Goal: Task Accomplishment & Management: Manage account settings

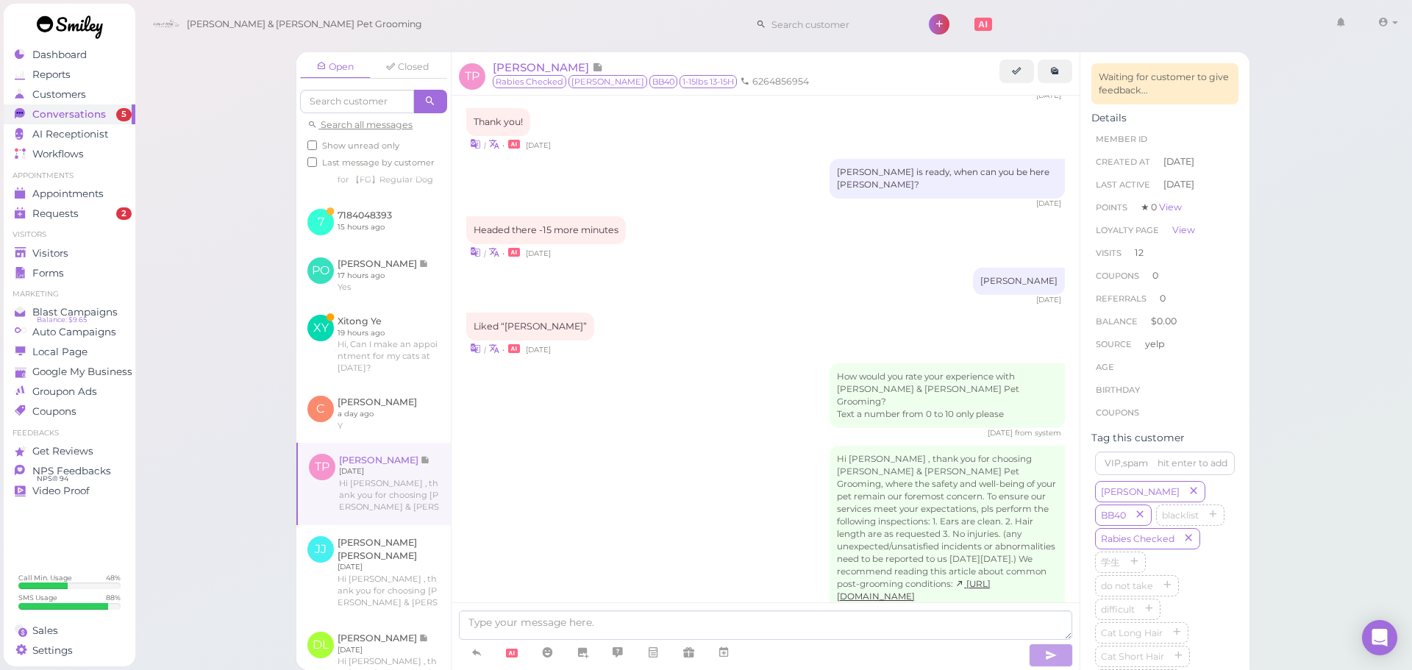
scroll to position [294, 0]
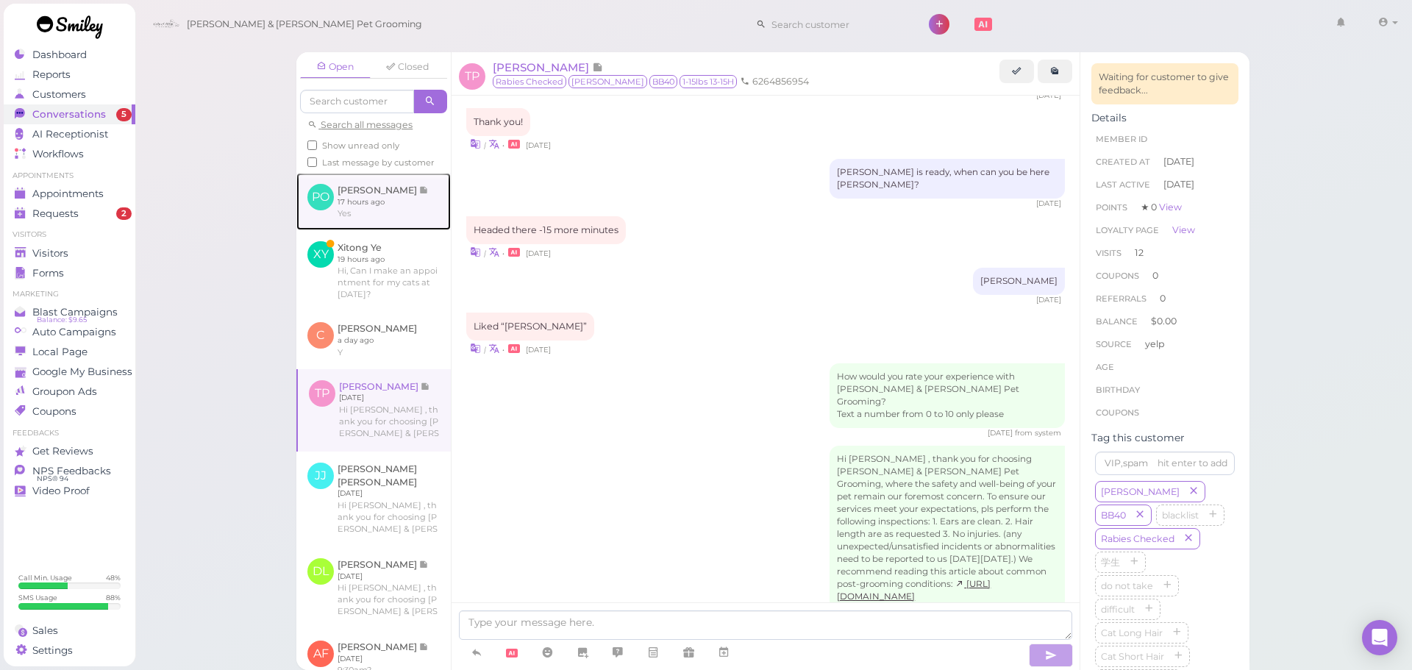
click at [348, 230] on link at bounding box center [373, 201] width 154 height 57
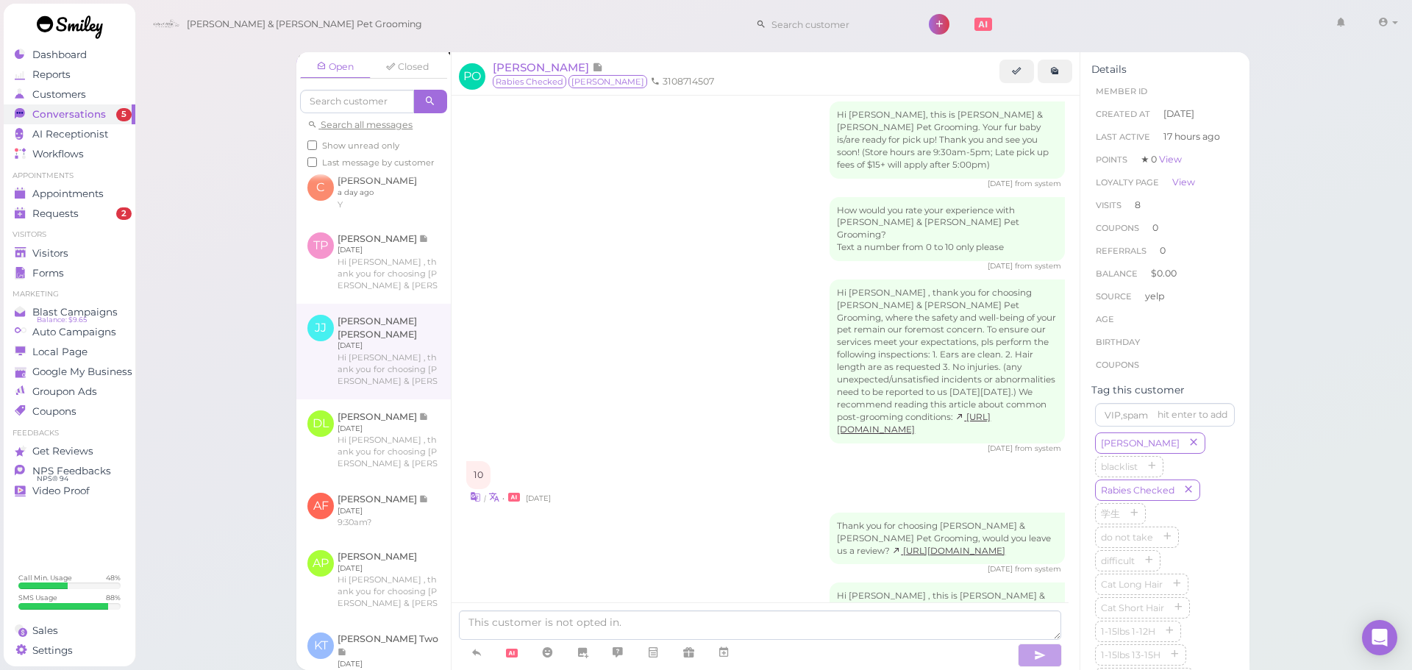
scroll to position [441, 0]
click at [398, 502] on link at bounding box center [373, 510] width 154 height 57
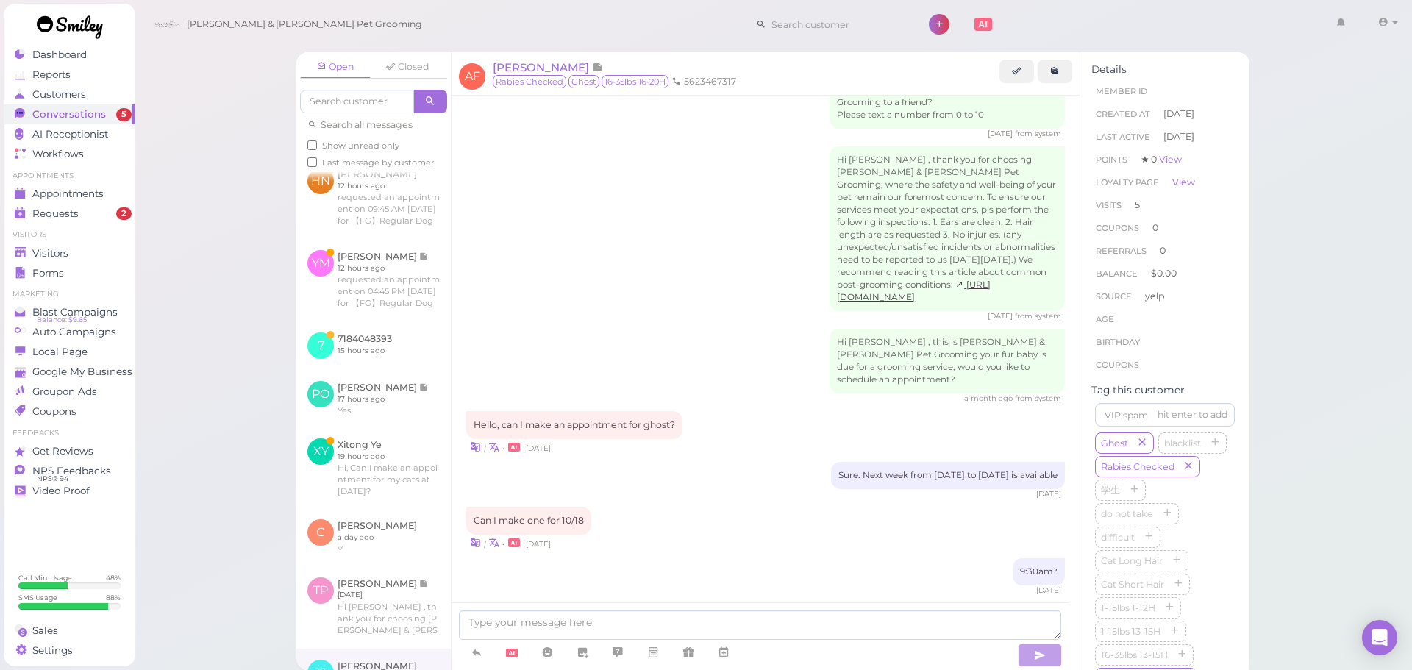
scroll to position [74, 0]
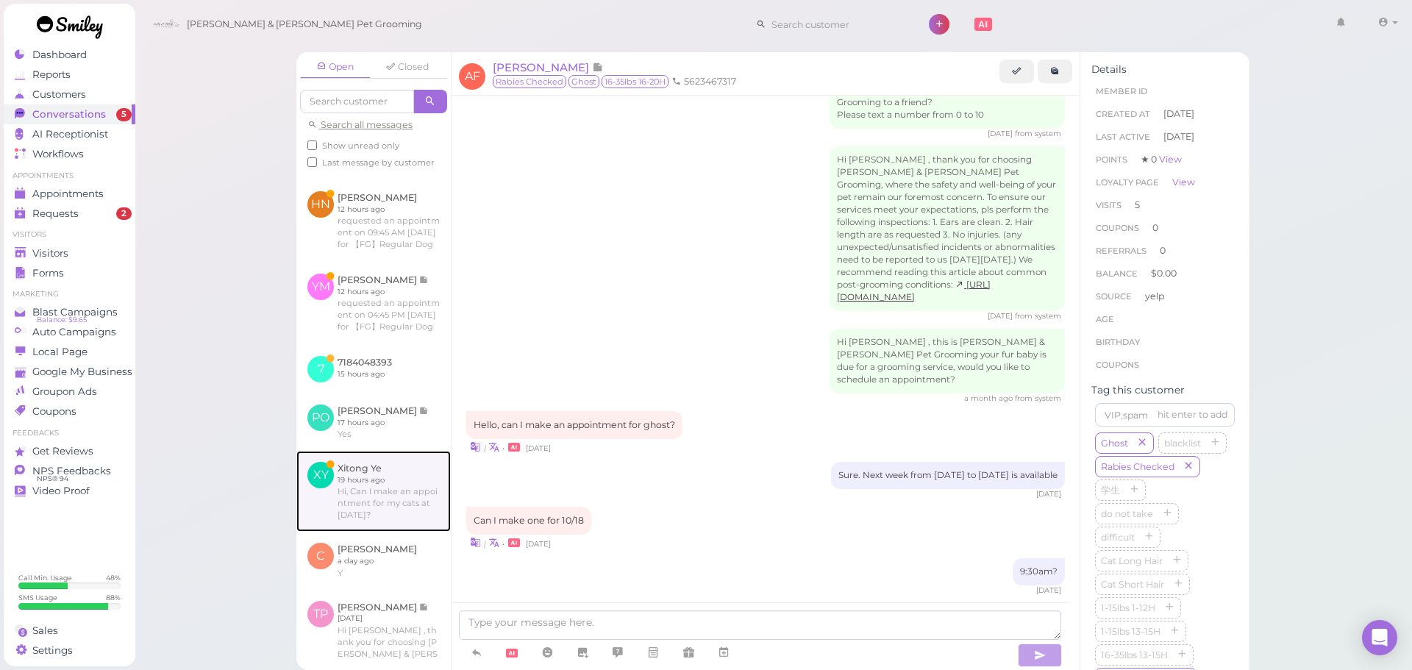
drag, startPoint x: 398, startPoint y: 517, endPoint x: 427, endPoint y: 537, distance: 34.9
click at [398, 517] on link at bounding box center [373, 491] width 154 height 81
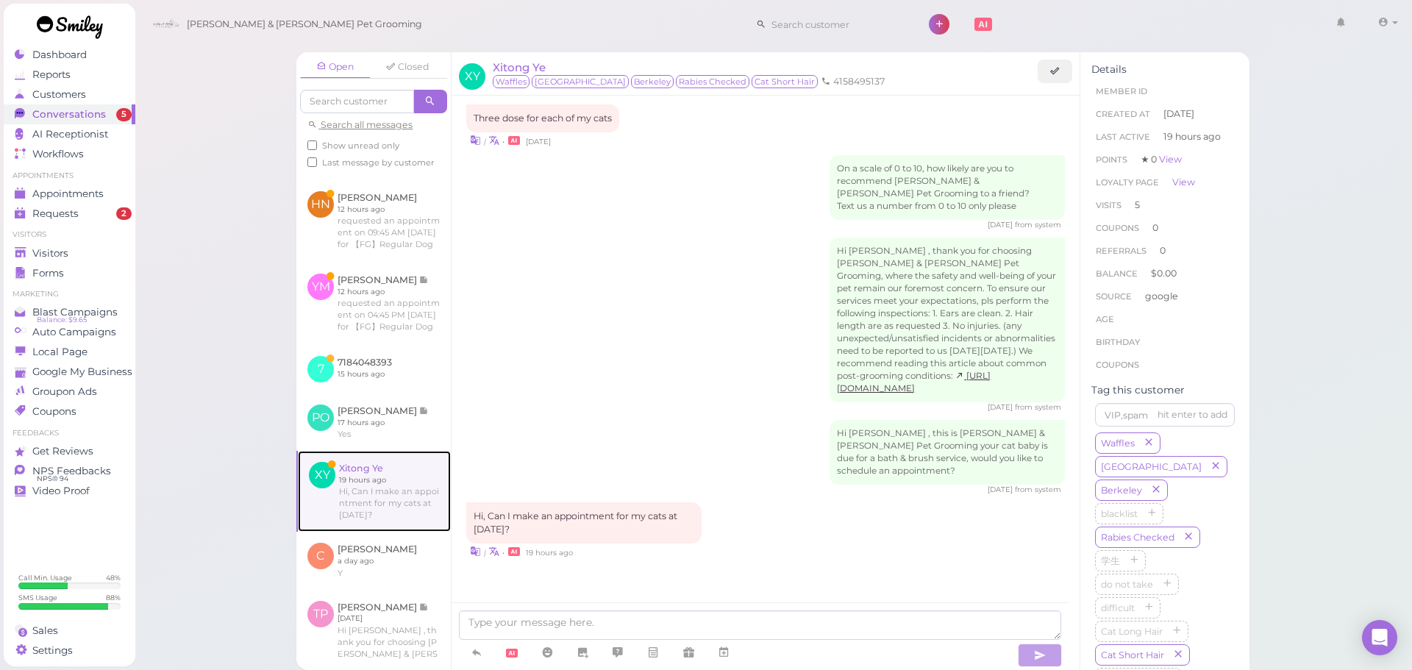
scroll to position [1515, 0]
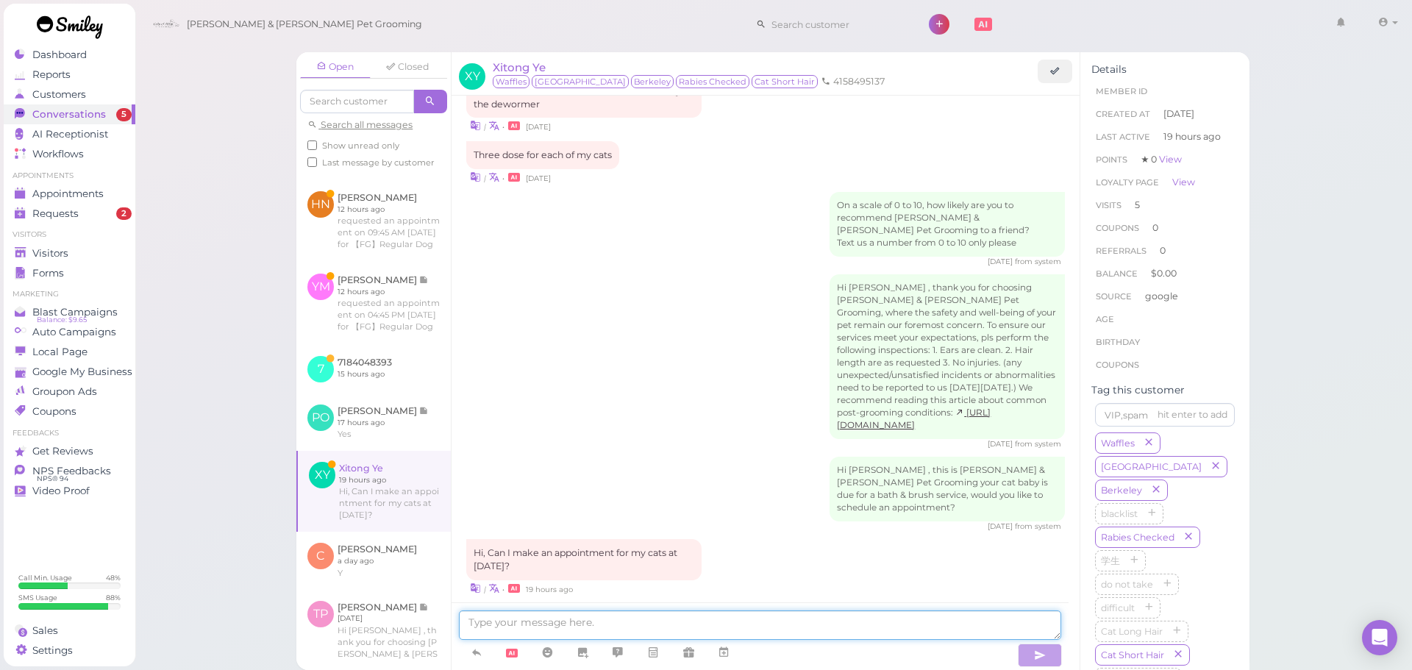
click at [701, 611] on textarea at bounding box center [760, 624] width 602 height 29
type textarea "Hello! We don't have anything available for [DATE] unfortunately. Would you lik…"
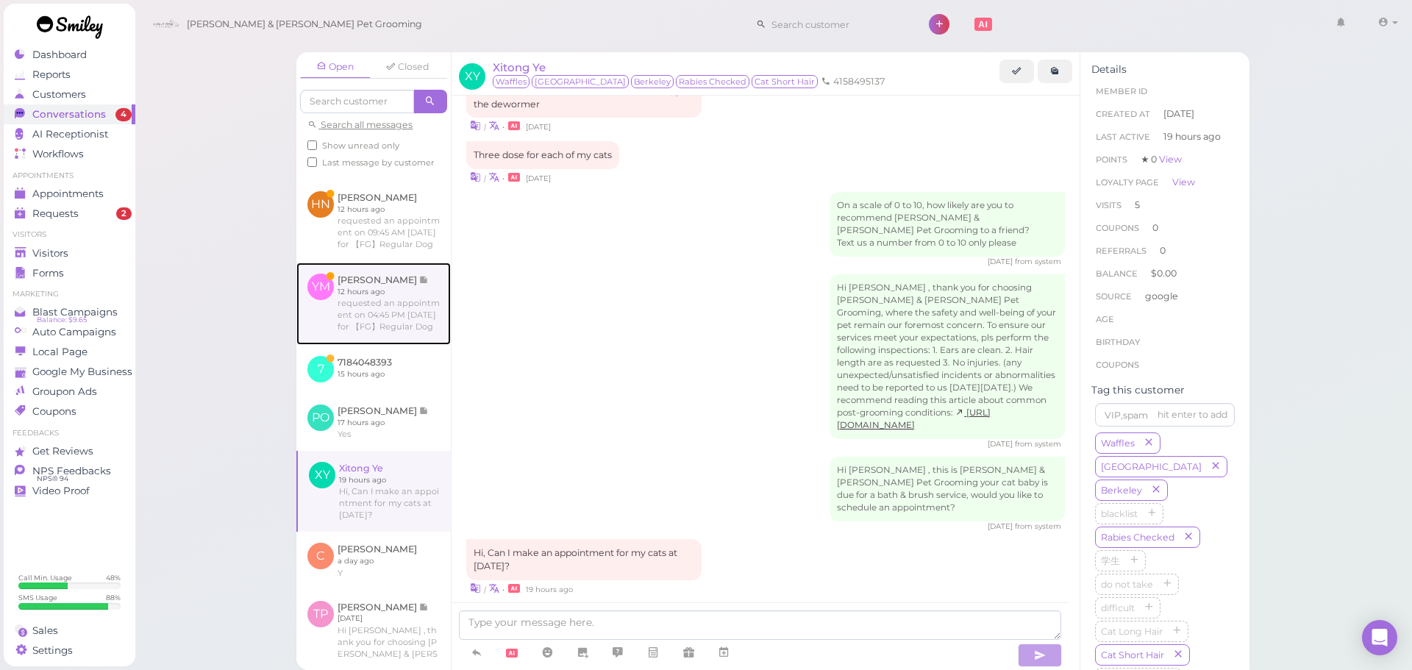
click at [384, 327] on link at bounding box center [373, 304] width 154 height 82
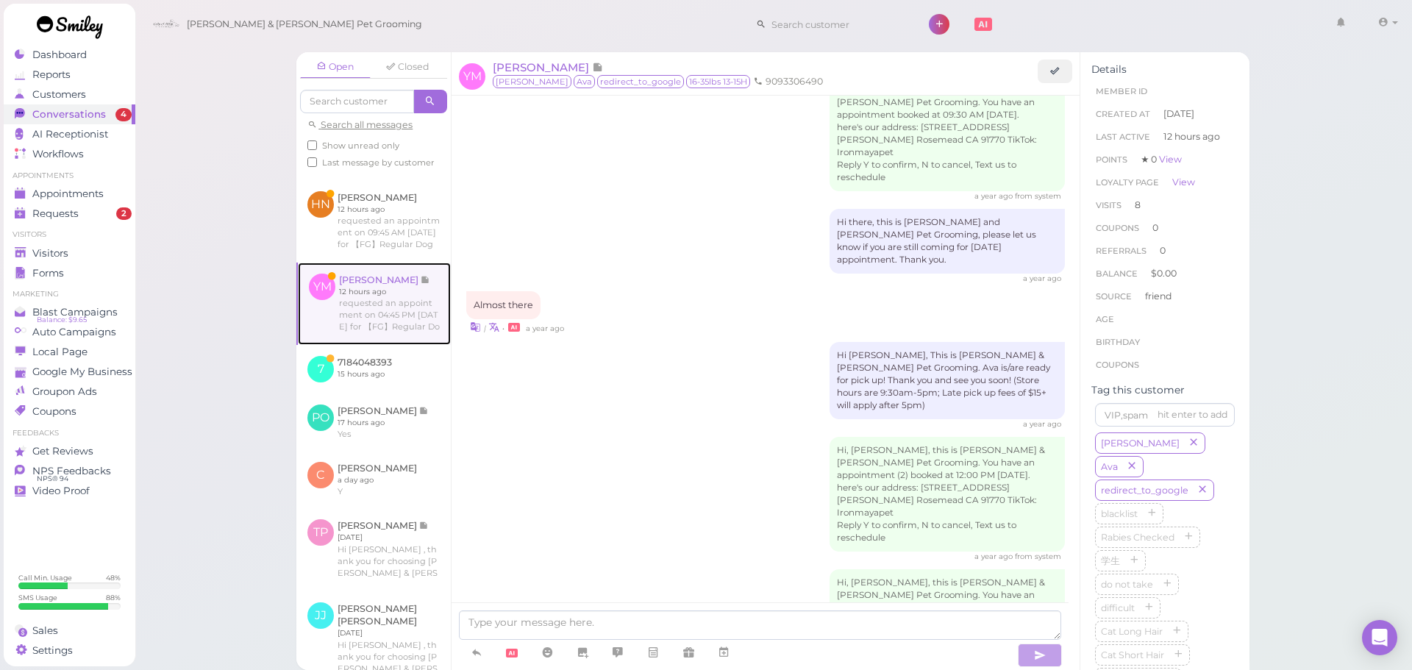
scroll to position [2112, 0]
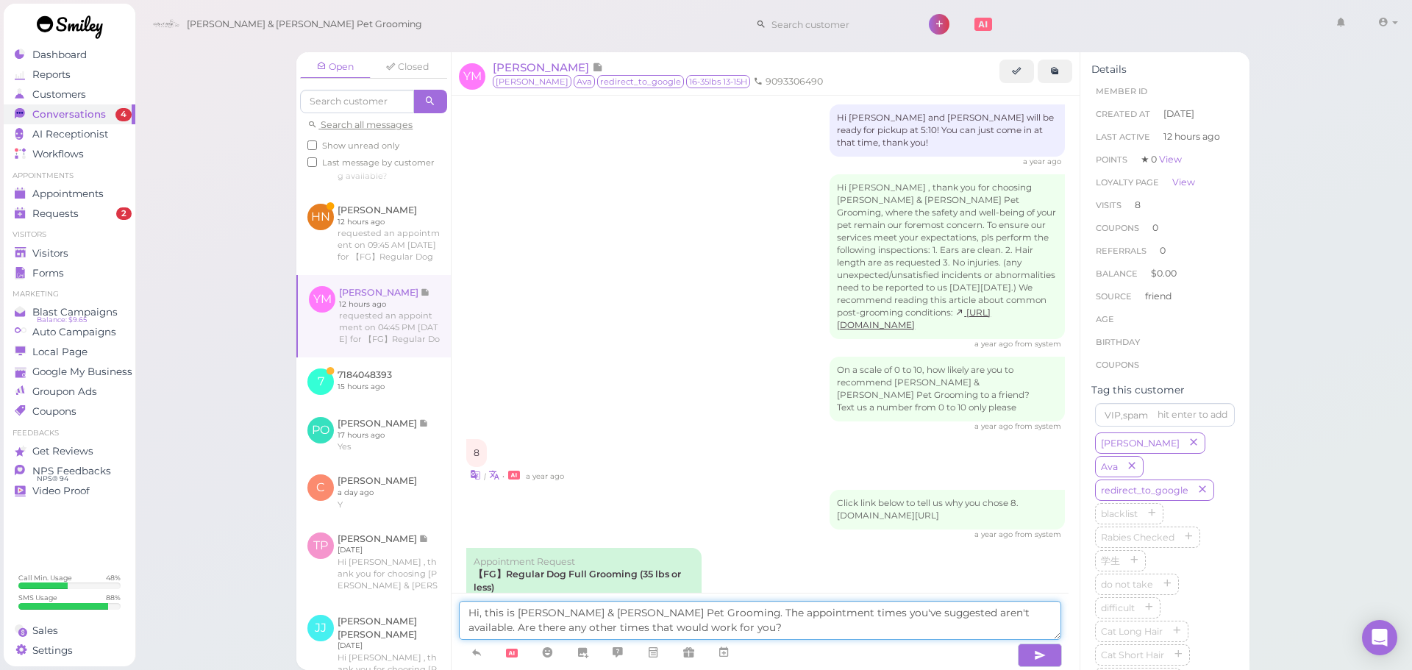
scroll to position [252, 0]
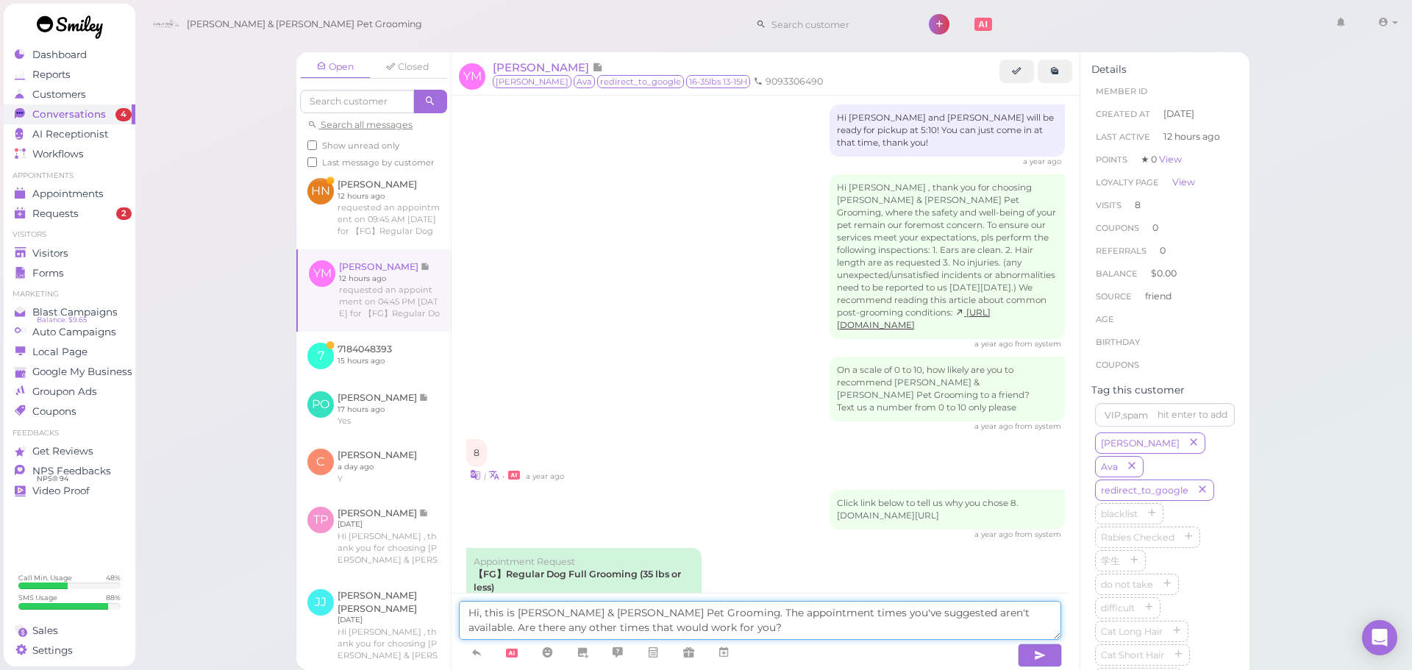
drag, startPoint x: 660, startPoint y: 629, endPoint x: 955, endPoint y: 618, distance: 295.9
click at [955, 618] on textarea "Hi, this is Cody & Miley Pet Grooming. The appointment times you've suggested a…" at bounding box center [760, 620] width 602 height 39
type textarea "Hi, this is [PERSON_NAME] & [PERSON_NAME] Pet Grooming. The appointment times y…"
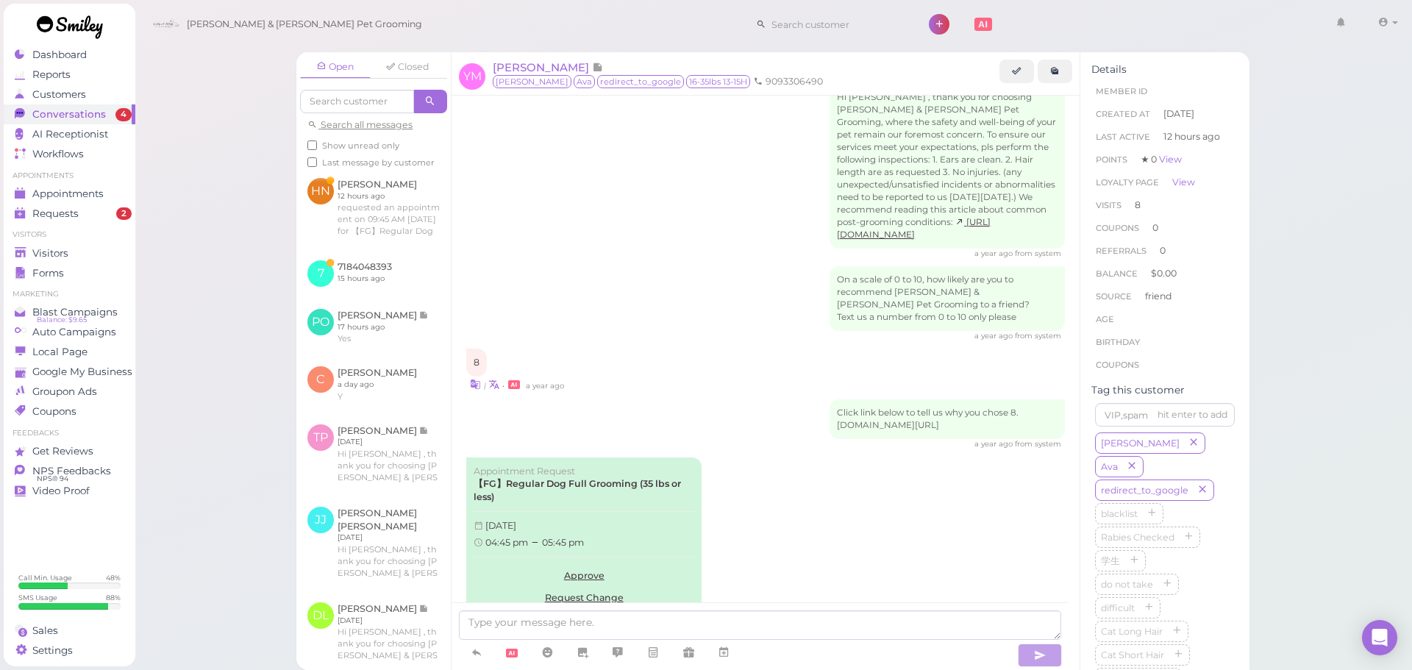
click at [602, 608] on button "Decline" at bounding box center [584, 619] width 221 height 22
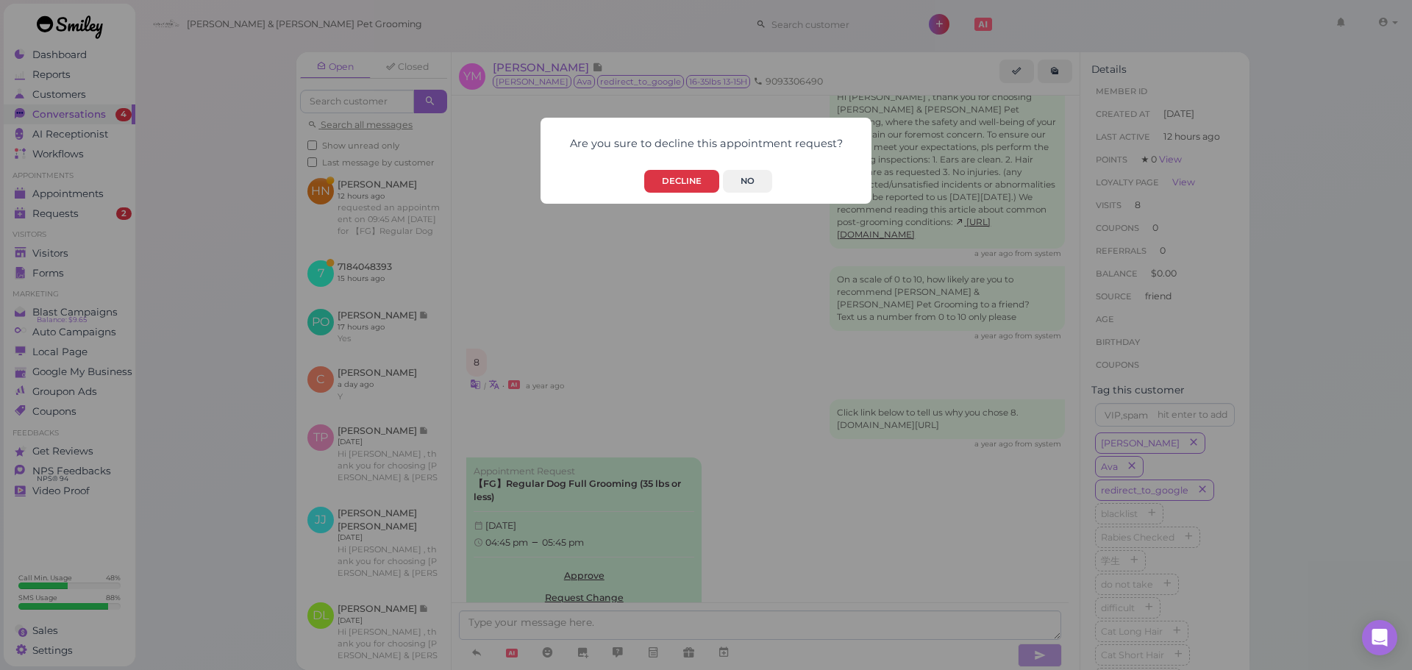
click at [683, 169] on form "Are you sure to decline this appointment request? Decline No" at bounding box center [706, 161] width 302 height 64
click at [683, 170] on button "Decline" at bounding box center [681, 181] width 75 height 23
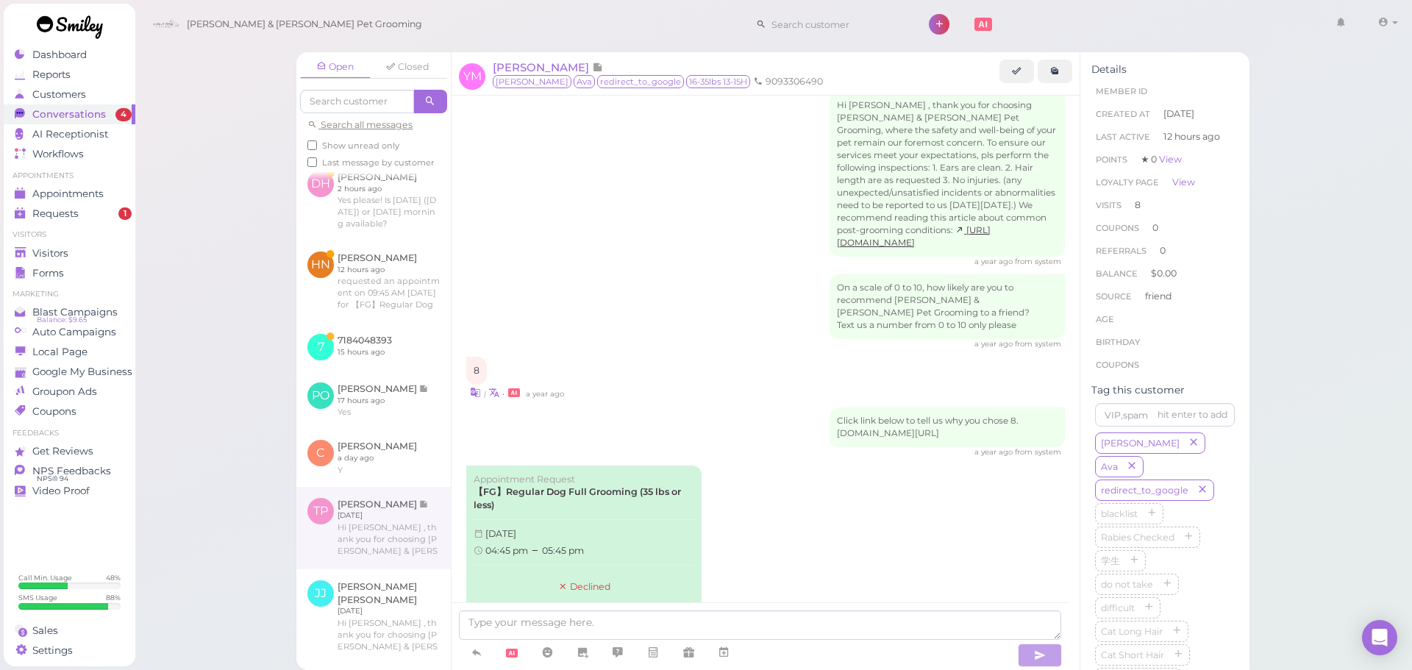
scroll to position [187, 0]
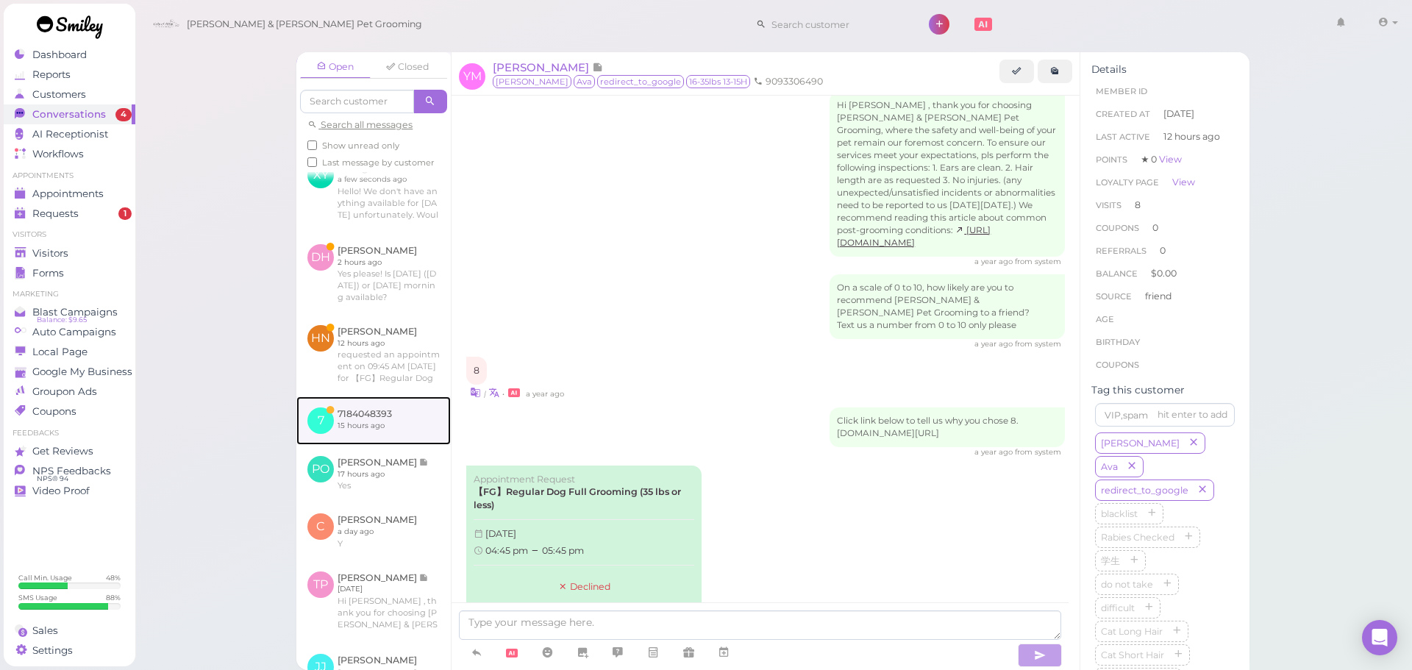
click at [395, 445] on link at bounding box center [373, 420] width 154 height 49
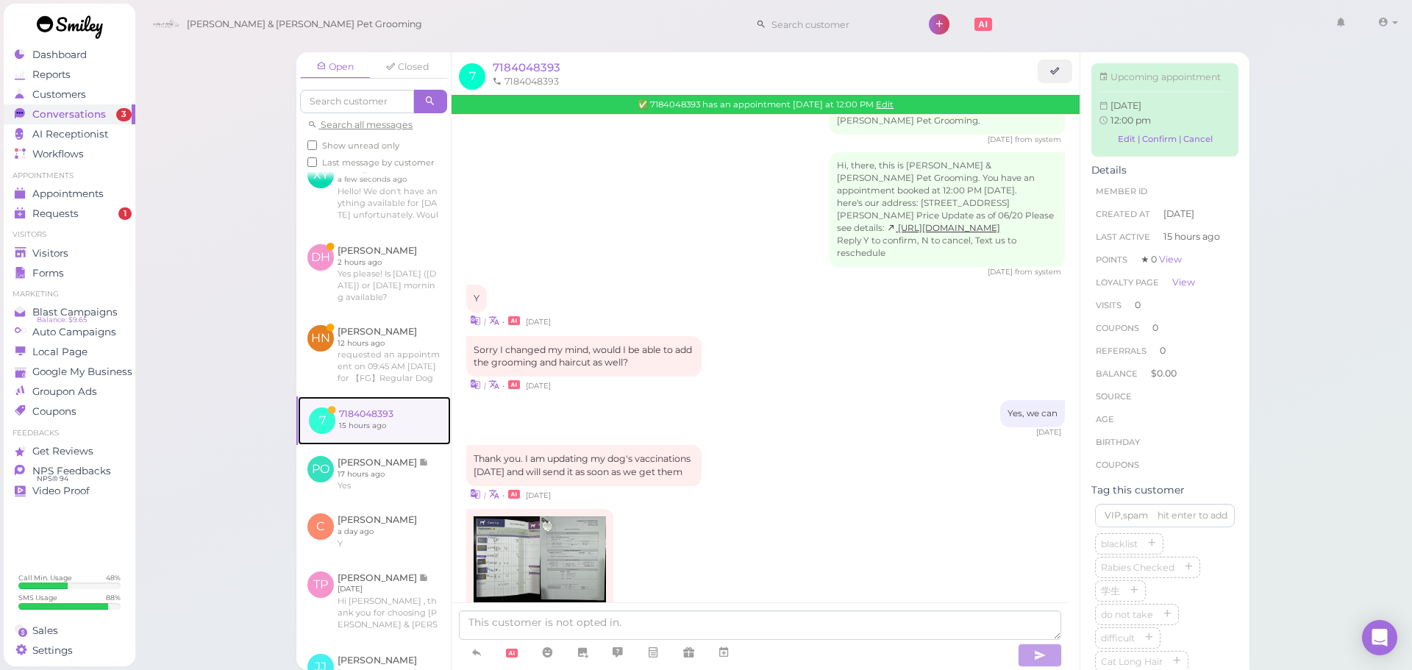
scroll to position [126, 0]
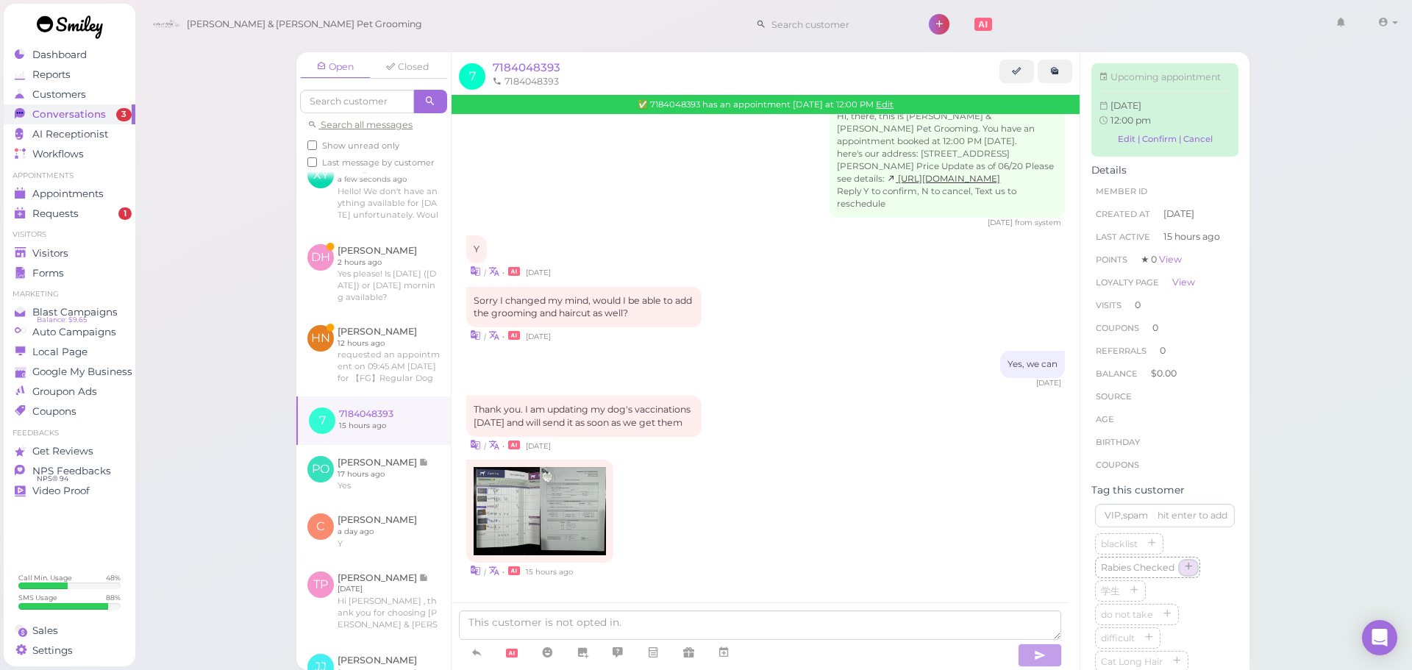
click at [1189, 573] on icon "button" at bounding box center [1188, 568] width 9 height 10
click at [526, 522] on img at bounding box center [507, 511] width 66 height 88
click at [582, 613] on textarea at bounding box center [760, 624] width 602 height 29
type textarea "Thank you!"
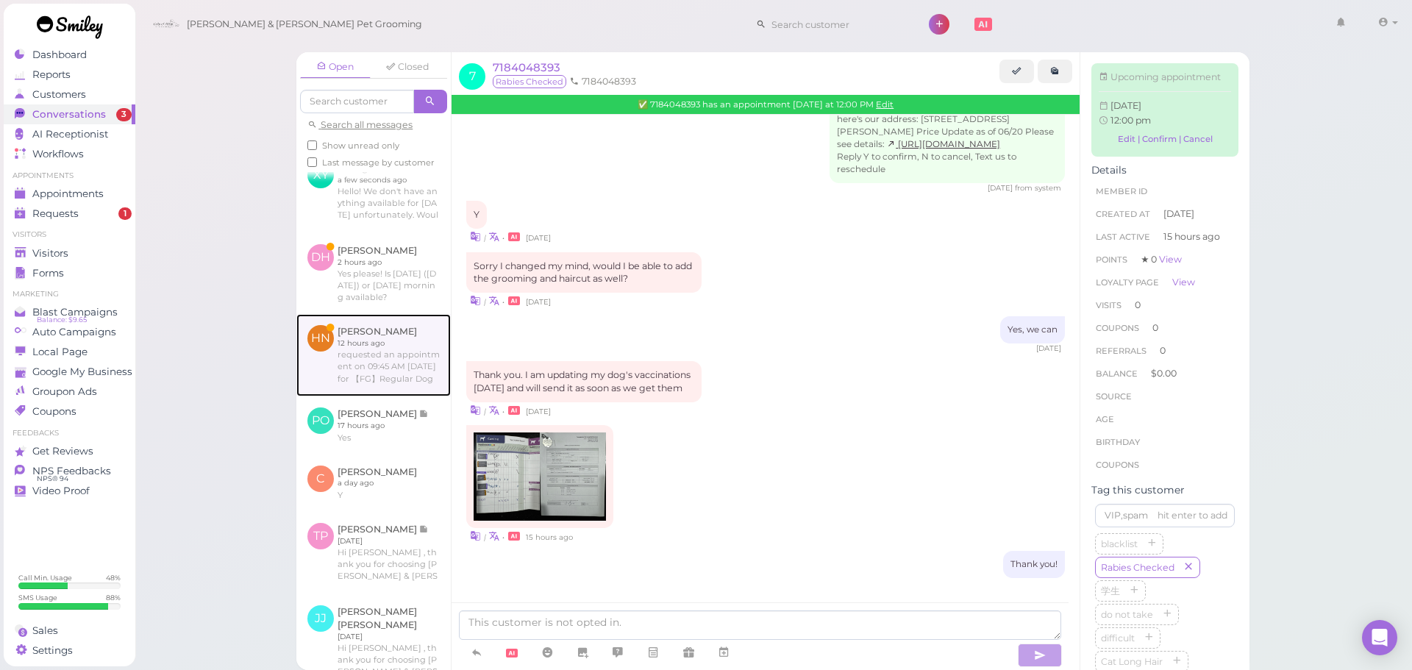
click at [400, 396] on link at bounding box center [373, 355] width 154 height 82
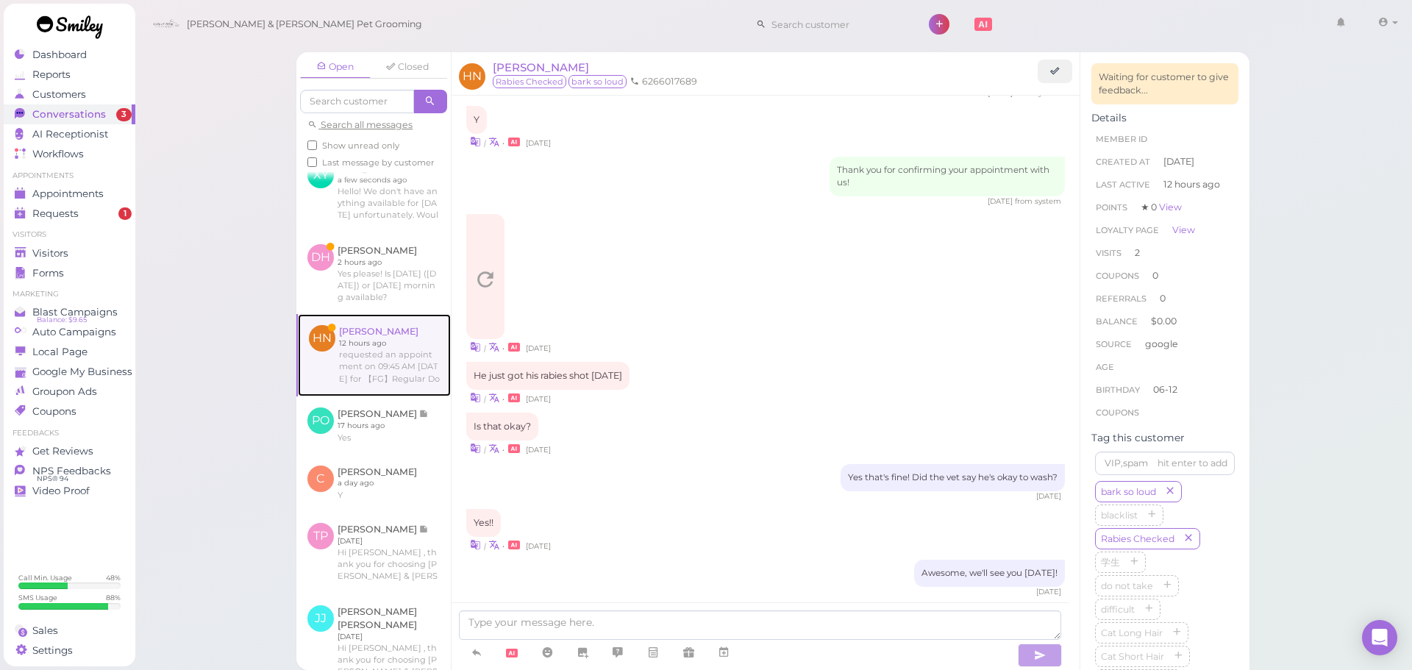
scroll to position [2133, 0]
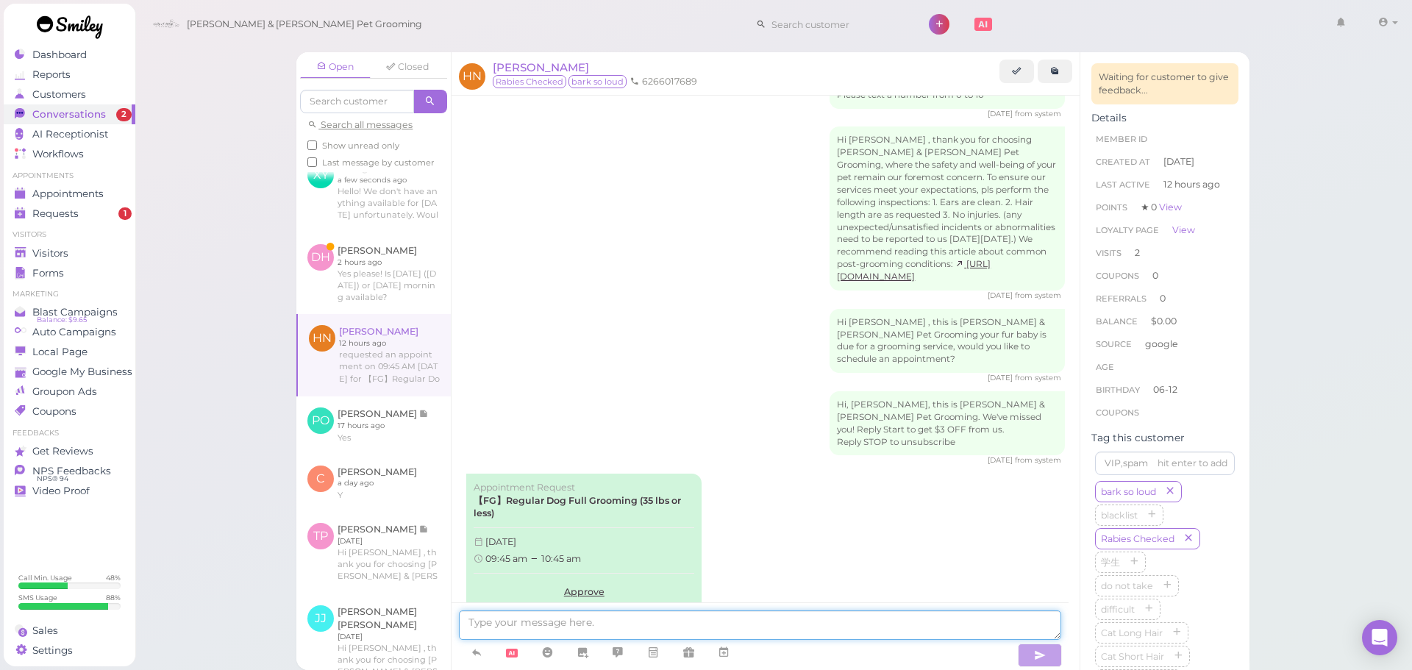
click at [572, 626] on textarea at bounding box center [760, 624] width 602 height 29
type textarea "Hello, we don't have anything available [DATE] morning unfortunately. Would you…"
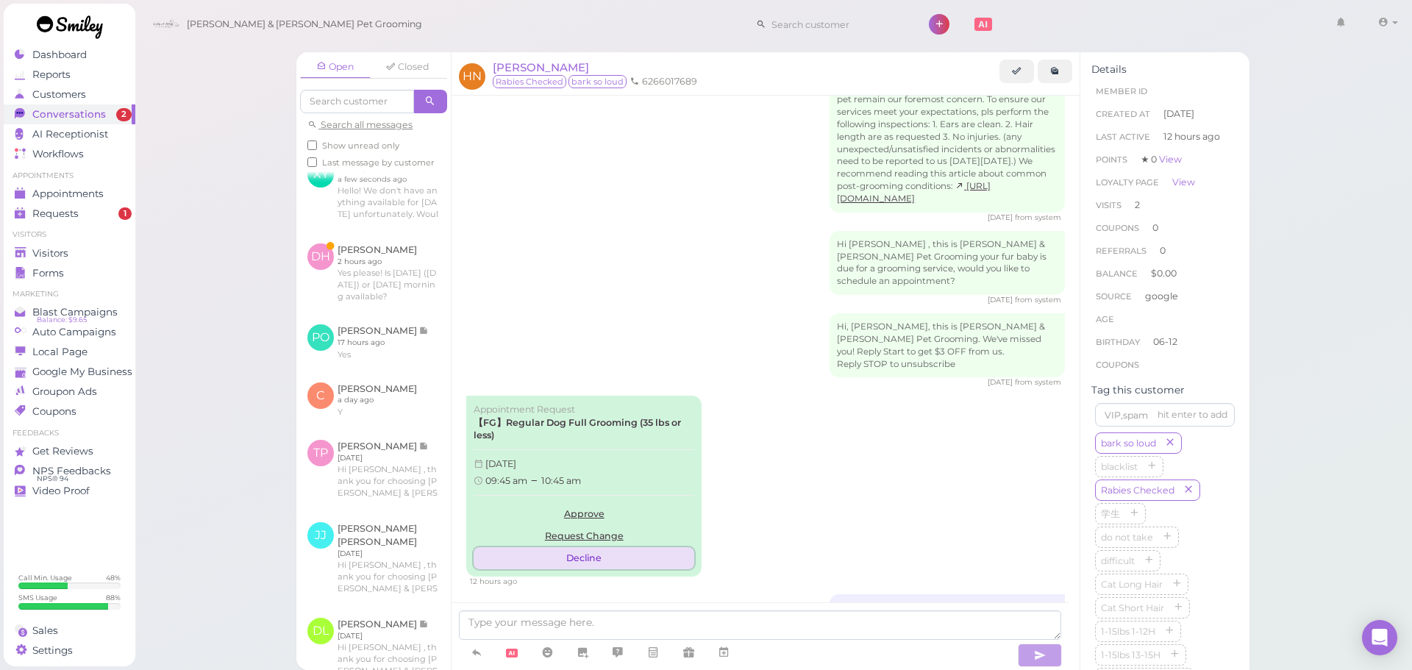
click at [577, 547] on button "Decline" at bounding box center [584, 558] width 221 height 22
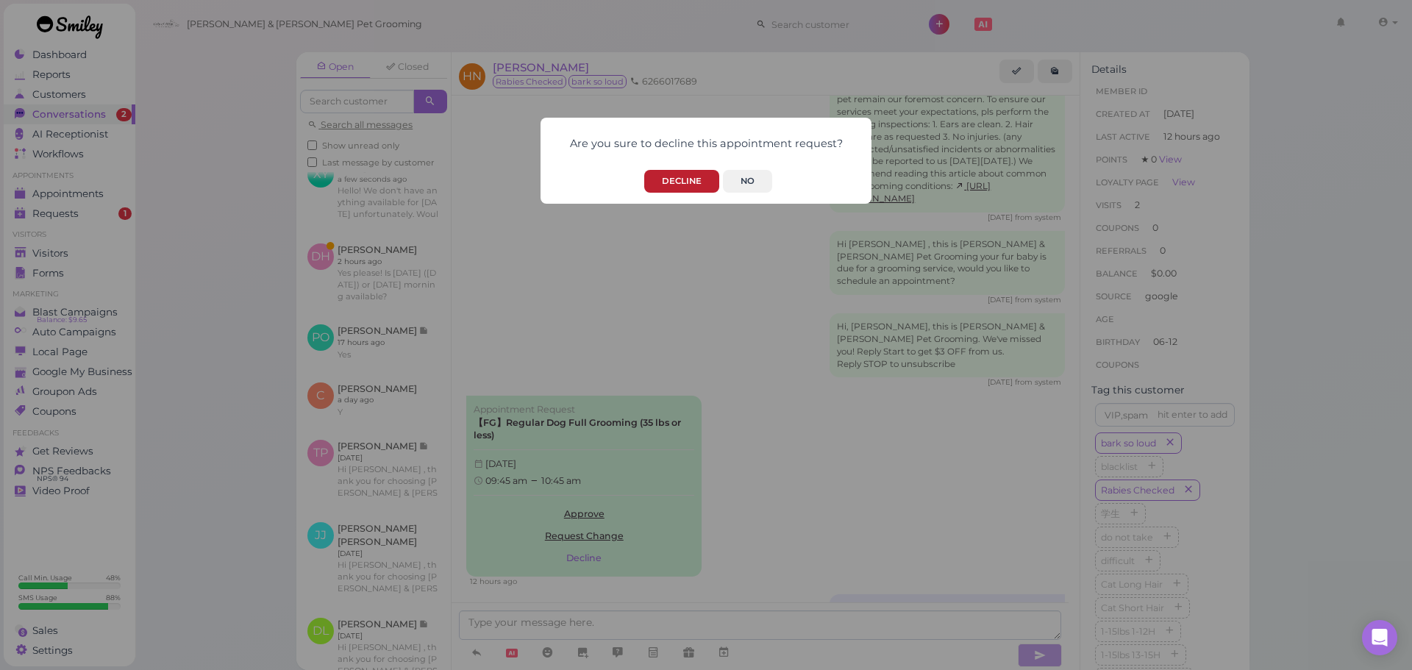
click at [693, 174] on button "Decline" at bounding box center [681, 181] width 75 height 23
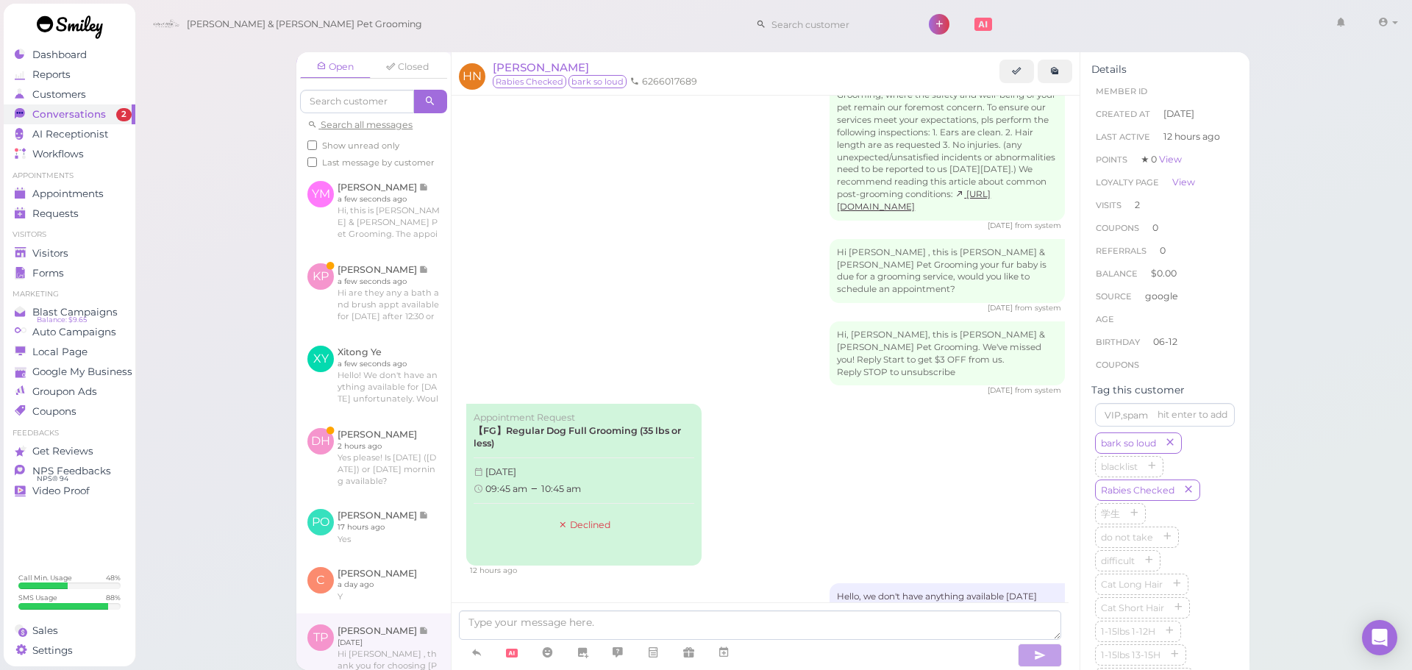
scroll to position [107, 0]
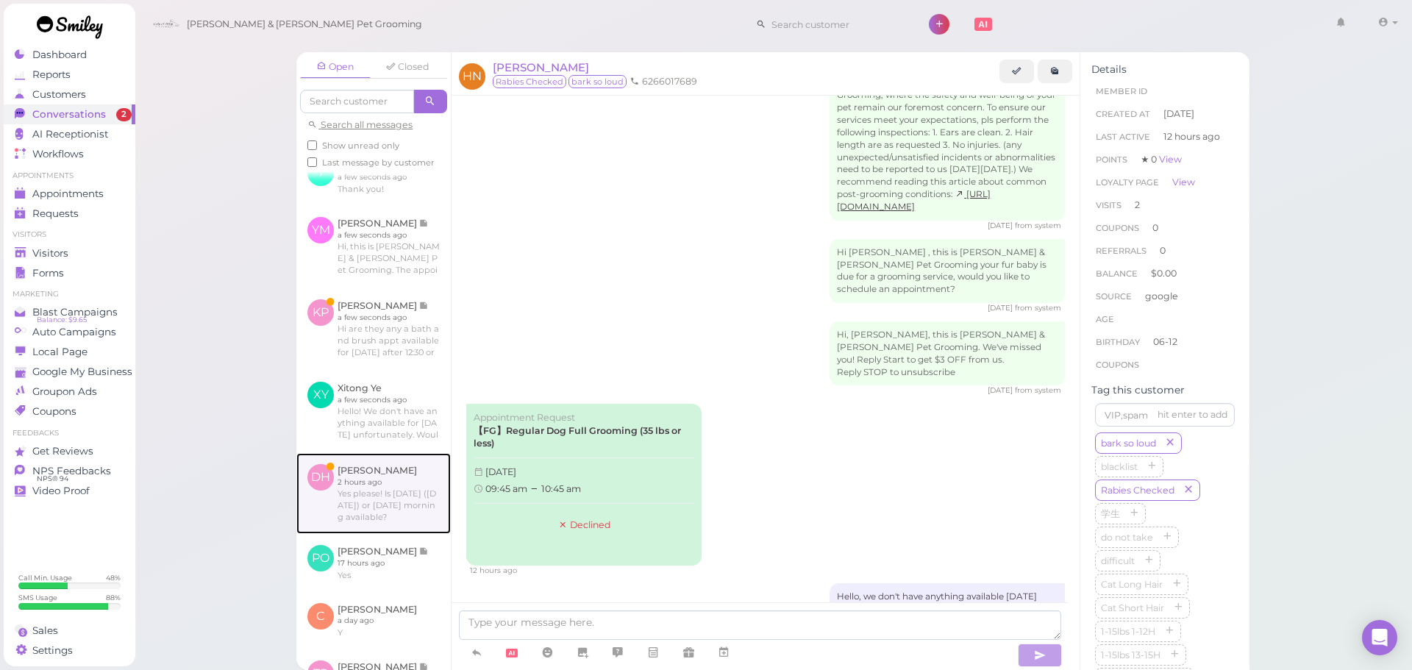
click at [361, 534] on link at bounding box center [373, 493] width 154 height 81
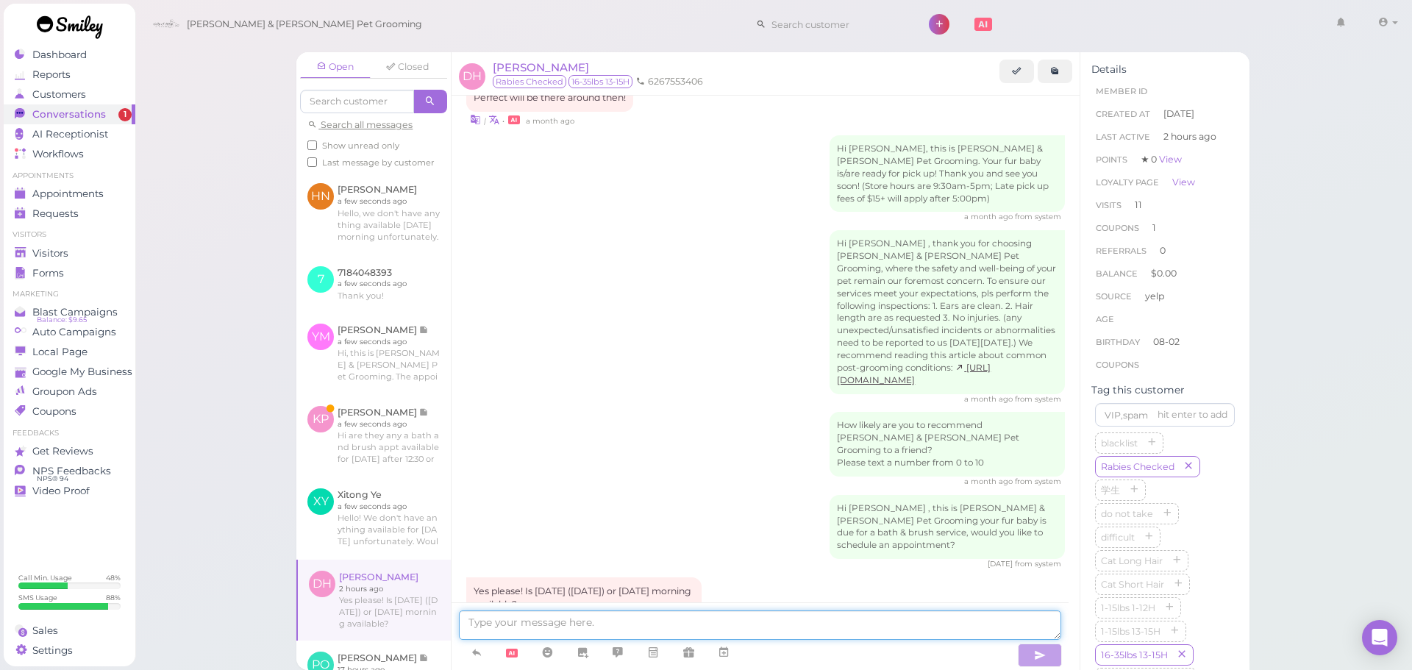
click at [747, 630] on textarea at bounding box center [760, 624] width 602 height 29
type textarea "For a bath & brush right? We can do Wednesday at 10:30! Does that work for you?"
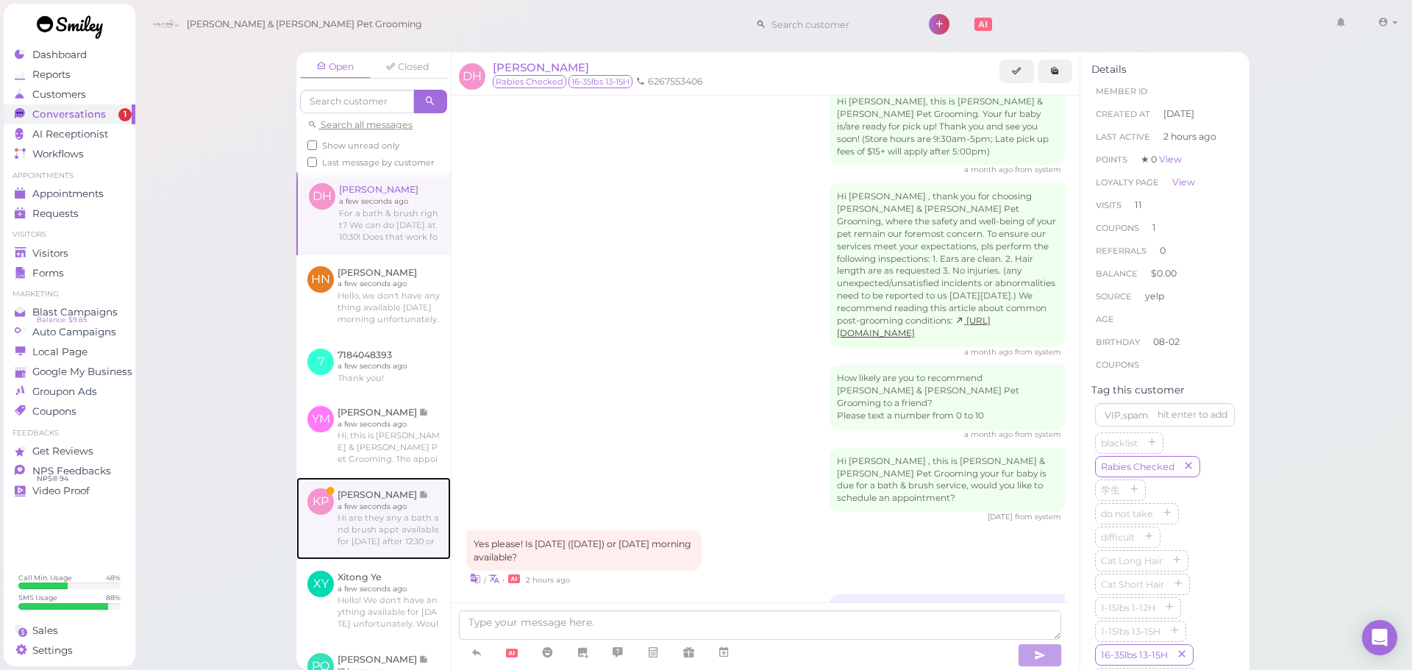
click at [367, 524] on link at bounding box center [373, 518] width 154 height 82
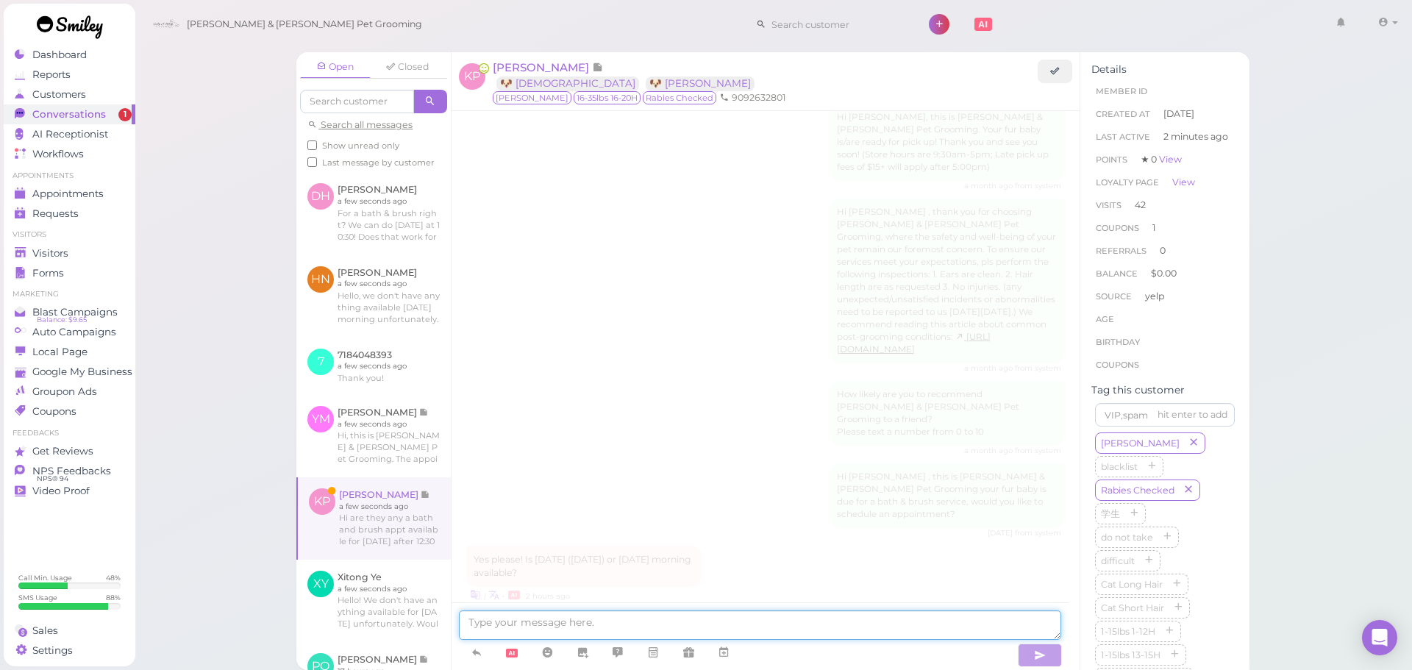
click at [581, 633] on textarea at bounding box center [760, 624] width 602 height 29
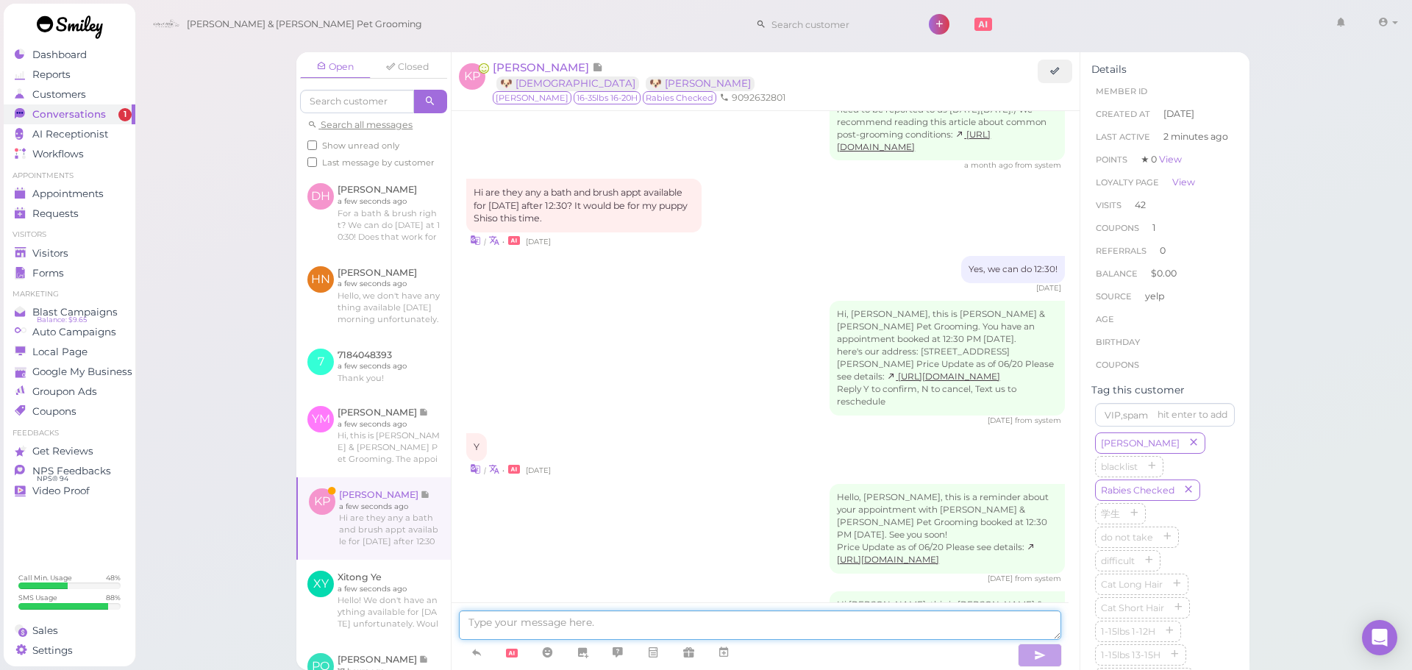
scroll to position [2477, 0]
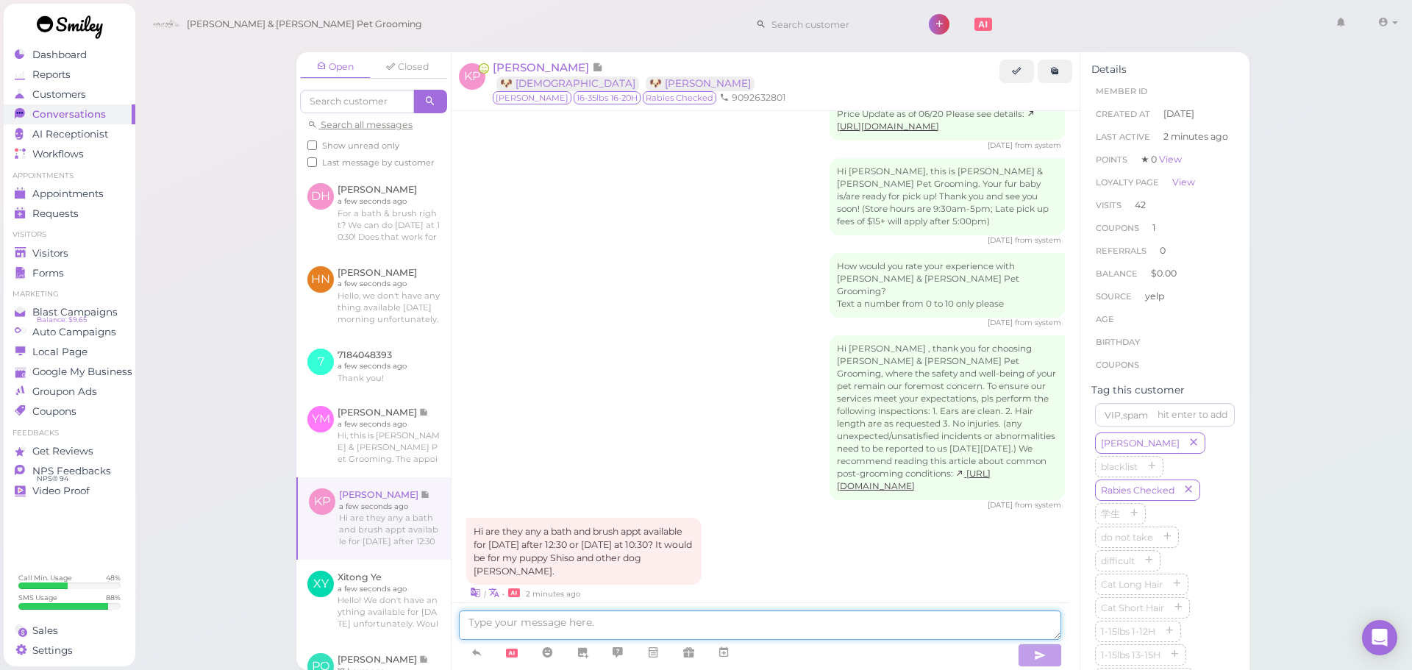
click at [640, 621] on textarea at bounding box center [760, 624] width 602 height 29
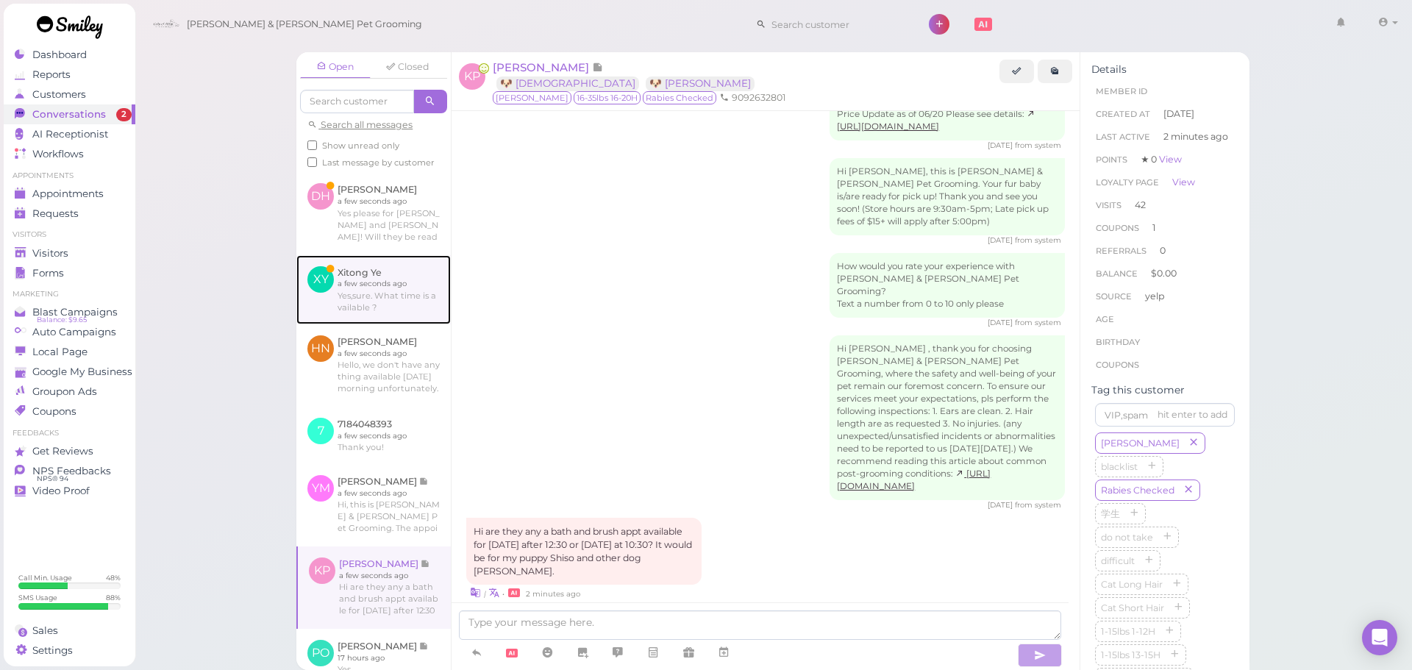
click at [380, 291] on link at bounding box center [373, 289] width 154 height 69
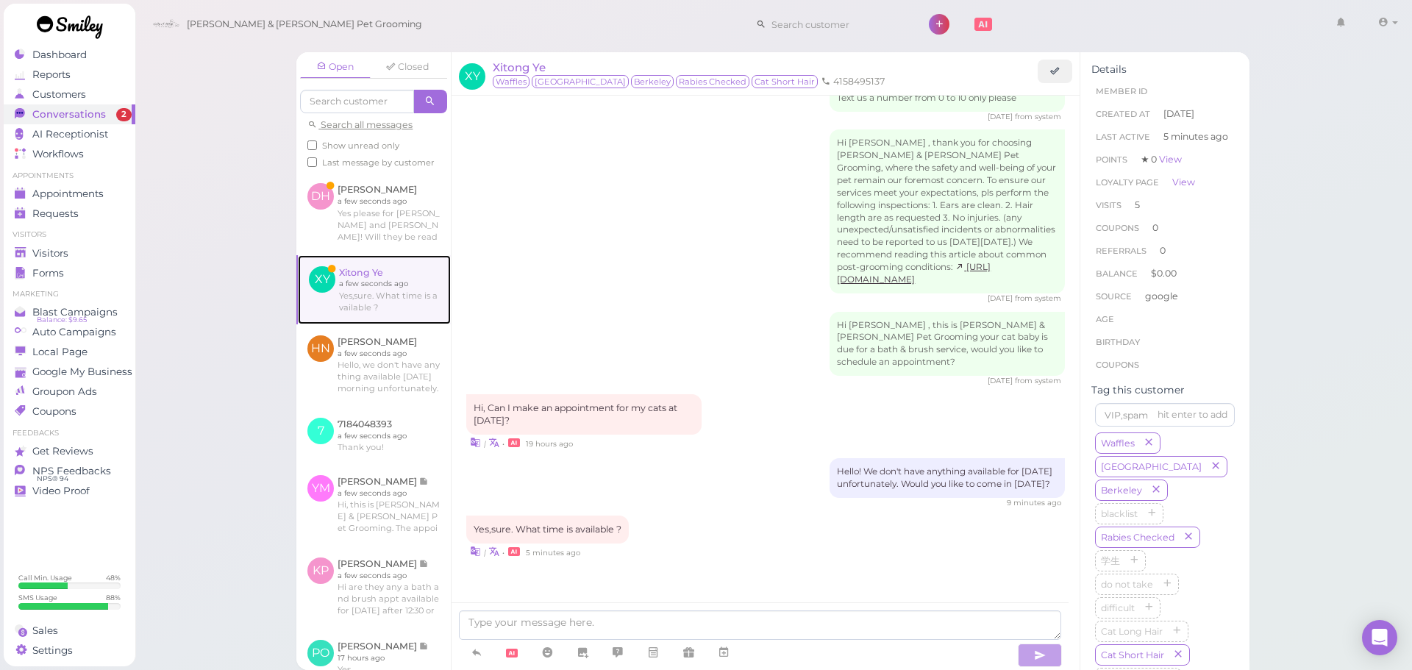
scroll to position [1503, 0]
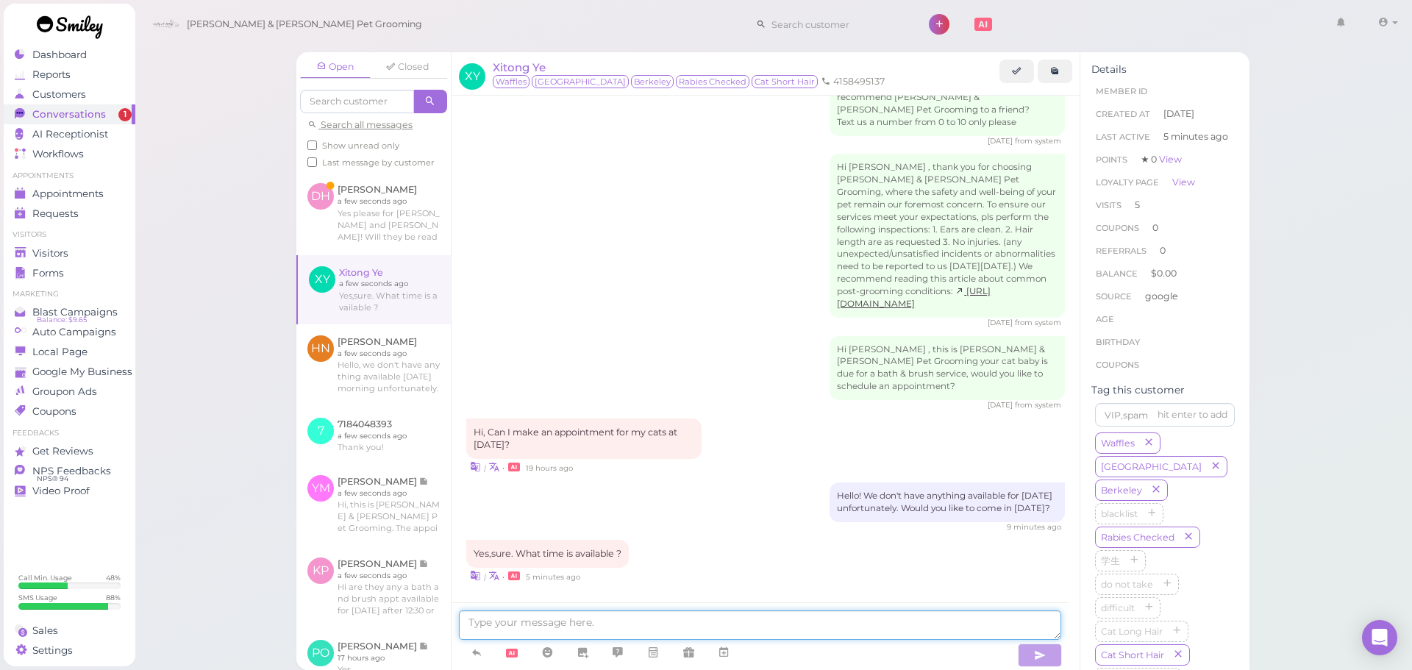
click at [567, 619] on textarea at bounding box center [760, 624] width 602 height 29
type textarea "Does [DATE] at 12 work for you?"
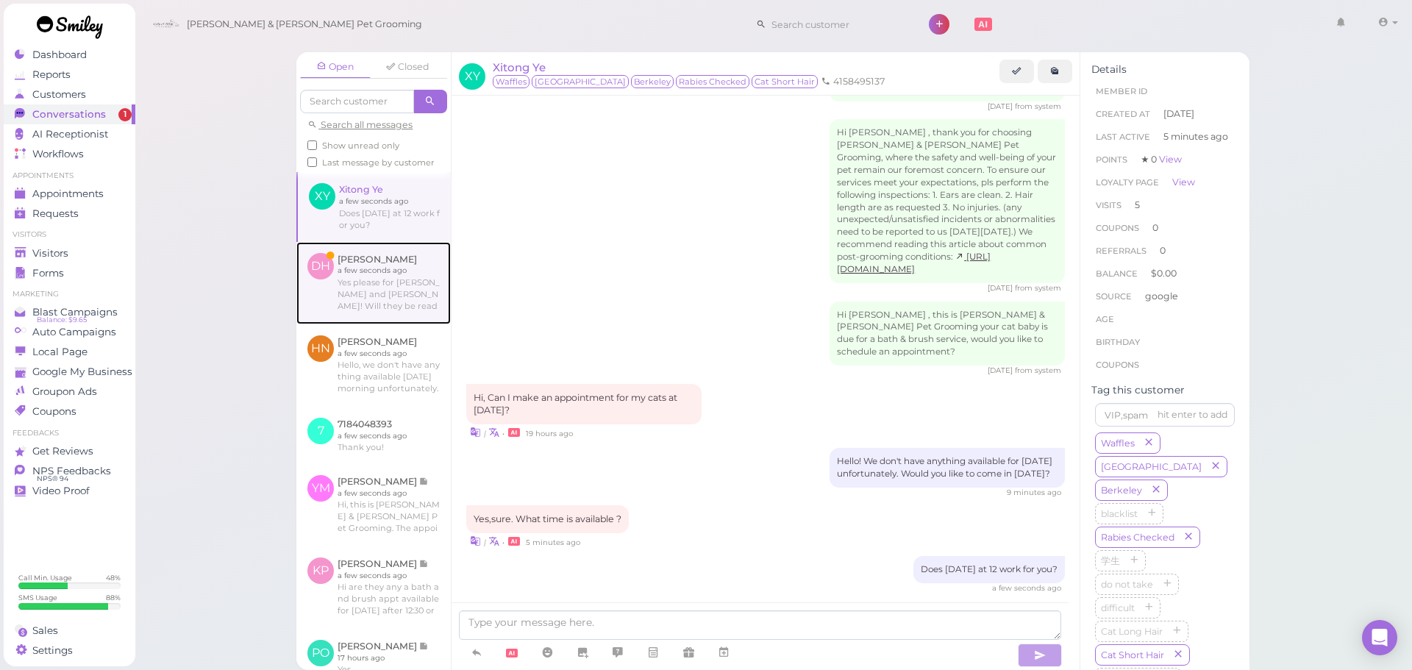
click at [409, 298] on link at bounding box center [373, 283] width 154 height 82
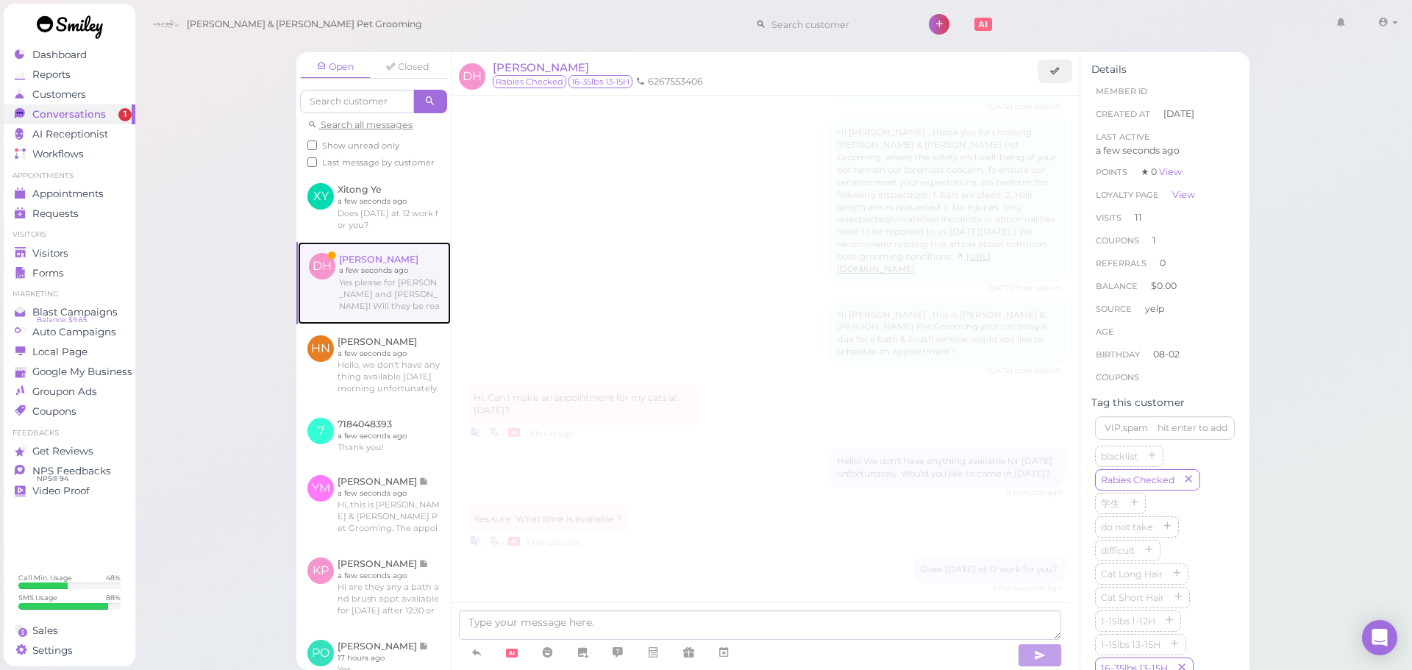
scroll to position [1867, 0]
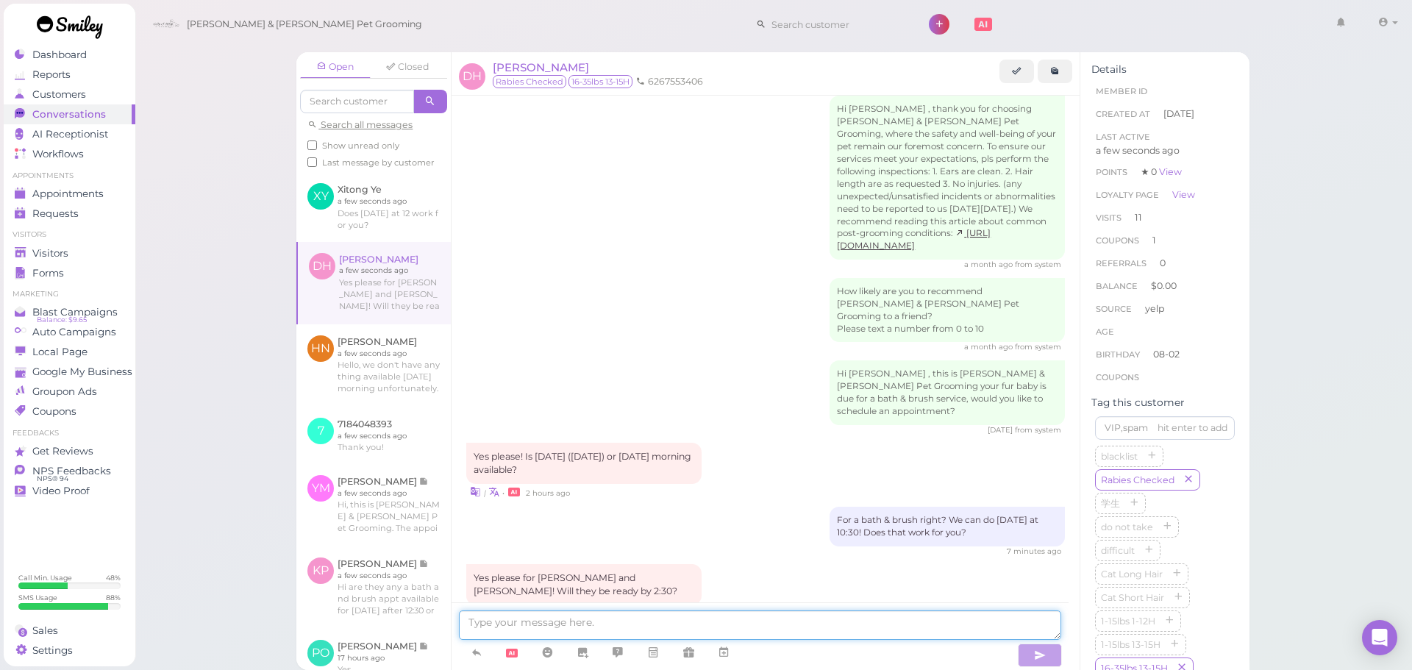
click at [688, 611] on textarea at bounding box center [760, 624] width 602 height 29
type textarea "Yes, they will!"
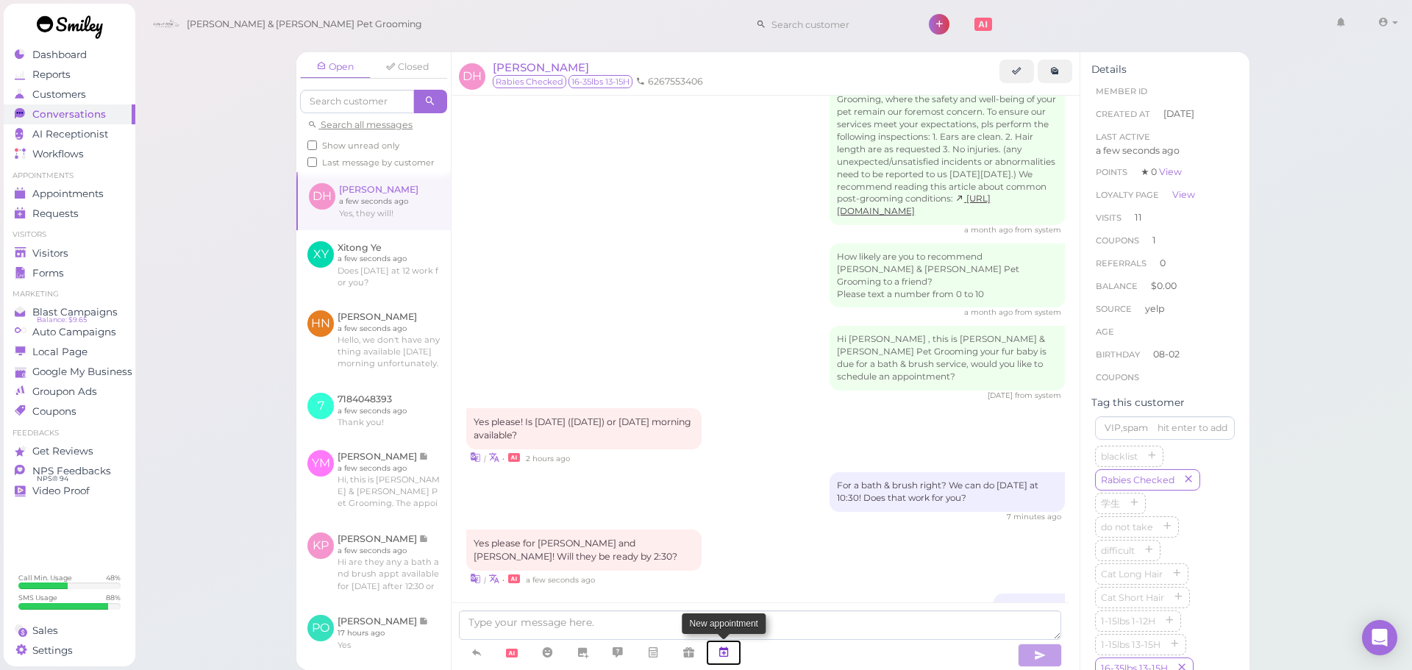
click at [719, 664] on link at bounding box center [723, 653] width 35 height 26
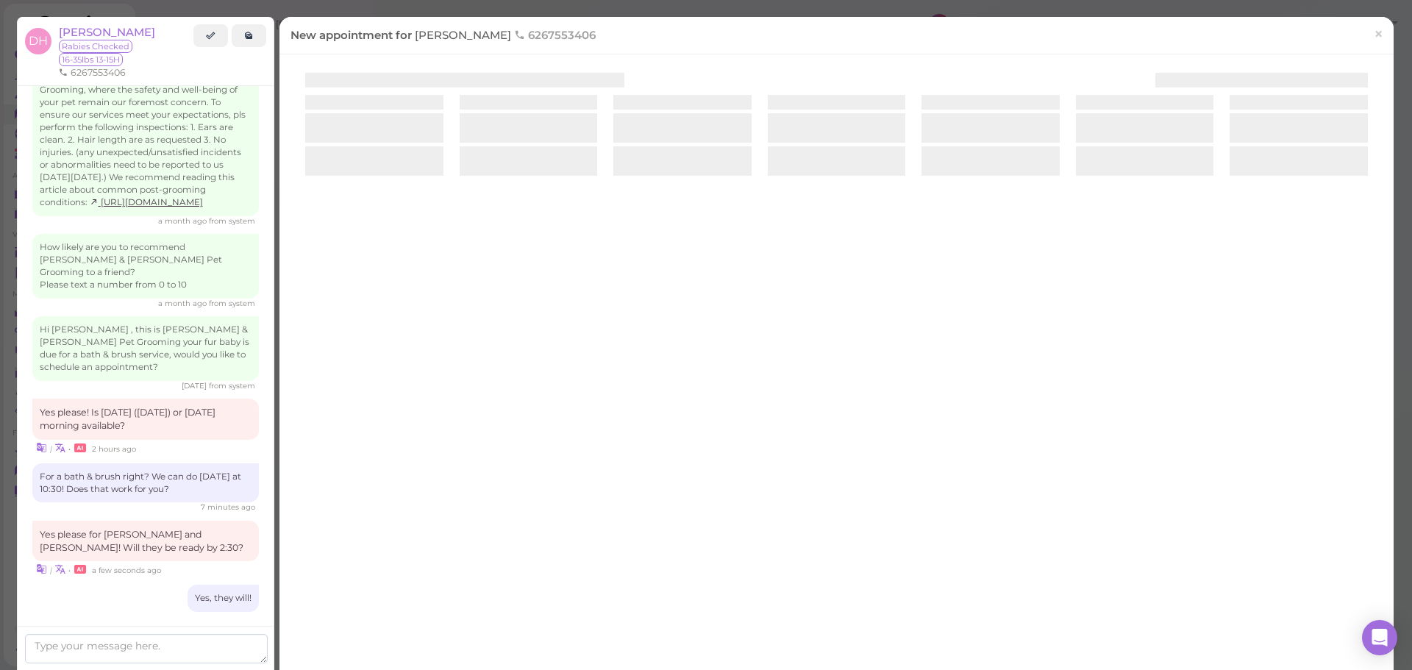
scroll to position [1976, 0]
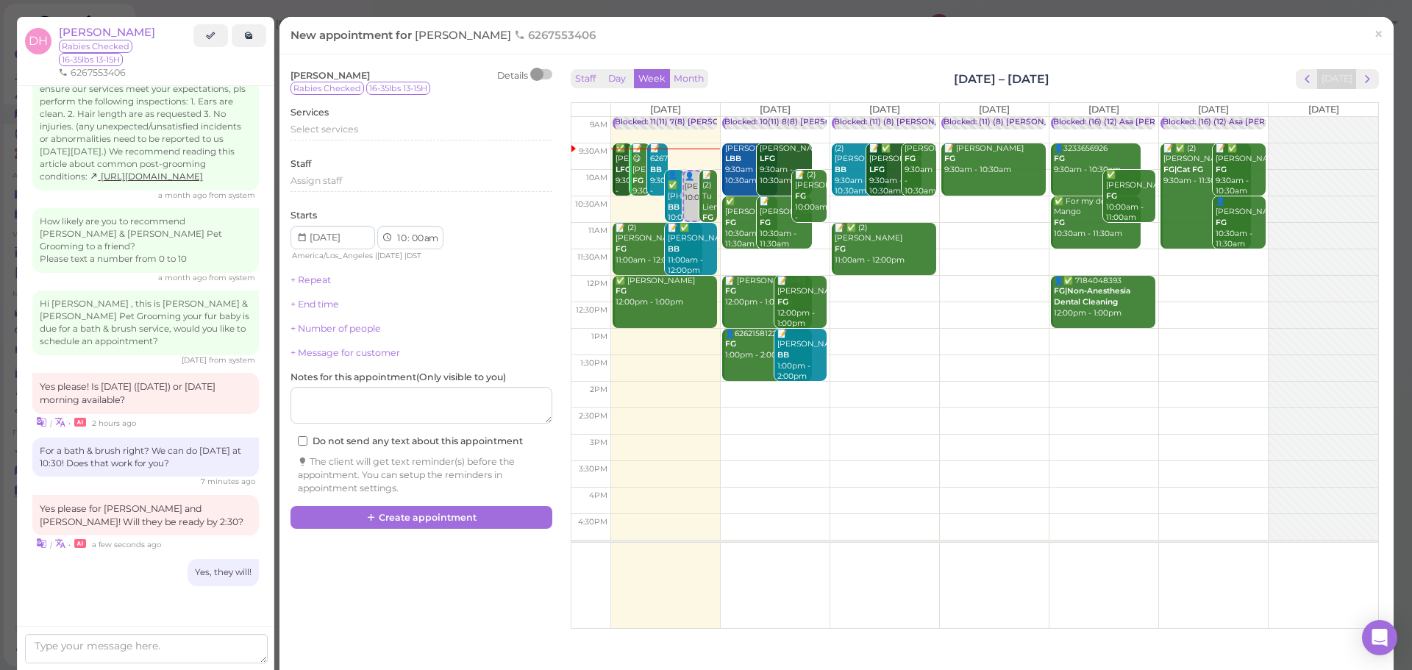
click at [865, 198] on td at bounding box center [994, 209] width 768 height 26
type input "[DATE]"
select select "30"
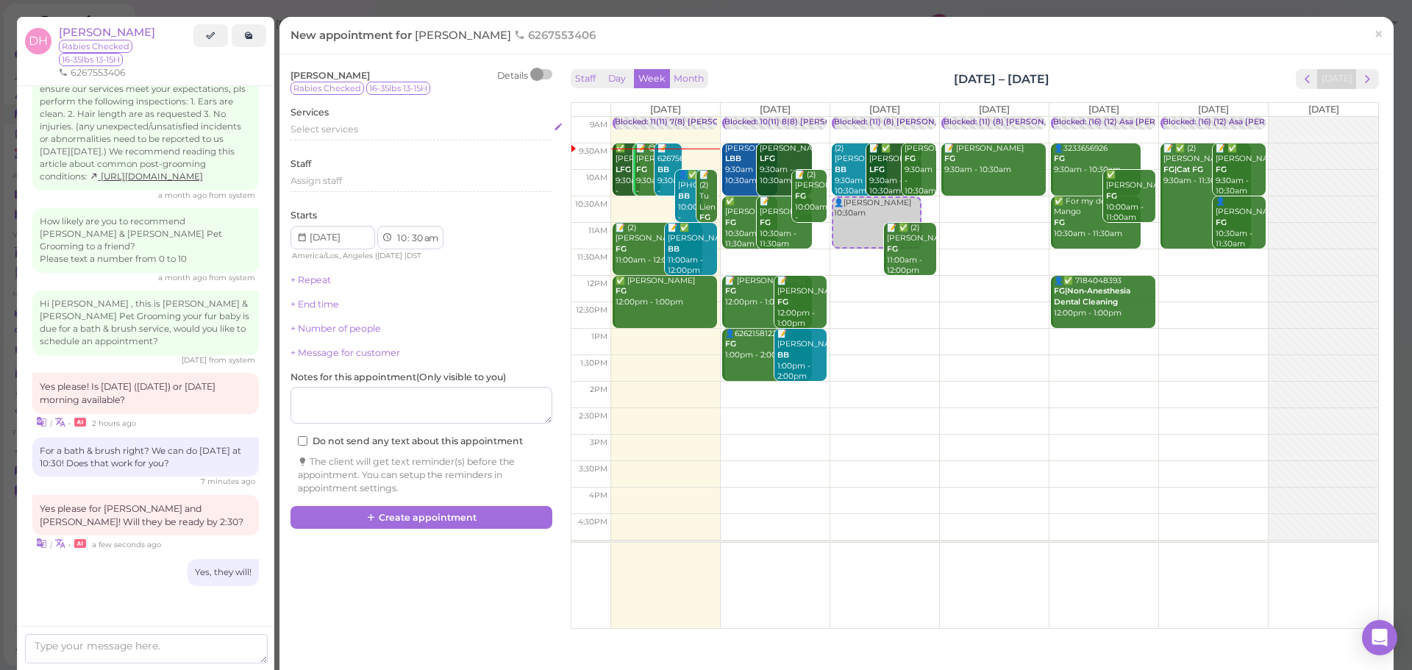
click at [359, 131] on div "Select services" at bounding box center [422, 129] width 262 height 13
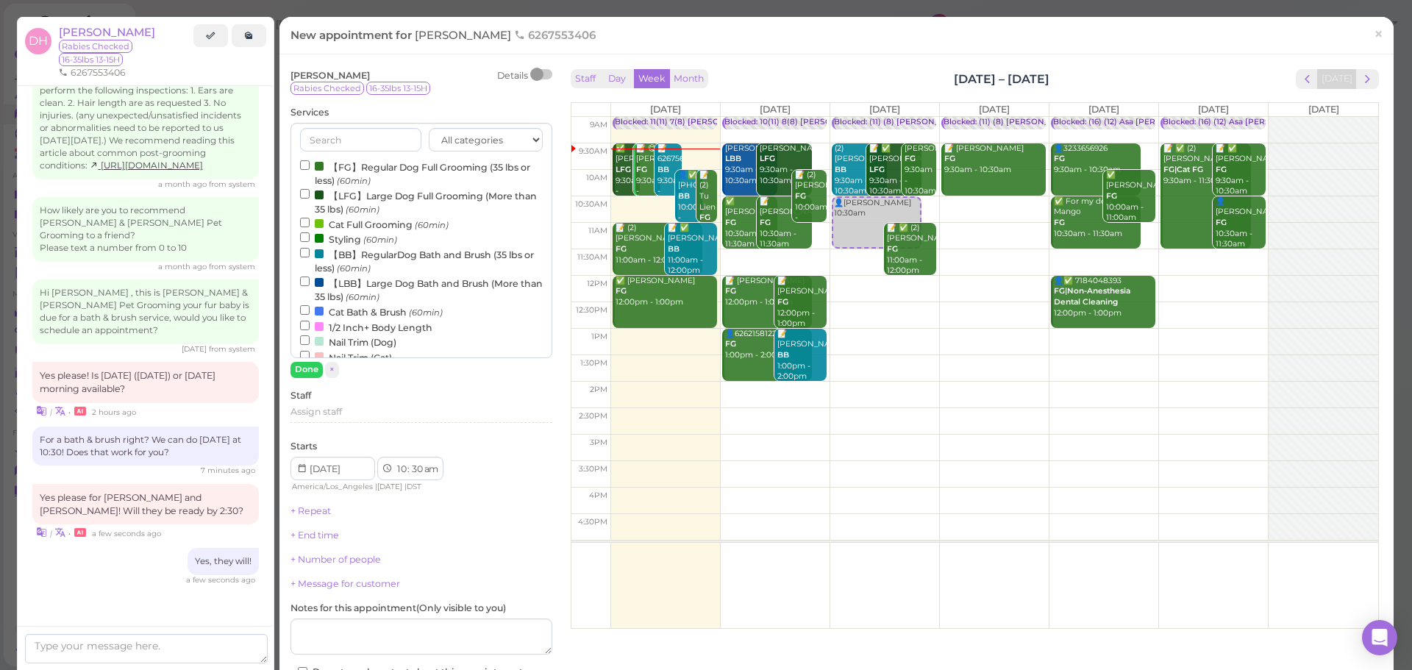
click at [329, 272] on label "【BB】RegularDog Bath and Brush (35 lbs or less) (60min)" at bounding box center [421, 260] width 243 height 29
click at [310, 257] on input "【BB】RegularDog Bath and Brush (35 lbs or less) (60min)" at bounding box center [305, 253] width 10 height 10
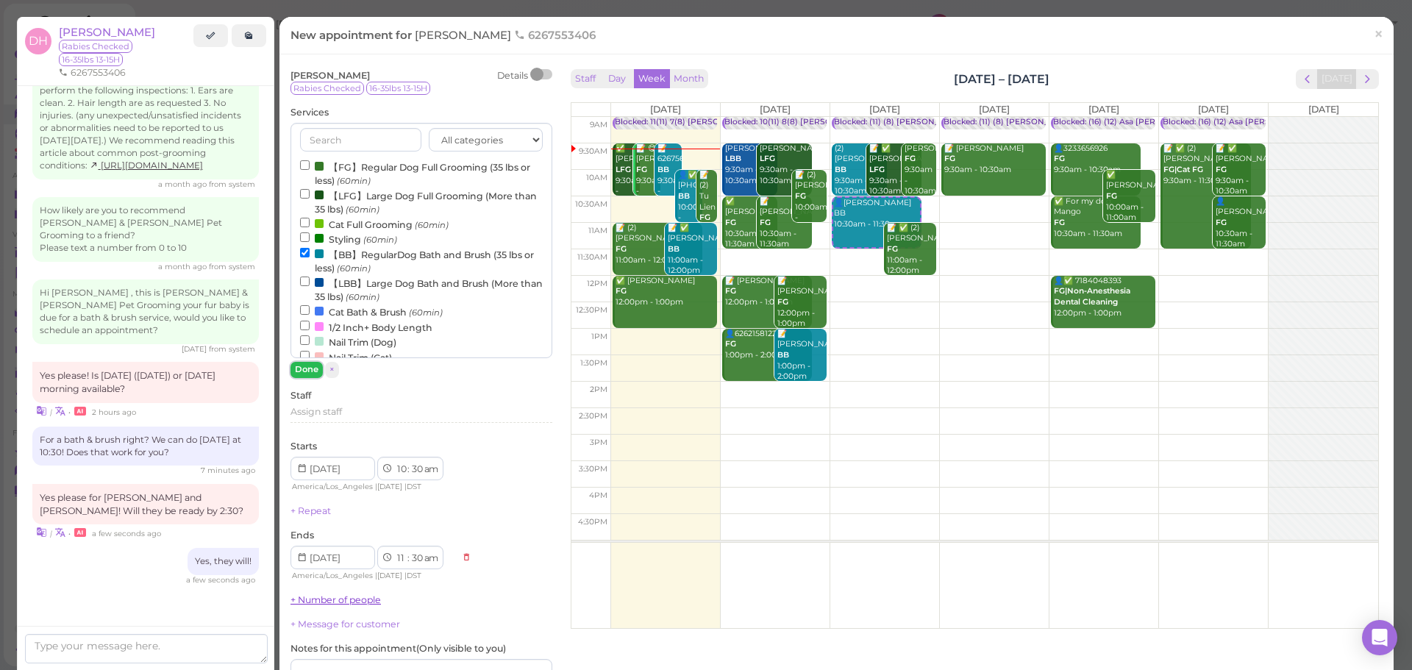
click at [300, 371] on button "Done" at bounding box center [307, 369] width 32 height 15
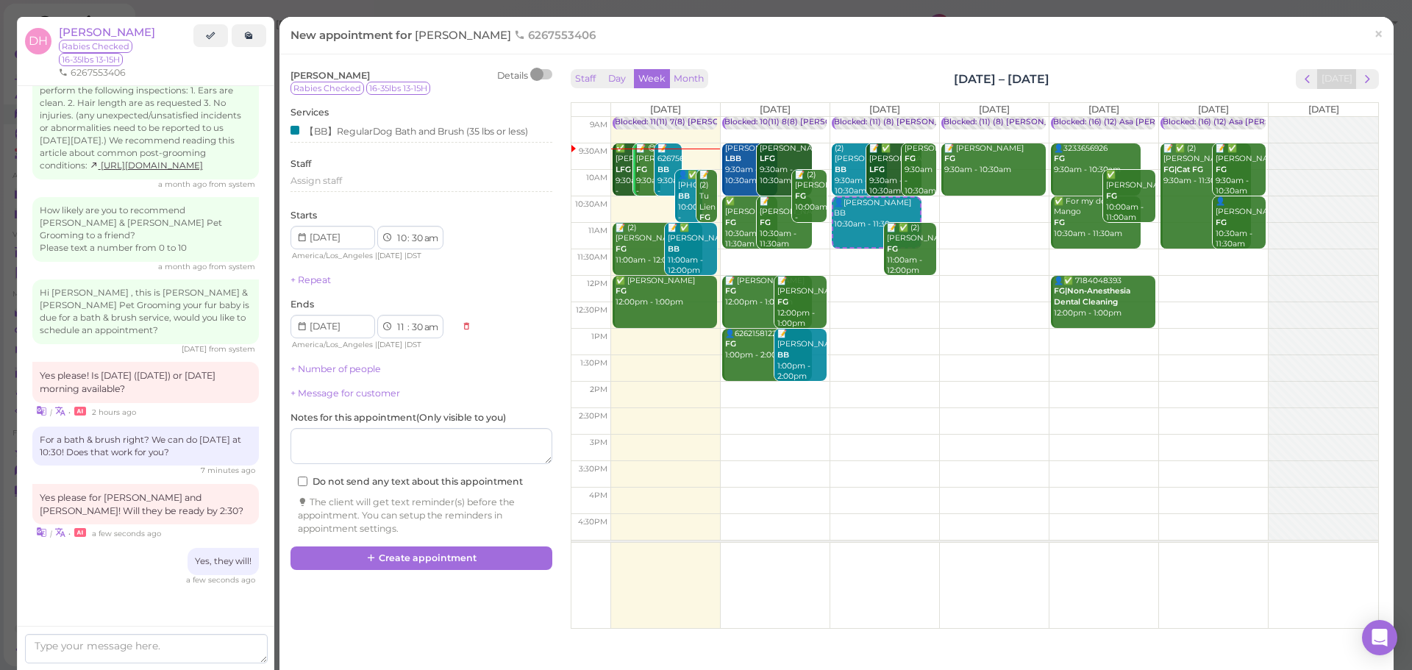
click at [308, 376] on div "+ Number of people" at bounding box center [422, 369] width 262 height 13
click at [318, 370] on link "+ Number of people" at bounding box center [336, 368] width 90 height 11
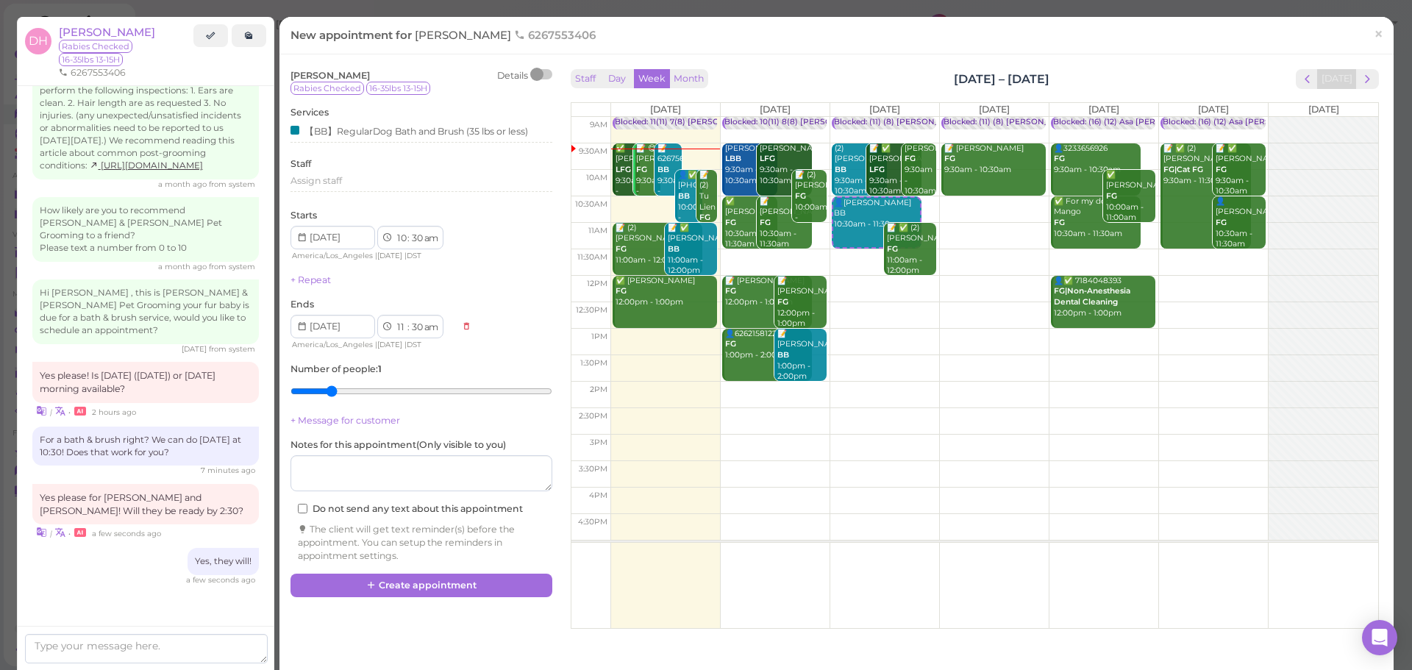
type input "2"
click at [329, 395] on input "range" at bounding box center [422, 392] width 262 height 24
click at [397, 582] on button "Create appointment" at bounding box center [422, 586] width 262 height 24
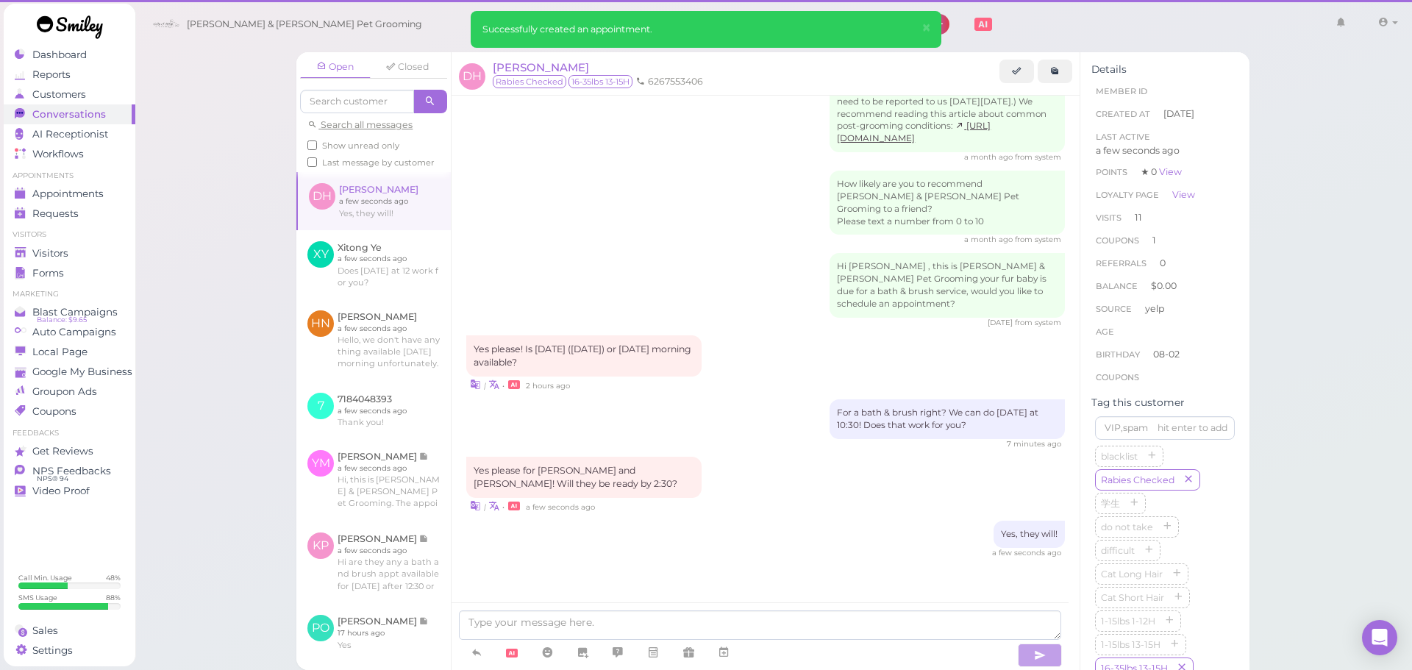
scroll to position [1901, 0]
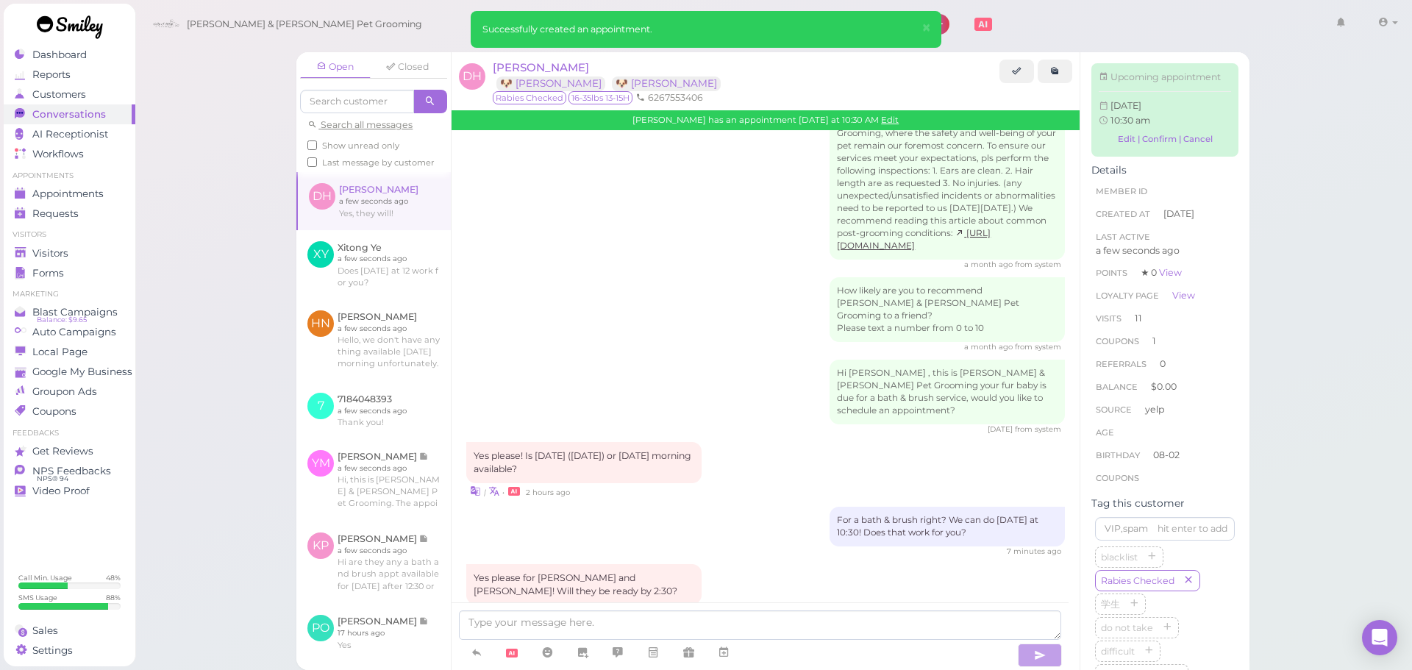
scroll to position [2064, 0]
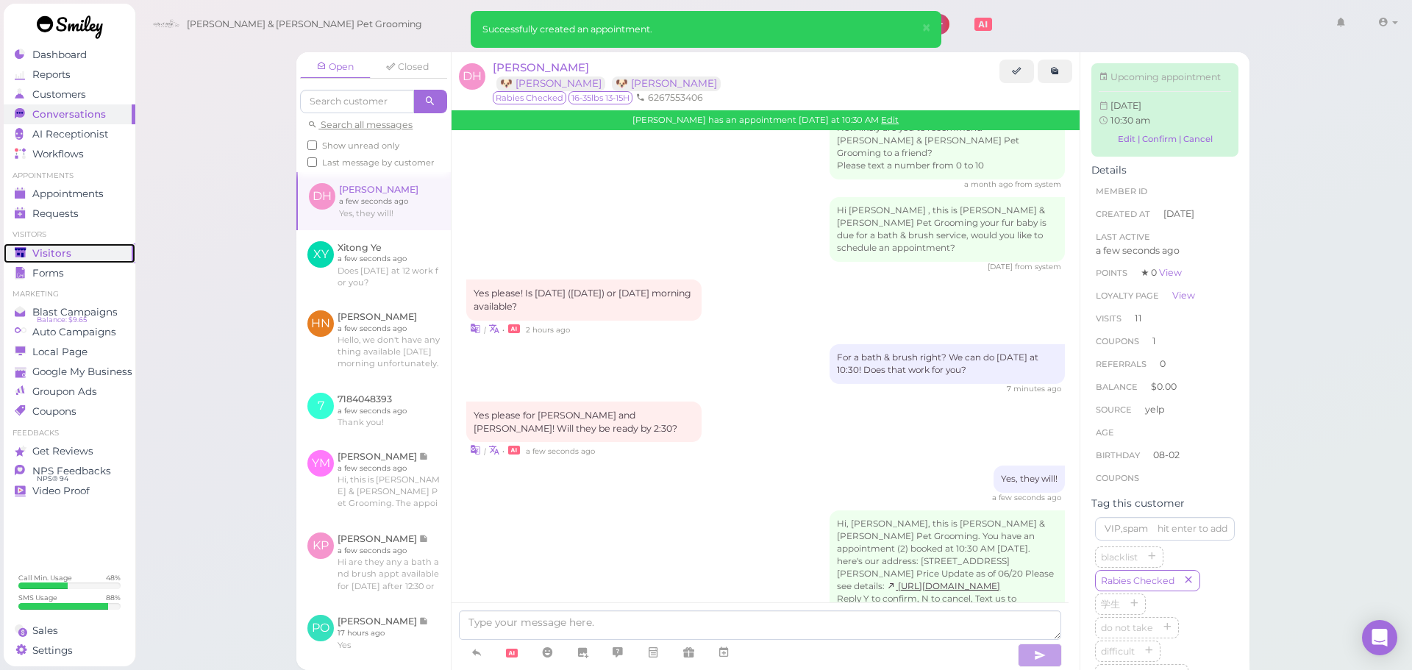
click at [90, 251] on div "Visitors" at bounding box center [68, 253] width 106 height 13
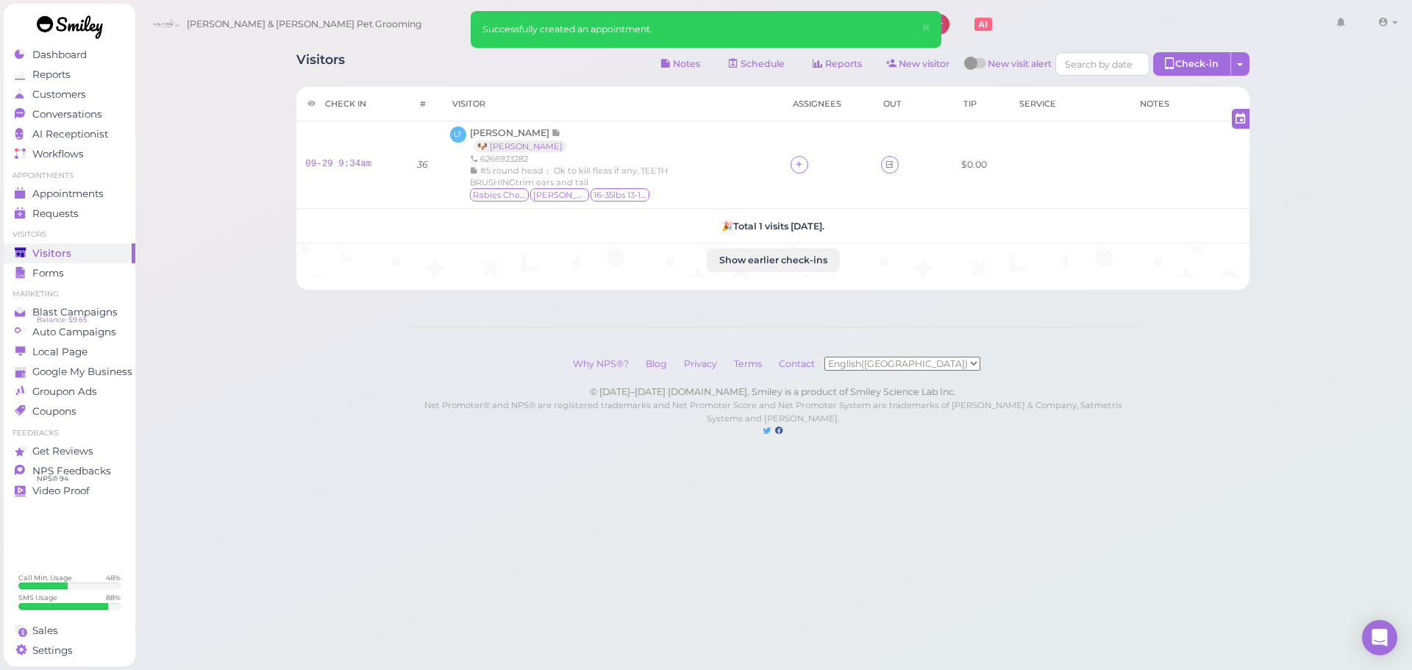
click at [451, 74] on div "Visitors Notes Schedule Reports New visitor New visit alert Check-in Customer c…" at bounding box center [772, 65] width 953 height 27
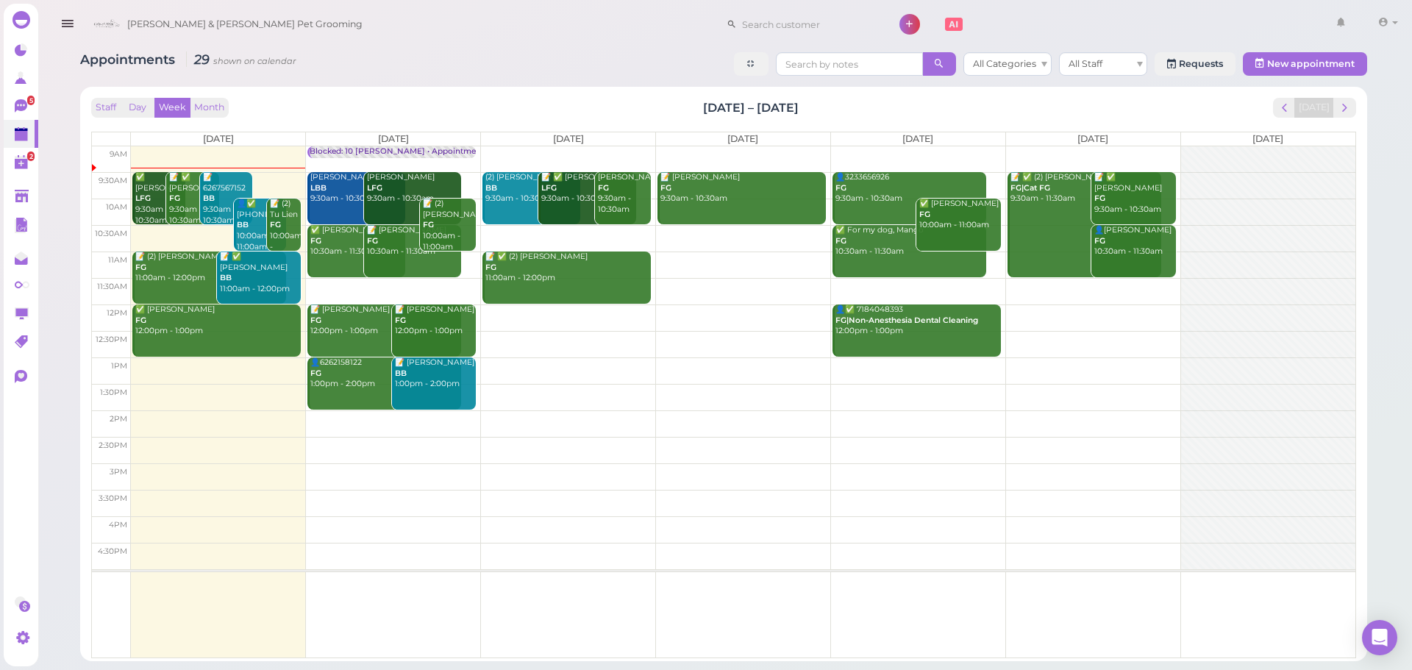
click at [227, 148] on td at bounding box center [743, 159] width 1225 height 26
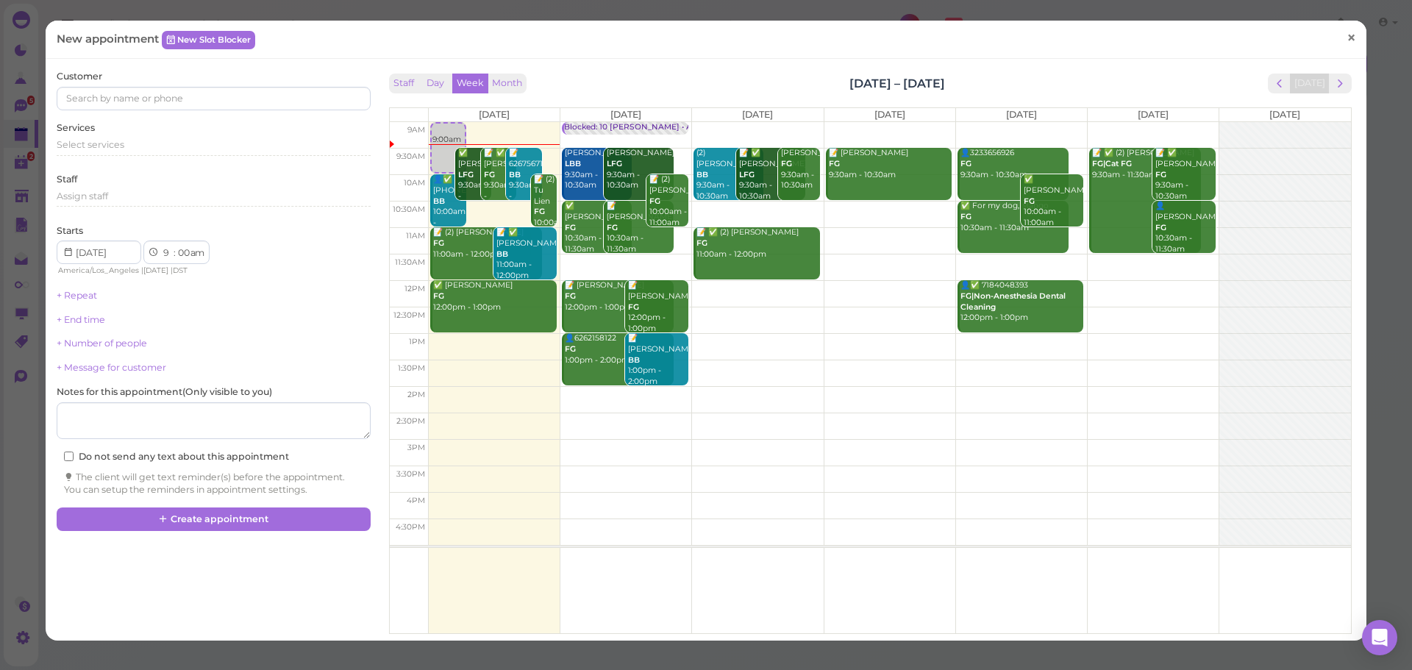
click at [1347, 29] on span "×" at bounding box center [1352, 38] width 10 height 21
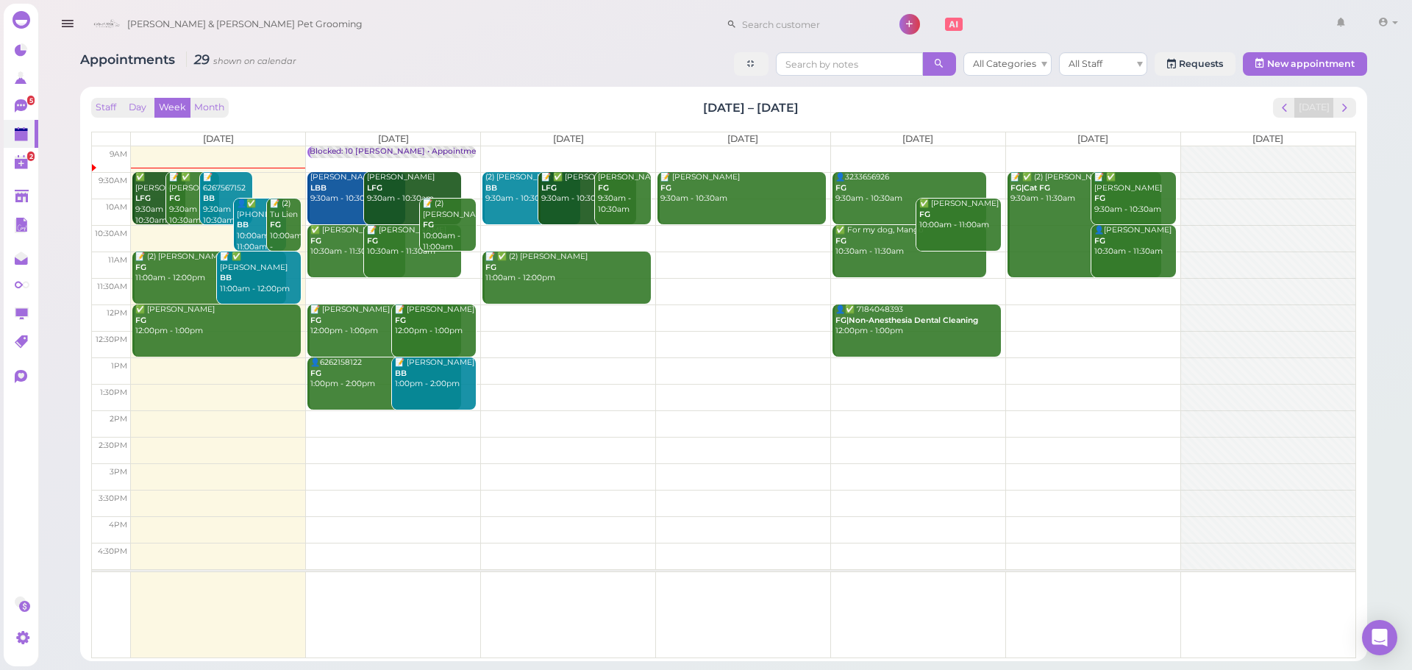
click at [471, 65] on div "Appointments 29 shown on calendar All Categories All Staff Requests 2 New appoi…" at bounding box center [723, 65] width 1287 height 27
click at [207, 146] on td at bounding box center [743, 159] width 1225 height 26
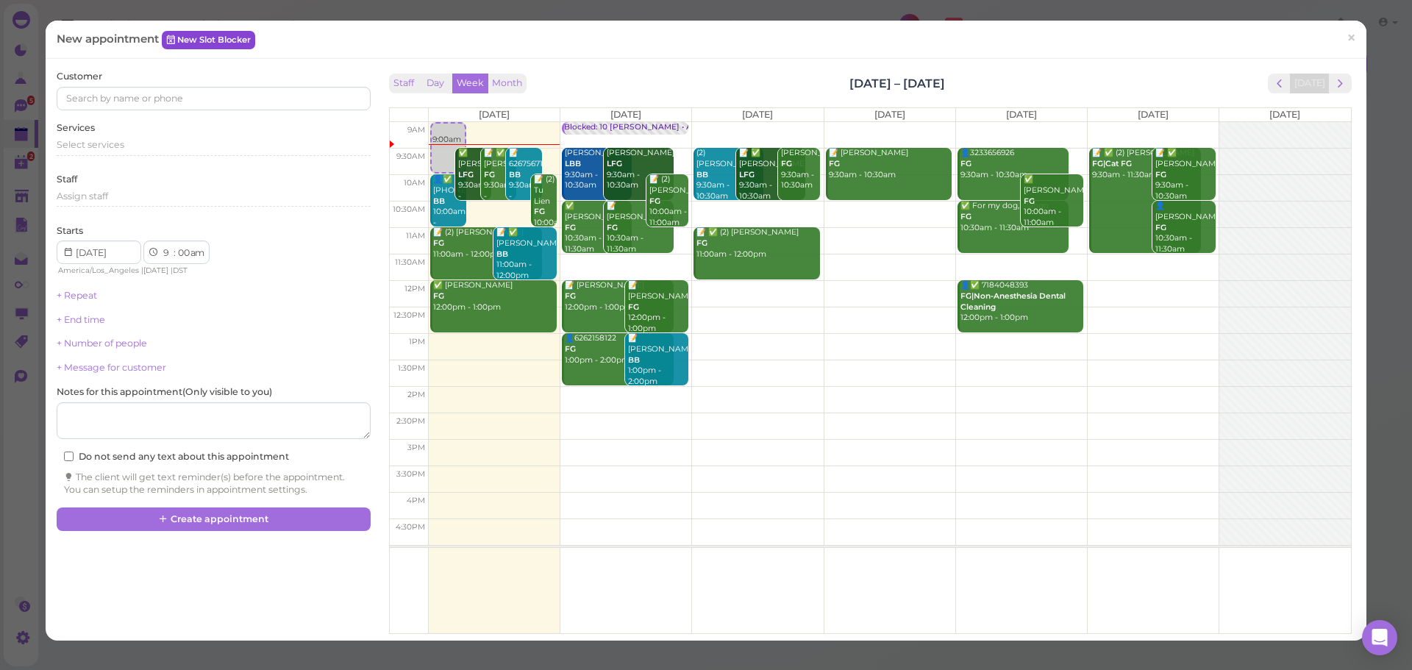
click at [193, 43] on link "New Slot Blocker" at bounding box center [208, 40] width 93 height 18
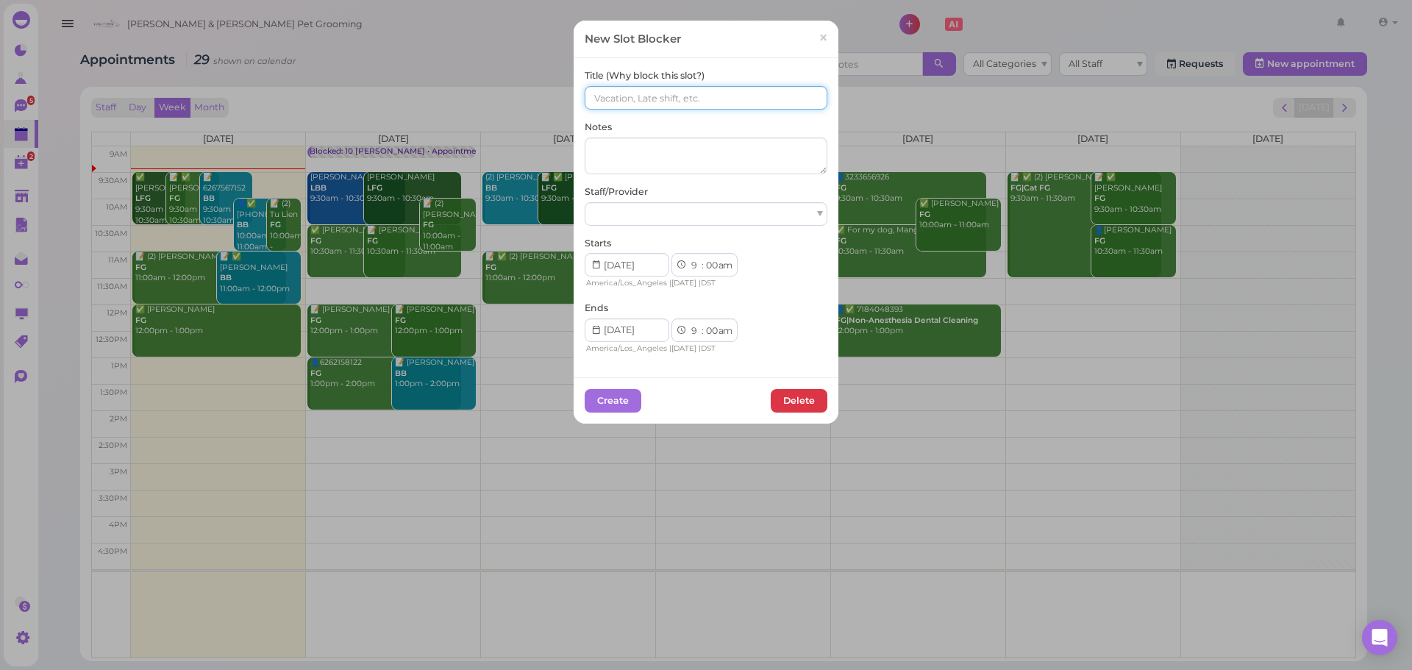
click at [653, 92] on input at bounding box center [706, 98] width 243 height 24
type input "11(11) 7(8) Asa Rebecca"
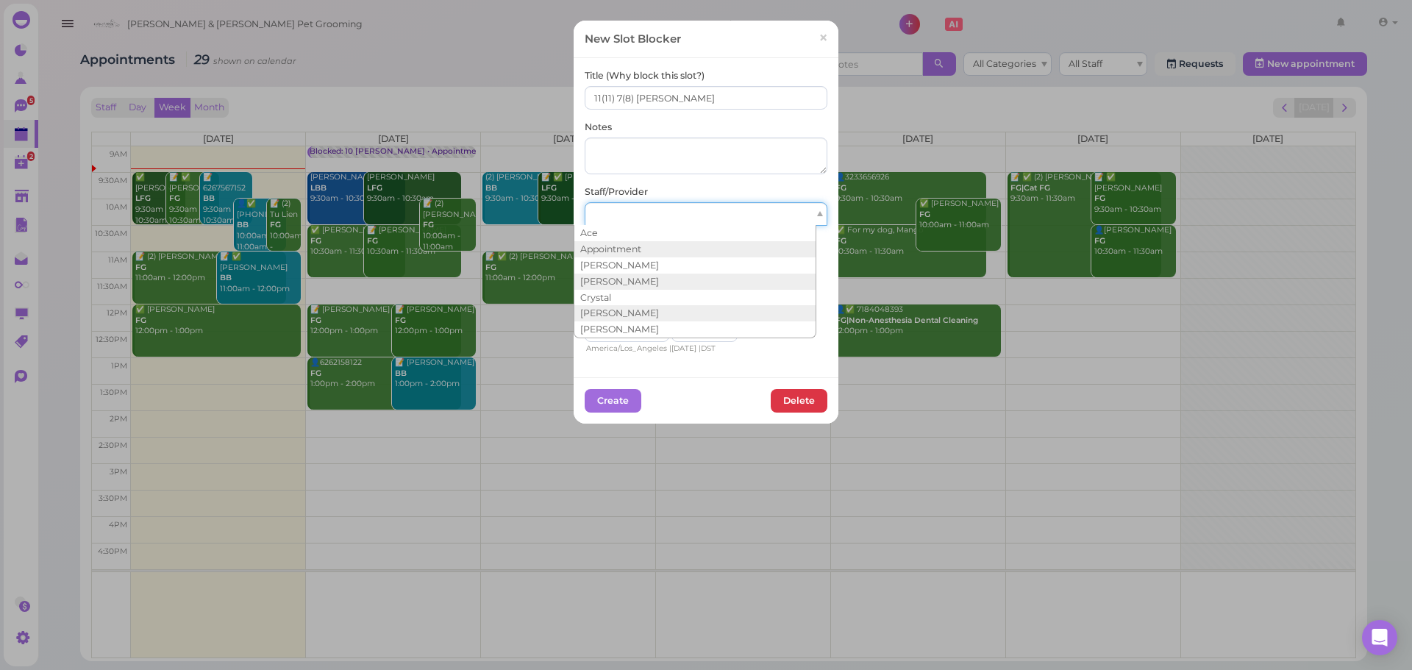
click at [619, 218] on div at bounding box center [706, 214] width 243 height 24
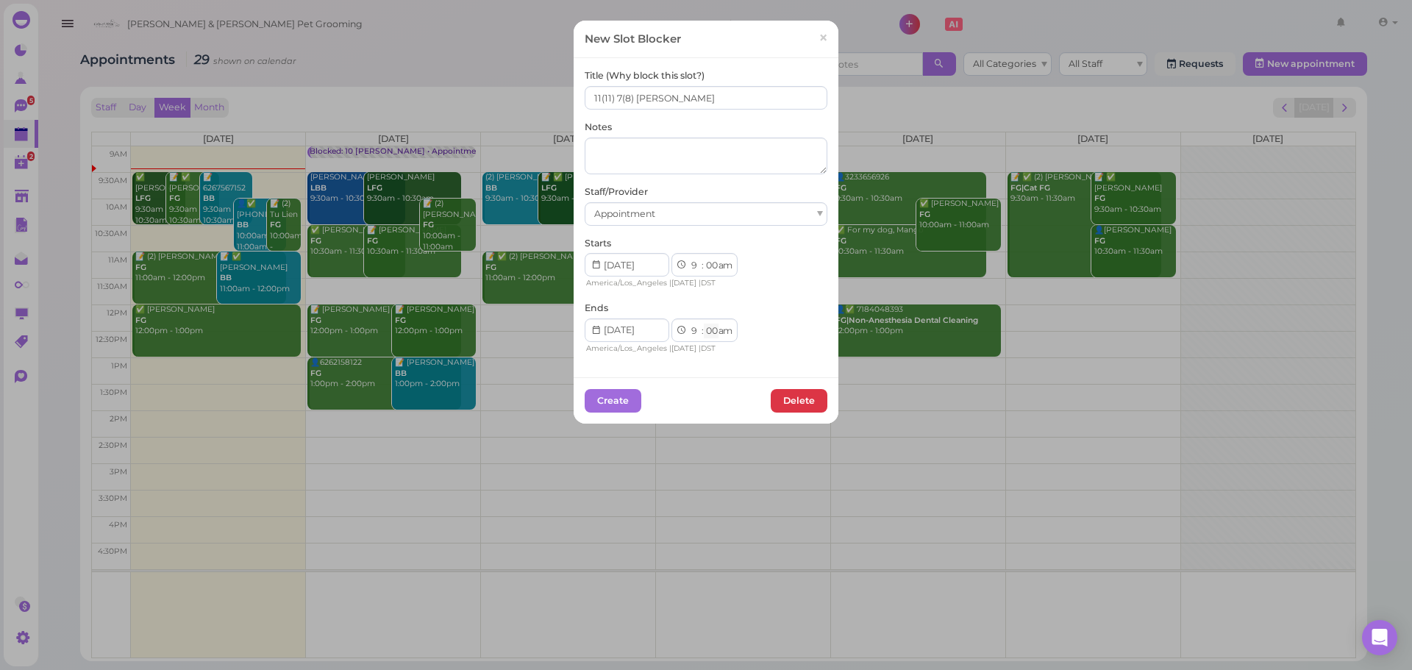
click at [704, 337] on select "00 05 10 15 20 25 30 35 40 45 50 55" at bounding box center [711, 331] width 15 height 15
select select "15"
click at [704, 324] on select "00 05 10 15 20 25 30 35 40 45 50 55" at bounding box center [711, 331] width 15 height 15
click at [618, 403] on button "Create" at bounding box center [613, 401] width 57 height 24
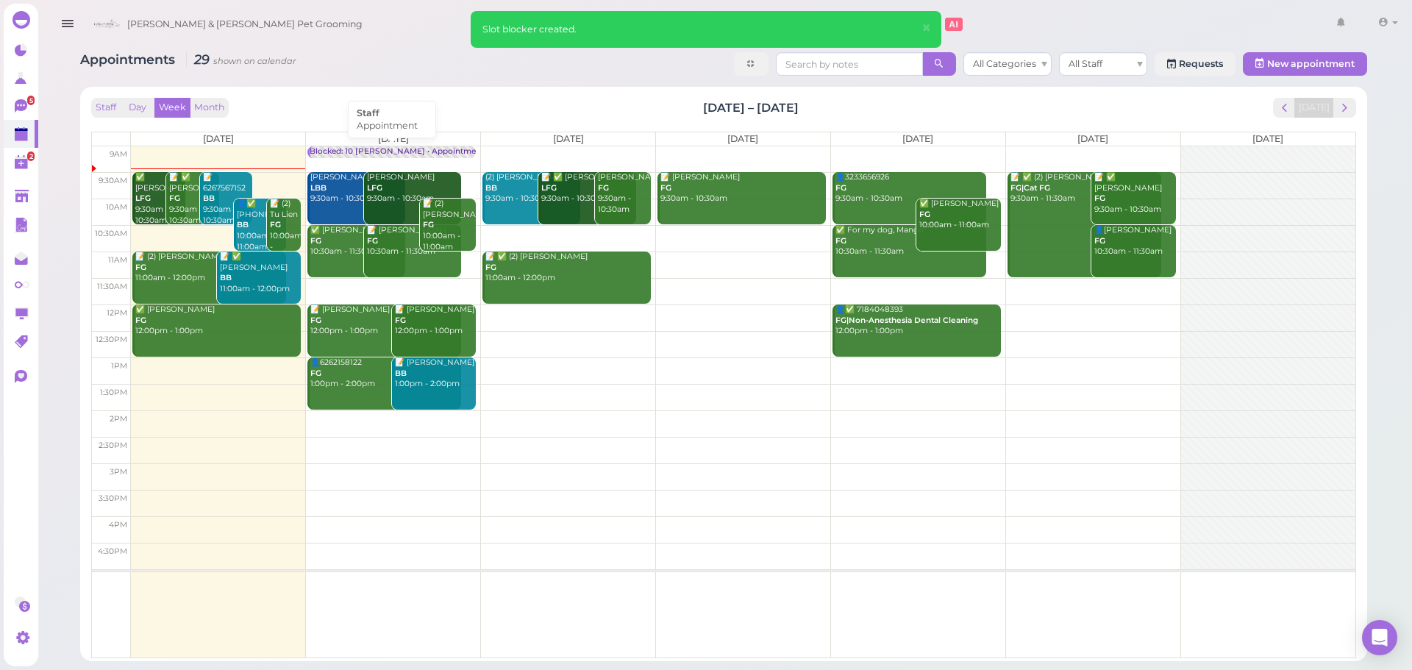
click at [430, 153] on div "Blocked: 10 asa rebecca • Appointment" at bounding box center [397, 151] width 174 height 11
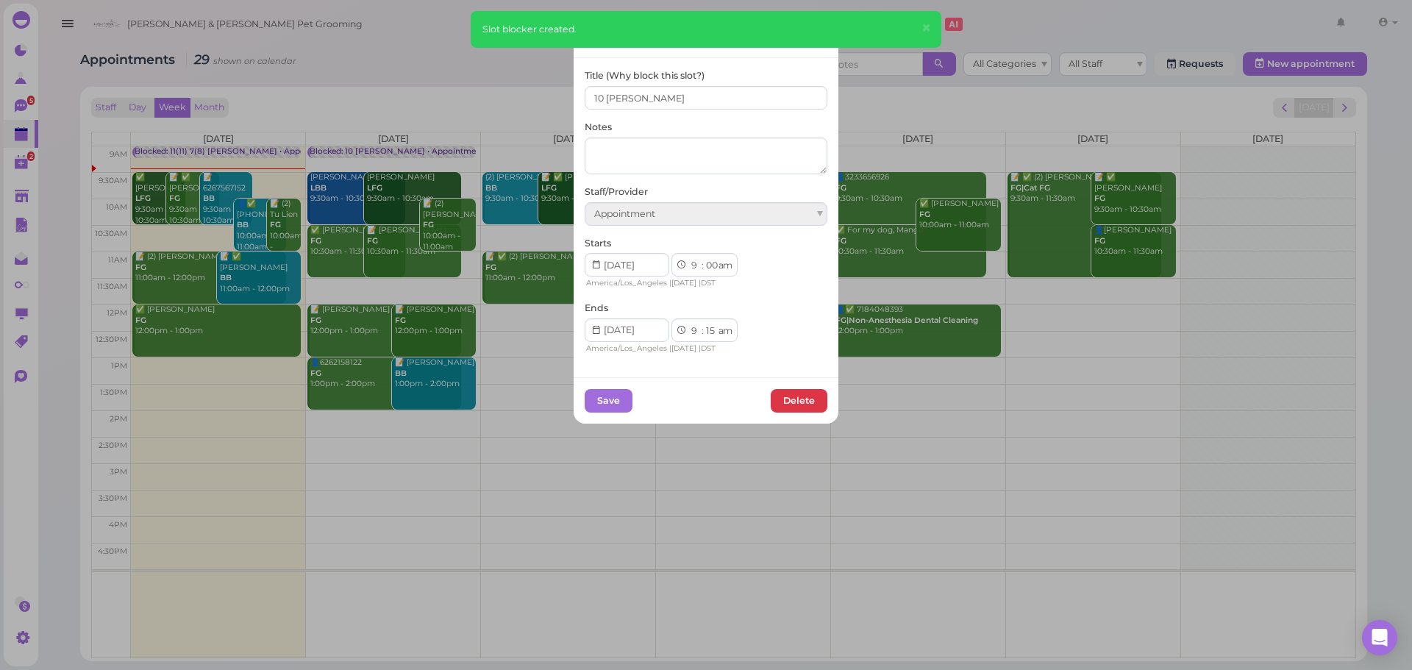
click at [828, 32] on link "×" at bounding box center [823, 38] width 27 height 35
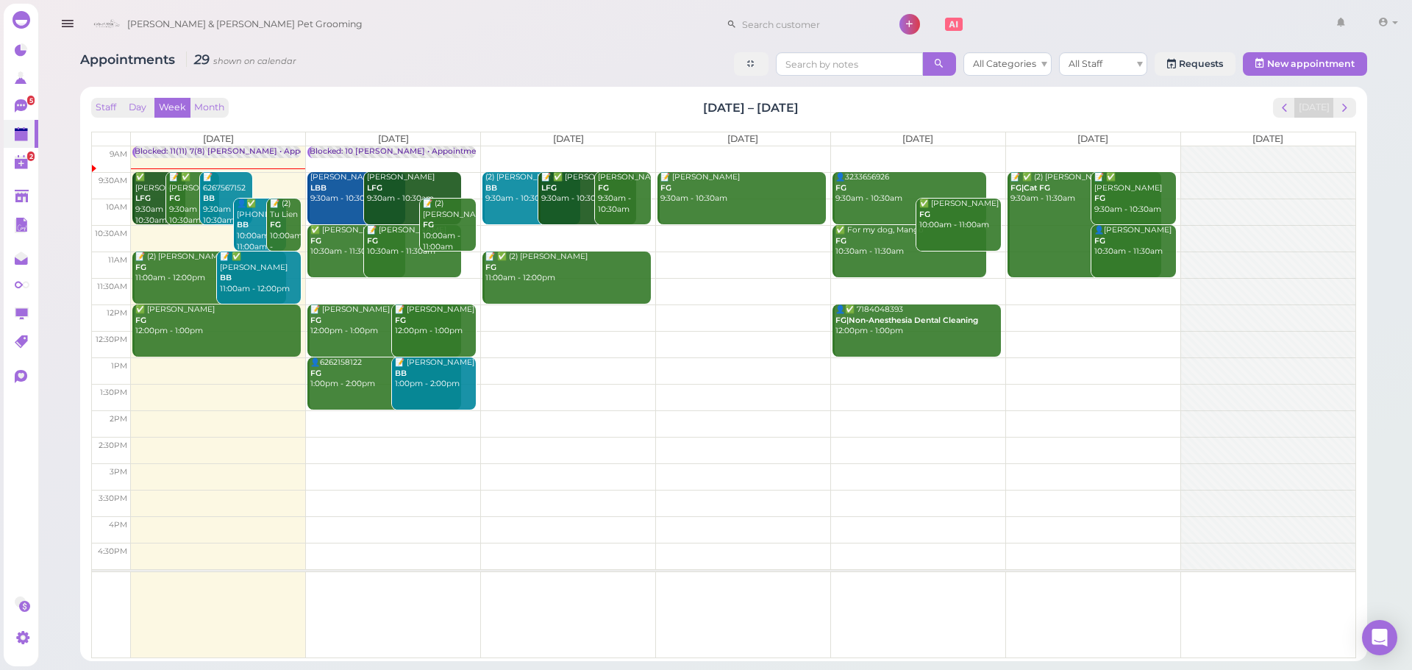
click at [596, 145] on th "[DATE]" at bounding box center [568, 138] width 175 height 13
click at [517, 149] on td at bounding box center [743, 159] width 1225 height 26
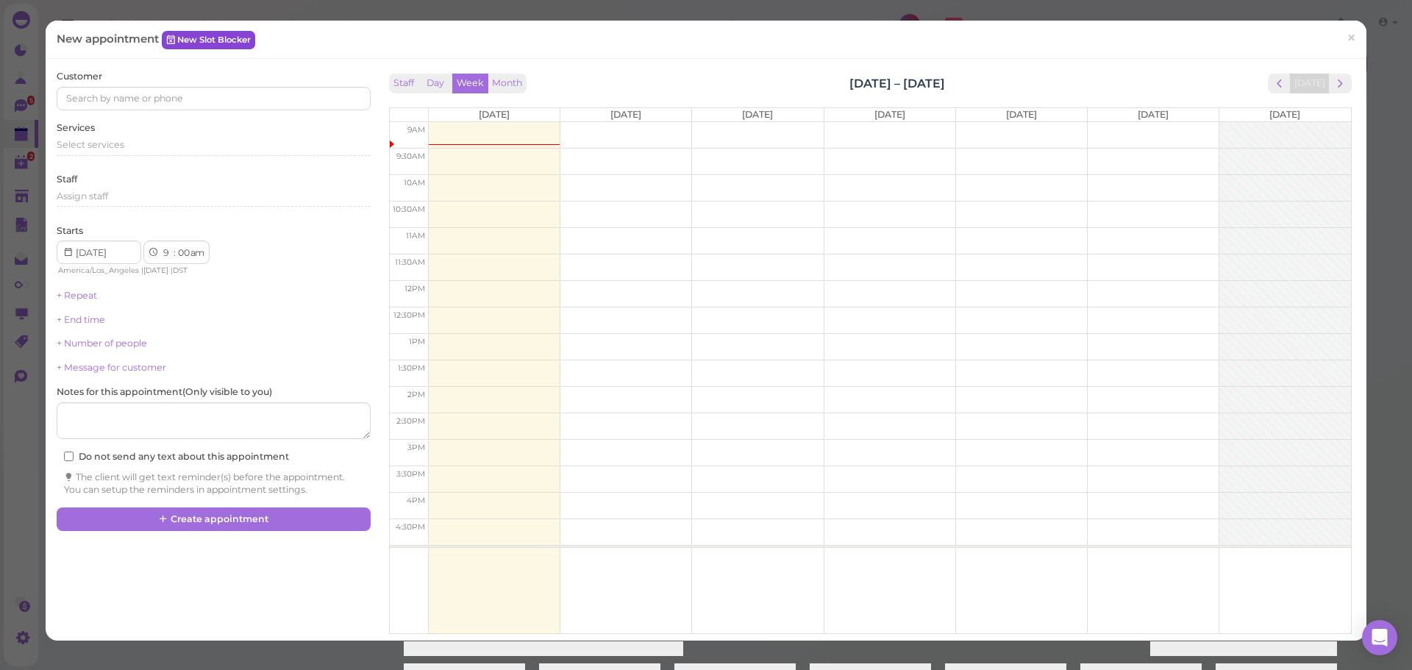
drag, startPoint x: 210, startPoint y: 21, endPoint x: 210, endPoint y: 32, distance: 11.8
click at [210, 24] on div "New appointment New Slot Blocker ×" at bounding box center [706, 40] width 1321 height 38
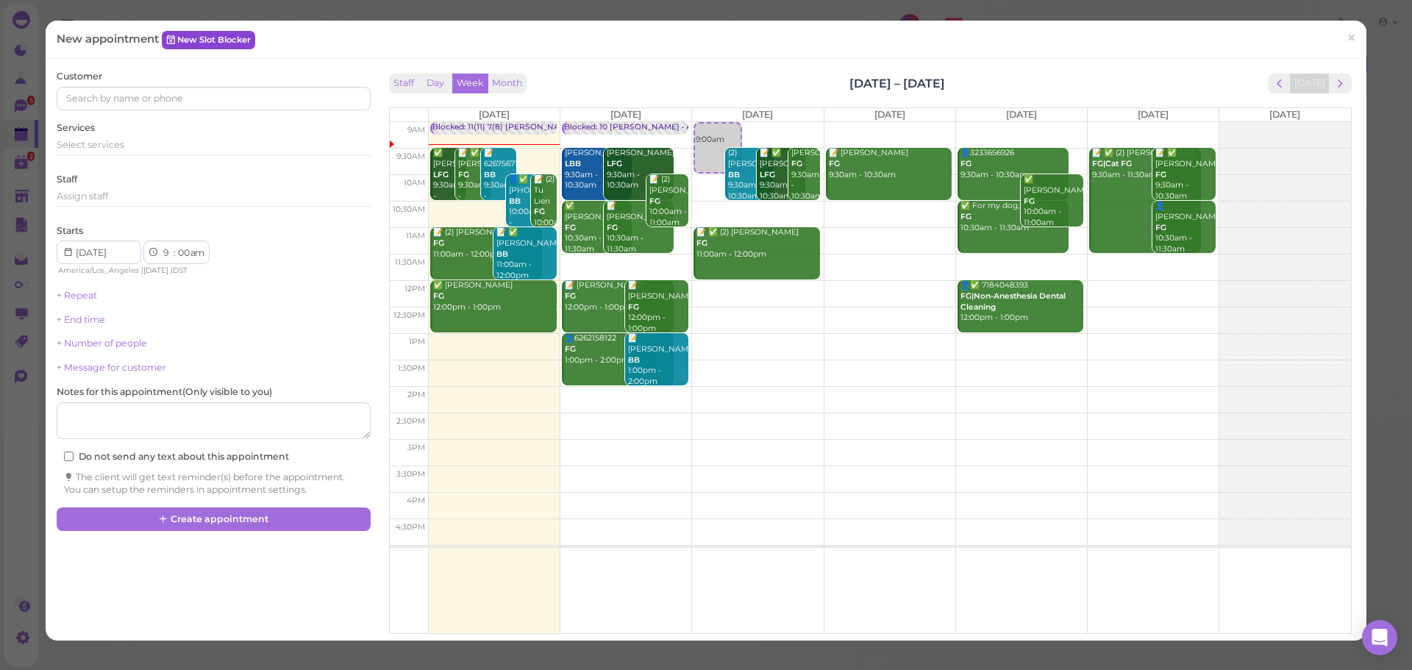
click at [210, 36] on link "New Slot Blocker" at bounding box center [208, 40] width 93 height 18
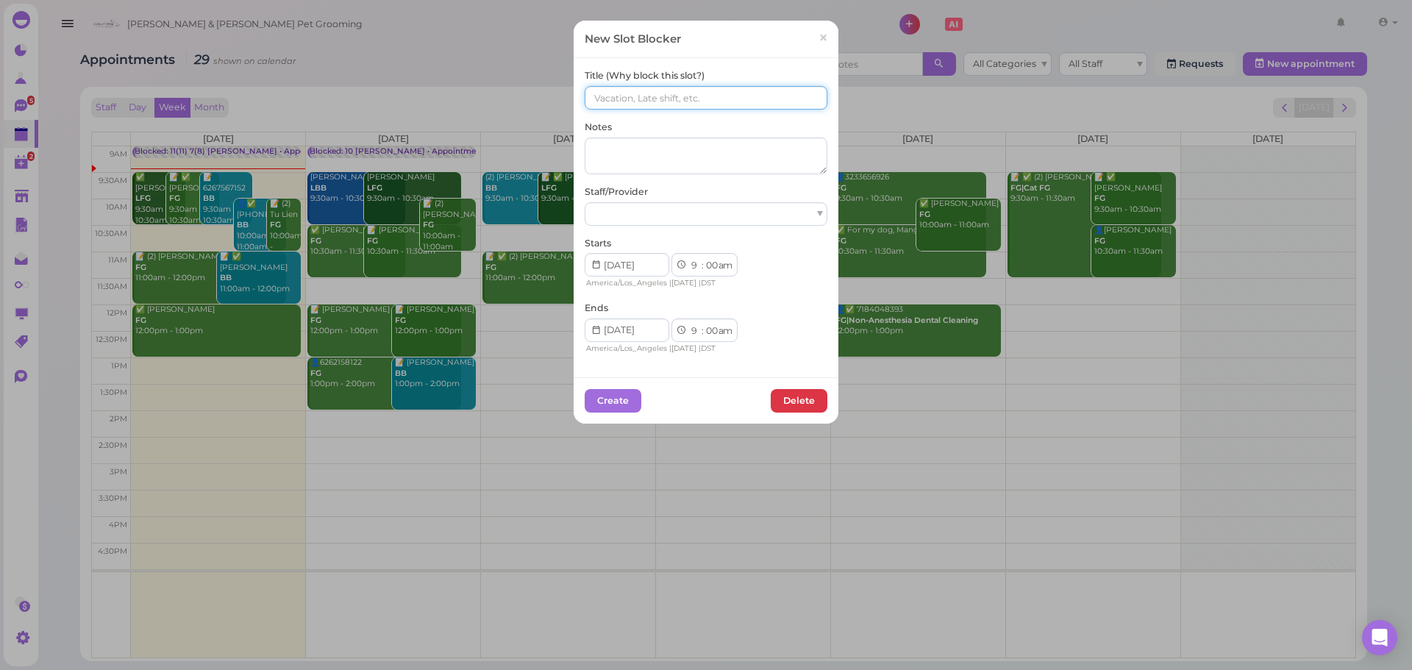
click at [720, 88] on input at bounding box center [706, 98] width 243 height 24
type input "(11) (8) Asa Helen"
click at [620, 216] on div at bounding box center [706, 214] width 243 height 24
drag, startPoint x: 705, startPoint y: 331, endPoint x: 652, endPoint y: 352, distance: 57.5
click at [705, 331] on select "00 05 10 15 20 25 30 35 40 45 50 55" at bounding box center [711, 331] width 15 height 15
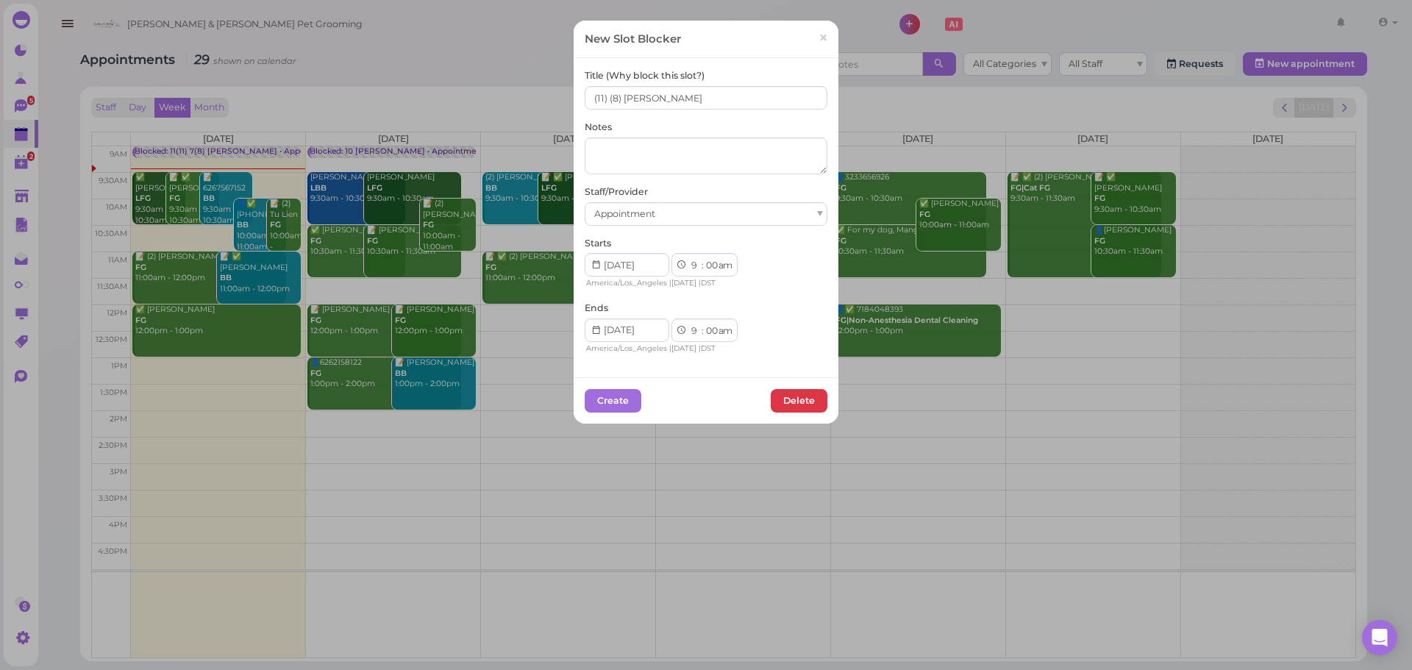
select select "15"
click at [704, 324] on select "00 05 10 15 20 25 30 35 40 45 50 55" at bounding box center [711, 331] width 15 height 15
click at [609, 399] on button "Create" at bounding box center [613, 401] width 57 height 24
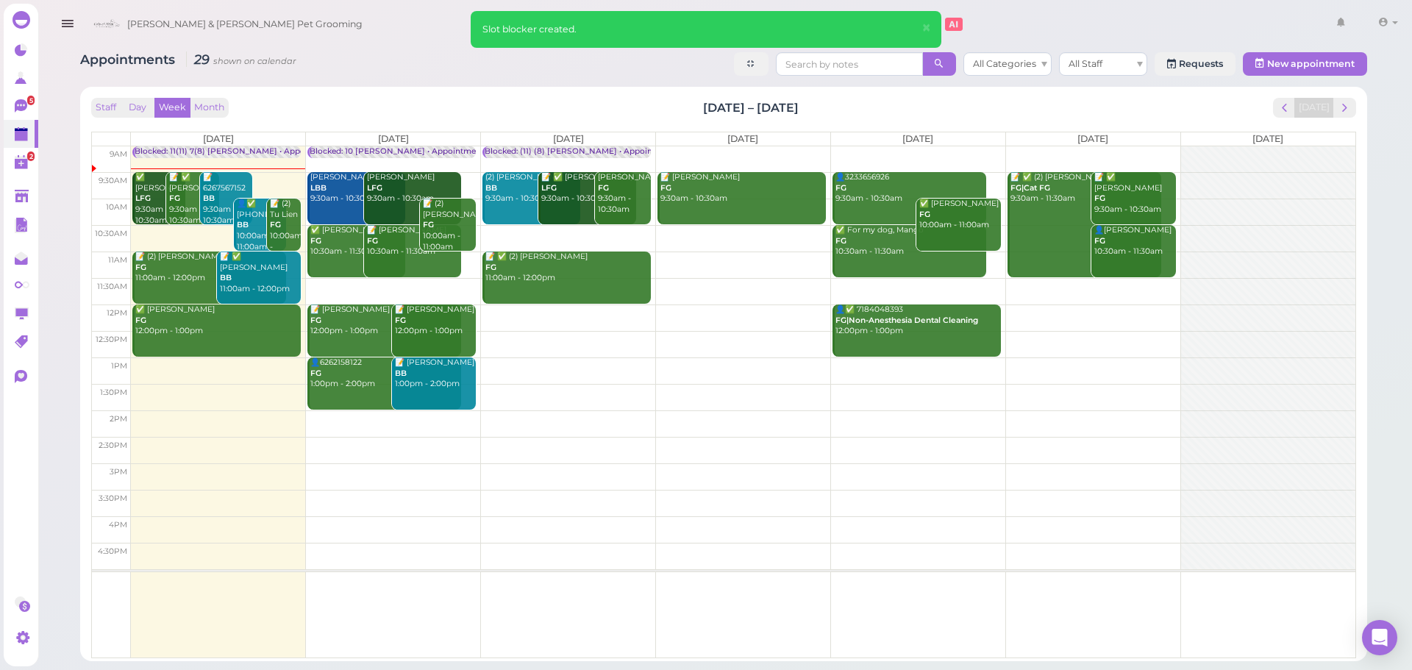
click at [770, 151] on td at bounding box center [743, 159] width 1225 height 26
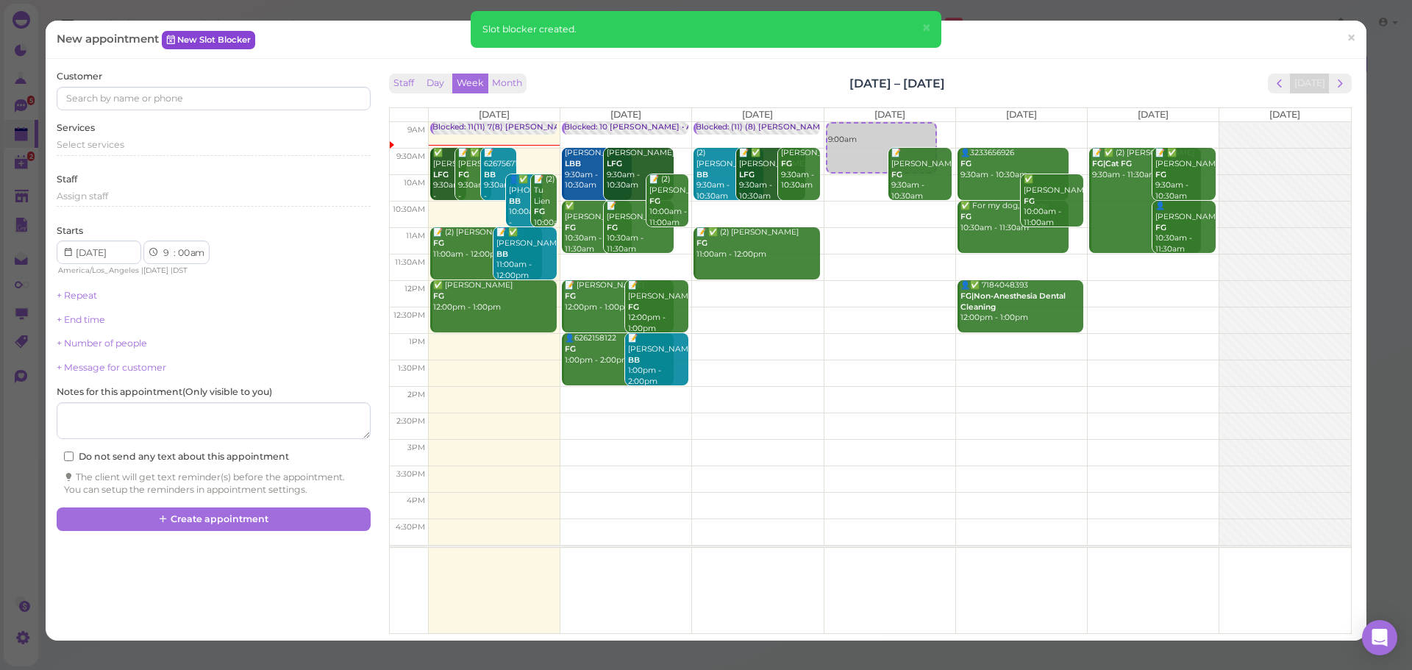
click at [248, 37] on link "New Slot Blocker" at bounding box center [208, 40] width 93 height 18
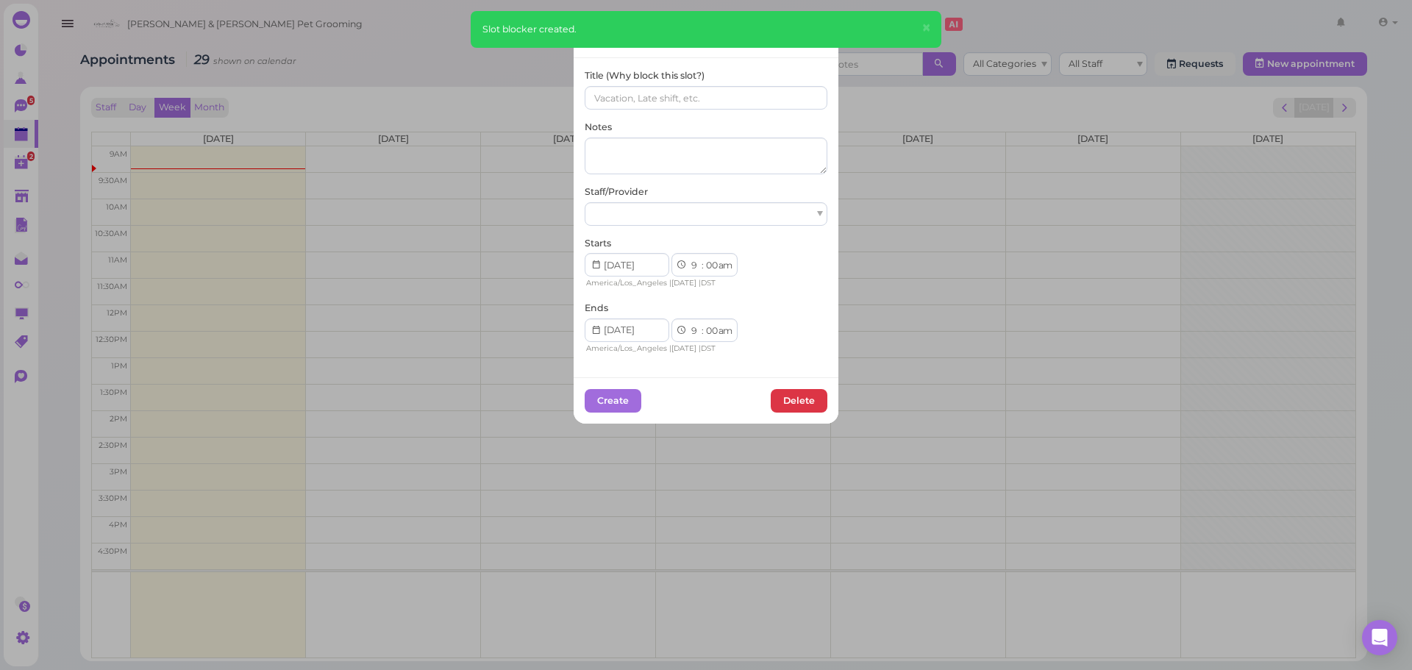
click at [630, 114] on div "Title (Why block this slot?) Notes Staff/Provider Starts 1 2 3 4 5 6 7 8 9 10 1…" at bounding box center [706, 211] width 243 height 285
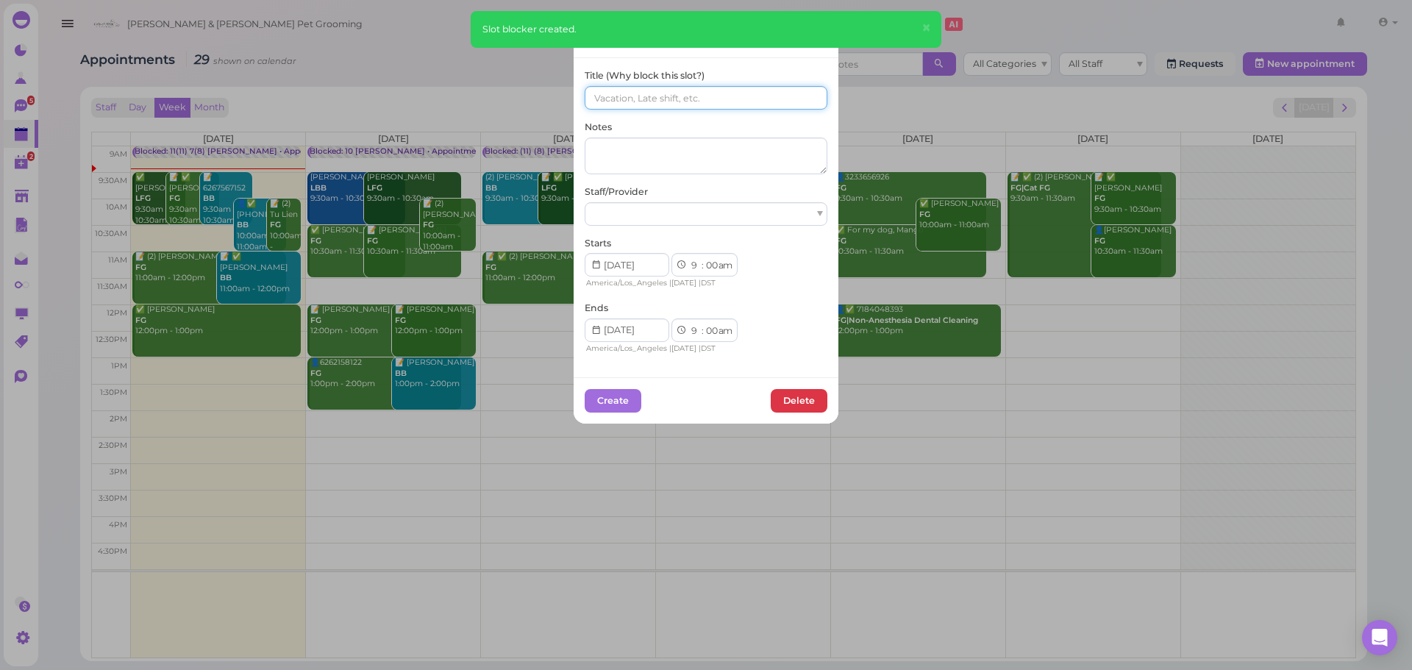
click at [633, 100] on input at bounding box center [706, 98] width 243 height 24
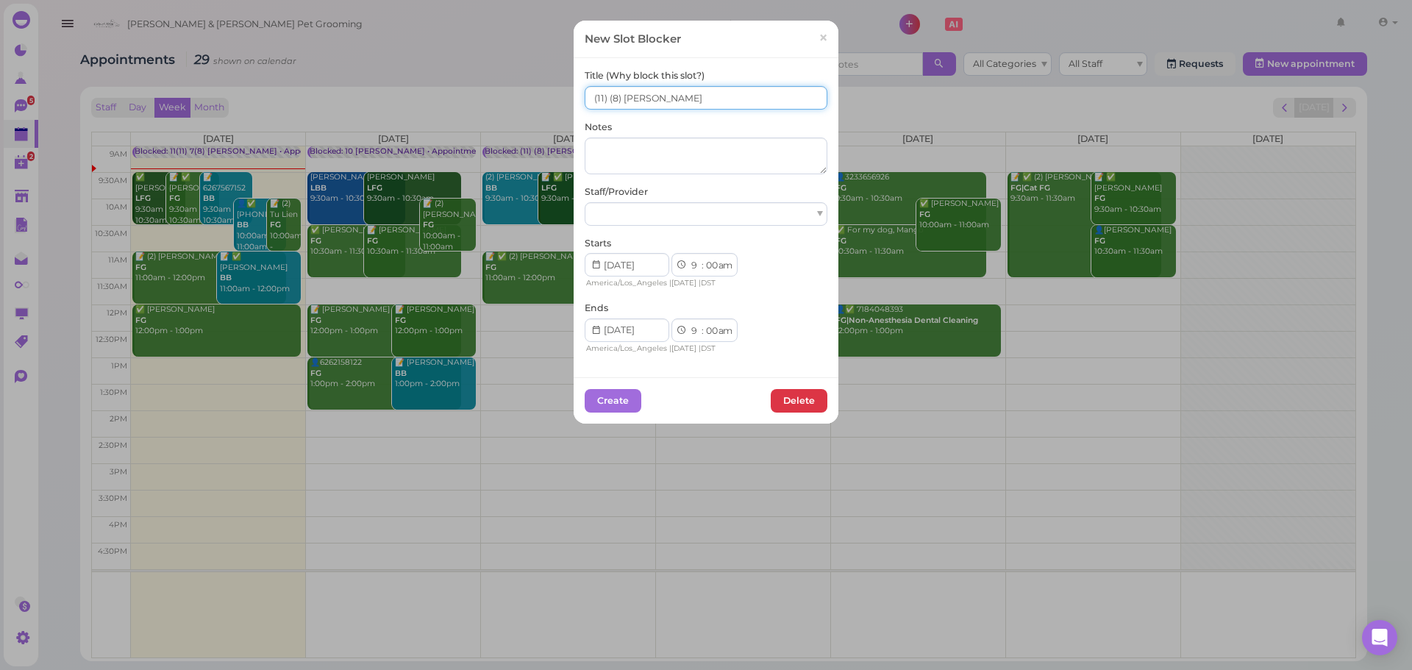
type input "(11) (8) Asa Rebecca"
click at [685, 216] on div at bounding box center [706, 214] width 243 height 24
click at [704, 332] on select "00 05 10 15 20 25 30 35 40 45 50 55" at bounding box center [711, 331] width 15 height 15
select select "15"
click at [704, 324] on select "00 05 10 15 20 25 30 35 40 45 50 55" at bounding box center [711, 331] width 15 height 15
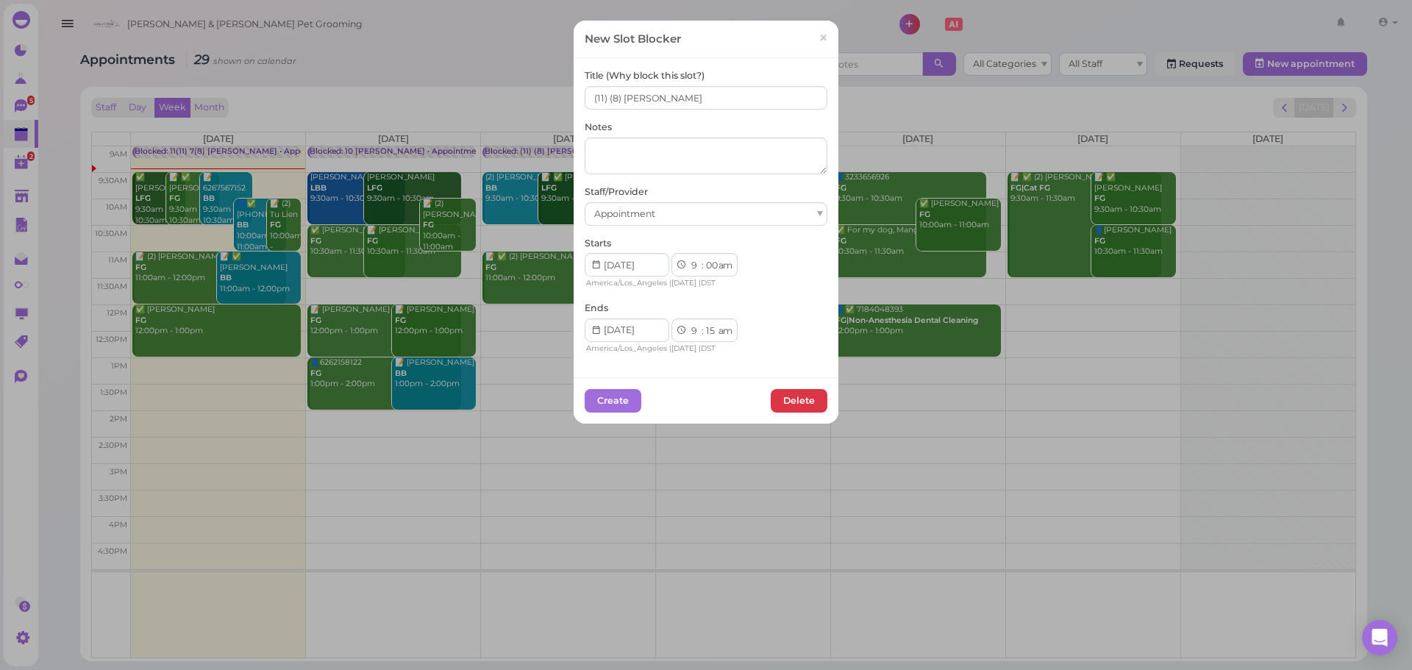
click at [577, 401] on div "Create Delete" at bounding box center [706, 400] width 265 height 46
click at [598, 402] on button "Create" at bounding box center [613, 401] width 57 height 24
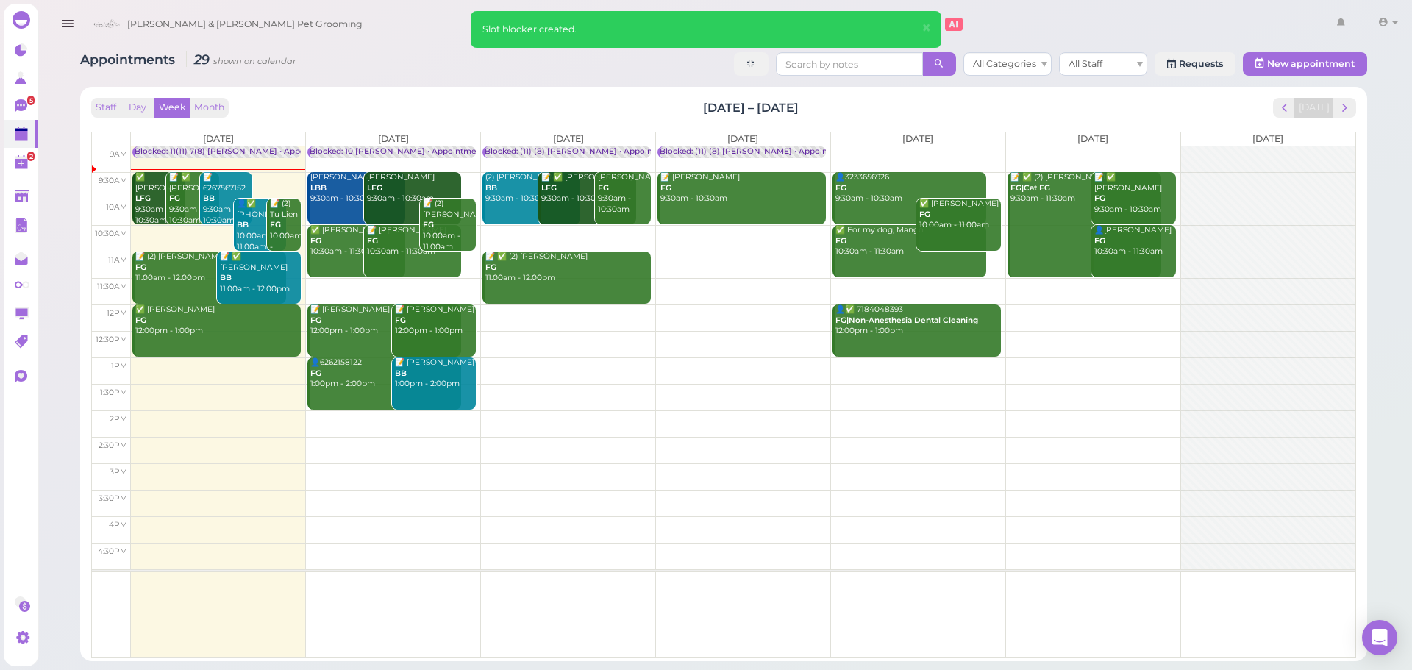
click at [865, 150] on td at bounding box center [743, 159] width 1225 height 26
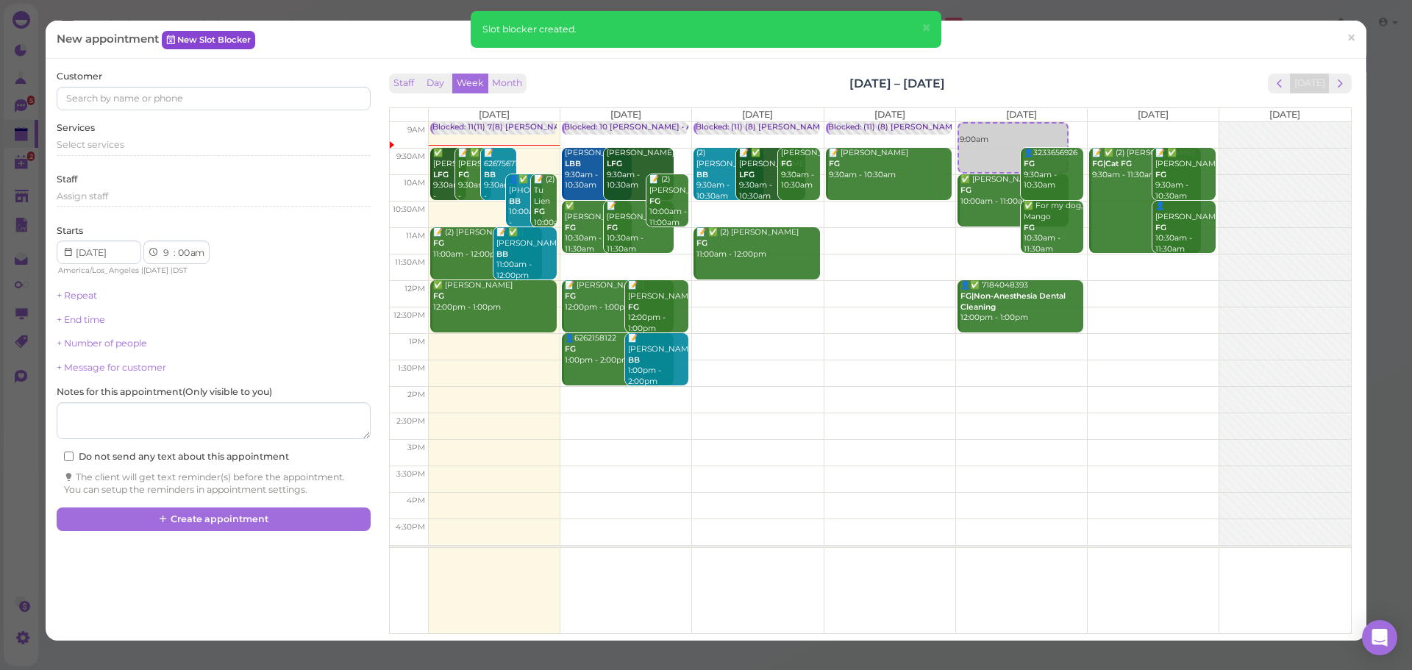
click at [217, 39] on link "New Slot Blocker" at bounding box center [208, 40] width 93 height 18
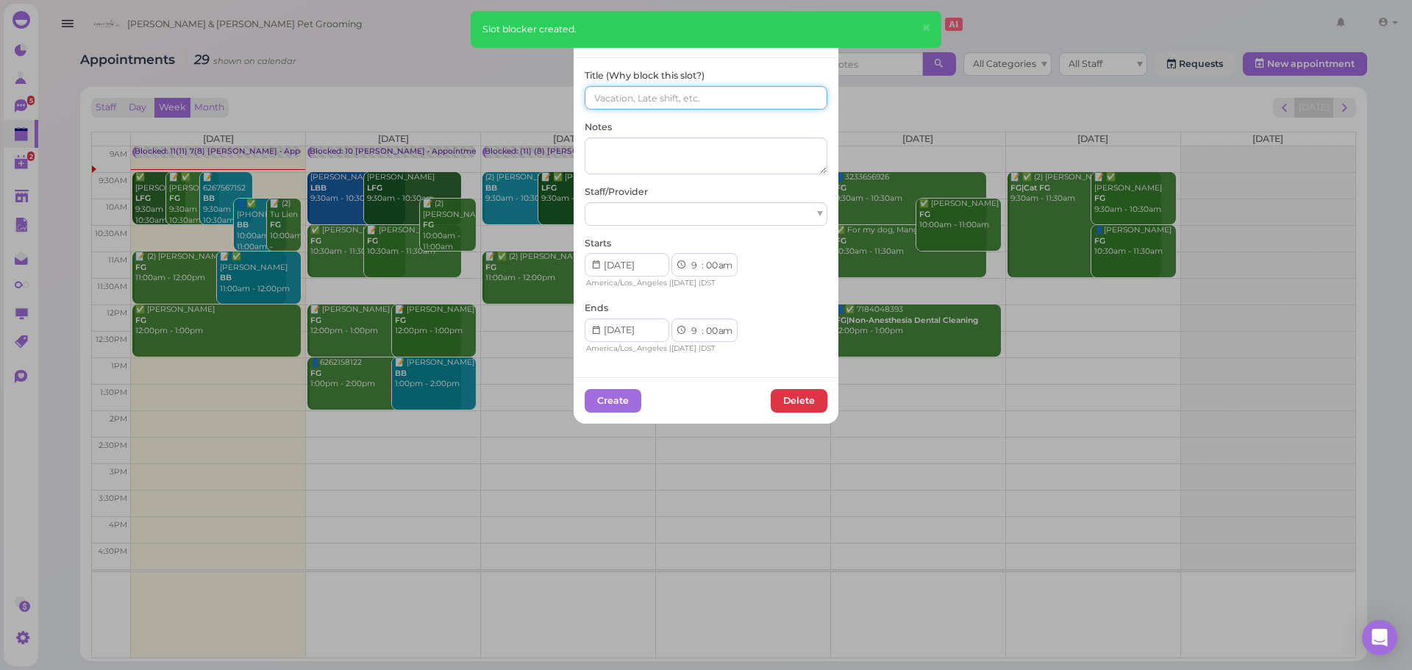
click at [682, 102] on input at bounding box center [706, 98] width 243 height 24
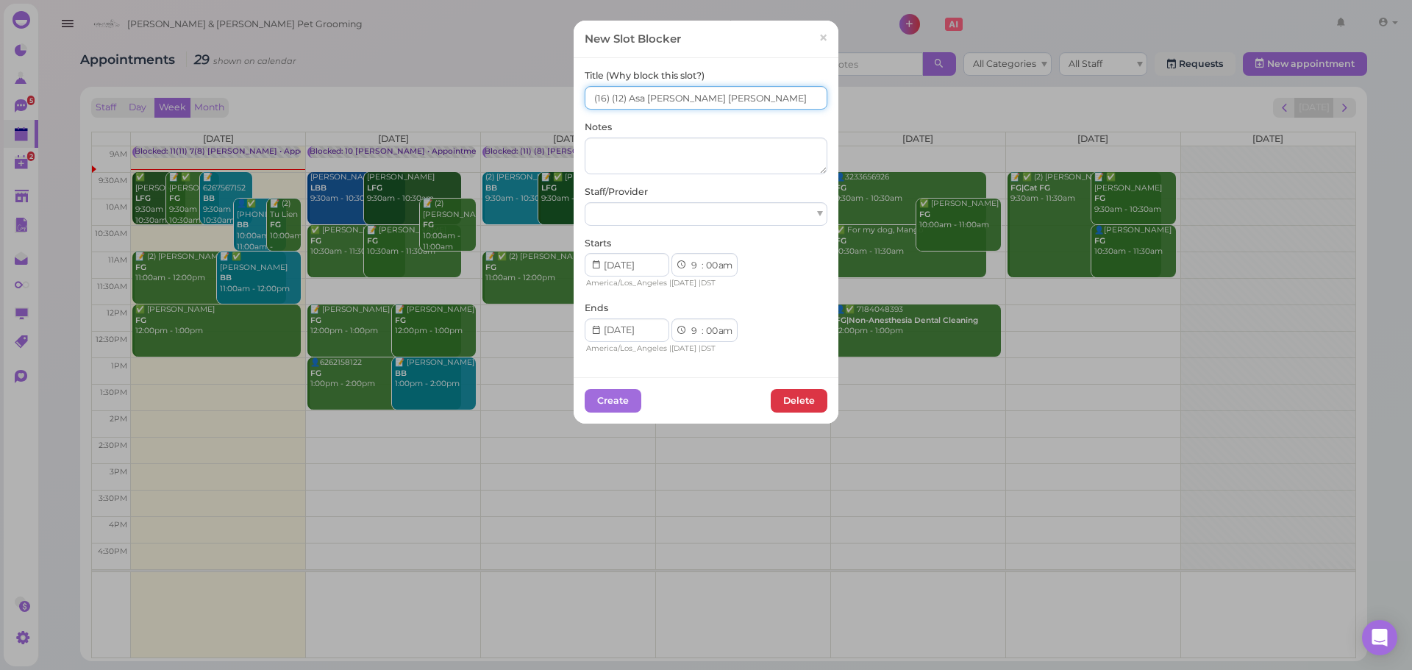
type input "(16) (12) Asa Helen Rebecca"
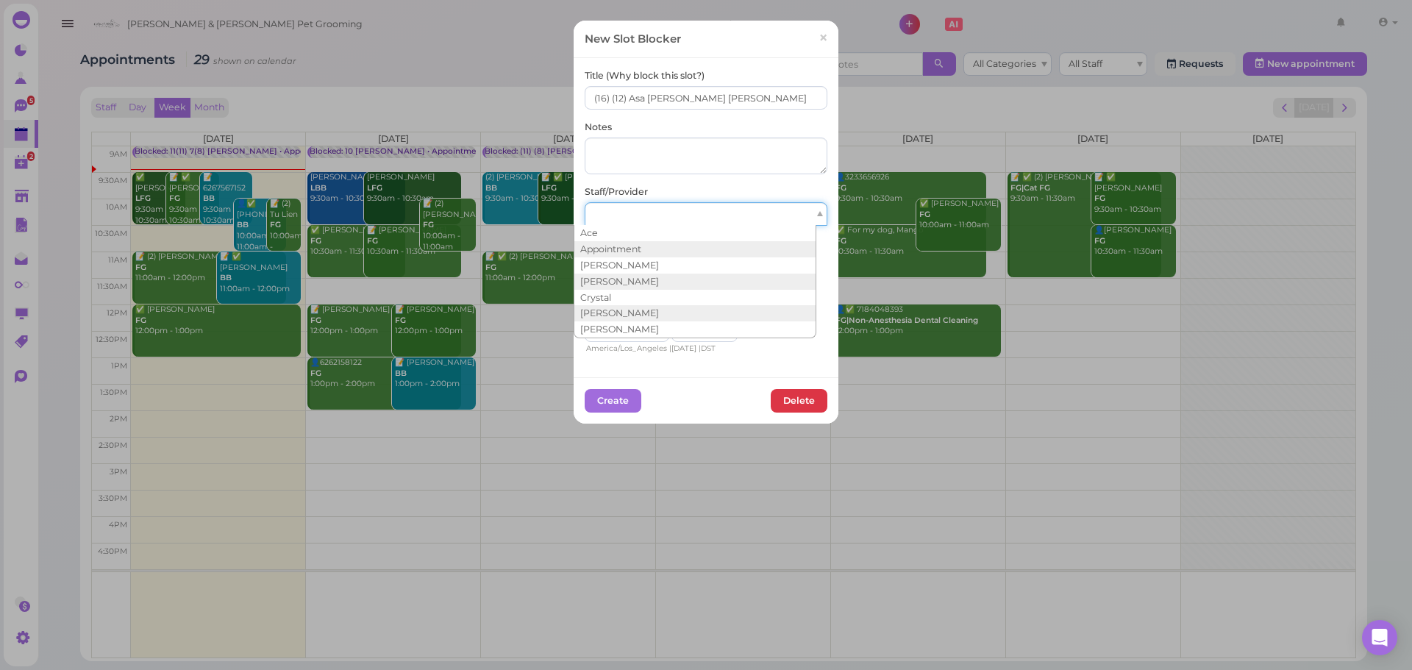
click at [643, 217] on div at bounding box center [706, 214] width 243 height 24
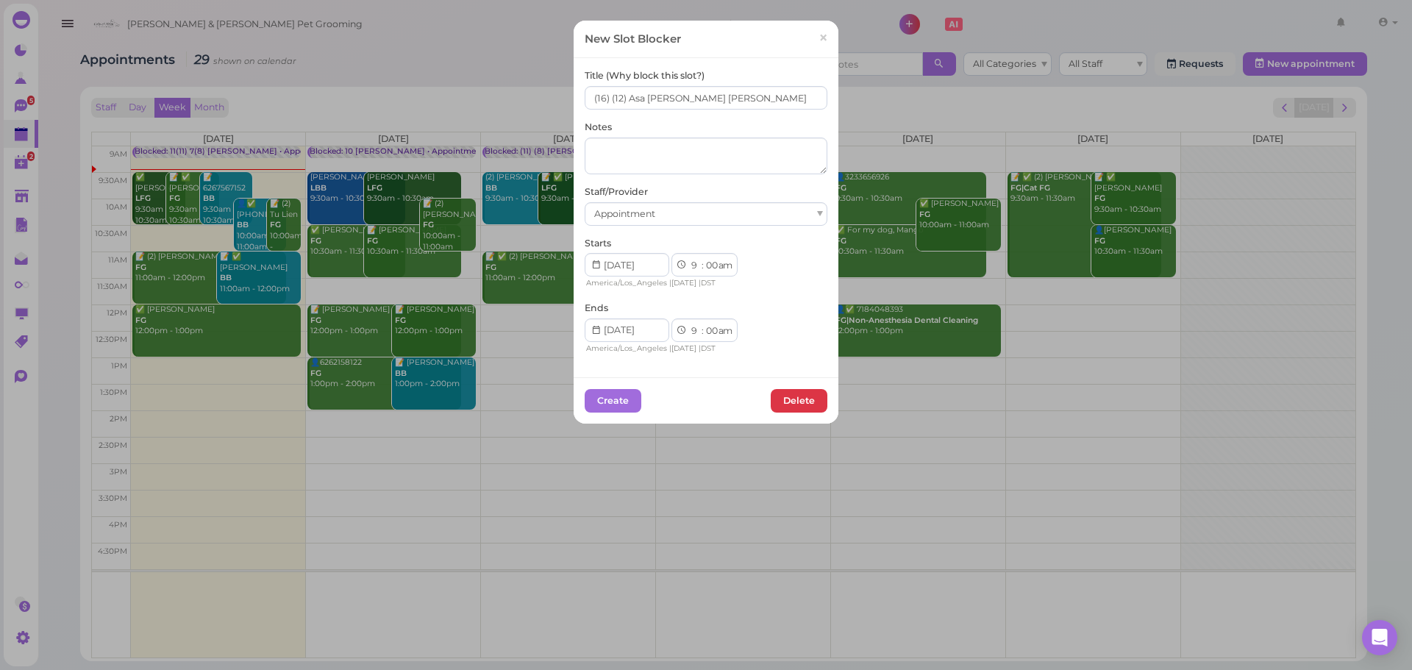
drag, startPoint x: 712, startPoint y: 336, endPoint x: 711, endPoint y: 349, distance: 13.3
click at [710, 336] on div "1 2 3 4 5 6 7 8 9 10 11 12 : 00 05 10 15 20 25 30 35 40 45 50 55 am pm" at bounding box center [704, 330] width 66 height 24
drag, startPoint x: 732, startPoint y: 291, endPoint x: 710, endPoint y: 318, distance: 35.0
click at [728, 294] on div "Title (Why block this slot?) (16) (12) Asa Helen Rebecca Notes Staff/Provider A…" at bounding box center [706, 211] width 243 height 285
click at [708, 324] on select "00 05 10 15 20 25 30 35 40 45 50 55" at bounding box center [711, 331] width 15 height 15
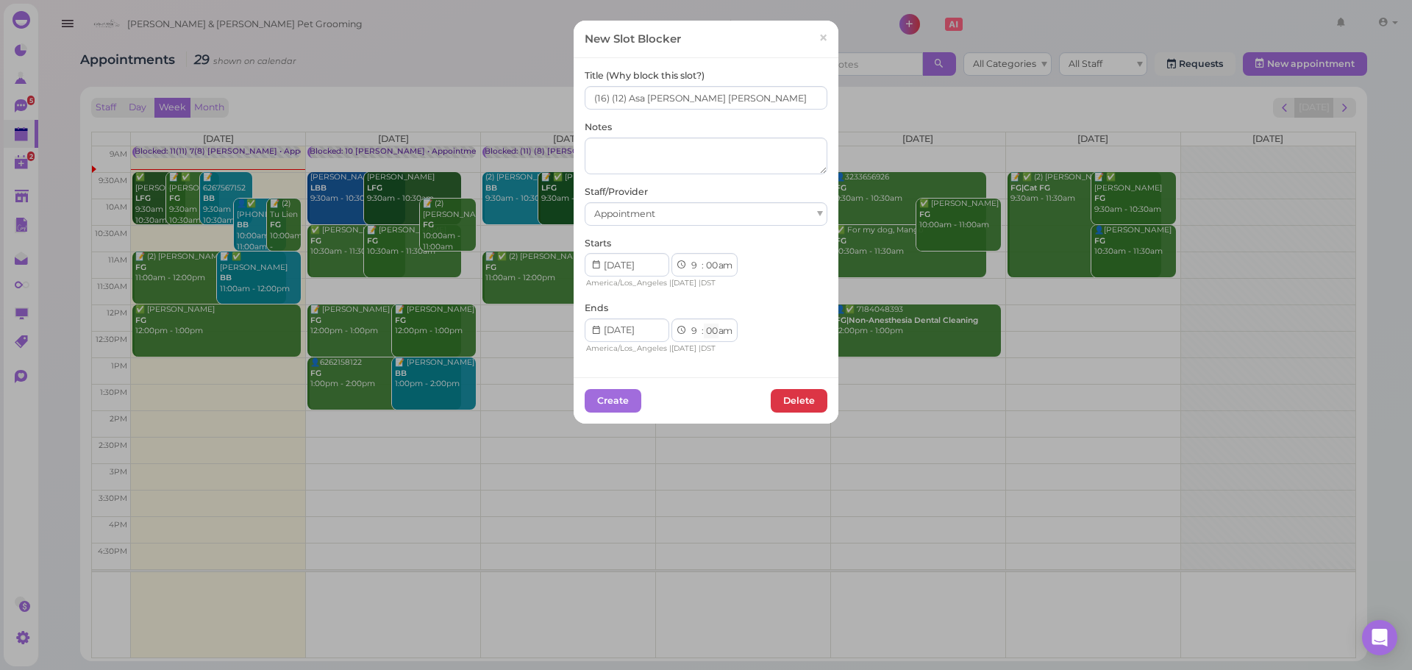
select select "15"
click at [704, 324] on select "00 05 10 15 20 25 30 35 40 45 50 55" at bounding box center [711, 331] width 15 height 15
click at [604, 391] on button "Create" at bounding box center [613, 401] width 57 height 24
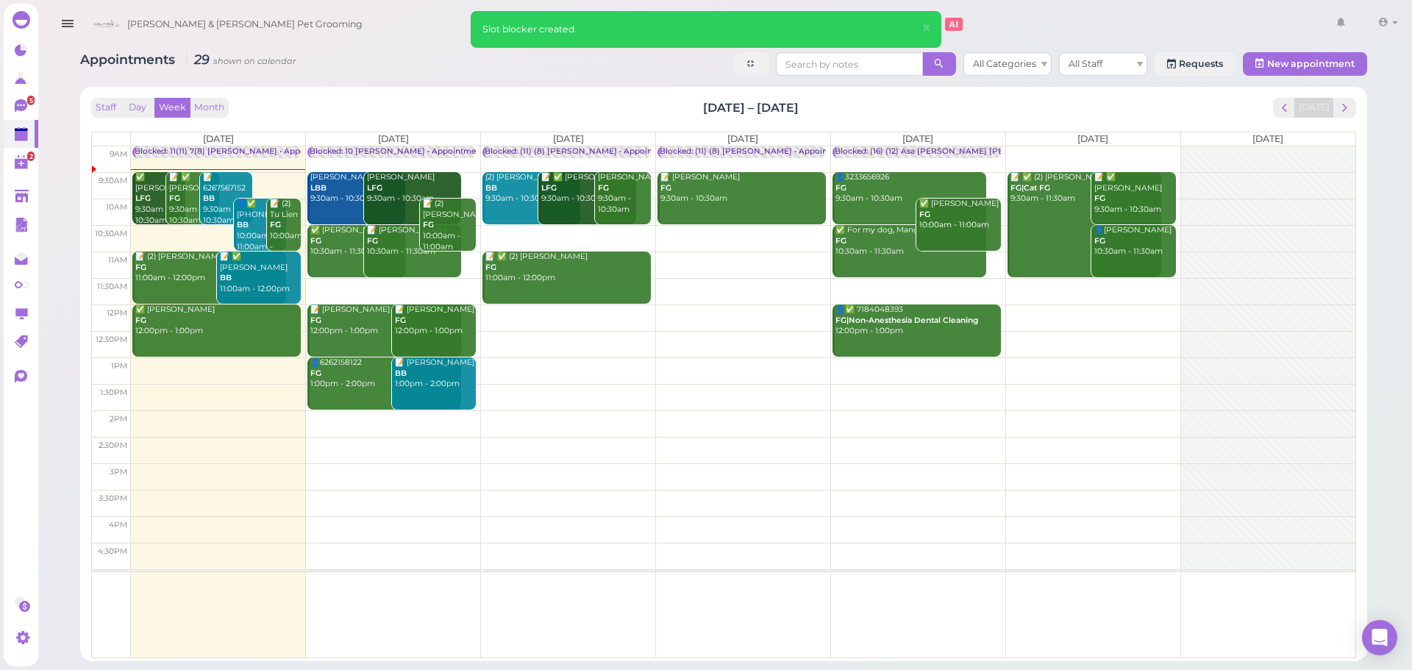
click at [911, 153] on div "Blocked: (16) (12) Asa [PERSON_NAME] [PERSON_NAME] • Appointment" at bounding box center [976, 151] width 283 height 11
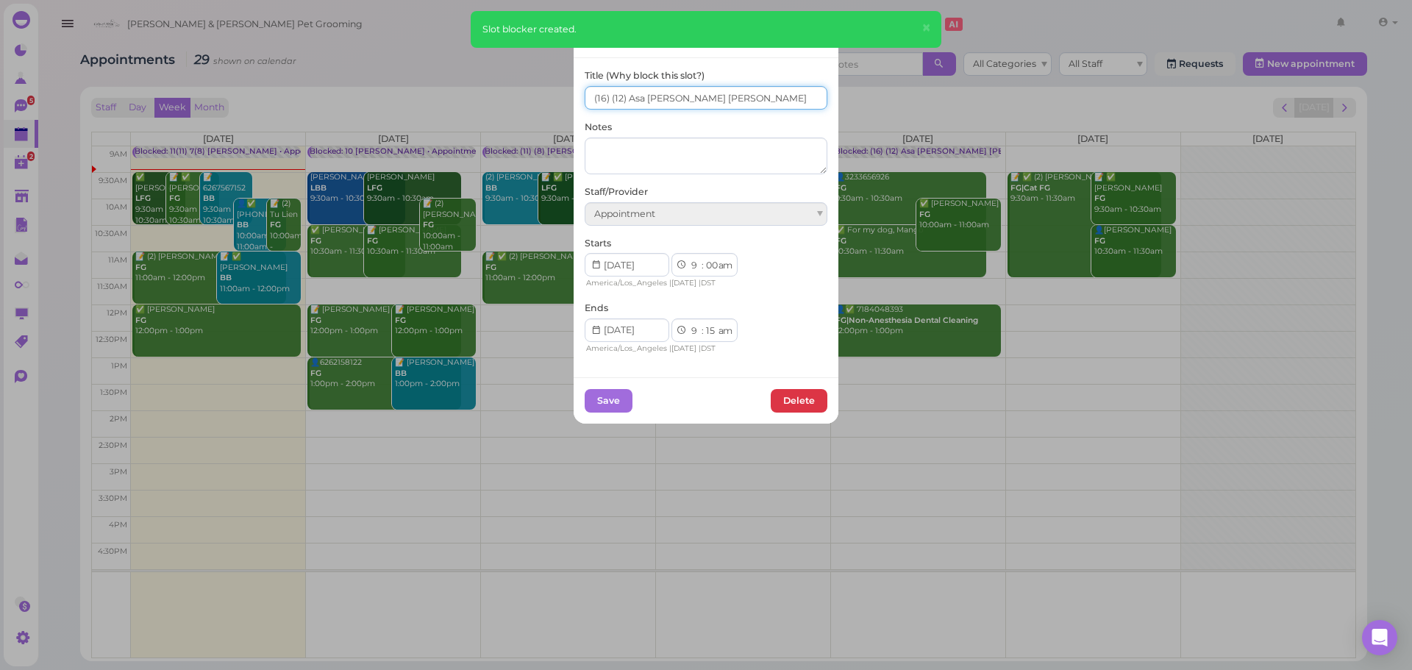
click at [785, 99] on input "(16) (12) Asa Helen Rebecca" at bounding box center [706, 98] width 243 height 24
click at [811, 40] on link "×" at bounding box center [823, 38] width 27 height 35
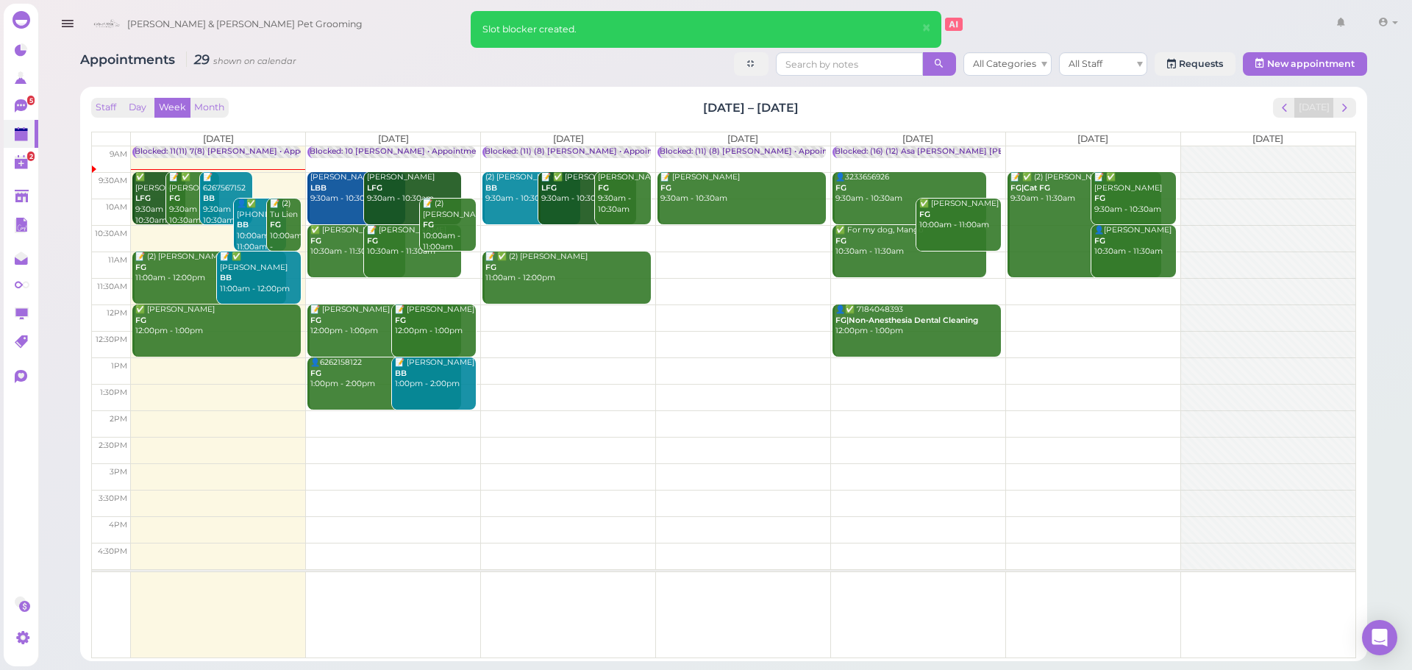
click at [1111, 150] on td at bounding box center [743, 159] width 1225 height 26
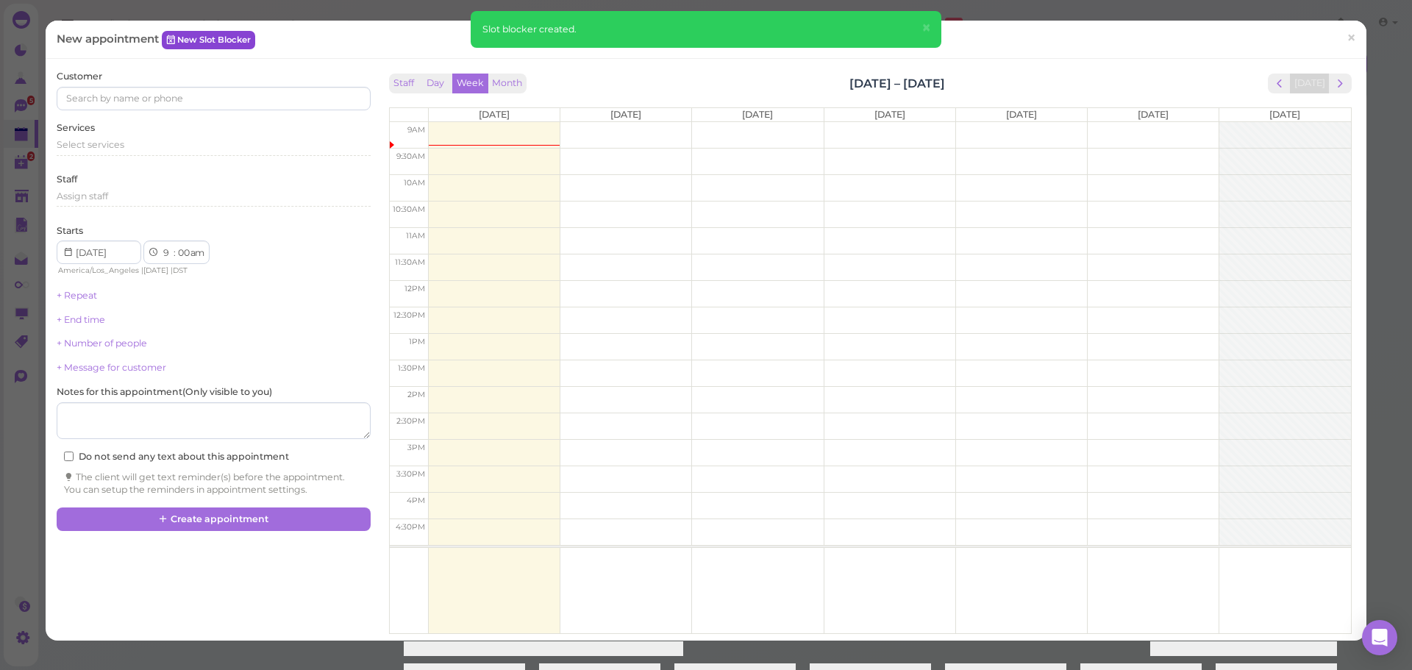
click at [241, 35] on link "New Slot Blocker" at bounding box center [208, 40] width 93 height 18
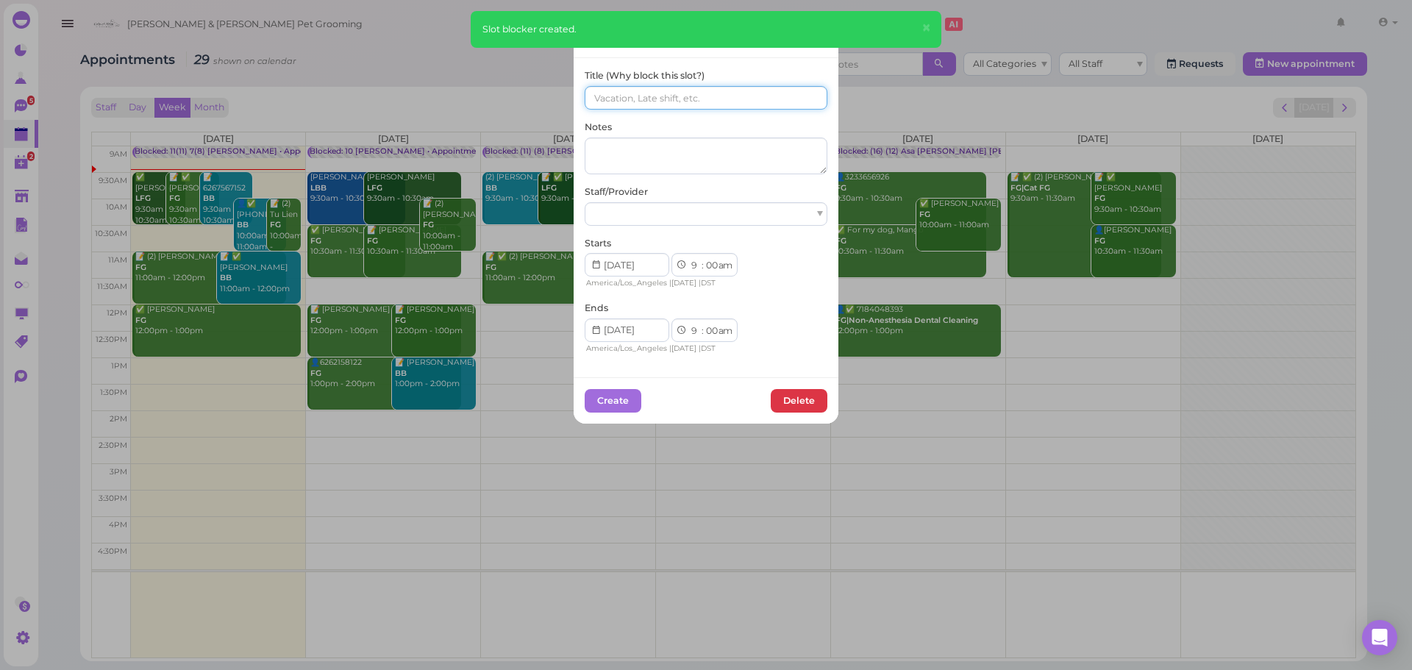
click at [710, 104] on input at bounding box center [706, 98] width 243 height 24
paste input "(16) (12) Asa Helen Rebecca"
type input "(16) (12) Asa Helen Rebecca"
click at [690, 226] on div "Title (Why block this slot?) (16) (12) Asa Helen Rebecca Notes Staff/Provider S…" at bounding box center [706, 211] width 243 height 285
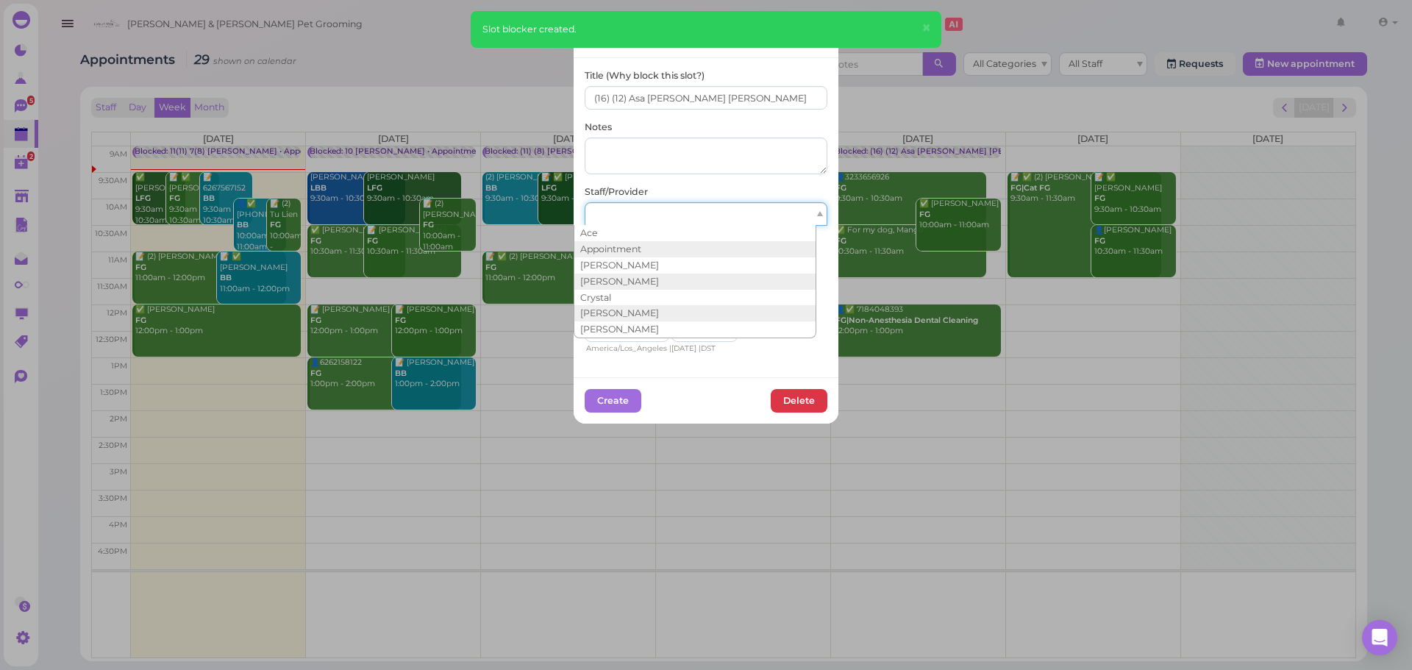
click at [688, 206] on div at bounding box center [706, 214] width 243 height 24
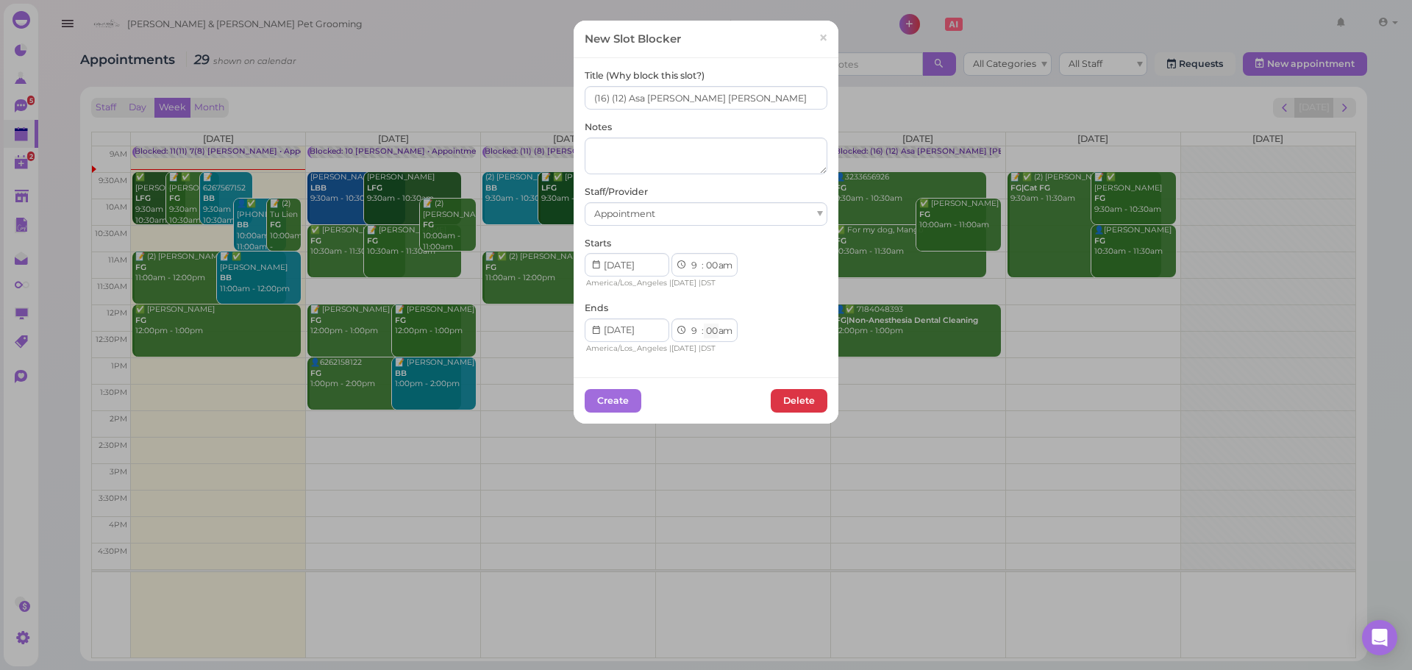
click at [710, 324] on select "00 05 10 15 20 25 30 35 40 45 50 55" at bounding box center [711, 331] width 15 height 15
click at [605, 401] on button "Create" at bounding box center [613, 401] width 57 height 24
click at [704, 331] on select "00 05 10 15 20 25 30 35 40 45 50 55" at bounding box center [711, 331] width 15 height 15
select select "15"
click at [704, 324] on select "00 05 10 15 20 25 30 35 40 45 50 55" at bounding box center [711, 331] width 15 height 15
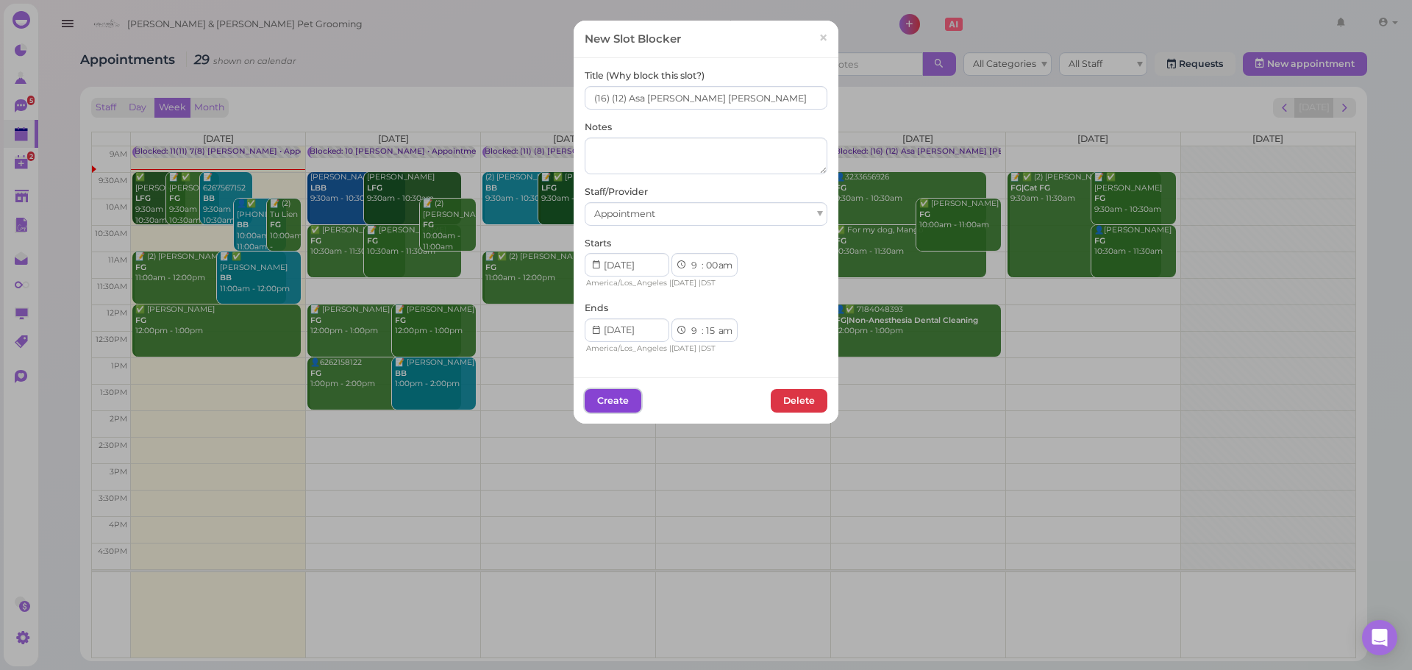
click at [623, 409] on button "Create" at bounding box center [613, 401] width 57 height 24
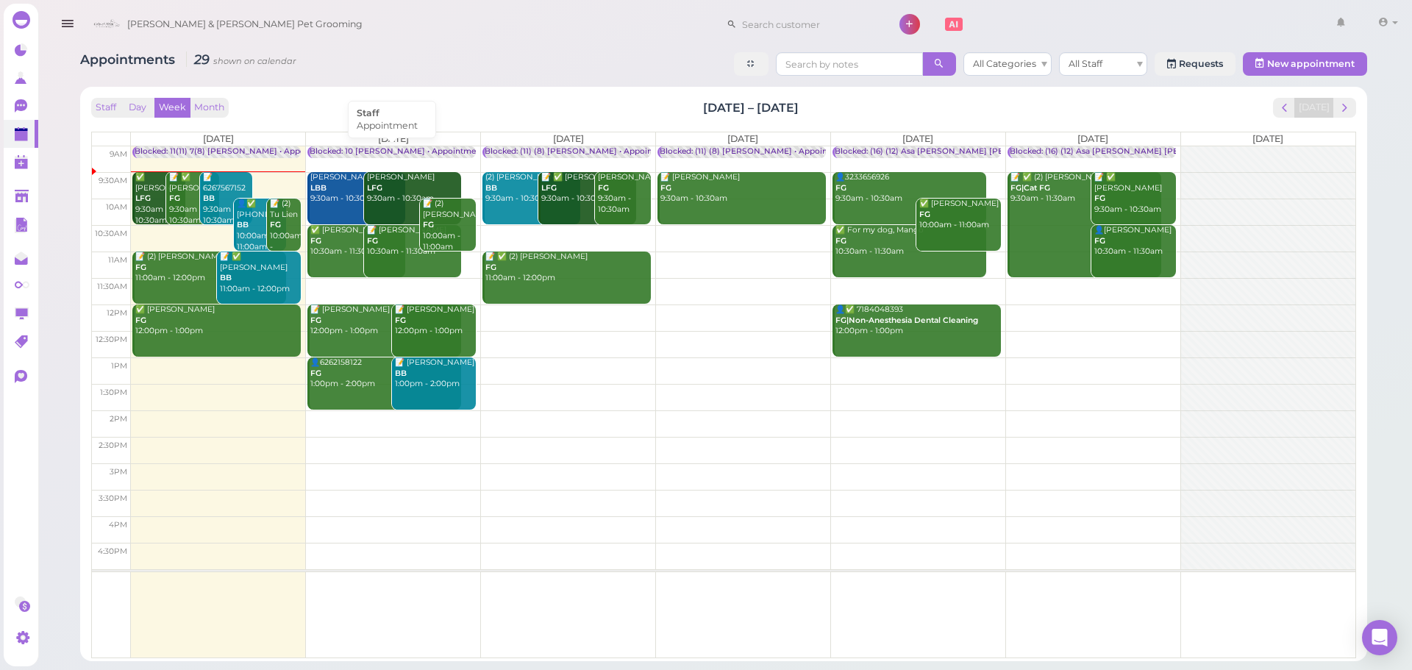
click at [410, 150] on div "Blocked: 10 asa rebecca • Appointment" at bounding box center [397, 151] width 174 height 11
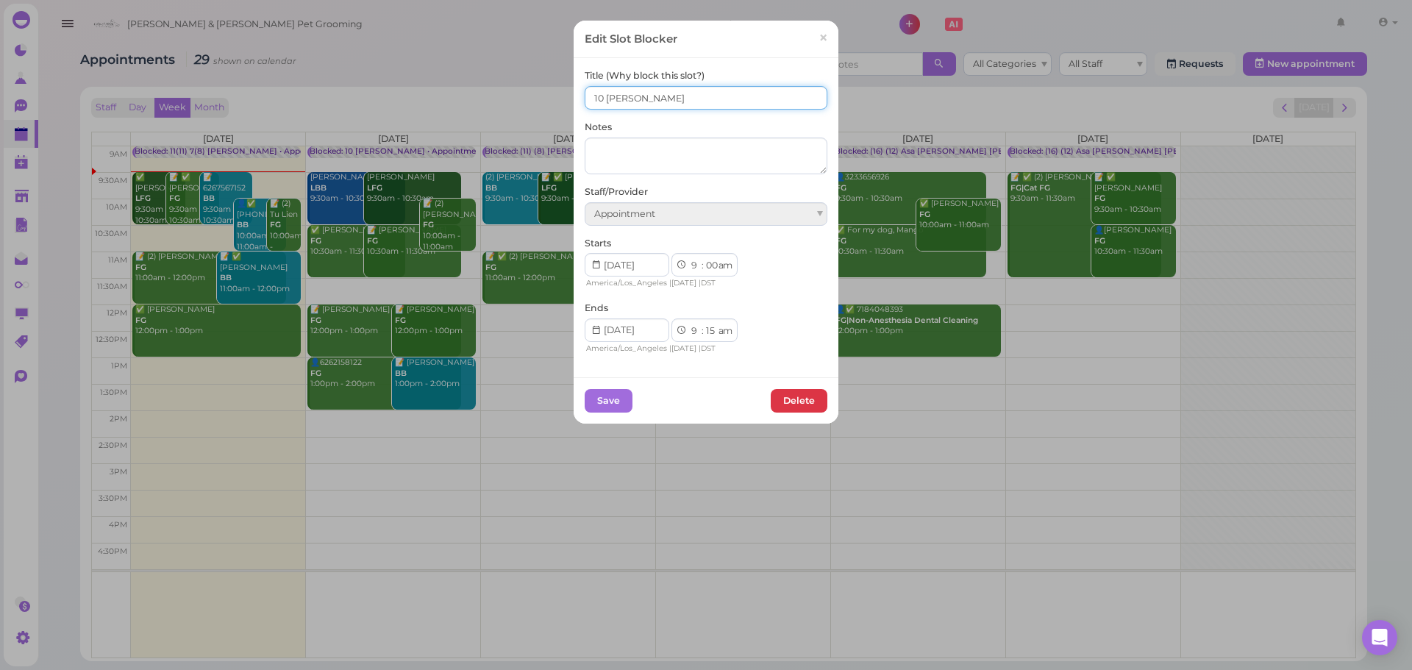
click at [585, 98] on input "10 asa rebecca" at bounding box center [706, 98] width 243 height 24
type input "10(11) 8(8) asa rebecca"
click at [597, 405] on button "Save" at bounding box center [609, 401] width 48 height 24
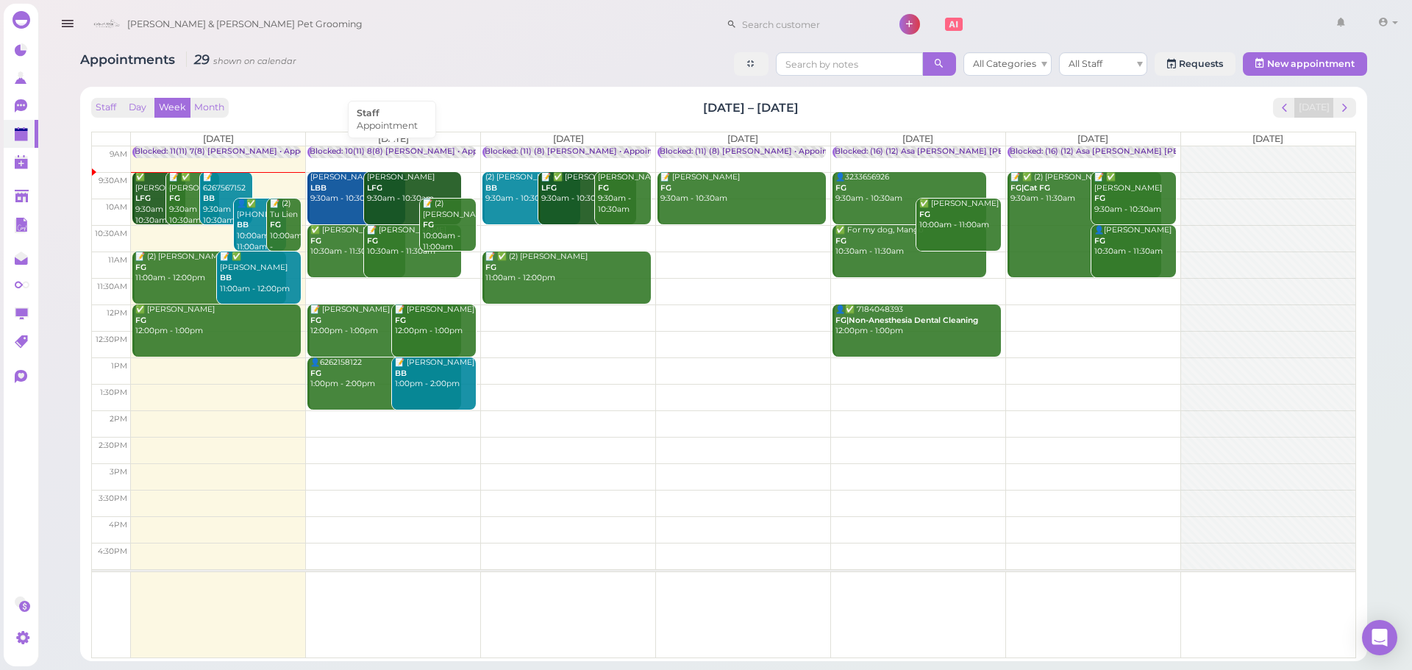
click at [443, 149] on div "Blocked: 10(11) 8(8) asa rebecca • Appointment" at bounding box center [412, 151] width 204 height 11
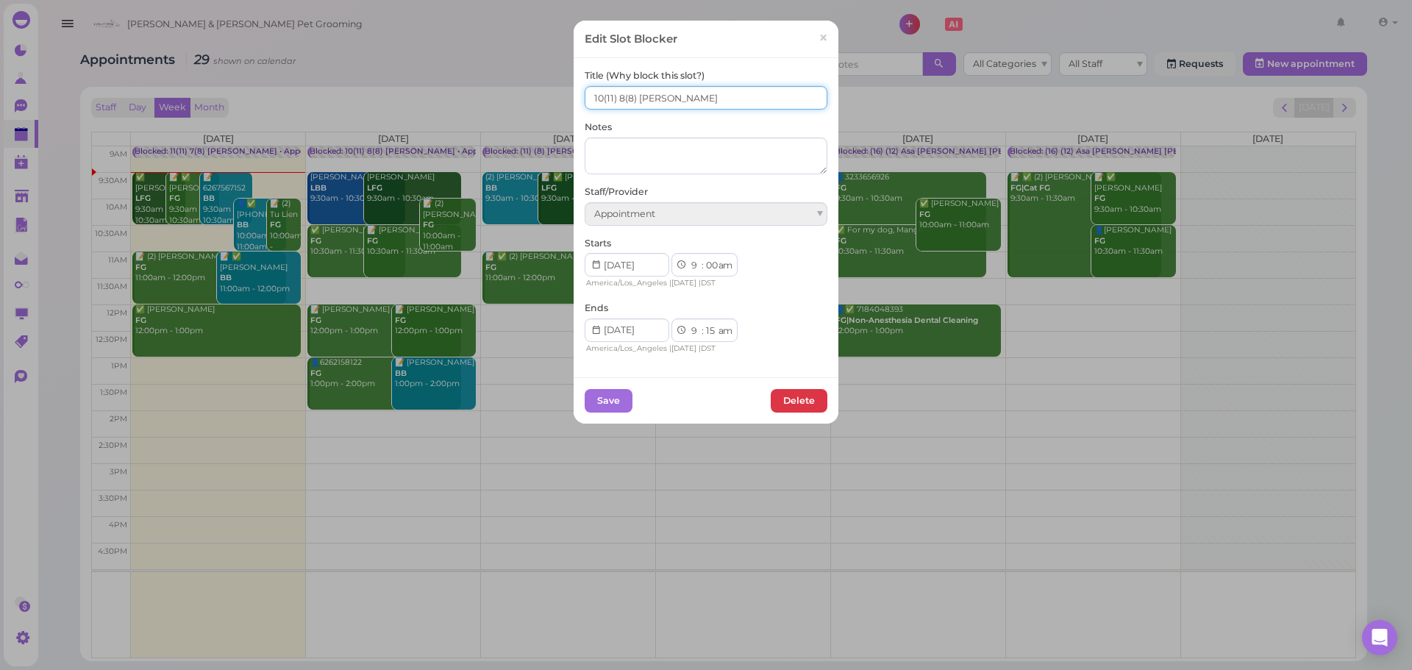
drag, startPoint x: 633, startPoint y: 101, endPoint x: 1024, endPoint y: 110, distance: 390.6
click at [1024, 110] on div "Edit Slot Blocker × Title (Why block this slot?) 10(11) 8(8) asa rebecca Notes …" at bounding box center [706, 335] width 1412 height 670
type input "10(11) 8(8) Asa Rebecca"
click at [597, 391] on button "Save" at bounding box center [609, 401] width 48 height 24
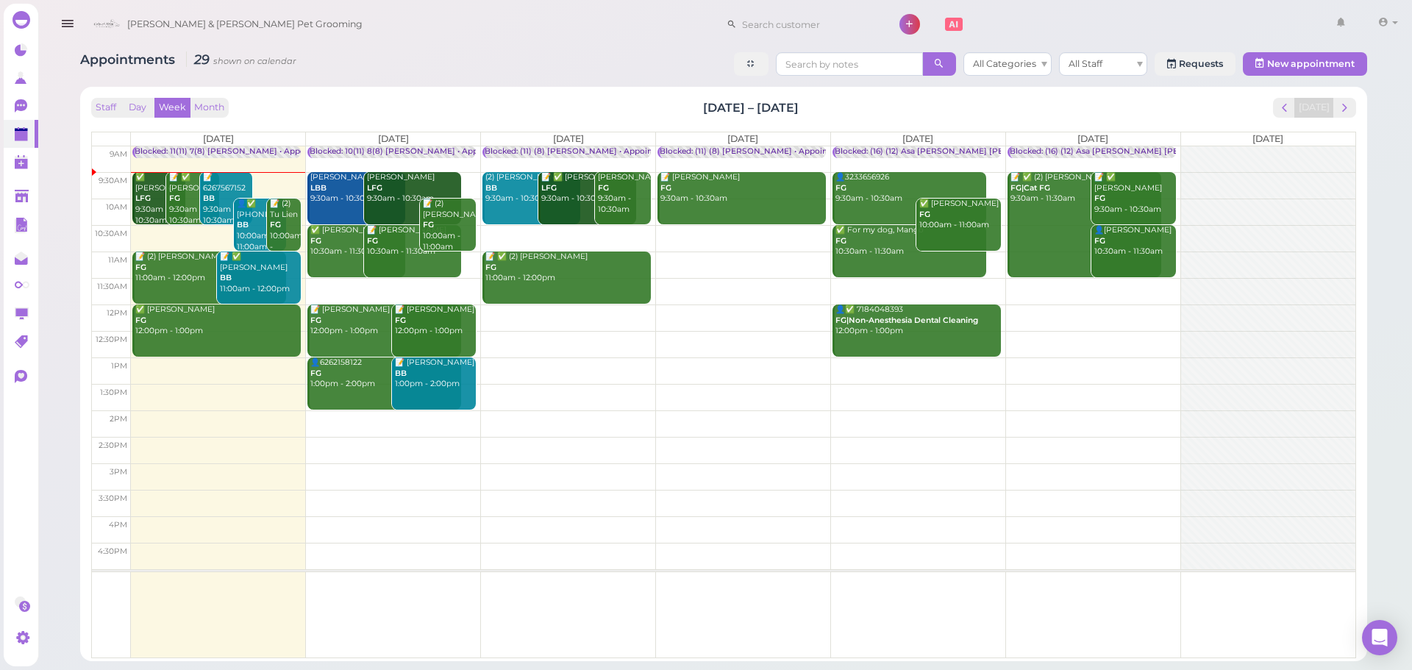
drag, startPoint x: 654, startPoint y: 94, endPoint x: 894, endPoint y: 104, distance: 240.0
click at [894, 104] on div "Staff Day Week Month Sep 29 – Oct 5, 2025 Today Mon 9/29 Tue 9/30 Wed 10/1 Thu …" at bounding box center [724, 374] width 1272 height 560
click at [848, 106] on div "Staff Day Week Month Sep 29 – Oct 5, 2025 Today" at bounding box center [723, 108] width 1265 height 20
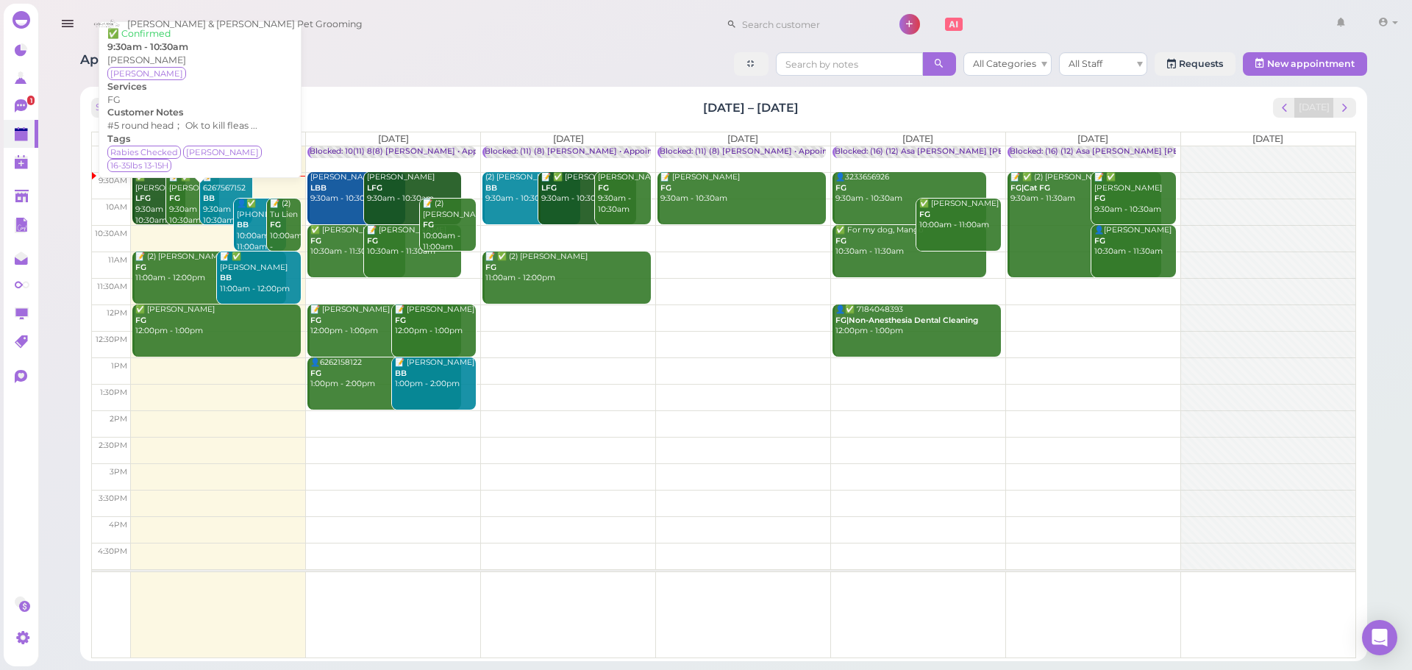
click at [182, 207] on div "📝 ✅ Laura Tave FG 9:30am - 10:30am" at bounding box center [193, 199] width 51 height 54
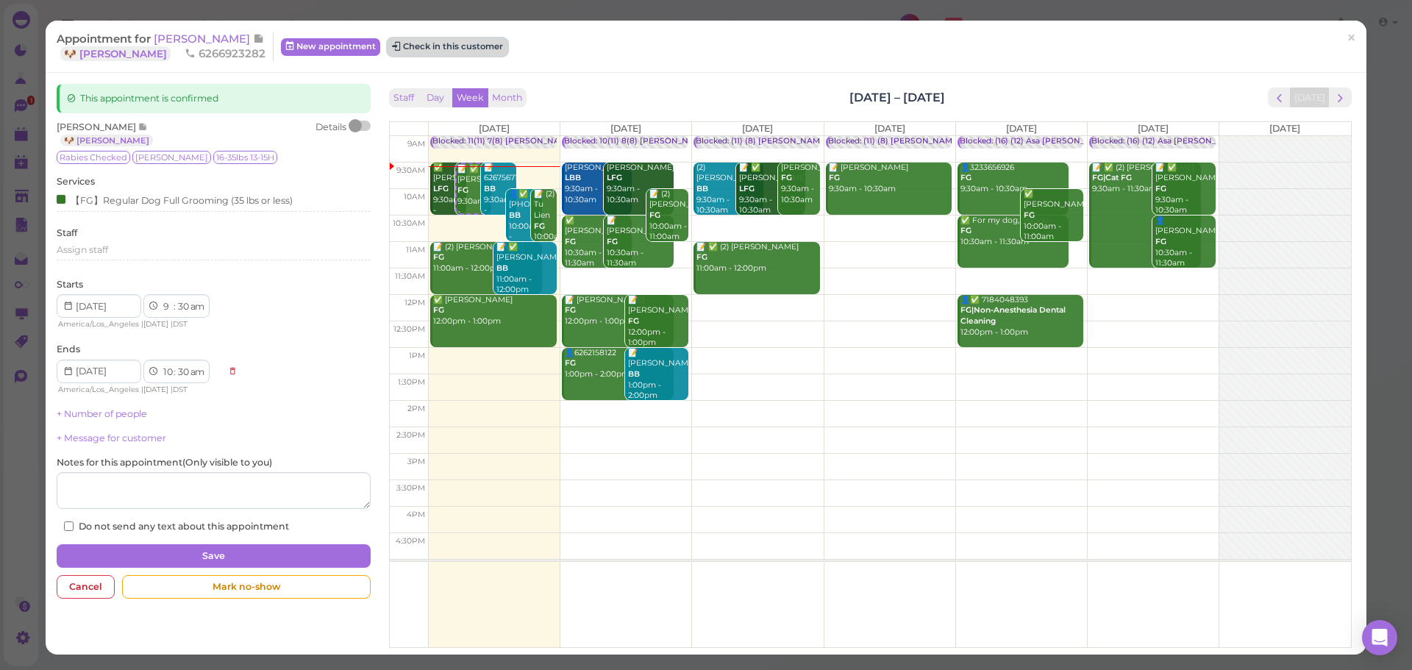
click at [388, 46] on button "Check in this customer" at bounding box center [448, 47] width 120 height 18
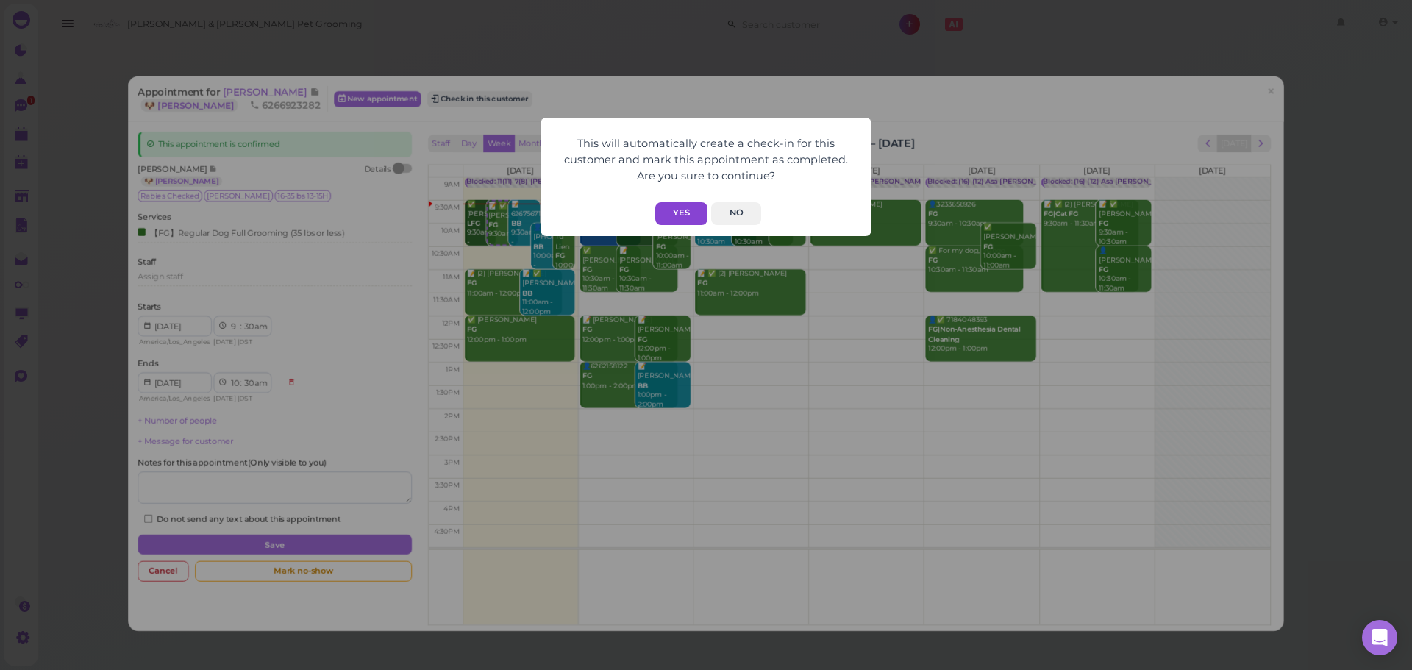
click at [675, 208] on button "Yes" at bounding box center [681, 213] width 52 height 23
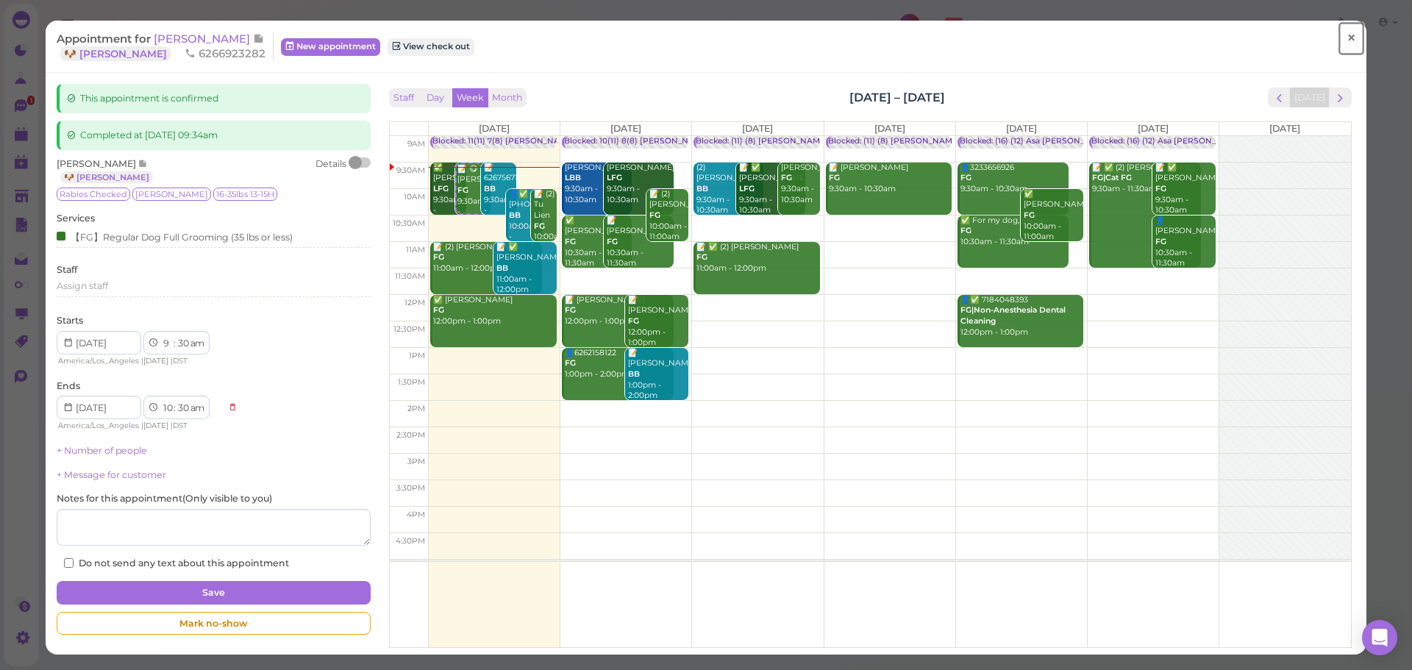
click at [1338, 53] on link "×" at bounding box center [1351, 38] width 27 height 35
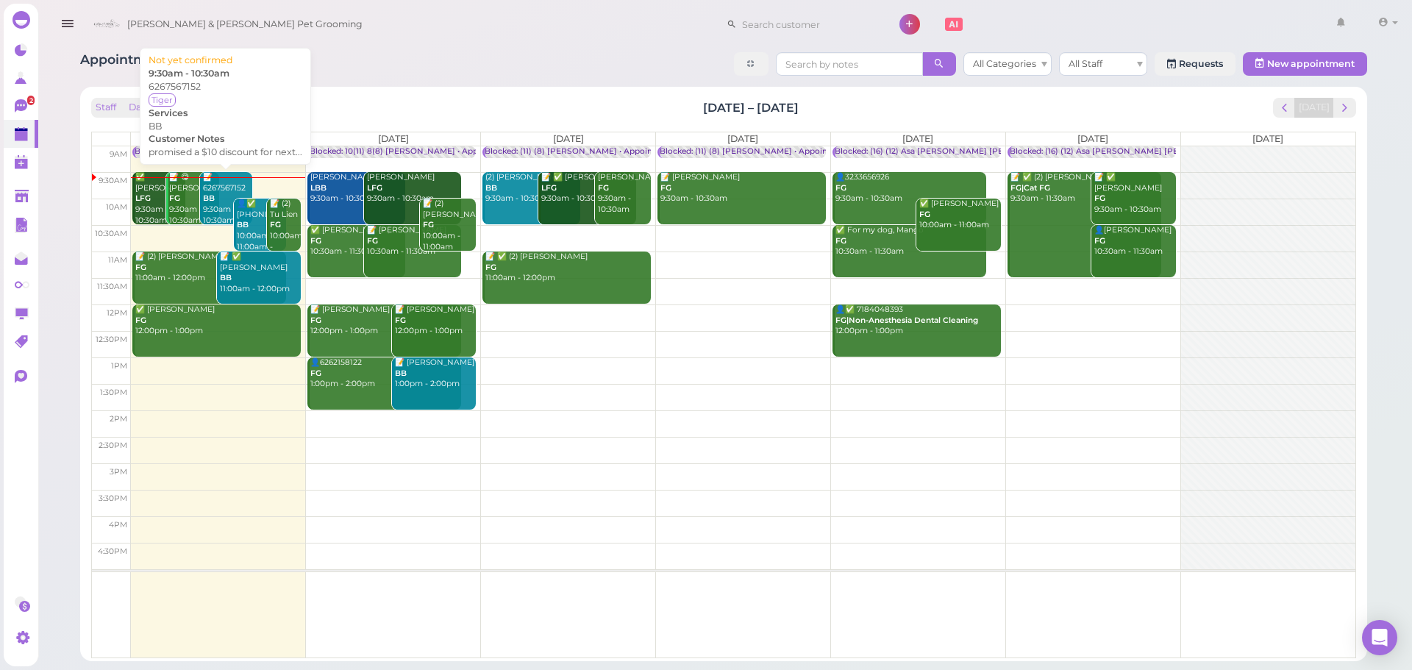
click at [216, 203] on div "📝 6267567152 BB 9:30am - 10:30am" at bounding box center [227, 199] width 51 height 54
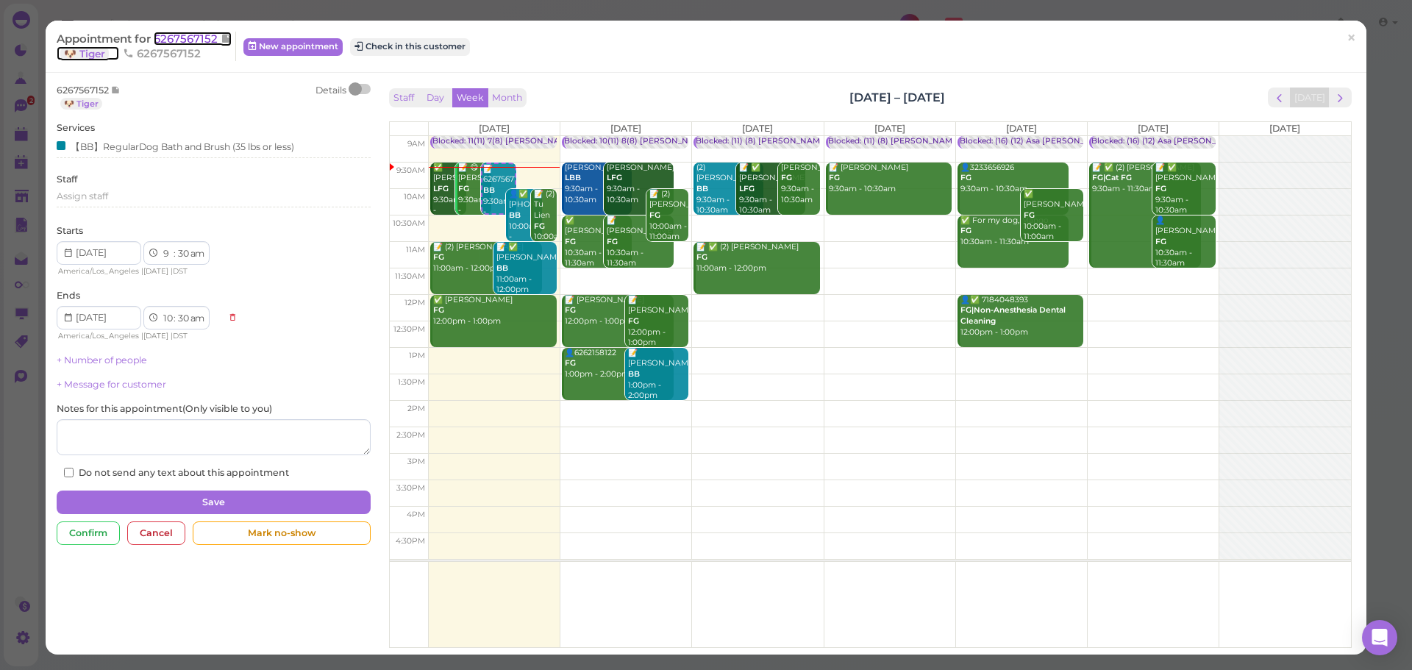
click at [192, 41] on span "6267567152" at bounding box center [187, 39] width 67 height 14
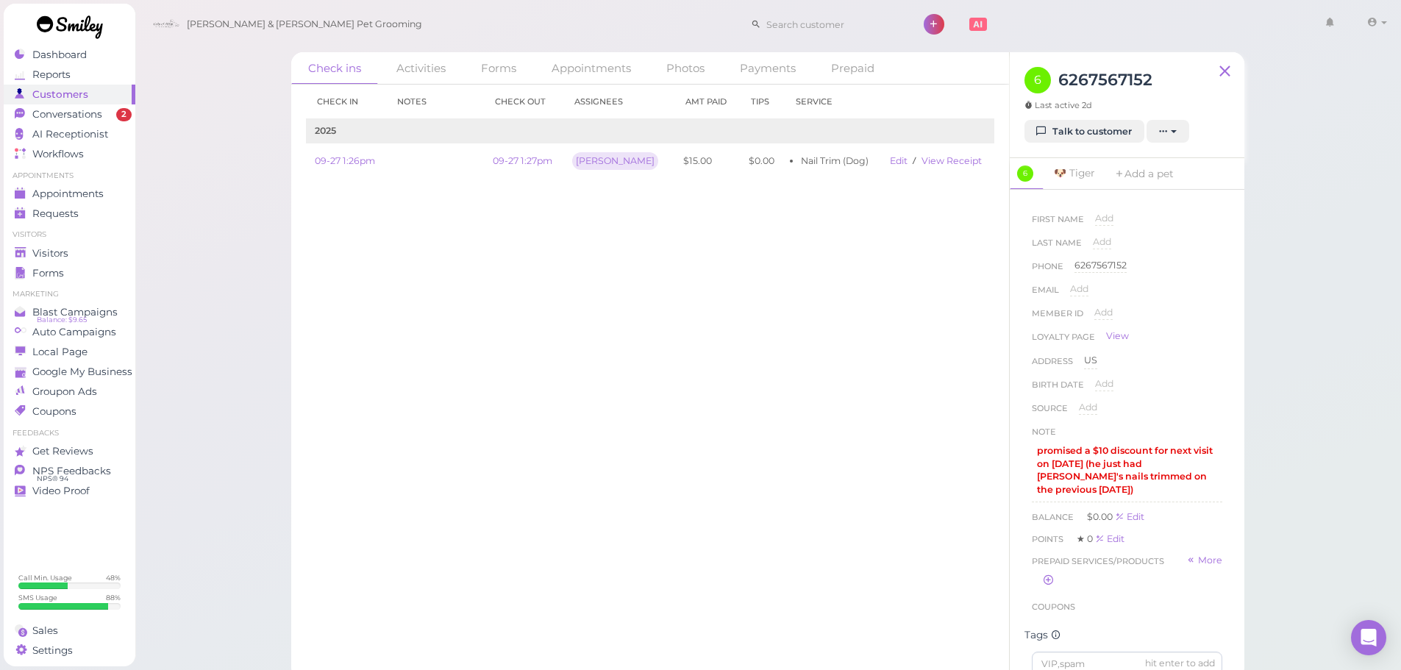
click at [1313, 421] on div "Check ins Activities Forms Appointments Photos Payments Prepaid Check in Notes …" at bounding box center [768, 340] width 1267 height 680
click at [1309, 446] on div "Check ins Activities Forms Appointments Photos Payments Prepaid Check in Notes …" at bounding box center [768, 340] width 1267 height 680
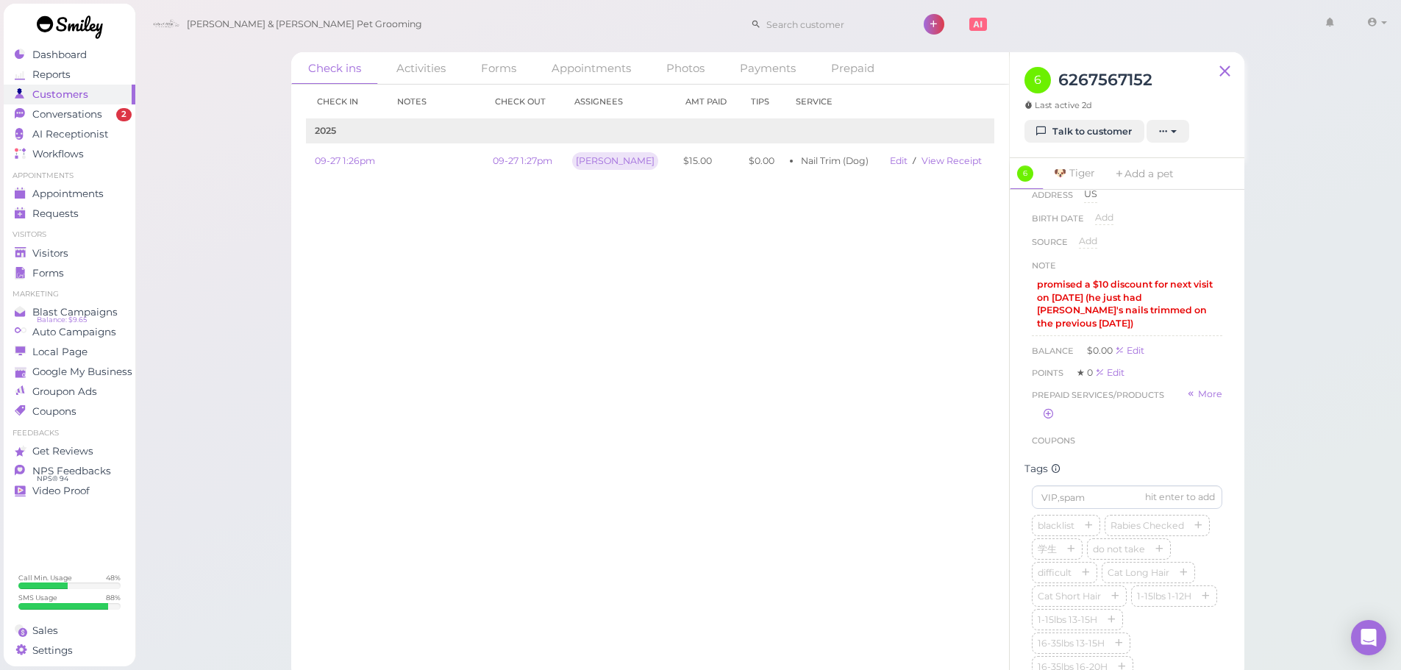
scroll to position [221, 0]
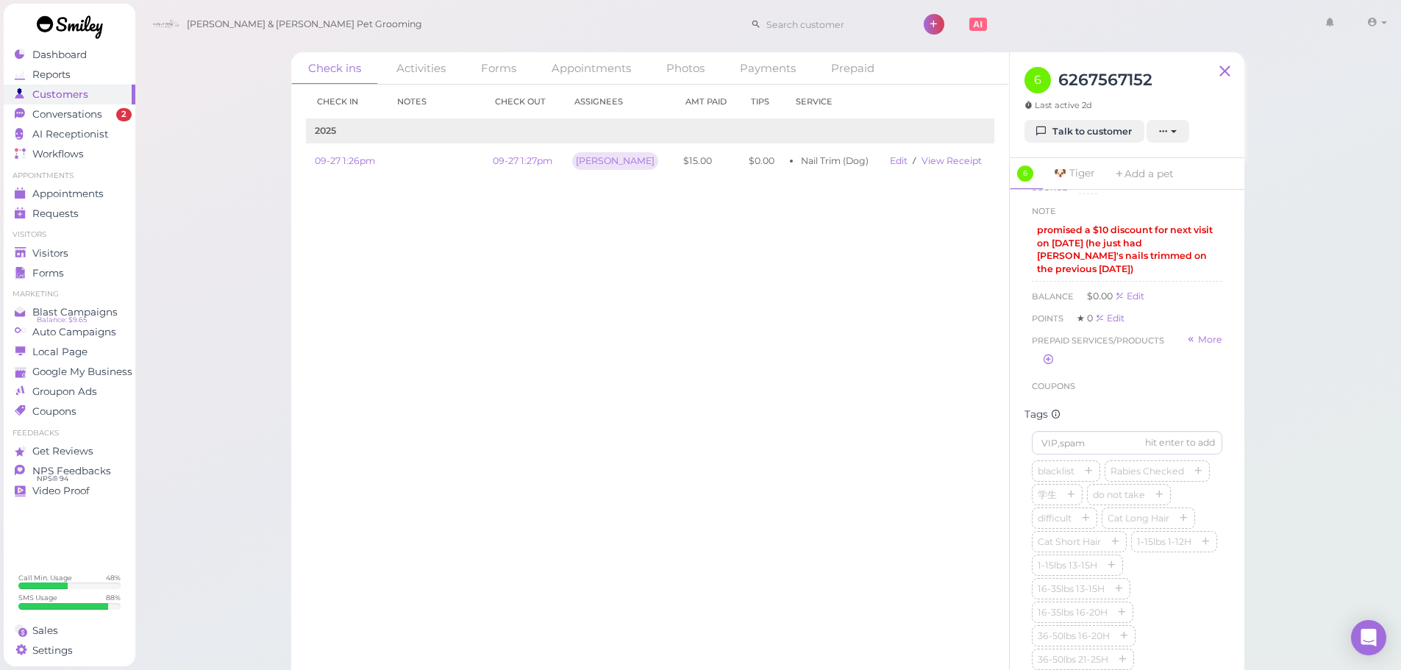
click at [1205, 393] on div "Coupons" at bounding box center [1127, 386] width 190 height 15
click at [1208, 393] on div "Coupons" at bounding box center [1127, 386] width 190 height 15
click at [1208, 424] on div "blacklist Rabies Checked 学生 do not take difficult Cat Long Hair Cat Short Hair …" at bounding box center [1127, 398] width 190 height 306
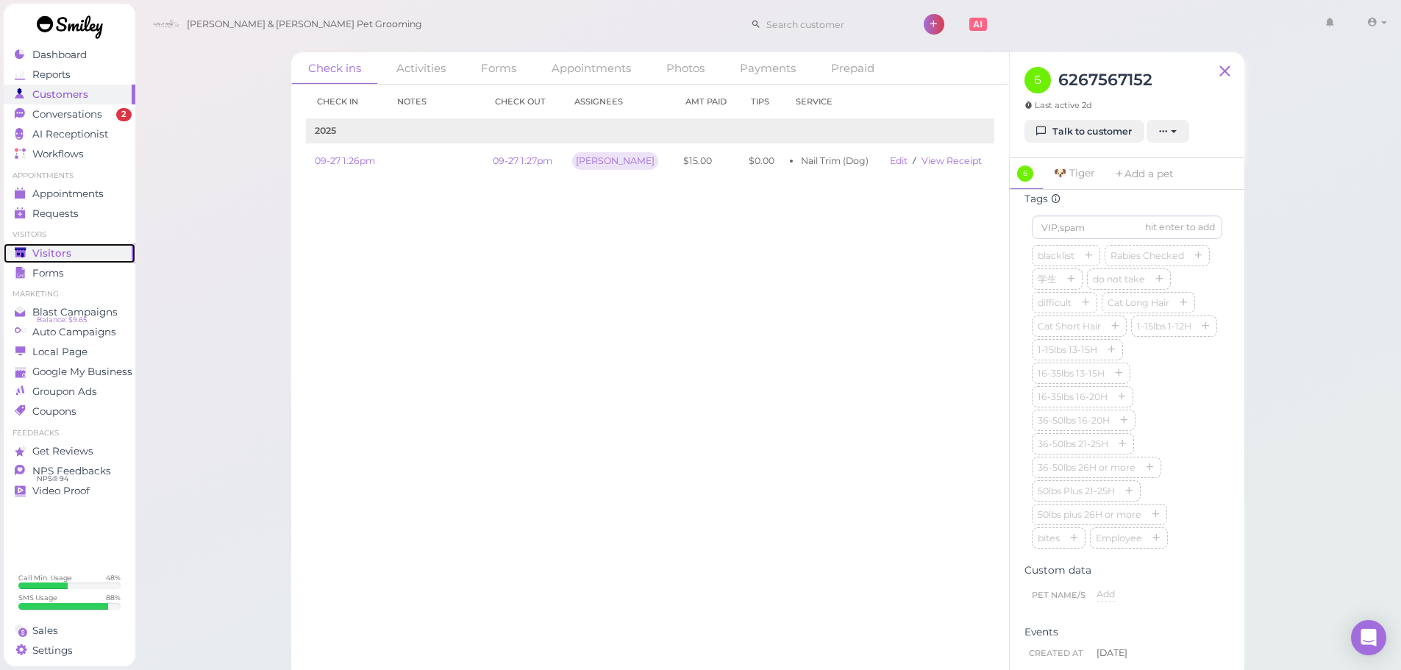
click at [28, 254] on div "Visitors" at bounding box center [68, 253] width 106 height 13
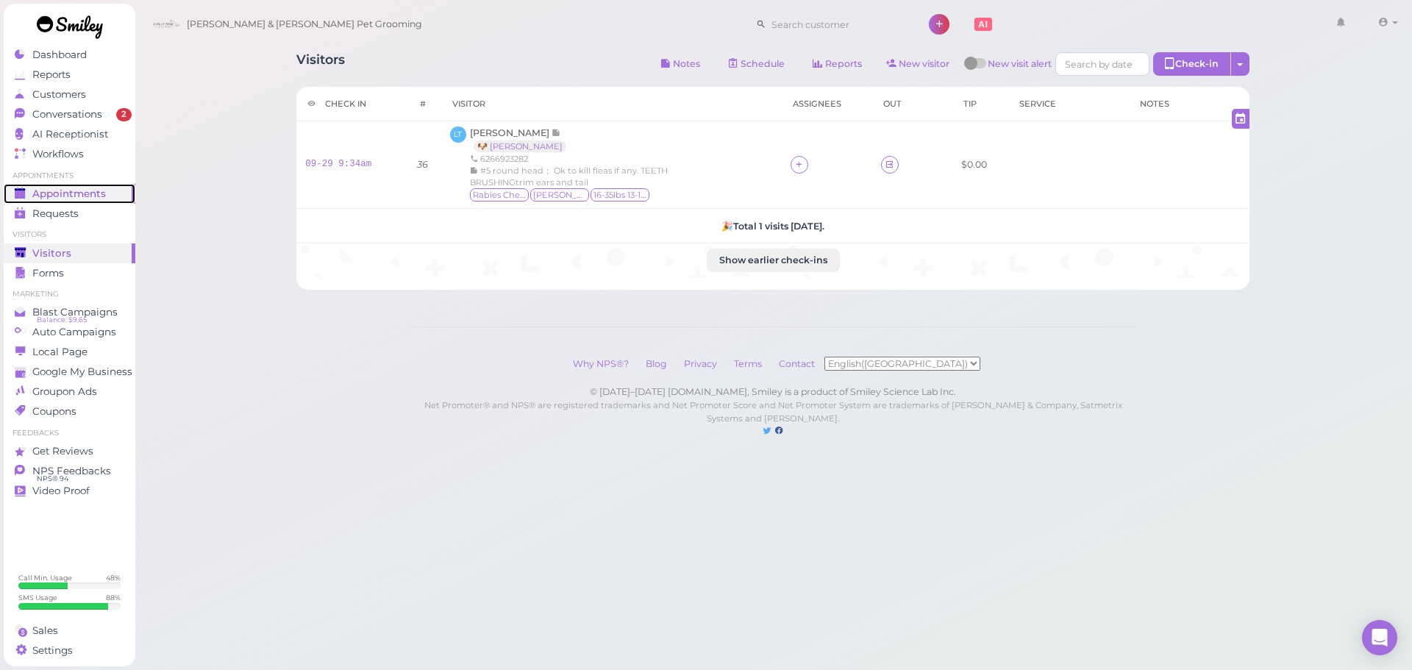
click at [99, 186] on link "Appointments" at bounding box center [70, 194] width 132 height 20
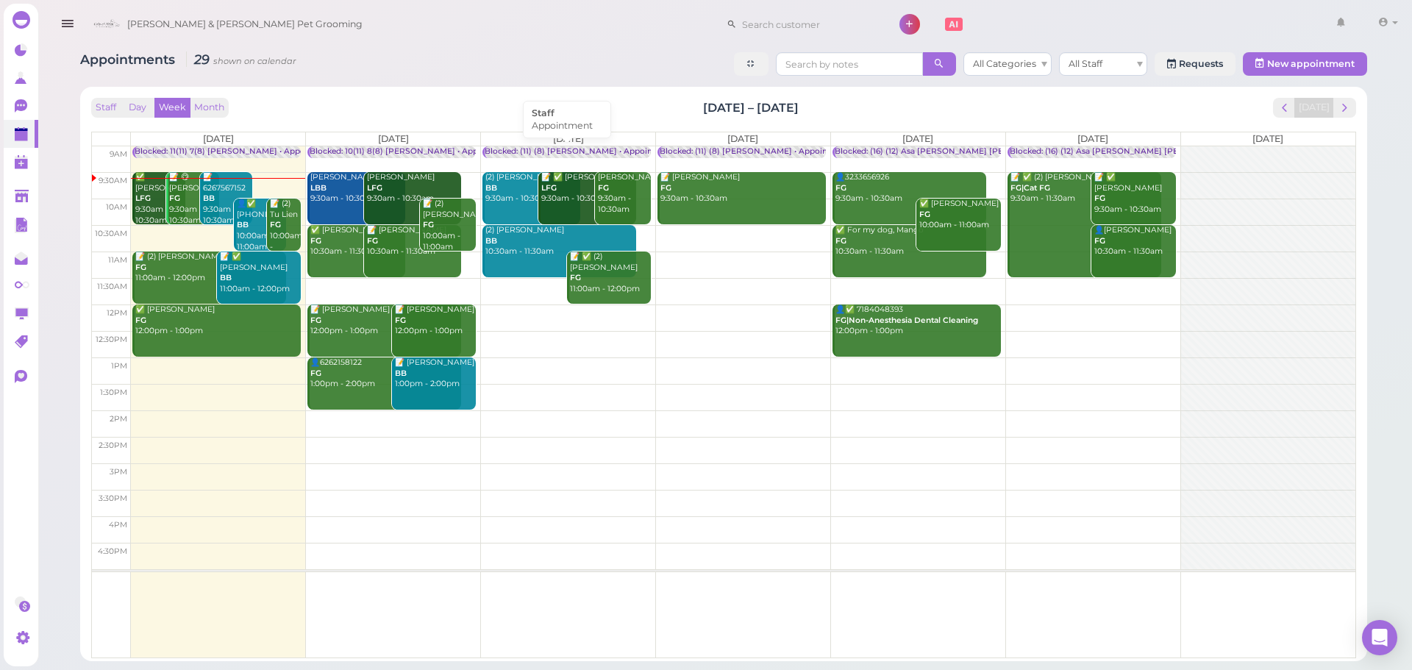
click at [588, 155] on div "Blocked: (11) (8) Asa Helen • Appointment" at bounding box center [580, 151] width 191 height 11
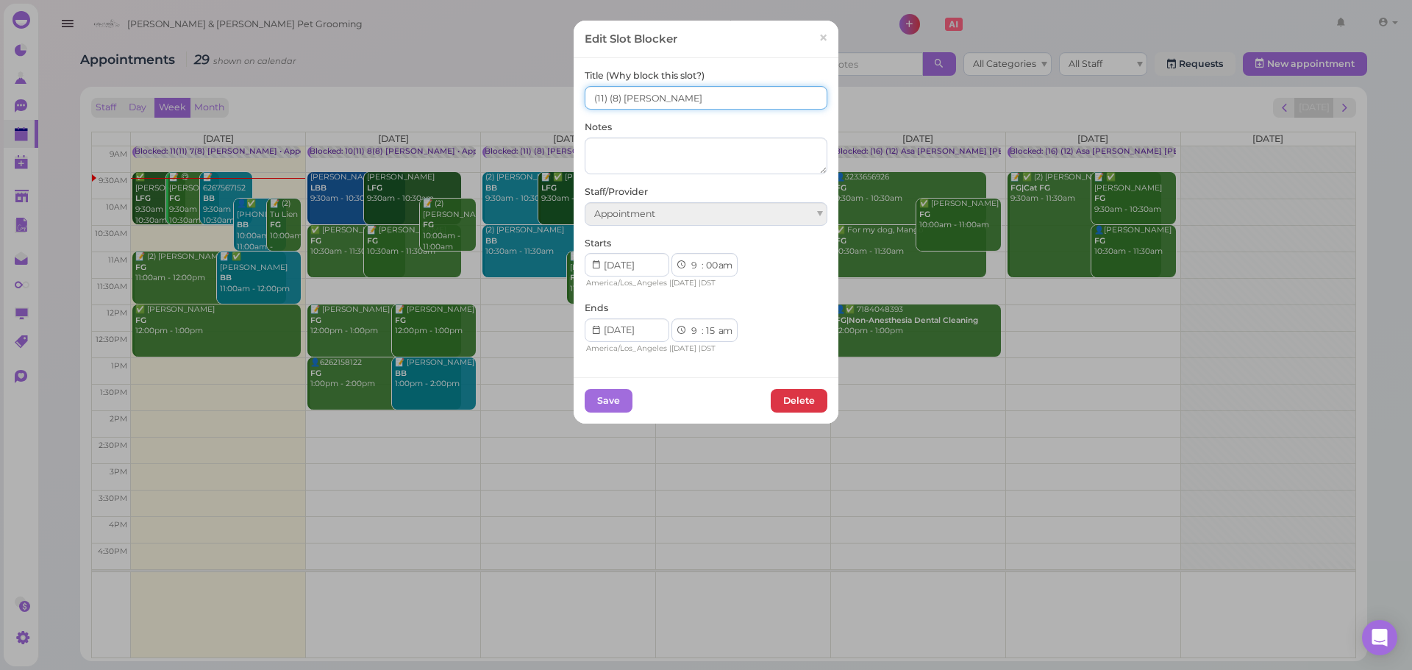
click at [585, 92] on input "(11) (8) Asa Helen" at bounding box center [706, 98] width 243 height 24
type input "8(11) (8) Asa Helen"
click at [605, 408] on button "Save" at bounding box center [609, 401] width 48 height 24
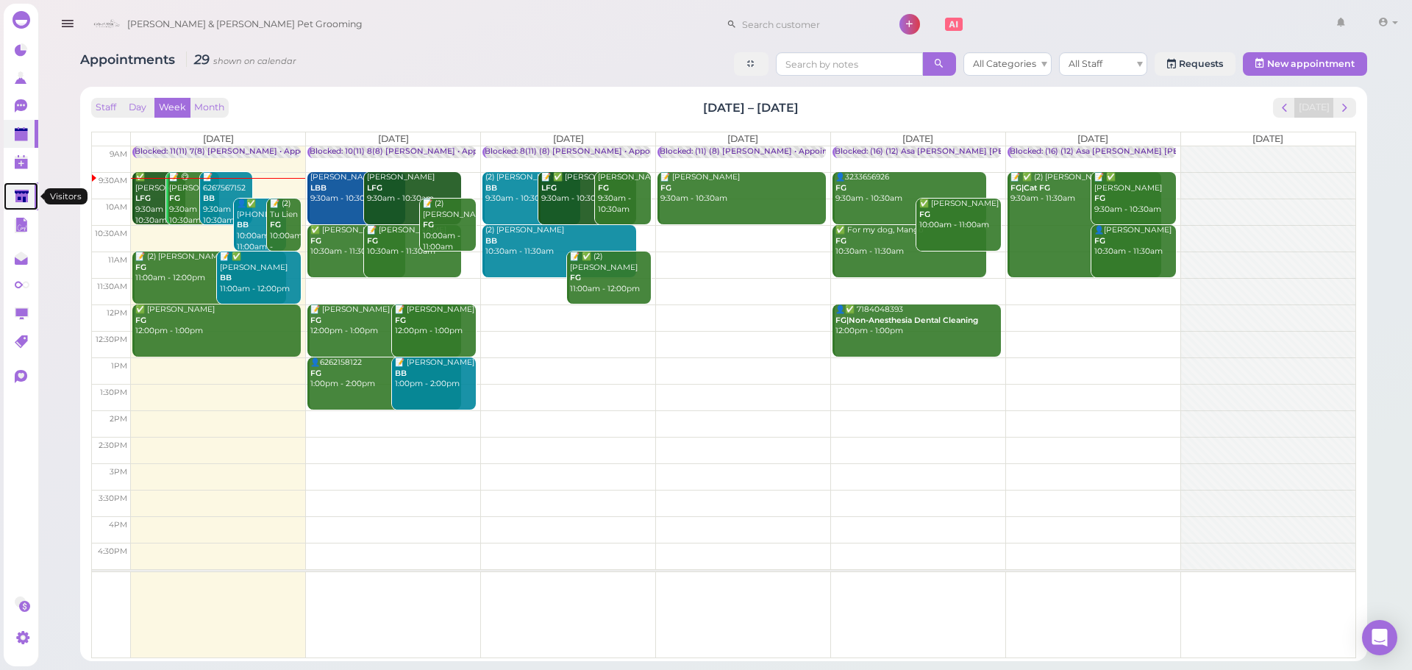
click at [28, 185] on link at bounding box center [21, 196] width 35 height 28
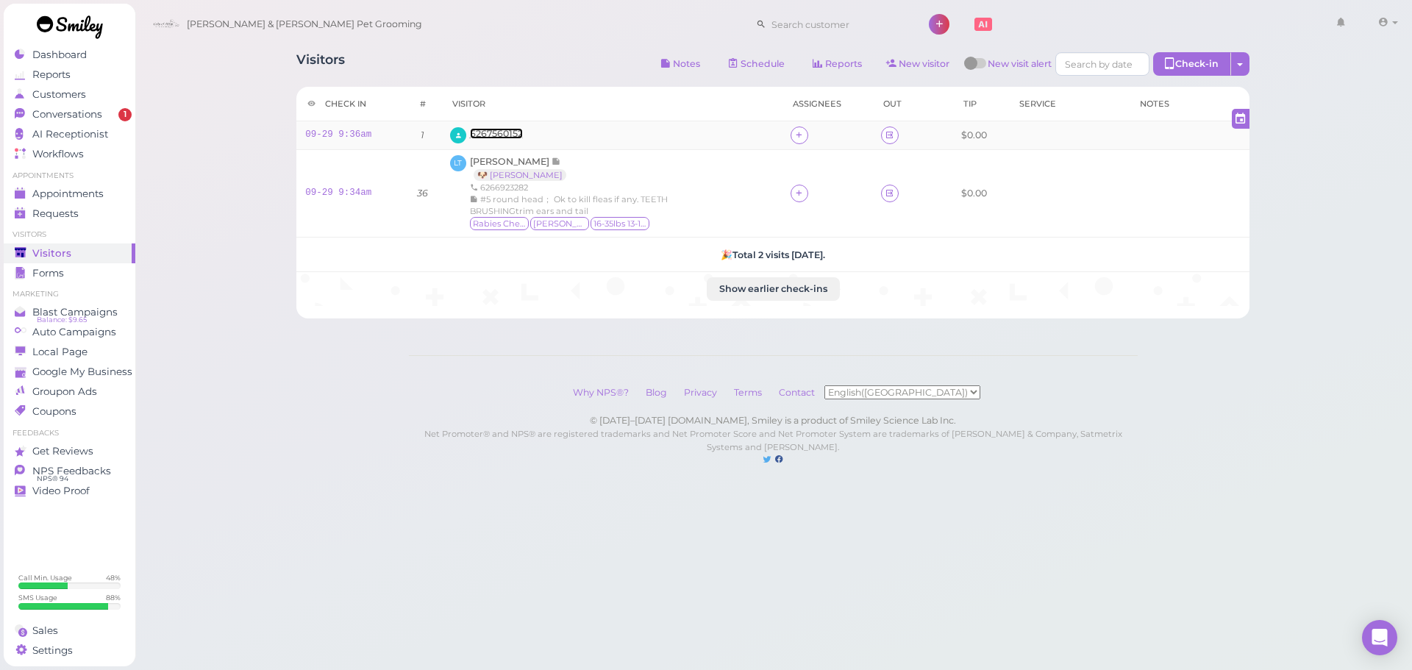
click at [500, 132] on span "6267560152" at bounding box center [496, 133] width 53 height 11
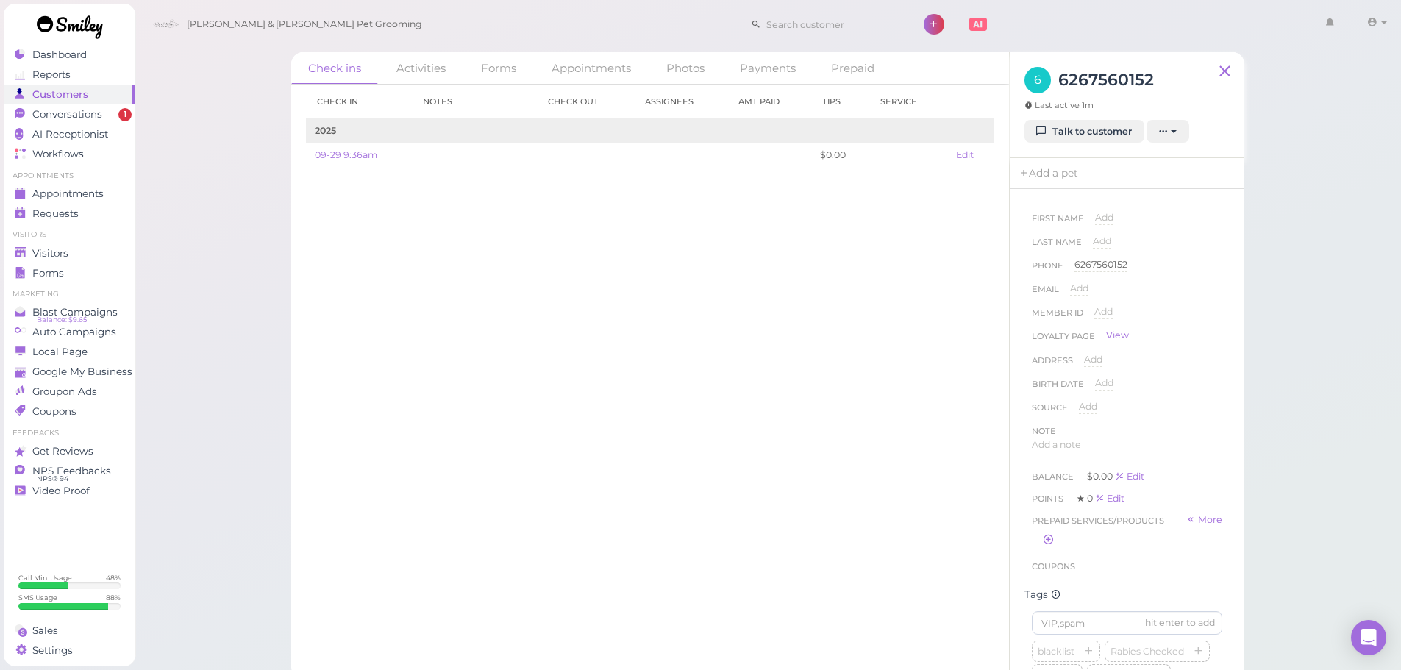
click at [1197, 355] on div "Address Add" at bounding box center [1127, 365] width 190 height 24
click at [1194, 361] on div "blacklist Rabies Checked 学生 do not take difficult Cat Long Hair Cat Short Hair …" at bounding box center [1127, 352] width 190 height 306
click at [1193, 362] on div "blacklist Rabies Checked 学生 do not take difficult Cat Long Hair Cat Short Hair …" at bounding box center [1127, 352] width 190 height 306
click at [537, 307] on div "Check in Notes Check out Assignees Amt Paid Tips Service 2025 09-29 9:36am $0.0…" at bounding box center [650, 377] width 718 height 585
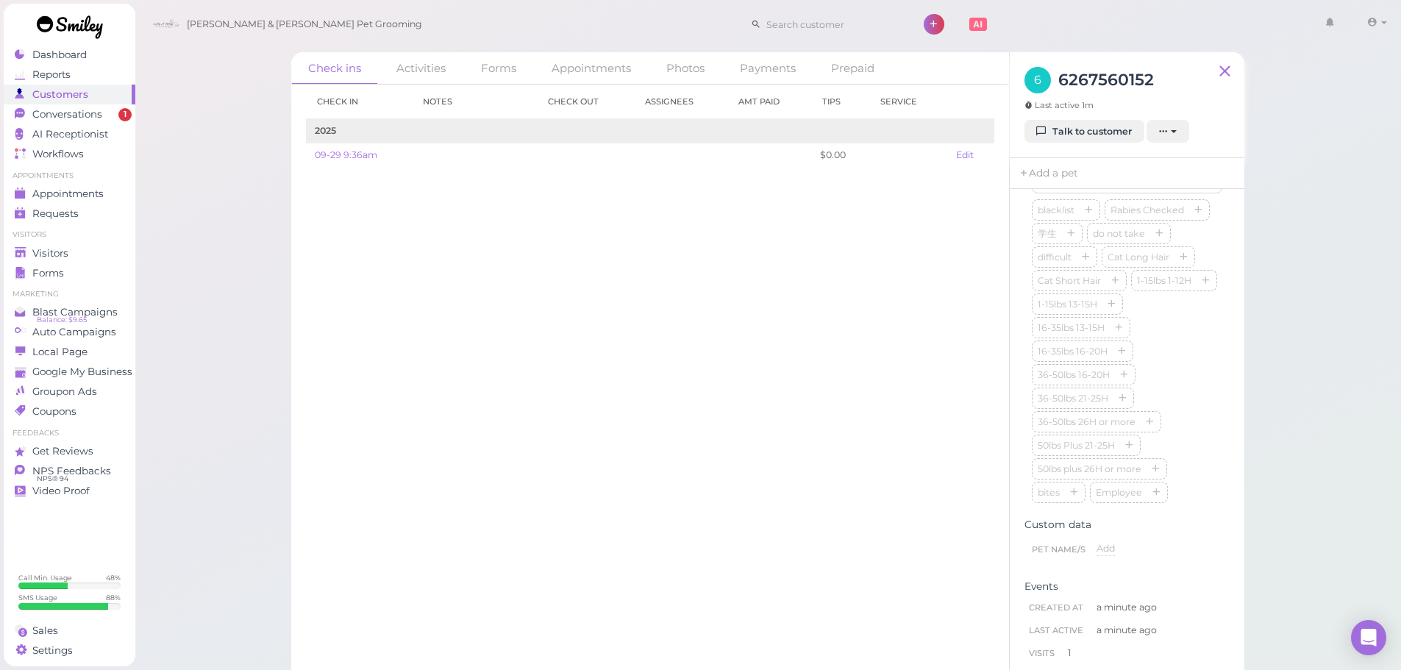
scroll to position [368, 0]
click at [1072, 267] on input at bounding box center [1127, 255] width 190 height 24
type input "Tiger"
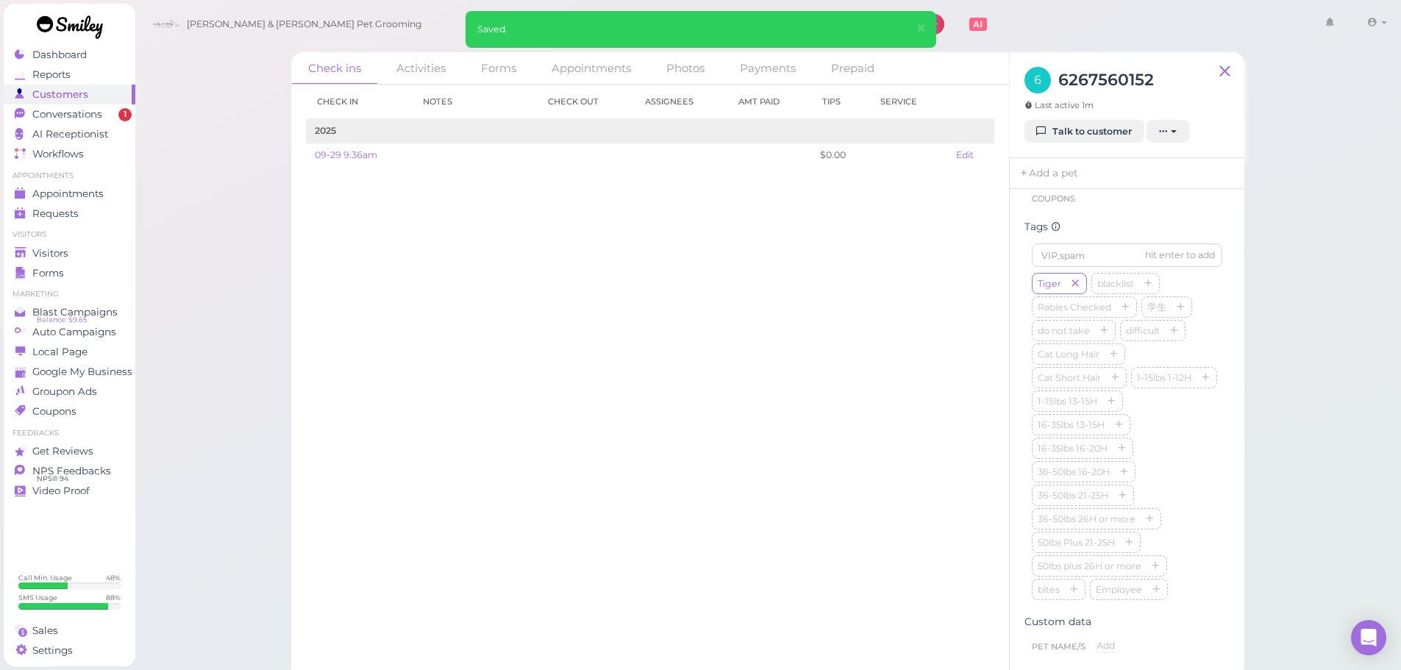
click at [583, 318] on div "Check in Notes Check out Assignees Amt Paid Tips Service 2025 09-29 9:36am $0.0…" at bounding box center [650, 377] width 718 height 585
click at [1080, 267] on input at bounding box center [1127, 255] width 190 height 24
click at [1094, 232] on div "Tags" at bounding box center [1127, 227] width 205 height 13
click at [752, 285] on div "Check in Notes Check out Assignees Amt Paid Tips Service 2025 09-29 9:36am $0.0…" at bounding box center [650, 377] width 718 height 585
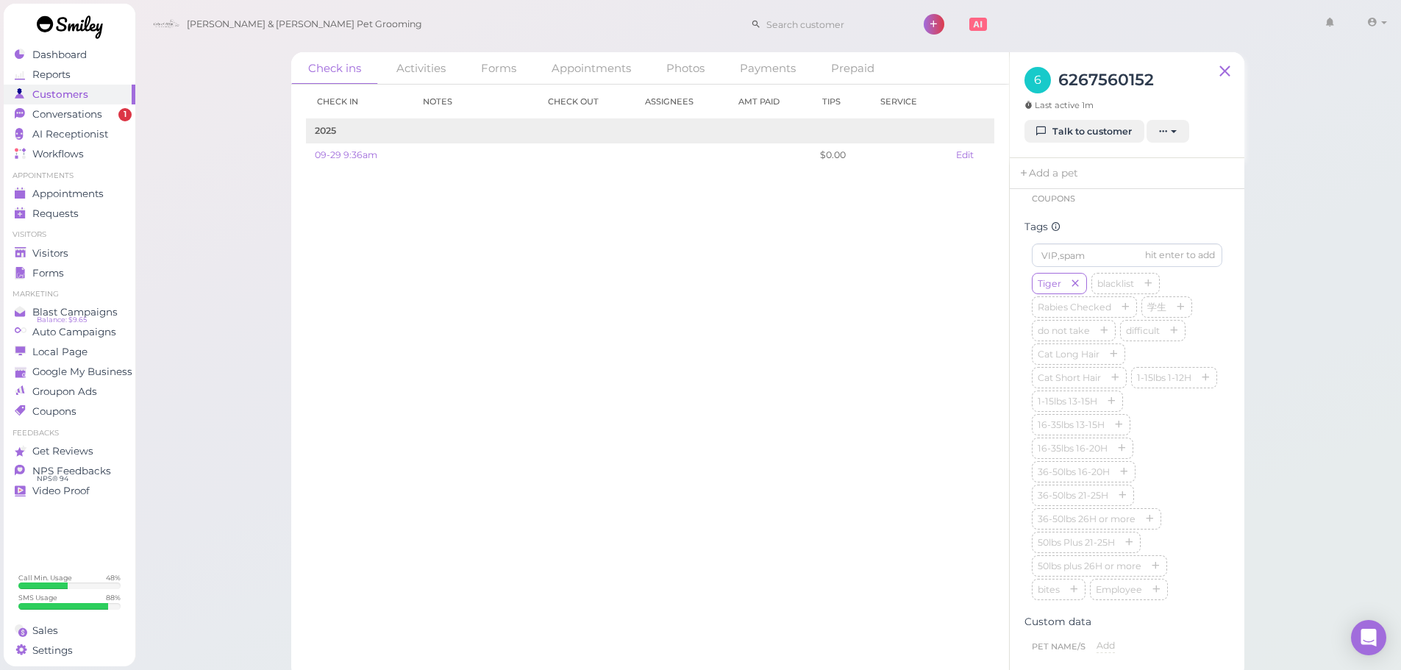
click at [217, 273] on div "Check ins Activities Forms Appointments Photos Payments Prepaid Check in Notes …" at bounding box center [768, 339] width 1267 height 679
click at [1172, 410] on div "Tiger blacklist Rabies Checked 学生 do not take difficult Cat Long Hair Cat Short…" at bounding box center [1127, 437] width 190 height 329
click at [1186, 381] on div "Tiger blacklist Rabies Checked 学生 do not take difficult Cat Long Hair Cat Short…" at bounding box center [1127, 437] width 190 height 329
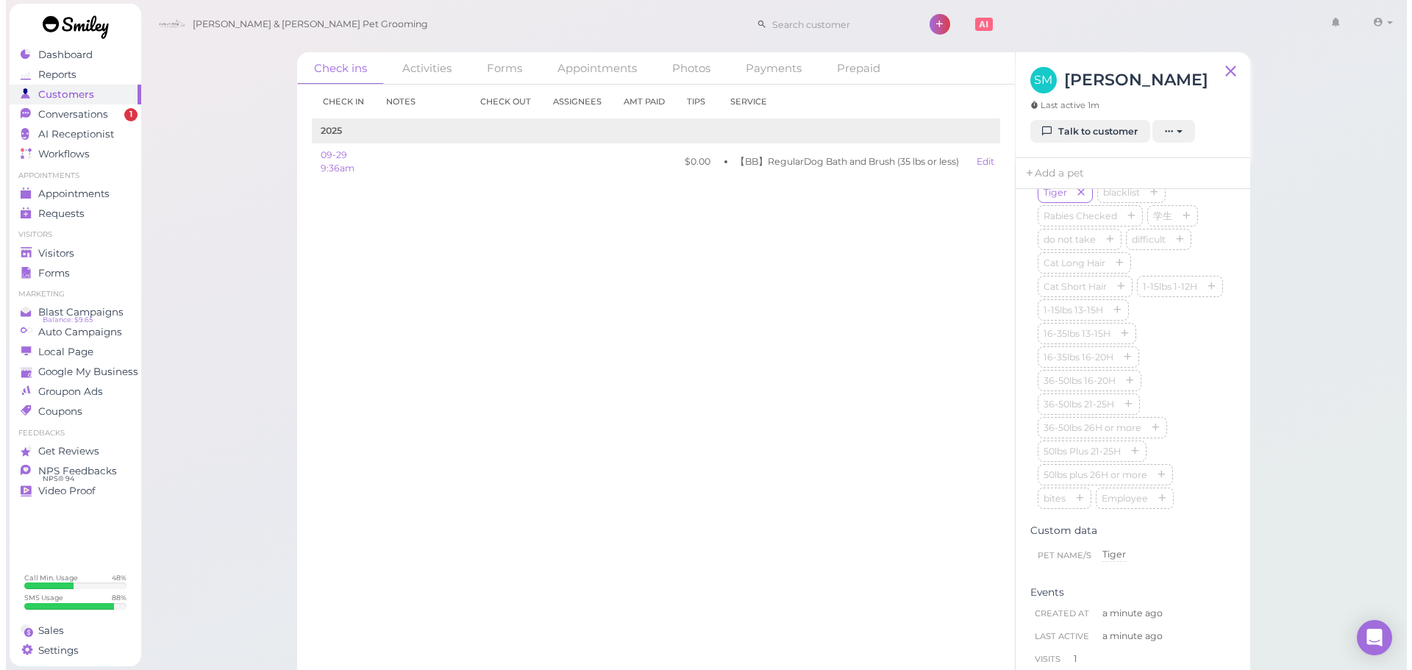
scroll to position [515, 0]
click at [631, 512] on div "Check in Notes Check out Assignees Amt Paid Tips Service 2025 09-29 9:36am $0.0…" at bounding box center [650, 377] width 718 height 585
click at [649, 535] on div "Check in Notes Check out Assignees Amt Paid Tips Service 2025 09-29 9:36am $0.0…" at bounding box center [650, 377] width 718 height 585
click at [513, 430] on div "Check in Notes Check out Assignees Amt Paid Tips Service 2025 09-29 9:36am $0.0…" at bounding box center [650, 377] width 718 height 585
click at [680, 341] on div "Check in Notes Check out Assignees Amt Paid Tips Service 2025 09-29 9:36am $0.0…" at bounding box center [650, 377] width 718 height 585
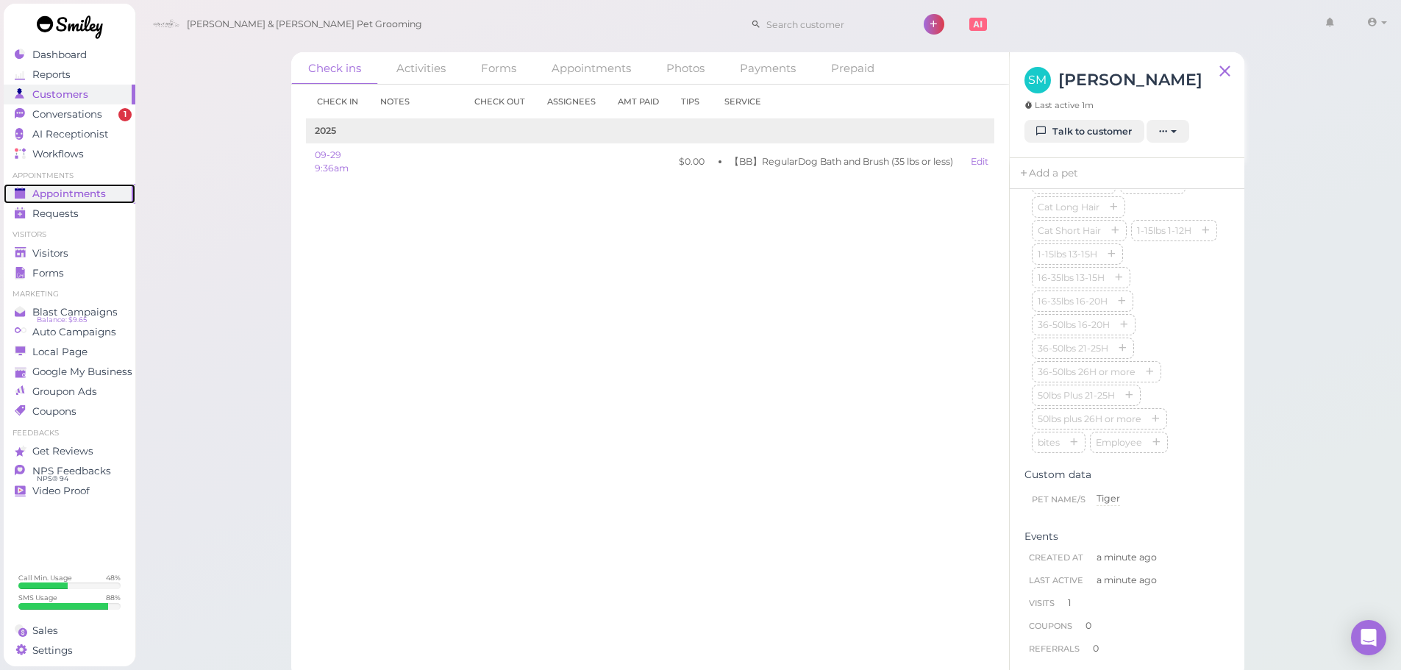
click at [99, 191] on span "Appointments" at bounding box center [69, 194] width 74 height 13
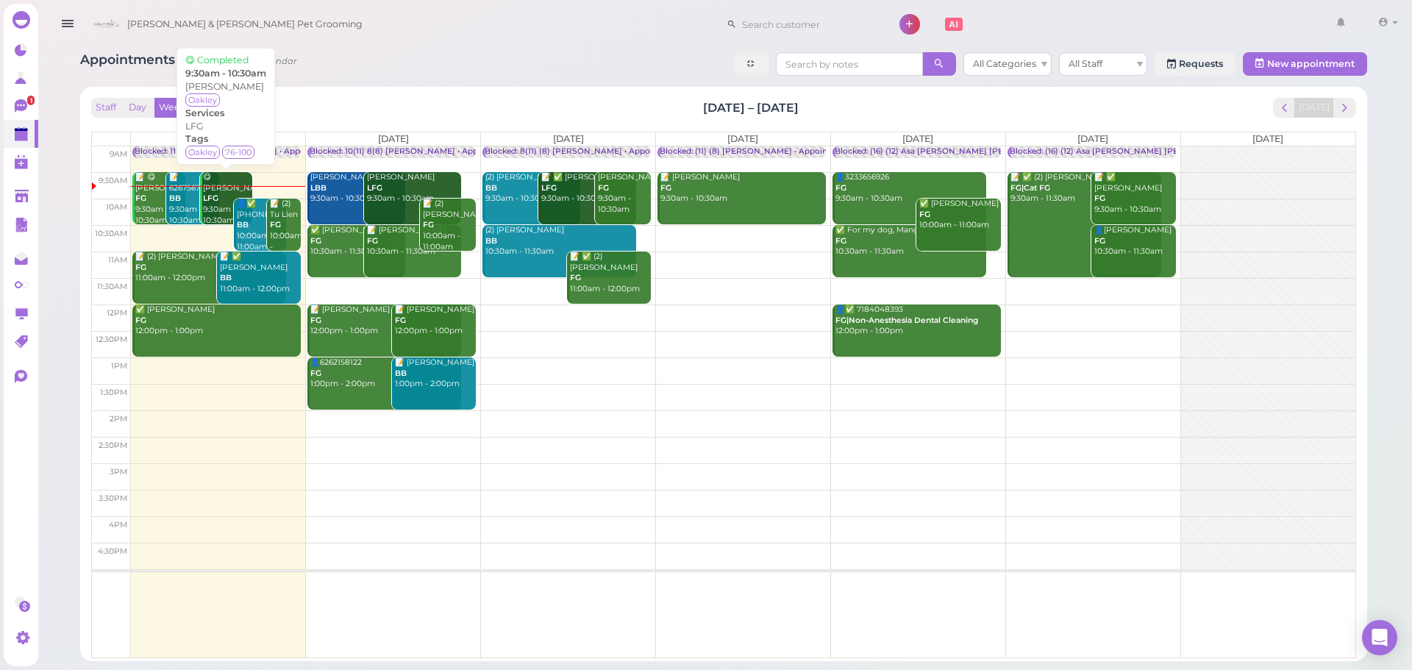
click at [252, 227] on div "👤✅ (2) 6268993536 BB 10:00am - 11:00am" at bounding box center [261, 226] width 51 height 54
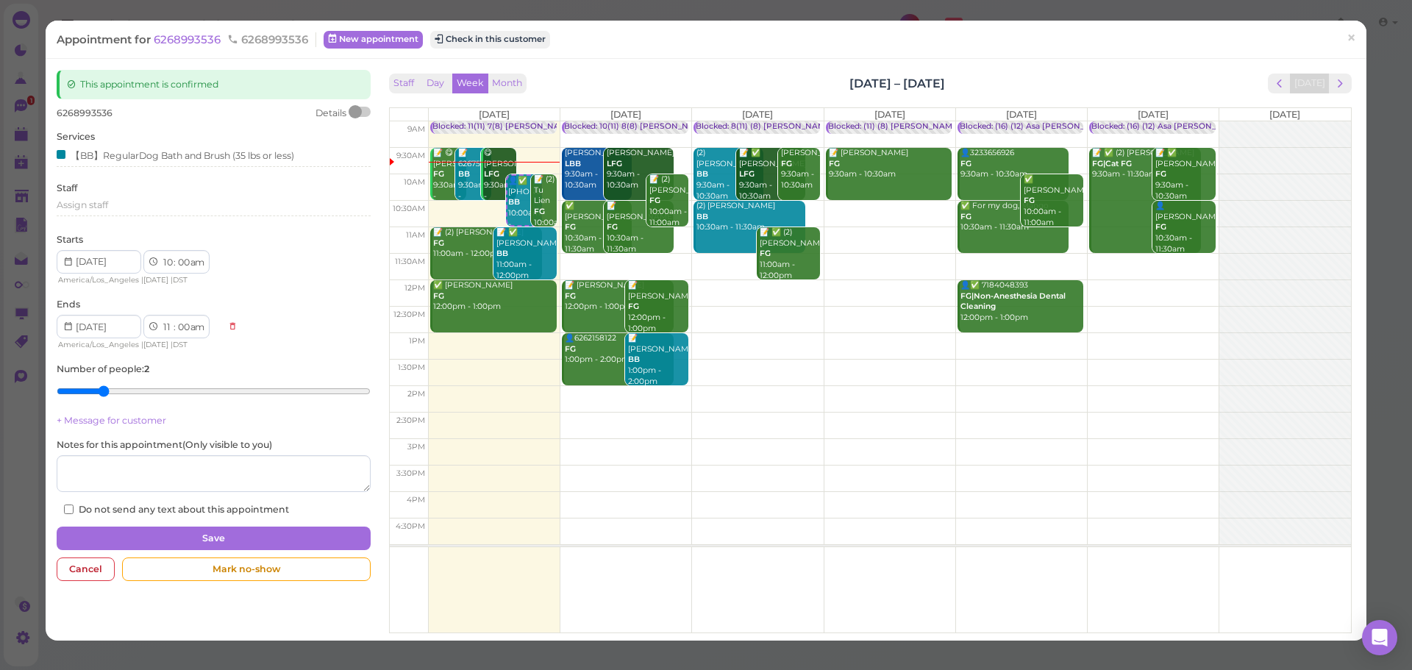
click at [982, 74] on div "Staff Day Week Month Sep 29 – Oct 5, 2025 Today" at bounding box center [870, 84] width 963 height 20
click at [1350, 44] on link "×" at bounding box center [1351, 38] width 27 height 35
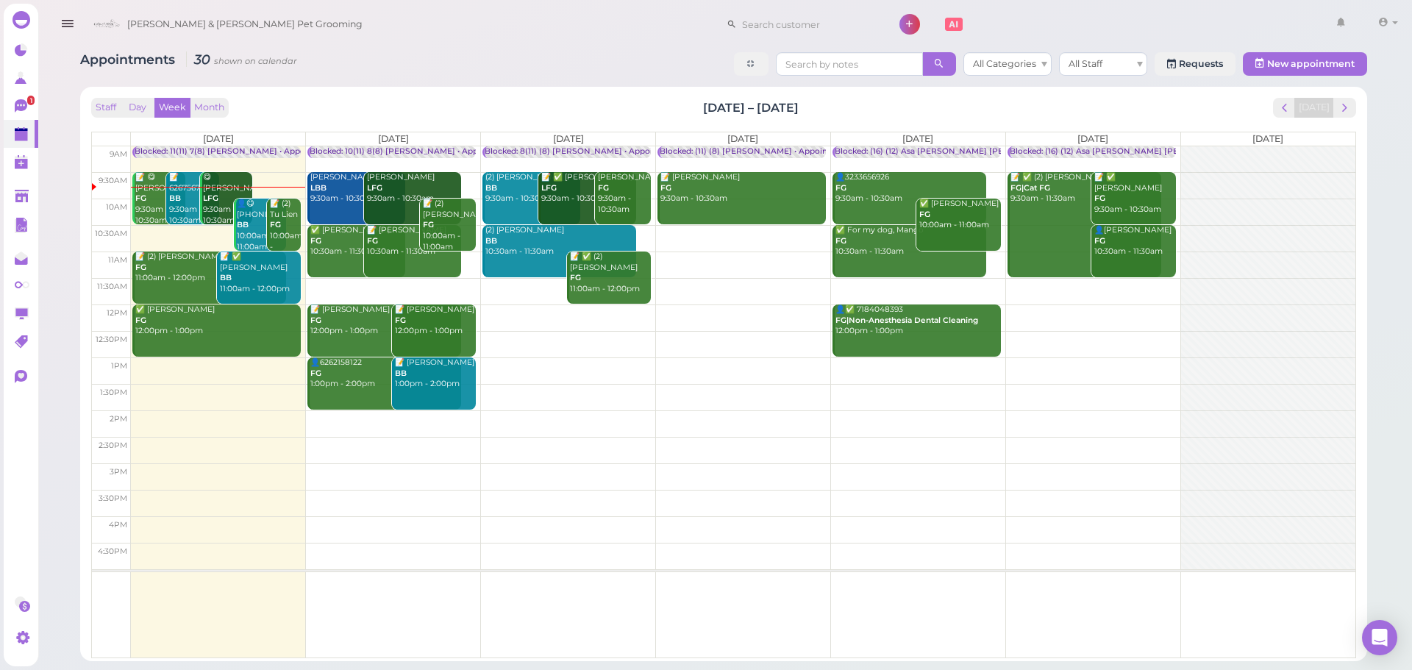
click at [333, 71] on div "Appointments 30 shown on calendar All Categories All Staff Requests New appoint…" at bounding box center [723, 65] width 1287 height 27
click at [574, 146] on div "Blocked: 8(11) (8) Asa Helen • Appointment" at bounding box center [583, 151] width 196 height 11
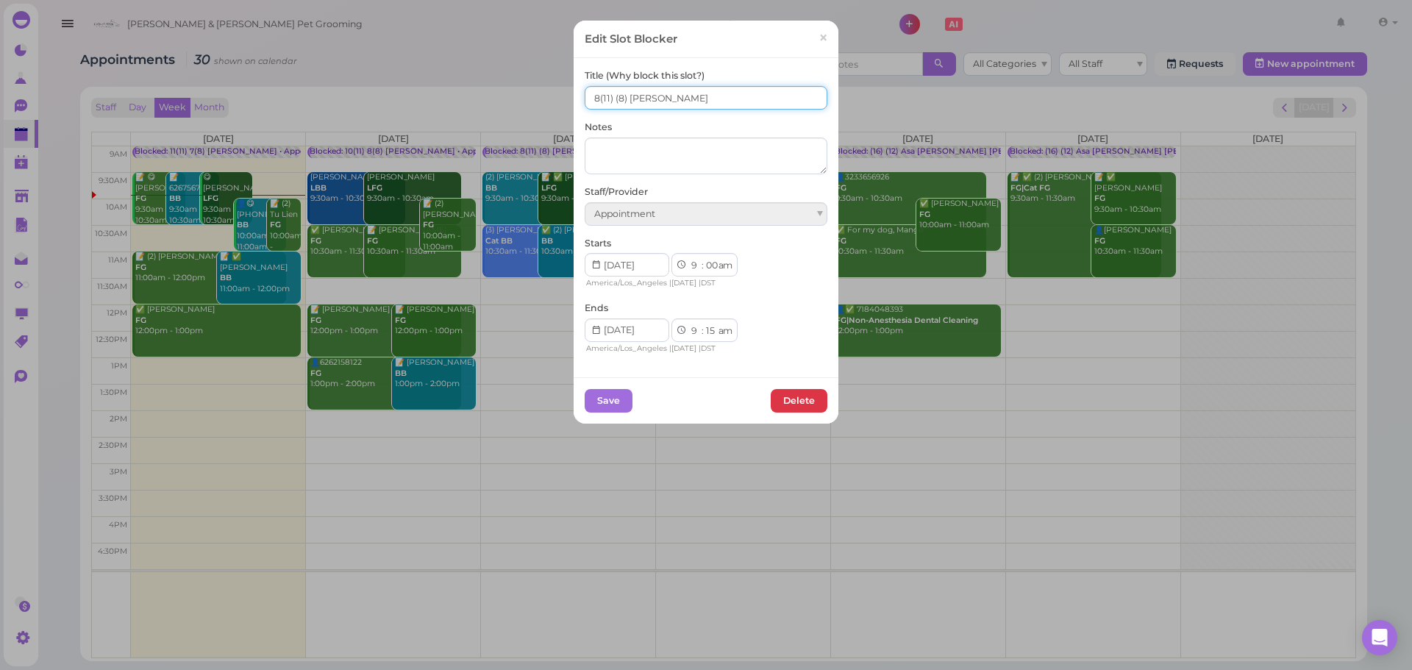
drag, startPoint x: 592, startPoint y: 104, endPoint x: 474, endPoint y: 78, distance: 120.5
click at [474, 78] on div "Edit Slot Blocker × Title (Why block this slot?) 8(11) (8) Asa Helen Notes Staf…" at bounding box center [706, 335] width 1412 height 670
type input "11(11) (8) Asa Helen"
click at [585, 391] on button "Save" at bounding box center [609, 401] width 48 height 24
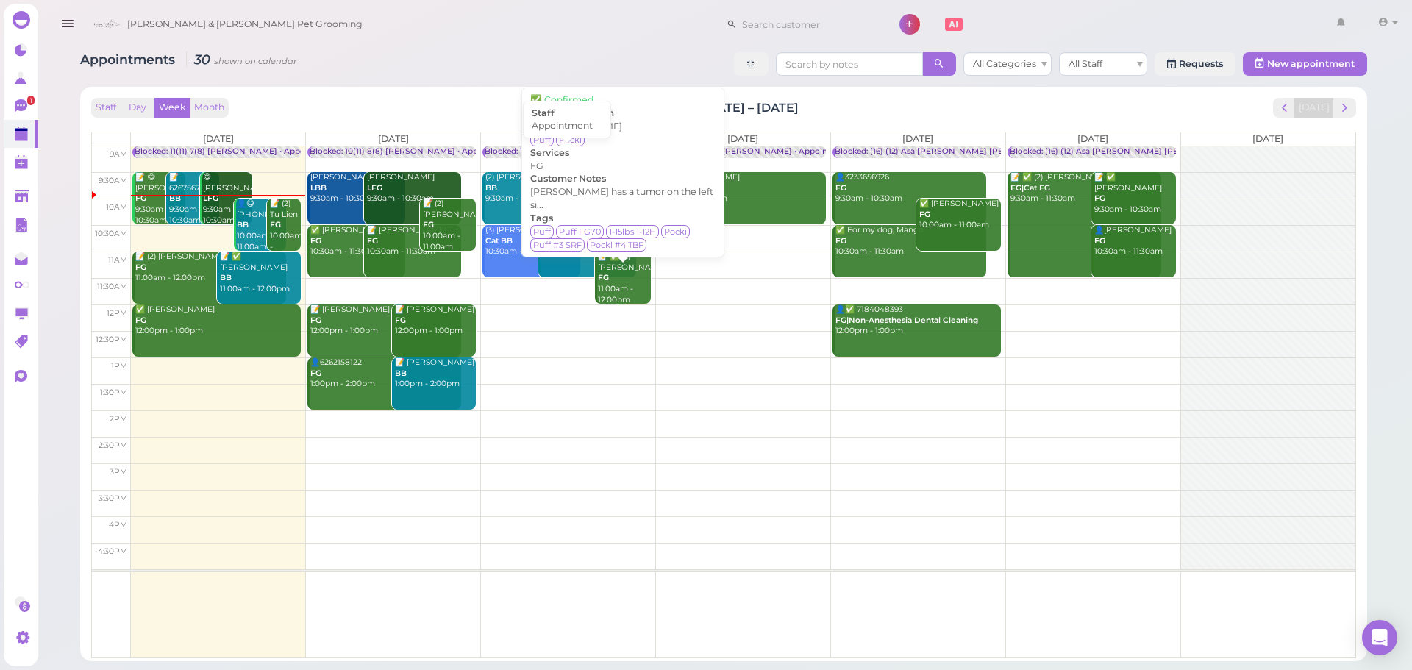
click at [499, 150] on div "Blocked: 11(11) (8) Asa Helen • Appointment" at bounding box center [583, 151] width 197 height 11
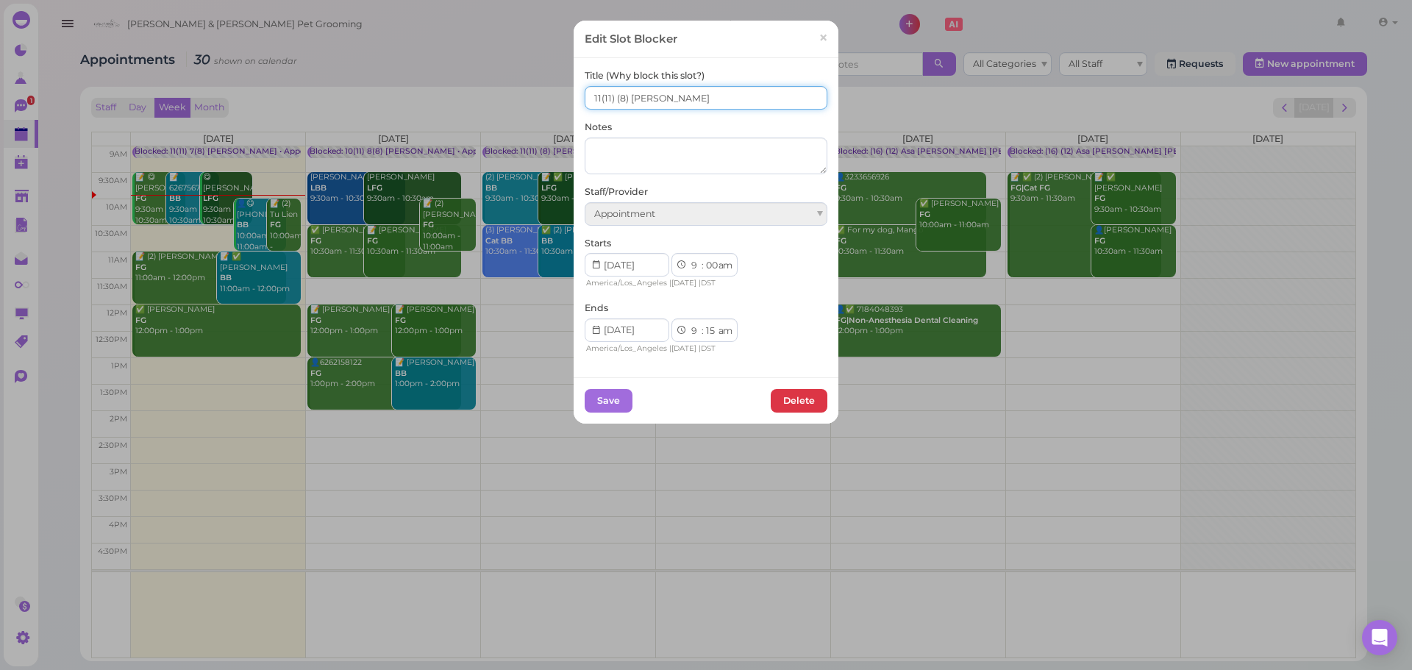
click at [612, 99] on input "11(11) (8) Asa Helen" at bounding box center [706, 98] width 243 height 24
type input "11(11) 4(8) Asa Helen"
click at [596, 401] on button "Save" at bounding box center [609, 401] width 48 height 24
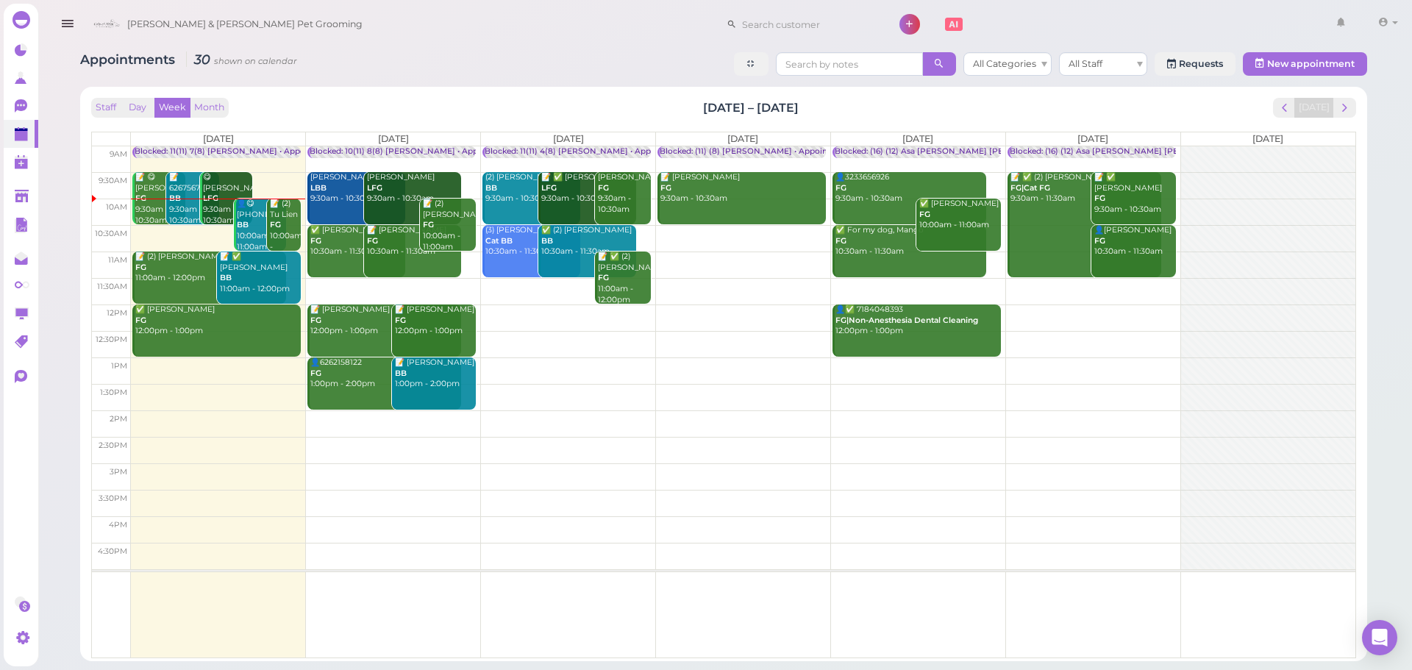
click at [736, 241] on td at bounding box center [743, 238] width 1225 height 26
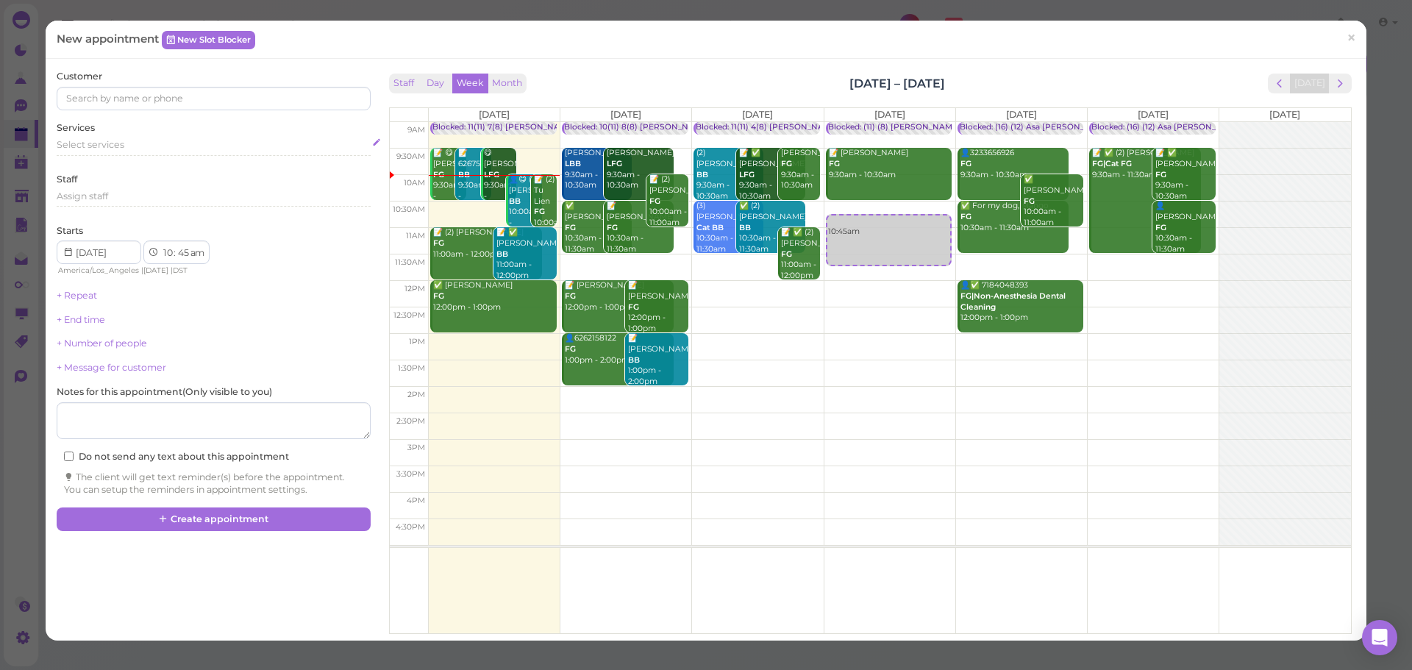
click at [188, 149] on div "Select services" at bounding box center [213, 144] width 313 height 13
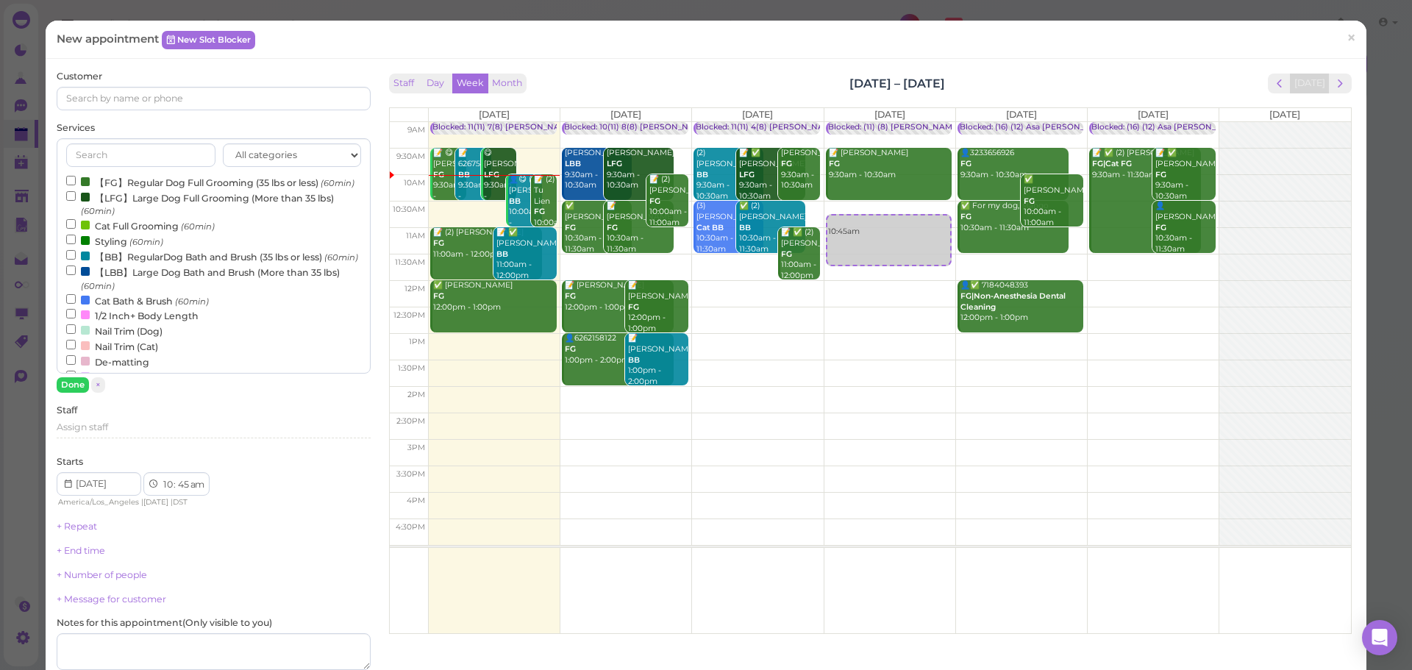
click at [165, 180] on label "【FG】Regular Dog Full Grooming (35 lbs or less) (60min)" at bounding box center [210, 181] width 288 height 15
click at [76, 180] on input "【FG】Regular Dog Full Grooming (35 lbs or less) (60min)" at bounding box center [71, 181] width 10 height 10
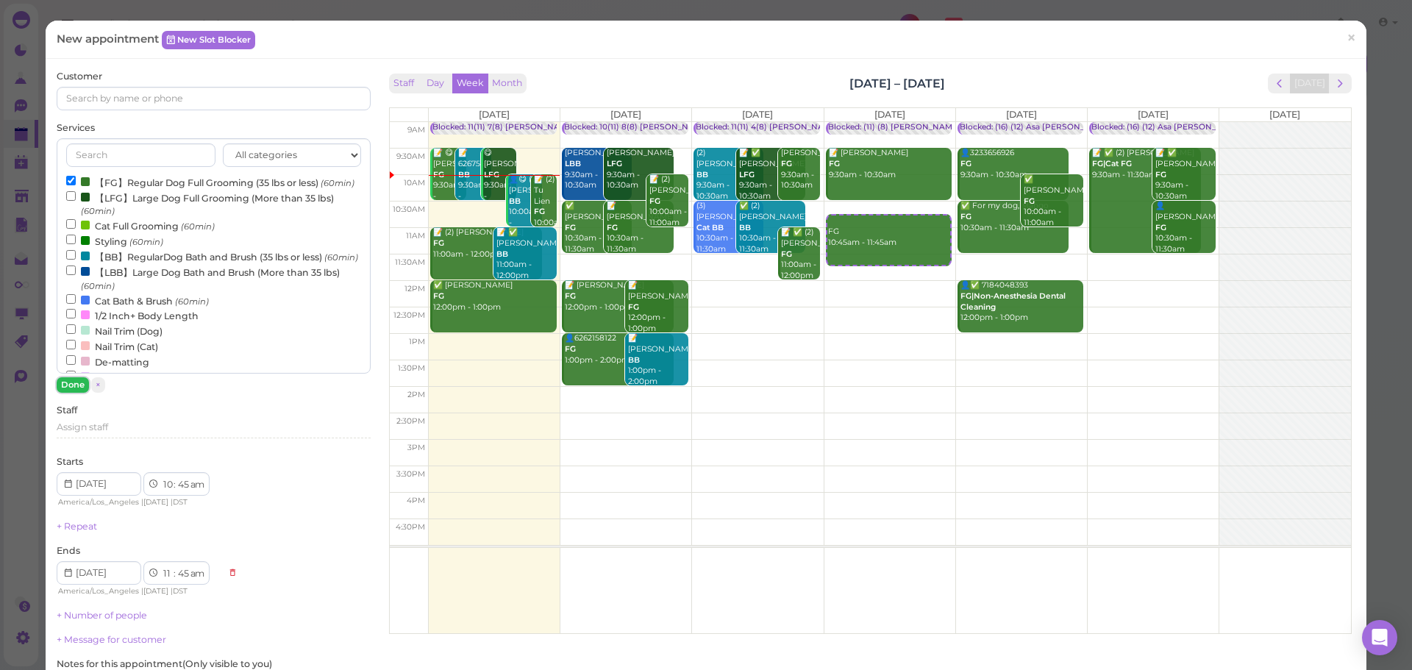
click at [74, 389] on button "Done" at bounding box center [73, 384] width 32 height 15
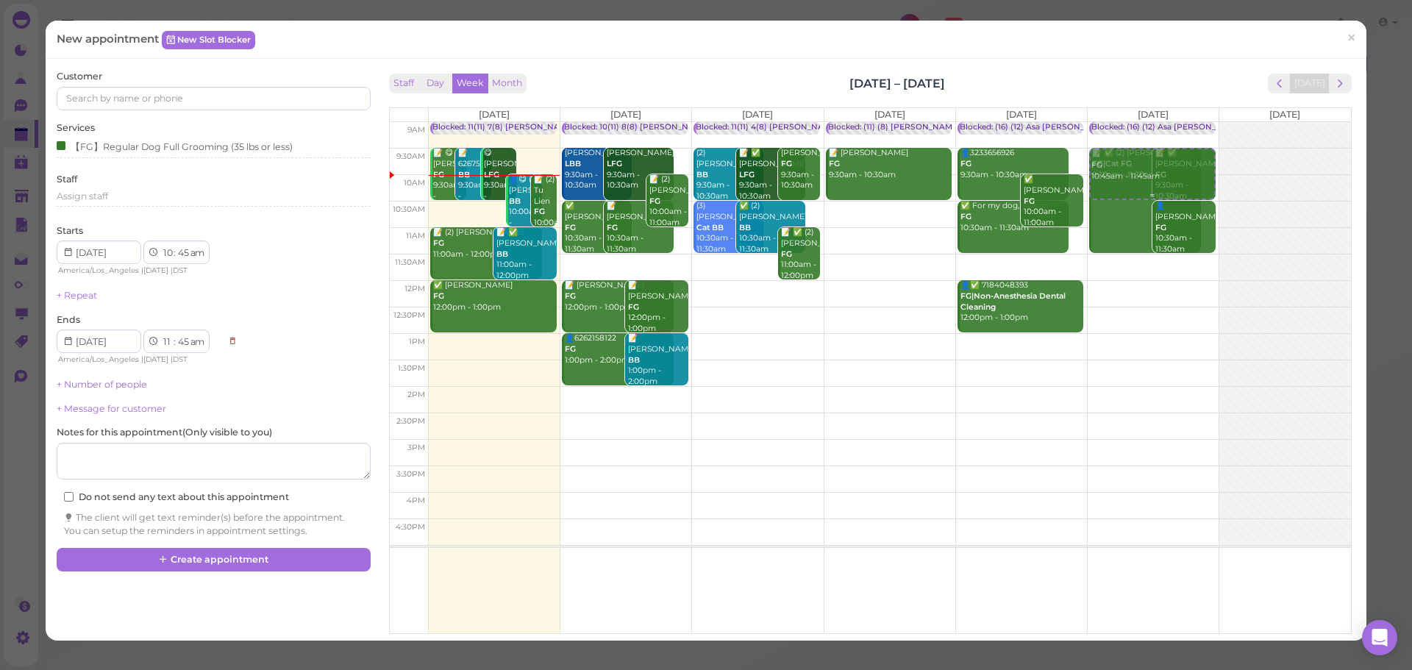
drag, startPoint x: 908, startPoint y: 252, endPoint x: 1159, endPoint y: 187, distance: 259.2
click at [1159, 122] on tr "Blocked: 11(11) 7(8) Asa Rebecca • Appointment 📝 😋 Laura Tave FG 9:30am - 10:30…" at bounding box center [870, 122] width 961 height 0
type input "2025-10-04"
select select "9"
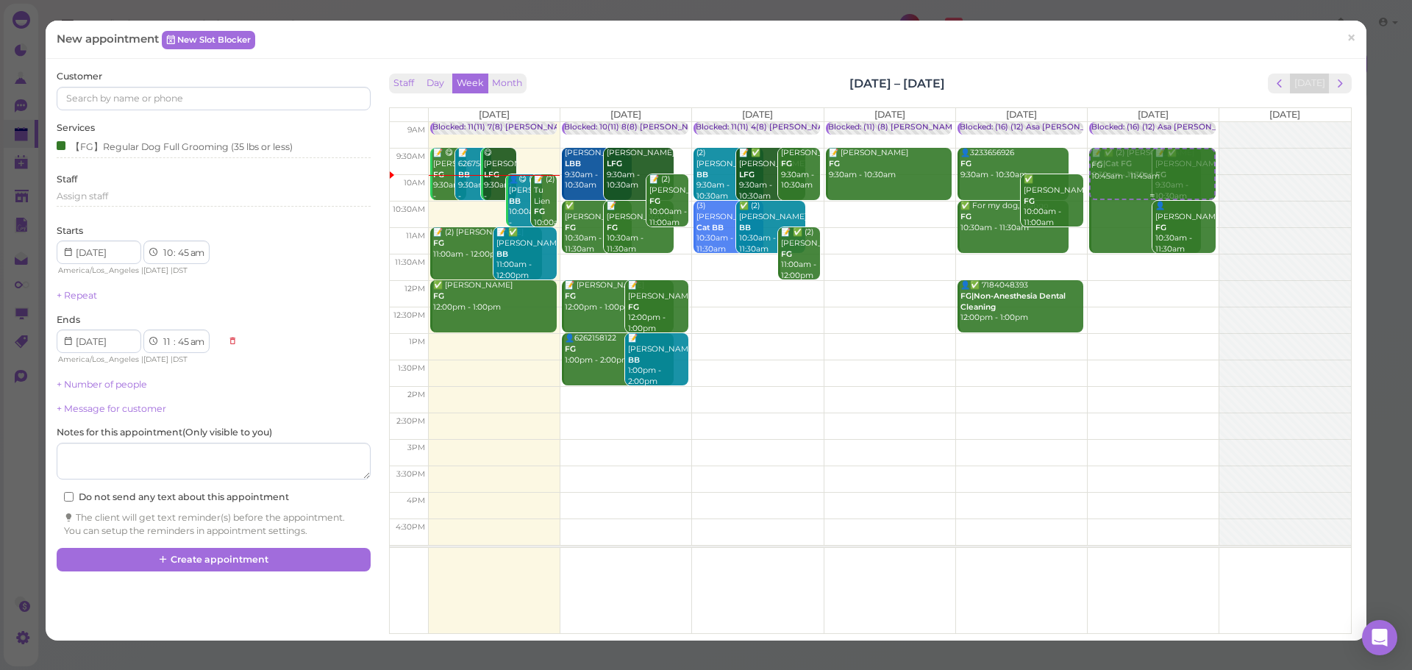
select select "30"
select select "10"
select select "30"
click at [193, 92] on input at bounding box center [213, 99] width 313 height 24
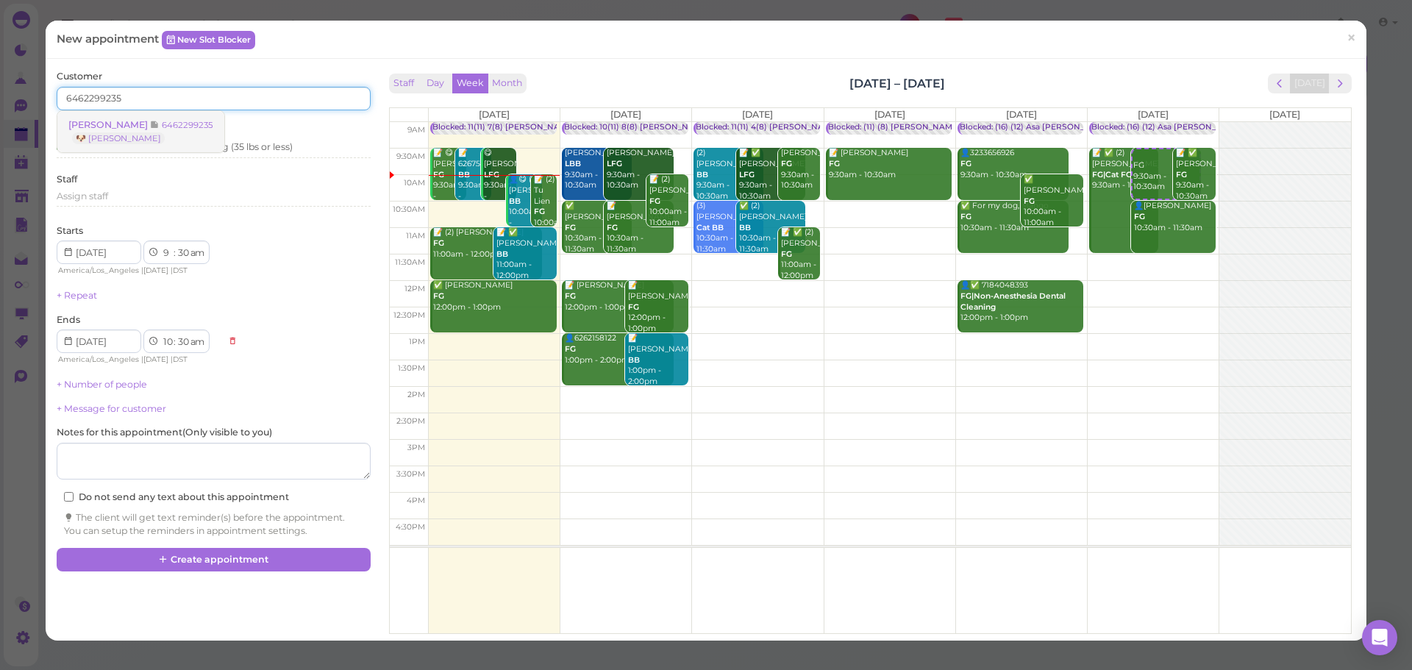
type input "6462299235"
click at [169, 120] on small "6462299235" at bounding box center [187, 125] width 51 height 10
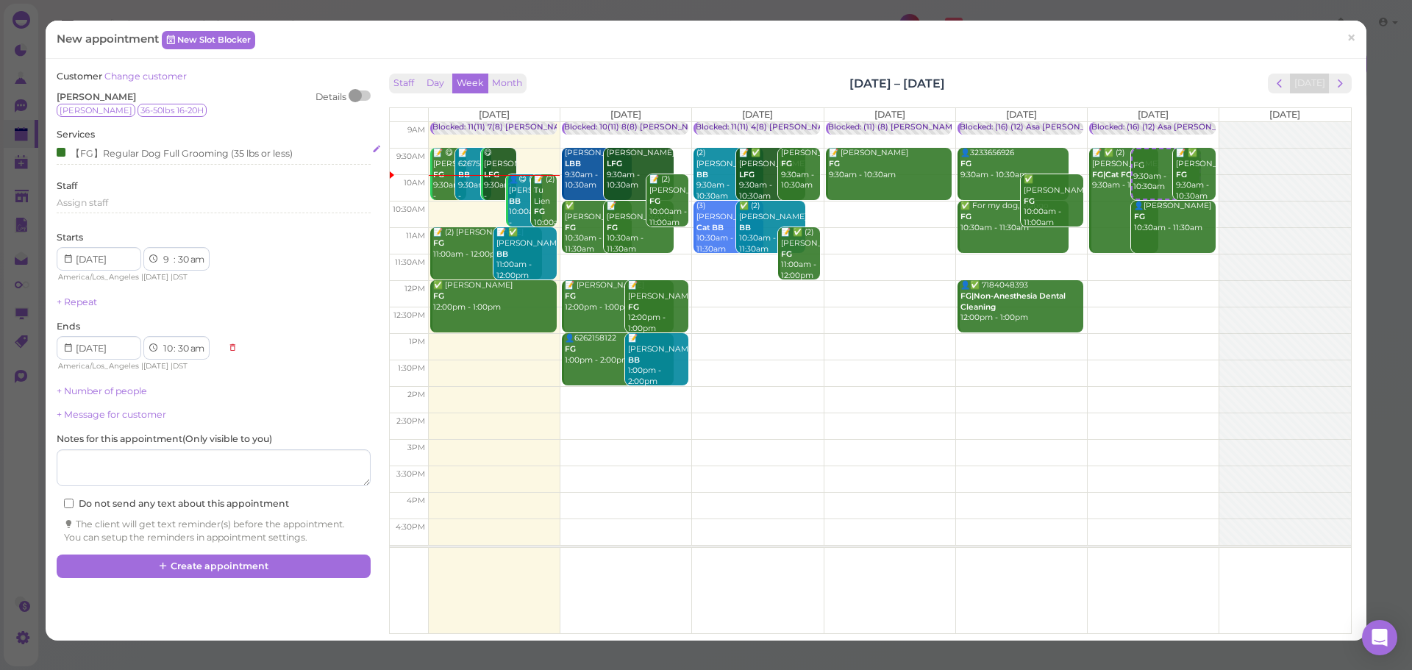
click at [171, 150] on div "【FG】Regular Dog Full Grooming (35 lbs or less)" at bounding box center [175, 152] width 236 height 15
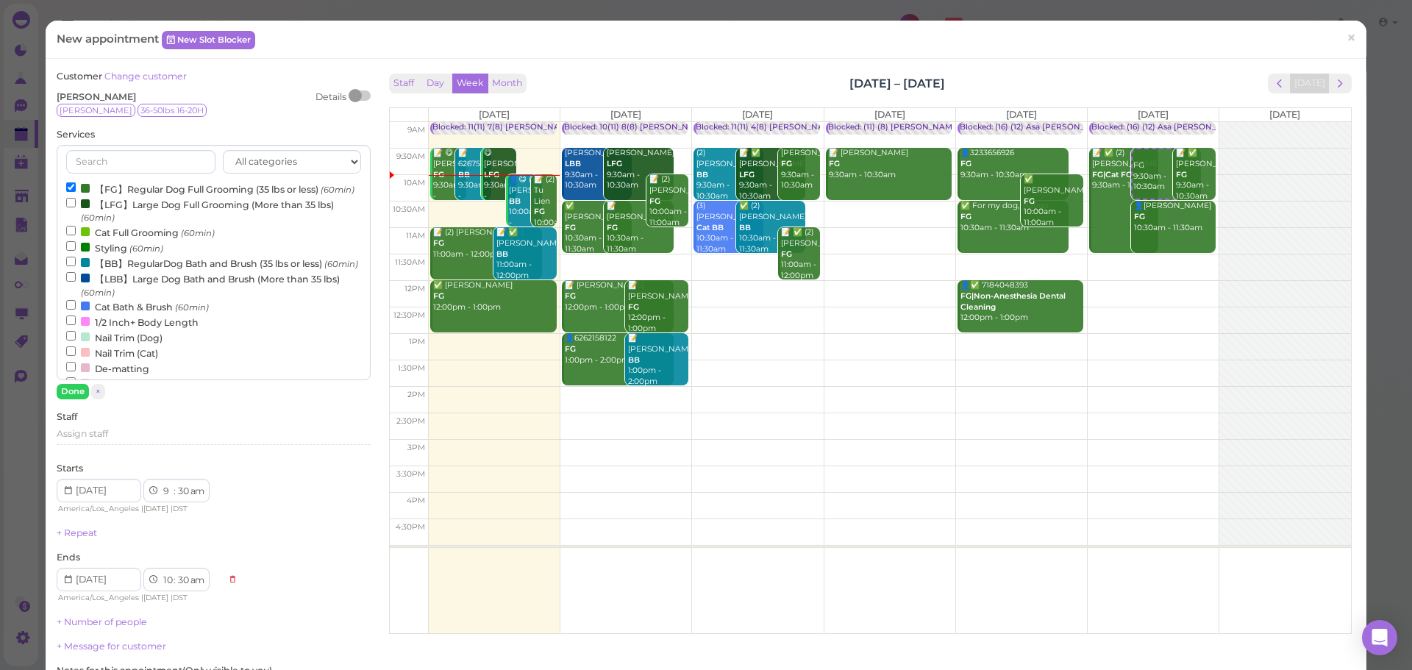
click at [138, 183] on label "【FG】Regular Dog Full Grooming (35 lbs or less) (60min)" at bounding box center [210, 188] width 288 height 15
click at [76, 183] on input "【FG】Regular Dog Full Grooming (35 lbs or less) (60min)" at bounding box center [71, 187] width 10 height 10
click at [132, 222] on label "【LFG】Large Dog Full Grooming (More than 35 lbs) (60min)" at bounding box center [213, 210] width 294 height 29
click at [76, 207] on input "【LFG】Large Dog Full Grooming (More than 35 lbs) (60min)" at bounding box center [71, 203] width 10 height 10
click at [74, 388] on button "Done" at bounding box center [73, 391] width 32 height 15
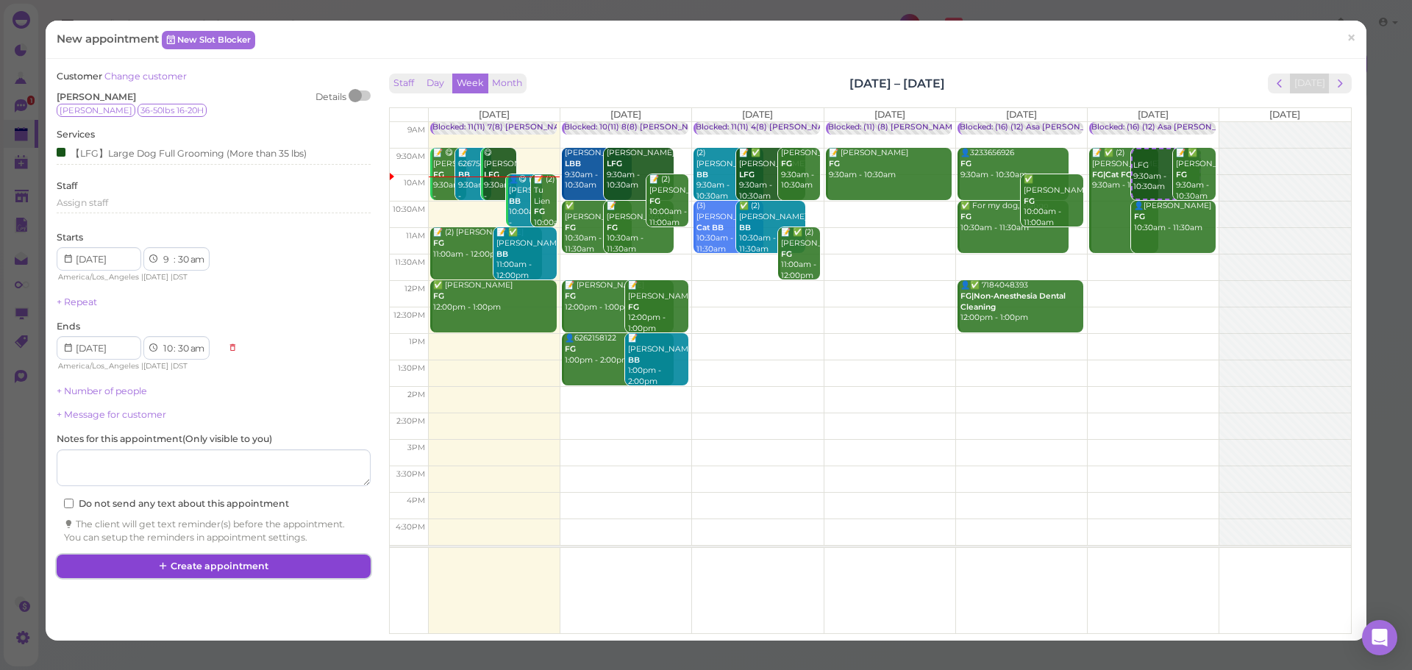
click at [186, 573] on button "Create appointment" at bounding box center [213, 567] width 313 height 24
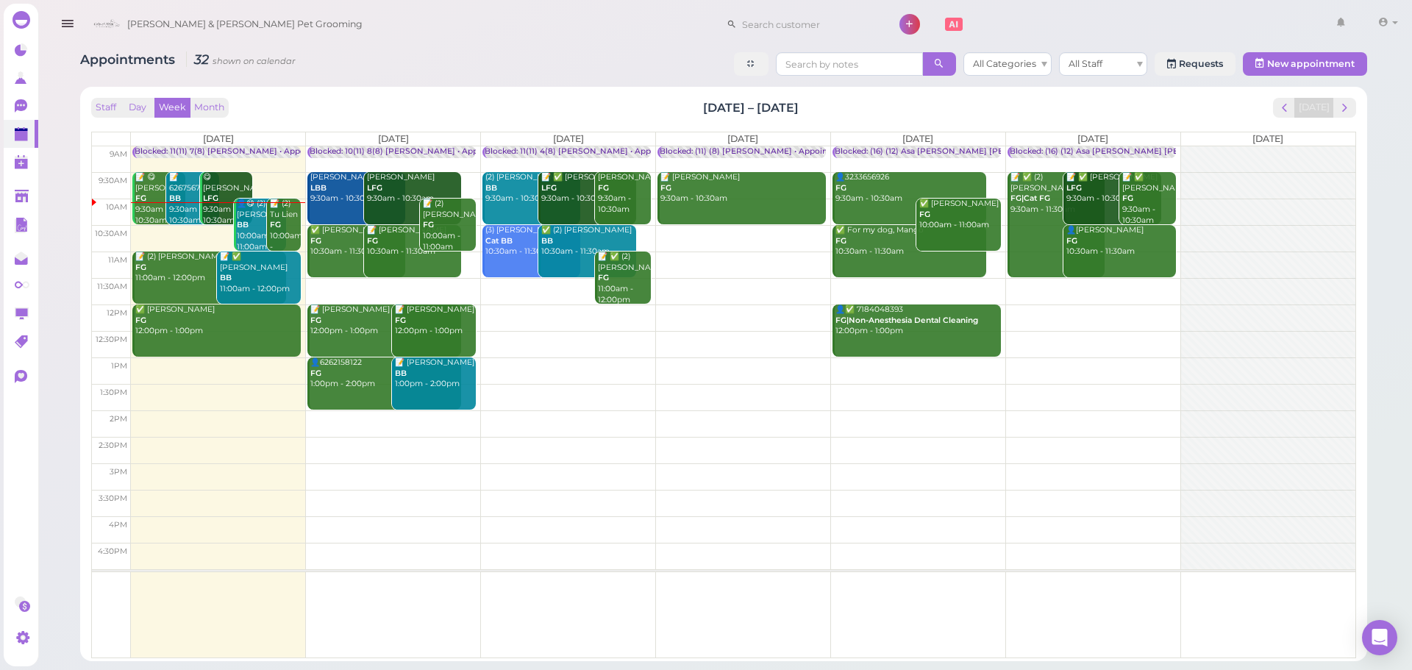
click at [277, 229] on b "FG" at bounding box center [275, 225] width 11 height 10
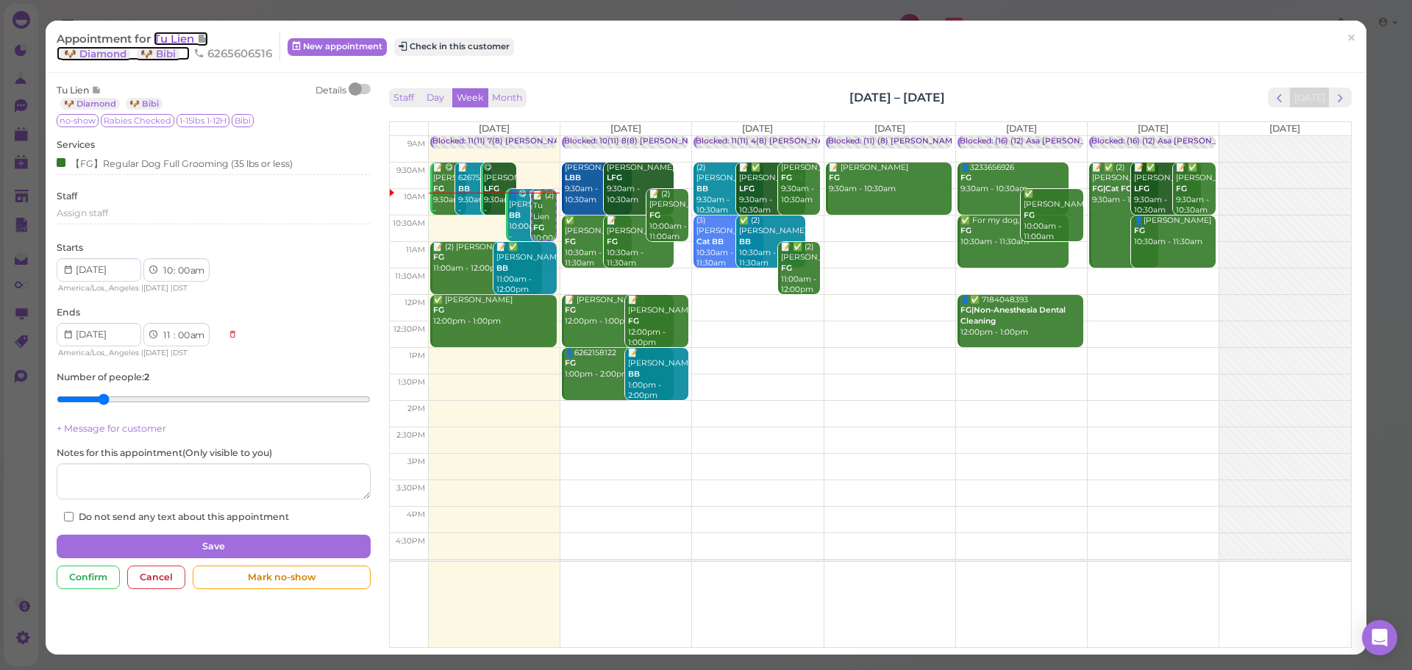
click at [157, 35] on span "Tu Lien" at bounding box center [175, 39] width 43 height 14
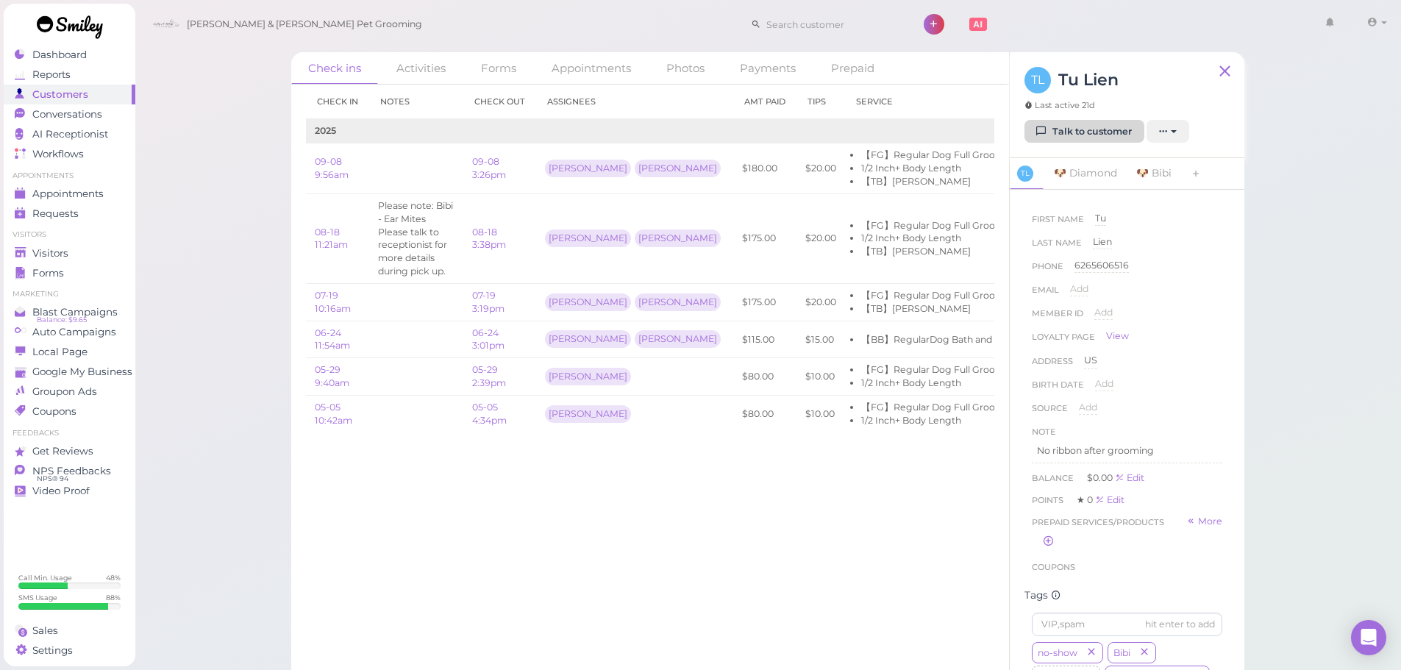
click at [1070, 131] on link "Talk to customer" at bounding box center [1085, 132] width 120 height 24
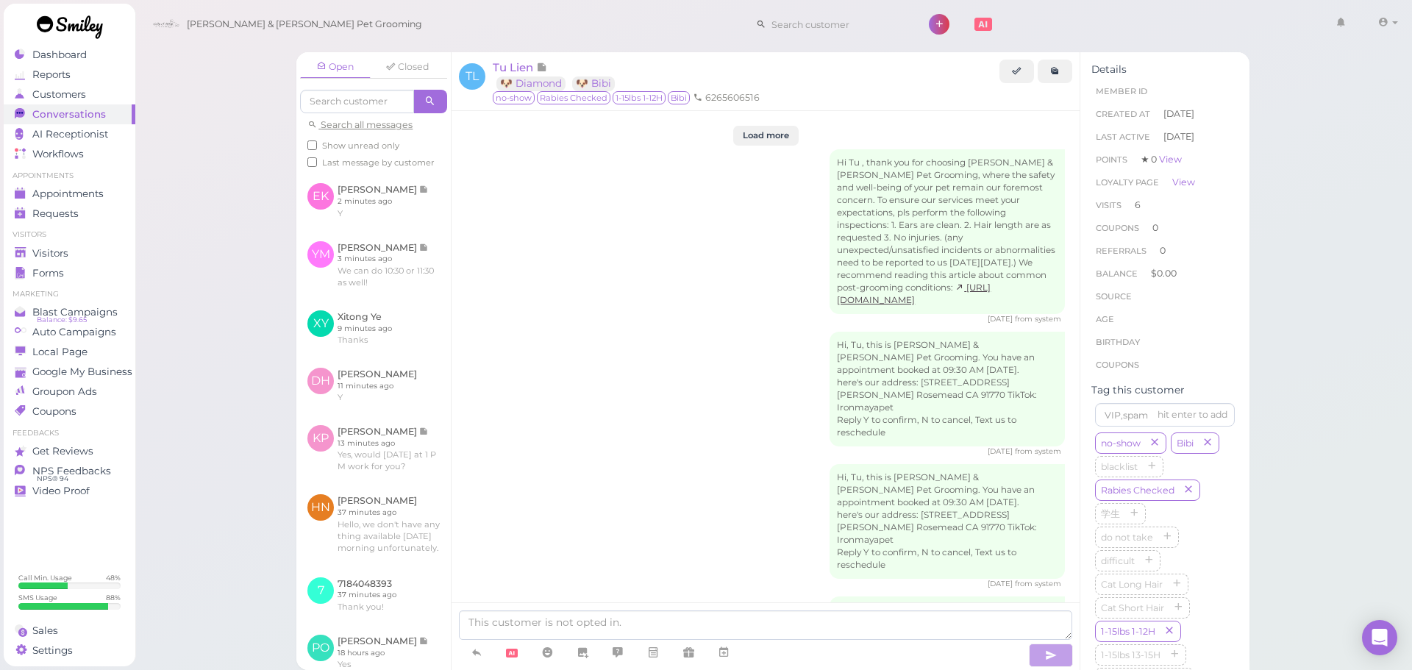
scroll to position [3143, 0]
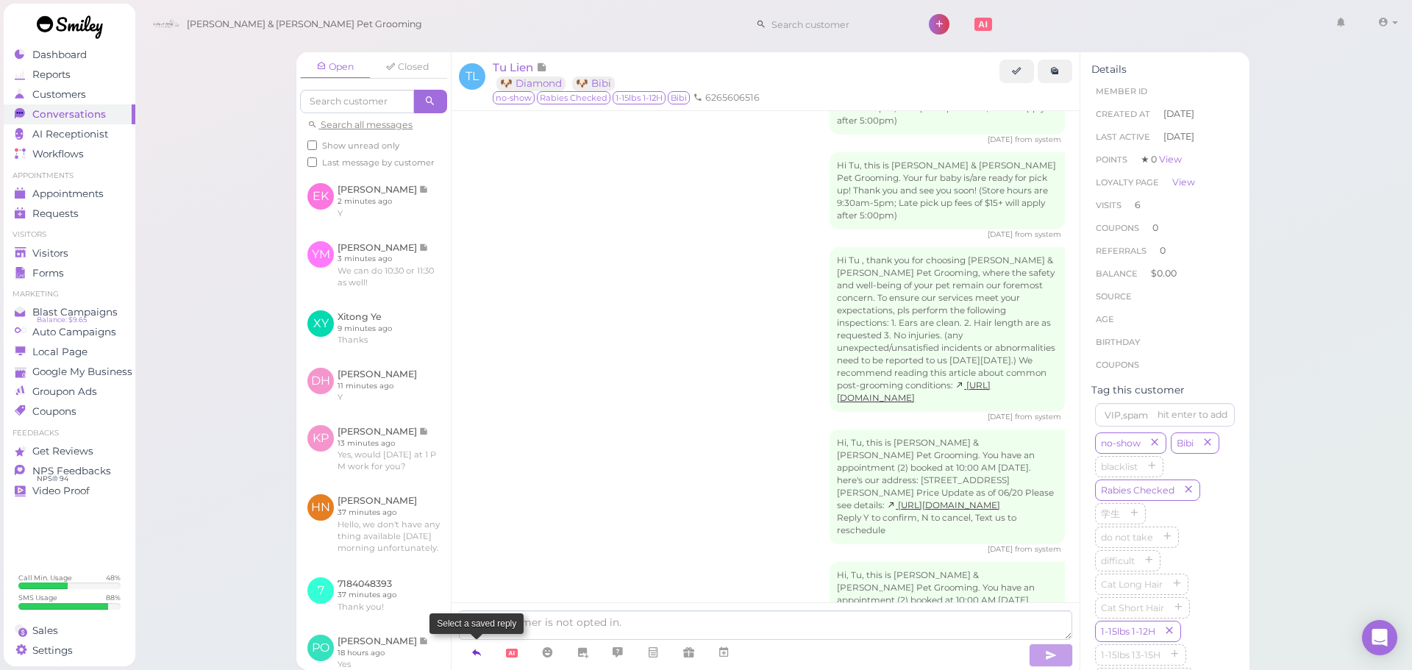
click at [483, 650] on link at bounding box center [476, 653] width 35 height 26
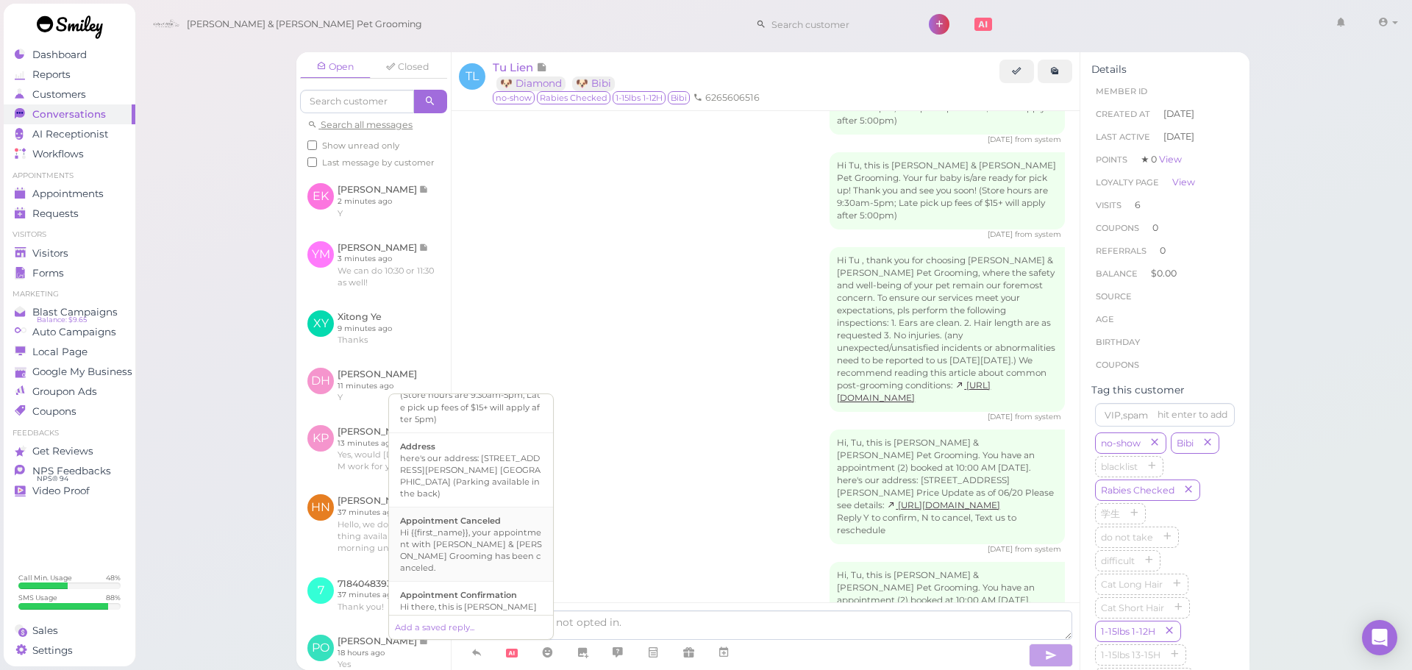
scroll to position [147, 0]
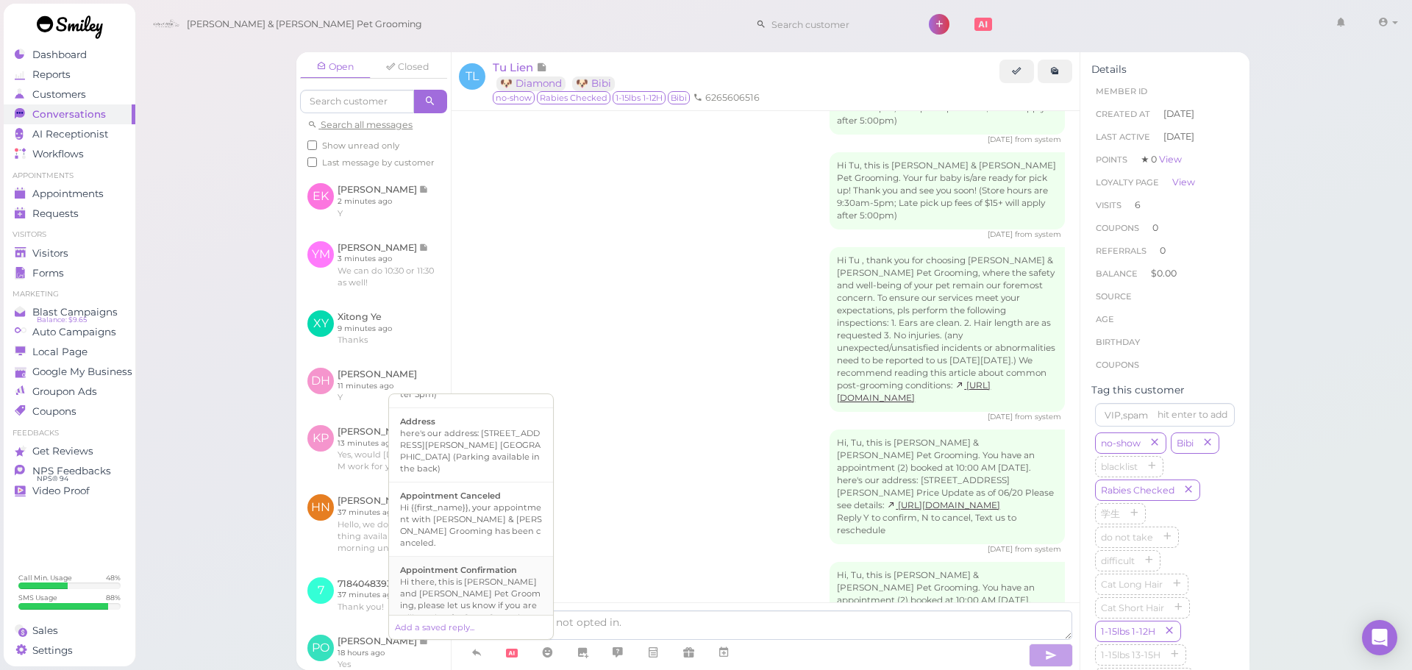
click at [485, 593] on div "Hi there, this is Cody and Miley Pet Grooming, please let us know if you are st…" at bounding box center [471, 605] width 142 height 59
type textarea "Hi there, this is Cody and Miley Pet Grooming, please let us know if you are st…"
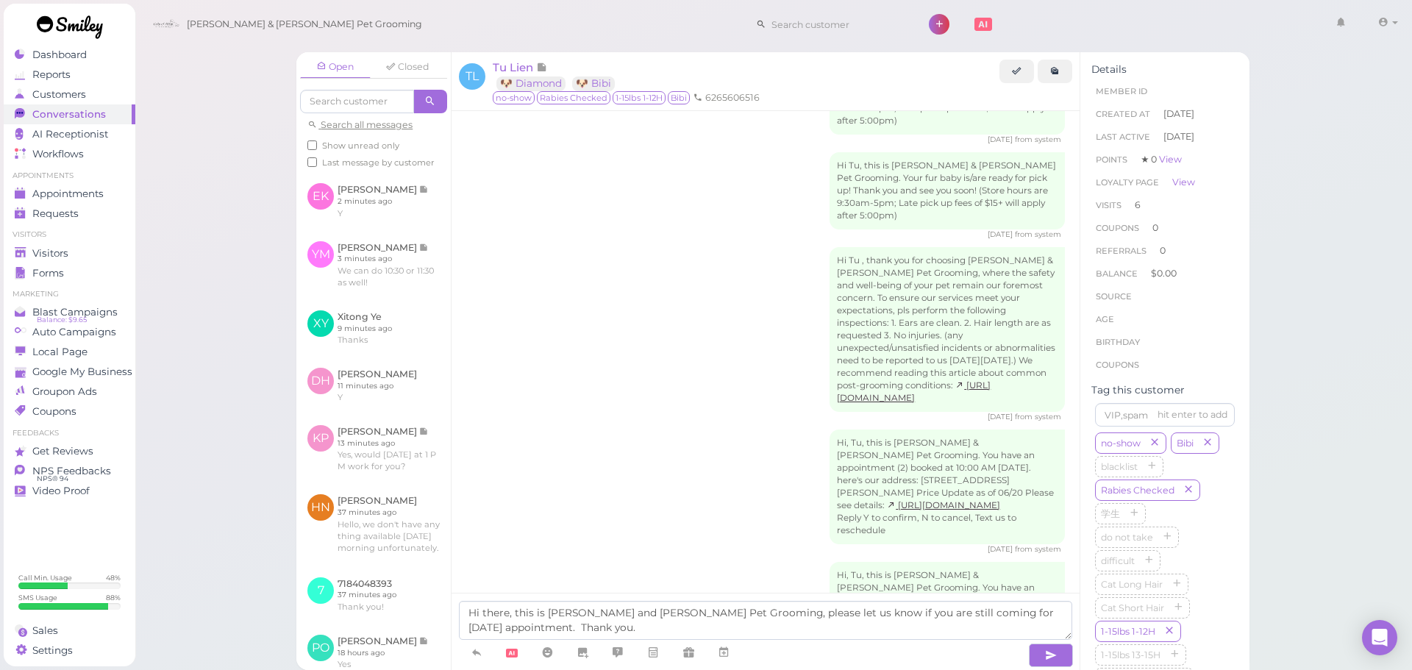
click at [1025, 649] on div at bounding box center [742, 653] width 567 height 27
click at [1043, 649] on button "button" at bounding box center [1051, 656] width 44 height 24
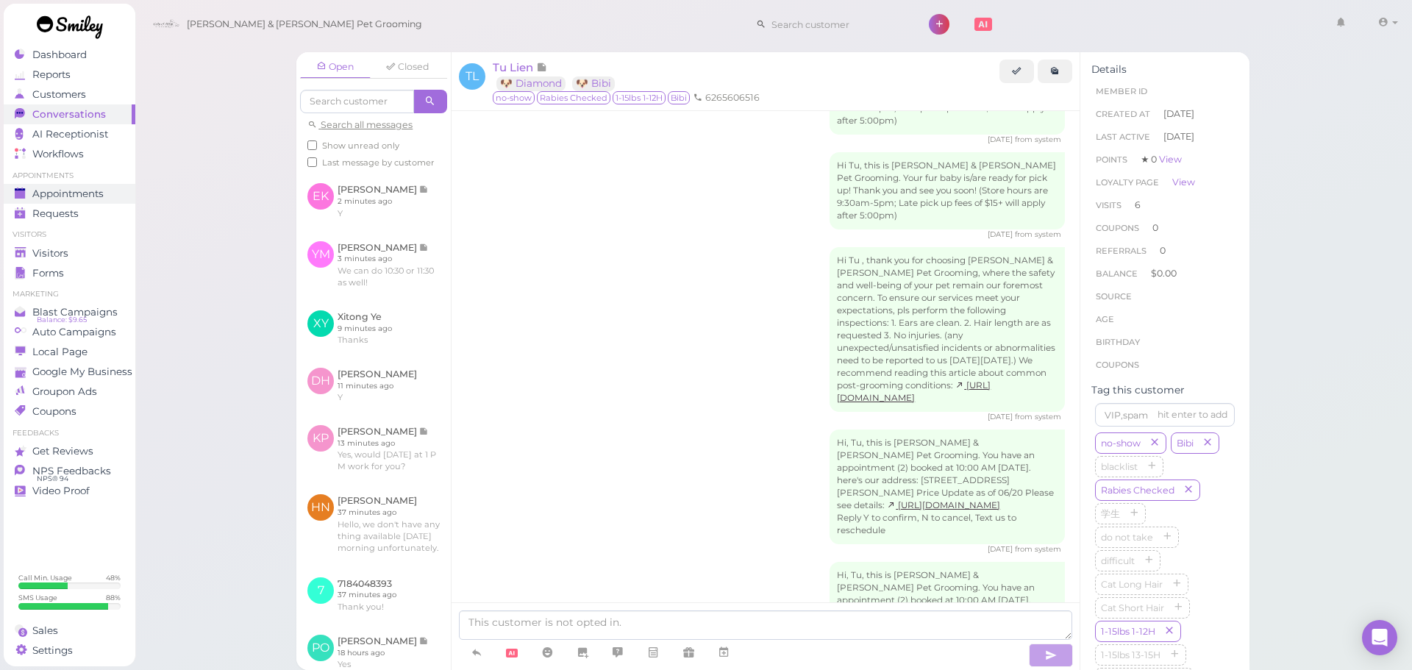
scroll to position [3203, 0]
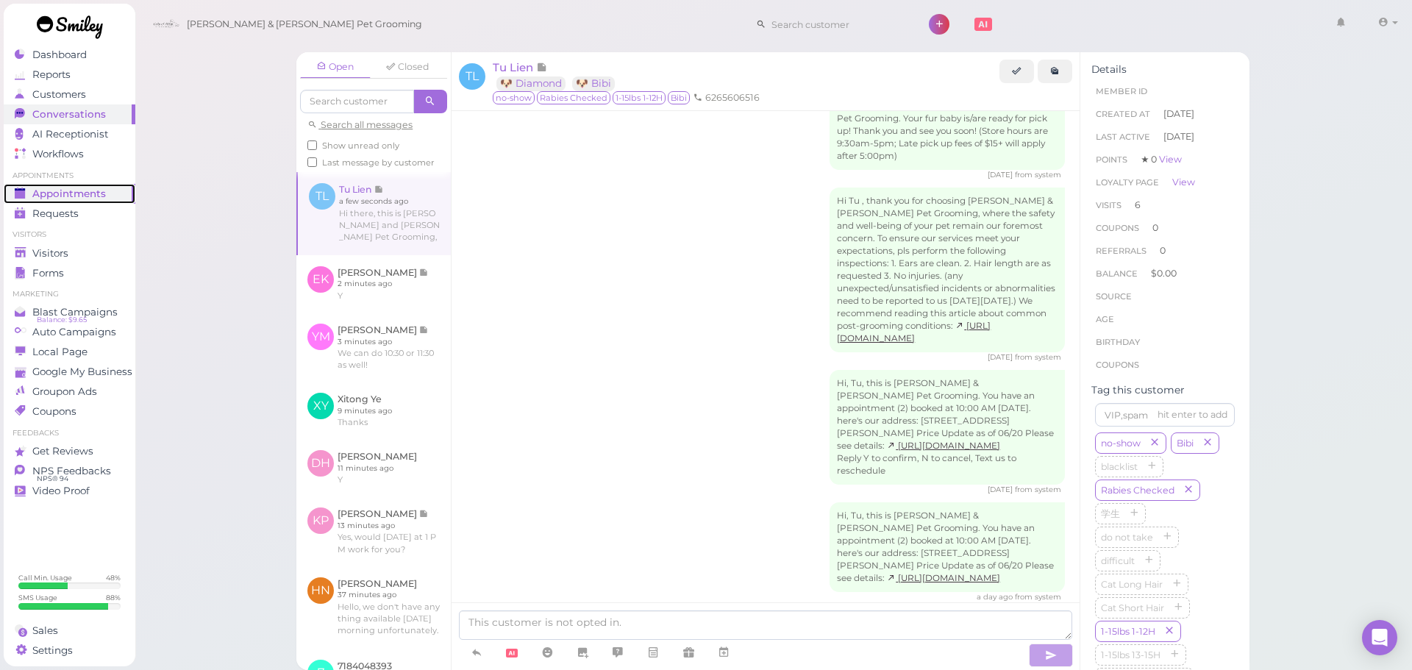
click at [48, 193] on span "Appointments" at bounding box center [69, 194] width 74 height 13
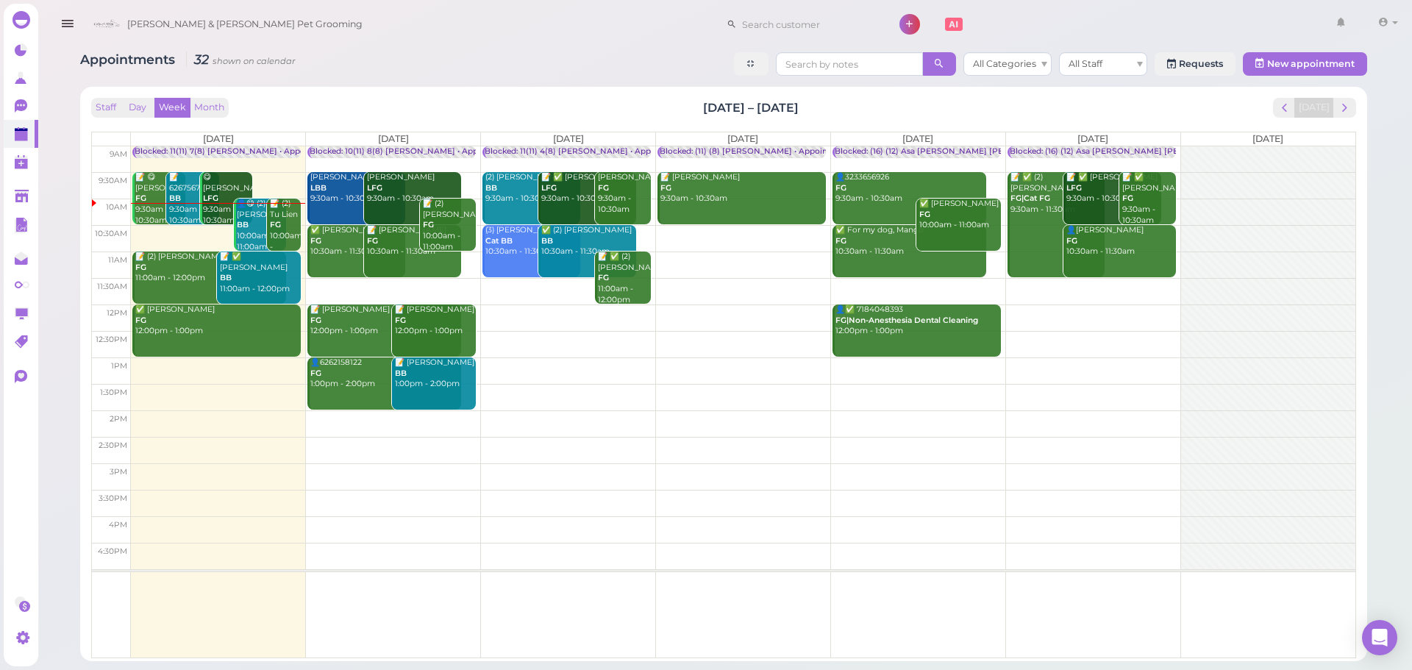
click at [596, 84] on div "Appointments 32 shown on calendar All Categories All Staff Requests New appoint…" at bounding box center [724, 351] width 1324 height 620
click at [283, 241] on div "📝 (2) Tu Lien FG 10:00am - 11:00am" at bounding box center [285, 231] width 32 height 65
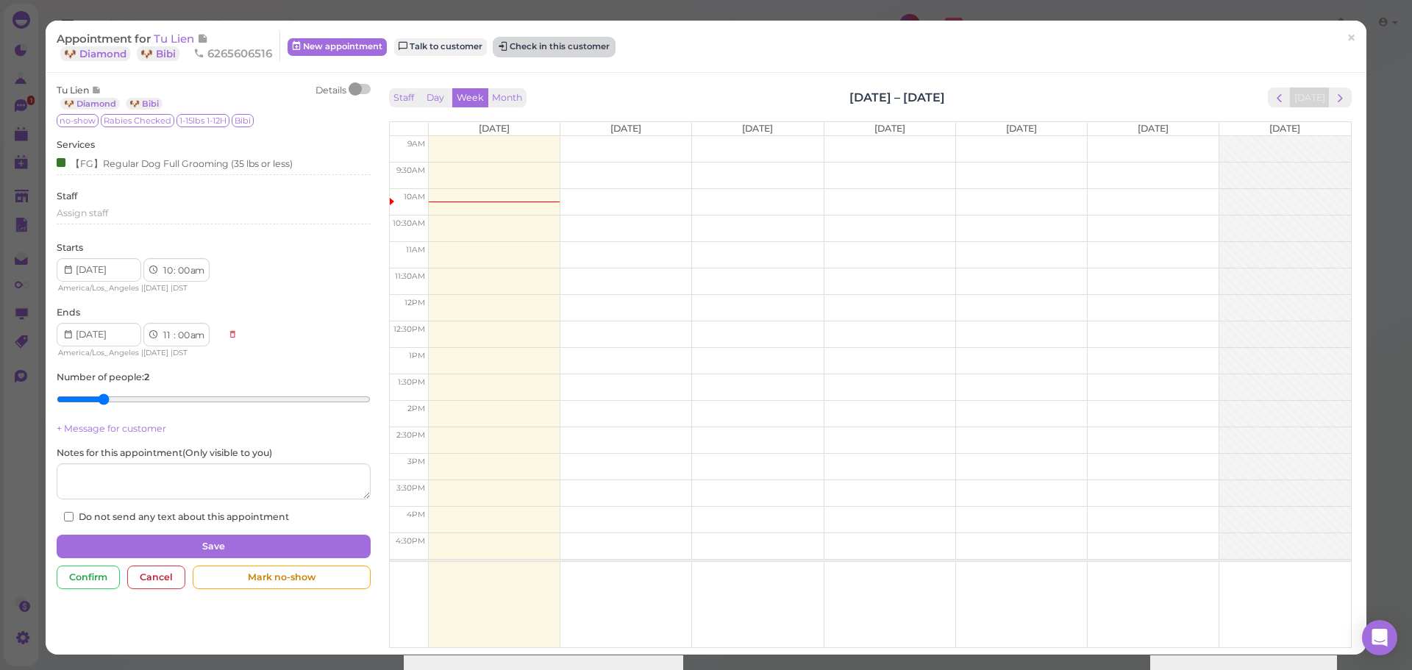
click at [588, 43] on button "Check in this customer" at bounding box center [554, 47] width 120 height 18
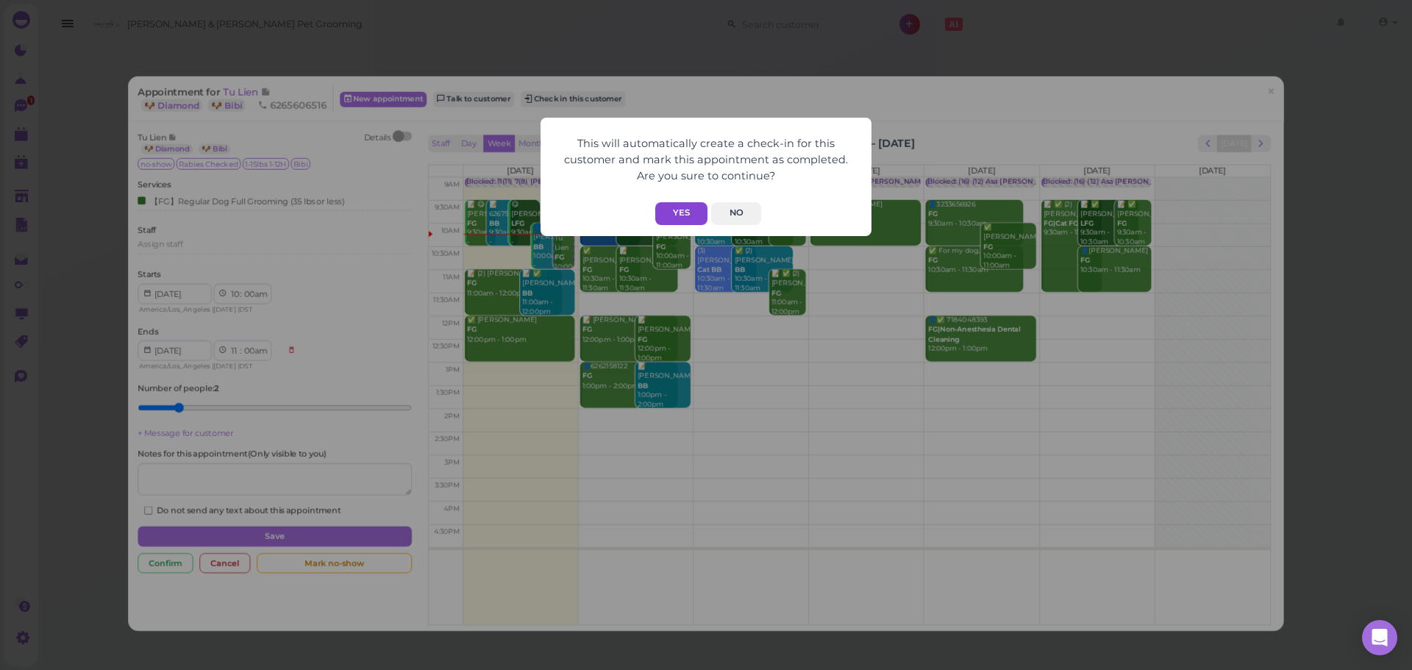
click at [681, 213] on button "Yes" at bounding box center [681, 213] width 52 height 23
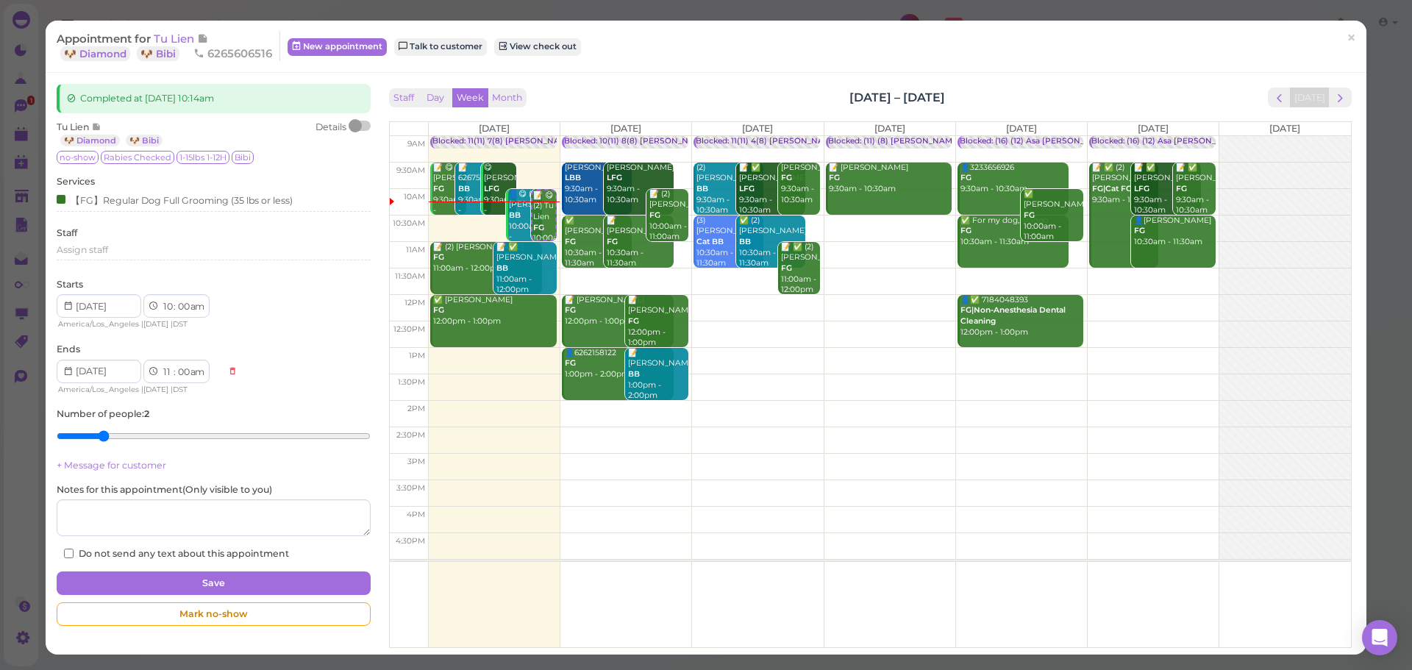
click at [749, 91] on div "Staff Day Week Month Sep 29 – Oct 5, 2025 Today" at bounding box center [870, 98] width 963 height 20
click at [204, 32] on icon at bounding box center [202, 39] width 11 height 14
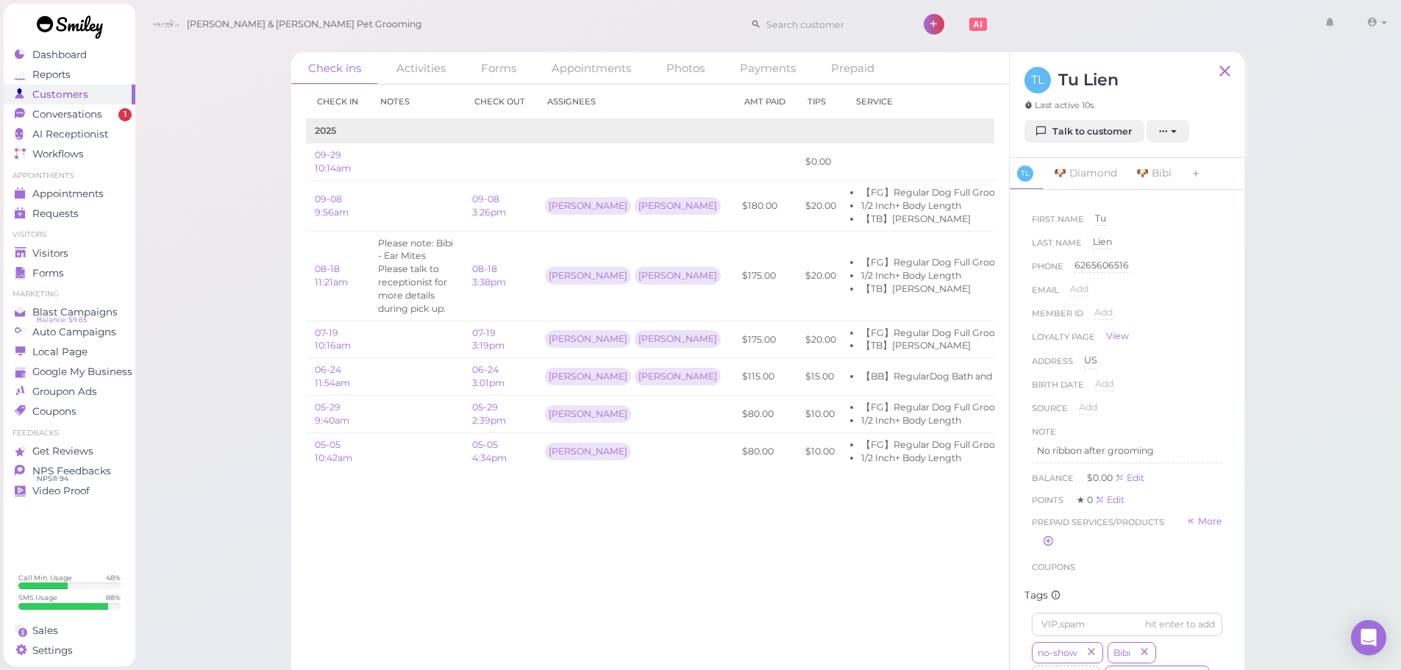
click at [1380, 390] on div "Check ins Activities Forms Appointments Photos Payments Prepaid Check in Notes …" at bounding box center [768, 340] width 1267 height 680
click at [1342, 387] on div "Check ins Activities Forms Appointments Photos Payments Prepaid Check in Notes …" at bounding box center [768, 340] width 1267 height 680
click at [93, 116] on span "Conversations" at bounding box center [69, 114] width 74 height 13
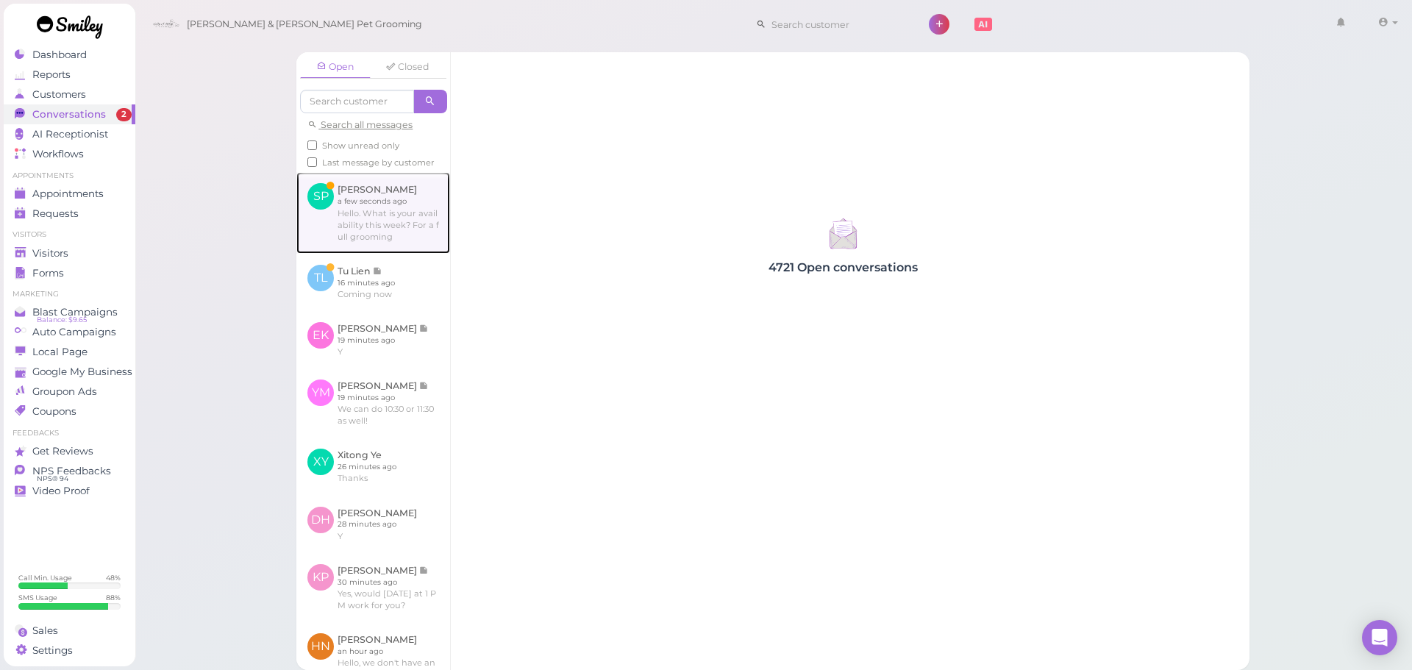
click at [381, 227] on link at bounding box center [373, 212] width 154 height 81
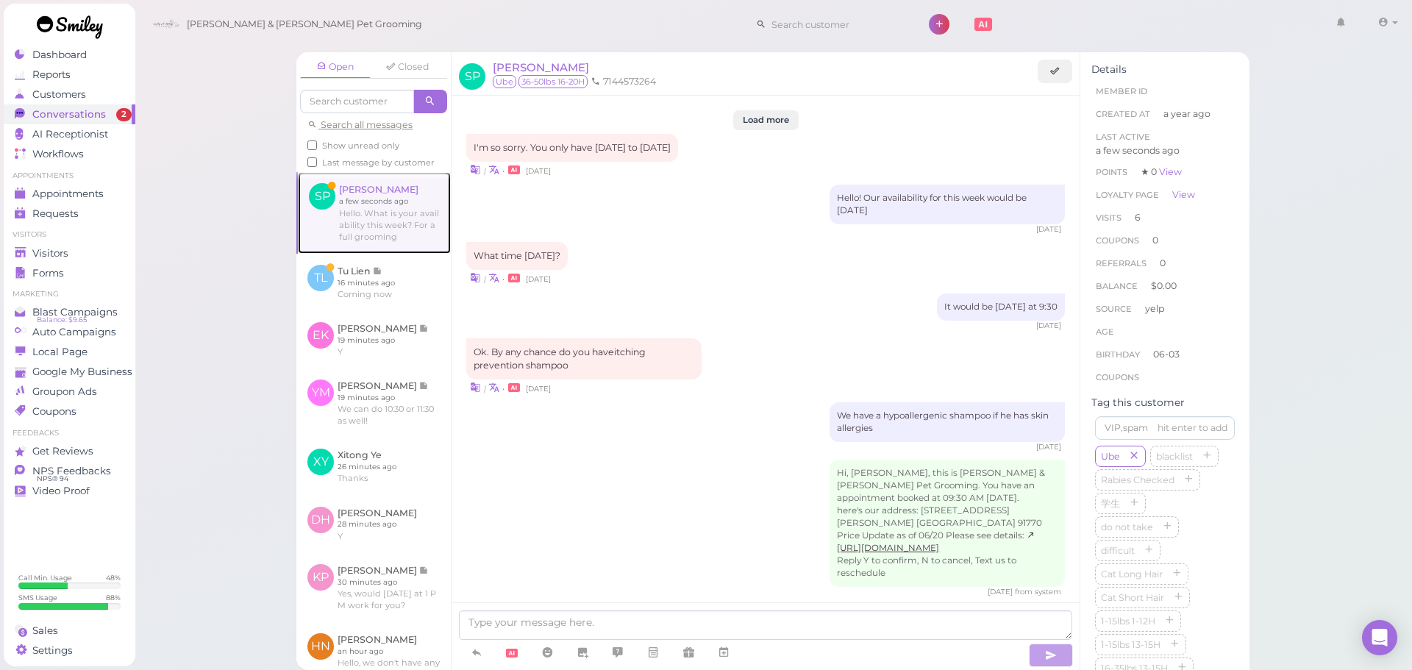
scroll to position [1671, 0]
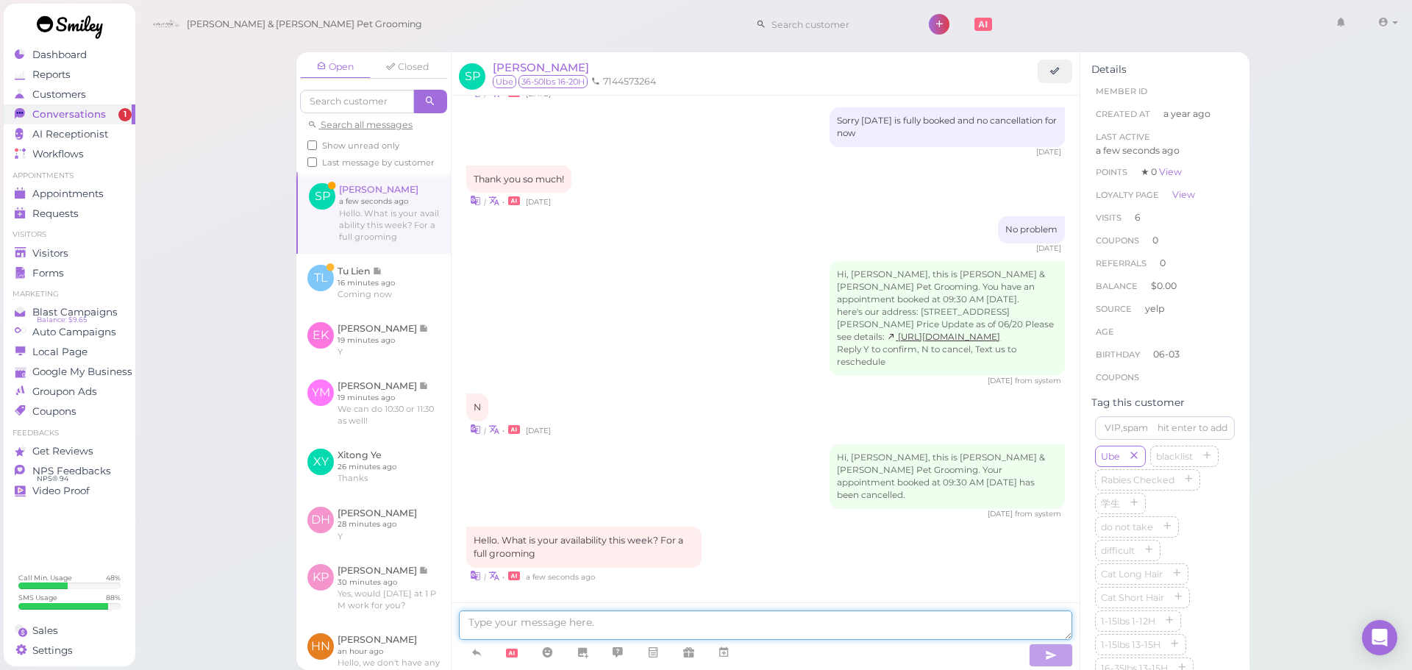
click at [575, 616] on textarea at bounding box center [765, 624] width 613 height 29
type textarea "We can do [DATE] at 9:30!"
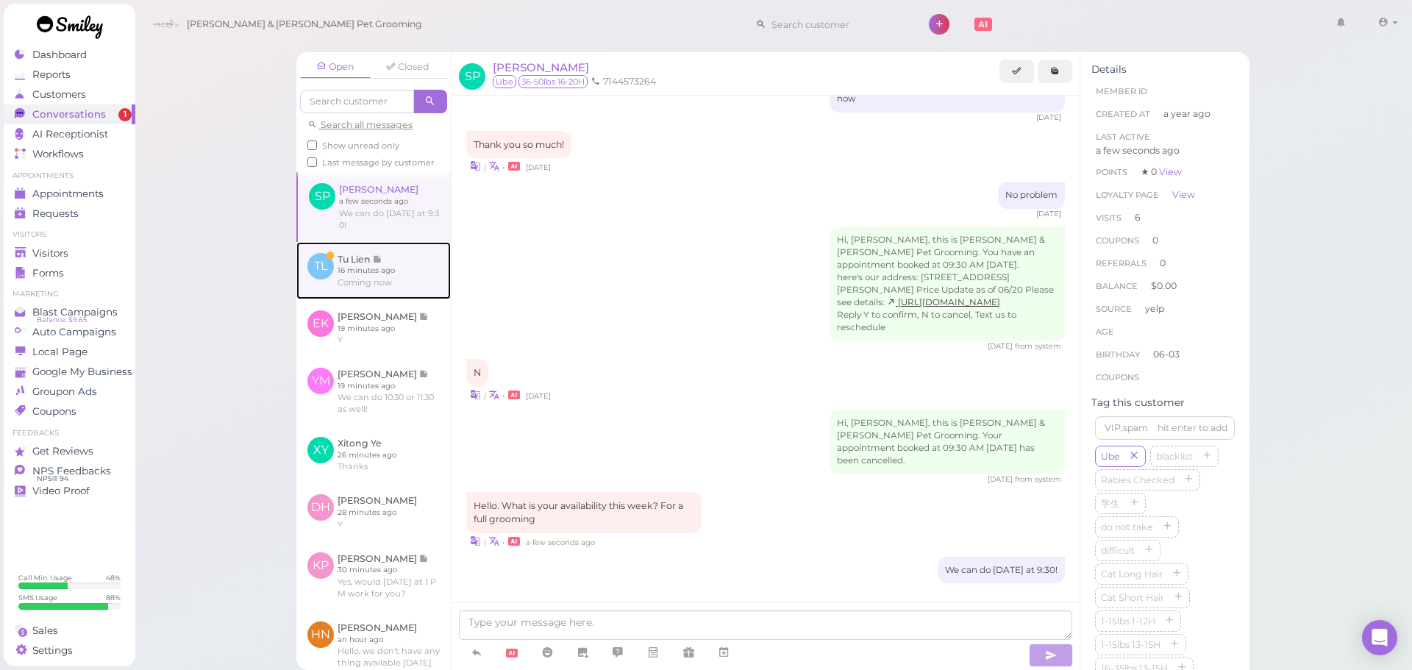
click at [377, 299] on link at bounding box center [373, 270] width 154 height 57
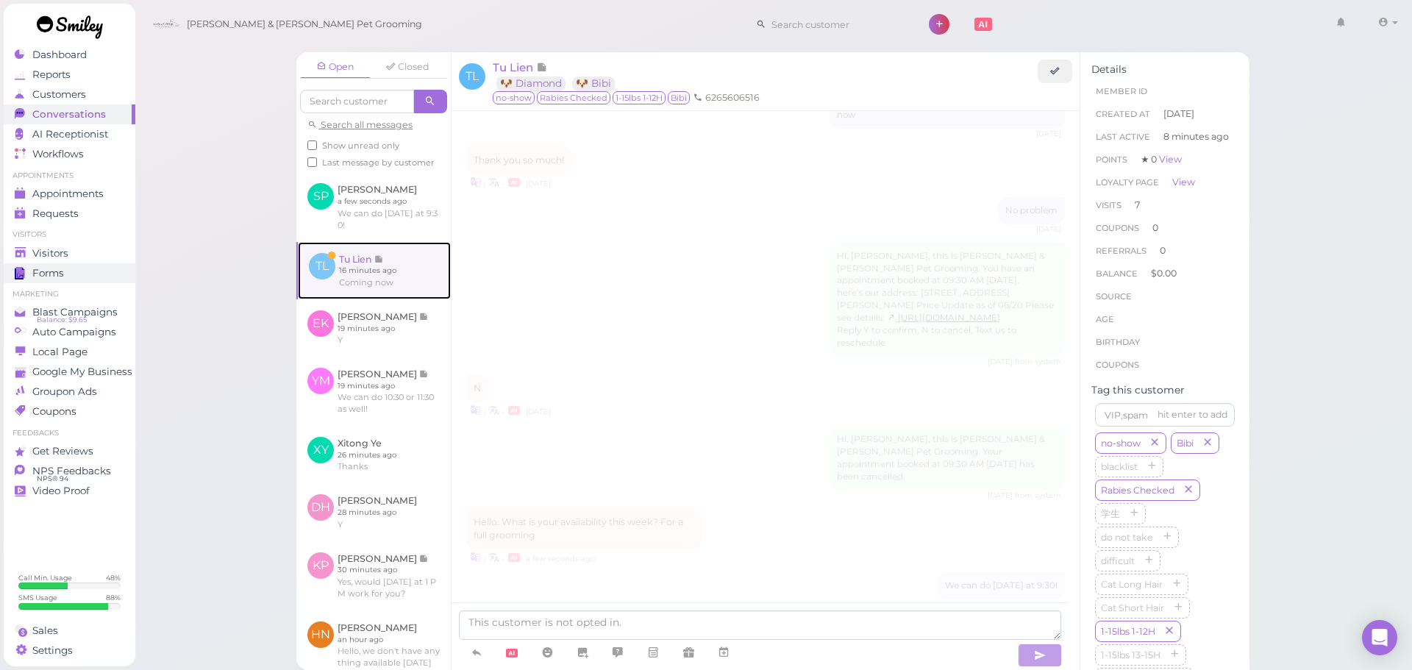
scroll to position [2963, 0]
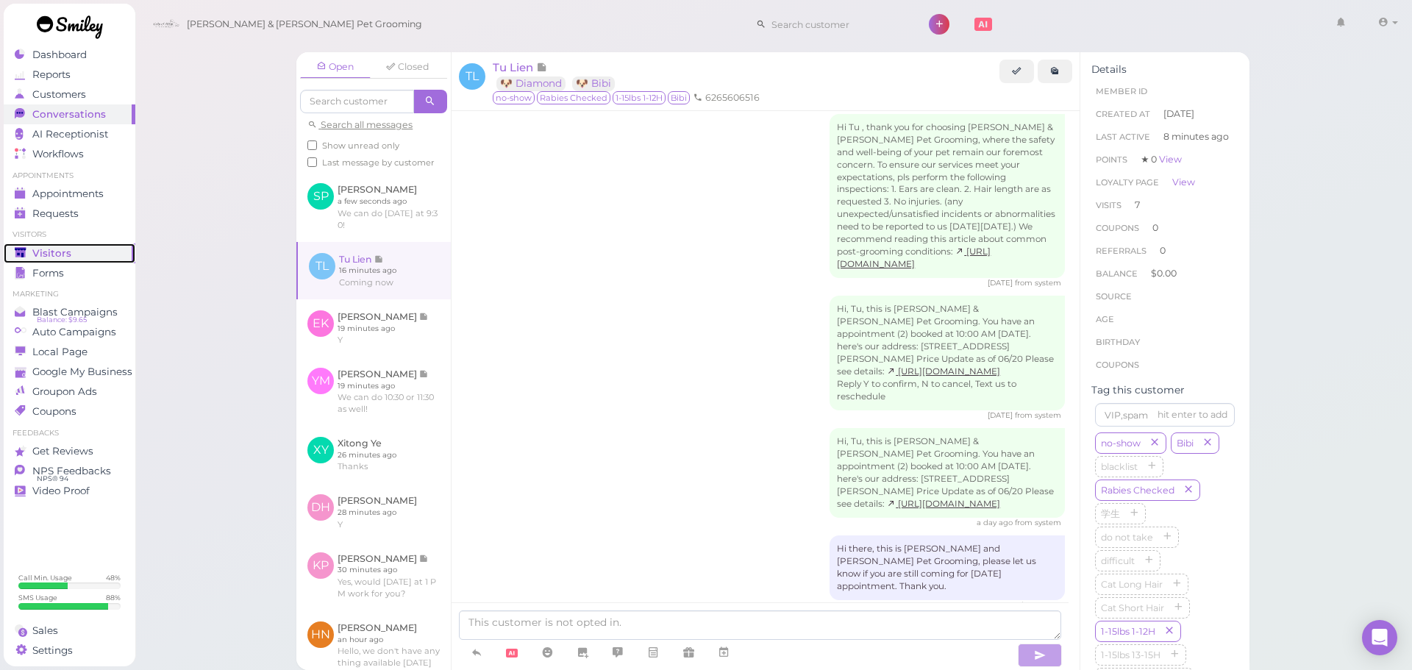
click at [82, 251] on div "Visitors" at bounding box center [68, 253] width 106 height 13
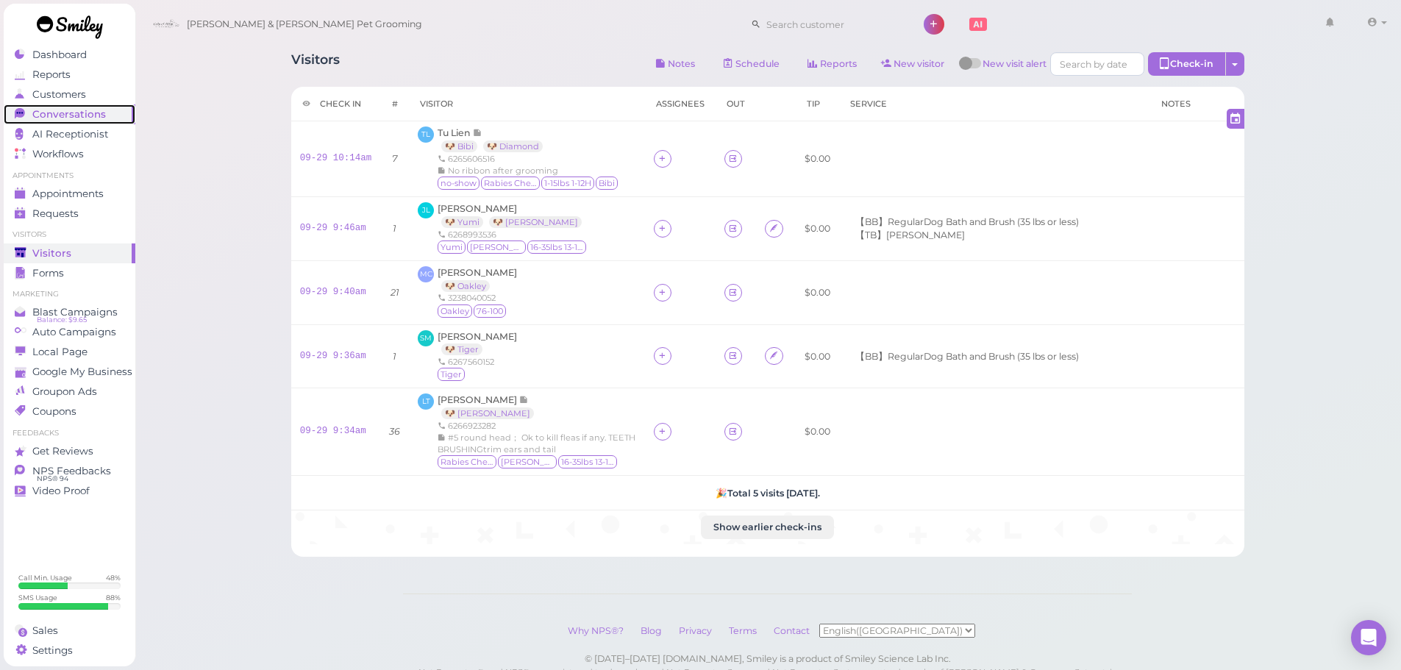
click at [56, 115] on span "Conversations" at bounding box center [69, 114] width 74 height 13
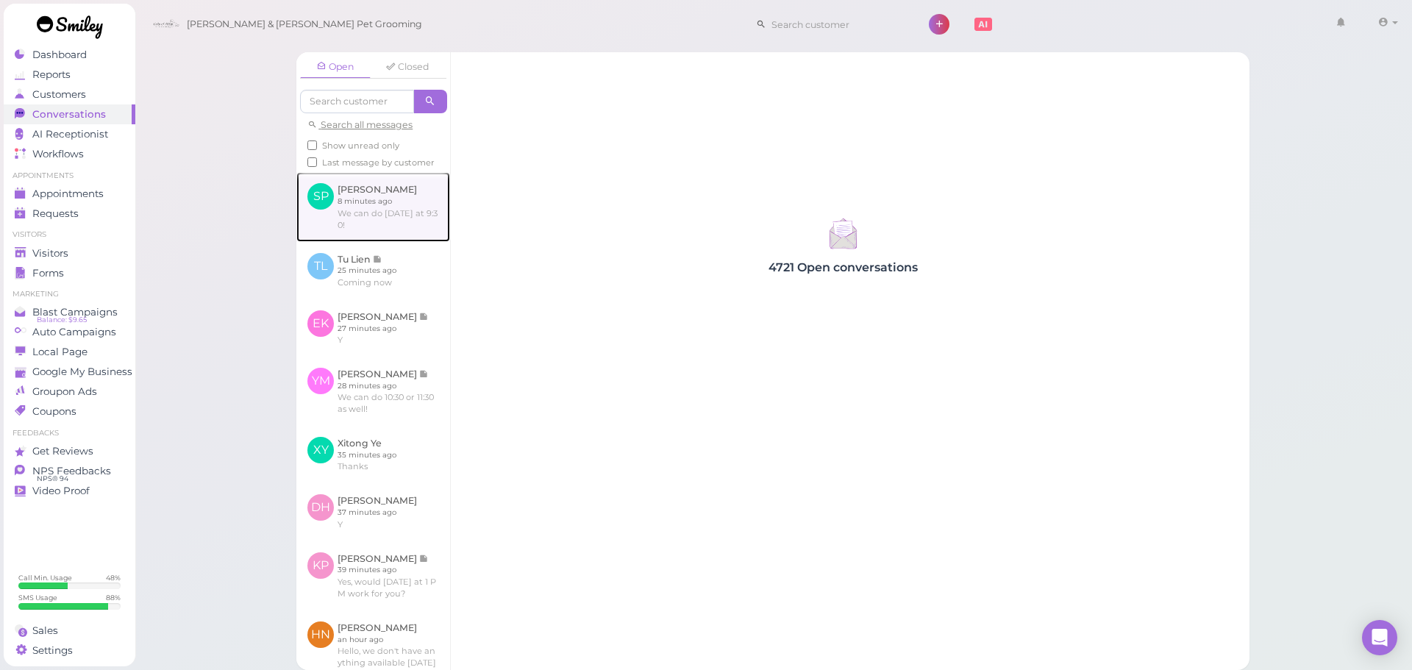
click at [360, 241] on link at bounding box center [373, 206] width 154 height 69
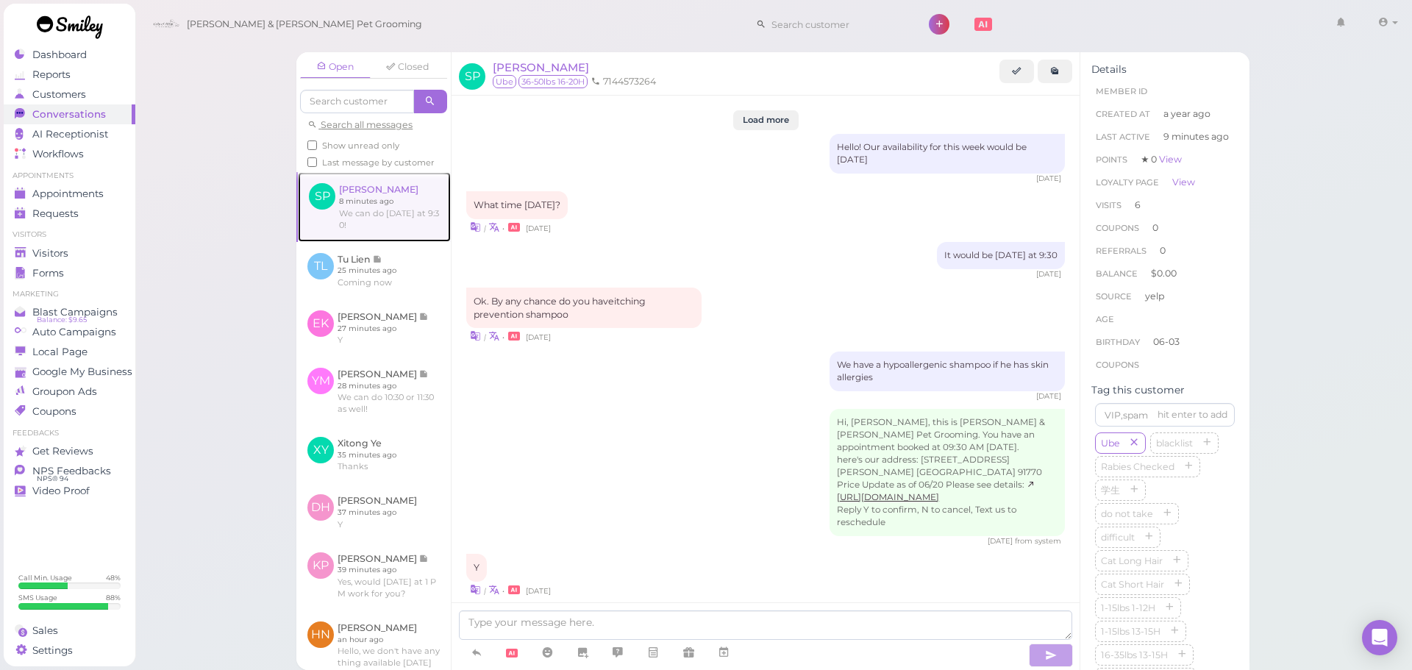
scroll to position [1665, 0]
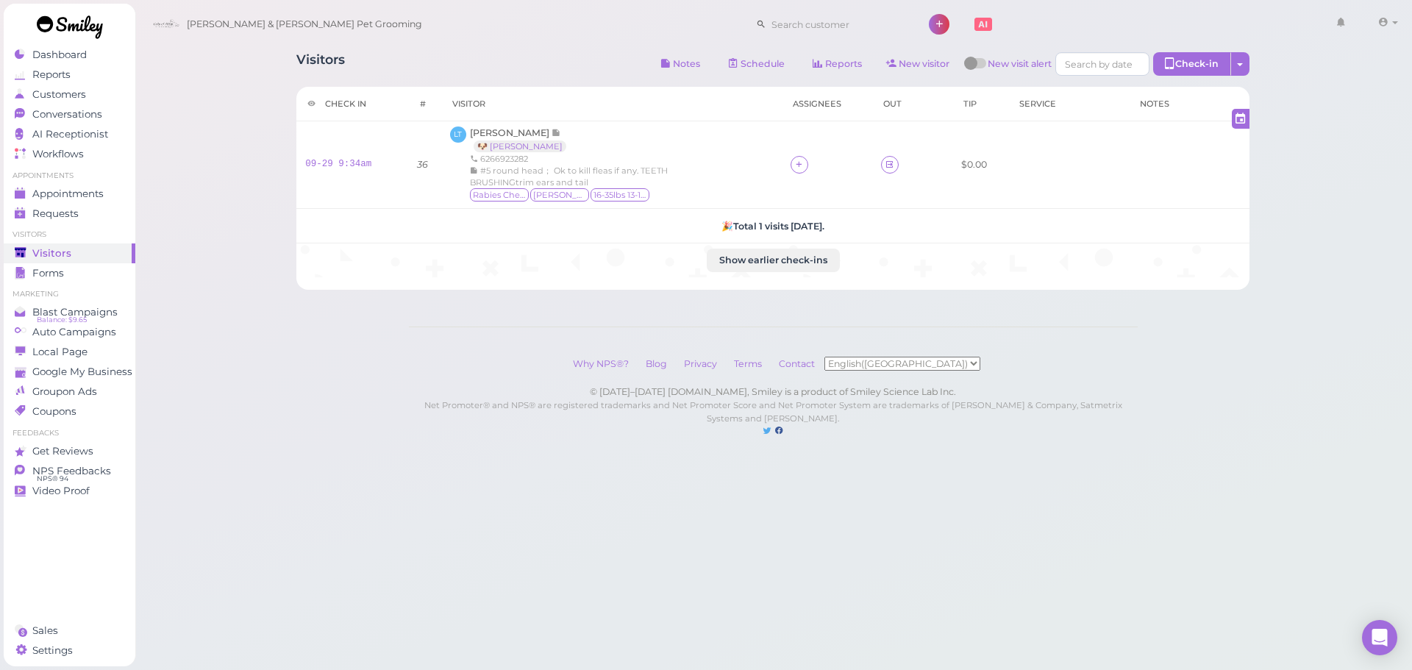
click at [421, 85] on div "Visitors Notes Schedule Reports New visitor New visit alert Check-in Customer c…" at bounding box center [773, 165] width 990 height 249
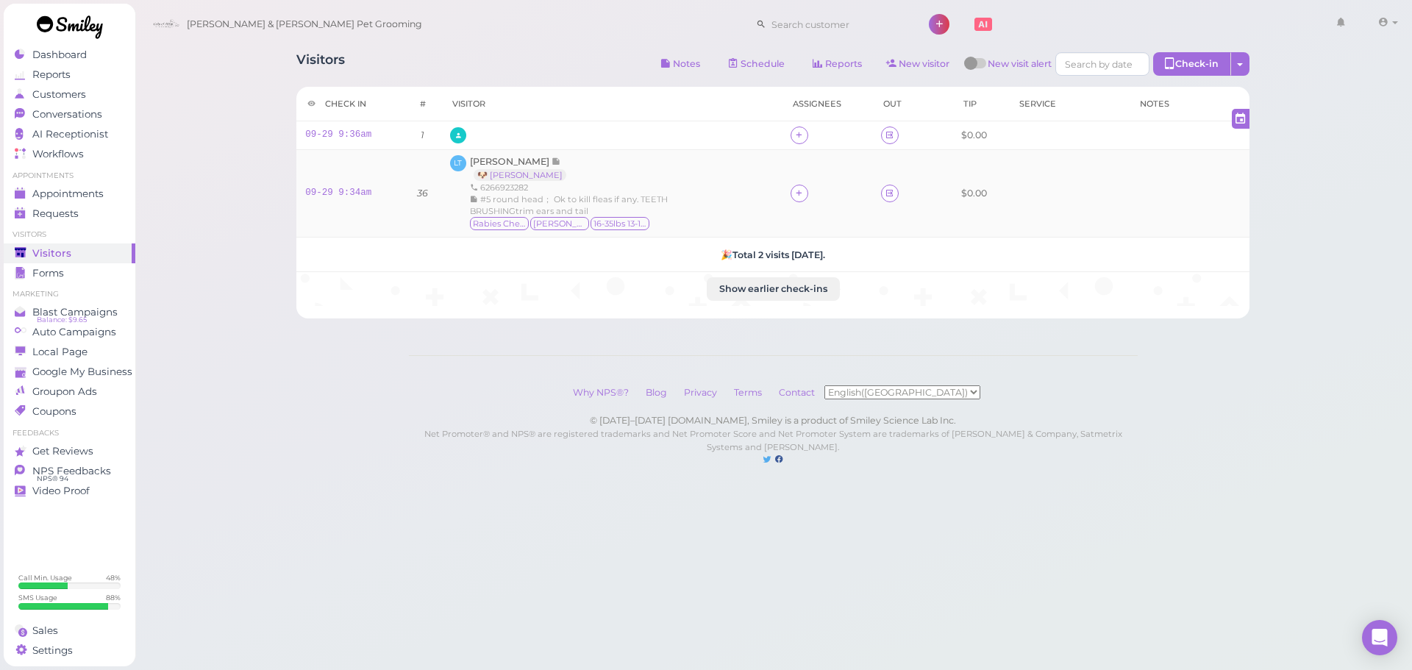
click at [567, 231] on div "[MEDICAL_DATA] Checked [PERSON_NAME] 16-35lbs 13-15H" at bounding box center [584, 224] width 228 height 15
click at [618, 186] on div "6266923282" at bounding box center [584, 188] width 228 height 12
click at [499, 132] on span "6267560152" at bounding box center [496, 133] width 53 height 11
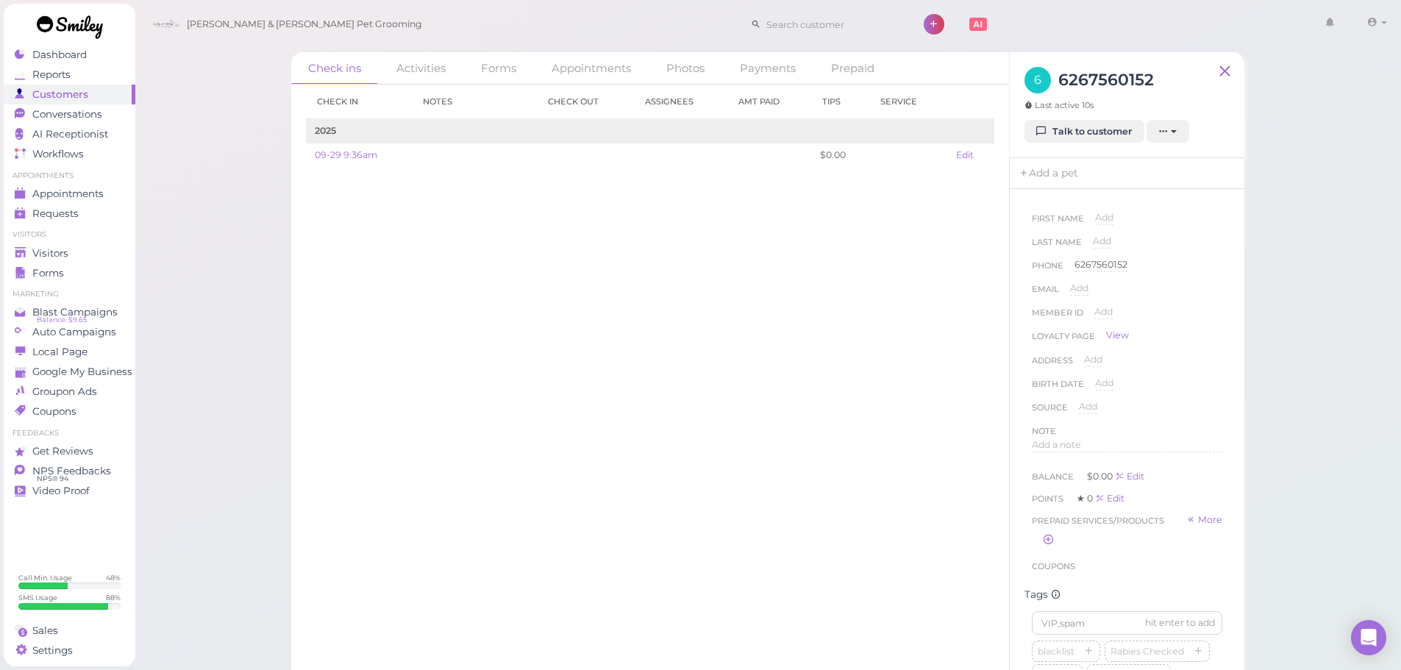
click at [859, 317] on div "Check in Notes Check out Assignees Amt Paid Tips Service 2025 09-29 9:36am $0.0…" at bounding box center [650, 377] width 718 height 585
click at [124, 188] on link "Appointments" at bounding box center [70, 194] width 132 height 20
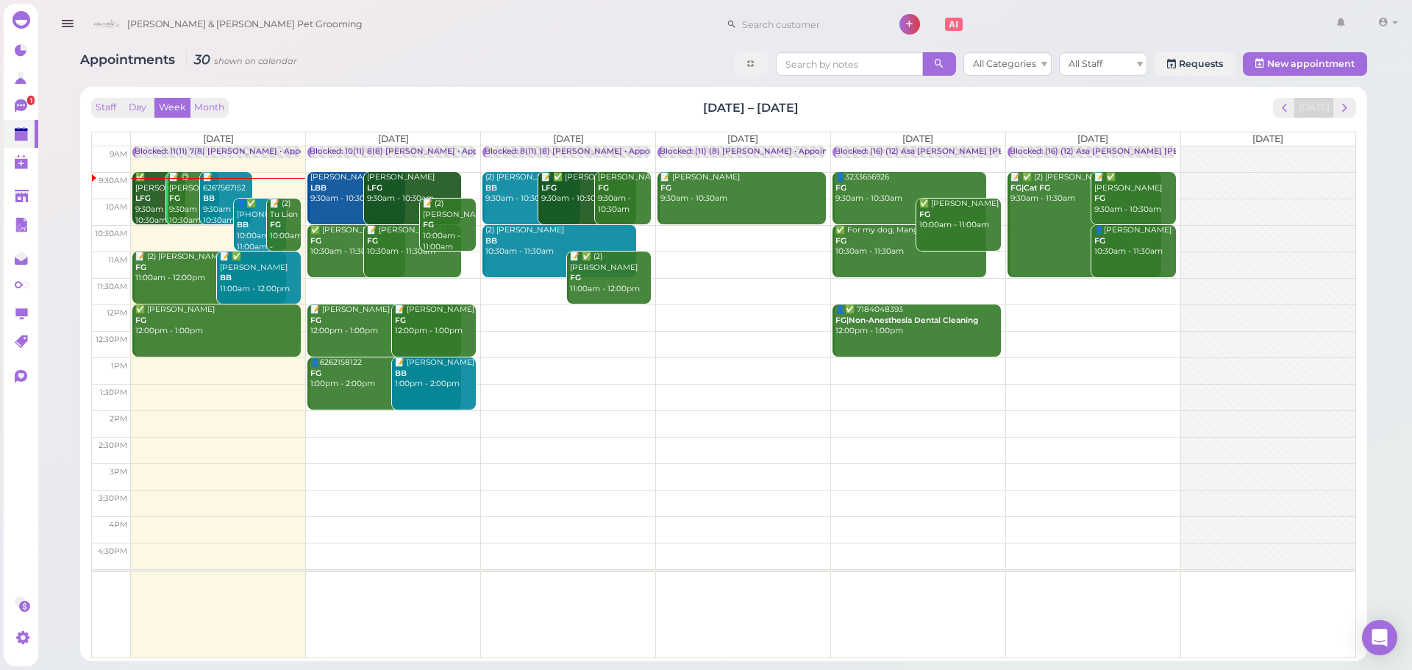
click at [594, 90] on div "Staff Day Week Month [DATE] – [DATE] [DATE] [DATE] [DATE] [DATE] [DATE] [DATE] …" at bounding box center [723, 374] width 1287 height 574
click at [224, 206] on div "📝 6267567152 BB 9:30am - 10:30am" at bounding box center [227, 199] width 51 height 54
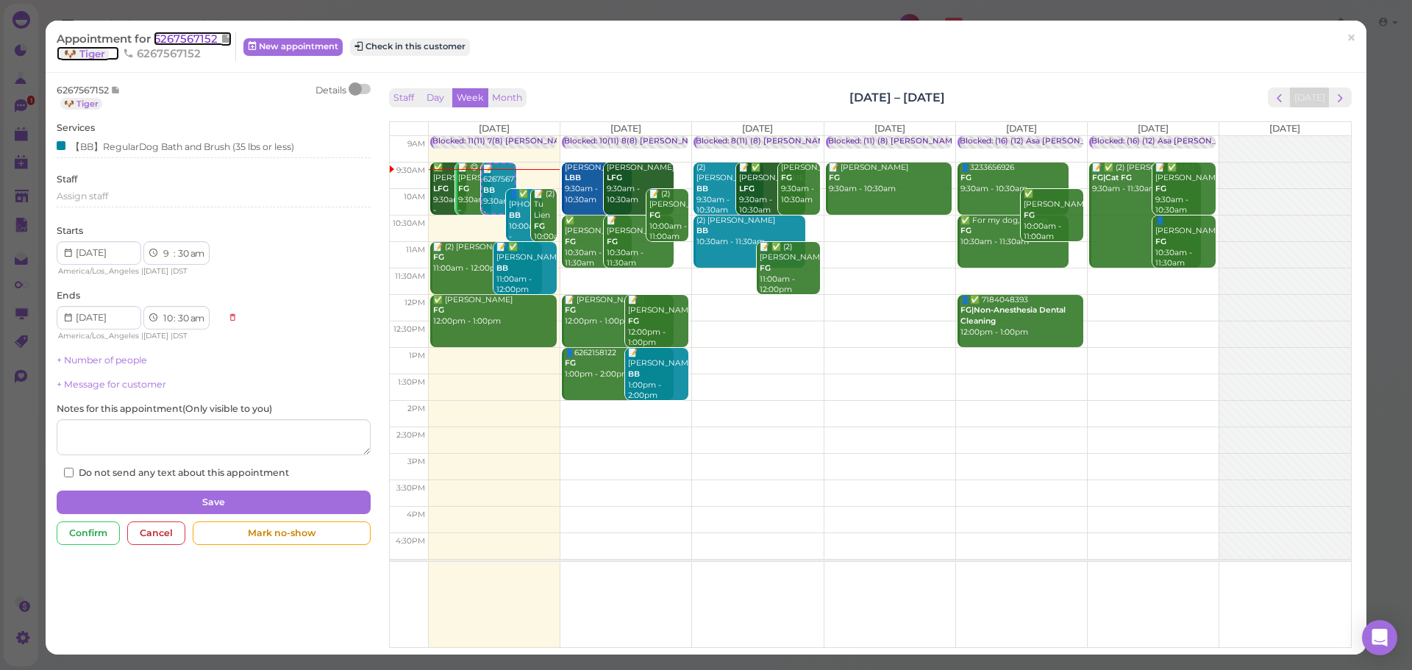
click at [188, 40] on span "6267567152" at bounding box center [187, 39] width 67 height 14
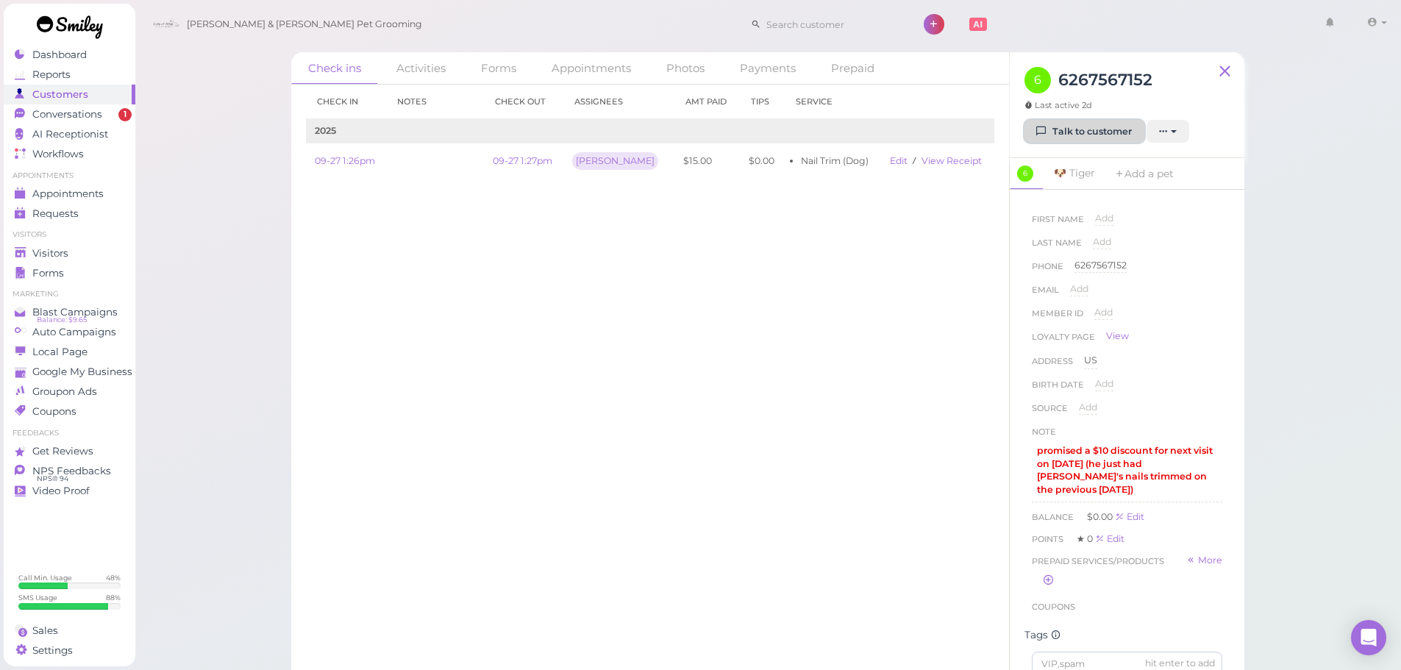
click at [1077, 129] on link "Talk to customer" at bounding box center [1085, 132] width 120 height 24
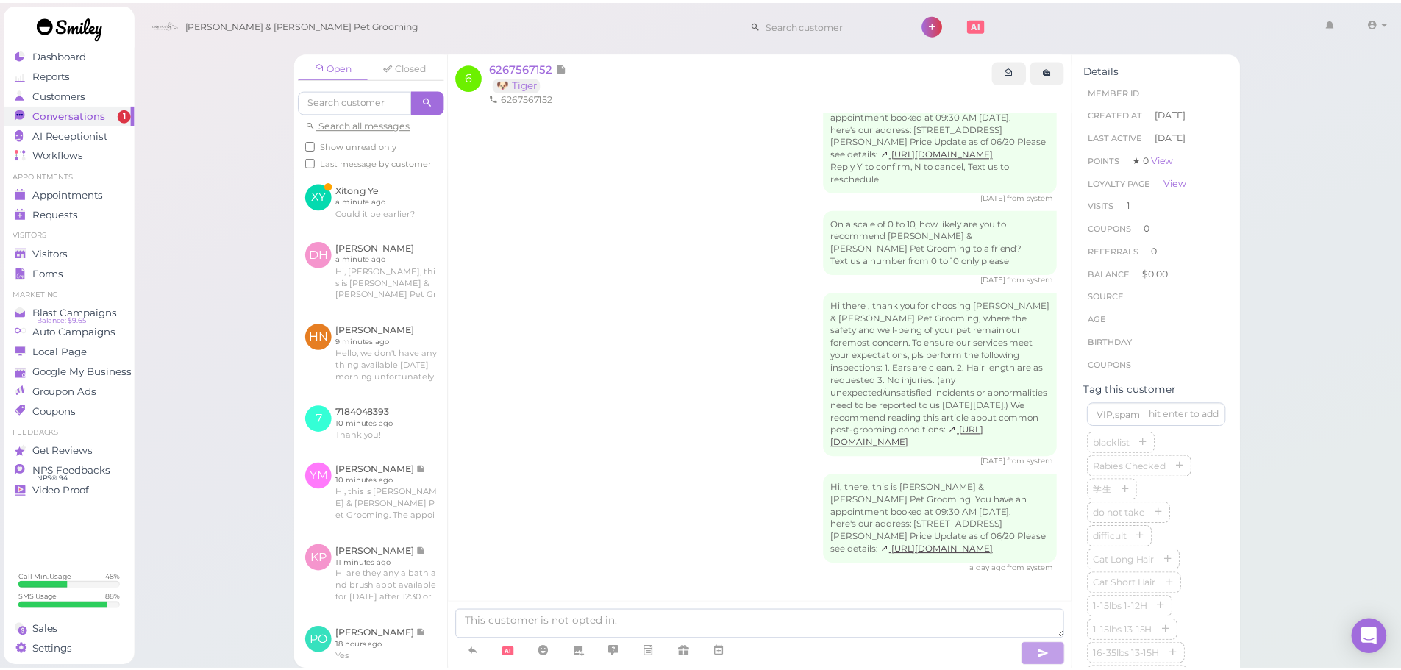
scroll to position [77, 0]
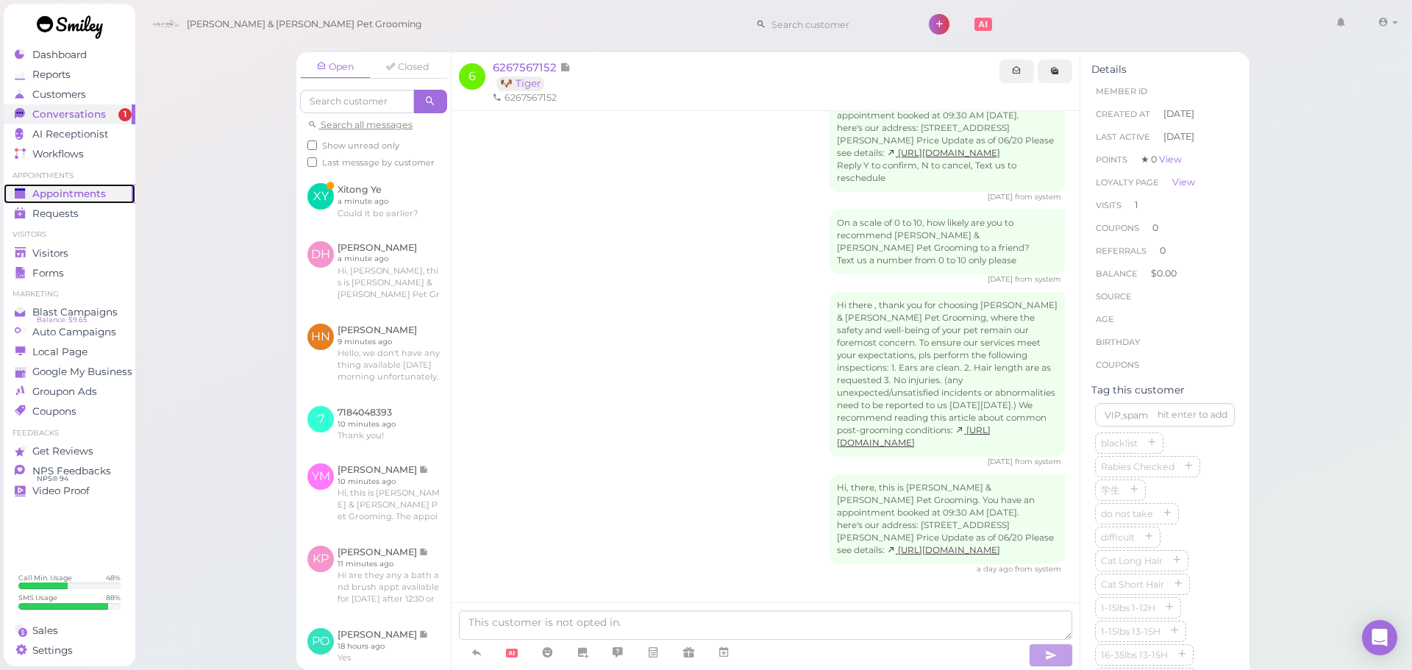
click at [115, 197] on div "Appointments" at bounding box center [68, 194] width 106 height 13
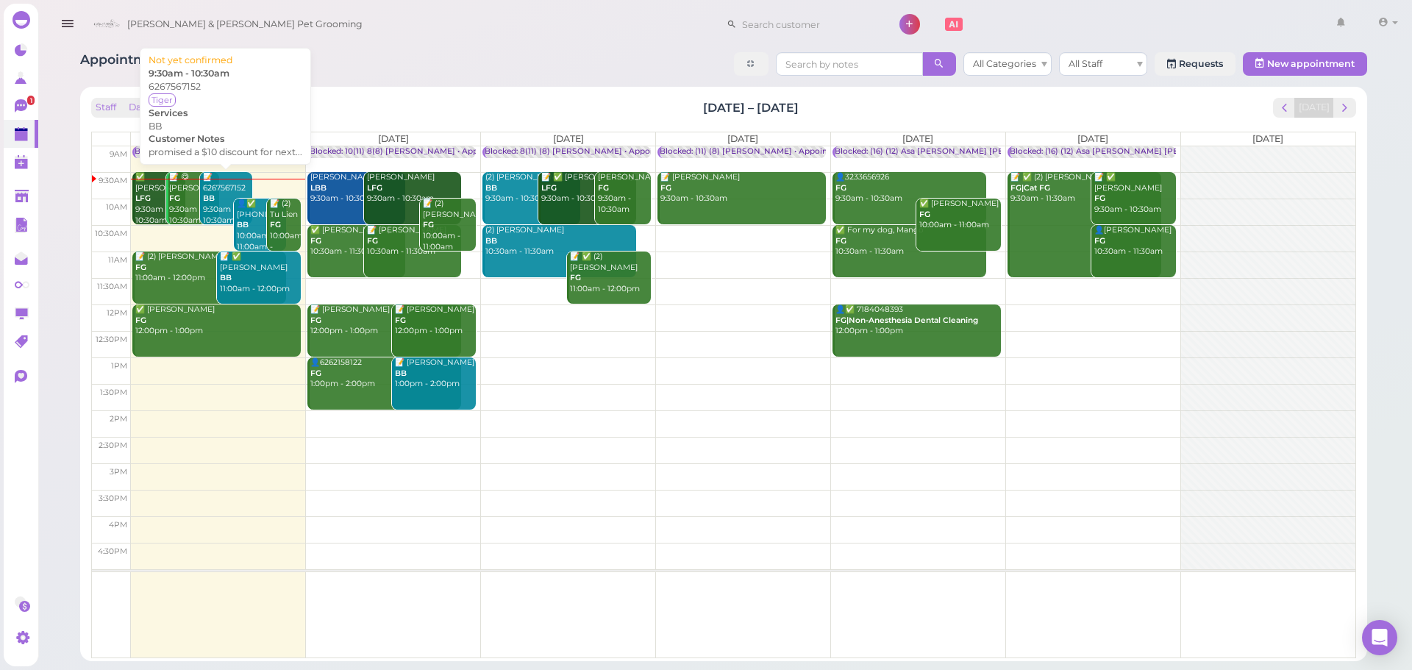
click at [207, 207] on div "📝 6267567152 BB 9:30am - 10:30am" at bounding box center [227, 199] width 51 height 54
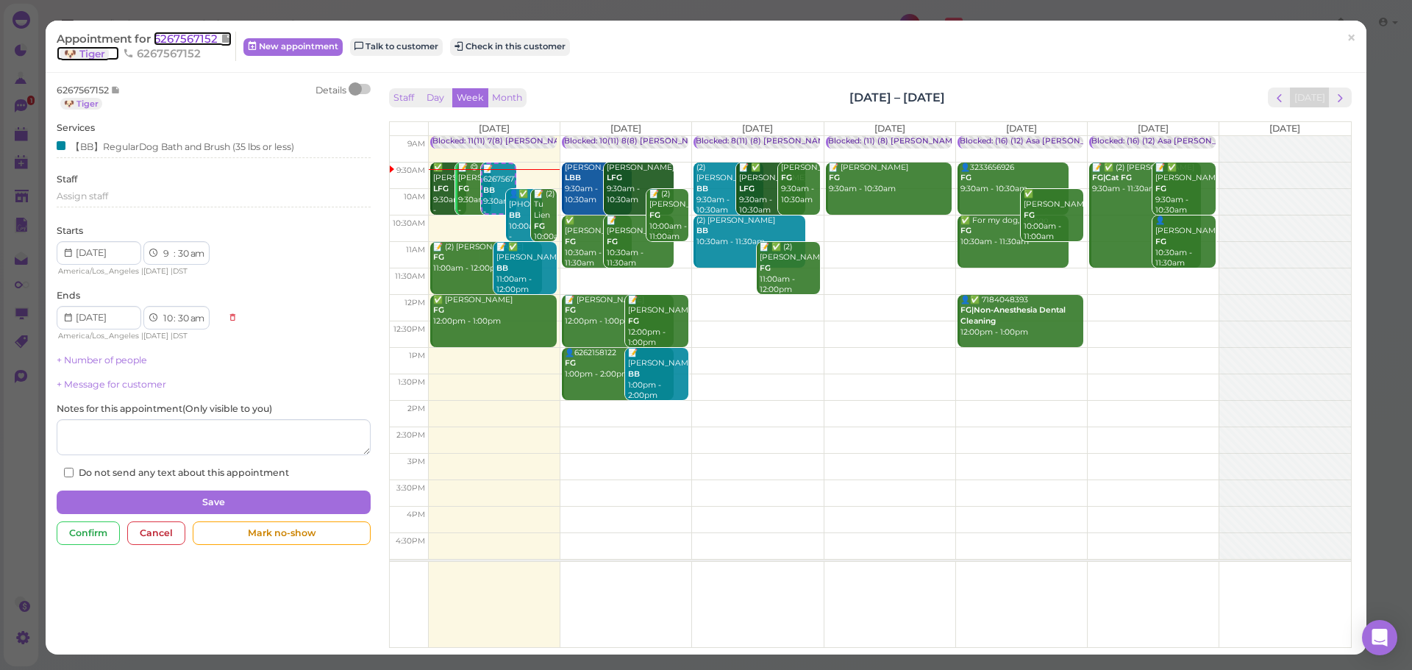
click at [206, 43] on span "6267567152" at bounding box center [187, 39] width 67 height 14
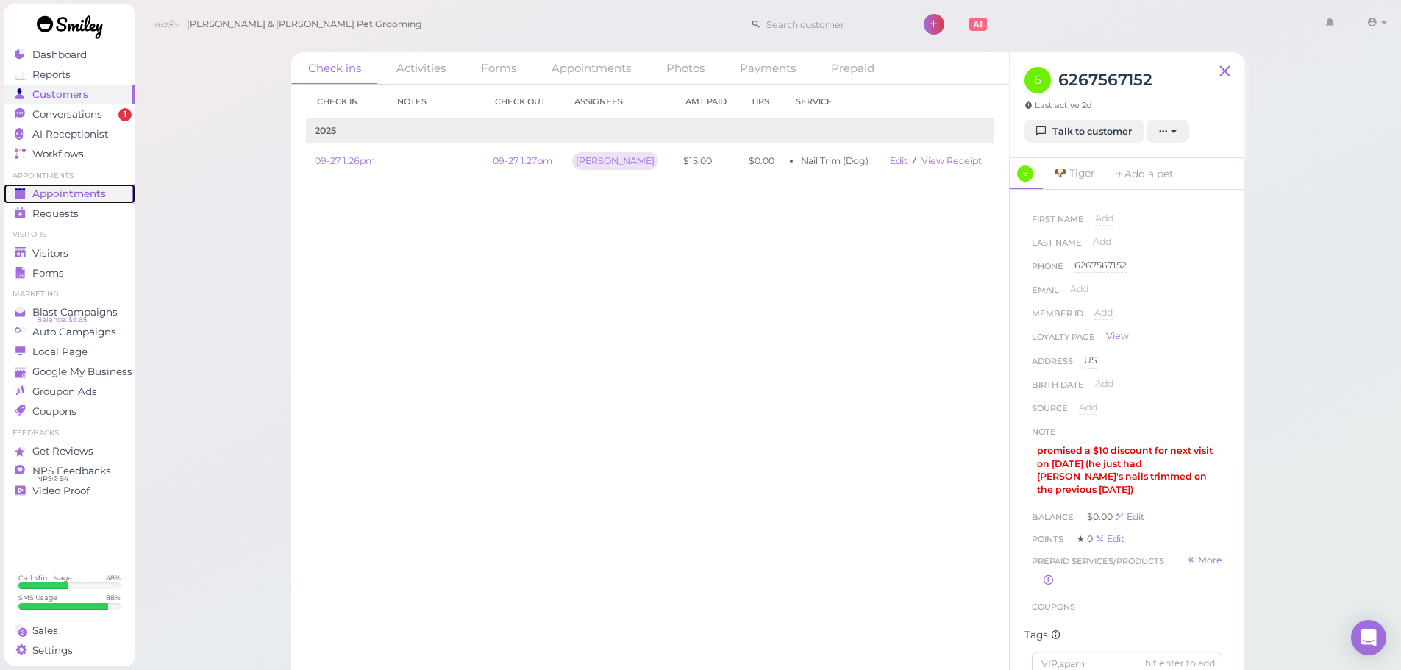
click at [64, 199] on span "Appointments" at bounding box center [69, 194] width 74 height 13
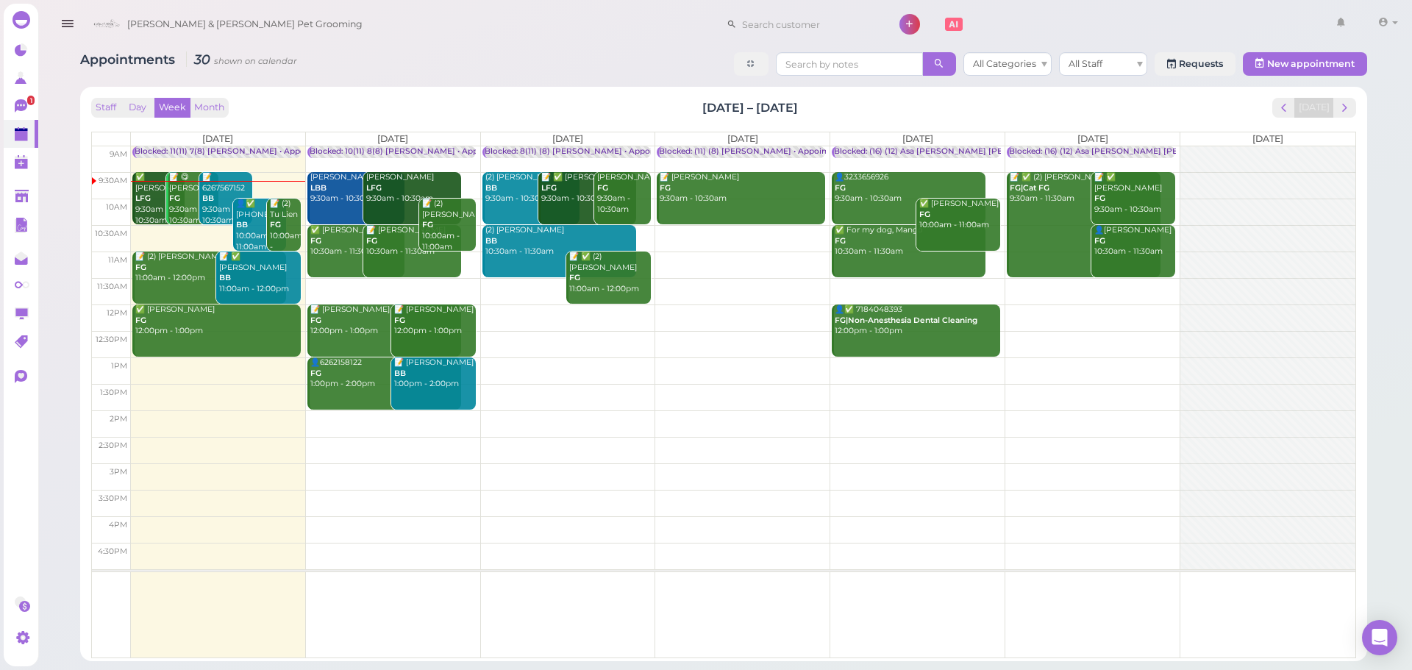
click at [140, 187] on div "✅ [PERSON_NAME] LFG 9:30am - 10:30am" at bounding box center [160, 199] width 51 height 54
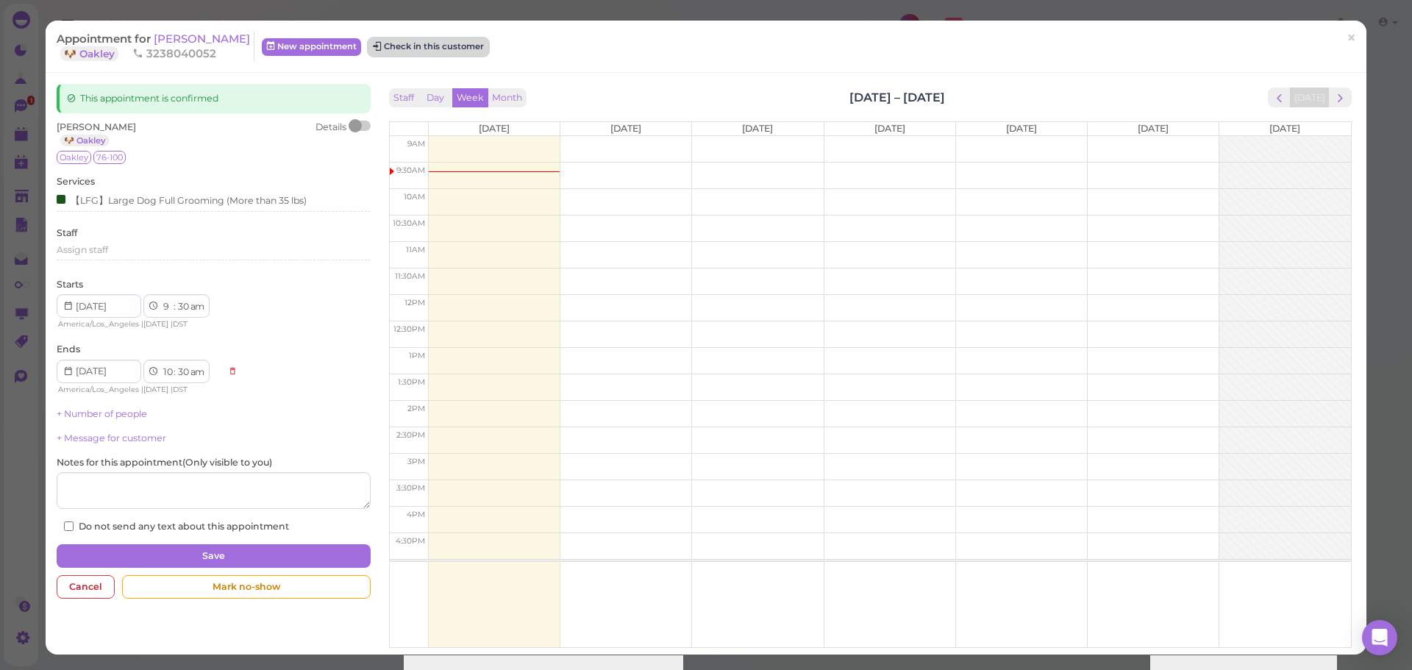
click at [406, 46] on button "Check in this customer" at bounding box center [428, 47] width 120 height 18
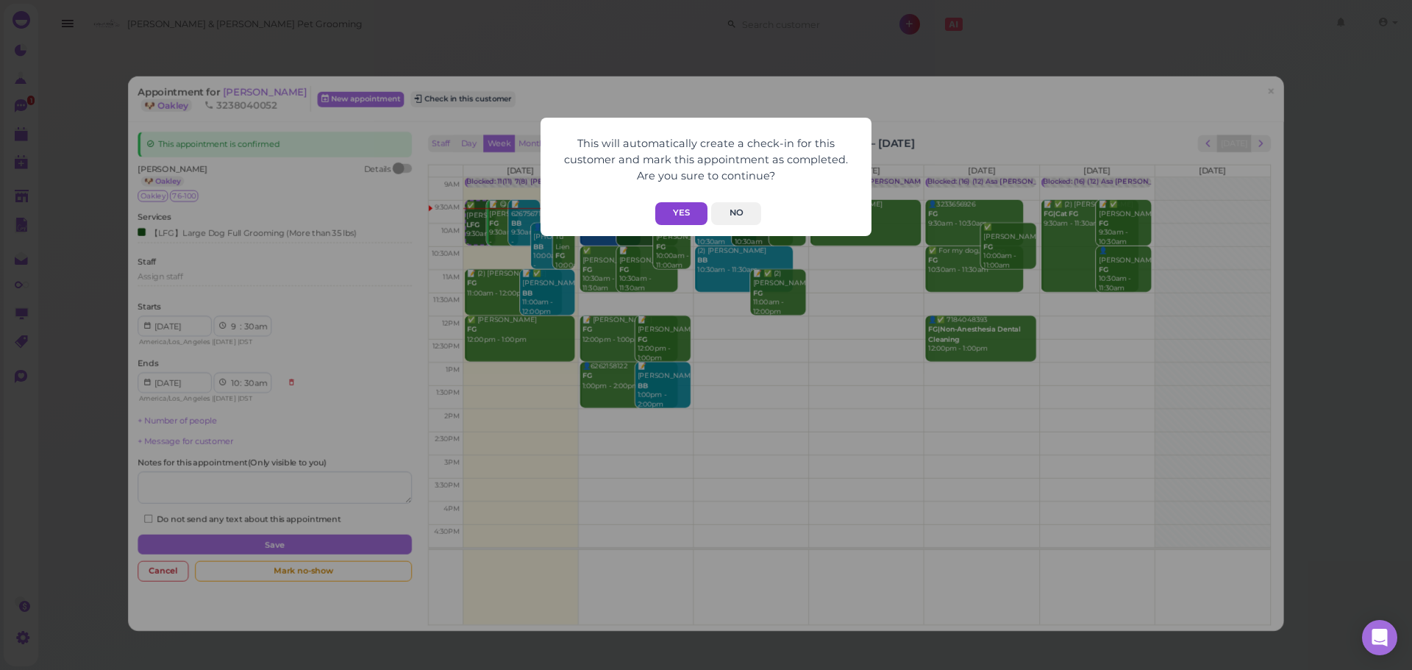
click at [692, 215] on button "Yes" at bounding box center [681, 213] width 52 height 23
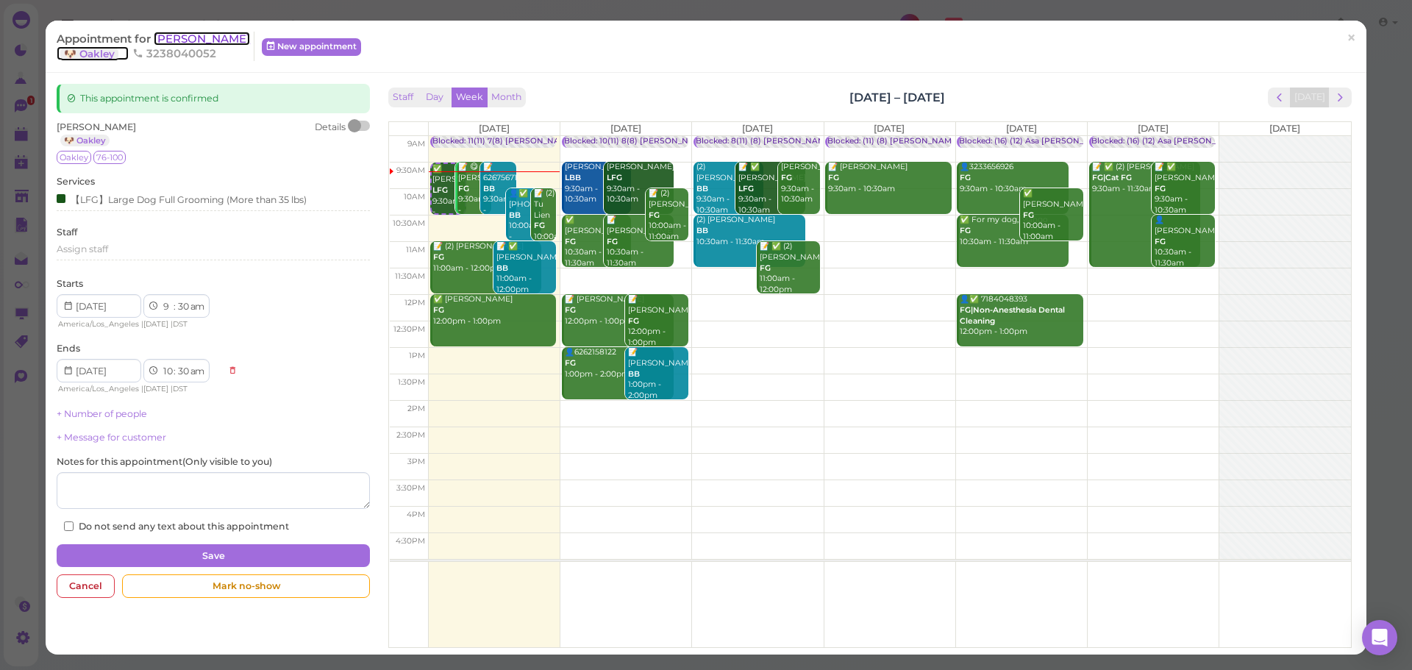
click at [199, 43] on span "[PERSON_NAME]" at bounding box center [202, 39] width 96 height 14
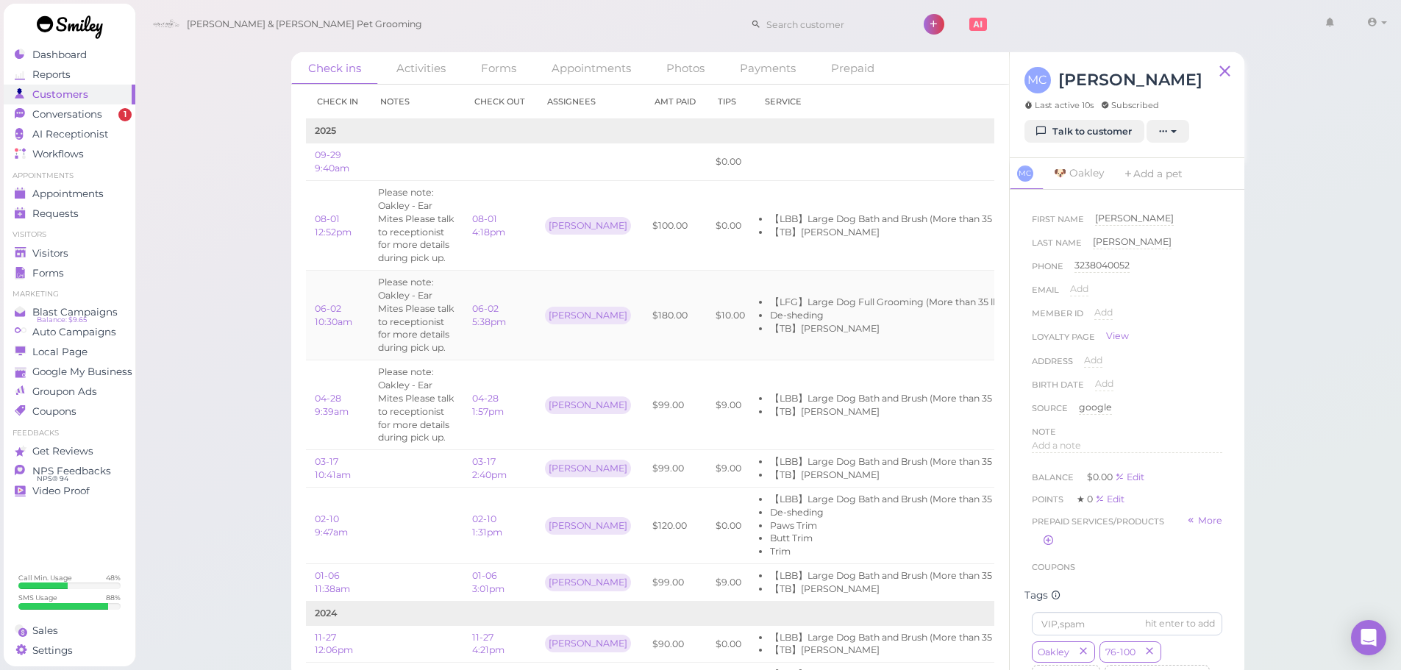
click at [886, 335] on li "【TB】[PERSON_NAME]" at bounding box center [890, 328] width 240 height 13
drag, startPoint x: 631, startPoint y: 312, endPoint x: 631, endPoint y: 289, distance: 22.8
click at [644, 312] on td "$180.00" at bounding box center [675, 316] width 63 height 90
click at [47, 263] on link "Forms" at bounding box center [70, 273] width 132 height 20
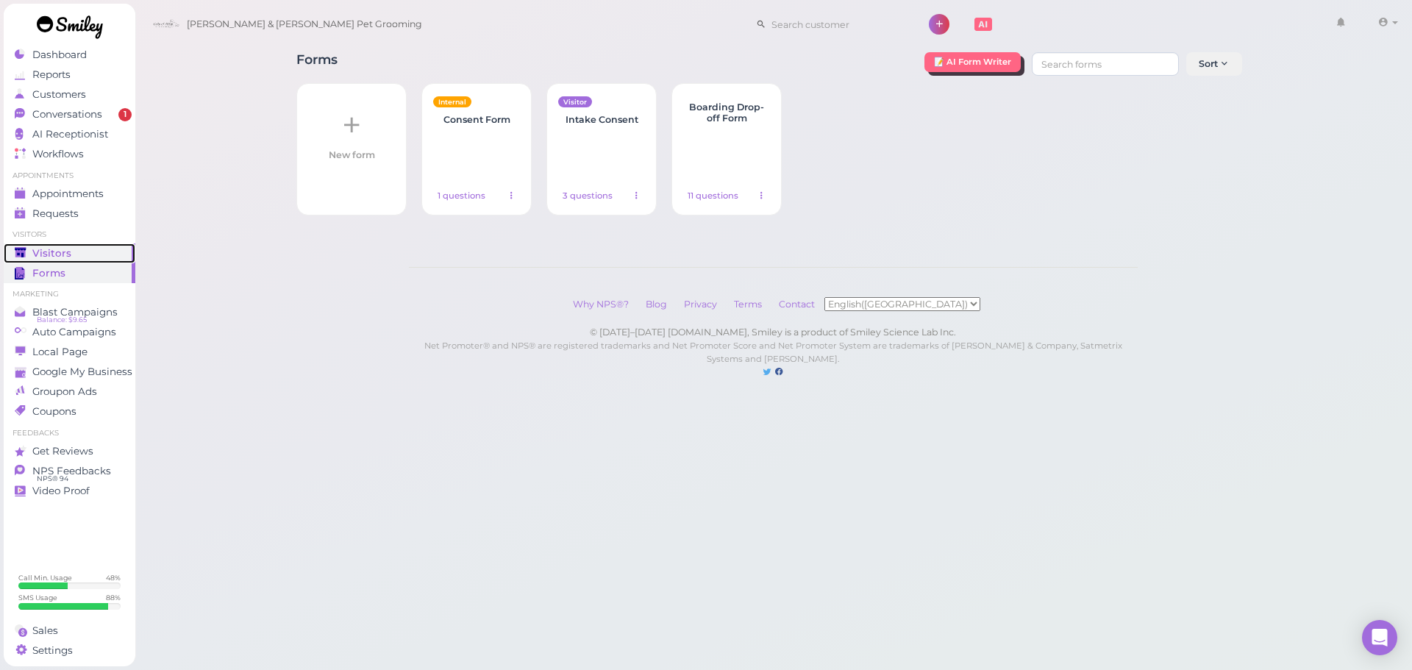
click at [81, 255] on div "Visitors" at bounding box center [68, 253] width 106 height 13
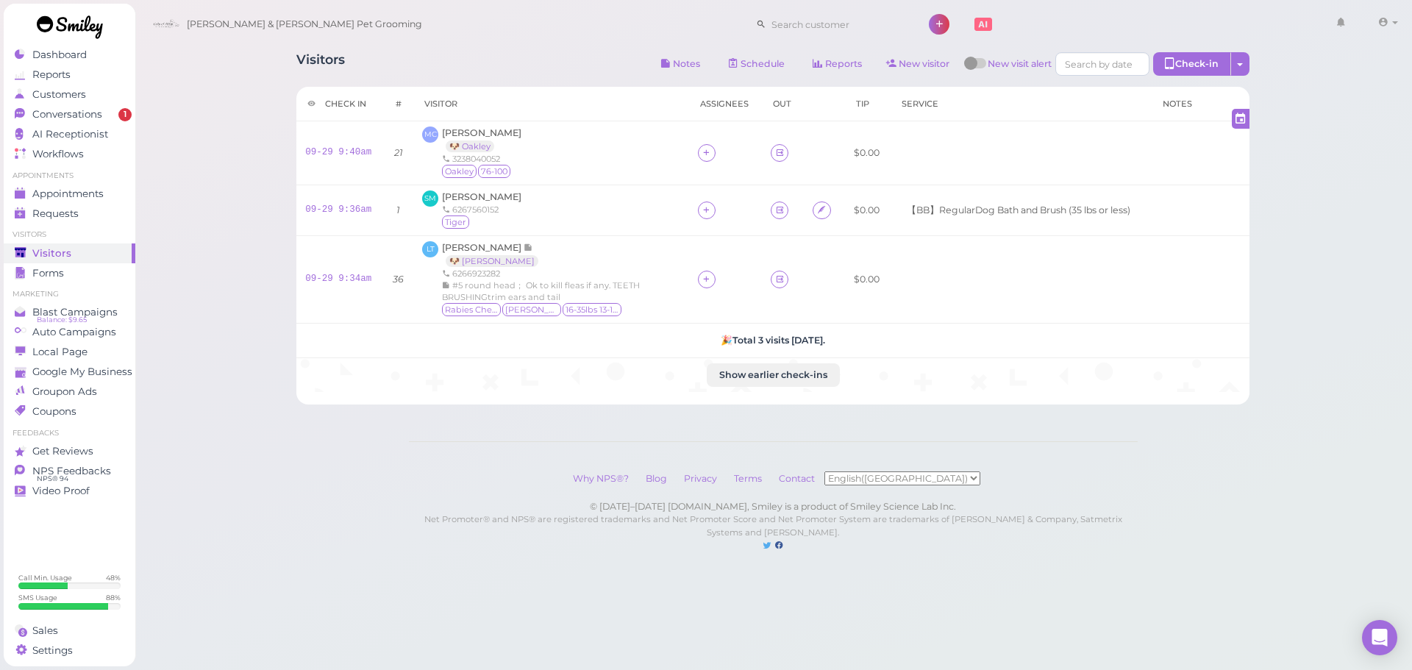
click at [483, 56] on div "Visitors Notes Schedule Reports New visitor New visit alert Check-in Customer c…" at bounding box center [772, 65] width 953 height 27
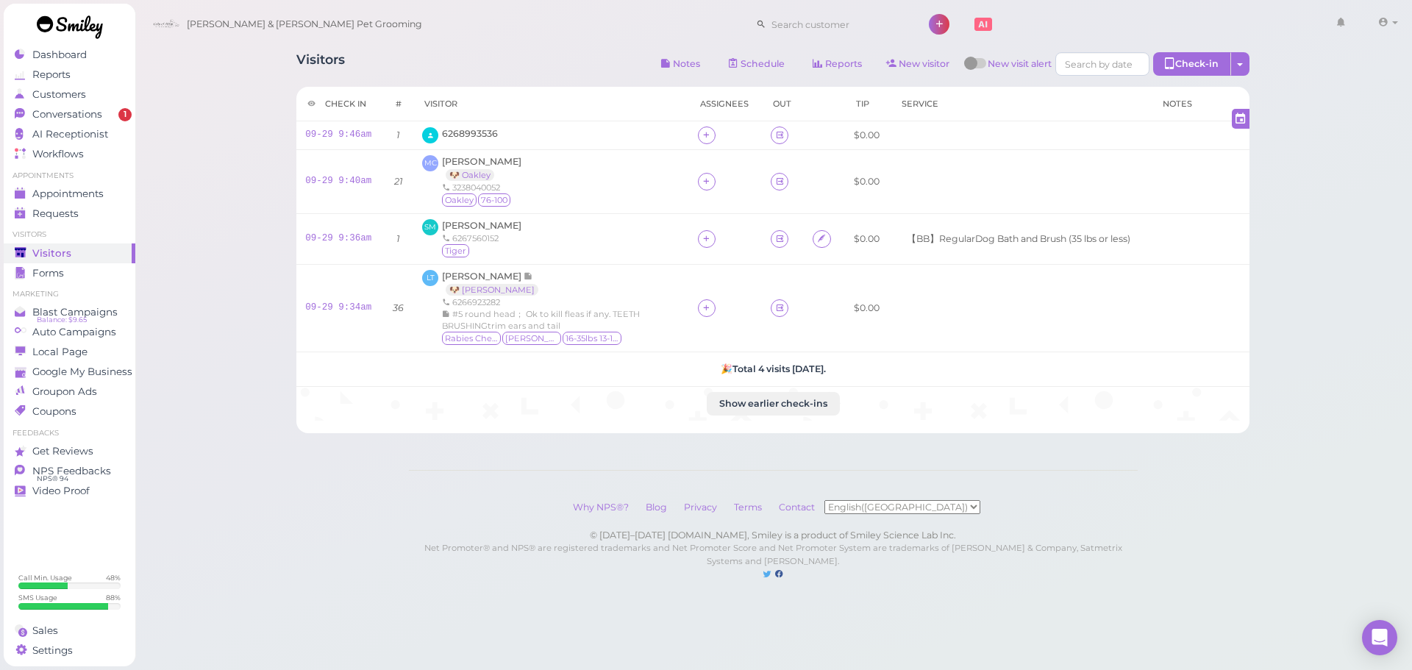
click at [412, 43] on div "[PERSON_NAME] & [PERSON_NAME] Pet Grooming 1 Account [PERSON_NAME]" at bounding box center [775, 25] width 1258 height 42
click at [416, 35] on div "[PERSON_NAME] & [PERSON_NAME] Pet Grooming 1 Account [PERSON_NAME]" at bounding box center [775, 25] width 1258 height 42
click at [237, 70] on div "Visitors Notes Schedule Reports New visitor New visit alert Check-in Customer c…" at bounding box center [774, 305] width 1278 height 610
click at [513, 45] on div "[PERSON_NAME] & [PERSON_NAME] Pet Grooming 1 Account [PERSON_NAME]" at bounding box center [775, 25] width 1258 height 42
click at [442, 132] on span "6268993536" at bounding box center [470, 133] width 56 height 11
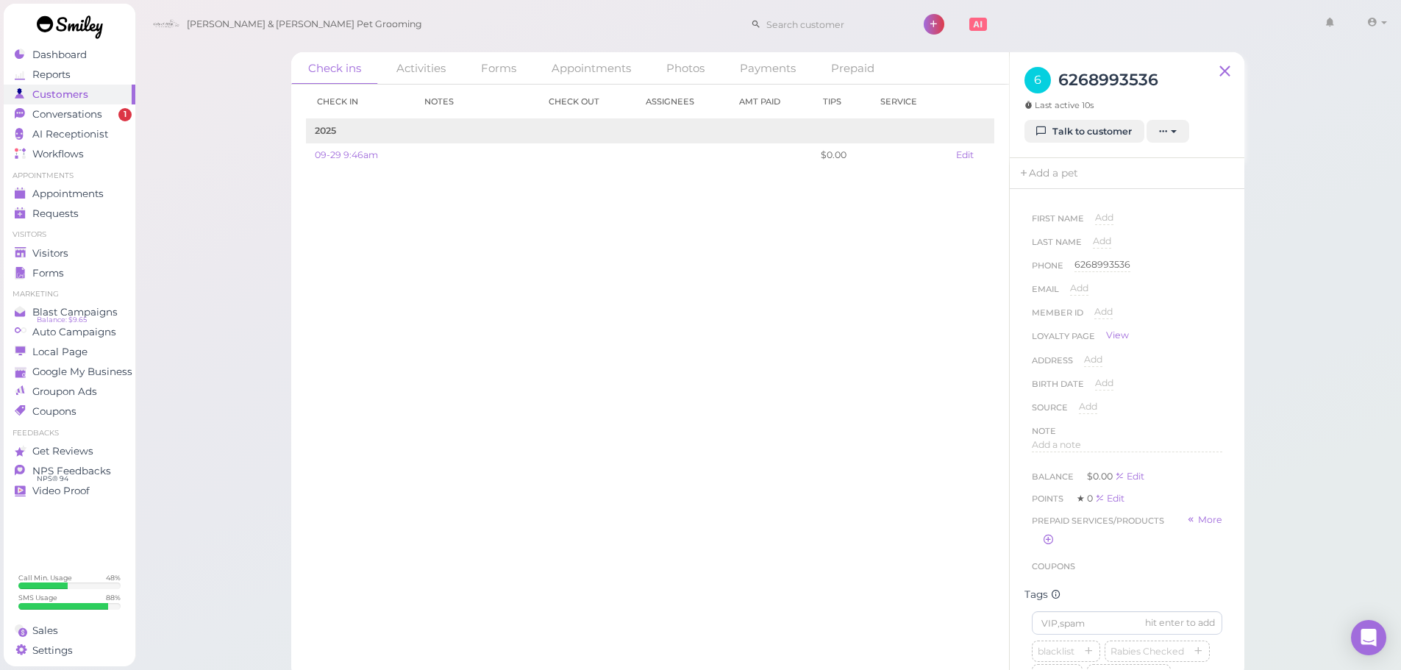
click at [759, 470] on div "Check in Notes Check out Assignees Amt Paid Tips Service 2025 09-29 9:46am $0.0…" at bounding box center [650, 377] width 718 height 585
drag, startPoint x: 1195, startPoint y: 430, endPoint x: 1114, endPoint y: 630, distance: 216.1
click at [1195, 431] on div "blacklist Rabies Checked 学生 do not take difficult Cat Long Hair Cat Short Hair …" at bounding box center [1127, 352] width 190 height 306
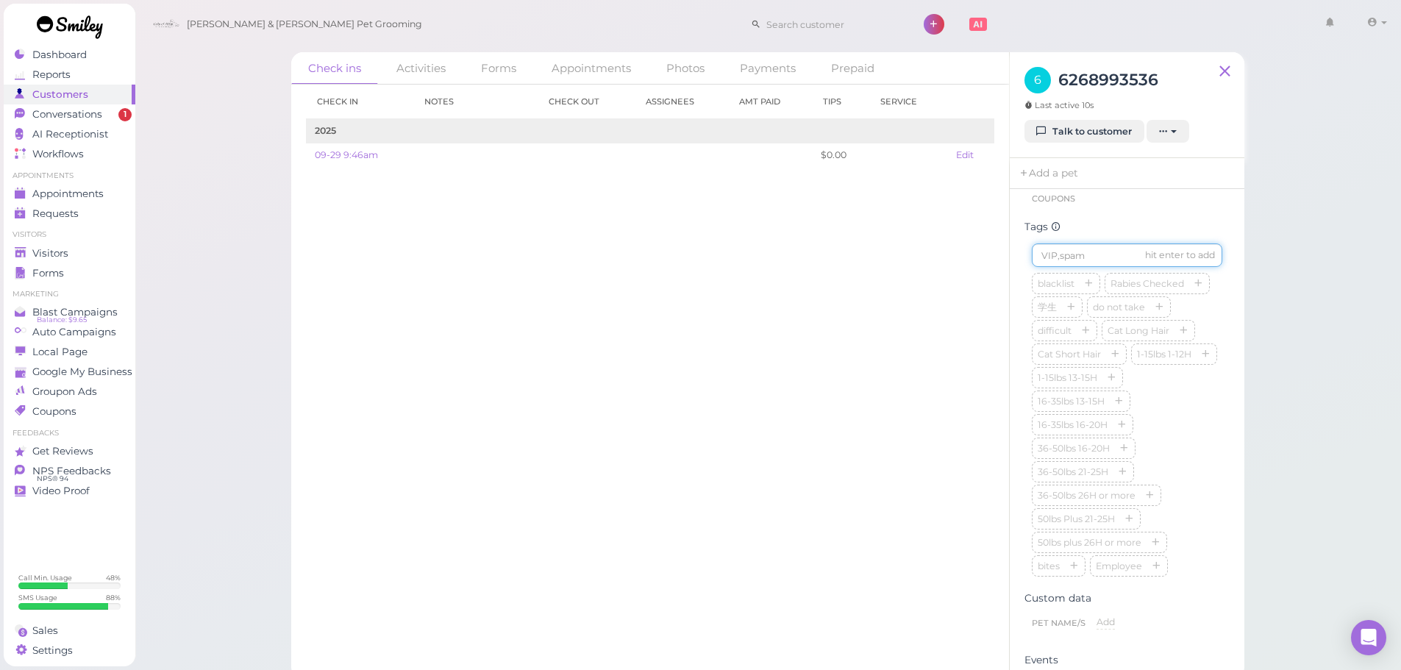
click at [1081, 266] on input at bounding box center [1127, 255] width 190 height 24
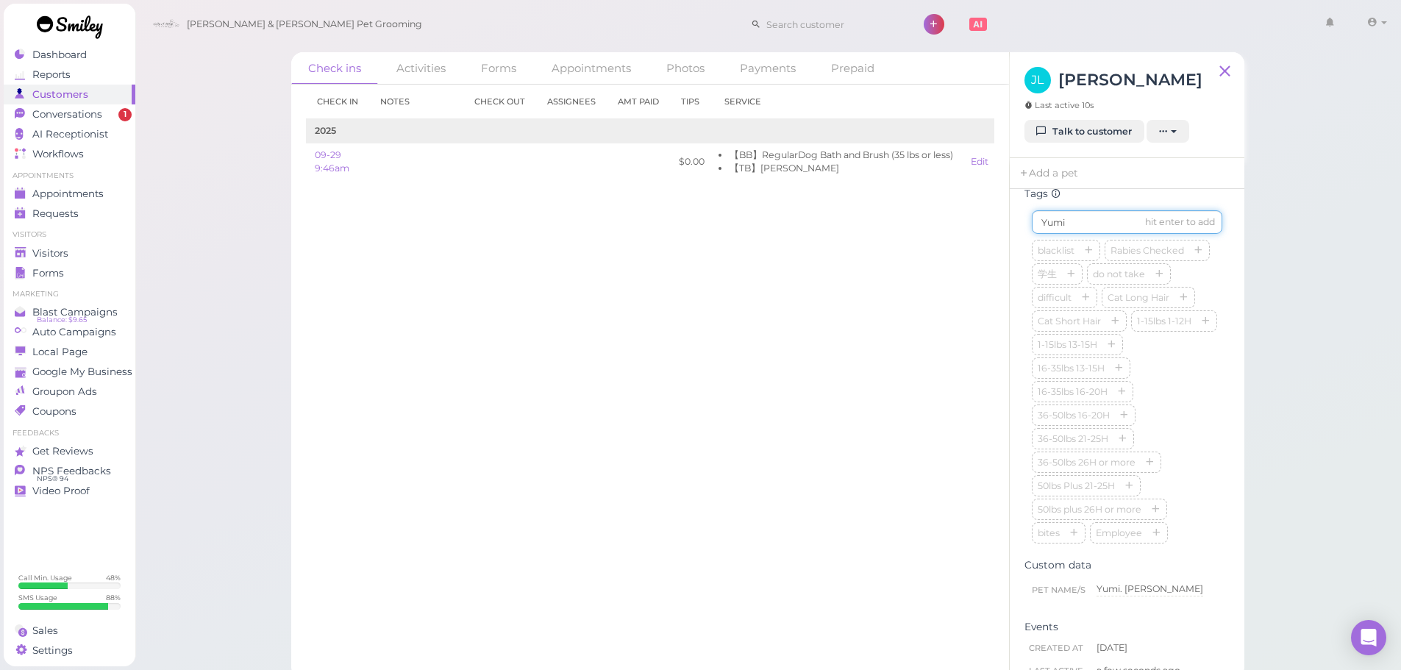
type input "Yumi"
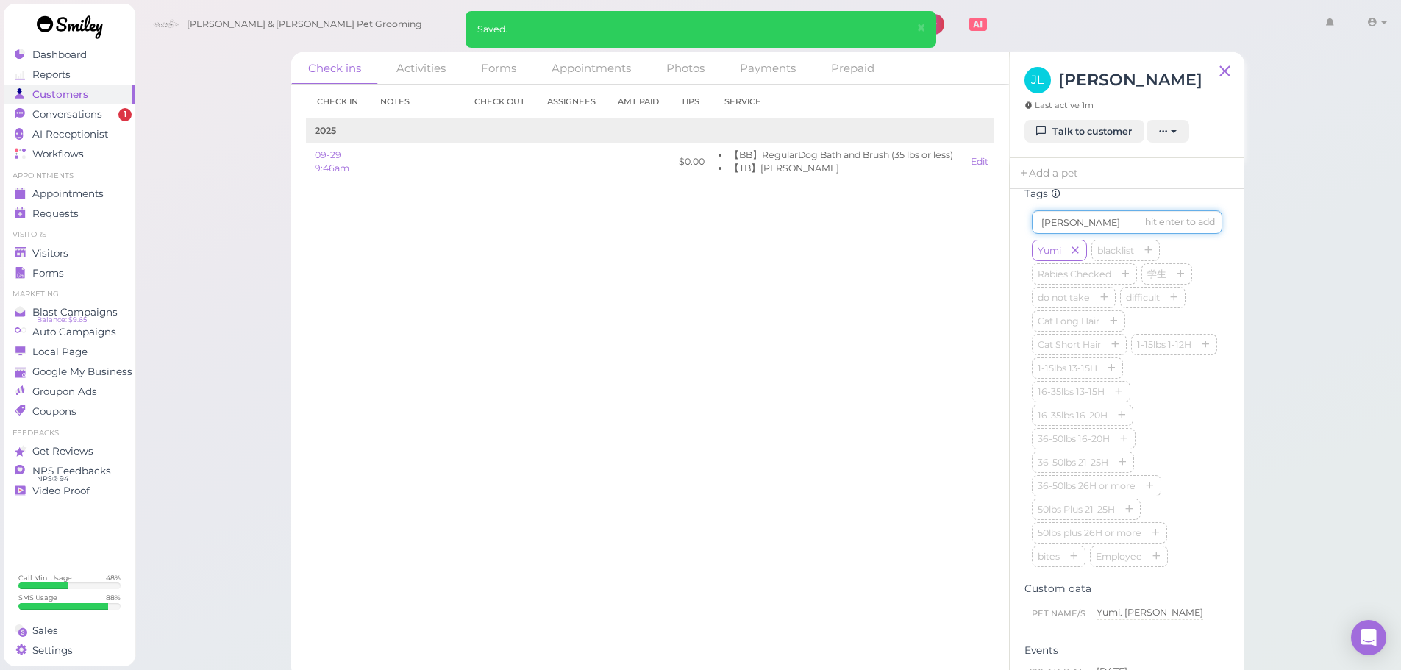
type input "[PERSON_NAME]"
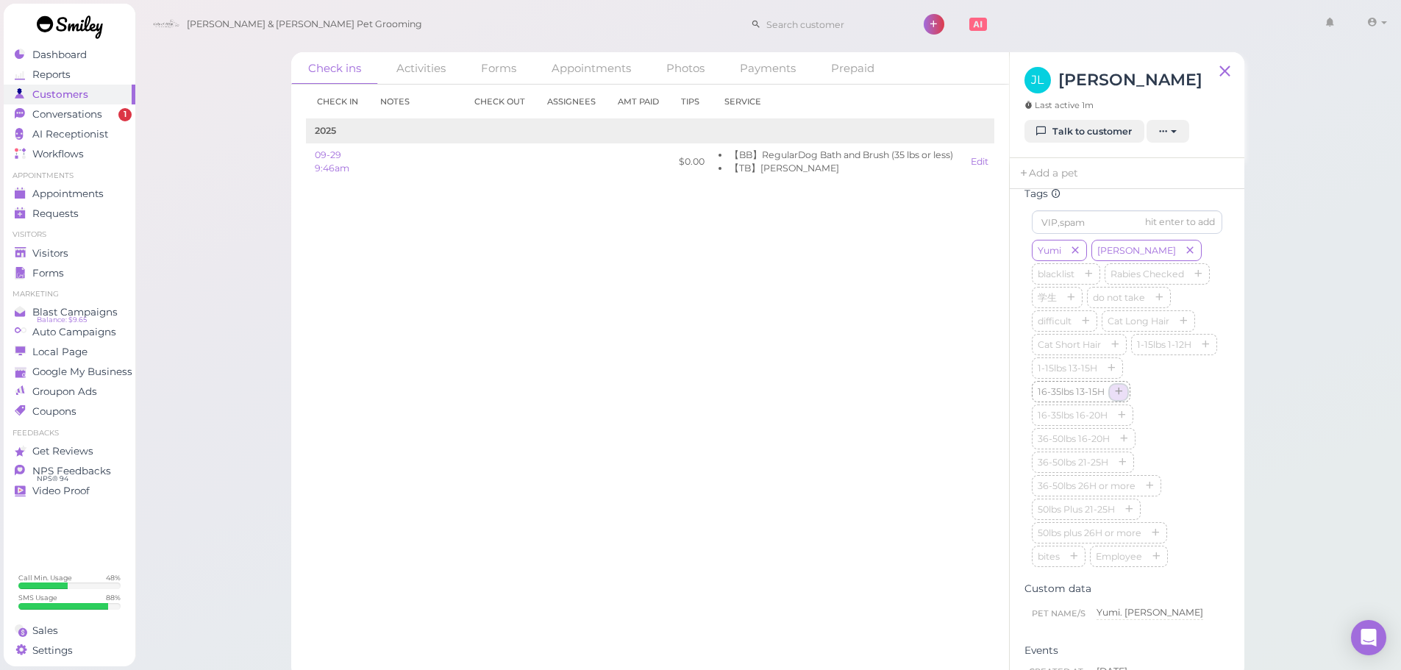
click at [1112, 400] on button "button" at bounding box center [1119, 392] width 18 height 15
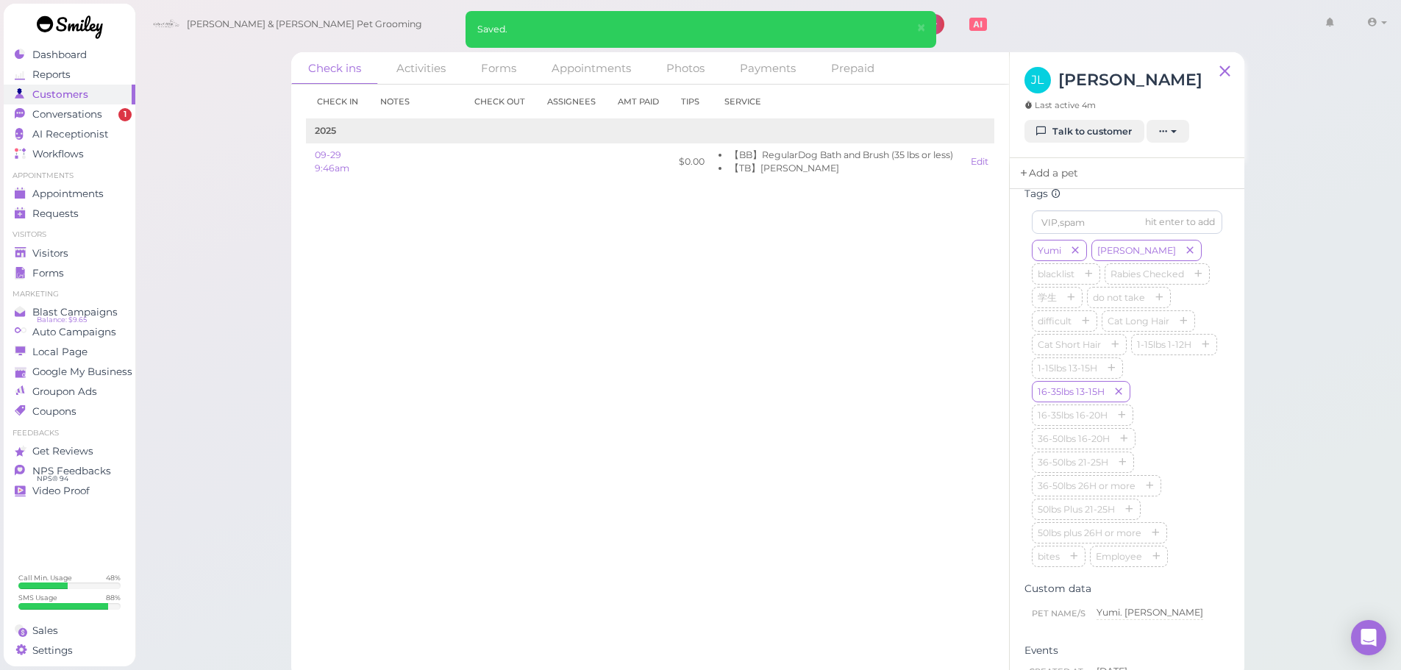
click at [1027, 181] on icon at bounding box center [1024, 173] width 10 height 15
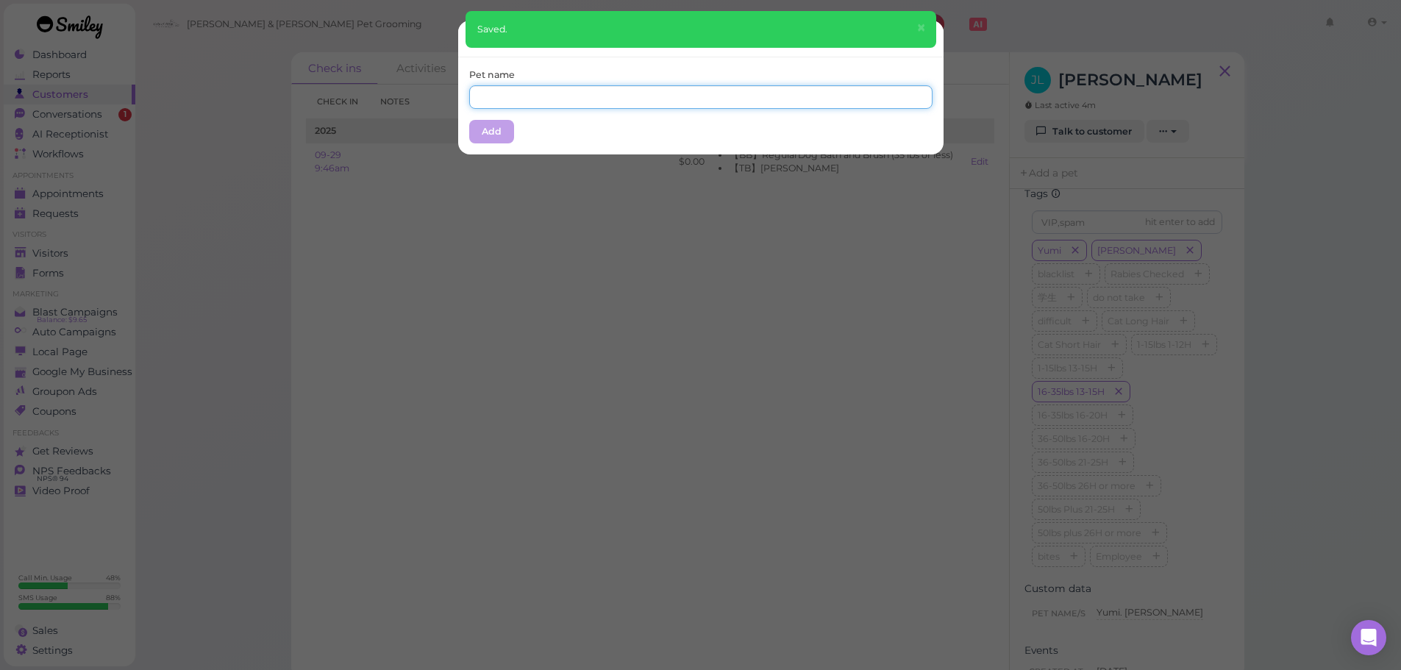
click at [536, 101] on input "text" at bounding box center [700, 97] width 463 height 24
type input "Yumi"
click at [540, 131] on div "Pet name [PERSON_NAME] Add" at bounding box center [700, 105] width 485 height 97
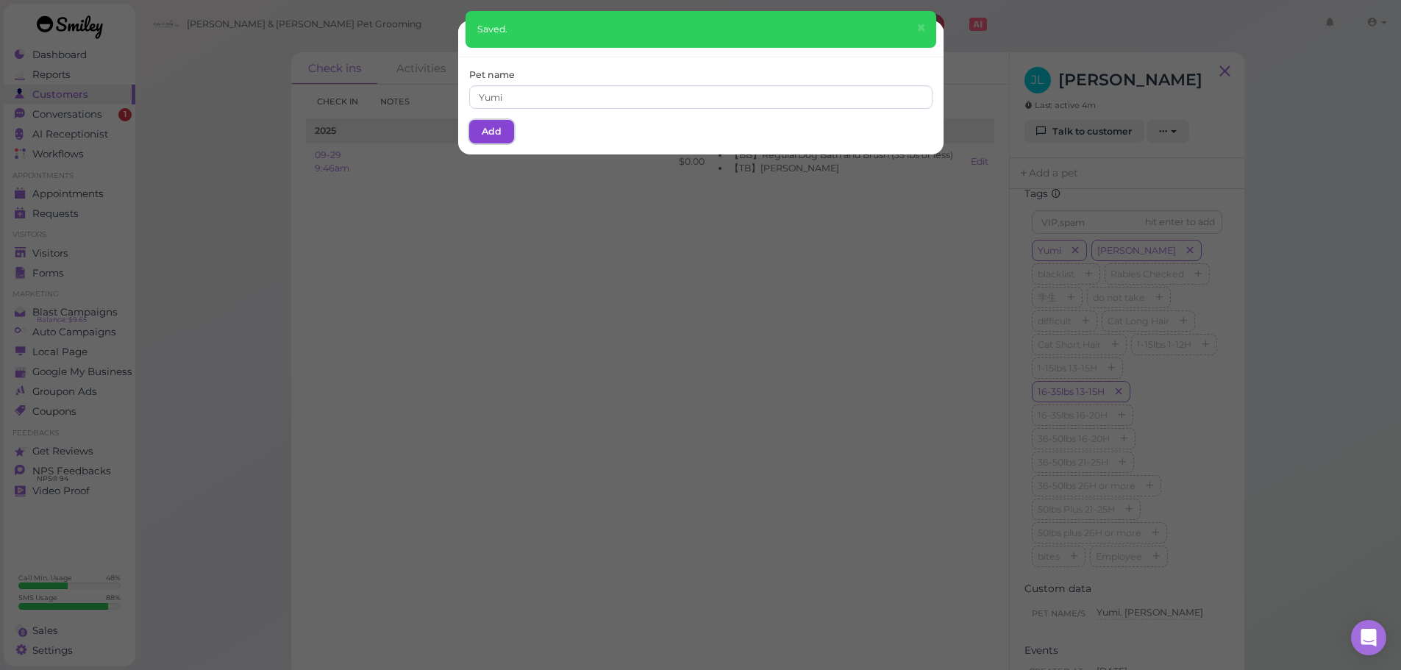
click at [479, 138] on button "Add" at bounding box center [491, 132] width 45 height 24
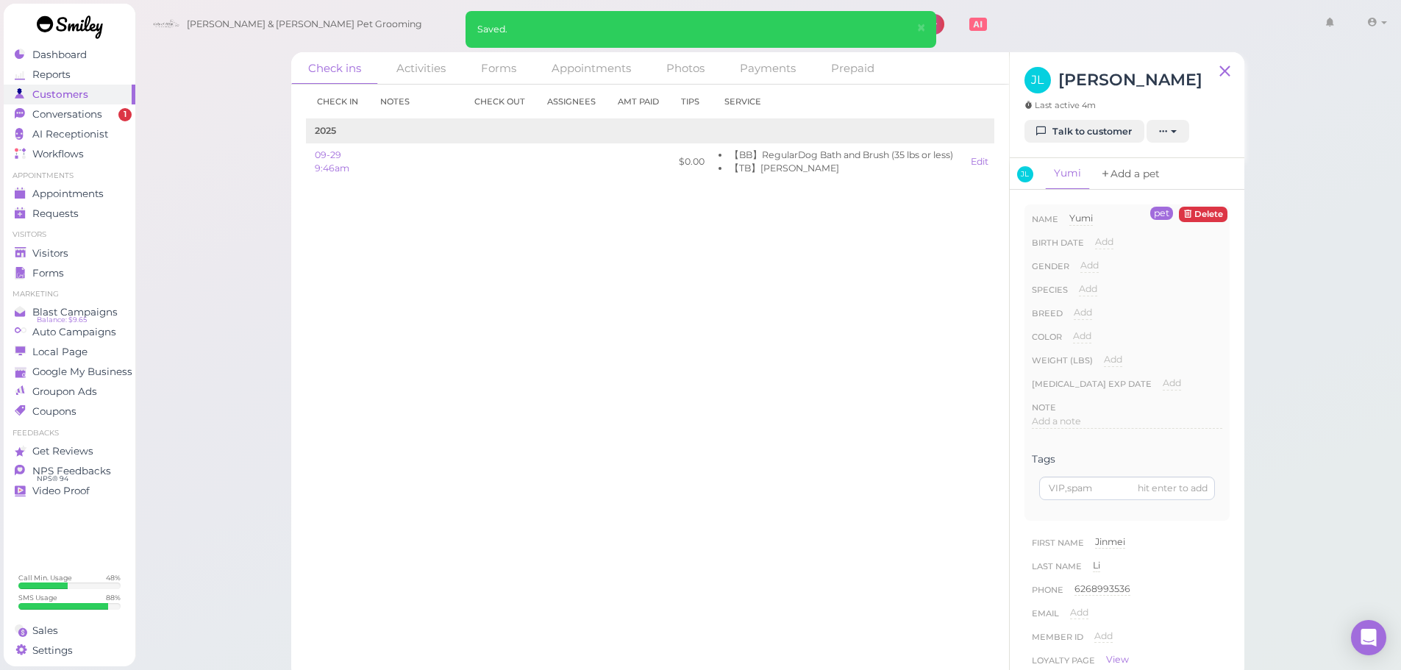
click at [1114, 170] on link "Add a pet" at bounding box center [1129, 174] width 77 height 32
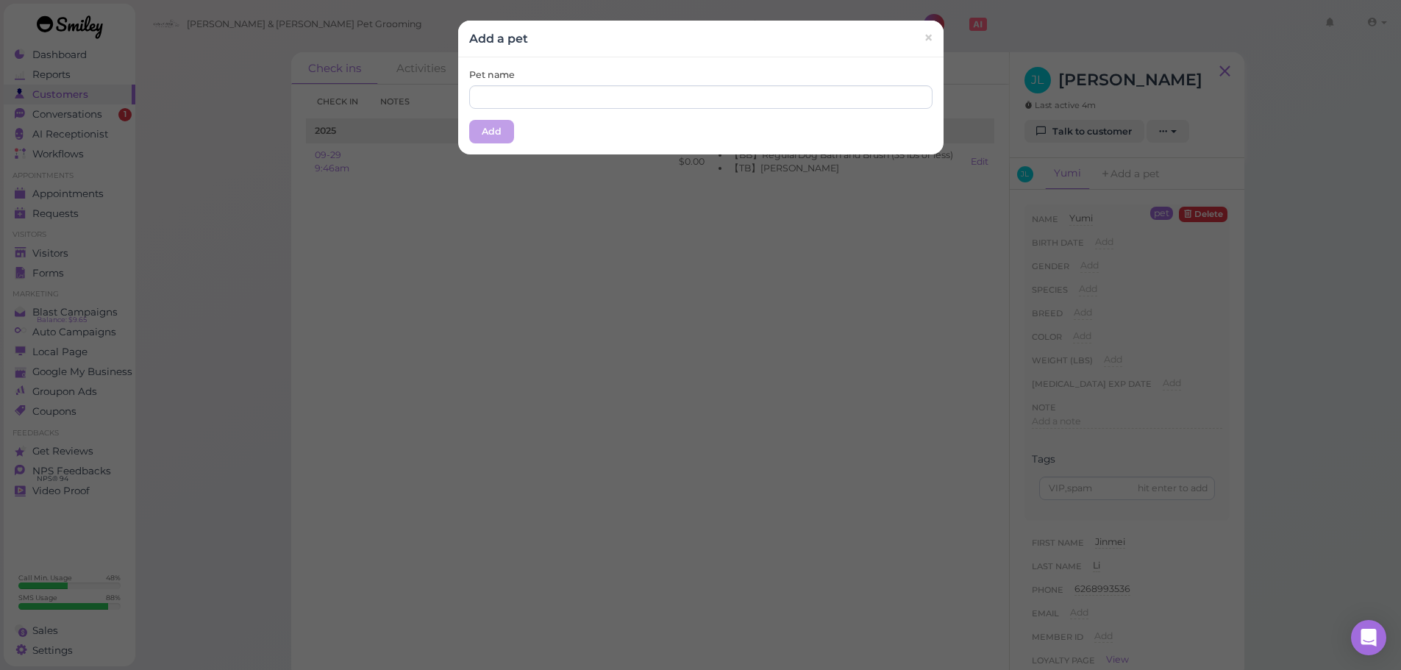
click at [585, 109] on div "Pet name Add" at bounding box center [700, 105] width 485 height 97
click at [584, 102] on input "text" at bounding box center [700, 97] width 463 height 24
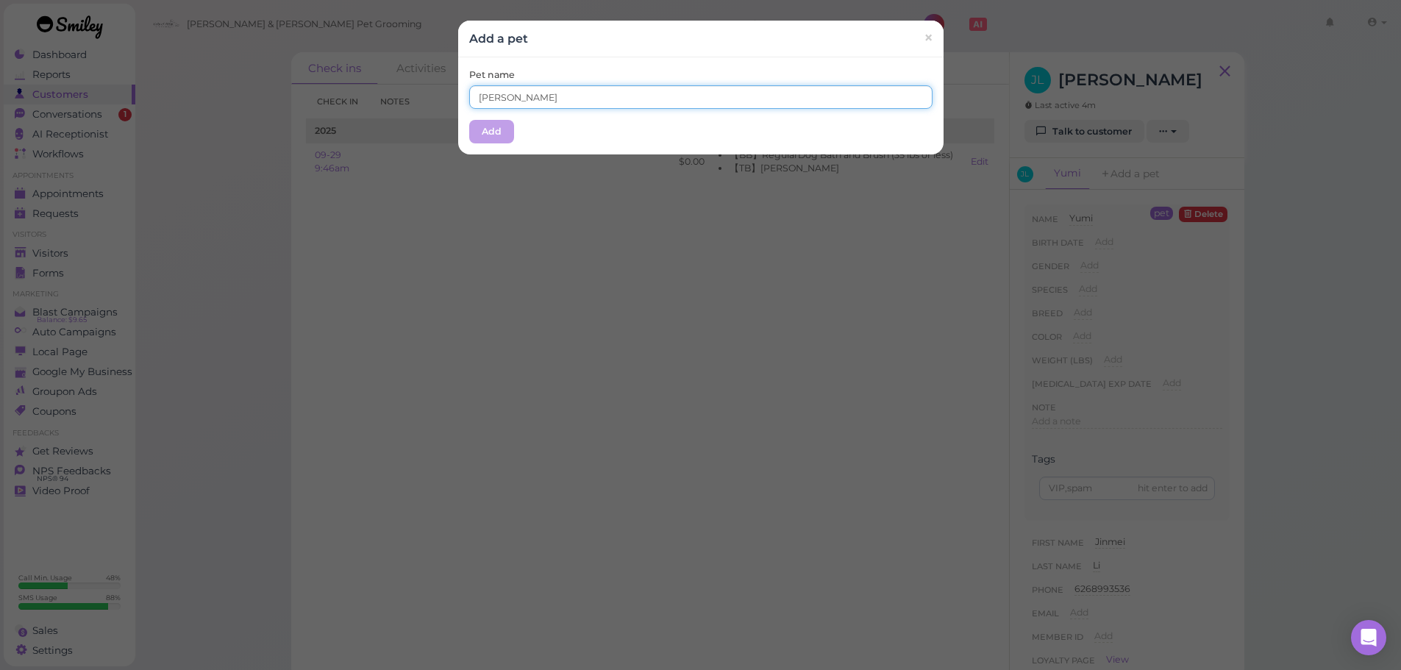
type input "[PERSON_NAME]"
click at [576, 69] on div "Pet name [PERSON_NAME]" at bounding box center [700, 88] width 463 height 40
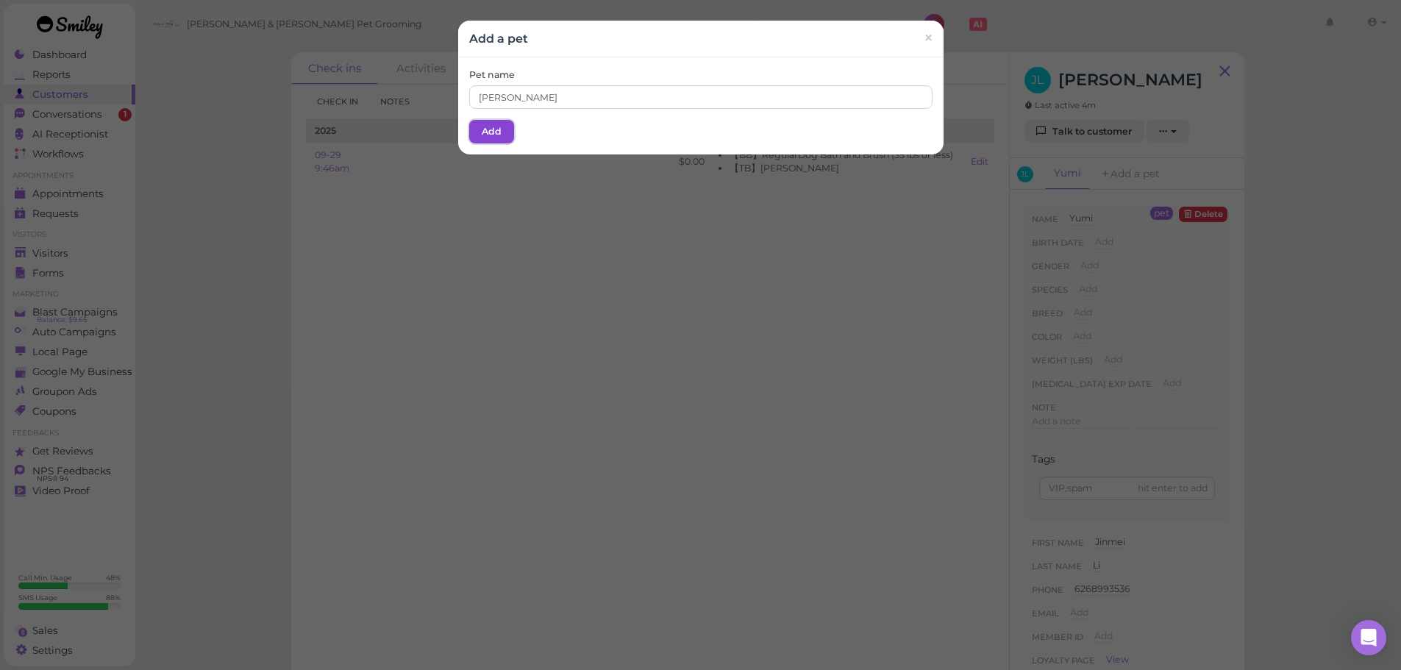
click at [479, 124] on button "Add" at bounding box center [491, 132] width 45 height 24
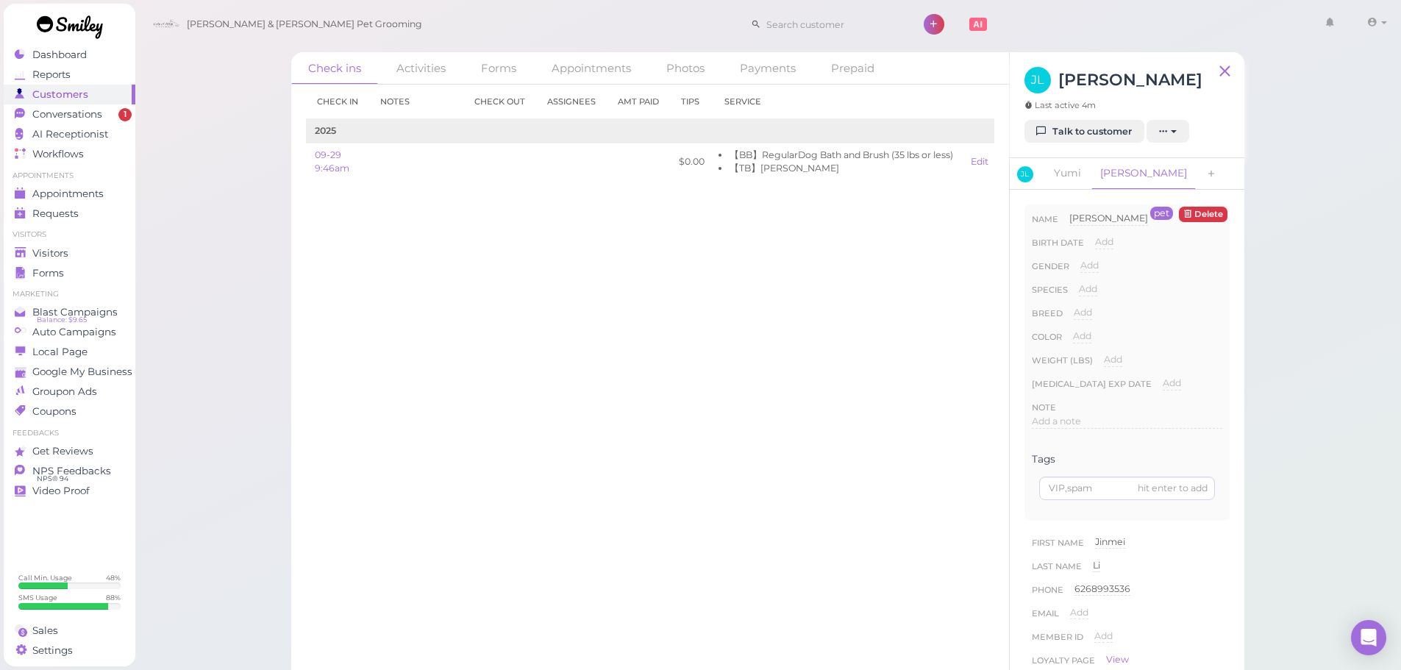
click at [1075, 293] on div "Species Add Dog Cat Bird Other" at bounding box center [1127, 294] width 190 height 24
click at [1080, 291] on span "Add" at bounding box center [1088, 288] width 18 height 11
click at [1101, 302] on select "Dog Cat Bird Other" at bounding box center [1150, 293] width 143 height 22
click at [1079, 282] on select "Dog Cat Bird Other" at bounding box center [1150, 293] width 143 height 22
click at [1091, 315] on button "Done" at bounding box center [1096, 314] width 32 height 15
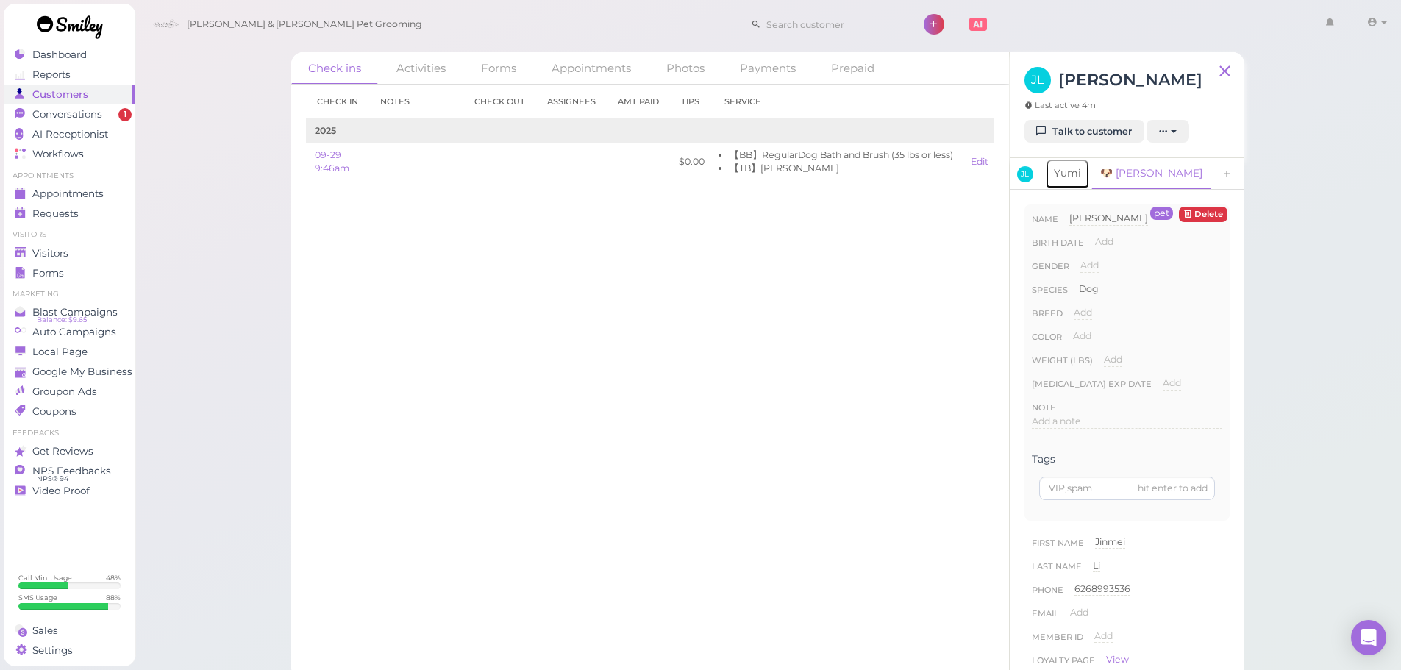
click at [1049, 173] on link "Yumi" at bounding box center [1067, 173] width 45 height 31
click at [1089, 288] on span "Add" at bounding box center [1088, 288] width 18 height 11
click at [1097, 296] on select "Dog Cat Bird Other" at bounding box center [1150, 293] width 143 height 22
select select "Dog"
click at [1079, 282] on select "Dog Cat Bird Other" at bounding box center [1150, 293] width 143 height 22
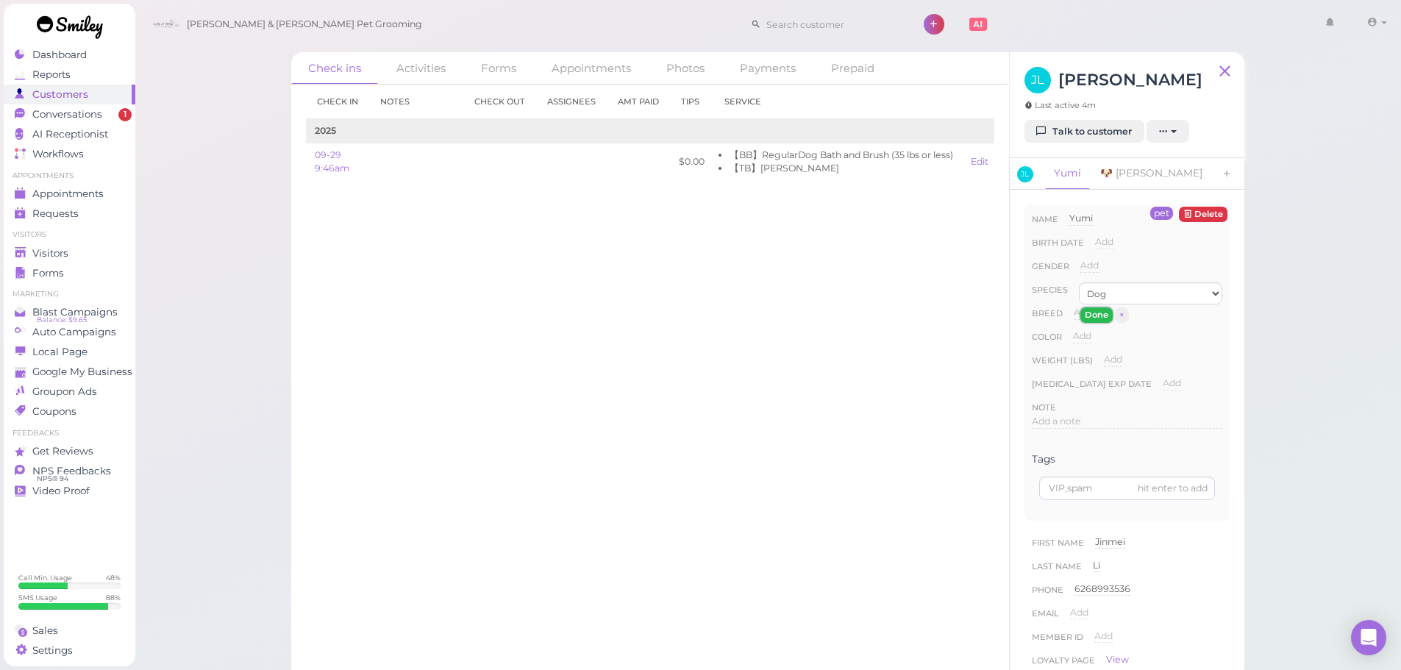
click at [1090, 310] on button "Done" at bounding box center [1096, 314] width 32 height 15
click at [1169, 392] on span "Add" at bounding box center [1172, 397] width 18 height 11
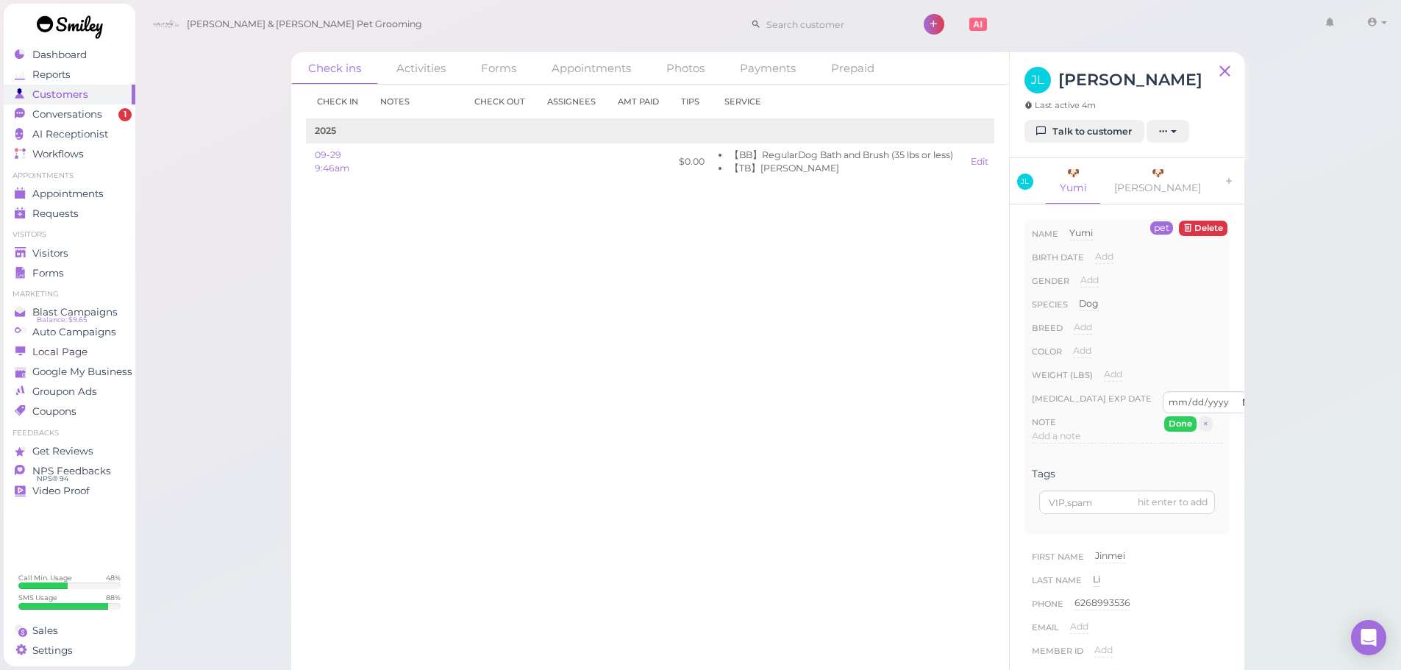
drag, startPoint x: 1109, startPoint y: 350, endPoint x: 1124, endPoint y: 365, distance: 20.8
click at [1108, 350] on div "Color Add" at bounding box center [1127, 356] width 190 height 24
click at [1115, 368] on span "Add" at bounding box center [1113, 373] width 18 height 11
type input "16"
click at [1119, 393] on button "Done" at bounding box center [1121, 400] width 32 height 15
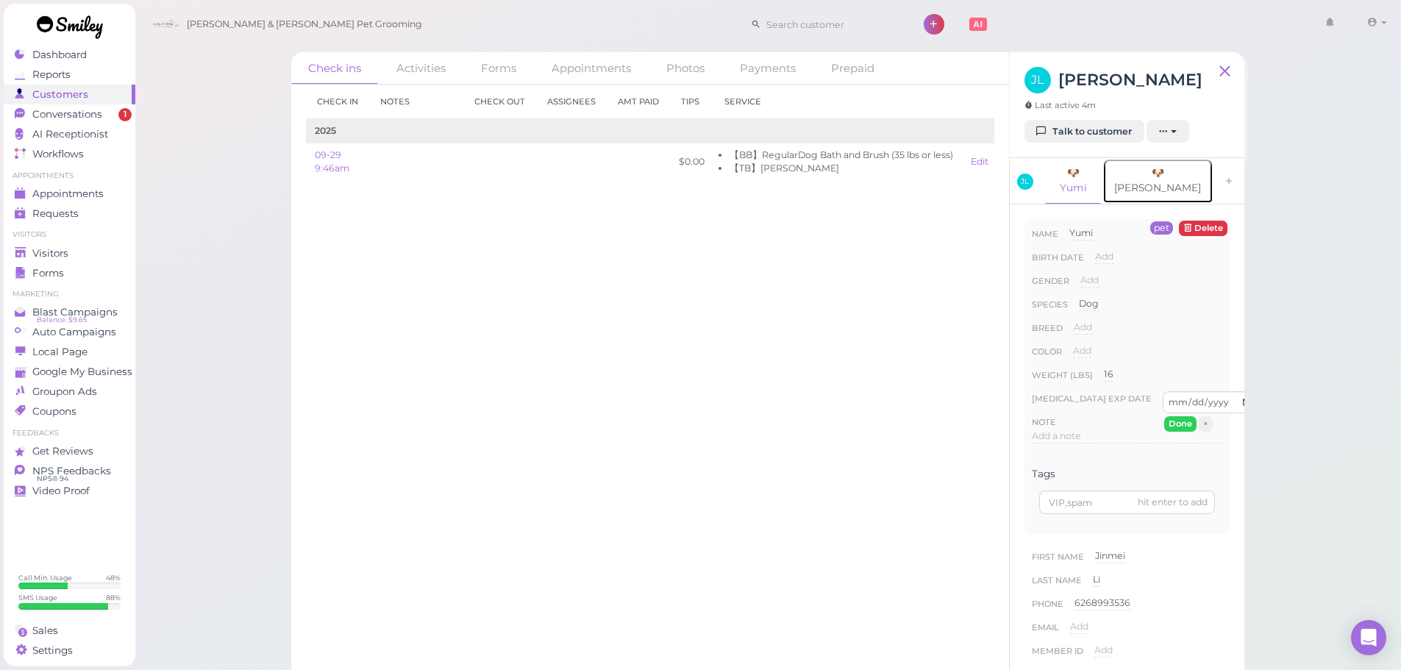
click at [1138, 173] on link "🐶 [PERSON_NAME]" at bounding box center [1157, 180] width 111 height 45
click at [1115, 368] on span "Add" at bounding box center [1113, 373] width 18 height 11
type input "16"
click at [1116, 393] on button "Done" at bounding box center [1121, 400] width 32 height 15
click at [1199, 416] on button "×" at bounding box center [1206, 423] width 14 height 15
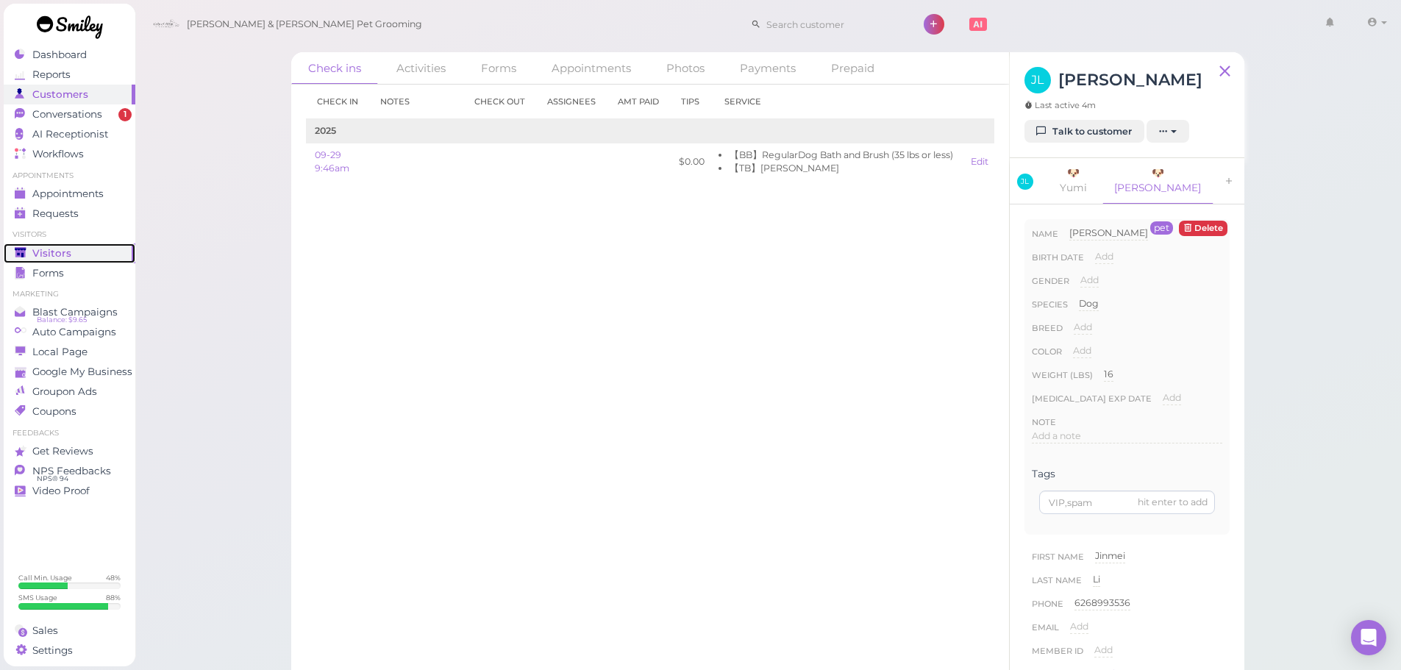
click at [17, 253] on polygon at bounding box center [20, 252] width 11 height 10
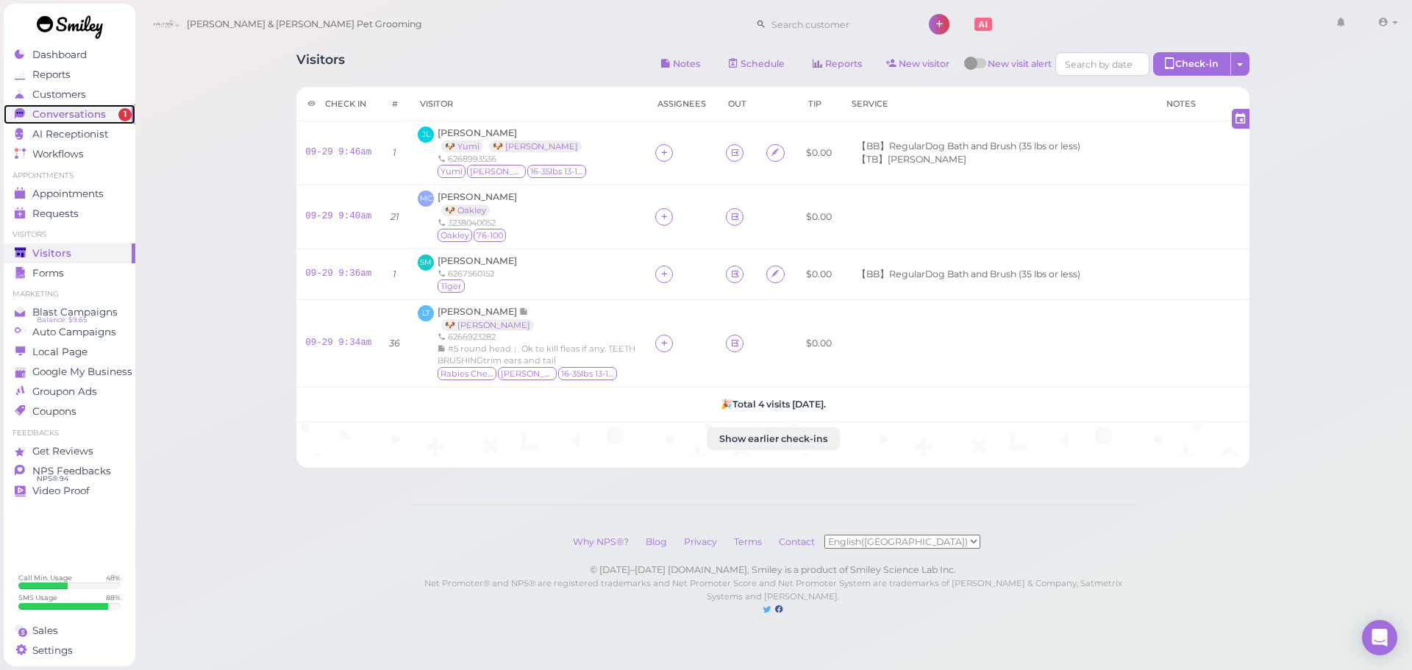
click at [107, 108] on div "Conversations" at bounding box center [68, 114] width 106 height 13
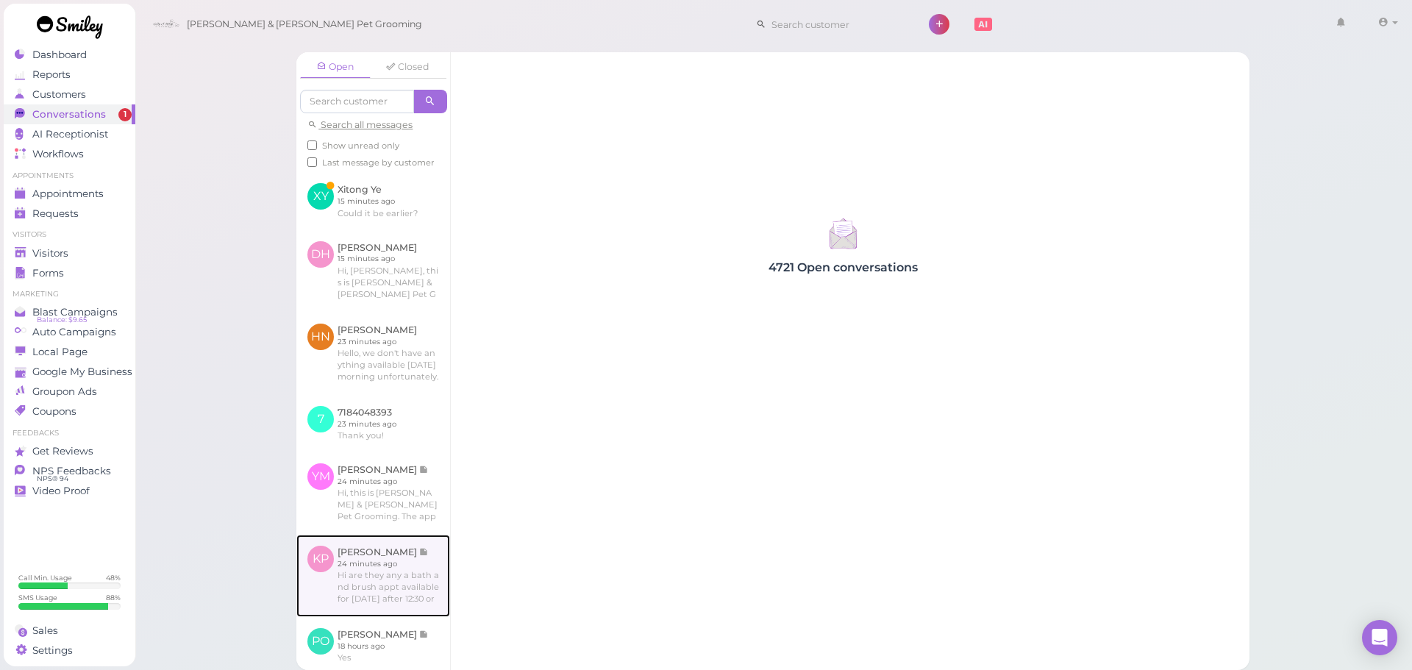
click at [363, 574] on link at bounding box center [373, 576] width 154 height 82
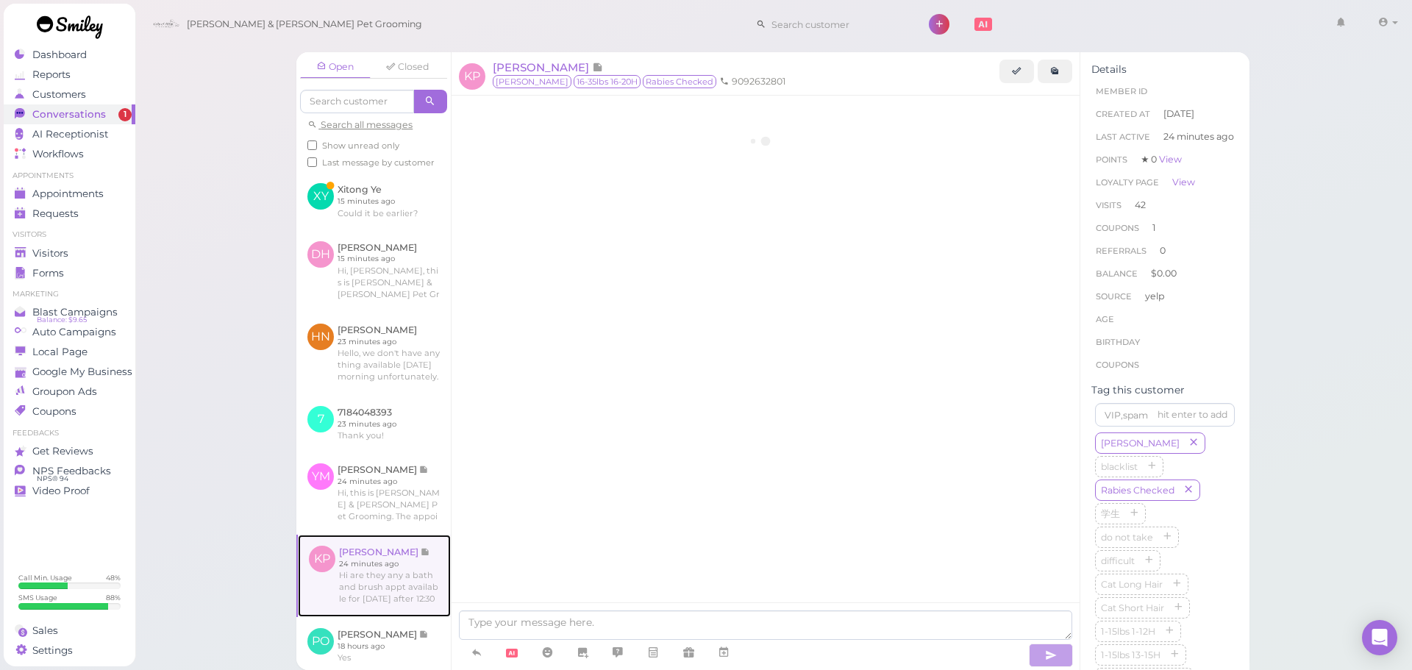
scroll to position [2477, 0]
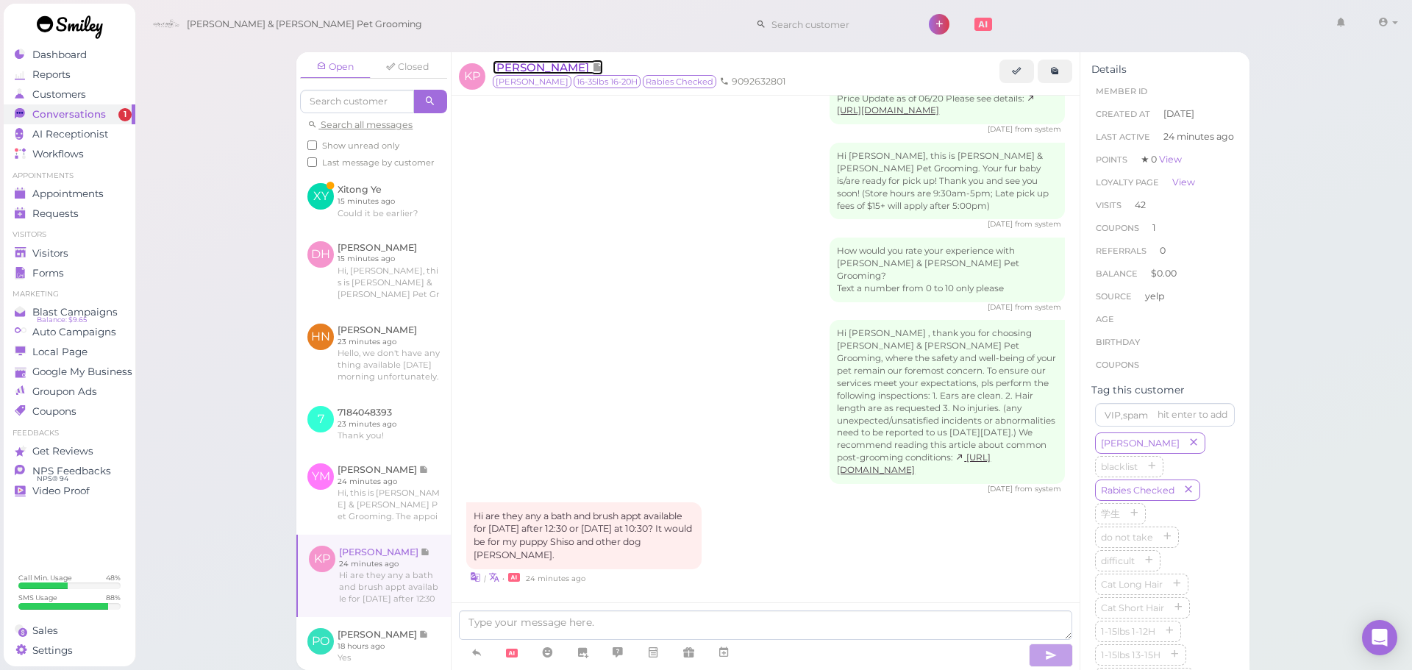
click at [512, 66] on span "[PERSON_NAME]" at bounding box center [542, 67] width 99 height 14
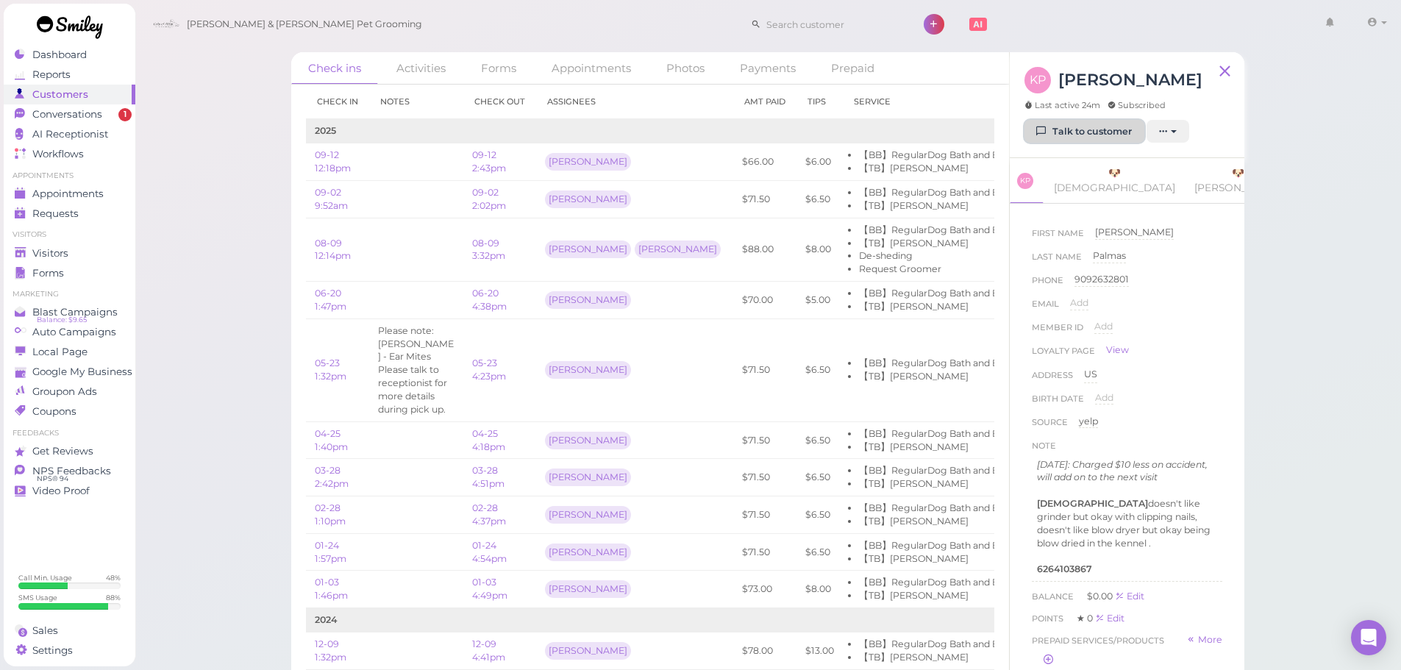
drag, startPoint x: 1072, startPoint y: 132, endPoint x: 1054, endPoint y: 145, distance: 22.1
click at [1072, 132] on link "Talk to customer" at bounding box center [1085, 132] width 120 height 24
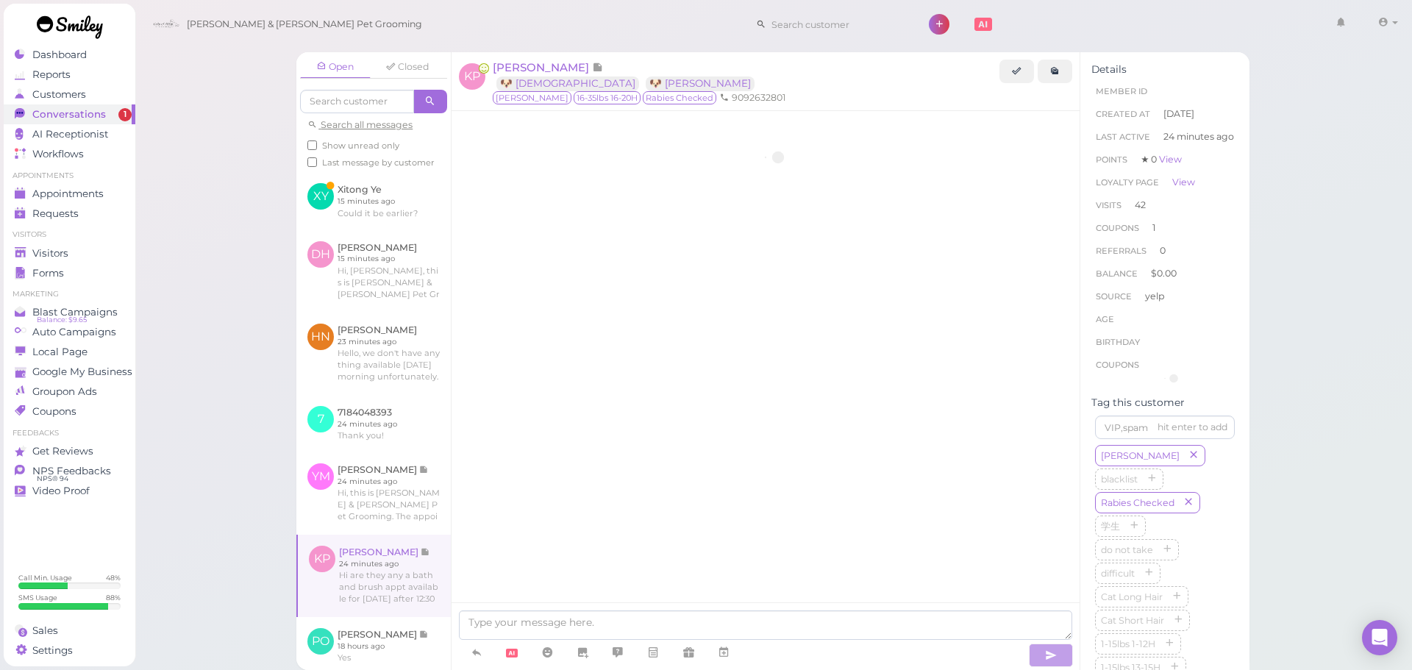
scroll to position [2477, 0]
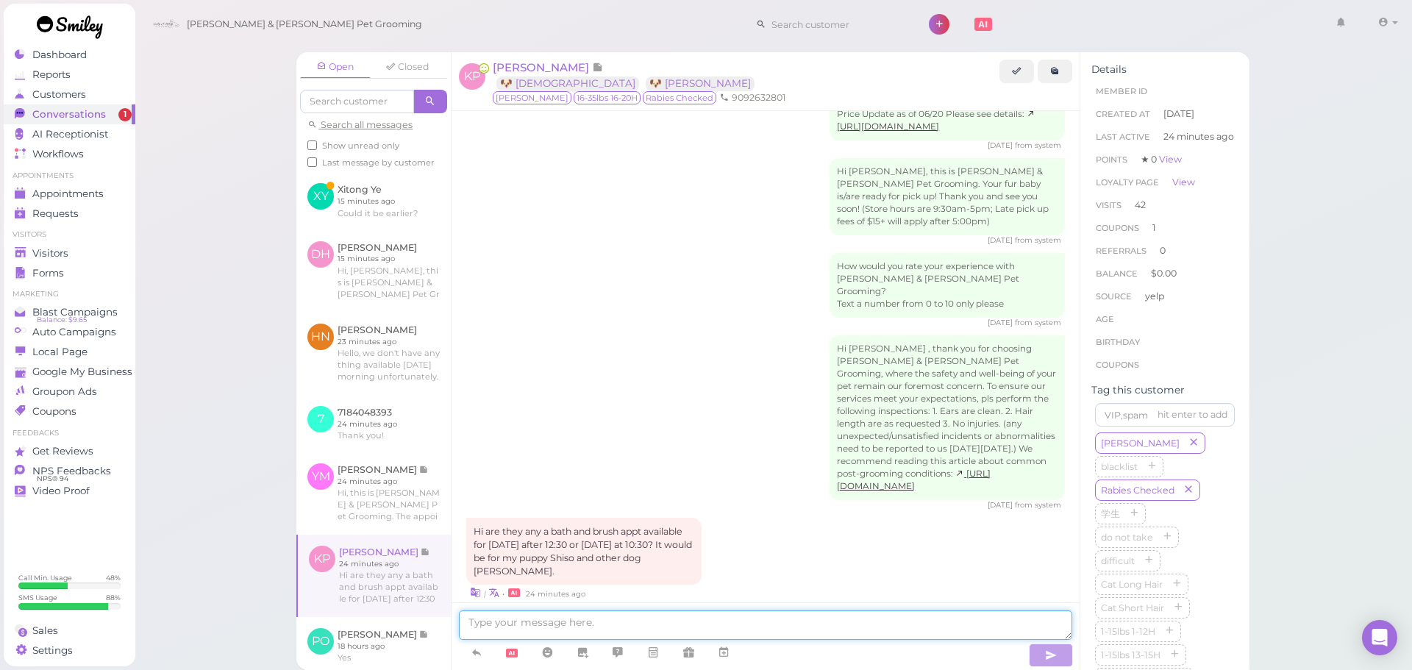
click at [526, 620] on textarea at bounding box center [765, 624] width 613 height 29
type textarea "Yes, would [DATE] at 1 PM work for you?"
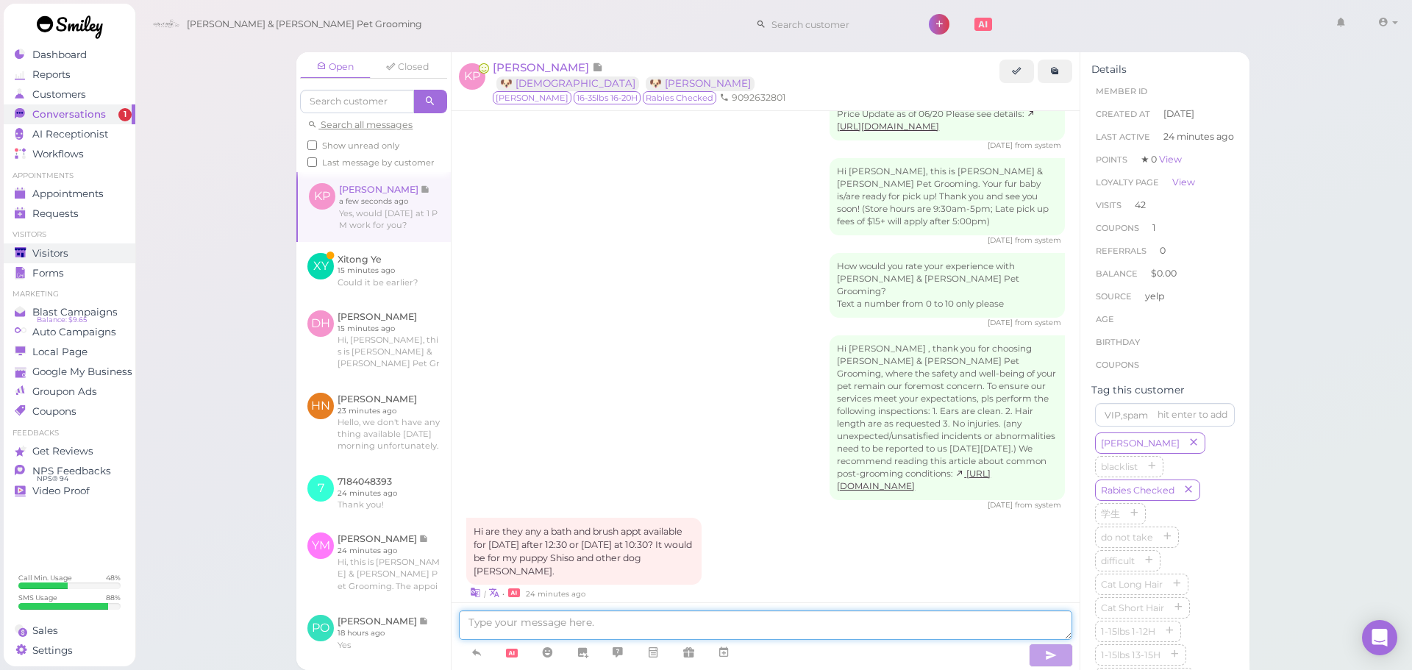
scroll to position [2512, 0]
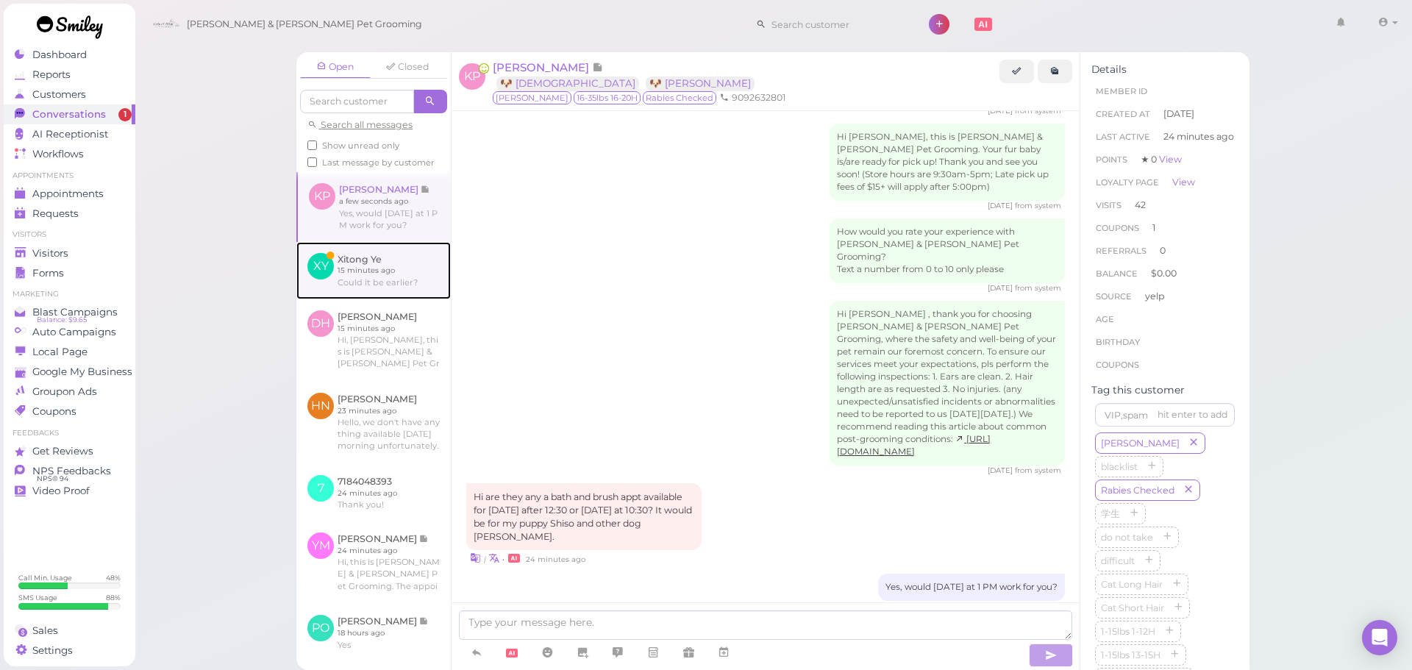
click at [338, 278] on link at bounding box center [373, 270] width 154 height 57
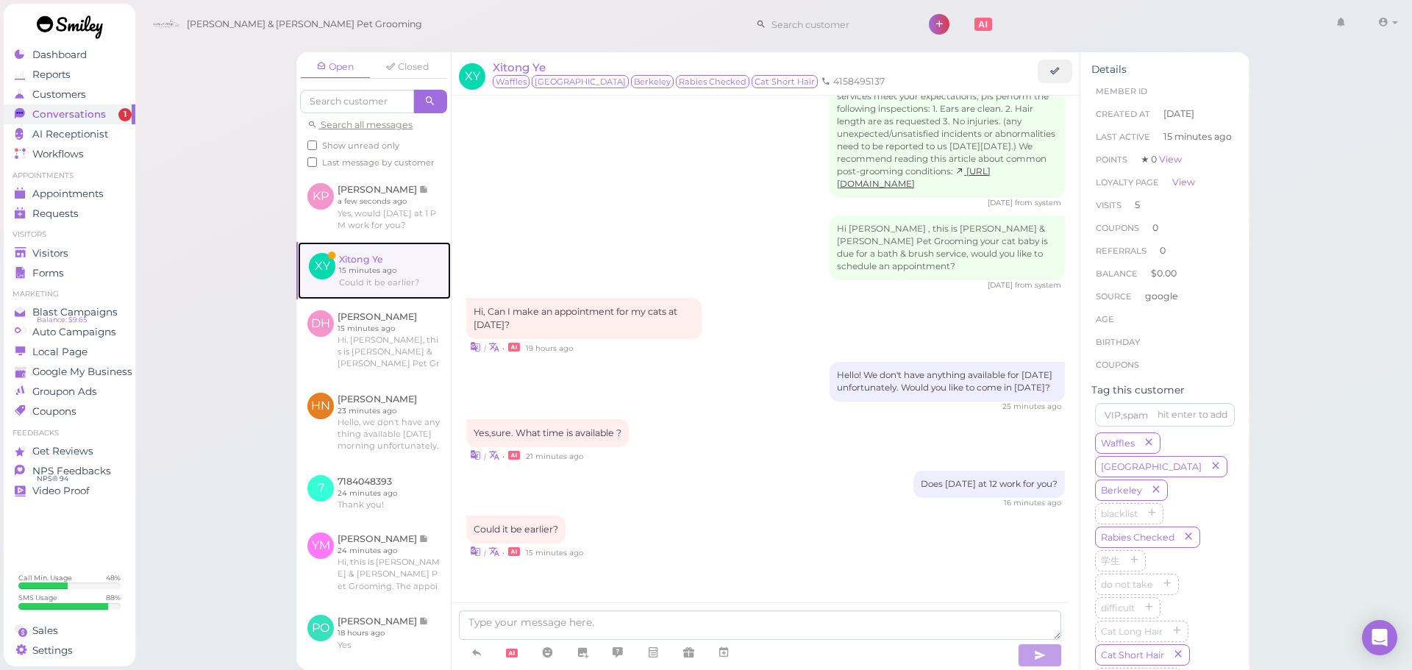
scroll to position [1490, 0]
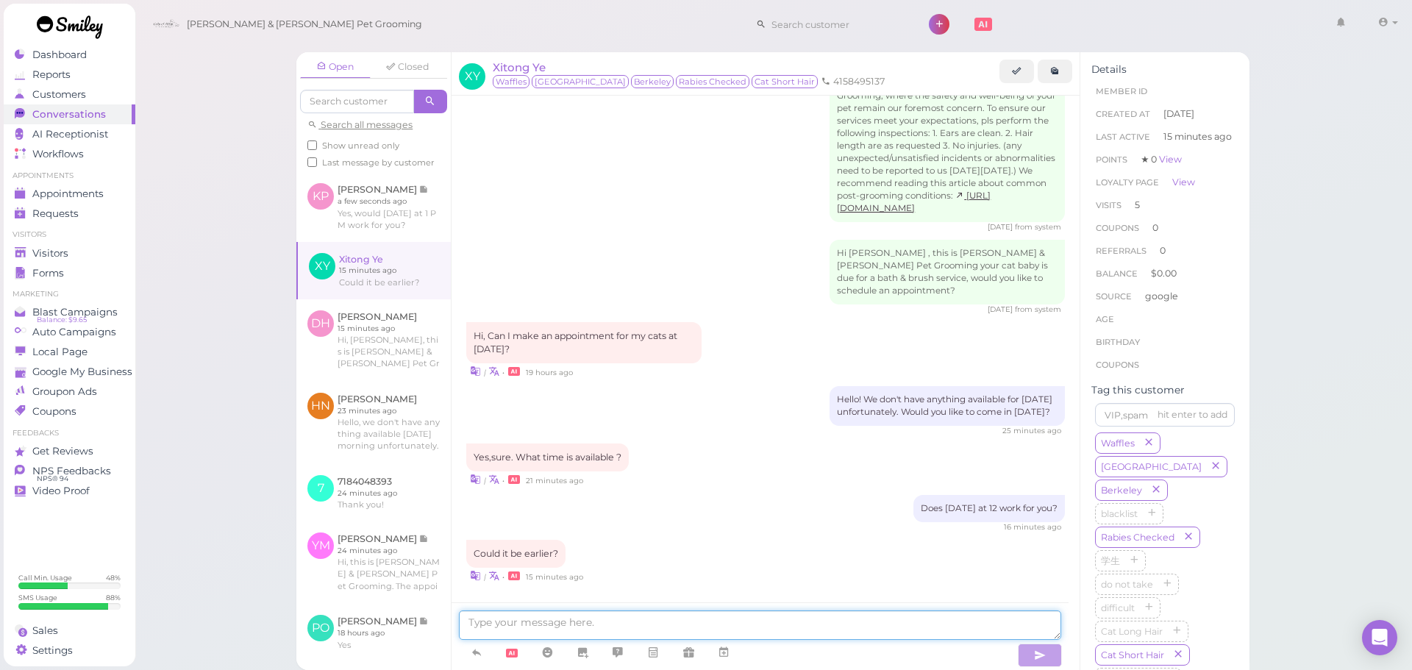
click at [577, 617] on textarea at bounding box center [760, 624] width 602 height 29
type textarea "How about 10:30 on Wednesday?"
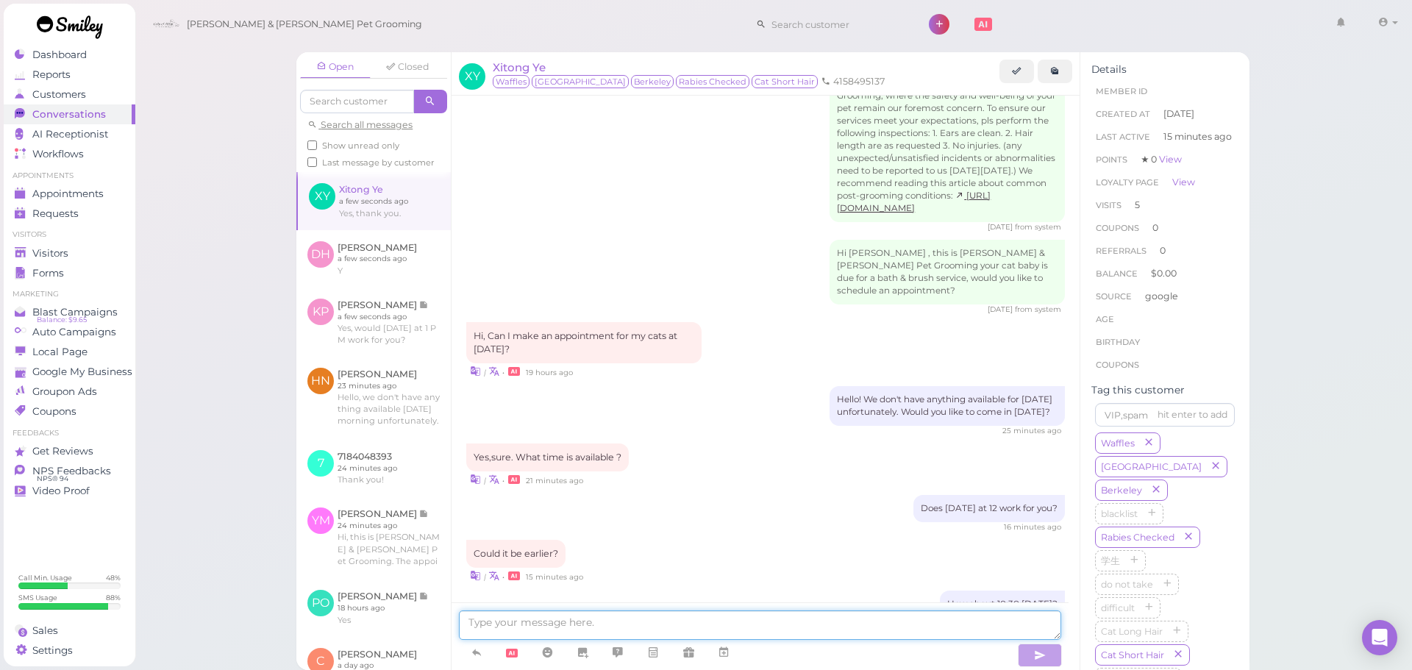
scroll to position [1586, 0]
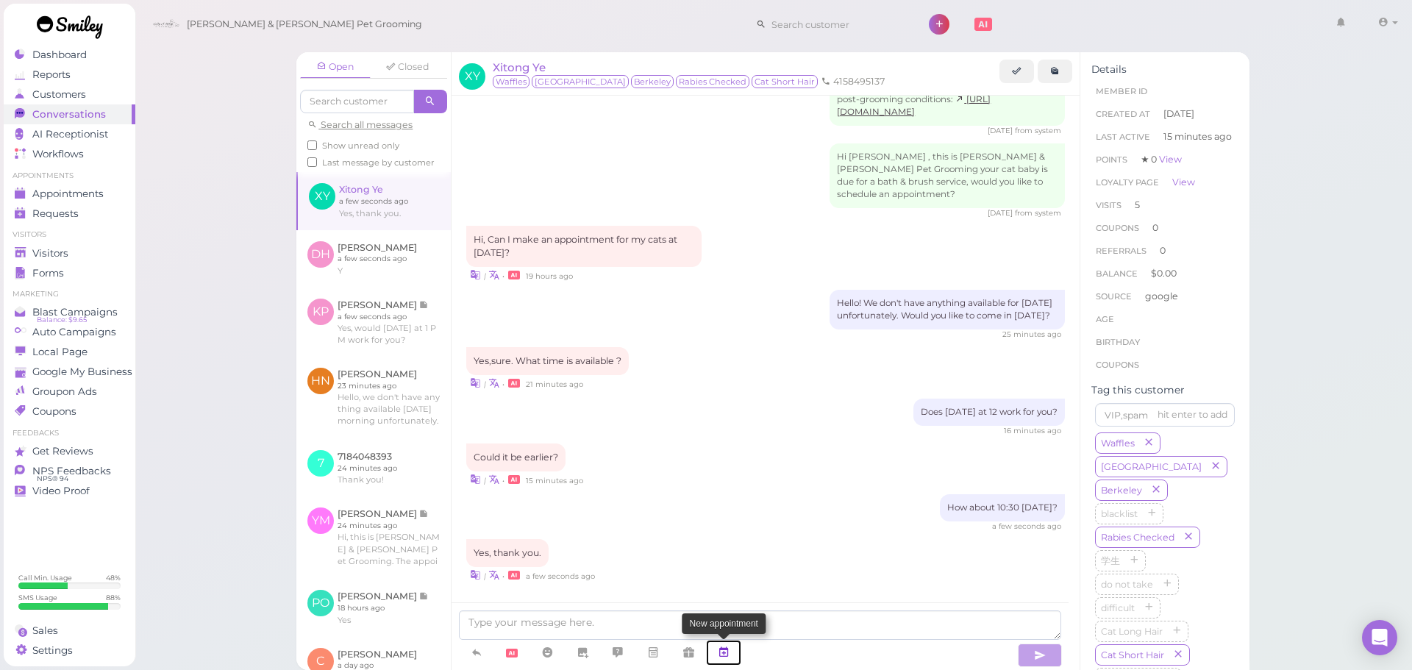
click at [722, 652] on icon at bounding box center [724, 652] width 12 height 15
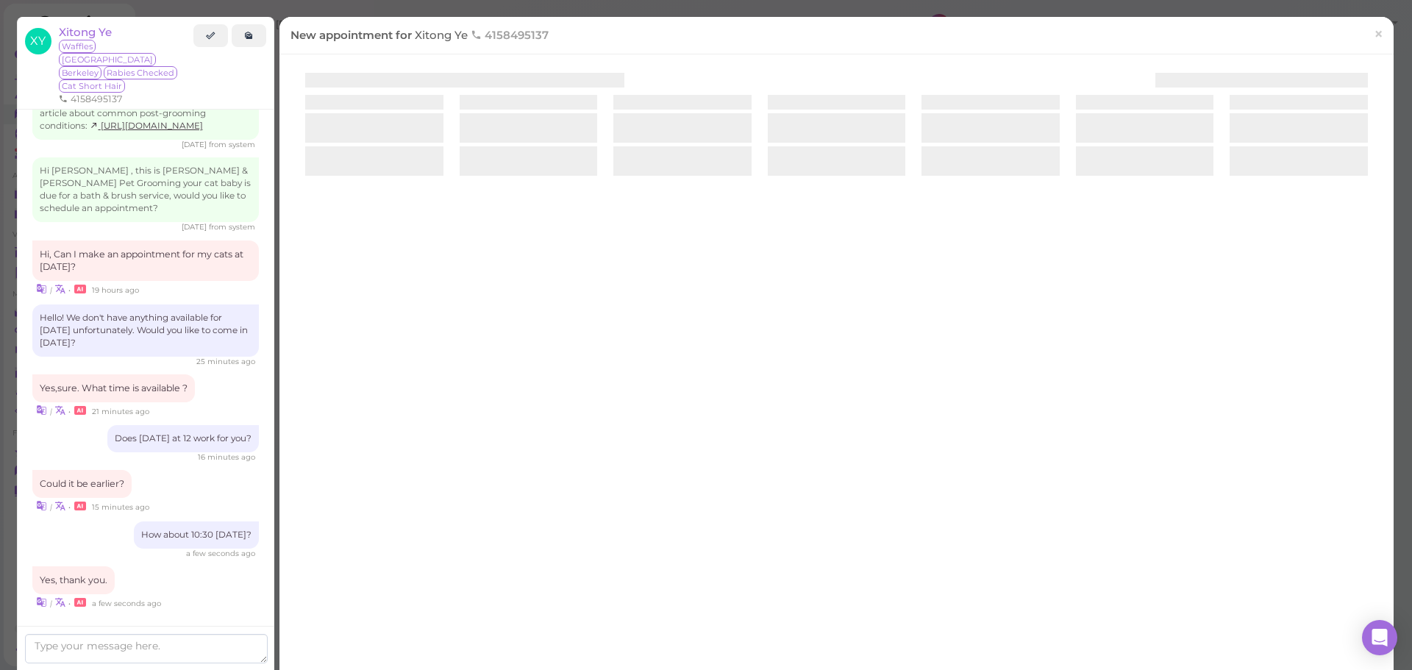
scroll to position [1611, 0]
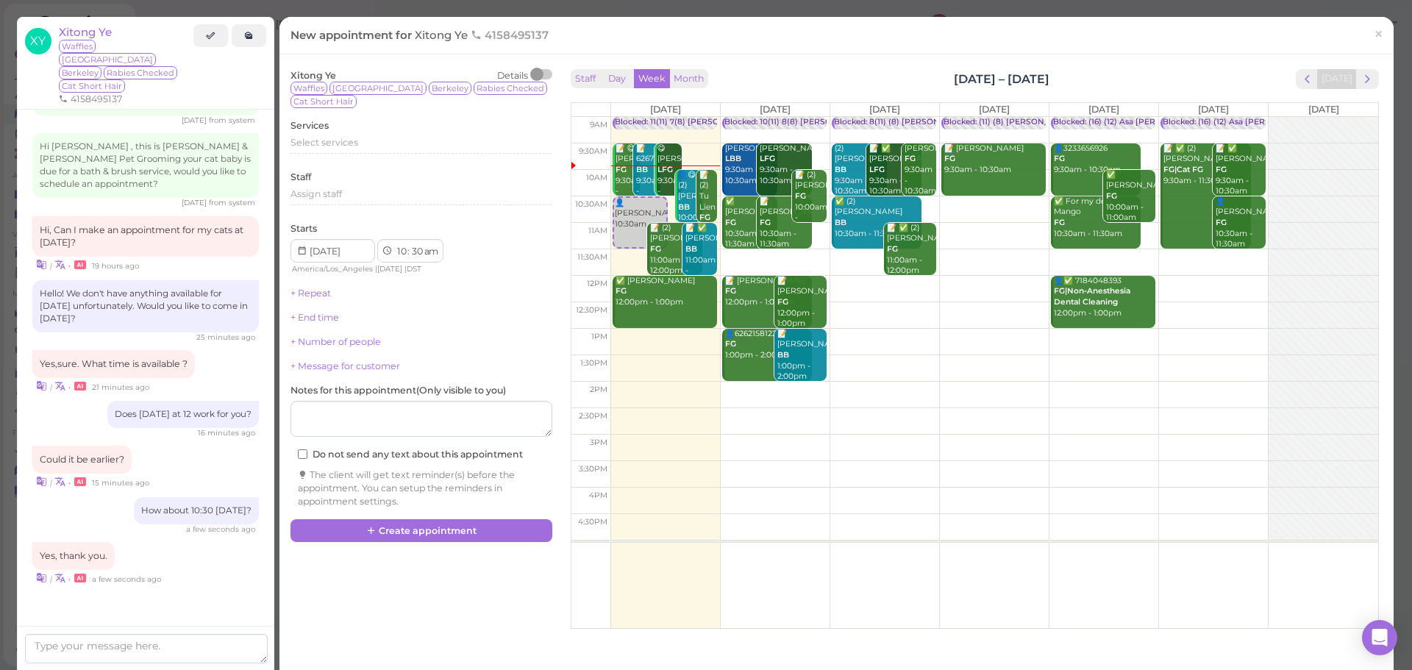
click at [880, 291] on td at bounding box center [994, 289] width 768 height 26
type input "2025-10-01"
select select "12"
select select "15"
select select "pm"
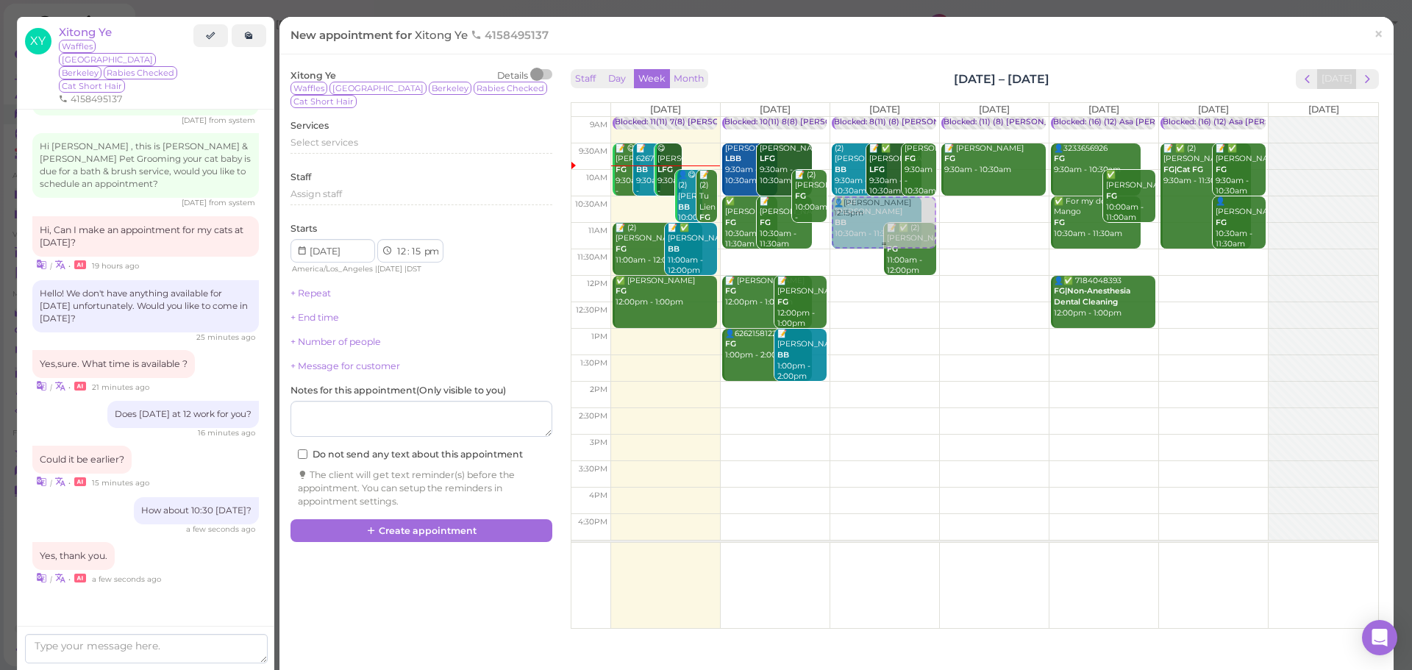
click at [863, 117] on div "👤Xitong Ye 12:15pm Blocked: 8(11) (8) Asa Helen • Appointment (2) Ivy Zhen BB 9…" at bounding box center [884, 117] width 109 height 0
select select "10"
select select "30"
select select "am"
click at [400, 155] on div "Select services" at bounding box center [422, 148] width 262 height 24
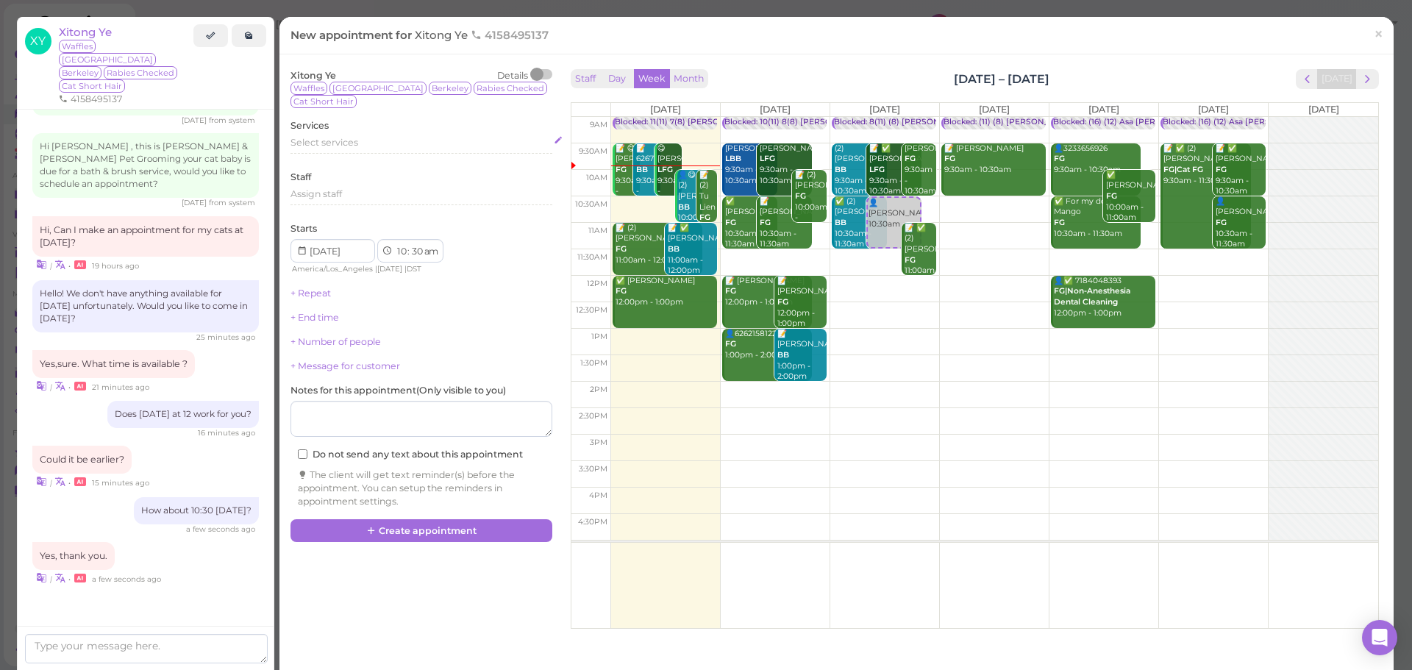
click at [400, 152] on div "Select services" at bounding box center [422, 145] width 262 height 18
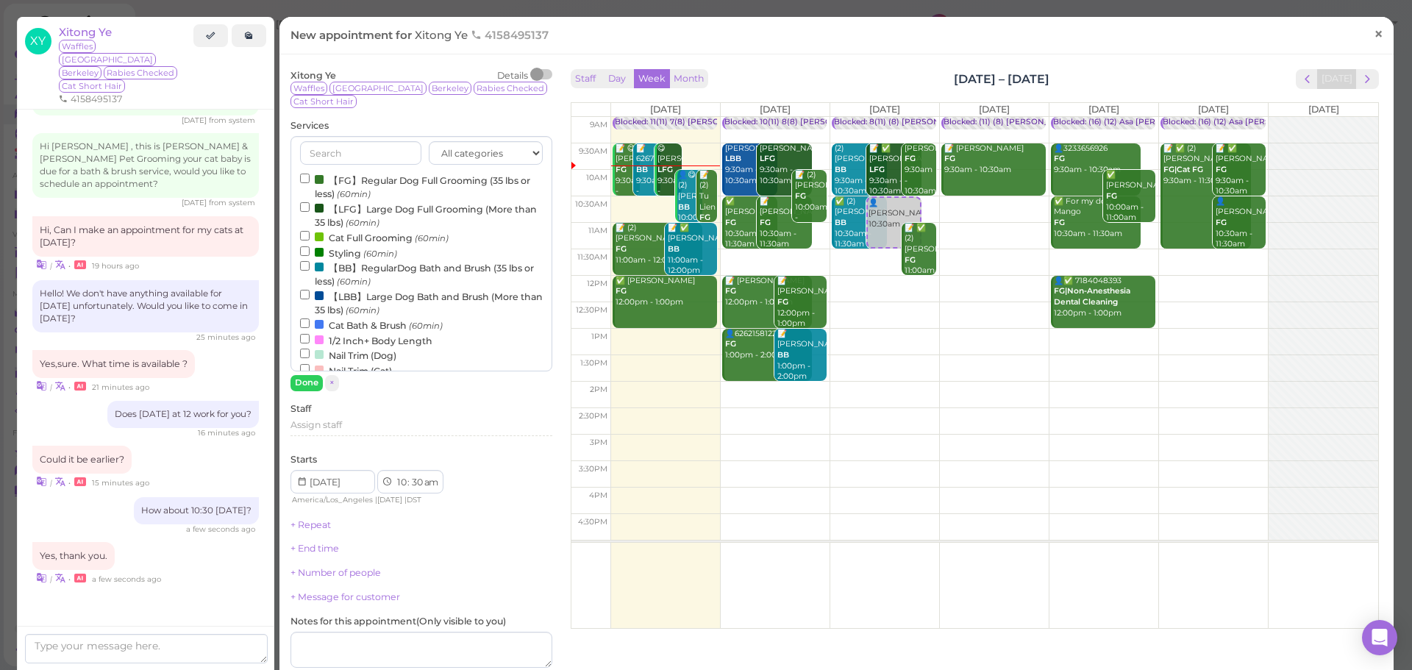
click at [1375, 39] on link "×" at bounding box center [1378, 35] width 27 height 35
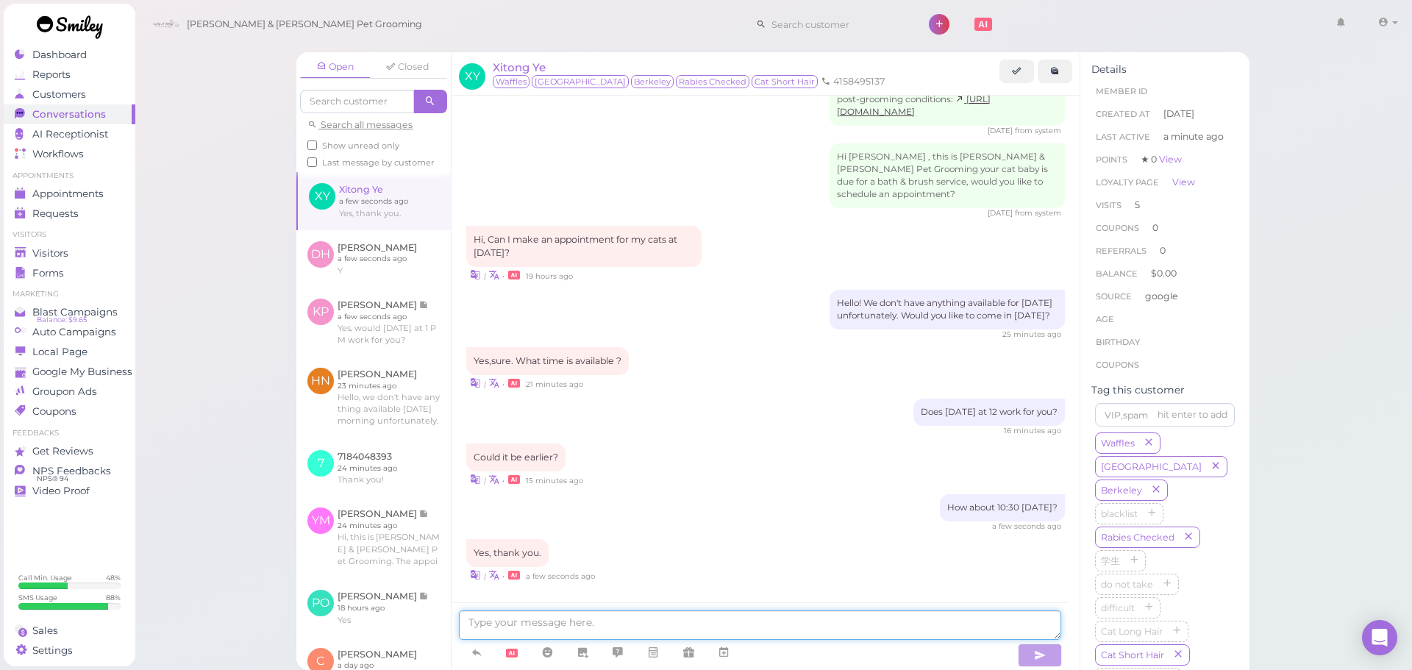
click at [702, 626] on textarea at bounding box center [760, 624] width 602 height 29
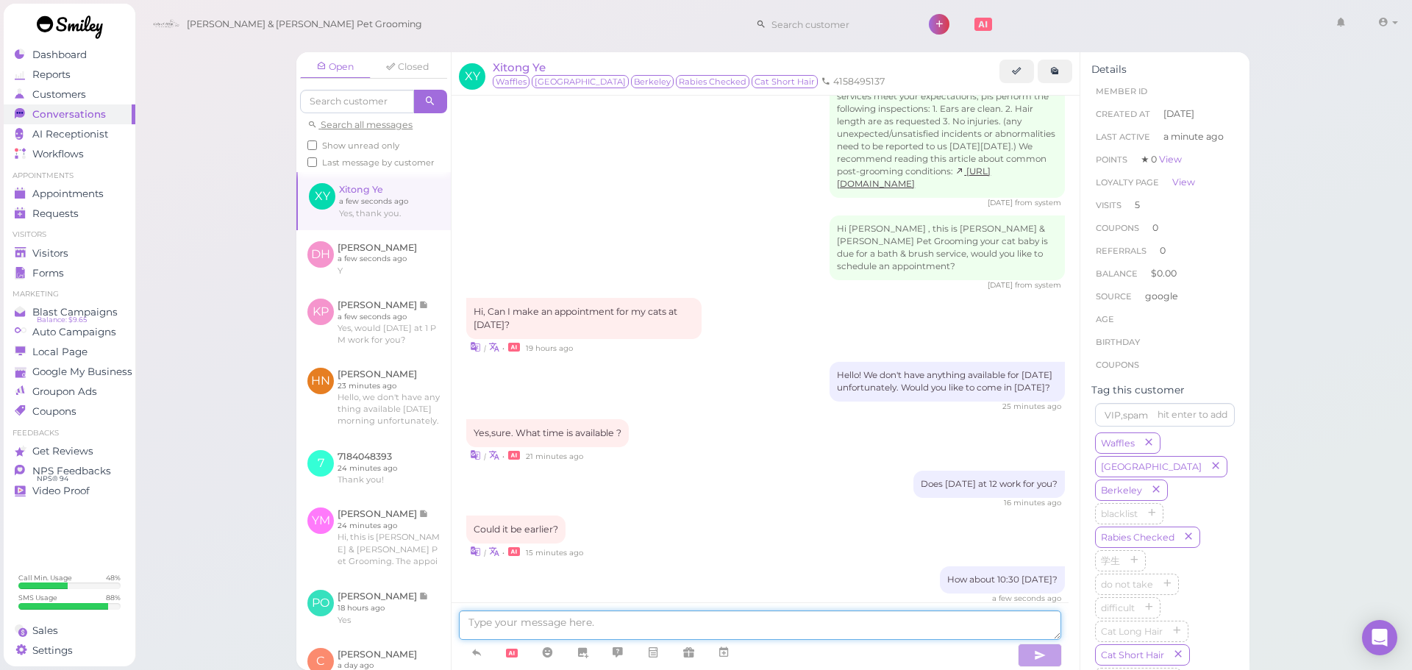
scroll to position [1586, 0]
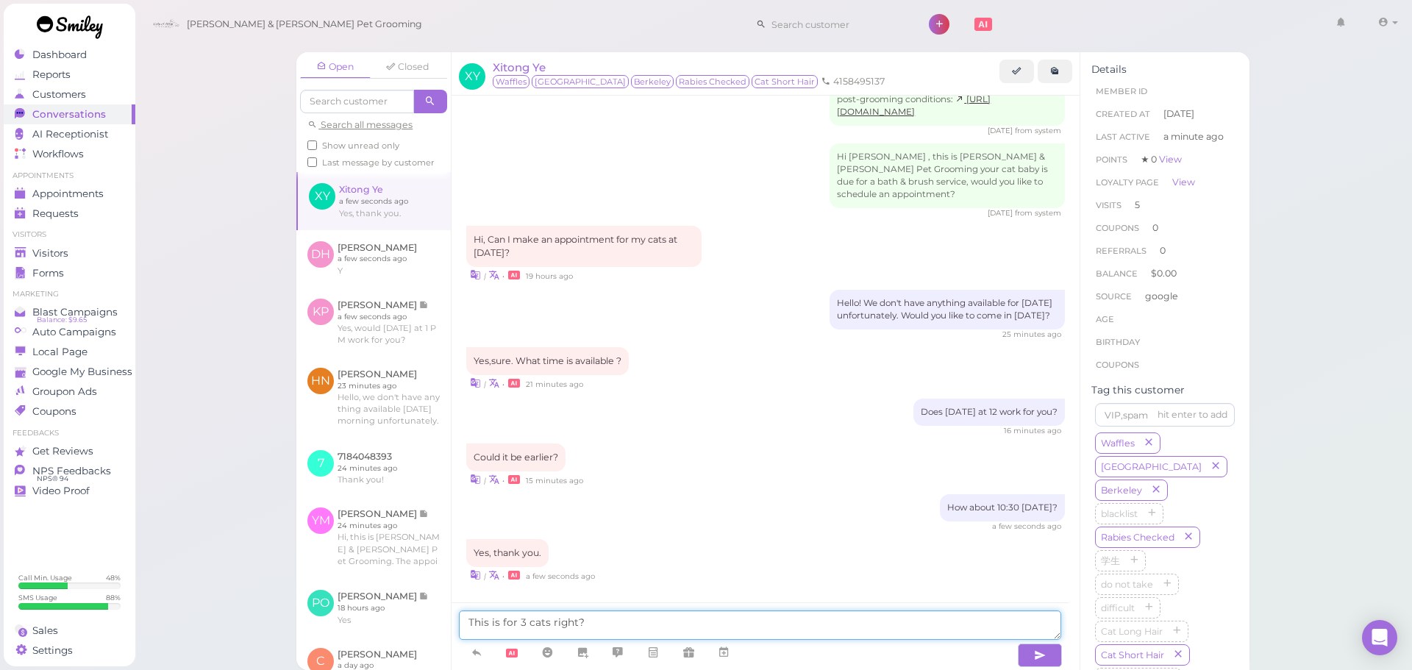
type textarea "This is for 3 cats right?"
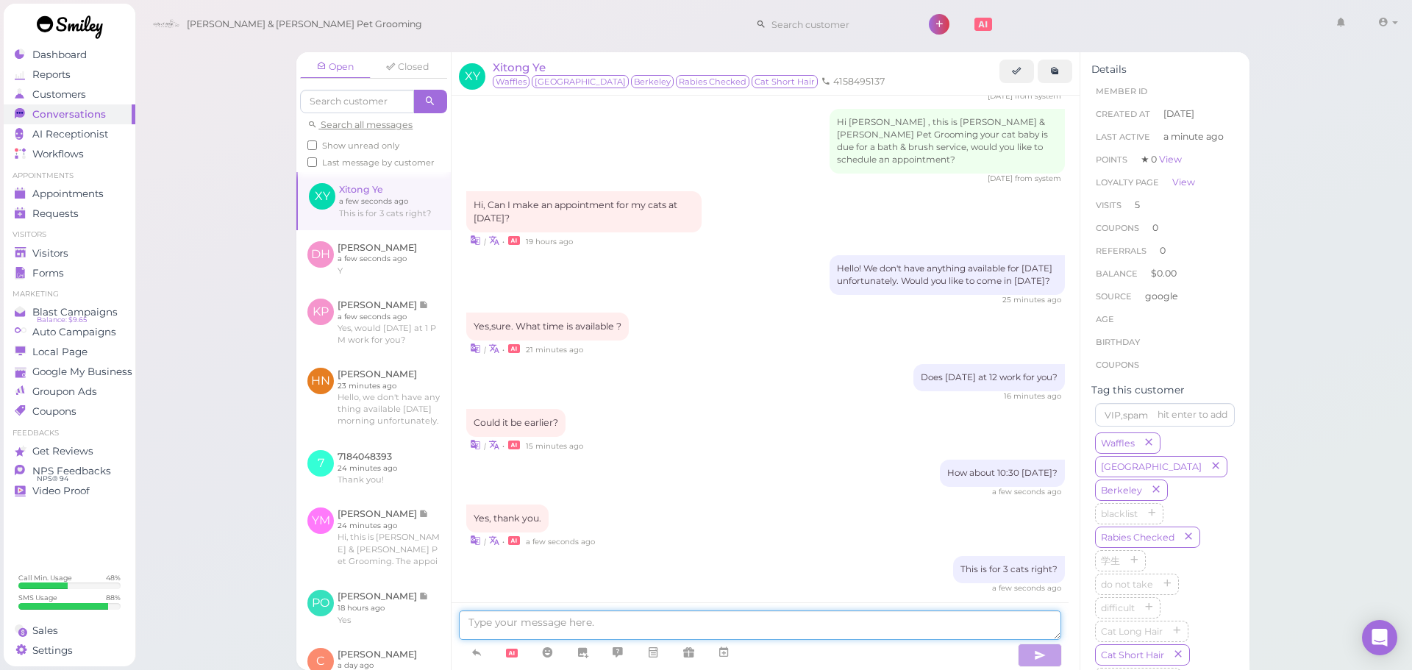
click at [786, 619] on textarea at bounding box center [760, 624] width 602 height 29
click at [730, 653] on icon at bounding box center [724, 652] width 12 height 15
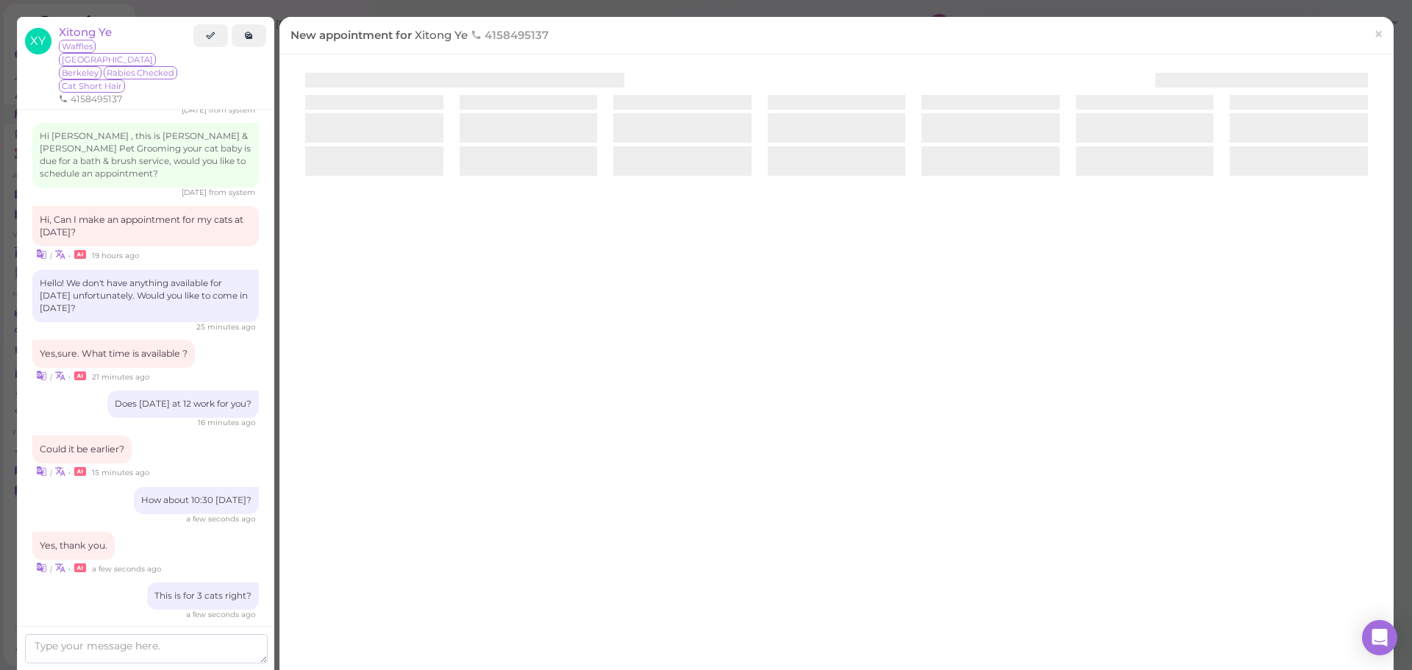
scroll to position [1671, 0]
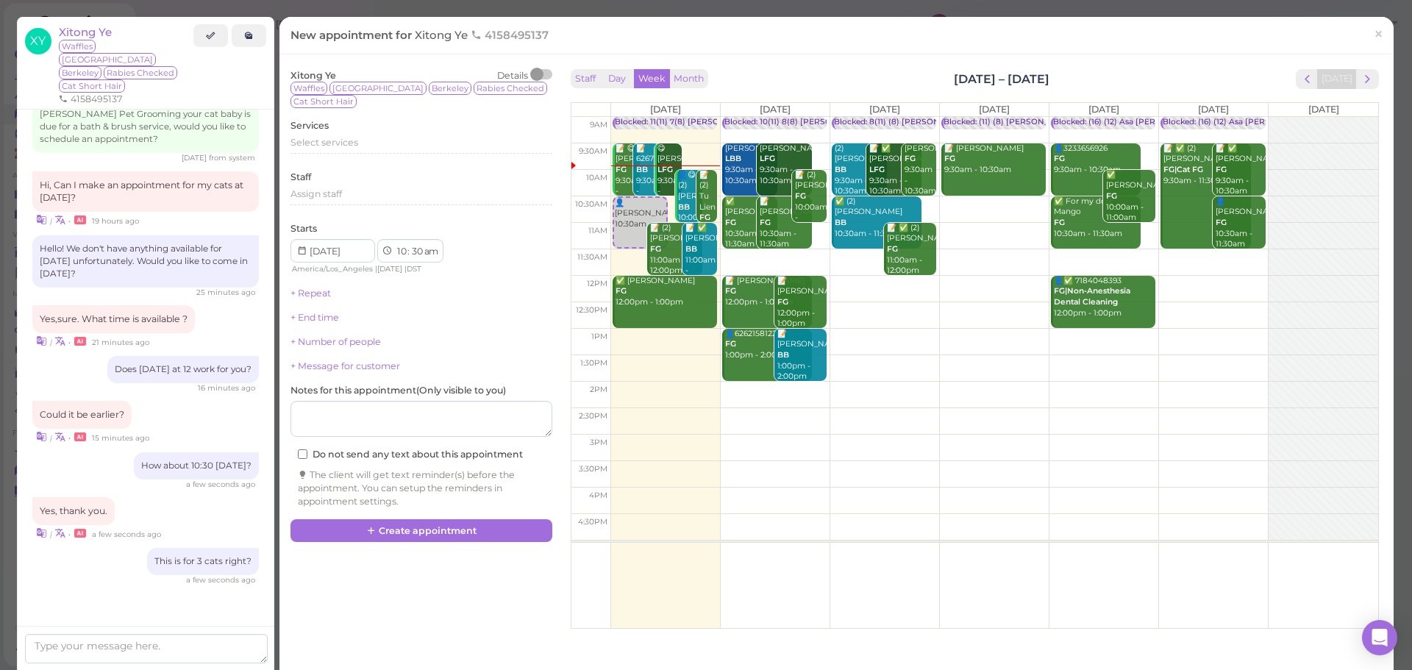
click at [923, 199] on td at bounding box center [994, 209] width 768 height 26
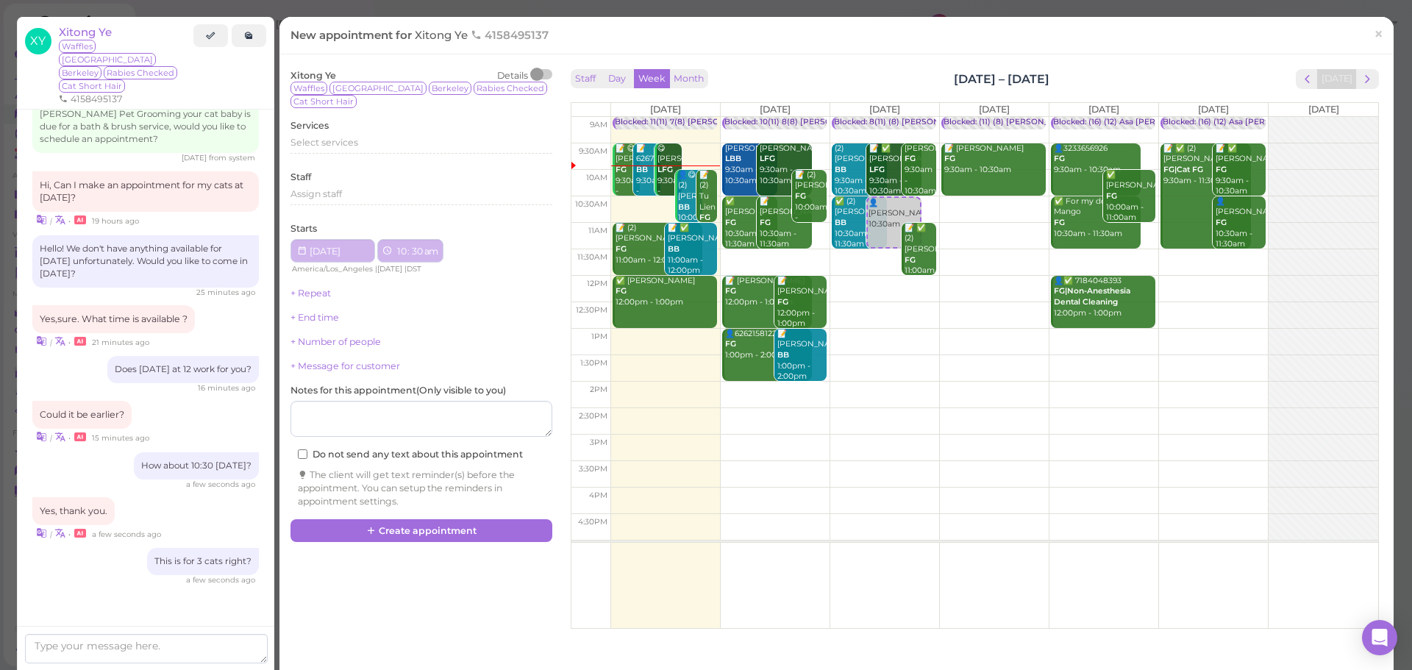
type input "2025-10-01"
click at [338, 145] on span "Select services" at bounding box center [325, 142] width 68 height 11
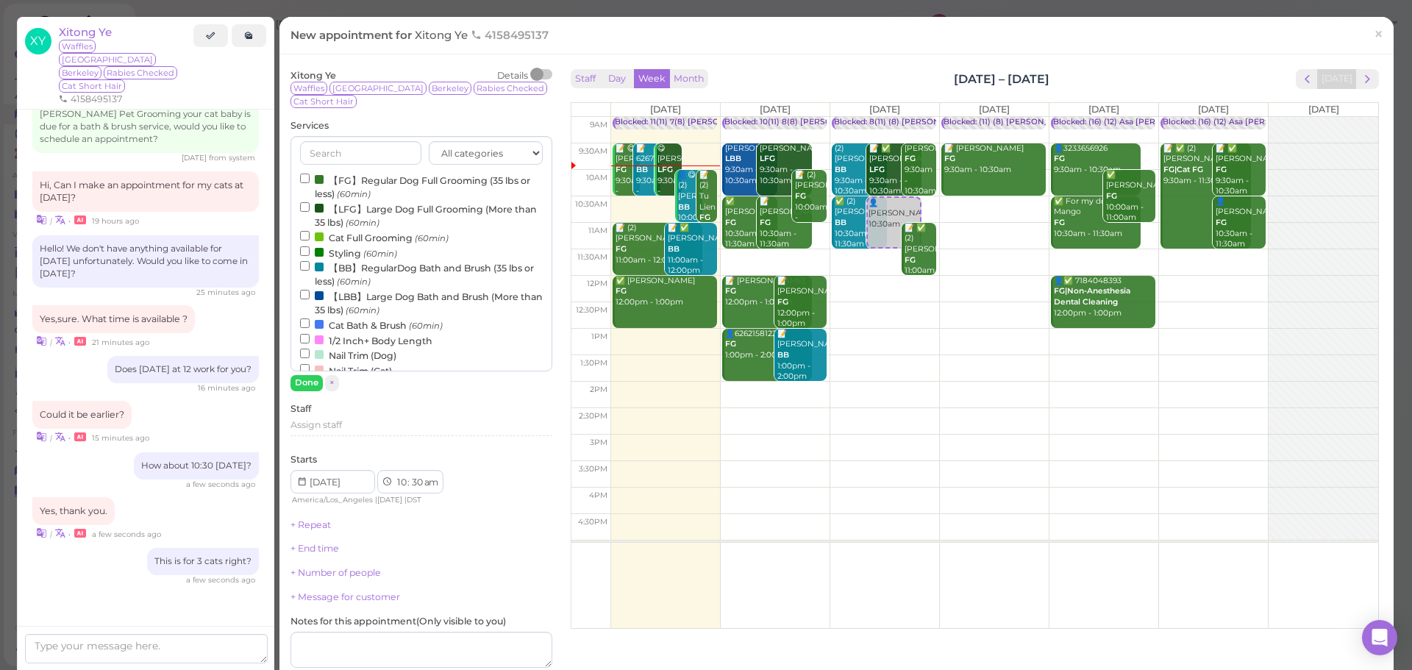
click at [332, 329] on label "Cat Bath & Brush (60min)" at bounding box center [371, 324] width 143 height 15
click at [310, 328] on input "Cat Bath & Brush (60min)" at bounding box center [305, 323] width 10 height 10
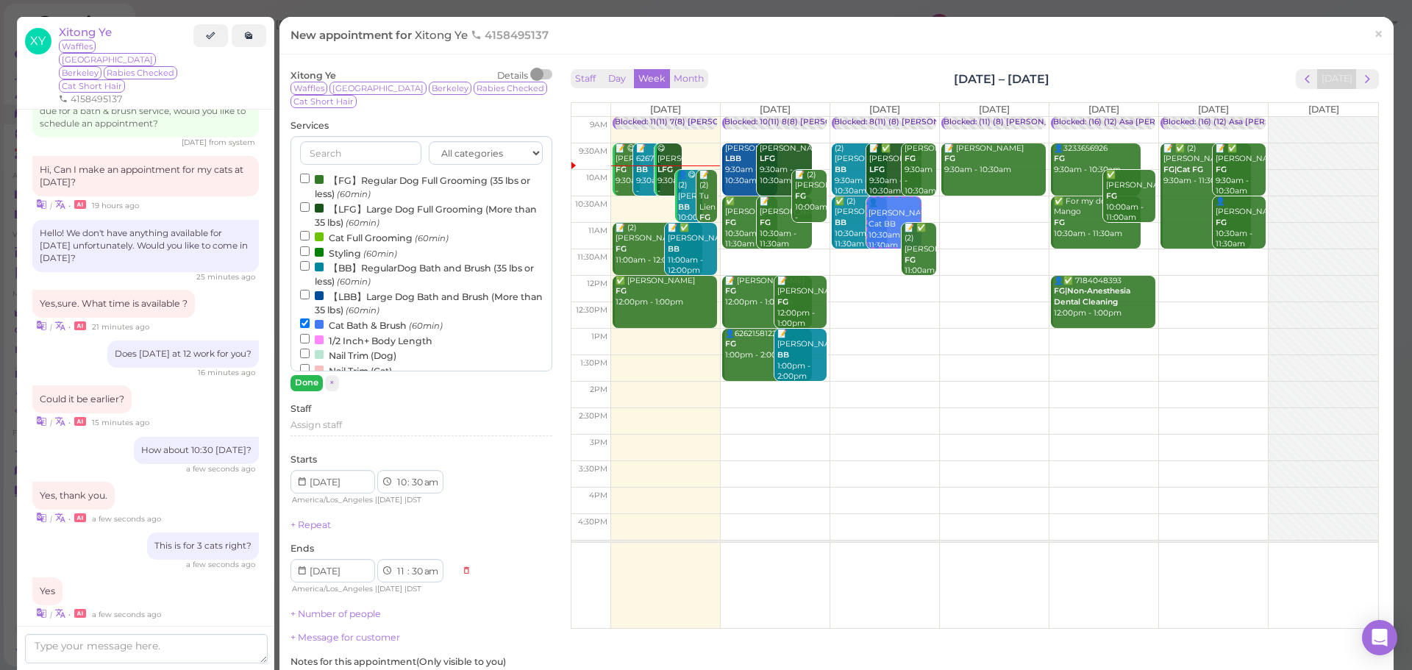
scroll to position [1722, 0]
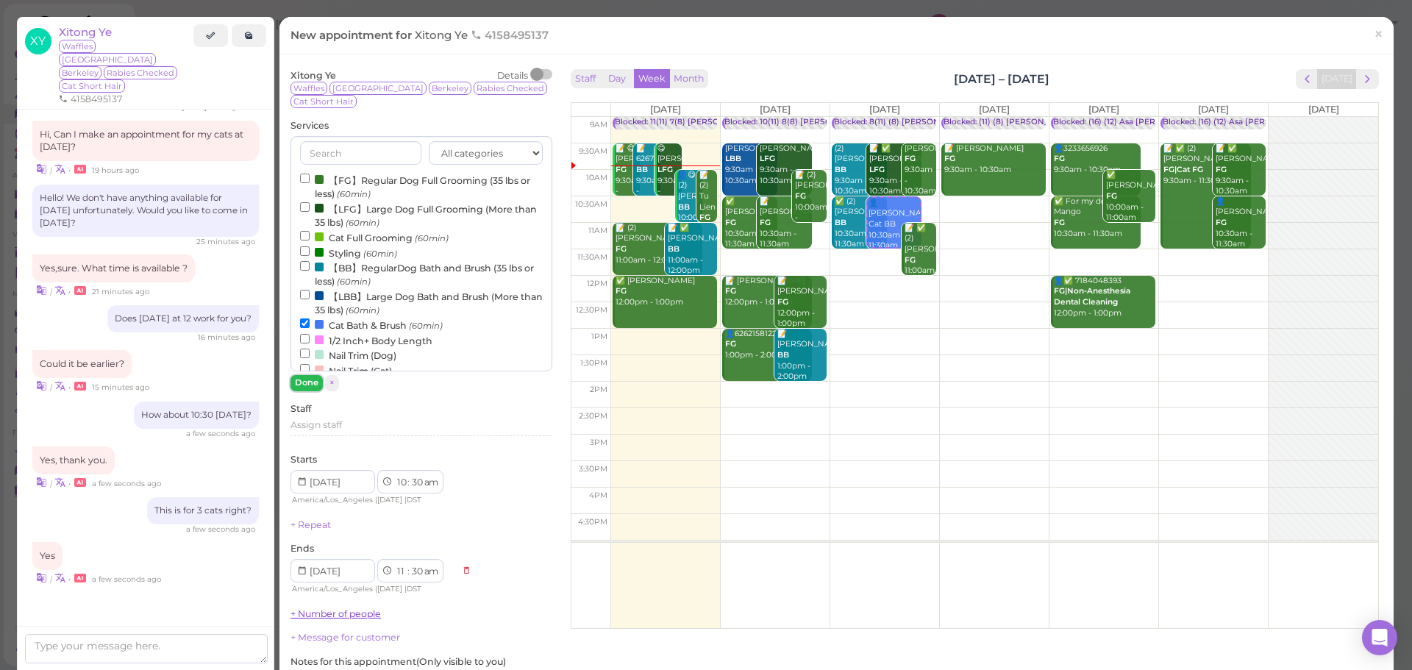
click at [305, 380] on button "Done" at bounding box center [307, 382] width 32 height 15
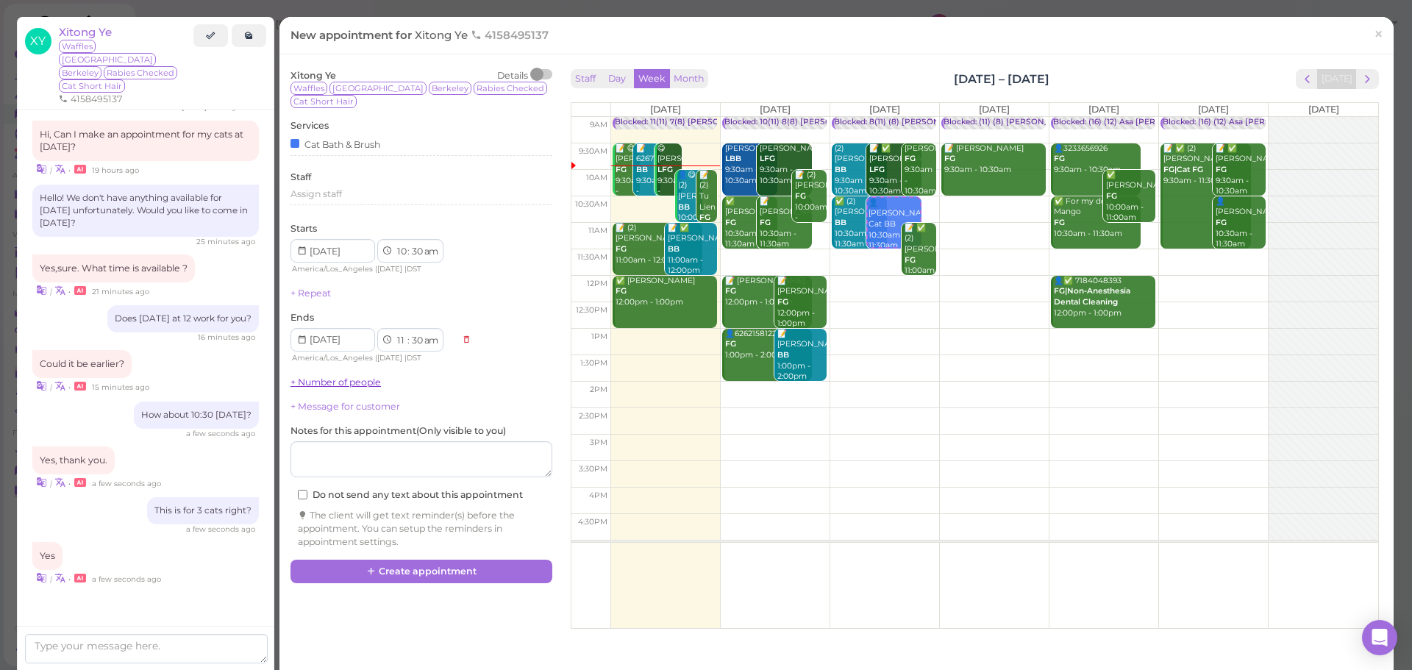
click at [325, 382] on link "+ Number of people" at bounding box center [336, 382] width 90 height 11
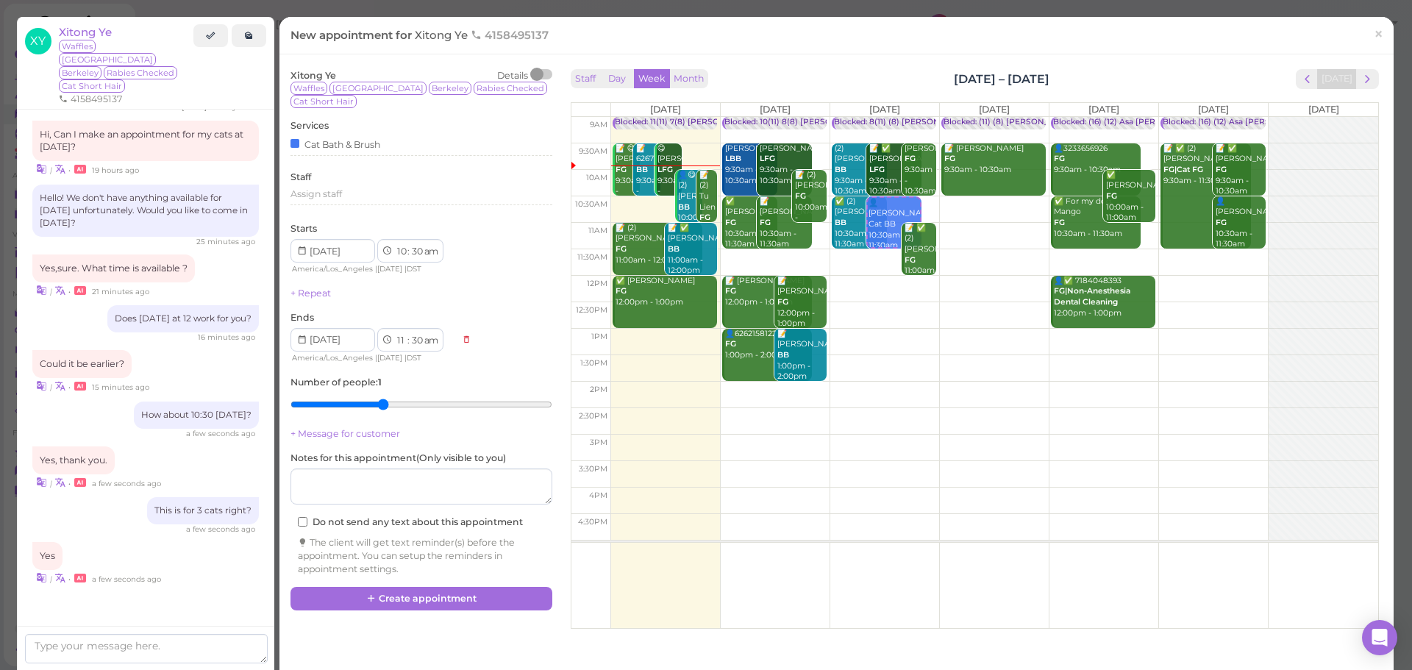
click at [374, 410] on input "range" at bounding box center [422, 405] width 262 height 24
type input "3"
click at [368, 404] on input "range" at bounding box center [422, 405] width 262 height 24
click at [396, 594] on button "Create appointment" at bounding box center [422, 599] width 262 height 24
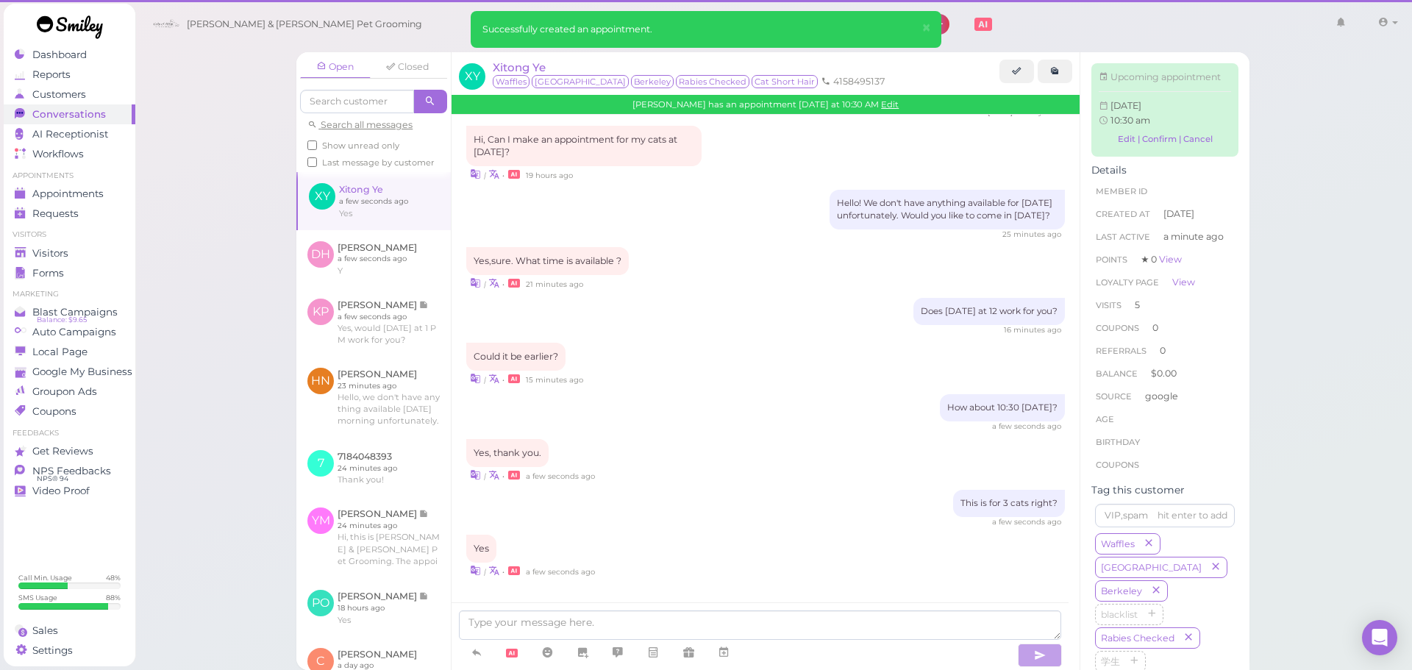
scroll to position [1671, 0]
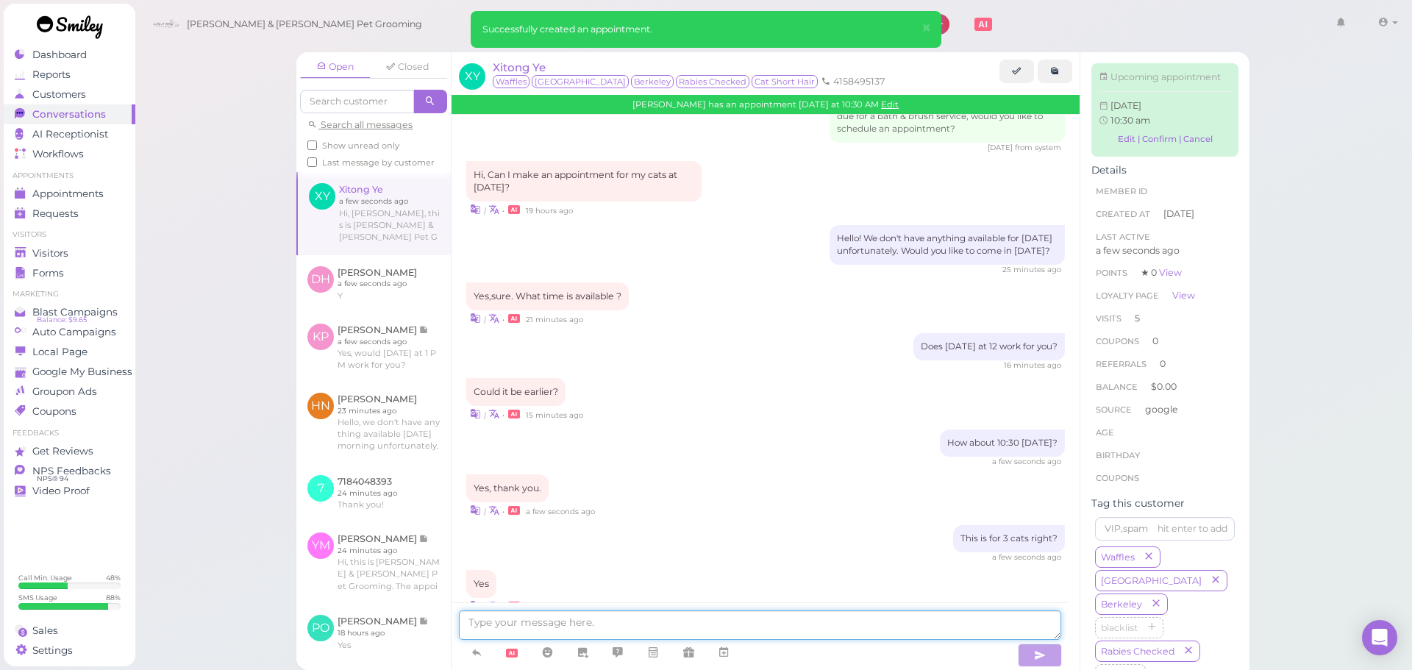
click at [721, 623] on textarea at bounding box center [760, 624] width 602 height 29
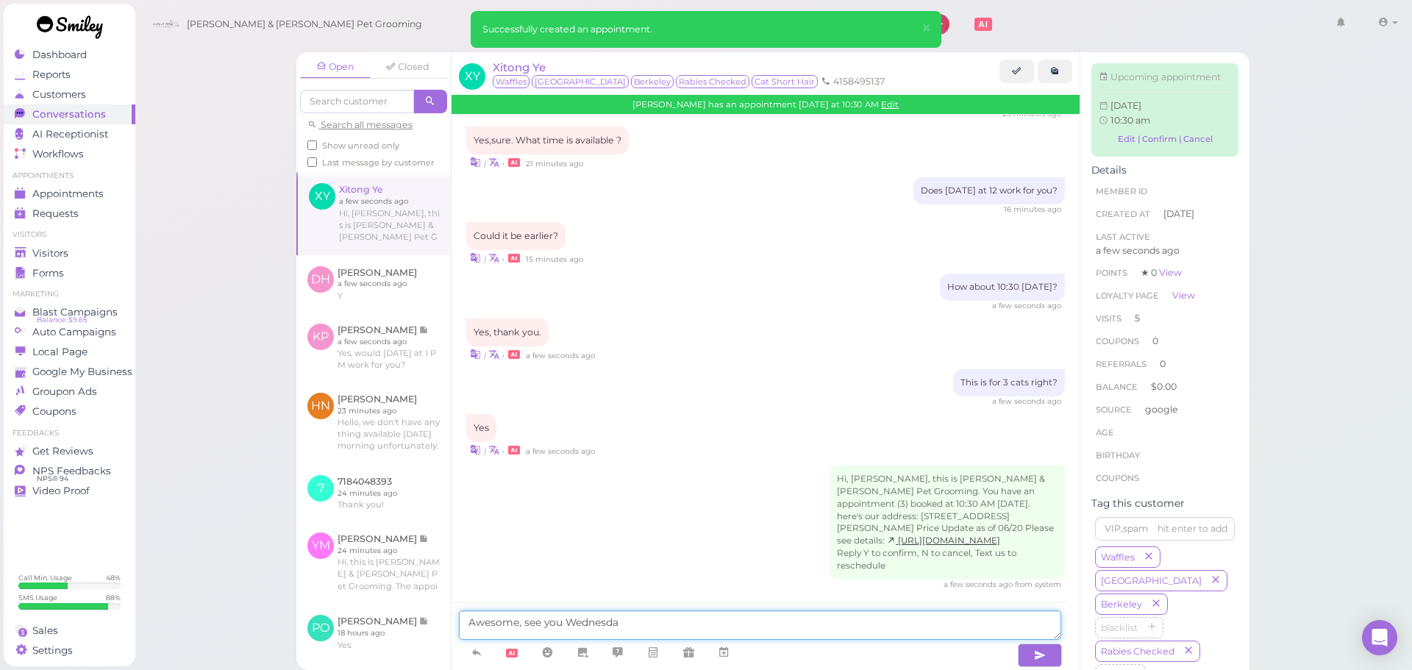
type textarea "Awesome, see you Wednesday"
click at [77, 245] on link "Visitors" at bounding box center [70, 253] width 132 height 20
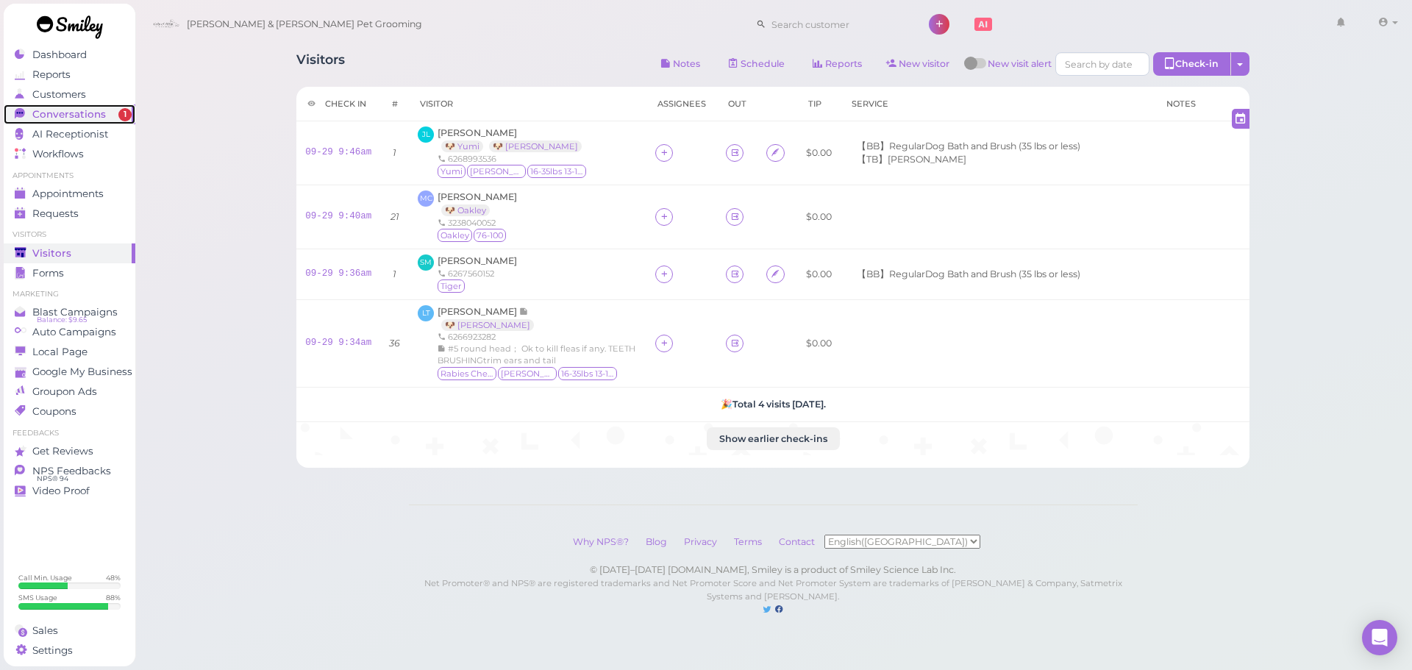
click at [104, 117] on div "Conversations" at bounding box center [68, 114] width 106 height 13
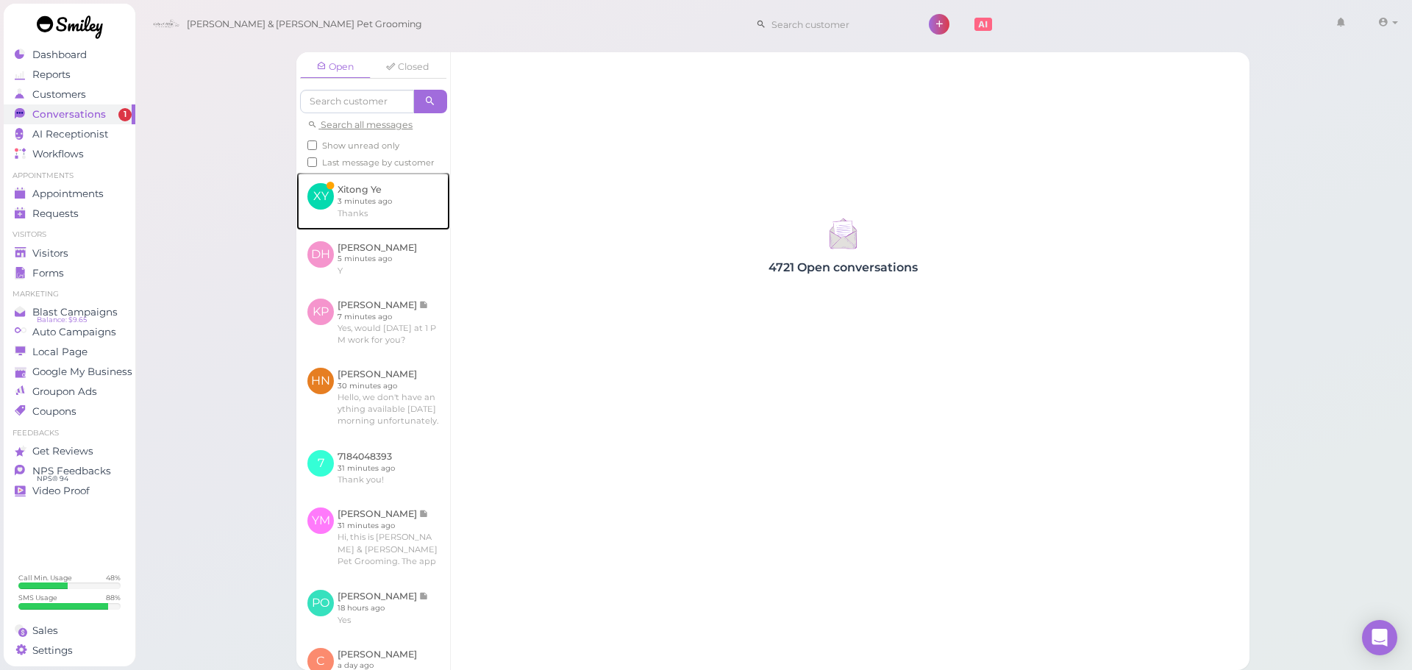
click at [391, 190] on link at bounding box center [373, 200] width 154 height 57
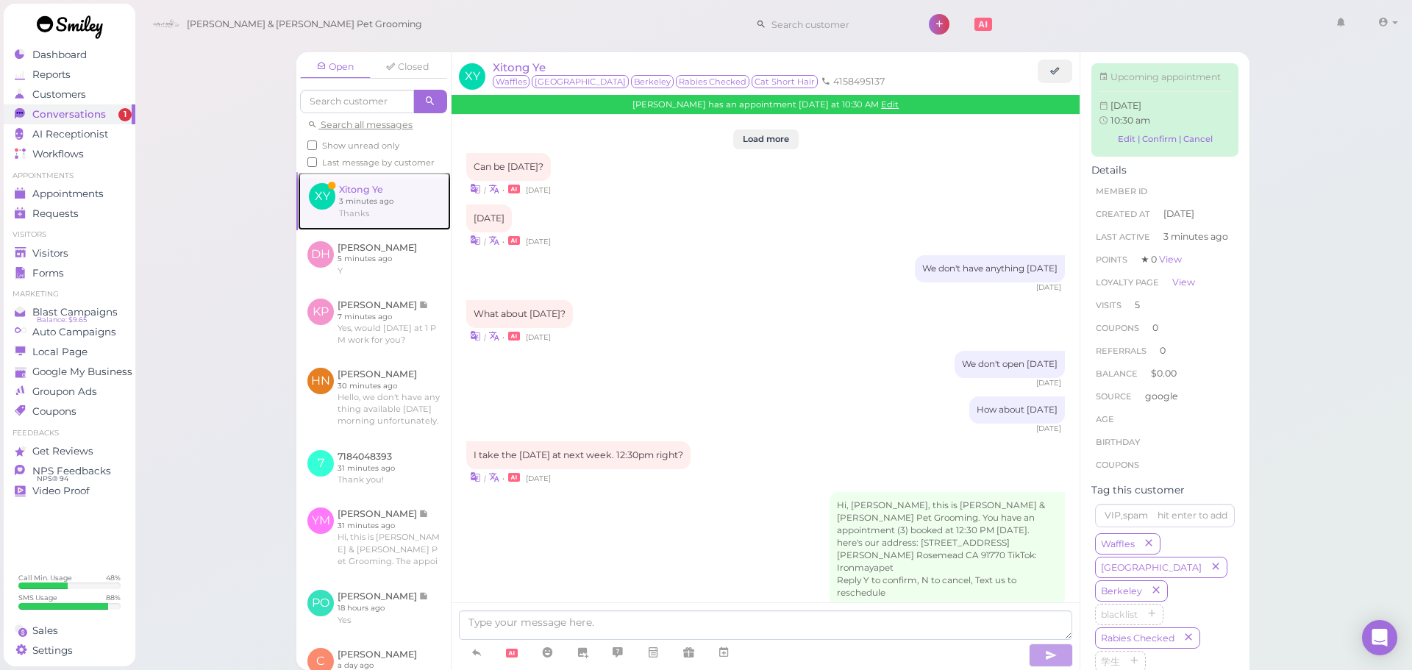
scroll to position [1527, 0]
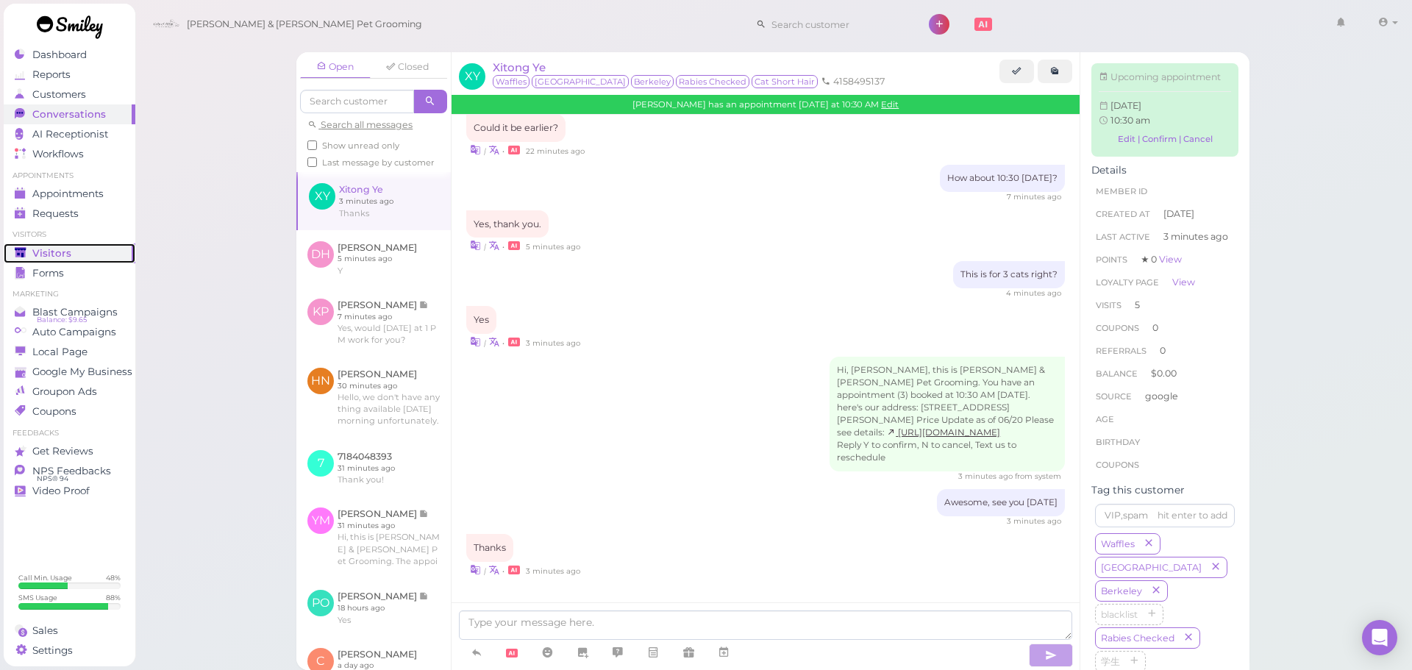
click at [80, 256] on div "Visitors" at bounding box center [68, 253] width 106 height 13
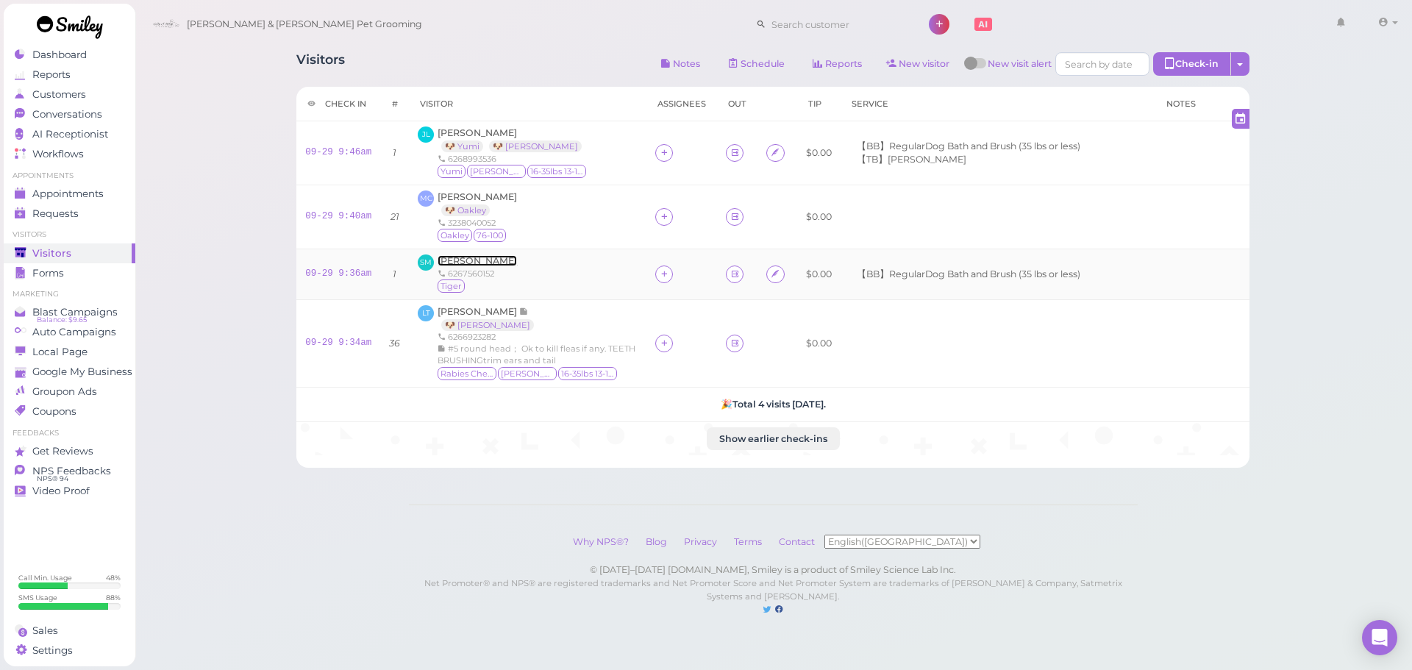
click at [492, 256] on span "[PERSON_NAME]" at bounding box center [477, 260] width 79 height 11
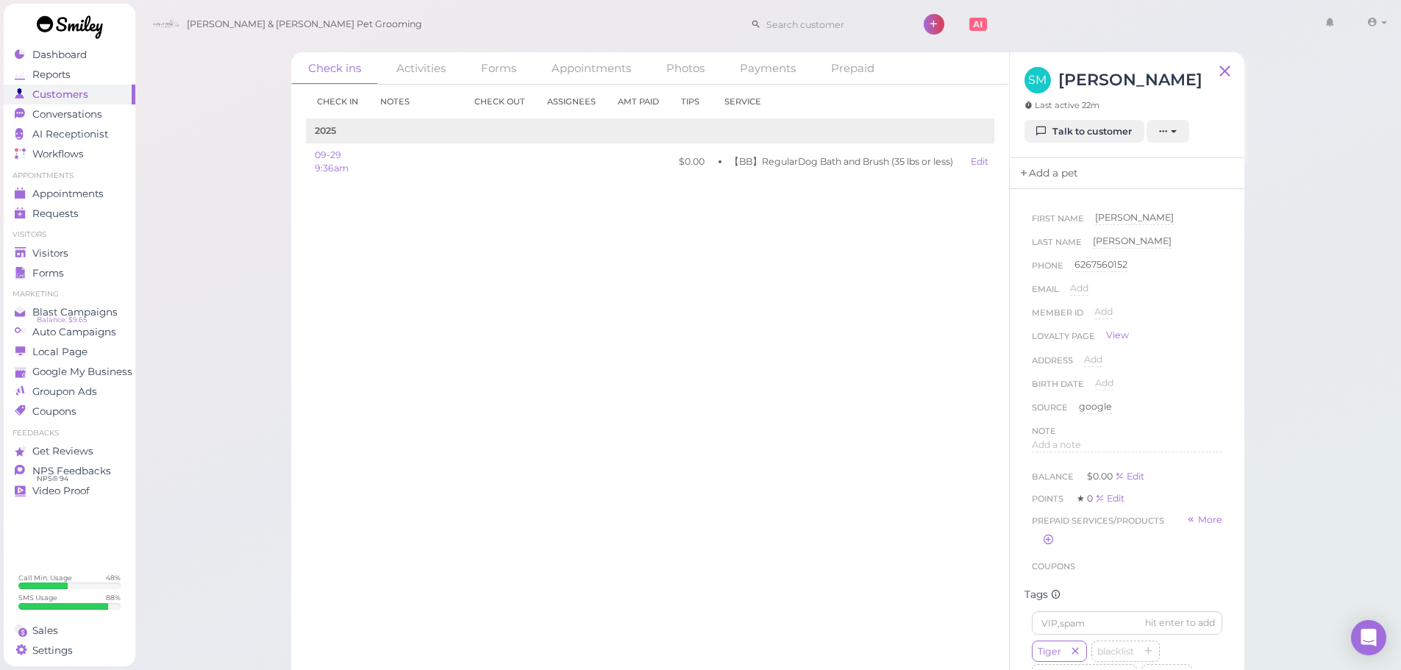
click at [1055, 189] on link "Add a pet" at bounding box center [1048, 173] width 77 height 31
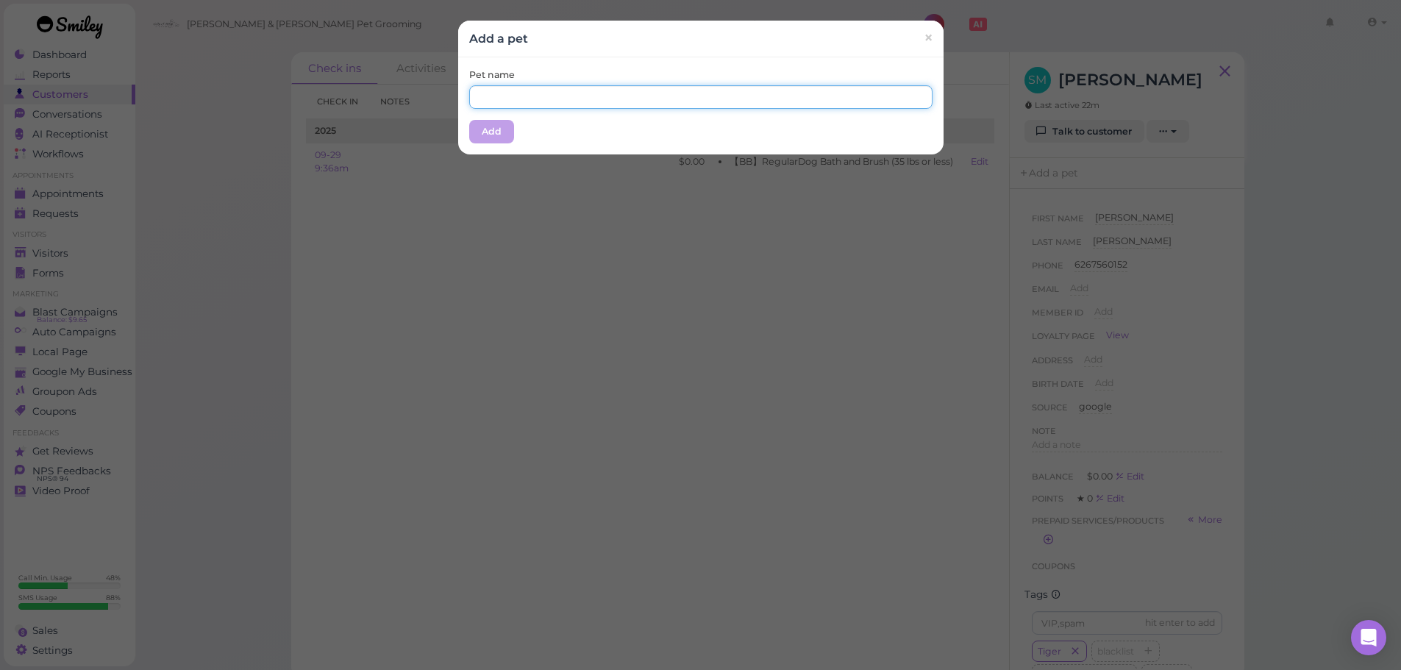
click at [624, 96] on input "text" at bounding box center [700, 97] width 463 height 24
type input "Tiger"
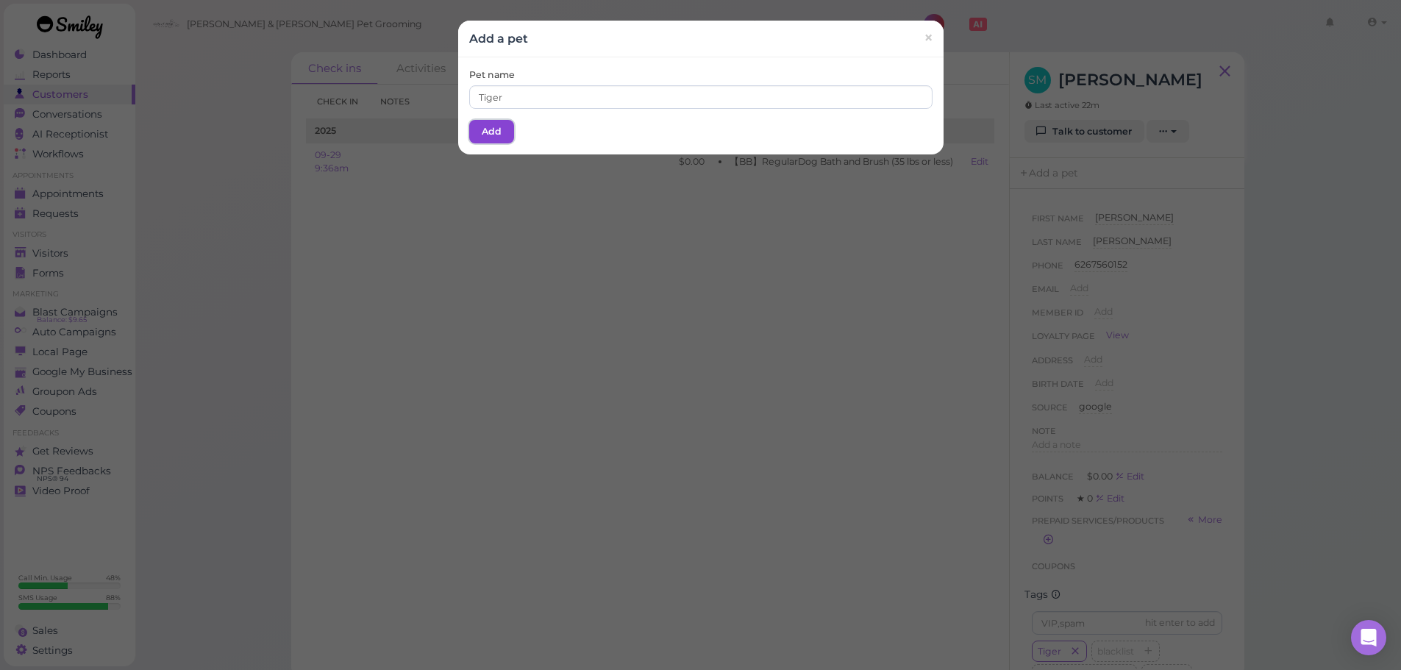
click at [481, 136] on button "Add" at bounding box center [491, 132] width 45 height 24
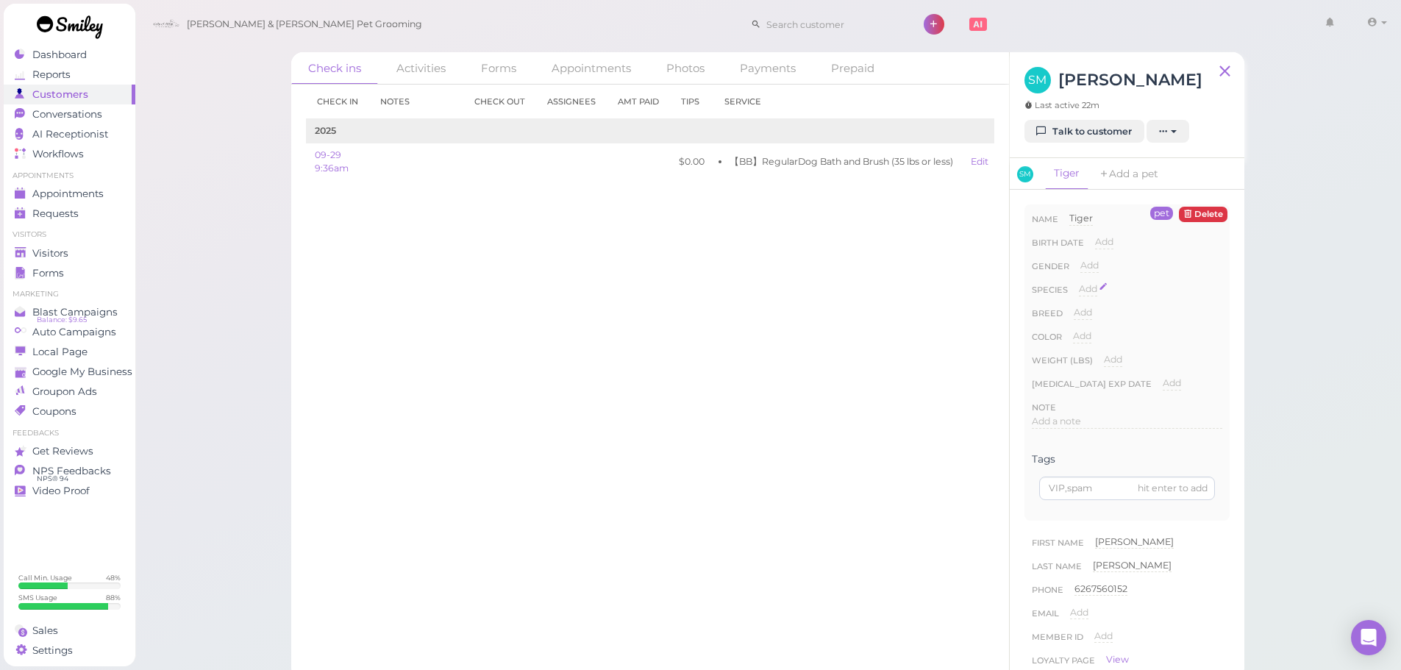
click at [1083, 294] on span "Add" at bounding box center [1088, 288] width 18 height 11
click at [1095, 304] on select "Dog Cat Bird Other" at bounding box center [1150, 293] width 143 height 22
select select "Dog"
click at [1079, 304] on select "Dog Cat Bird Other" at bounding box center [1150, 293] width 143 height 22
click at [1094, 323] on button "Done" at bounding box center [1096, 314] width 32 height 15
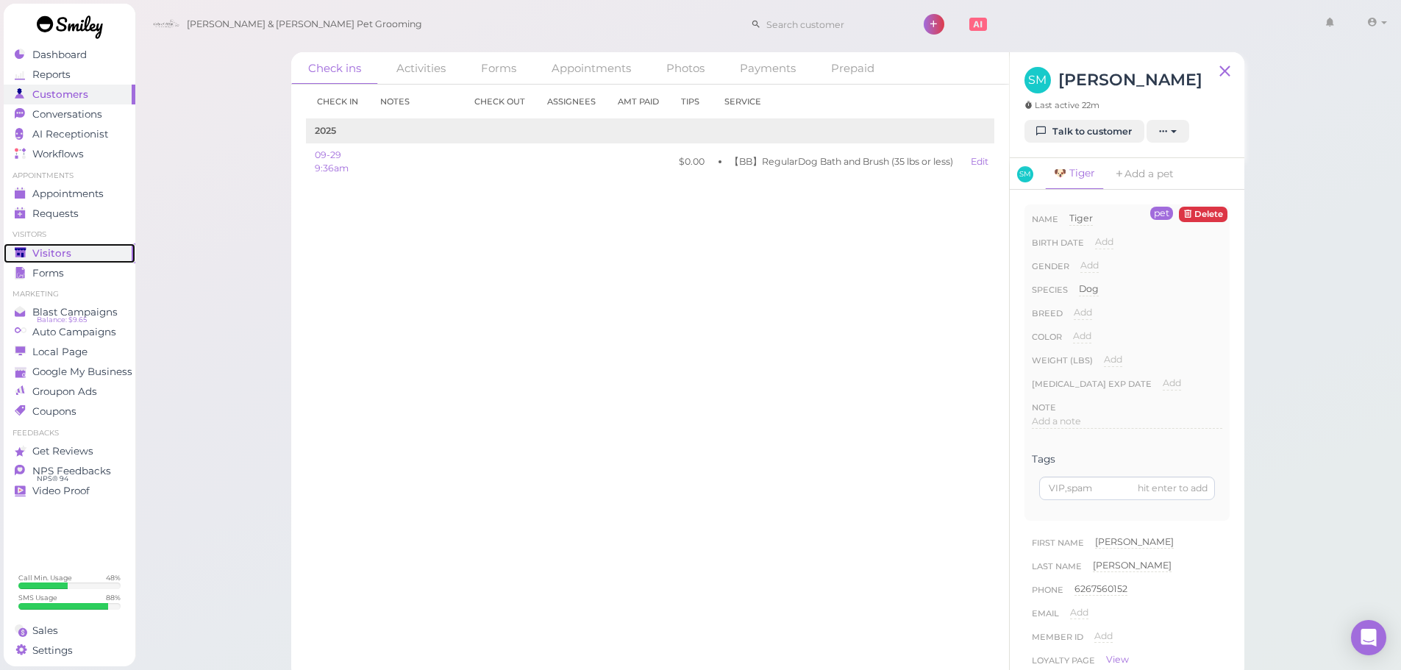
click at [106, 252] on div "Visitors" at bounding box center [68, 253] width 106 height 13
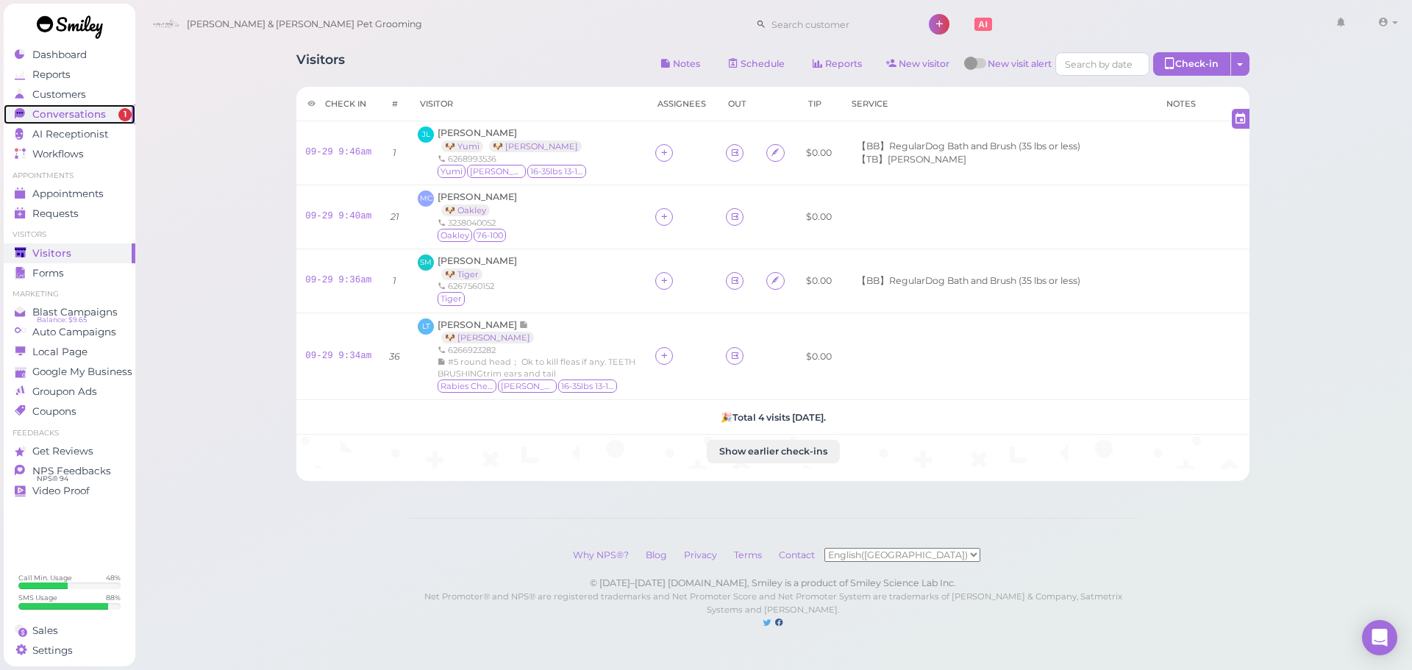
click at [96, 122] on link "Conversations 1" at bounding box center [70, 114] width 132 height 20
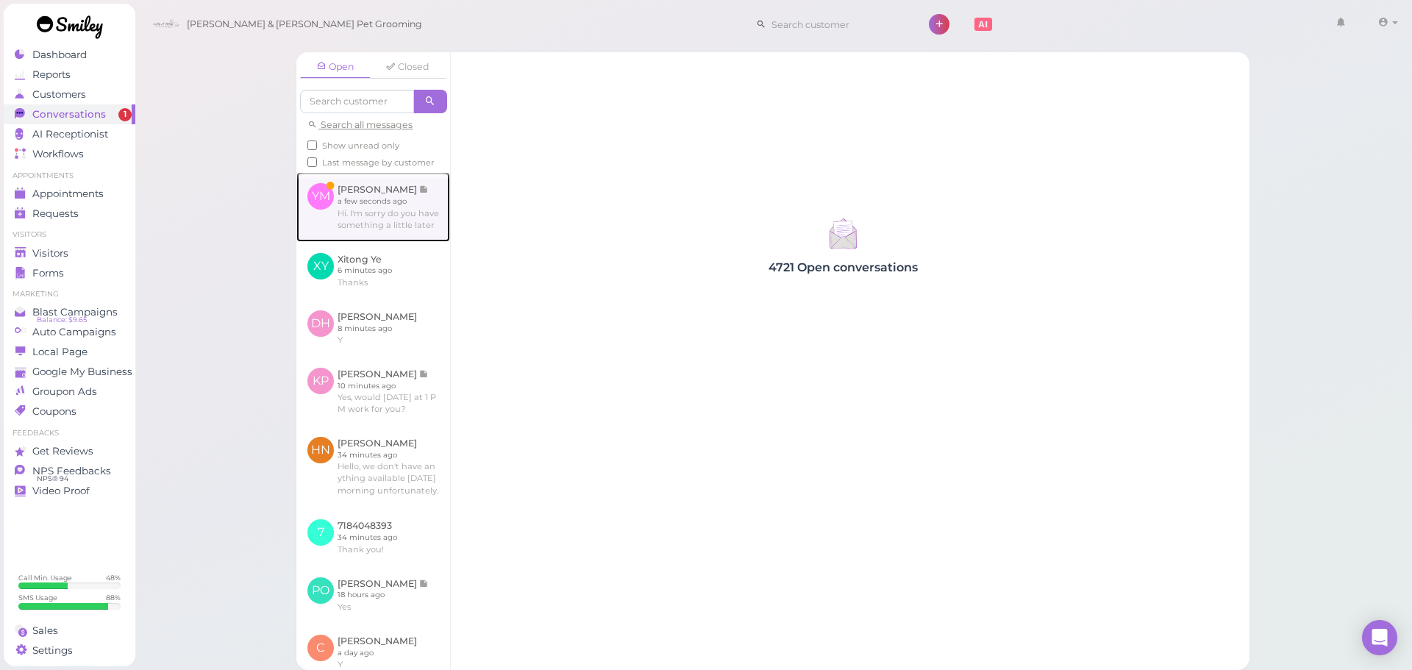
click at [366, 204] on link at bounding box center [373, 206] width 154 height 69
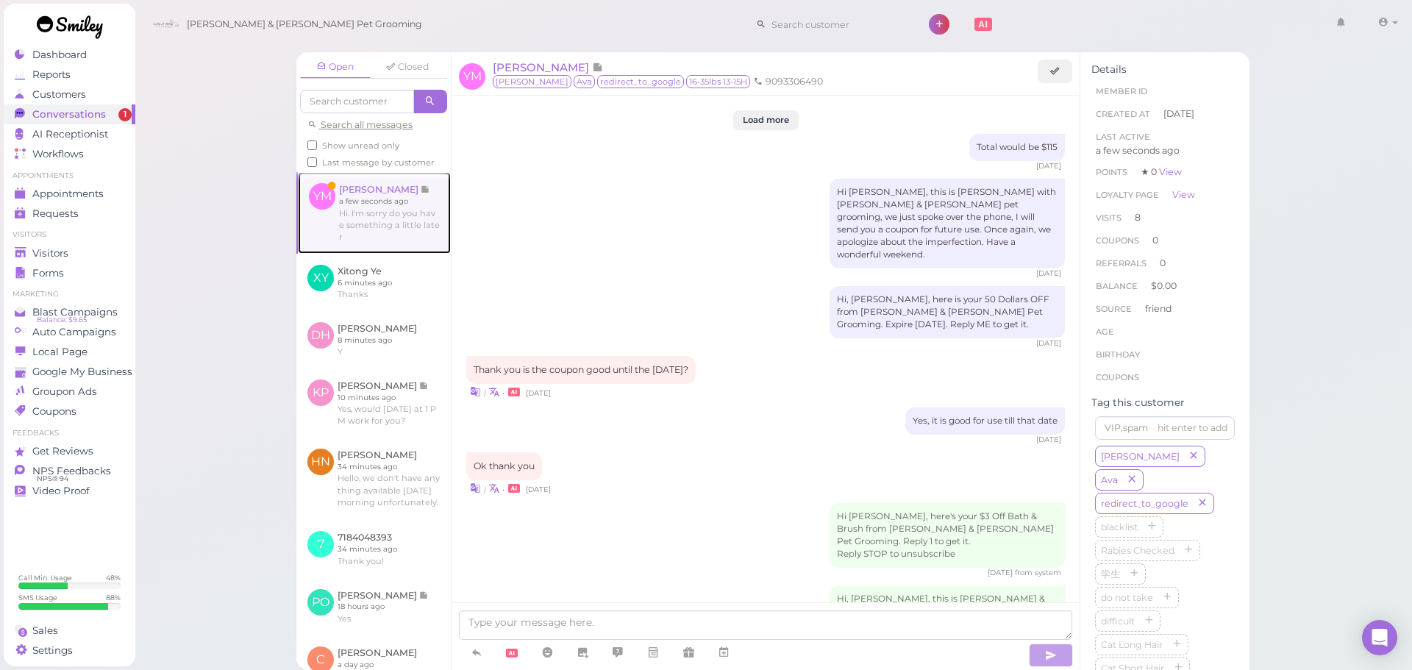
scroll to position [2112, 0]
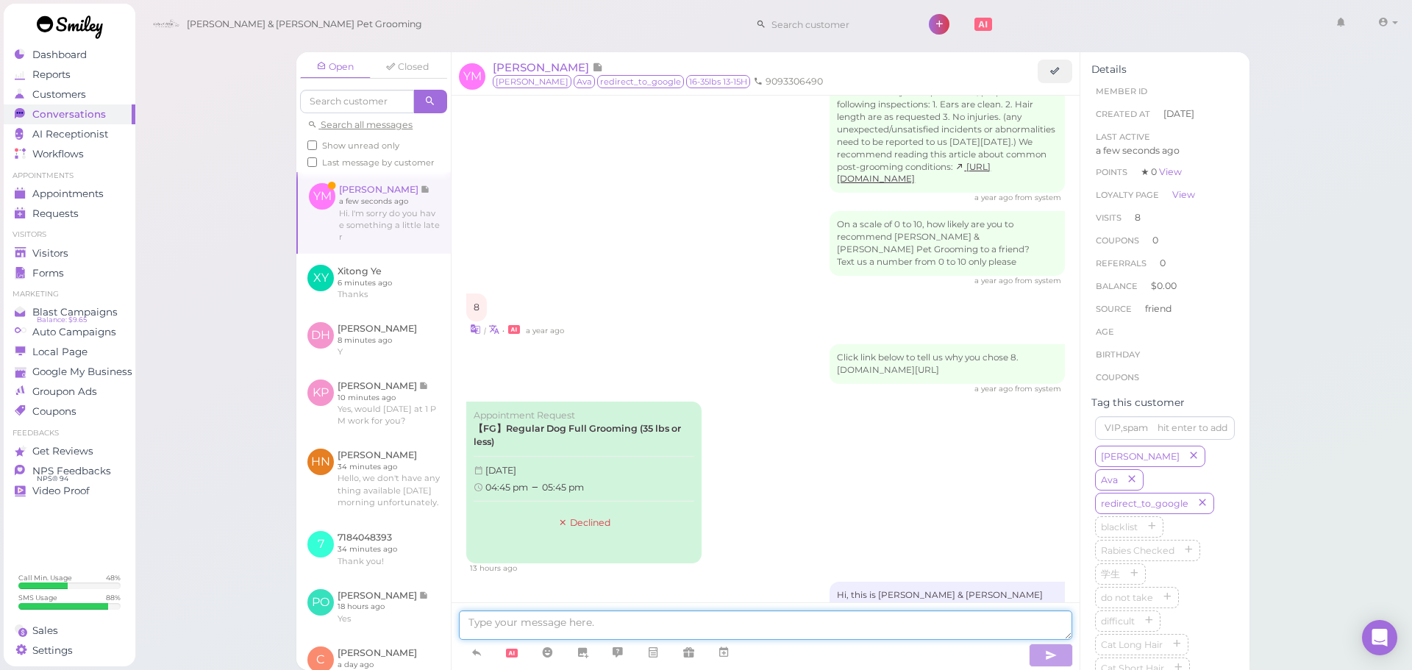
click at [731, 619] on textarea at bounding box center [765, 624] width 613 height 29
click at [713, 616] on textarea at bounding box center [765, 624] width 613 height 29
type textarea "We can do 10:30 or 11:30 as well!"
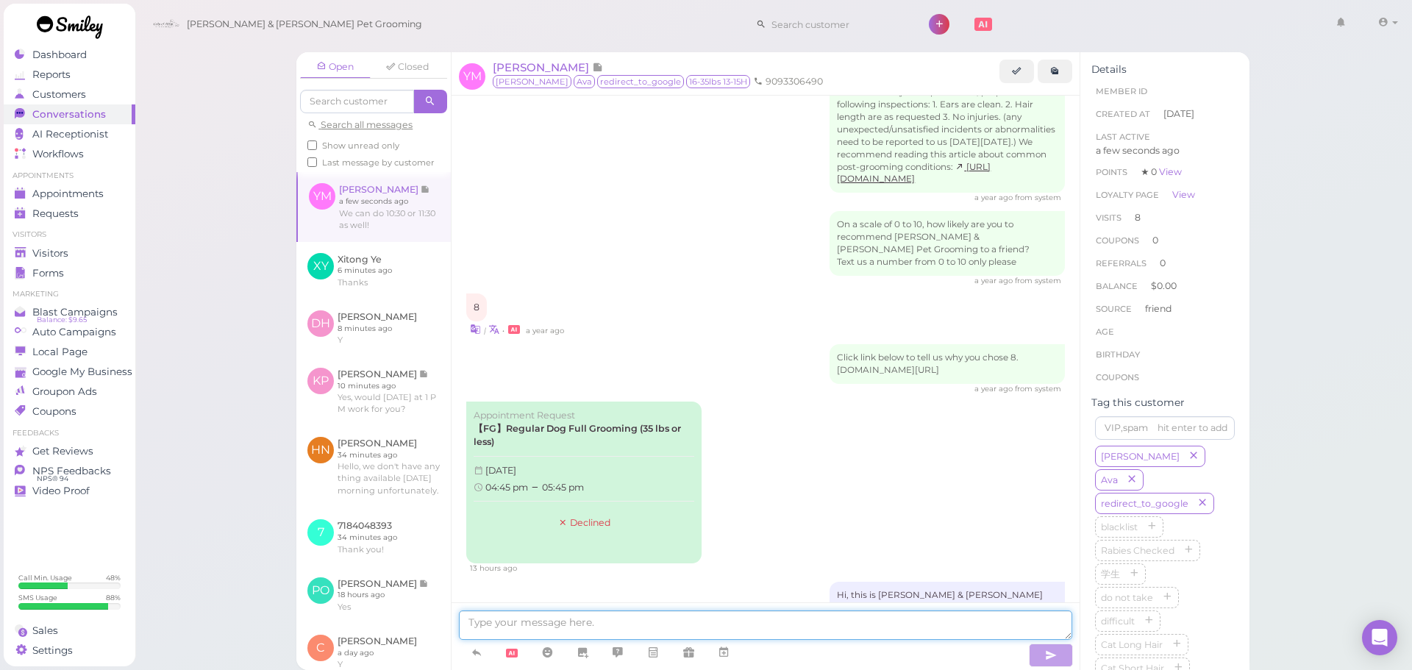
scroll to position [2147, 0]
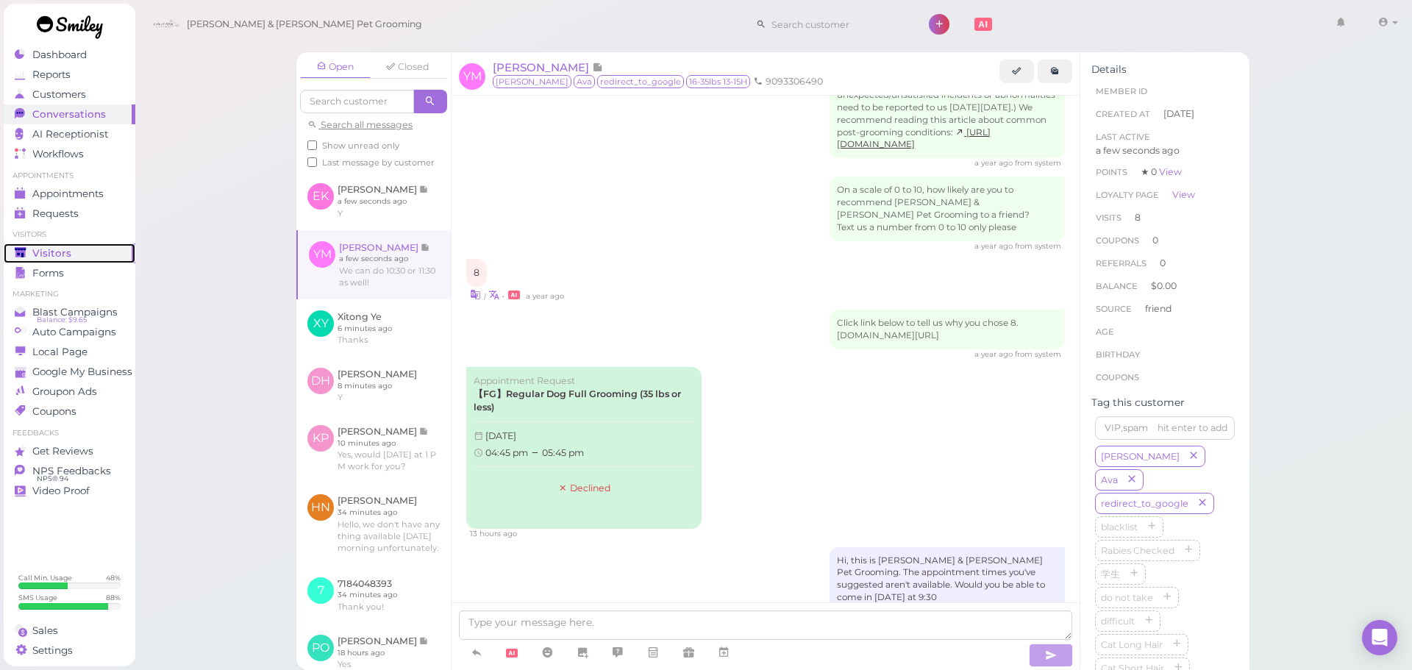
click at [60, 250] on span "Visitors" at bounding box center [51, 253] width 39 height 13
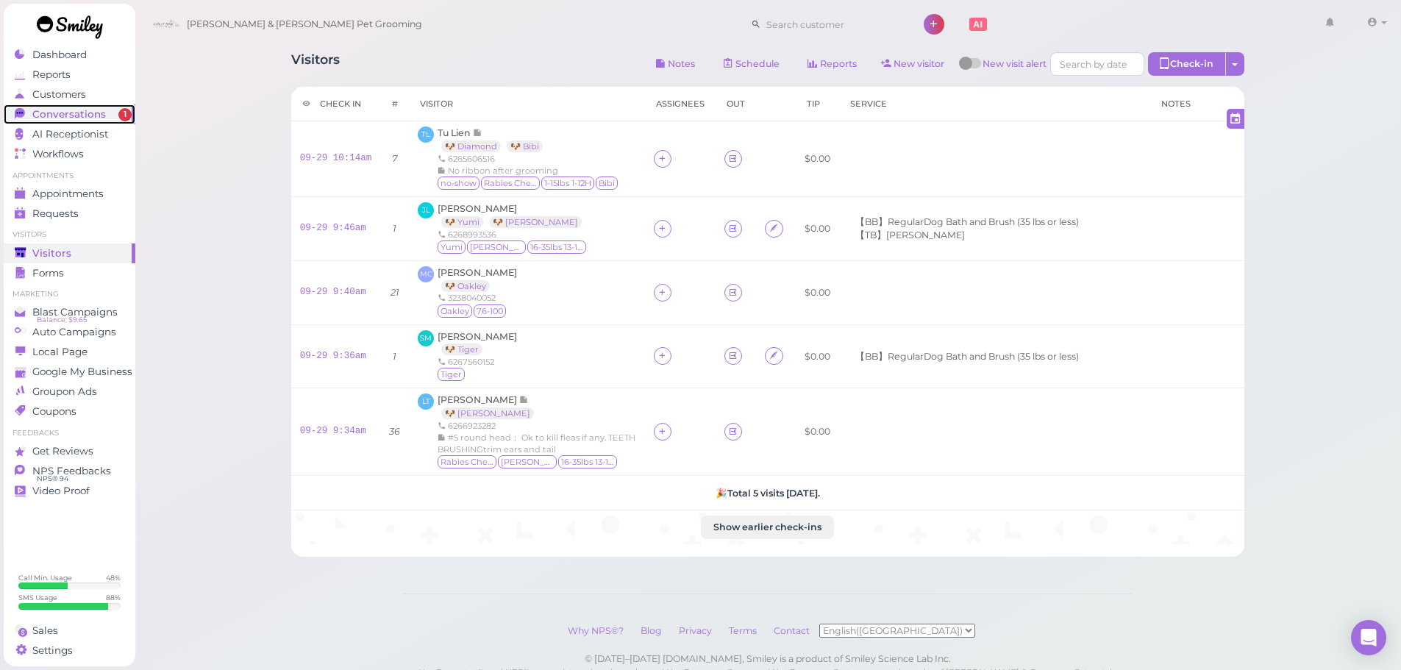
click at [88, 114] on span "Conversations" at bounding box center [69, 114] width 74 height 13
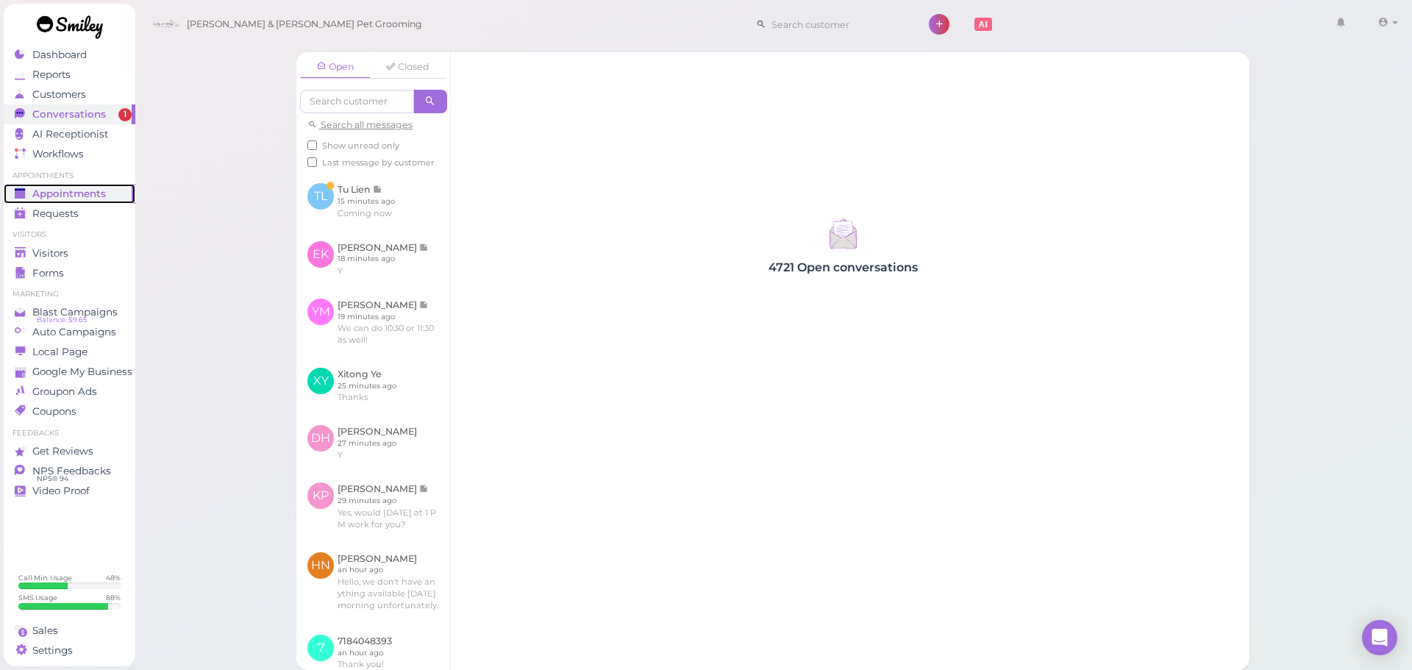
click at [96, 189] on span "Appointments" at bounding box center [69, 194] width 74 height 13
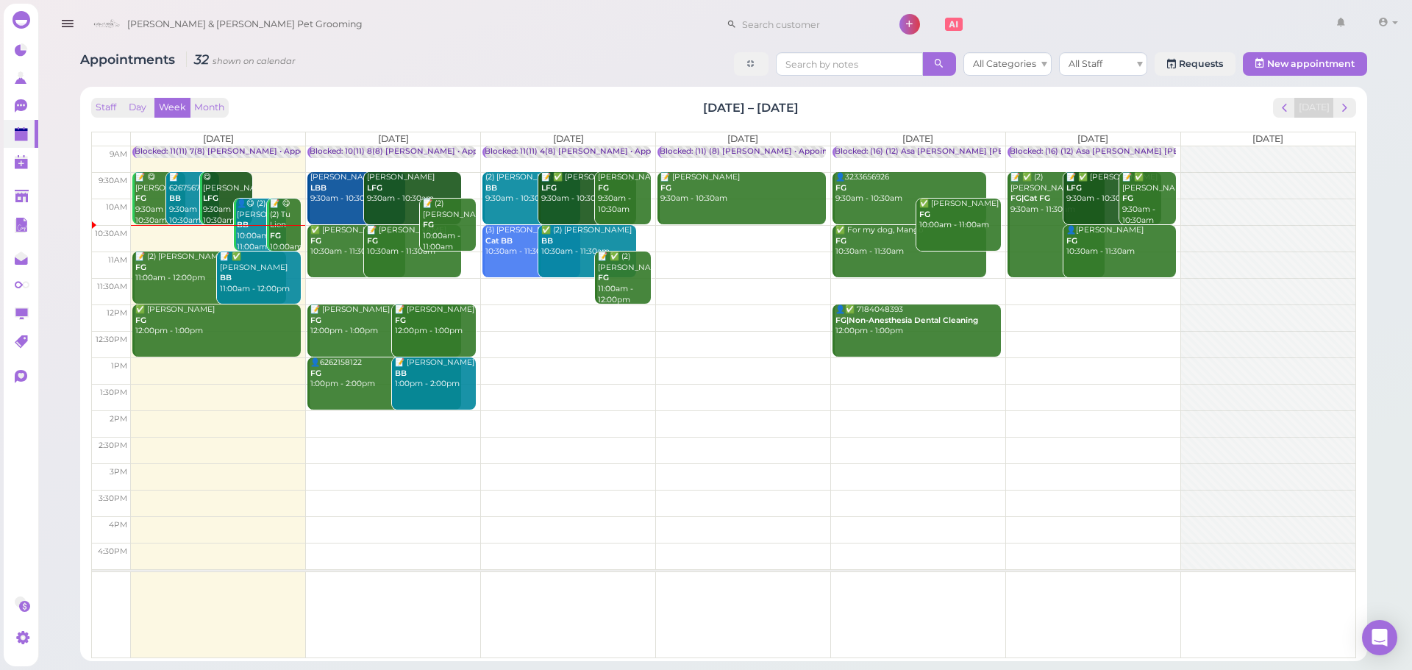
click at [1001, 179] on td at bounding box center [743, 185] width 1225 height 26
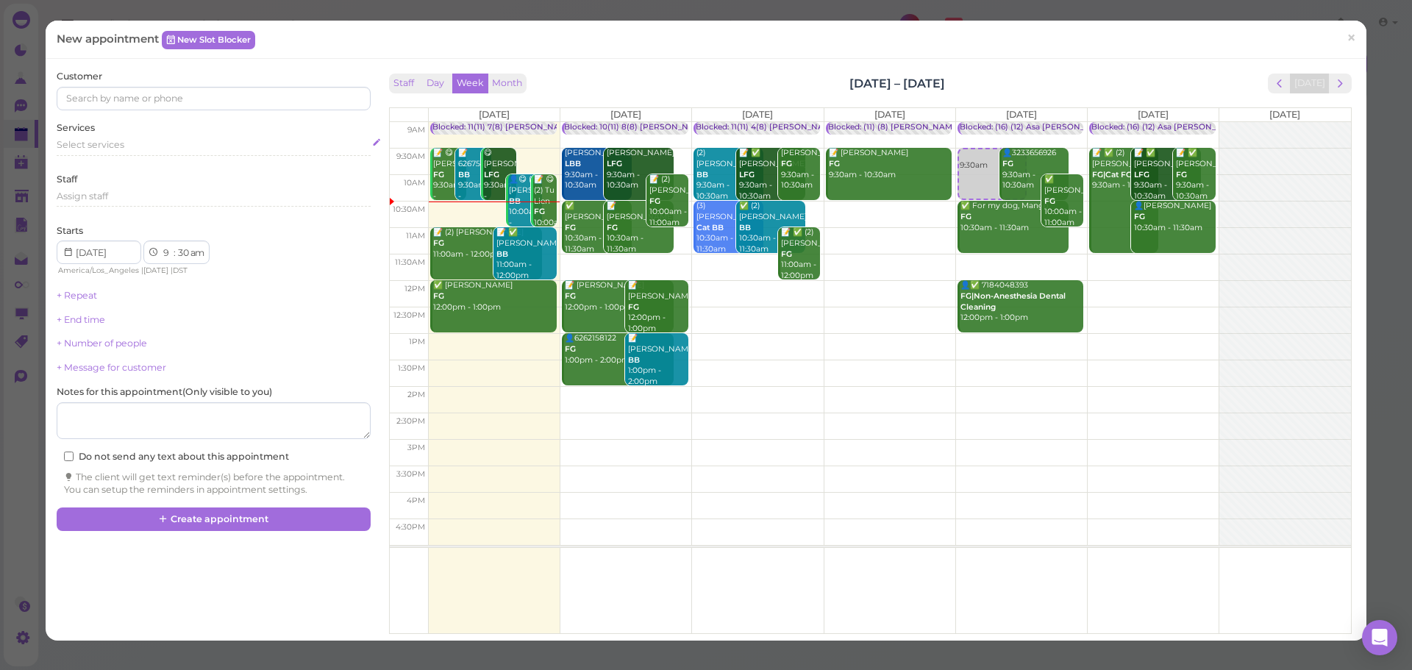
click at [210, 144] on div "Select services" at bounding box center [213, 144] width 313 height 13
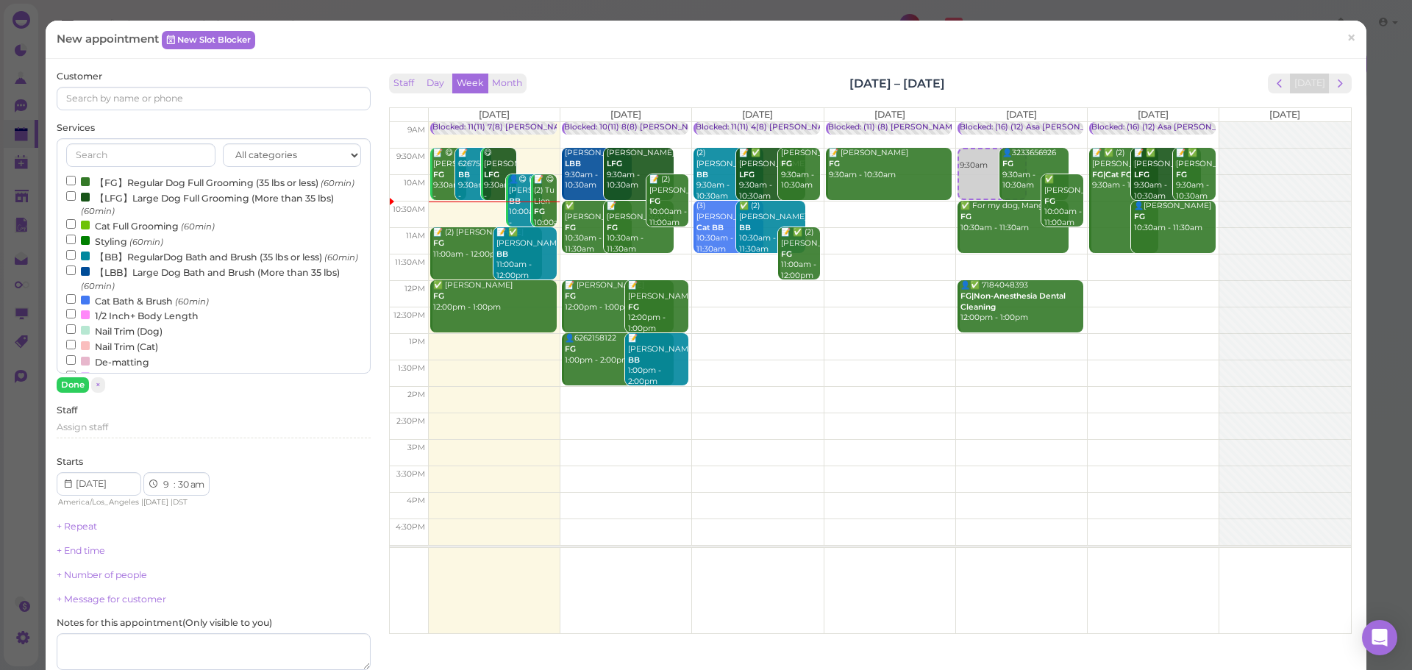
click at [129, 190] on label "【FG】Regular Dog Full Grooming (35 lbs or less) (60min)" at bounding box center [210, 181] width 288 height 15
click at [76, 185] on input "【FG】Regular Dog Full Grooming (35 lbs or less) (60min)" at bounding box center [71, 181] width 10 height 10
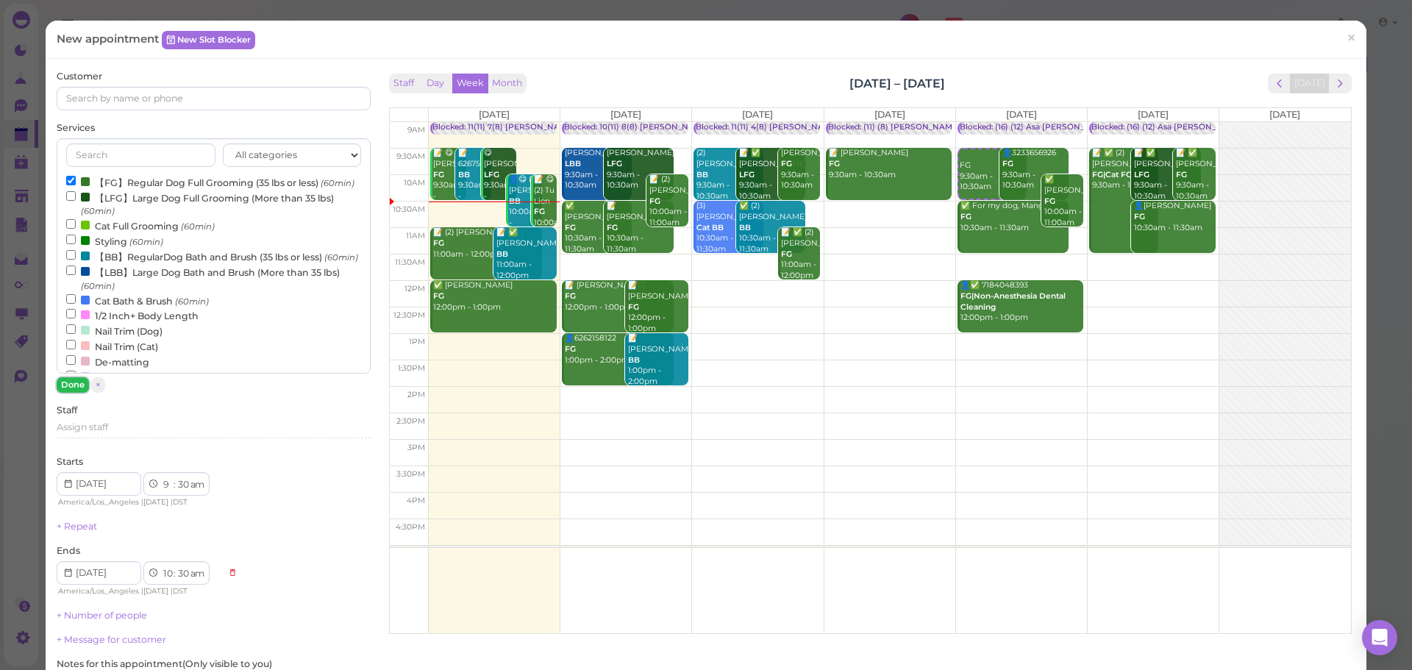
click at [65, 385] on button "Done" at bounding box center [73, 384] width 32 height 15
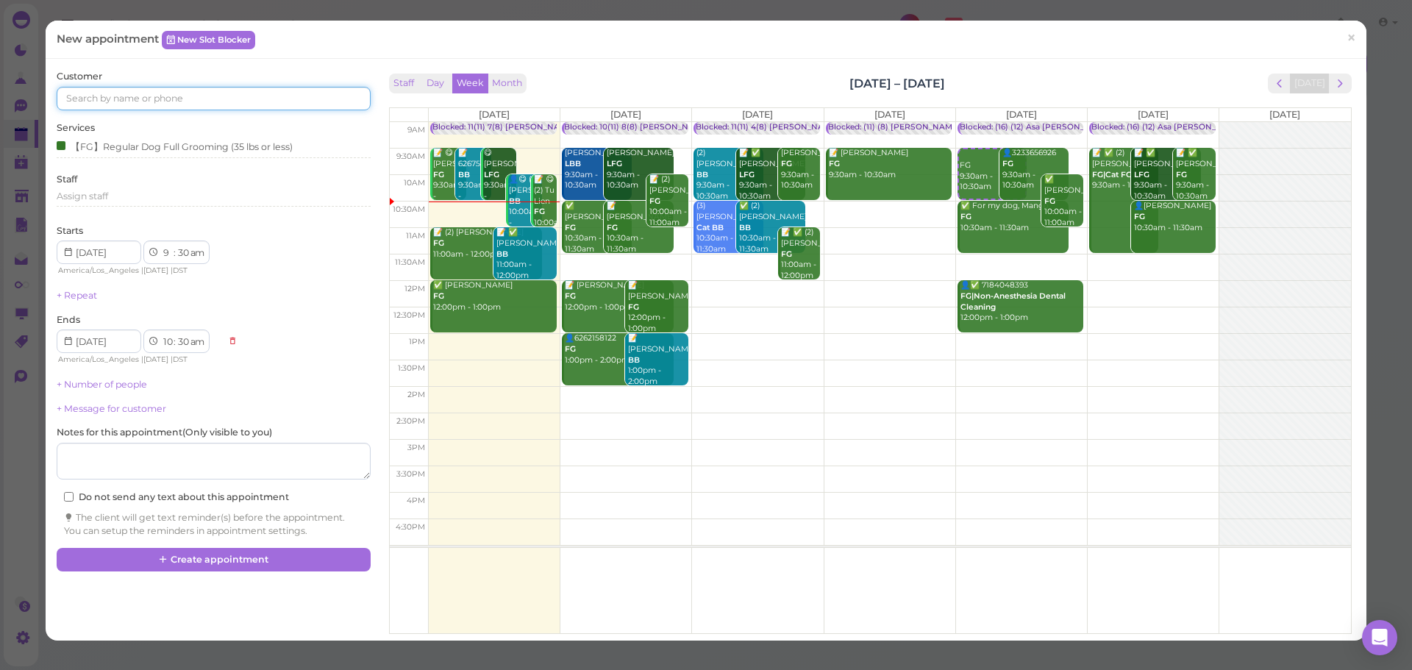
click at [197, 91] on input at bounding box center [213, 99] width 313 height 24
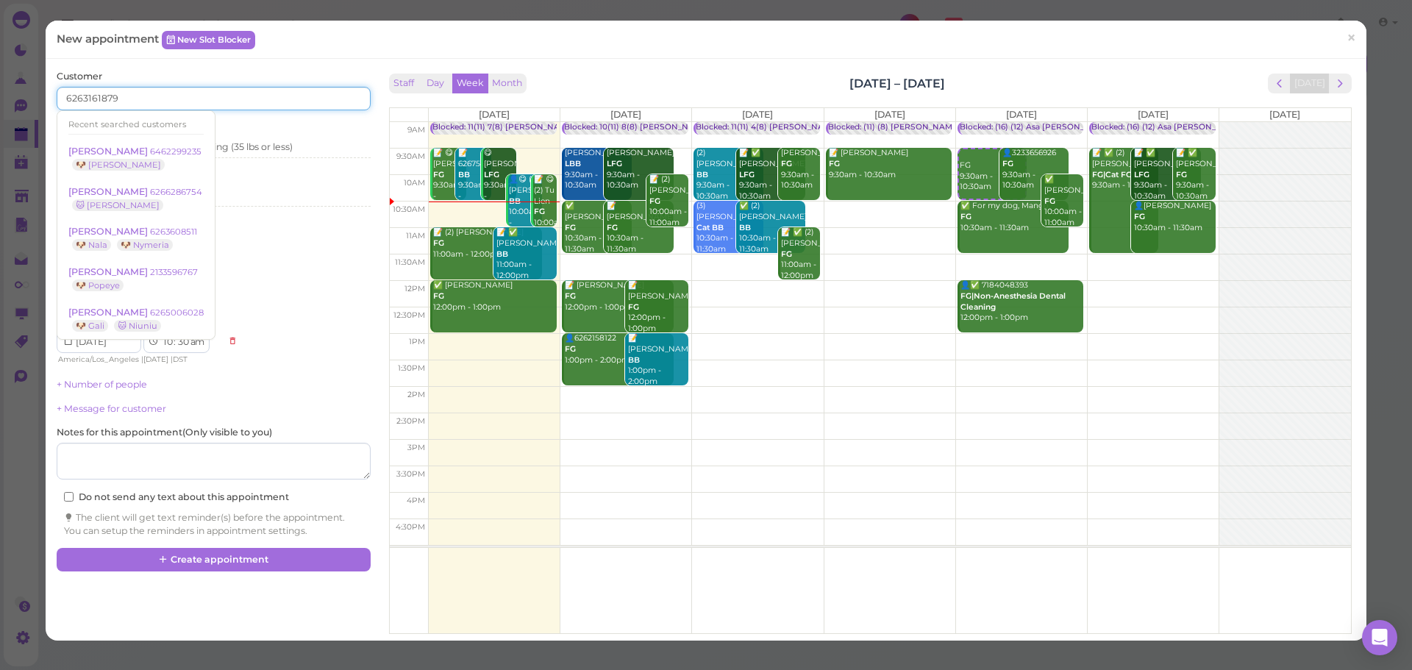
click at [168, 101] on input "6263161879" at bounding box center [213, 99] width 313 height 24
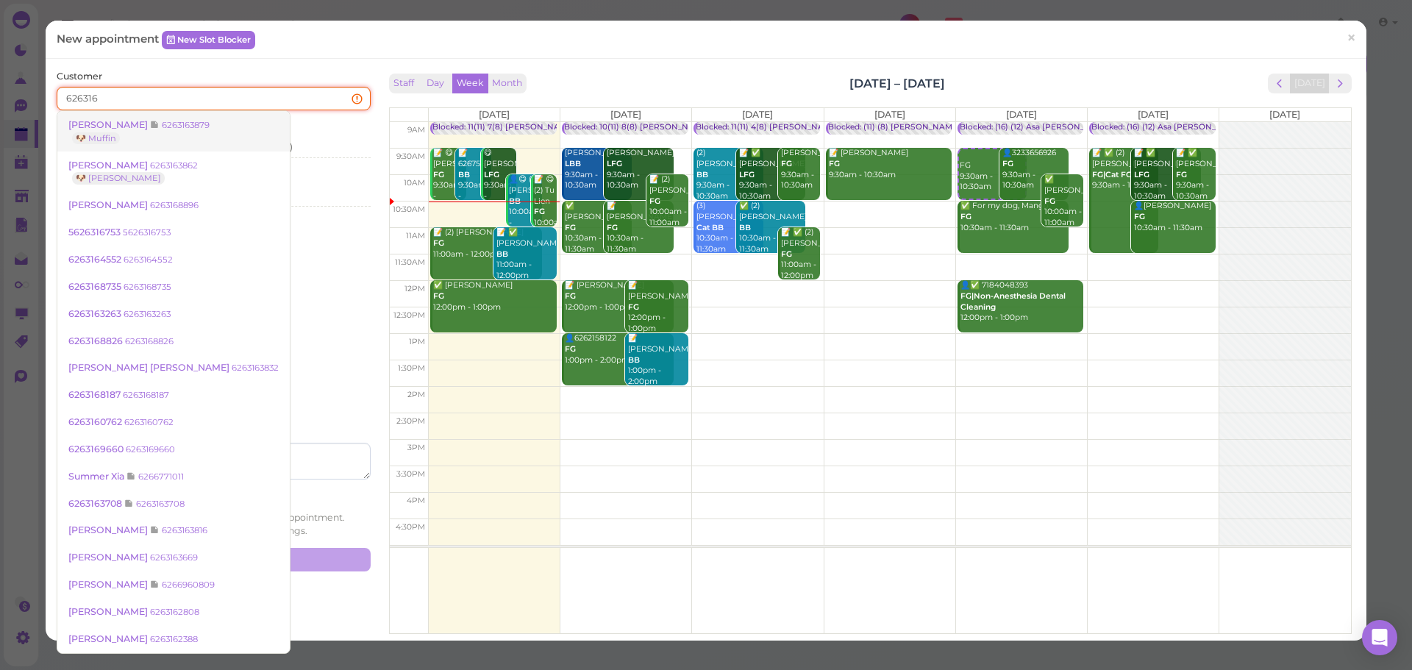
type input "626316"
click at [162, 121] on small "6263163879" at bounding box center [186, 125] width 48 height 10
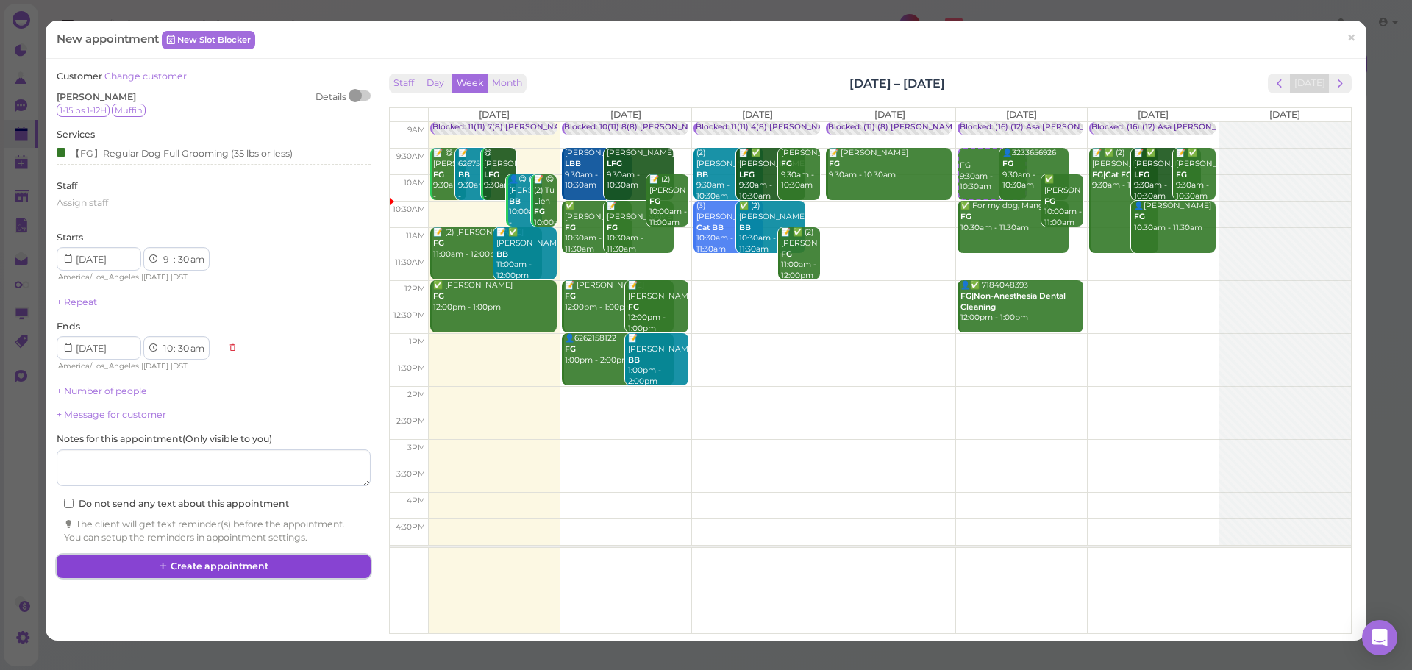
click at [251, 566] on button "Create appointment" at bounding box center [213, 567] width 313 height 24
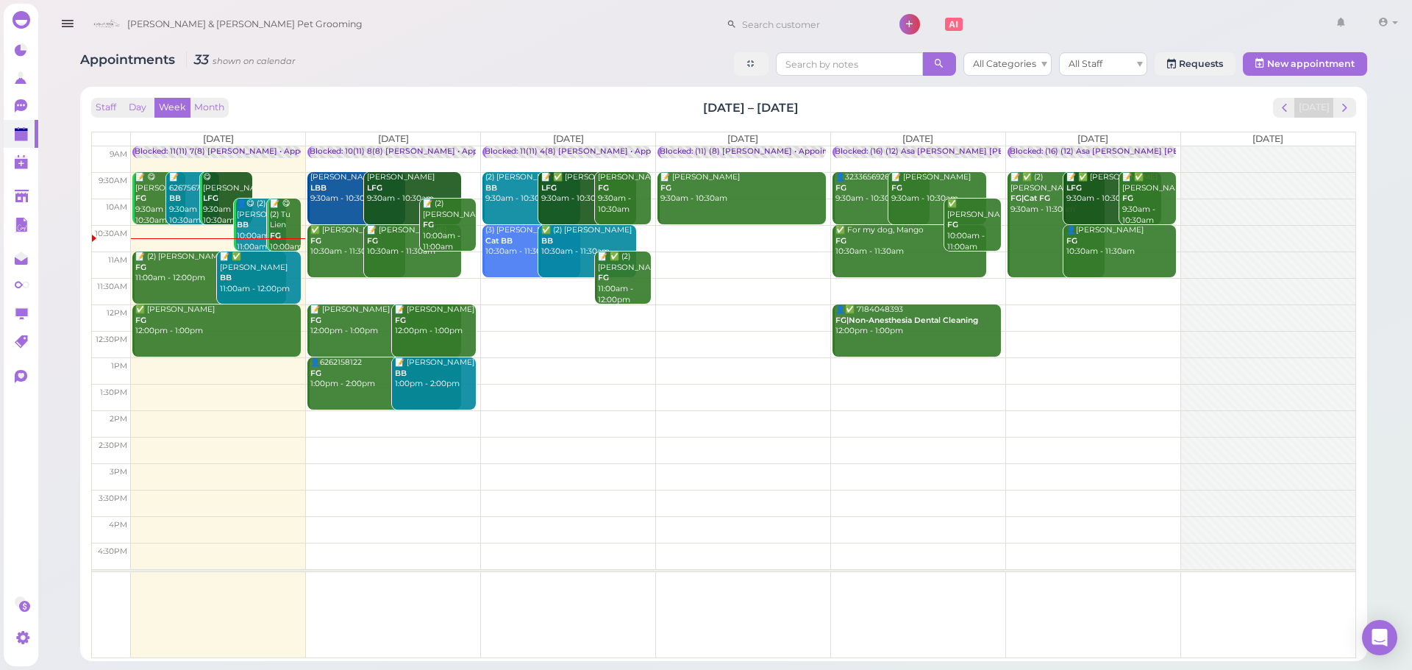
click at [500, 75] on div "Appointments 33 shown on calendar All Categories All Staff Requests New appoint…" at bounding box center [723, 65] width 1287 height 27
click at [171, 269] on div "📝 (2) Michelle Soto FG 11:00am - 12:00pm" at bounding box center [211, 268] width 152 height 32
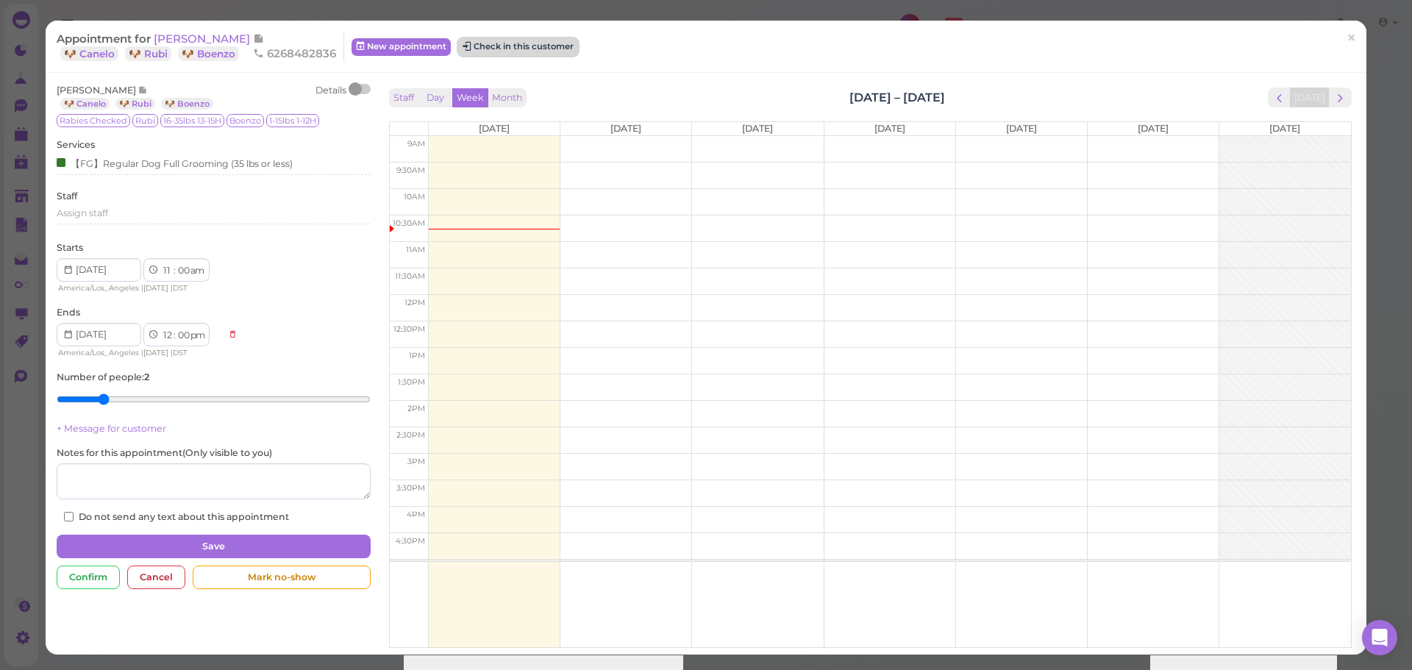
click at [535, 43] on button "Check in this customer" at bounding box center [518, 47] width 120 height 18
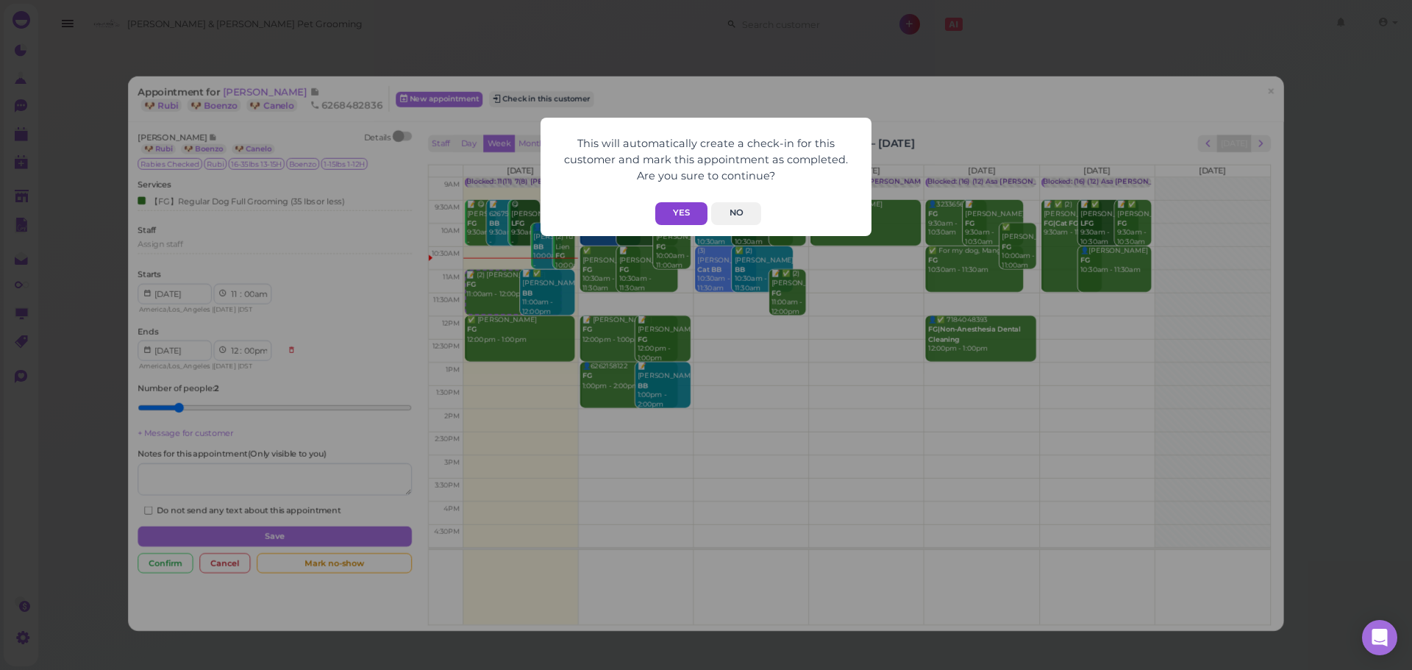
click at [680, 213] on button "Yes" at bounding box center [681, 213] width 52 height 23
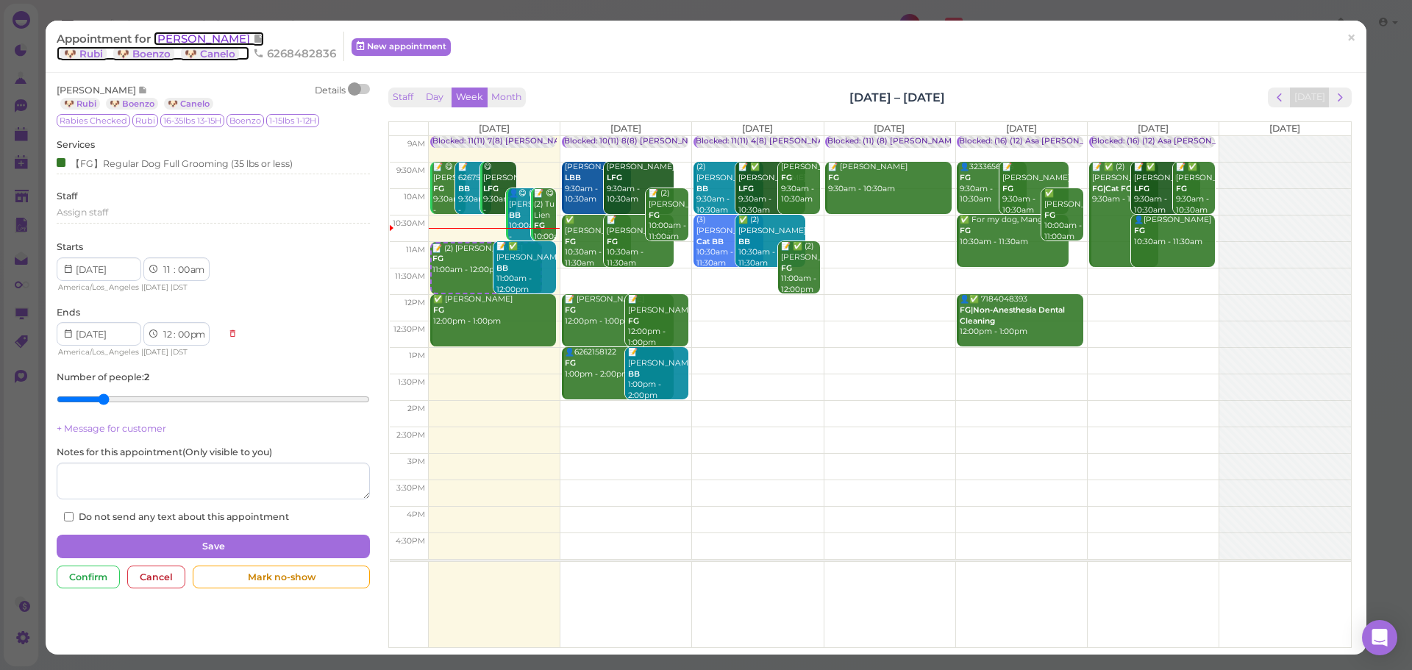
click at [182, 36] on span "Michelle Soto" at bounding box center [203, 39] width 99 height 14
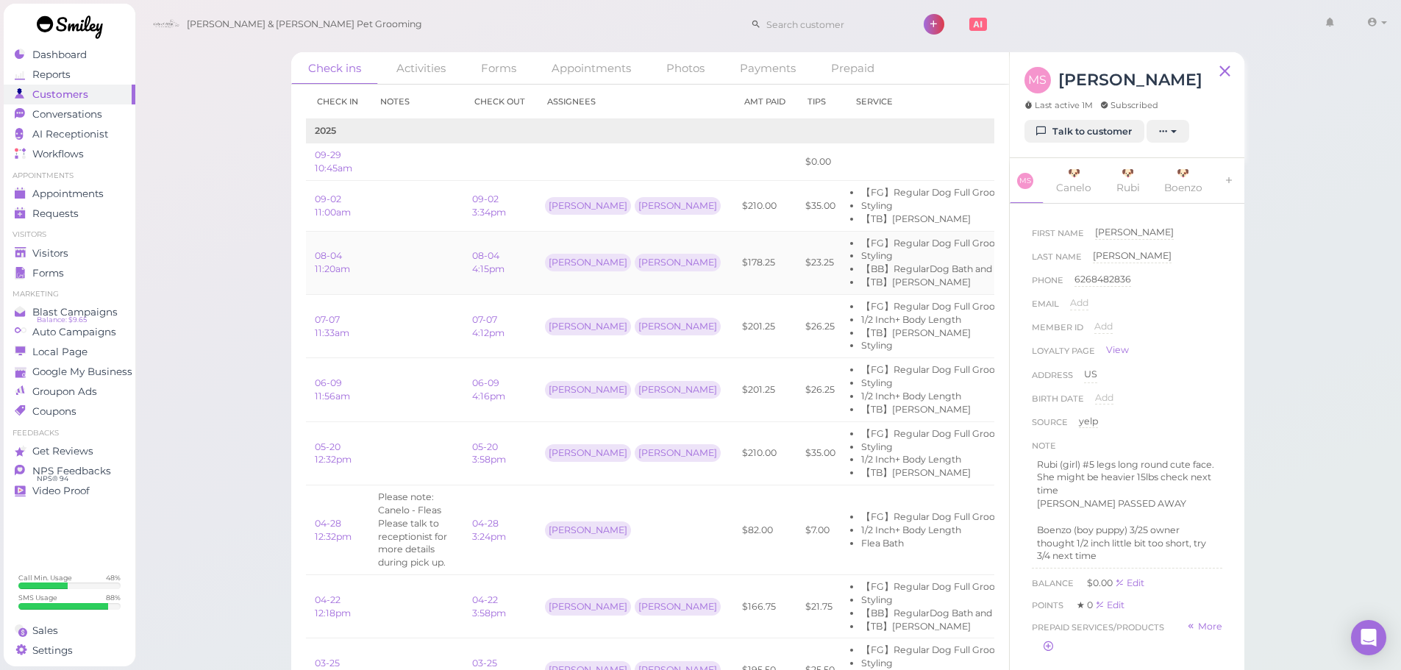
click at [432, 234] on td at bounding box center [416, 262] width 94 height 63
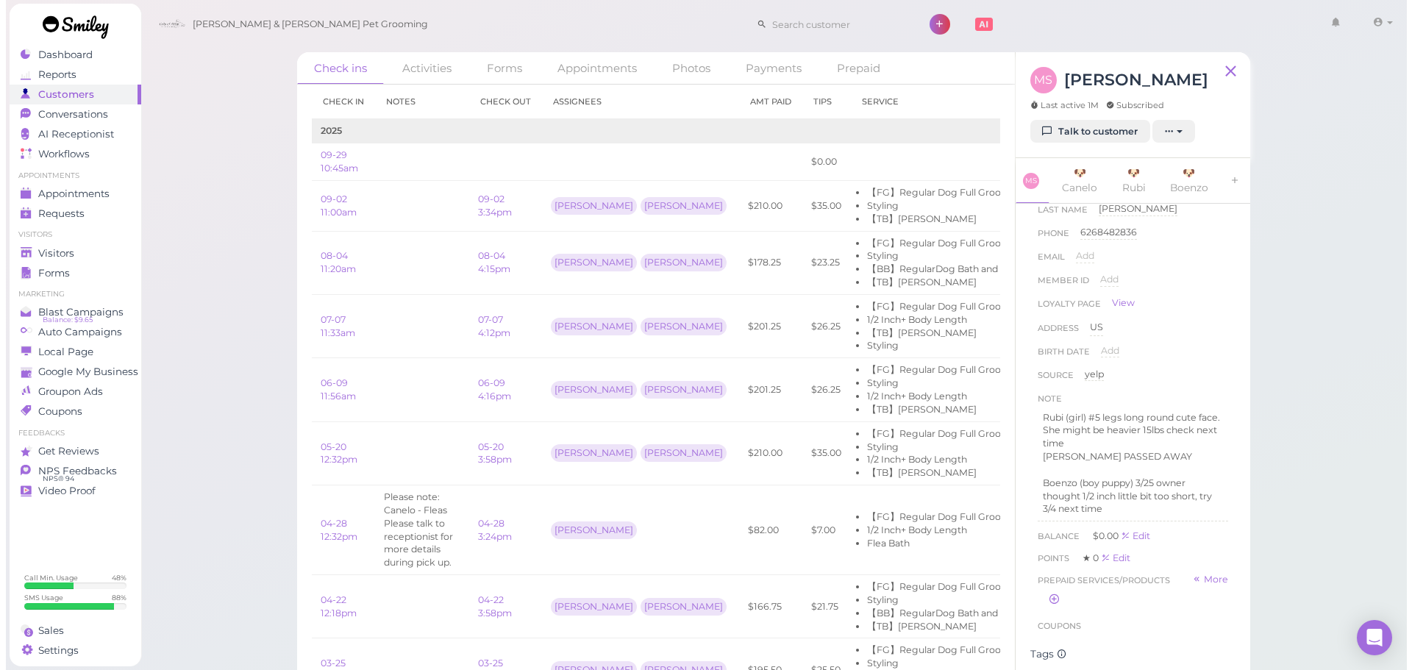
scroll to position [74, 0]
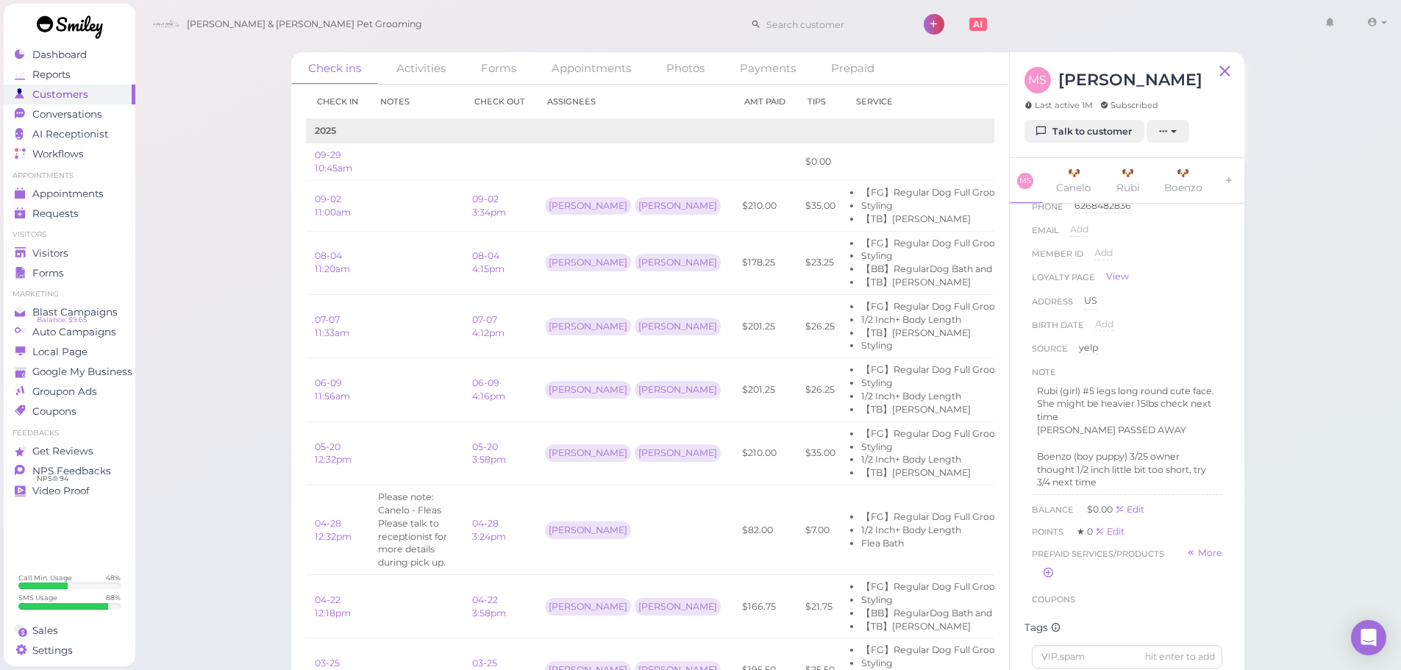
click at [1315, 393] on div "Check ins Activities Forms Appointments Photos Payments Prepaid Check in Notes …" at bounding box center [768, 347] width 1267 height 694
click at [504, 212] on link "09-02 3:34pm" at bounding box center [489, 205] width 34 height 24
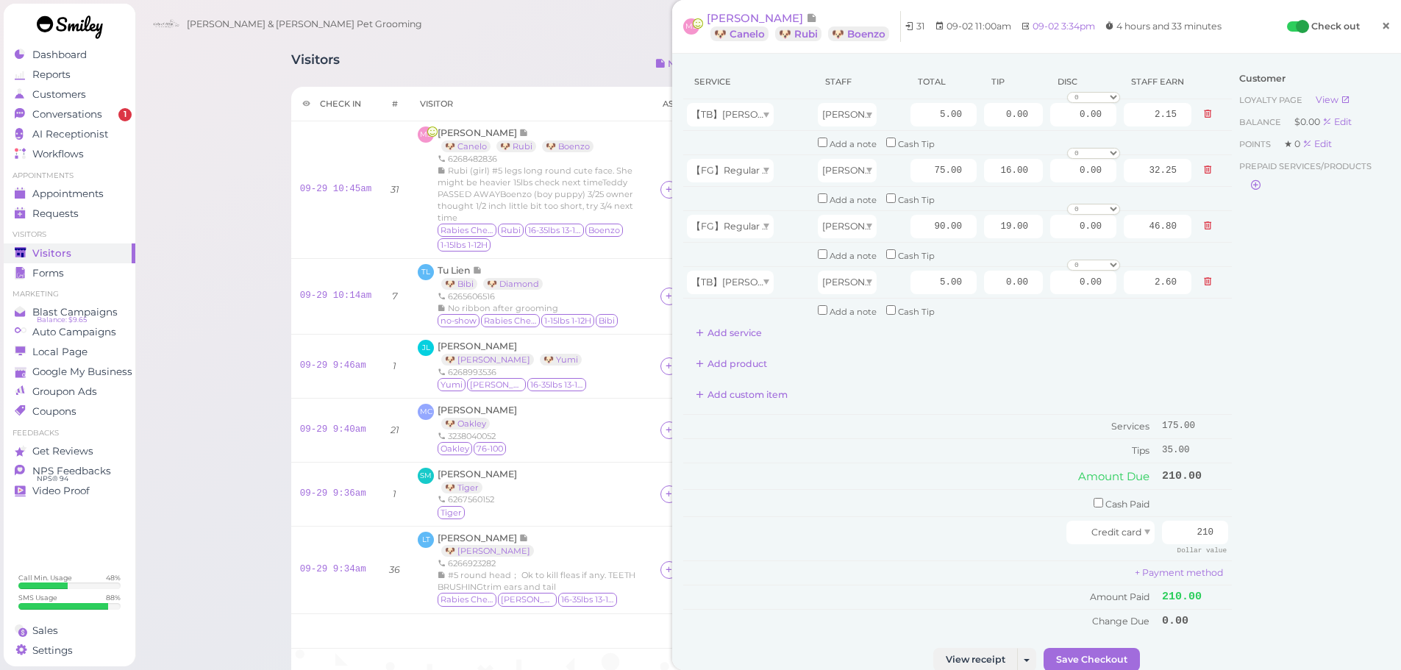
click at [1381, 29] on span "×" at bounding box center [1386, 25] width 10 height 21
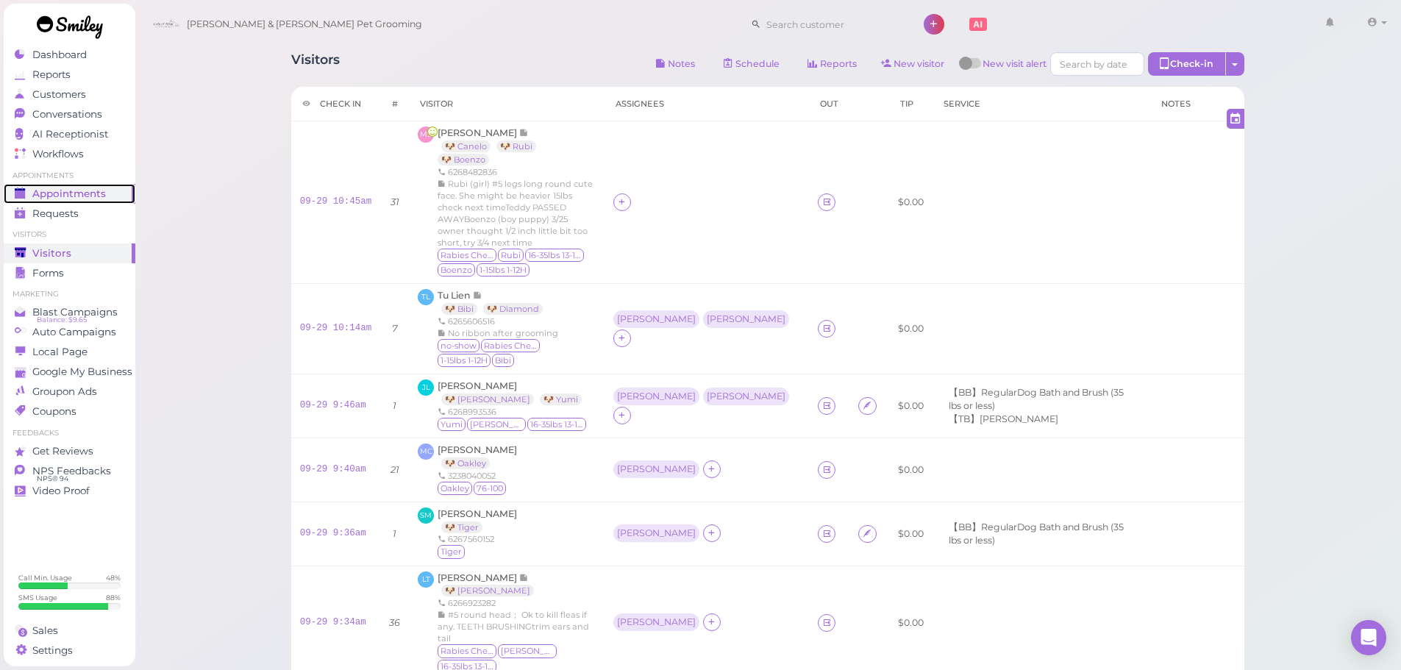
click at [111, 199] on div "Appointments" at bounding box center [68, 194] width 106 height 13
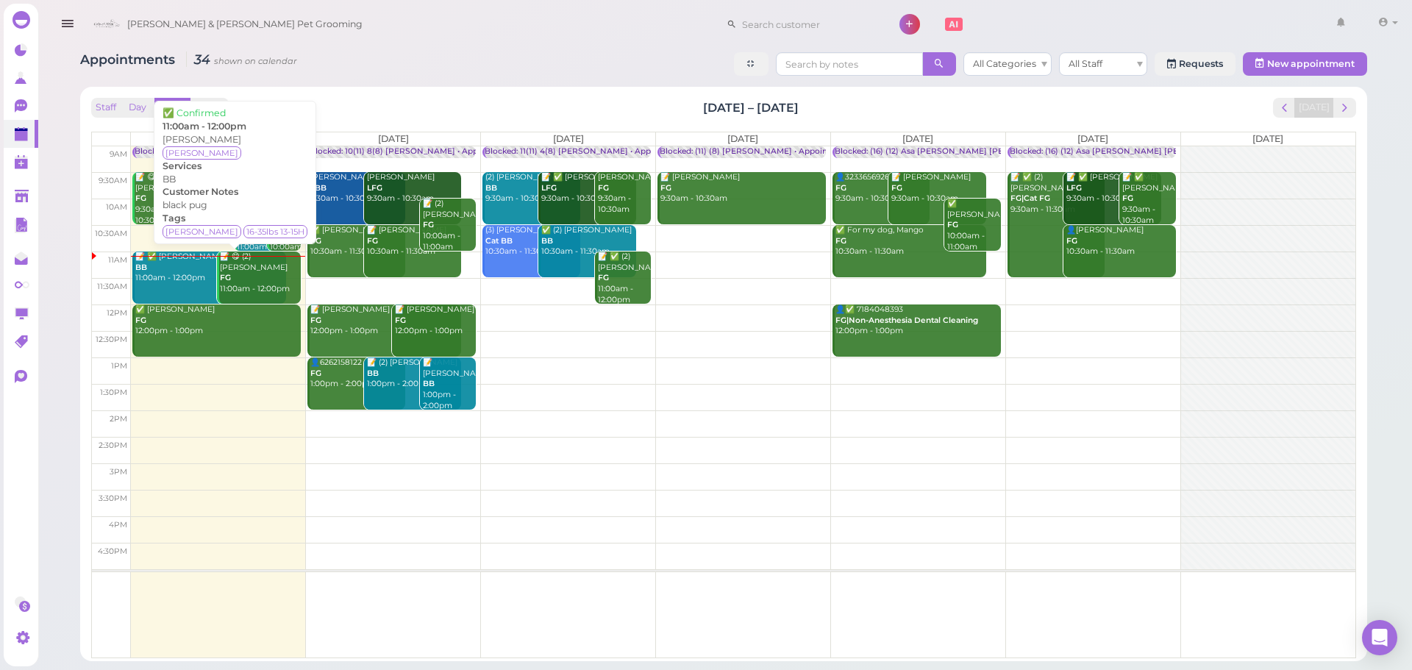
click at [199, 292] on link "📝 ✅ Julia Voong BB 11:00am - 12:00pm" at bounding box center [209, 278] width 154 height 52
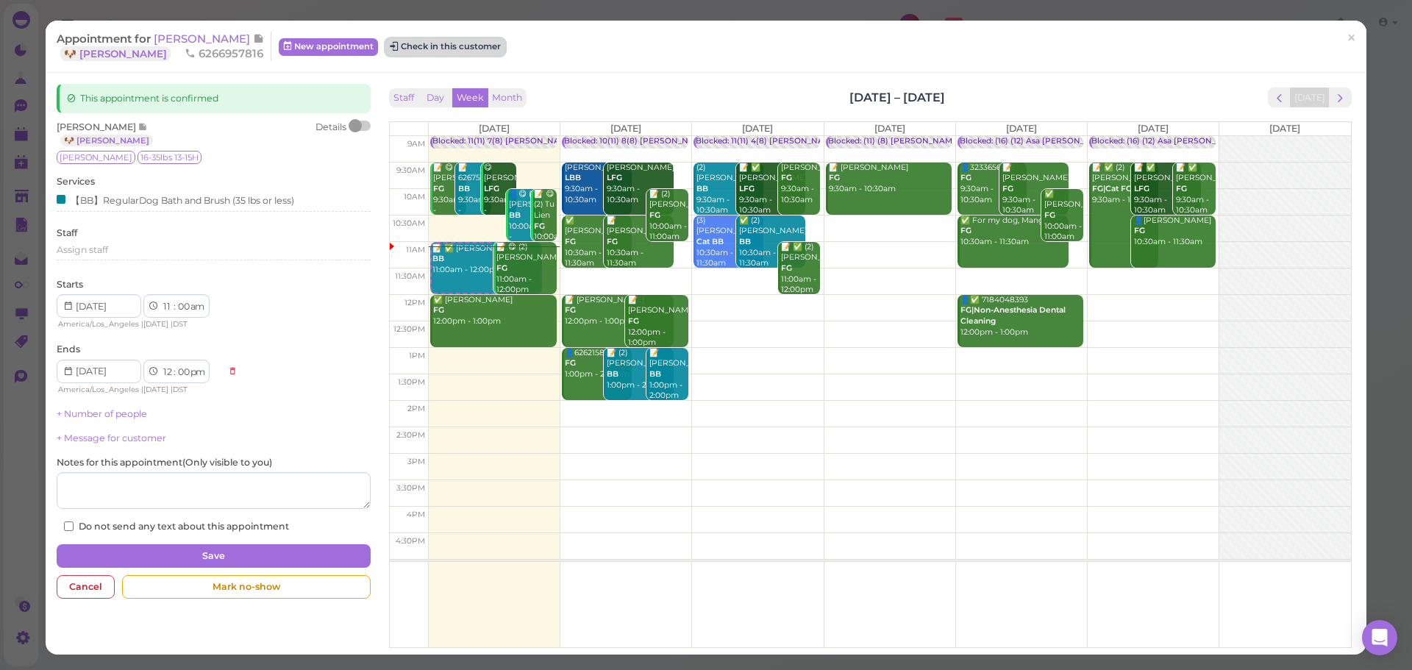
click at [433, 51] on button "Check in this customer" at bounding box center [445, 47] width 120 height 18
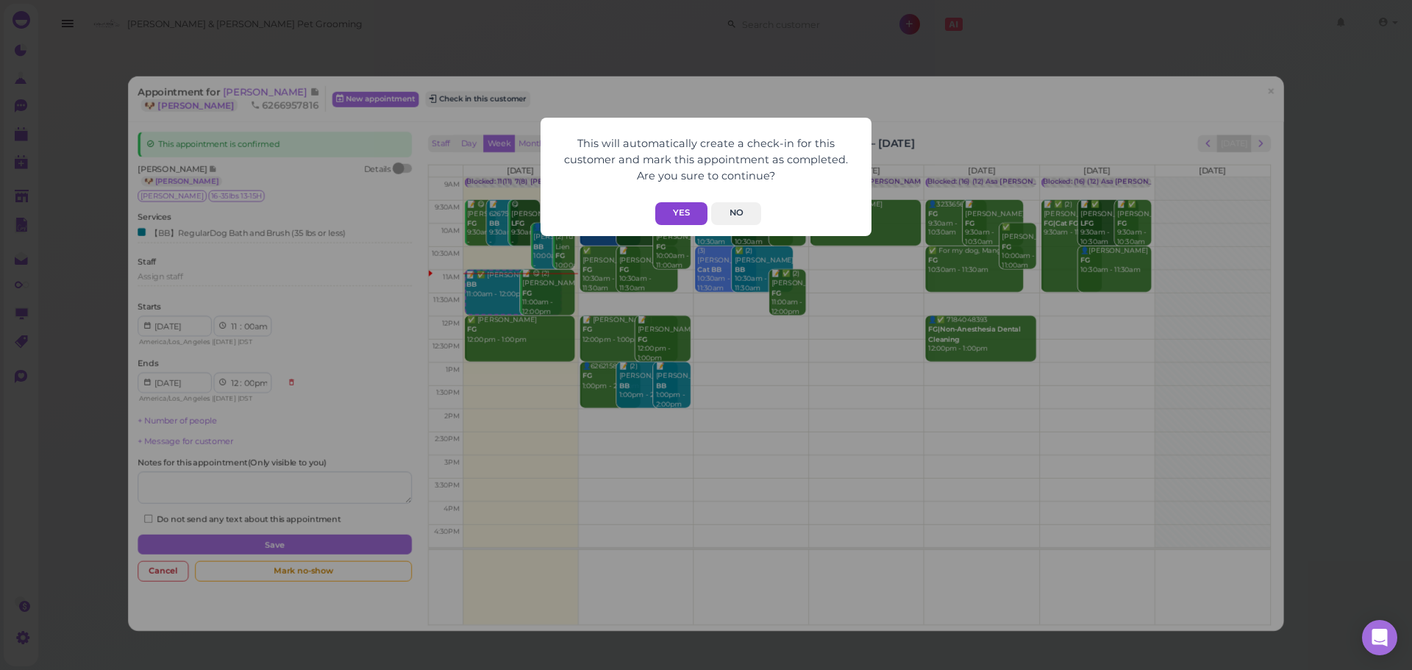
click at [687, 214] on button "Yes" at bounding box center [681, 213] width 52 height 23
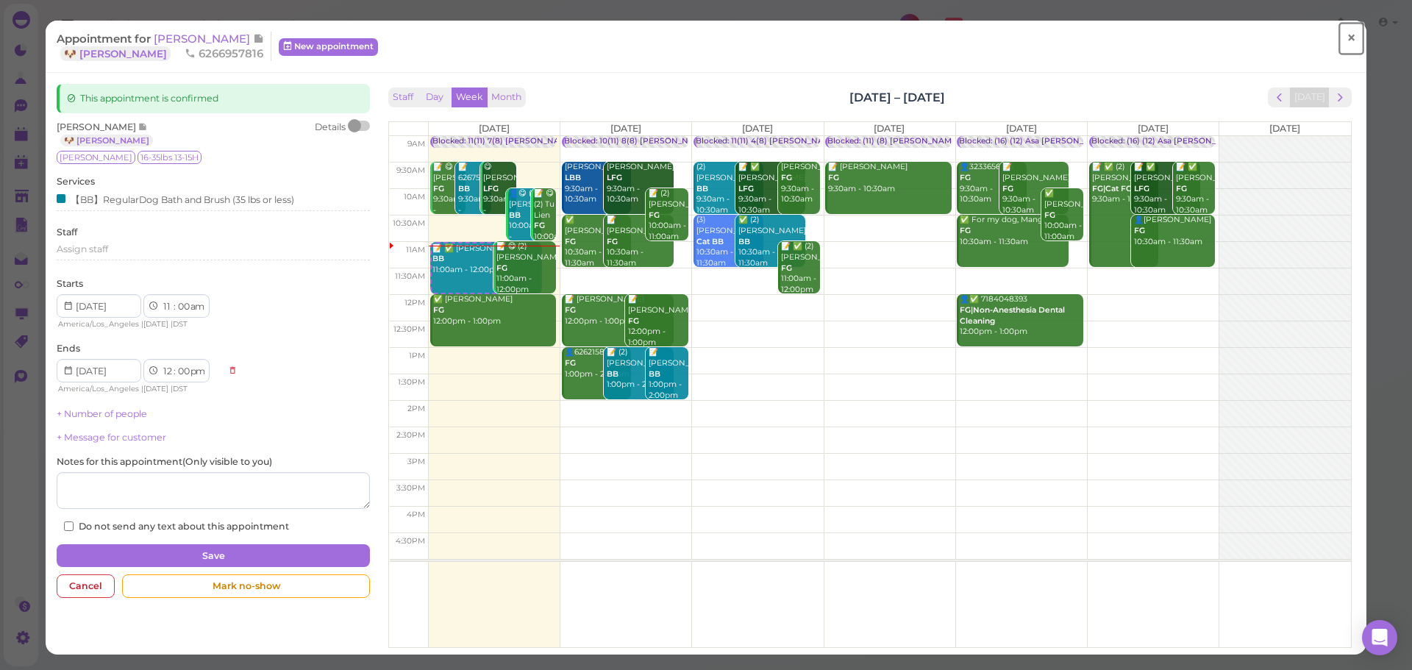
click at [1350, 43] on link "×" at bounding box center [1351, 38] width 27 height 35
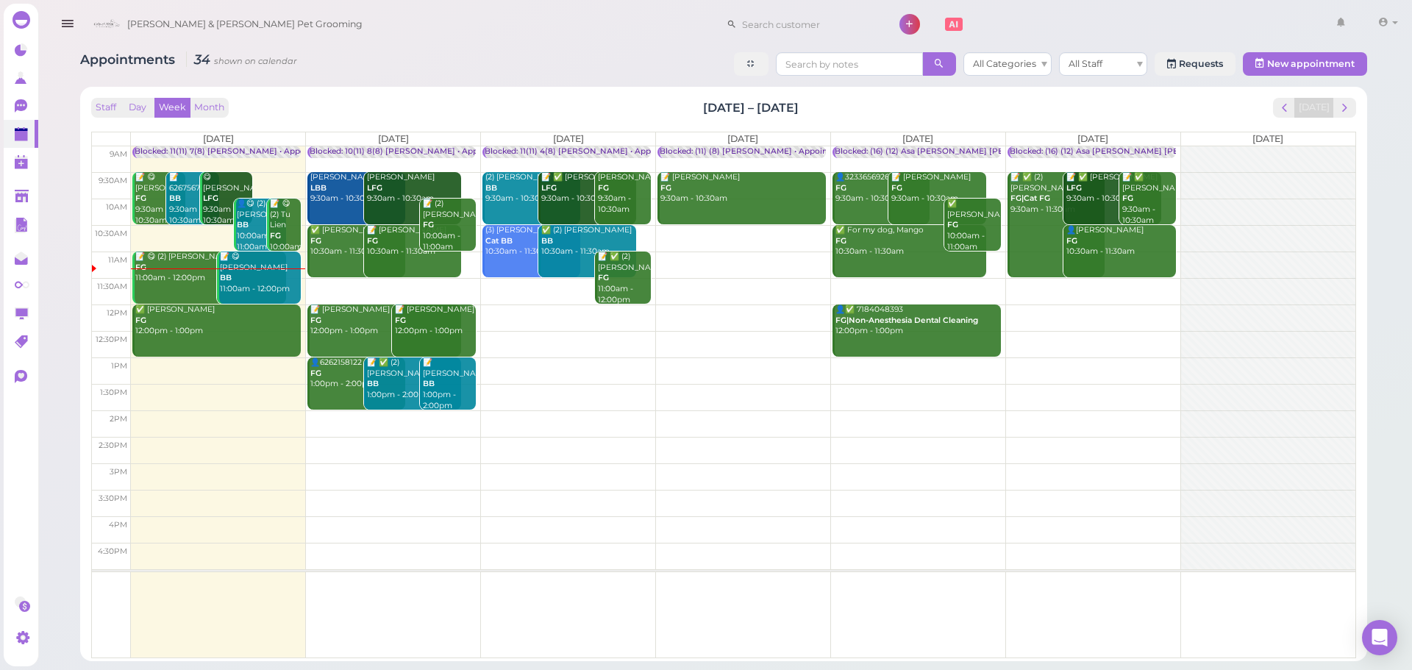
click at [937, 288] on td at bounding box center [743, 291] width 1225 height 26
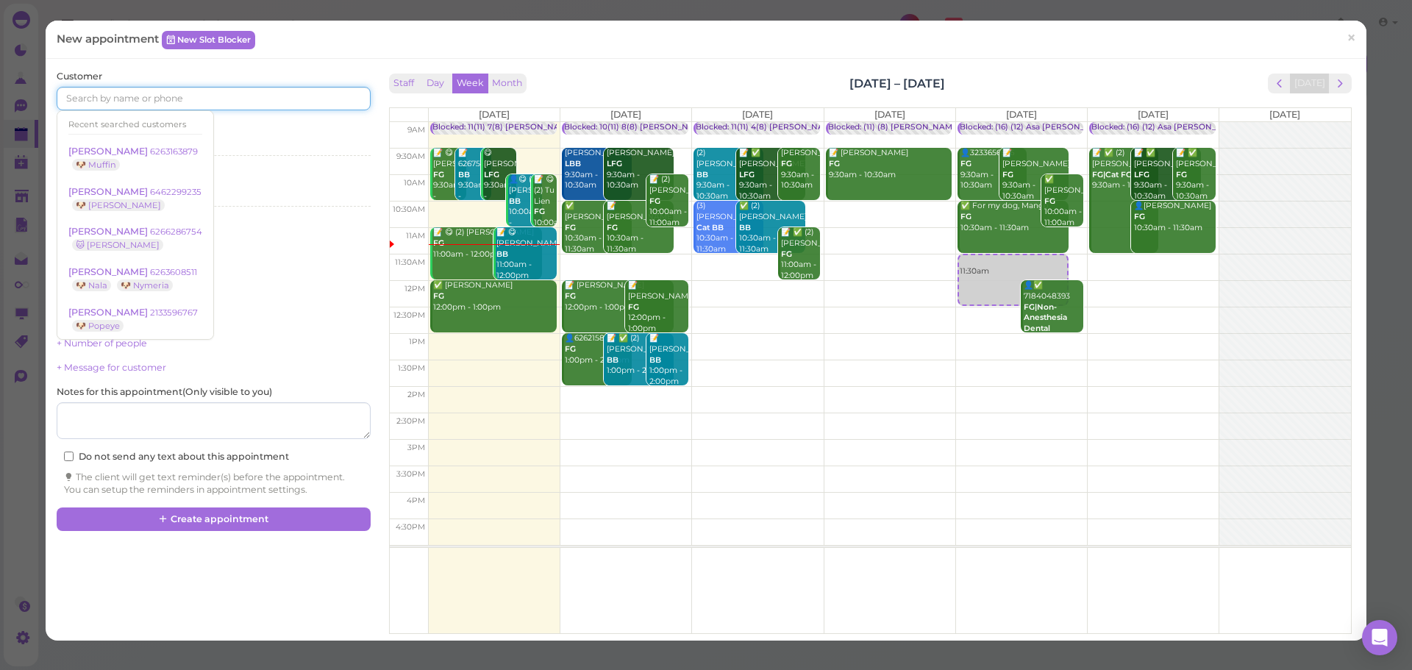
click at [224, 100] on input at bounding box center [213, 99] width 313 height 24
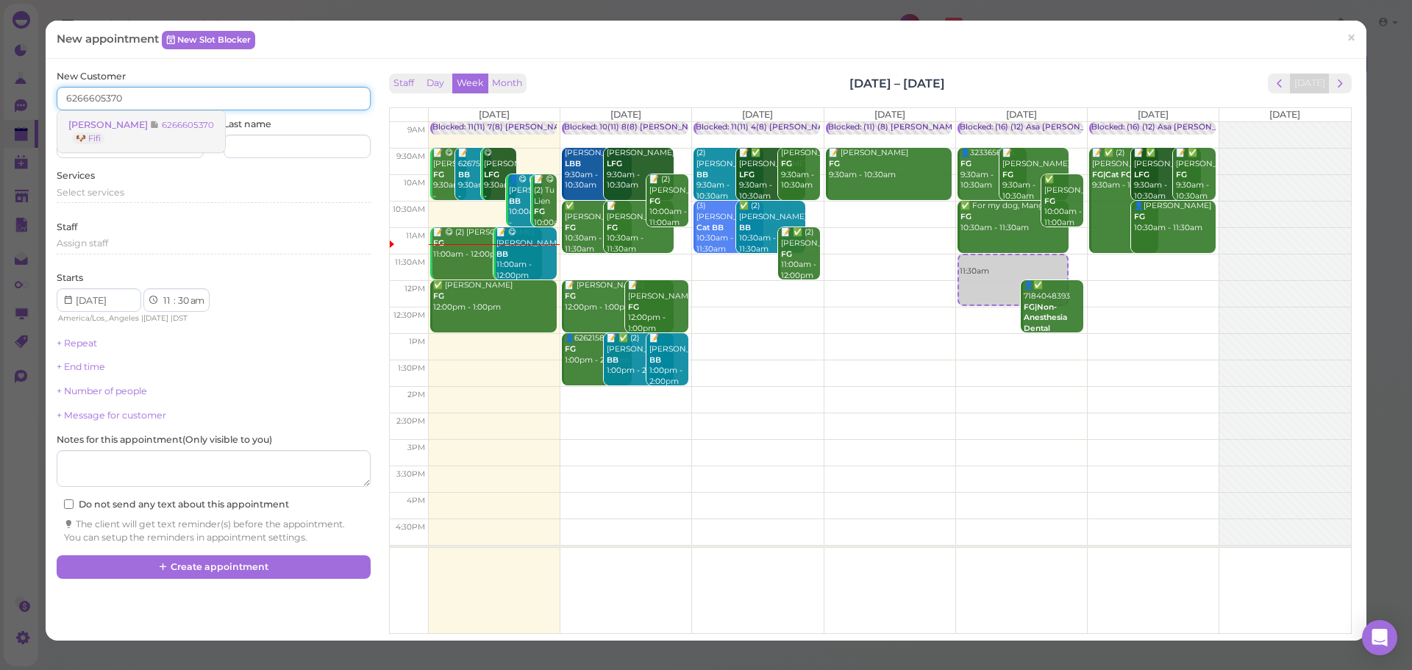
type input "6266605370"
click at [139, 133] on link "Alice Ai 6266605370 🐶 Fifi" at bounding box center [141, 131] width 168 height 41
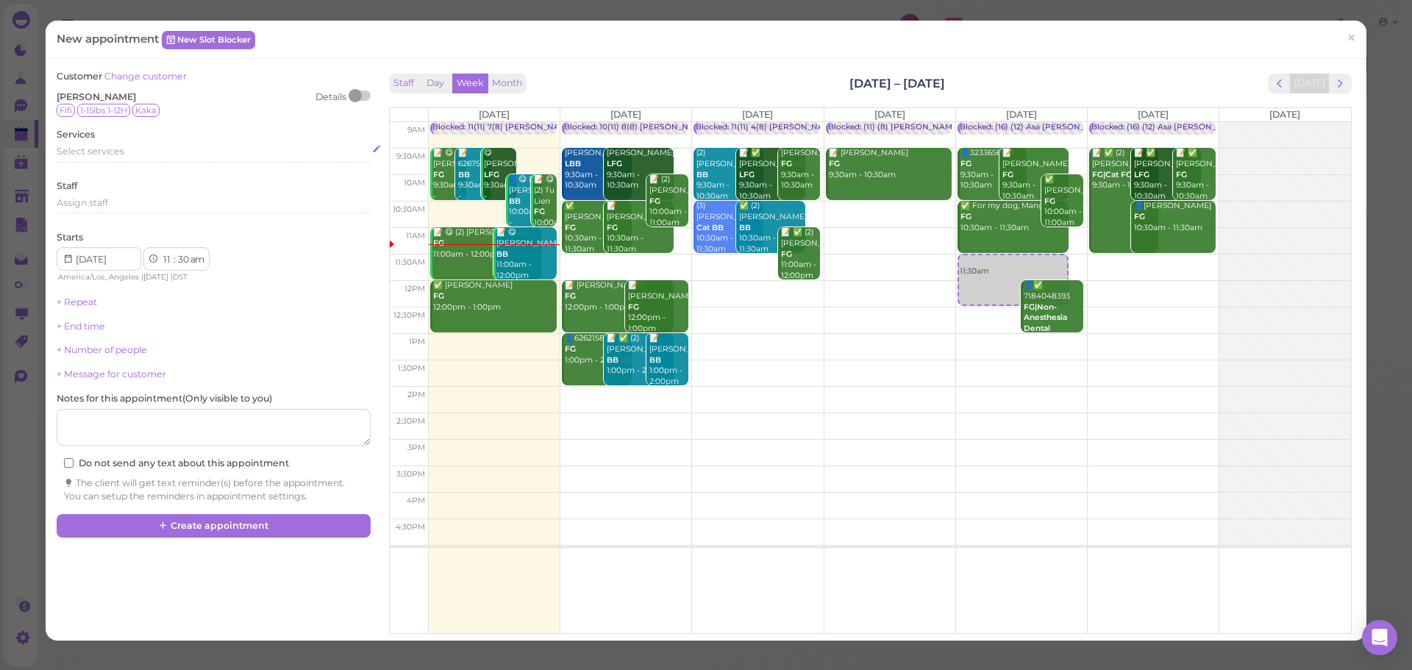
click at [160, 160] on div "Select services" at bounding box center [213, 154] width 313 height 18
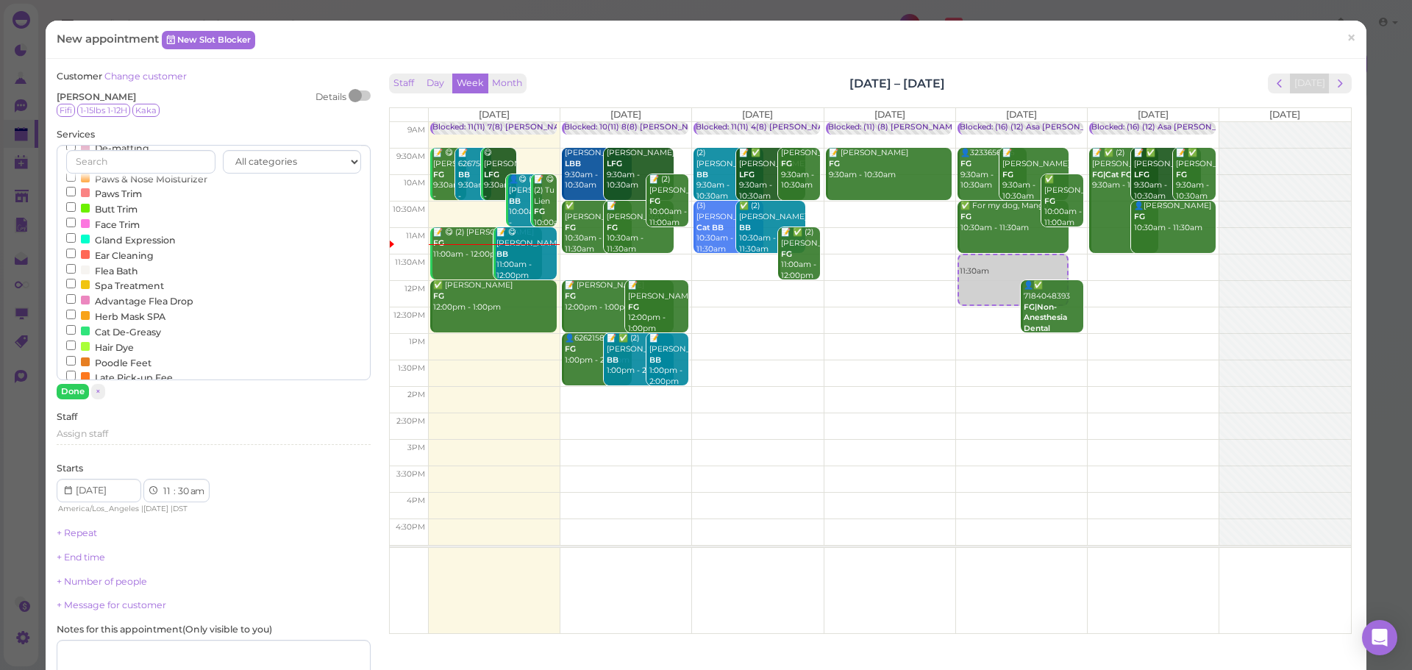
scroll to position [475, 0]
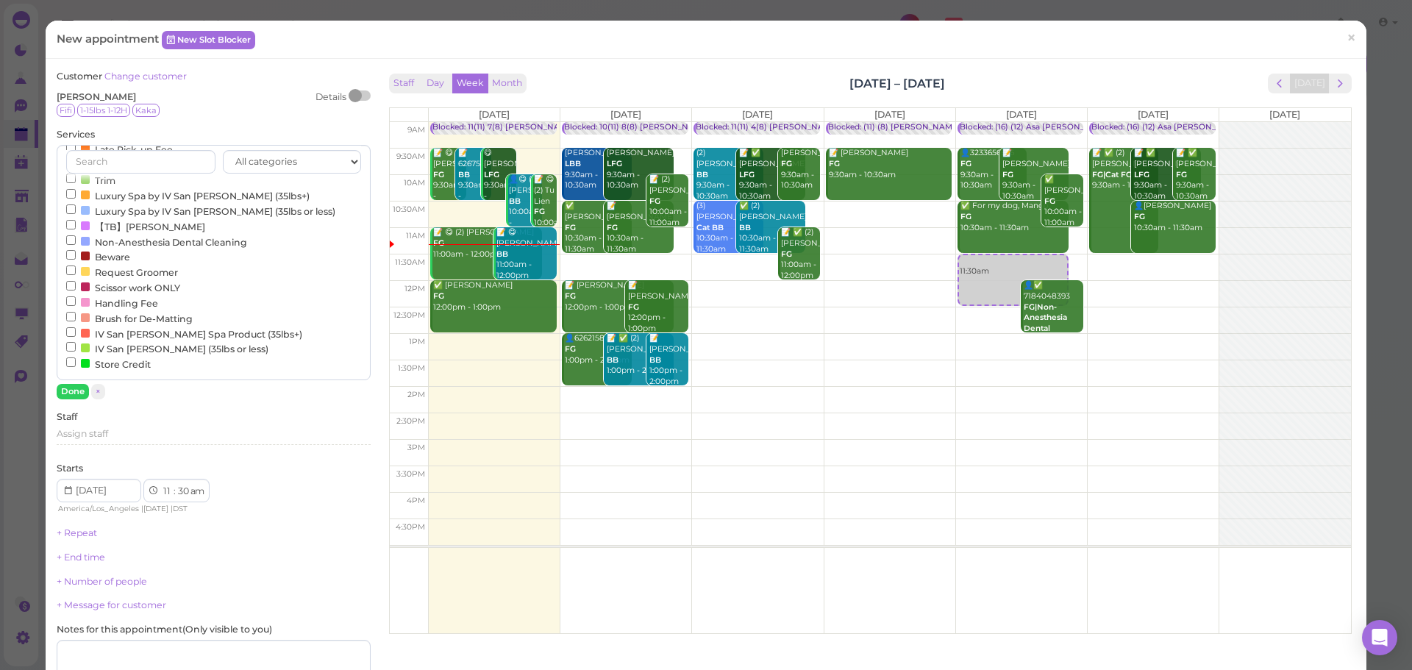
click at [115, 274] on label "Request Groomer" at bounding box center [122, 271] width 112 height 15
click at [76, 274] on input "Request Groomer" at bounding box center [71, 271] width 10 height 10
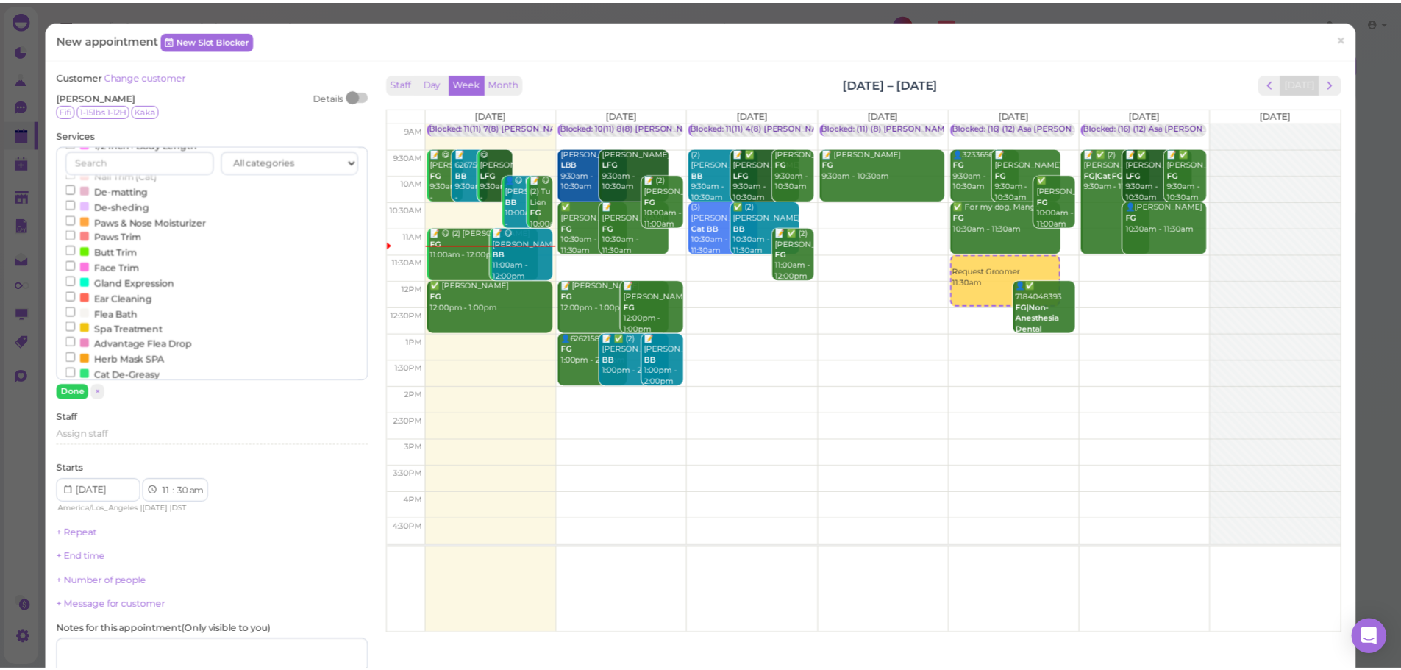
scroll to position [0, 0]
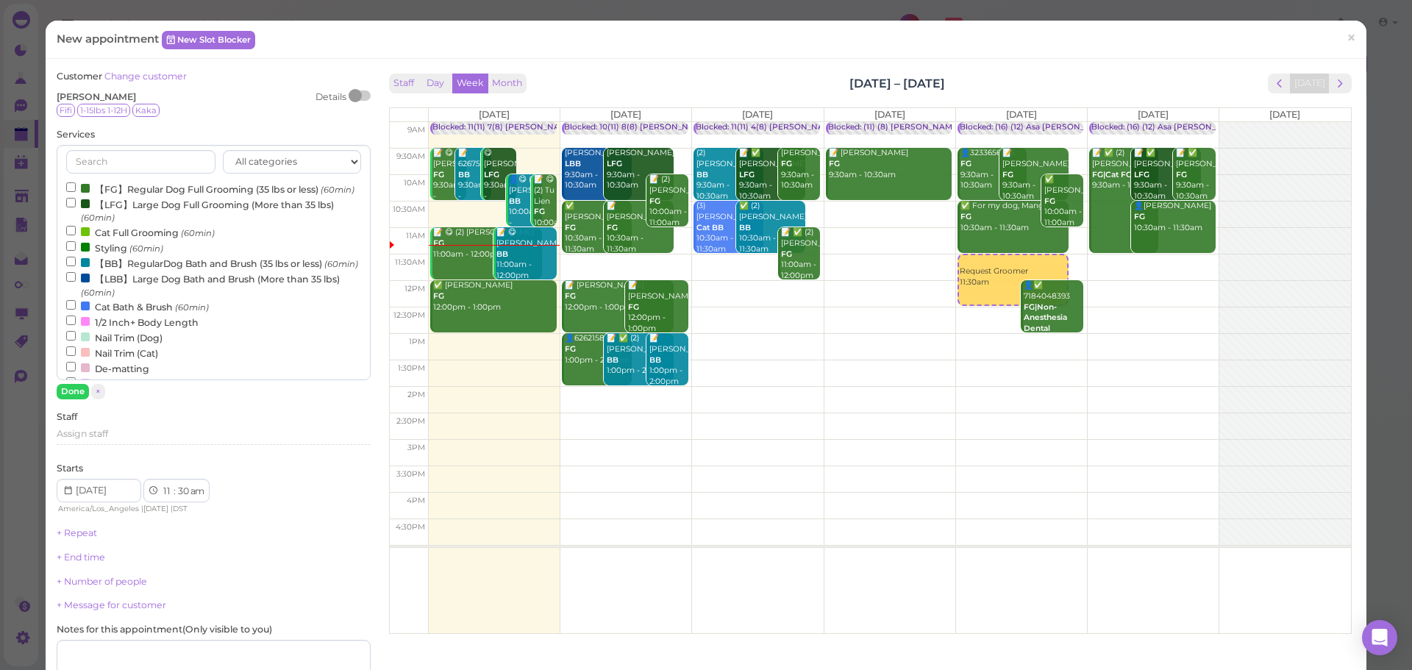
click at [132, 190] on label "【FG】Regular Dog Full Grooming (35 lbs or less) (60min)" at bounding box center [210, 188] width 288 height 15
click at [76, 190] on input "【FG】Regular Dog Full Grooming (35 lbs or less) (60min)" at bounding box center [71, 187] width 10 height 10
click at [80, 395] on button "Done" at bounding box center [73, 391] width 32 height 15
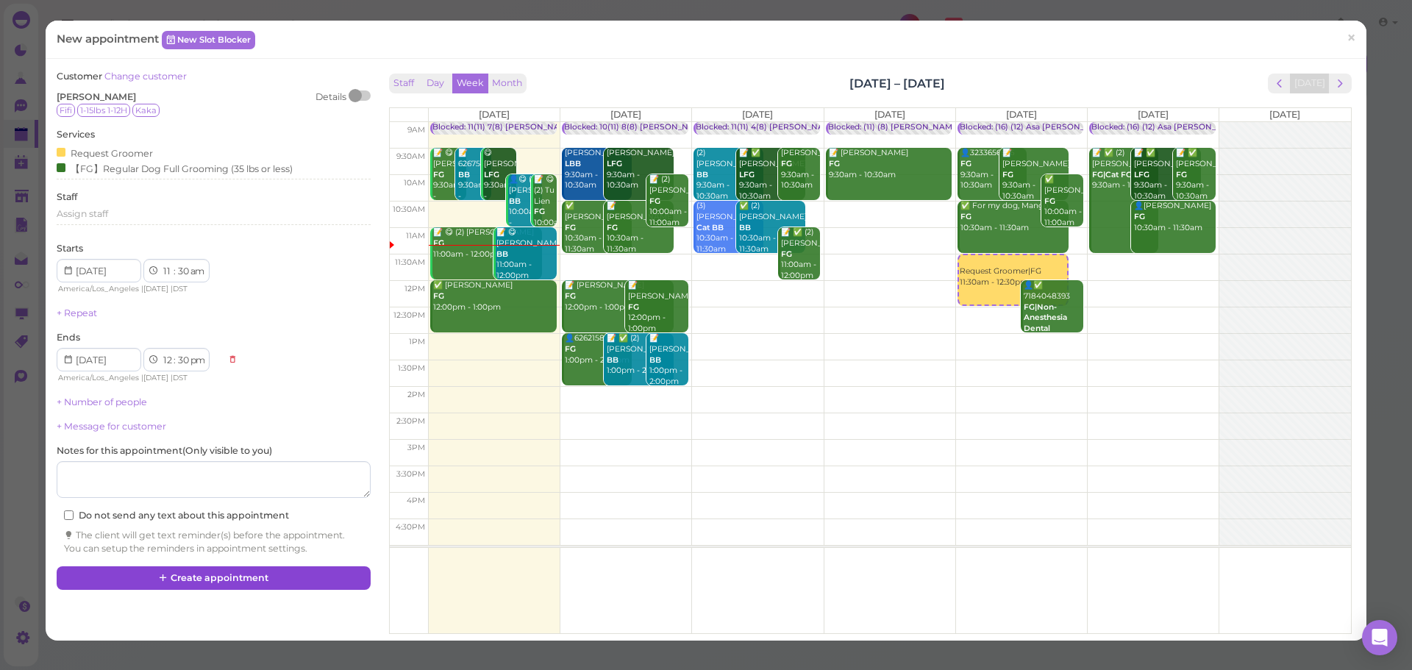
click at [263, 577] on button "Create appointment" at bounding box center [213, 578] width 313 height 24
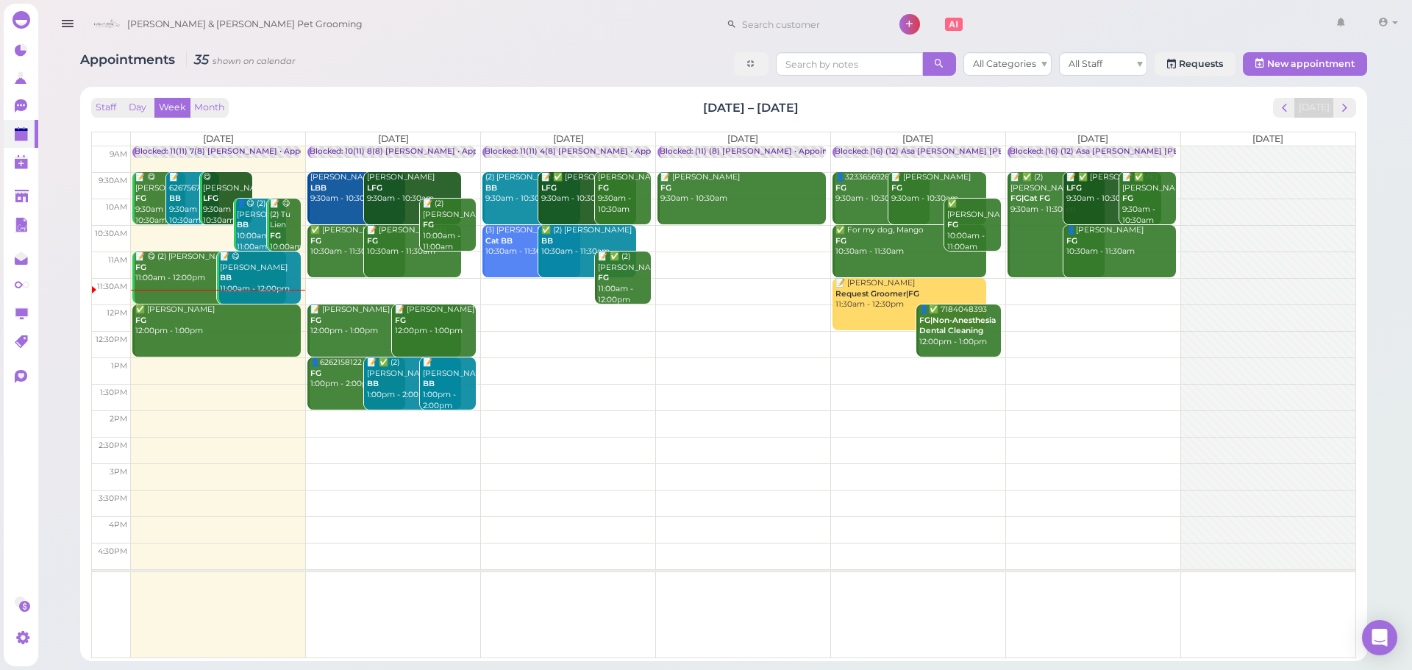
click at [388, 146] on div "Blocked: 10(11) 8(8) [PERSON_NAME] • Appointment" at bounding box center [412, 151] width 204 height 11
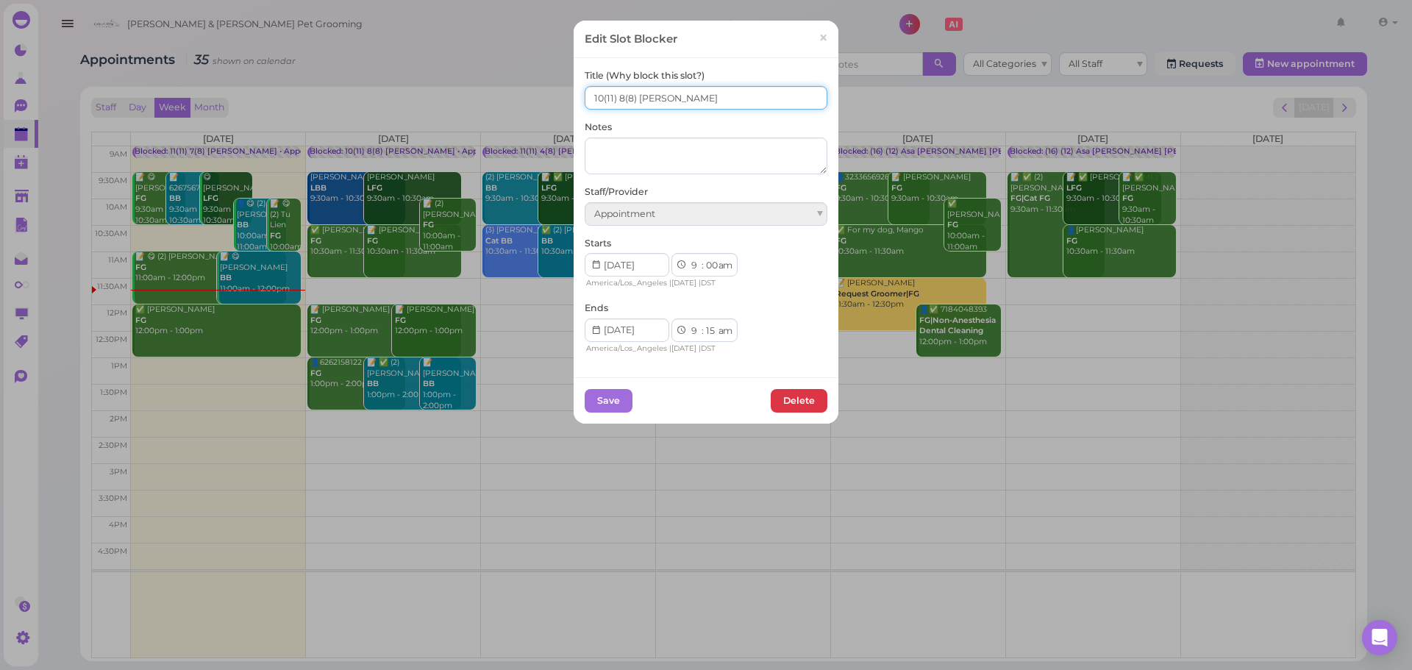
click at [585, 96] on input "10(11) 8(8) Asa Rebecca" at bounding box center [706, 98] width 243 height 24
type input "12(11) 8(8) Asa Rebecca"
click at [616, 407] on button "Save" at bounding box center [609, 401] width 48 height 24
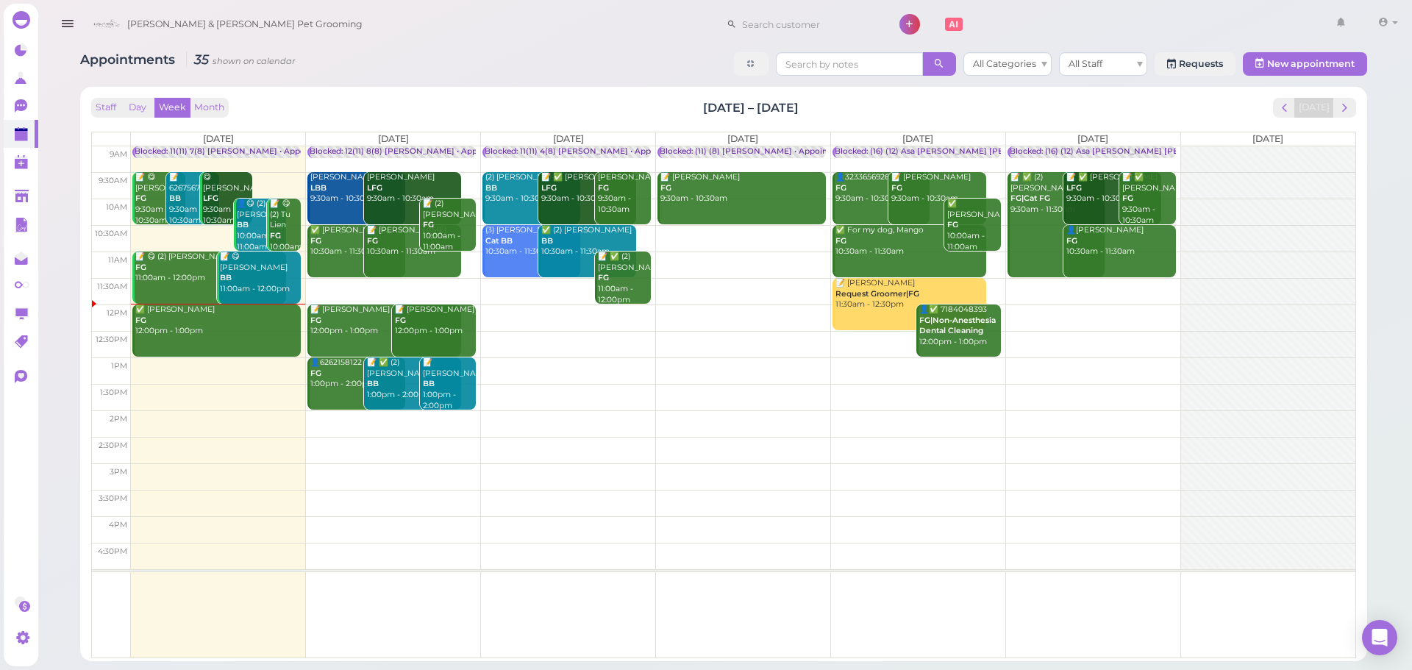
click at [361, 291] on td at bounding box center [743, 291] width 1225 height 26
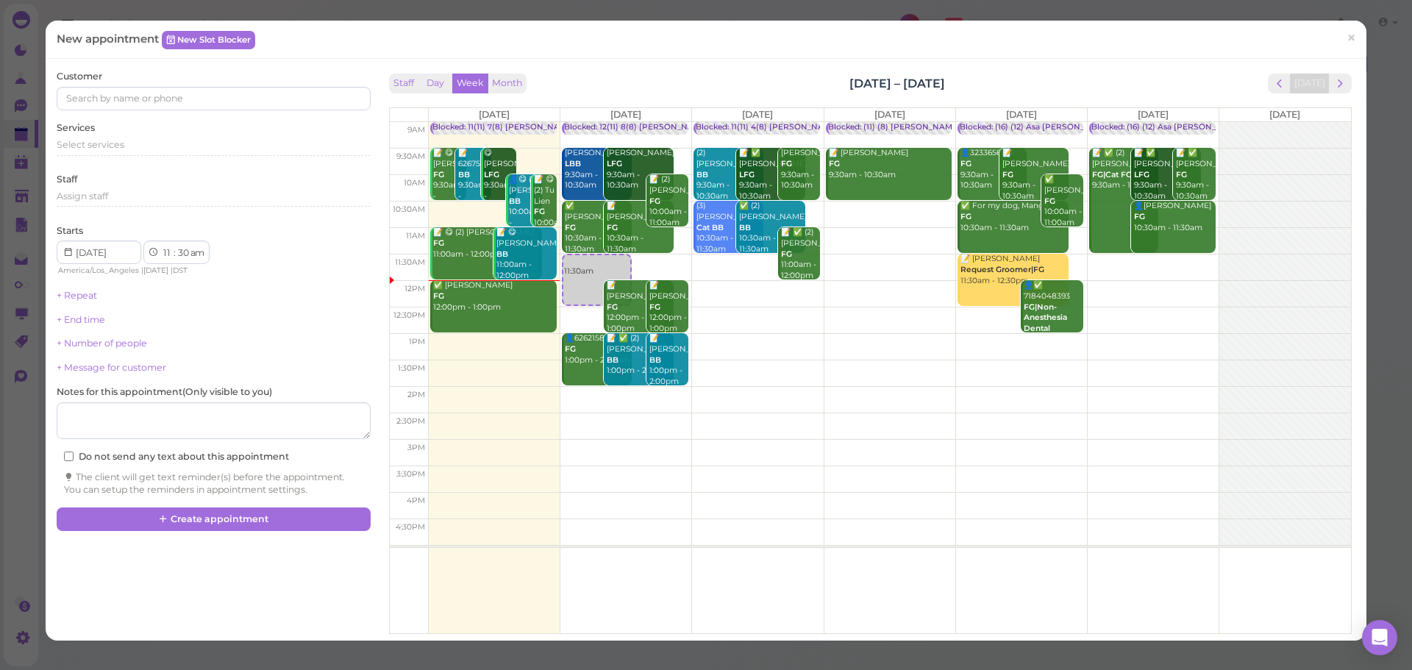
click at [869, 202] on td at bounding box center [889, 214] width 922 height 26
type input "2025-10-02"
select select "10"
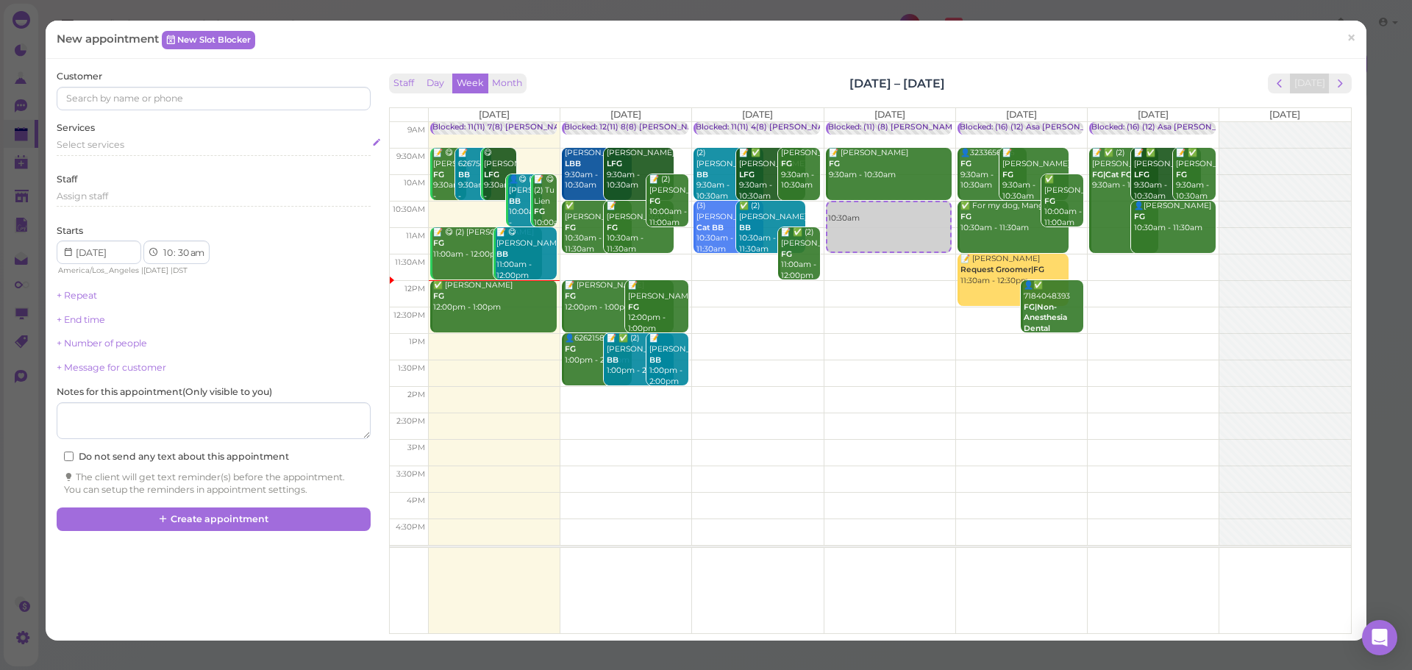
click at [177, 146] on div "Select services" at bounding box center [213, 144] width 313 height 13
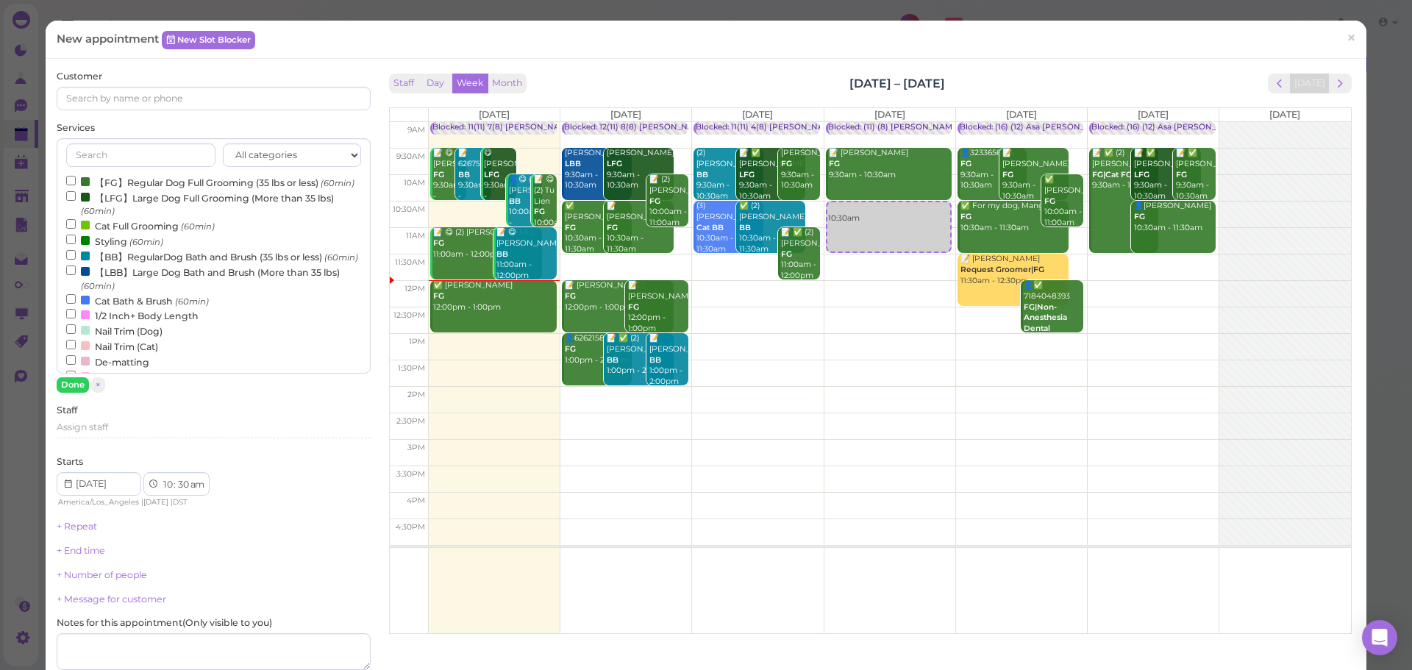
click at [117, 264] on label "【BB】RegularDog Bath and Brush (35 lbs or less) (60min)" at bounding box center [212, 256] width 292 height 15
click at [76, 260] on input "【BB】RegularDog Bath and Brush (35 lbs or less) (60min)" at bounding box center [71, 255] width 10 height 10
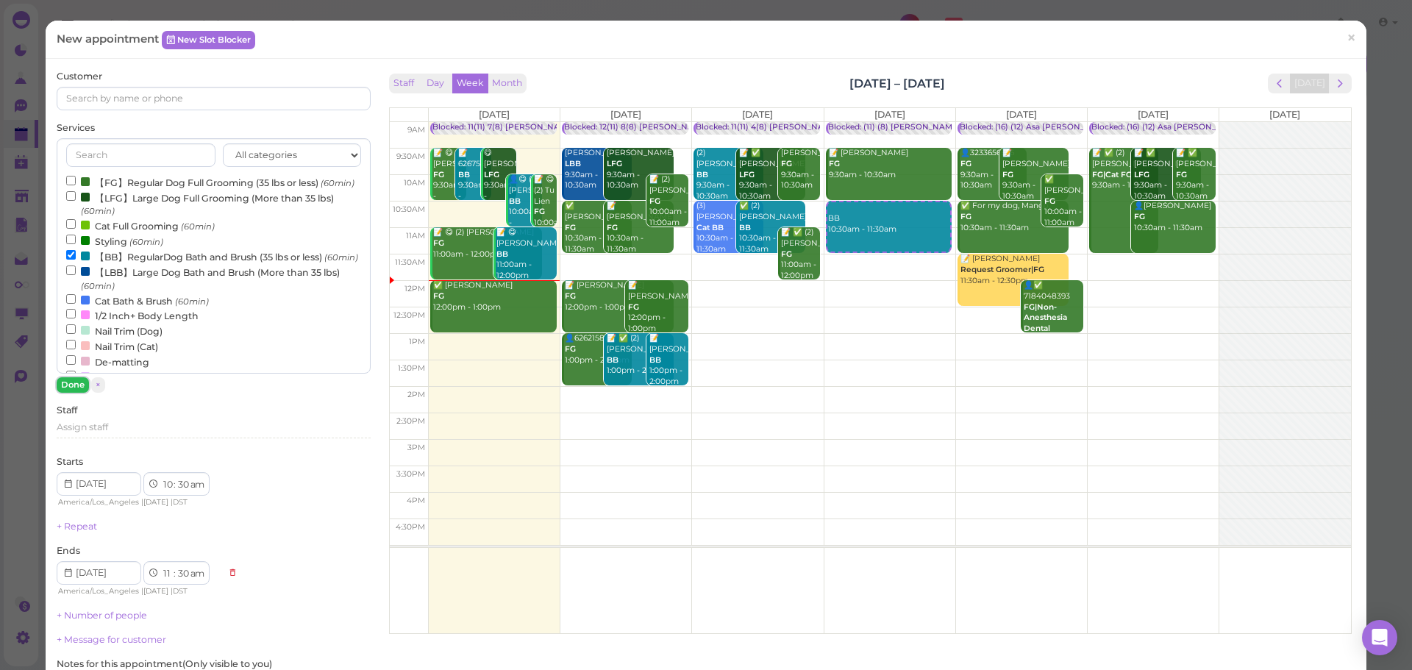
click at [70, 385] on button "Done" at bounding box center [73, 384] width 32 height 15
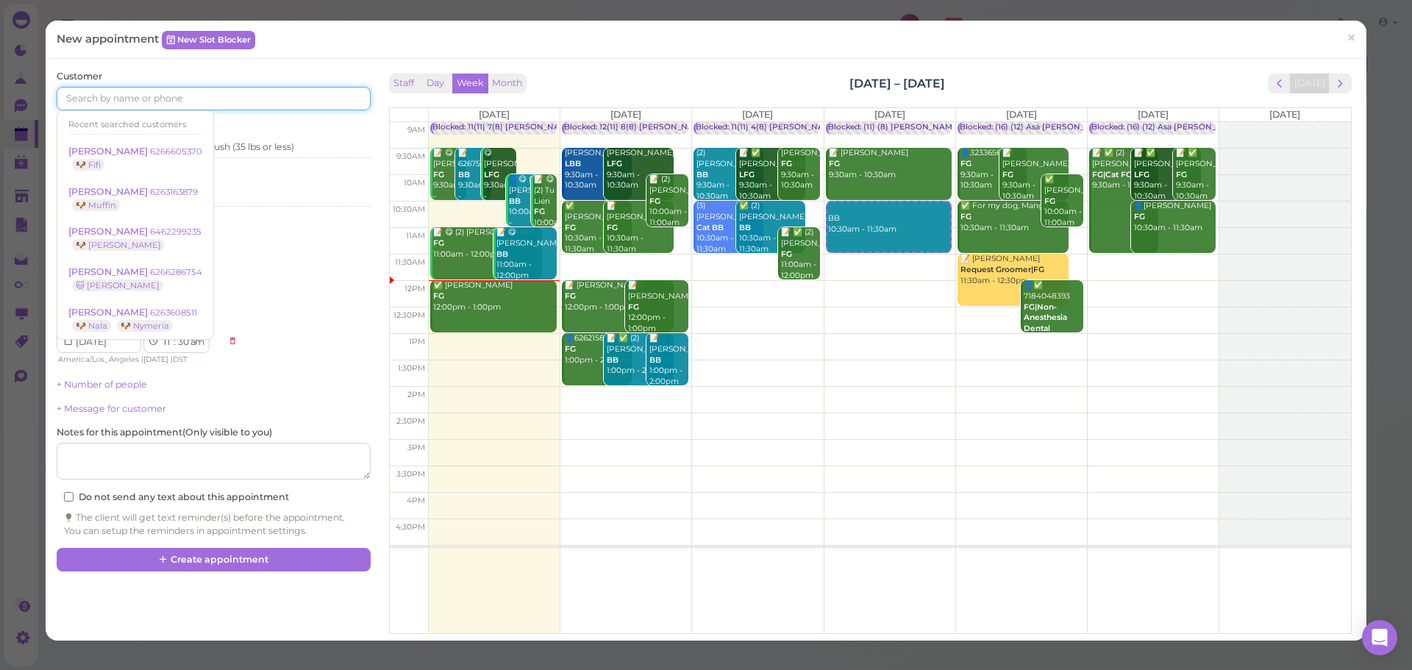
click at [186, 95] on input at bounding box center [213, 99] width 313 height 24
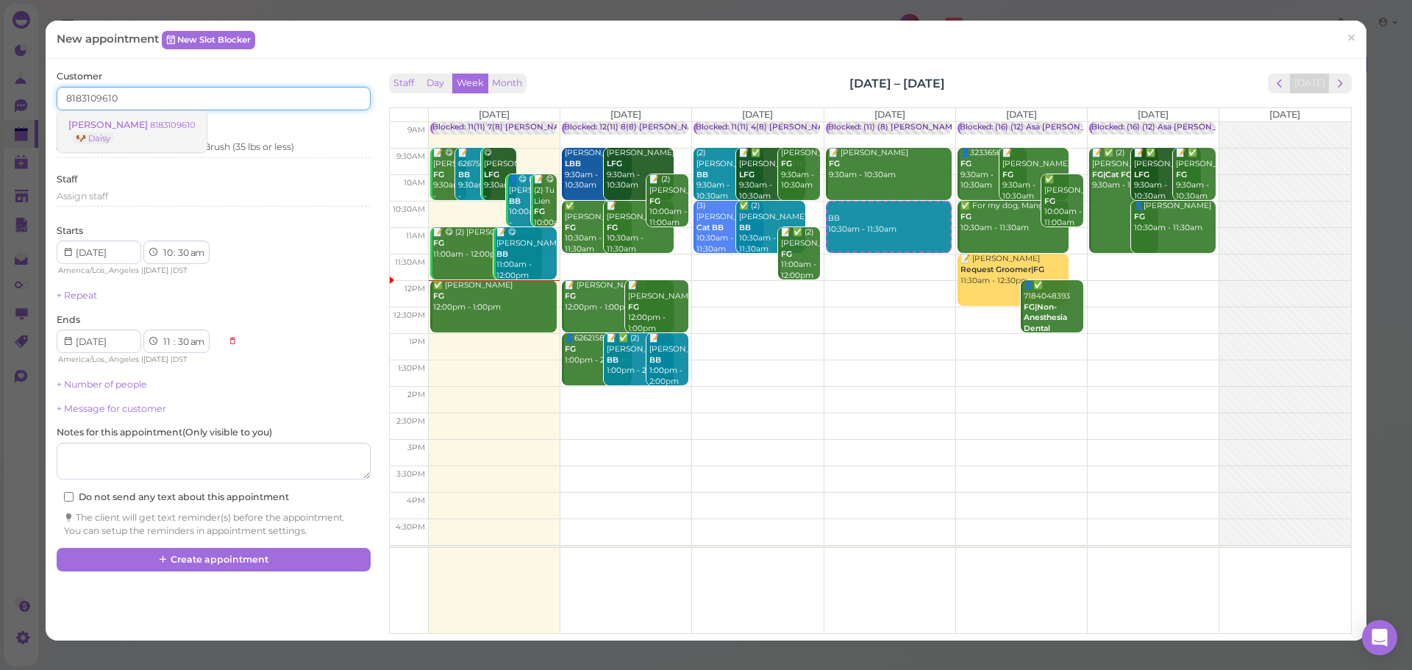
type input "8183109610"
click at [136, 131] on link "Andre Duran 8183109610 🐶 Daisy" at bounding box center [131, 131] width 149 height 41
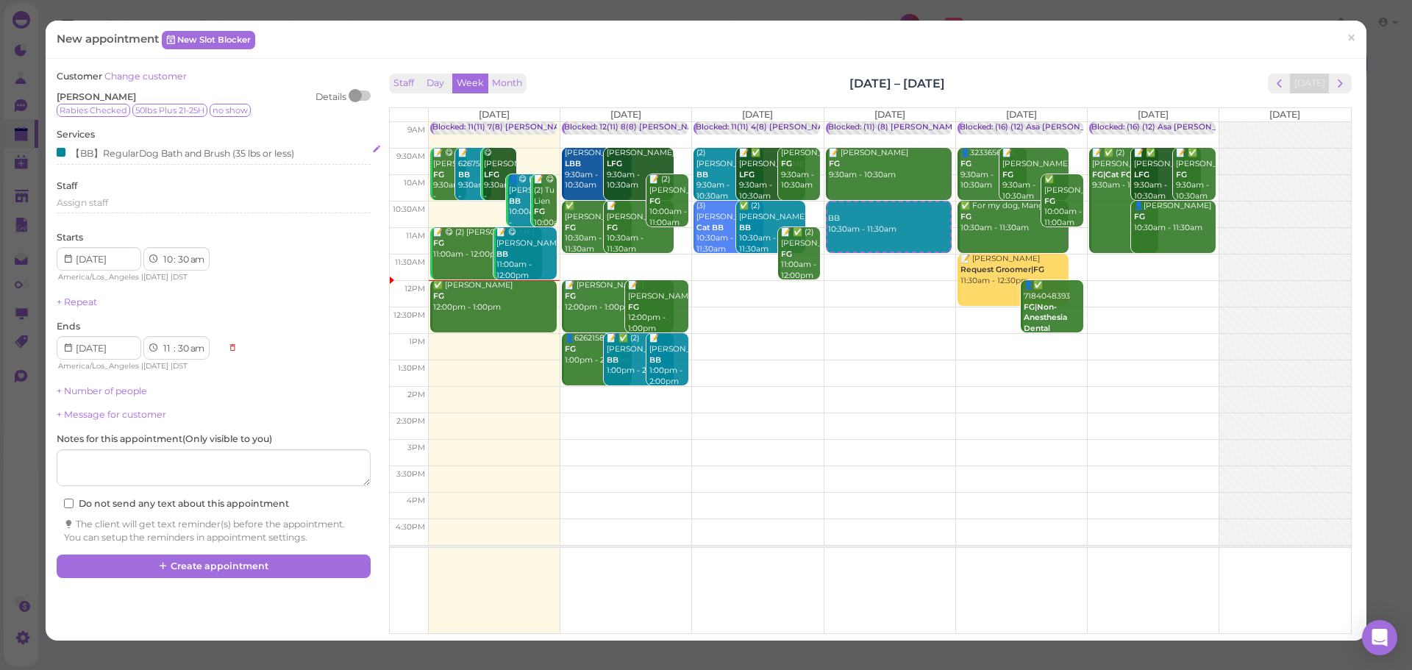
click at [153, 151] on div "【BB】RegularDog Bath and Brush (35 lbs or less)" at bounding box center [176, 152] width 238 height 15
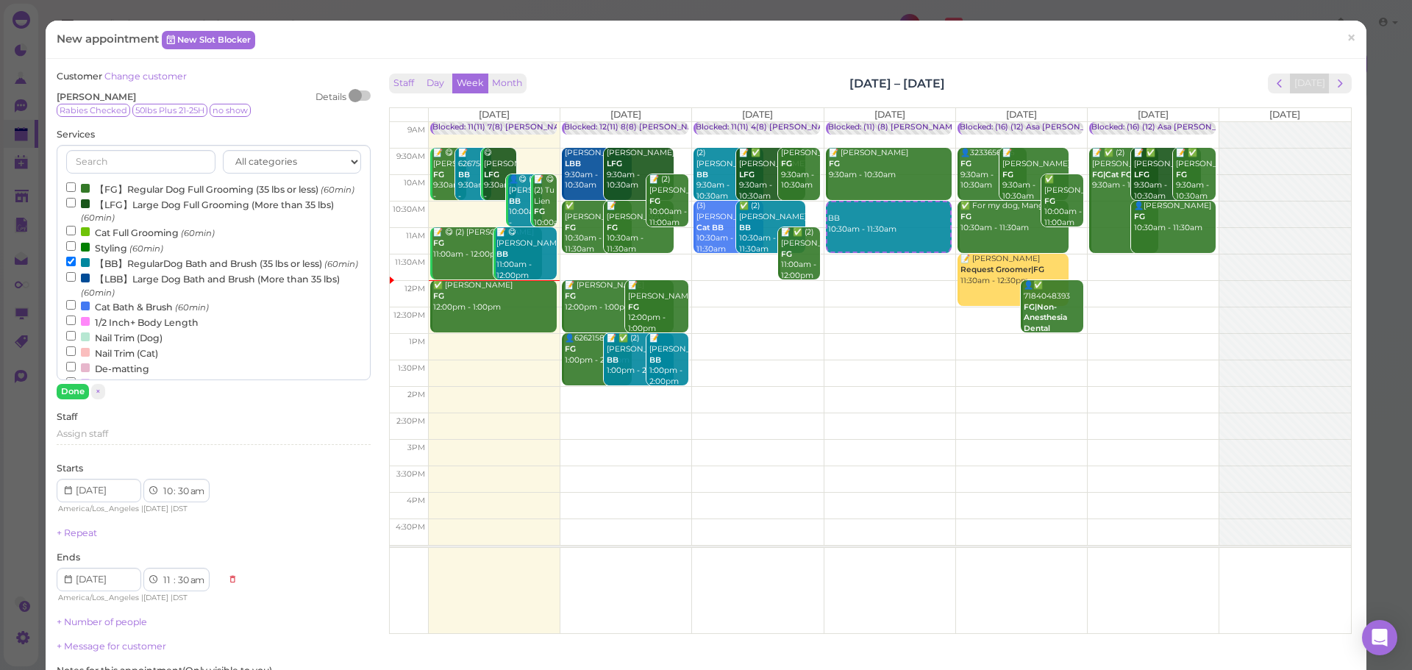
click at [120, 271] on label "【BB】RegularDog Bath and Brush (35 lbs or less) (60min)" at bounding box center [212, 262] width 292 height 15
click at [76, 266] on input "【BB】RegularDog Bath and Brush (35 lbs or less) (60min)" at bounding box center [71, 262] width 10 height 10
click at [114, 299] on label "【LBB】Large Dog Bath and Brush (More than 35 lbs) (60min)" at bounding box center [213, 285] width 294 height 29
click at [76, 282] on input "【LBB】Large Dog Bath and Brush (More than 35 lbs) (60min)" at bounding box center [71, 277] width 10 height 10
click at [74, 391] on button "Done" at bounding box center [73, 391] width 32 height 15
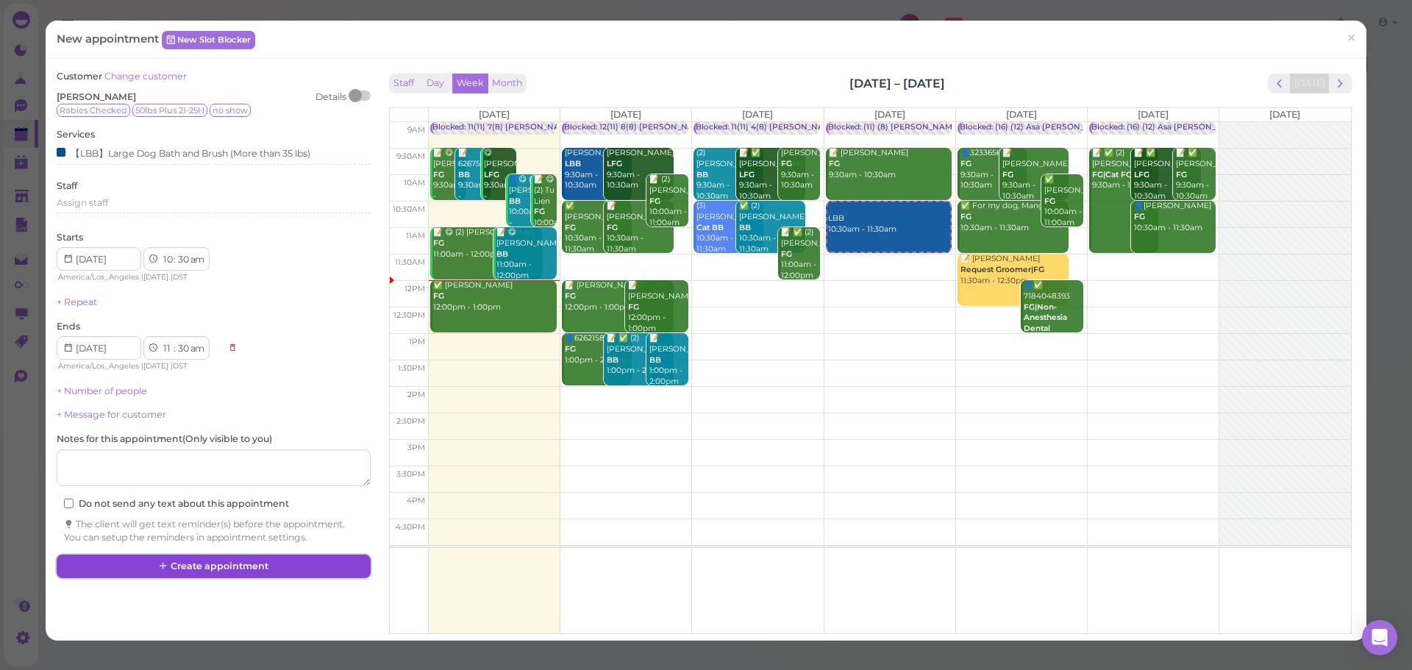
click at [252, 569] on button "Create appointment" at bounding box center [213, 567] width 313 height 24
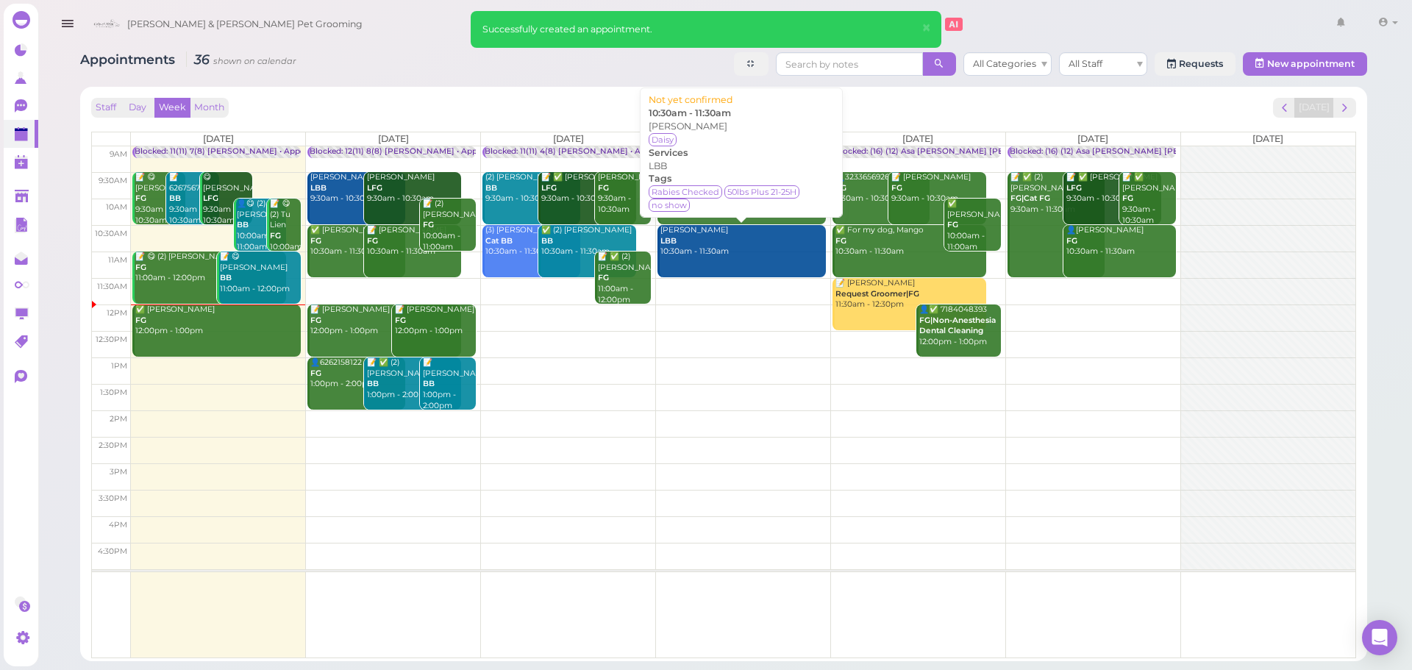
click at [744, 266] on link "Andre Duran LBB 10:30am - 11:30am" at bounding box center [742, 251] width 168 height 52
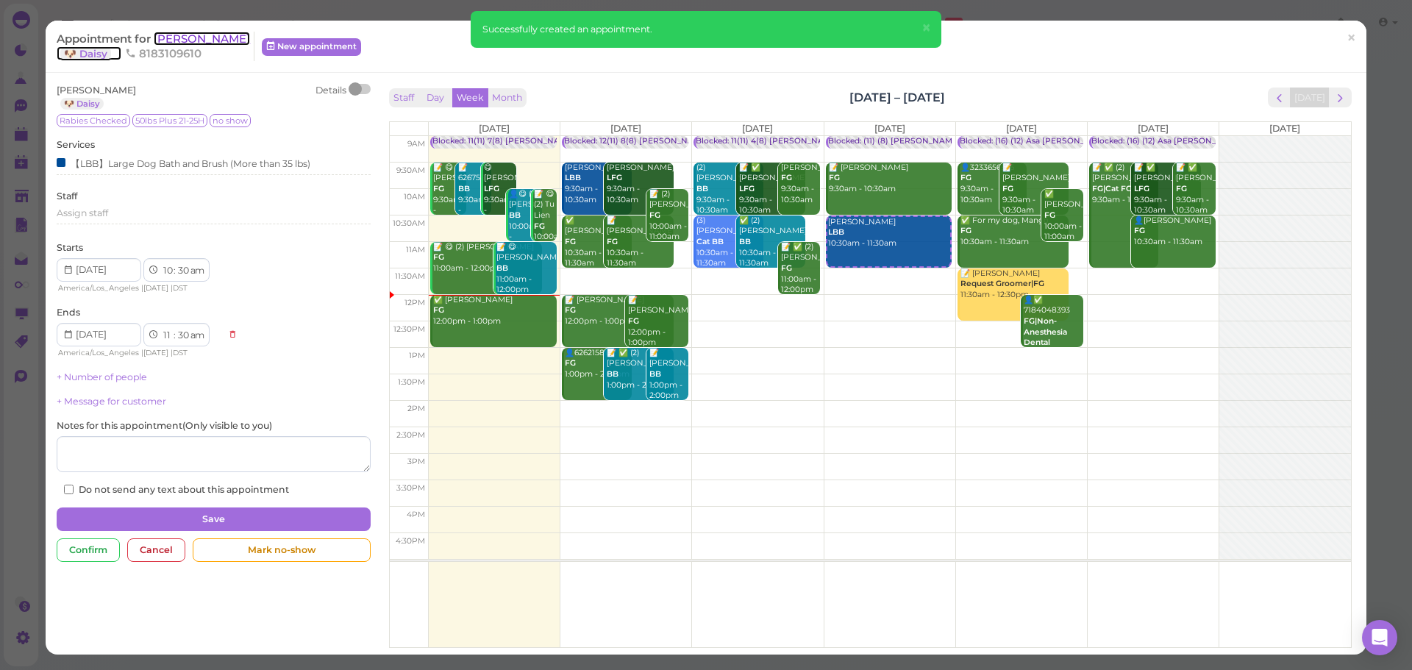
click at [190, 44] on span "Andre Duran" at bounding box center [202, 39] width 96 height 14
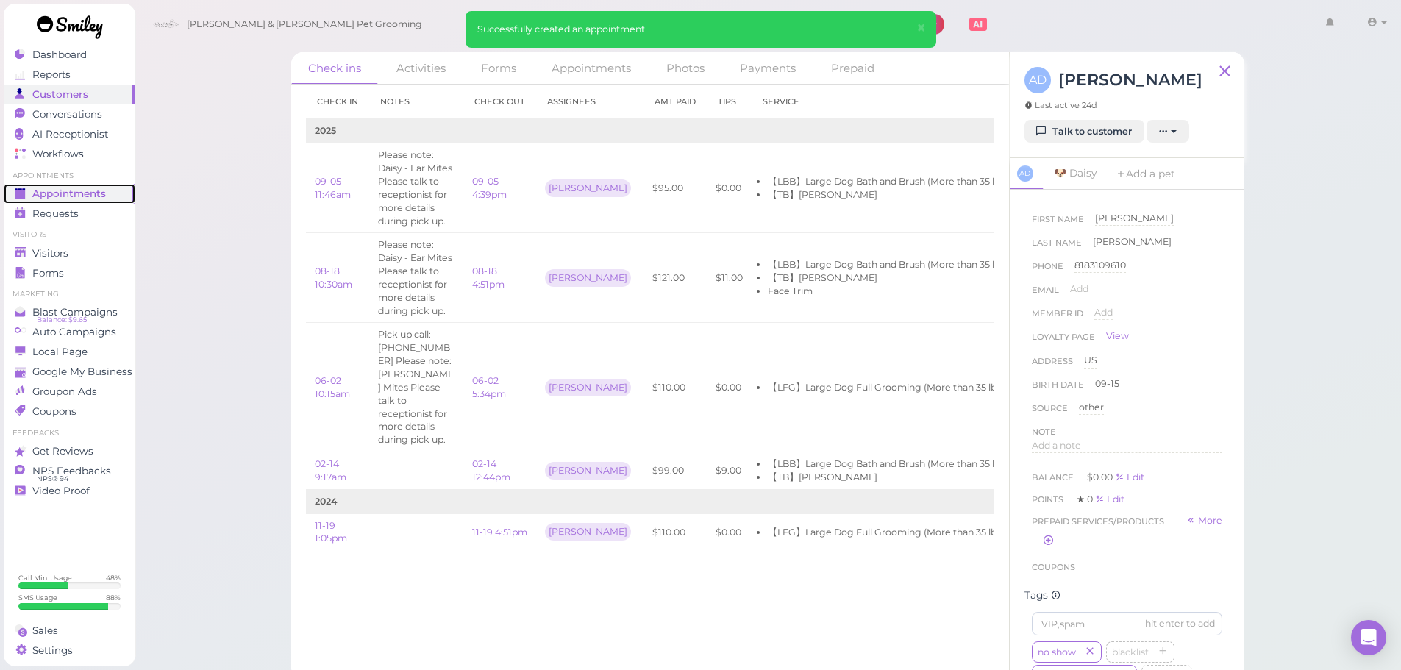
click at [58, 193] on span "Appointments" at bounding box center [69, 194] width 74 height 13
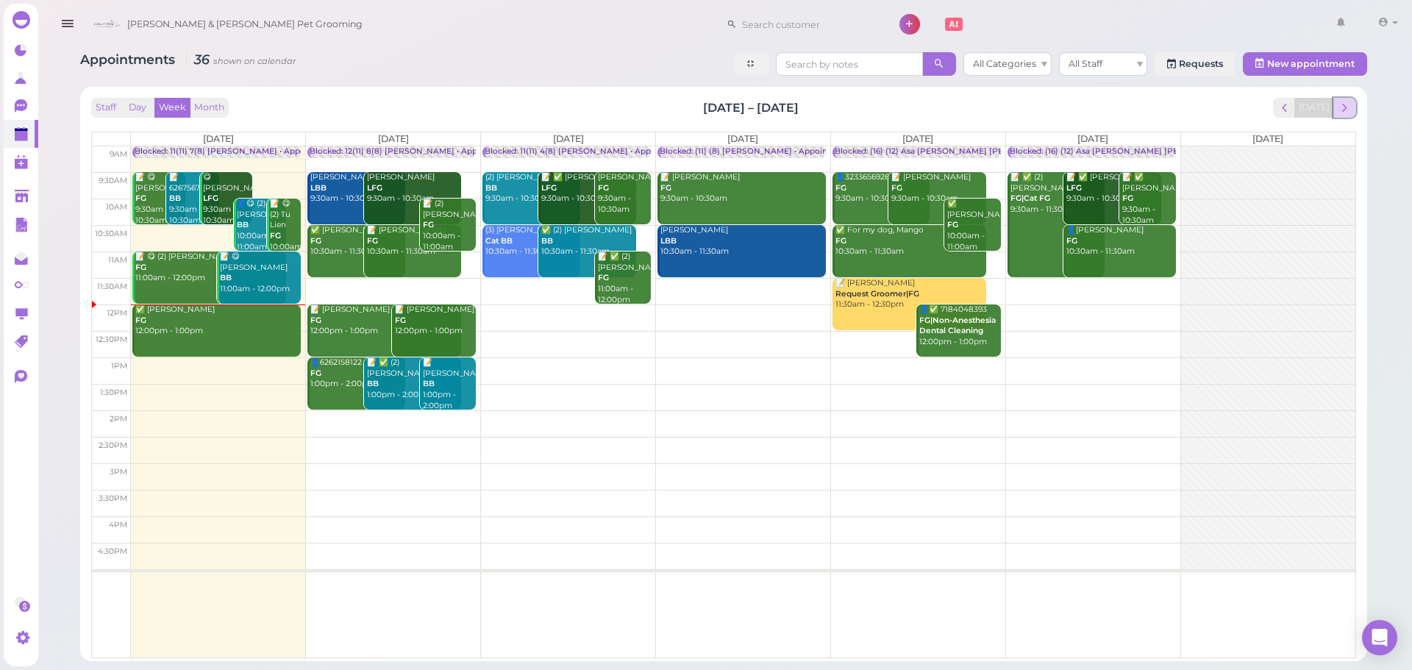
click at [1342, 113] on span "next" at bounding box center [1345, 108] width 14 height 14
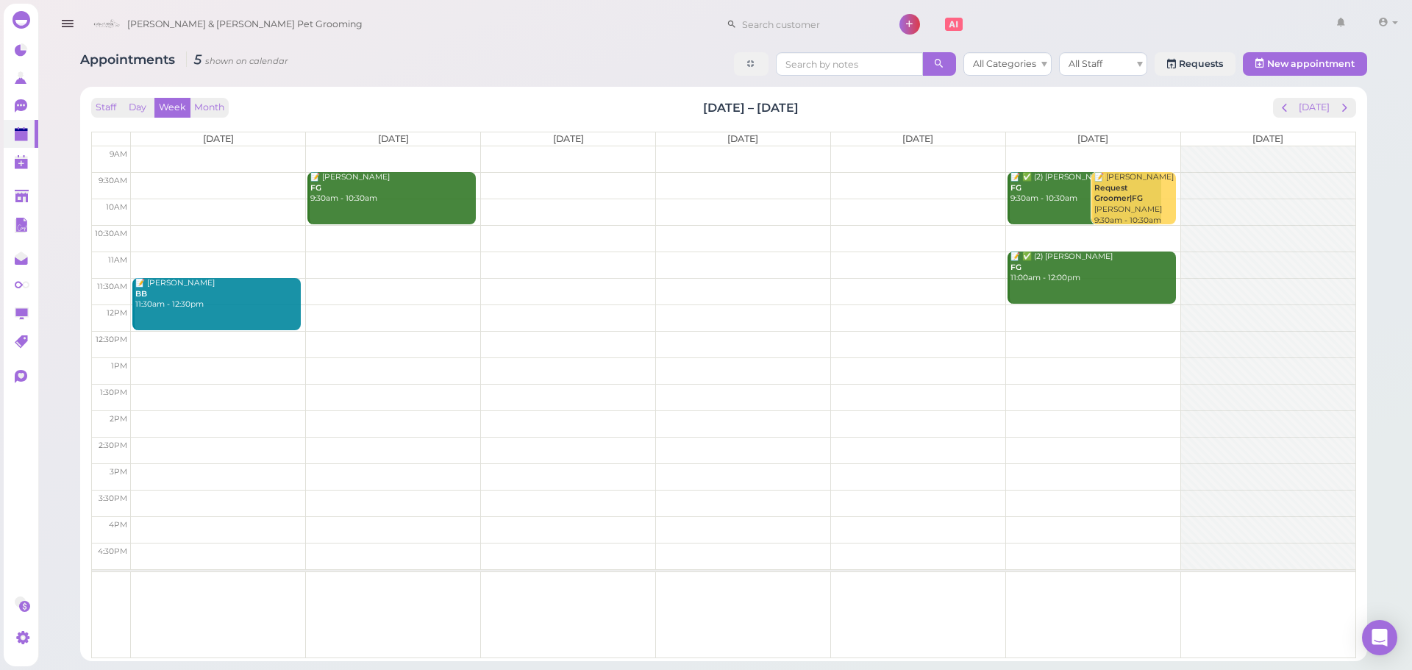
click at [374, 234] on td at bounding box center [743, 238] width 1225 height 26
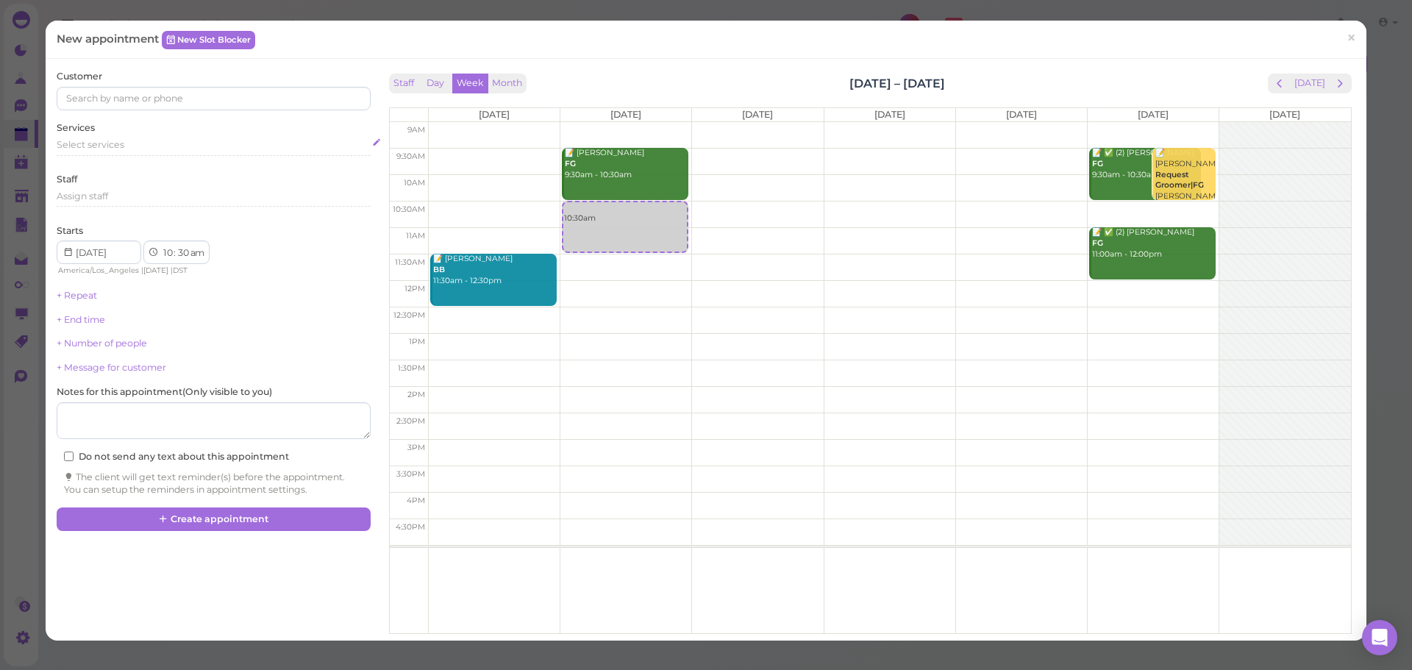
click at [139, 152] on div "Select services" at bounding box center [213, 147] width 313 height 18
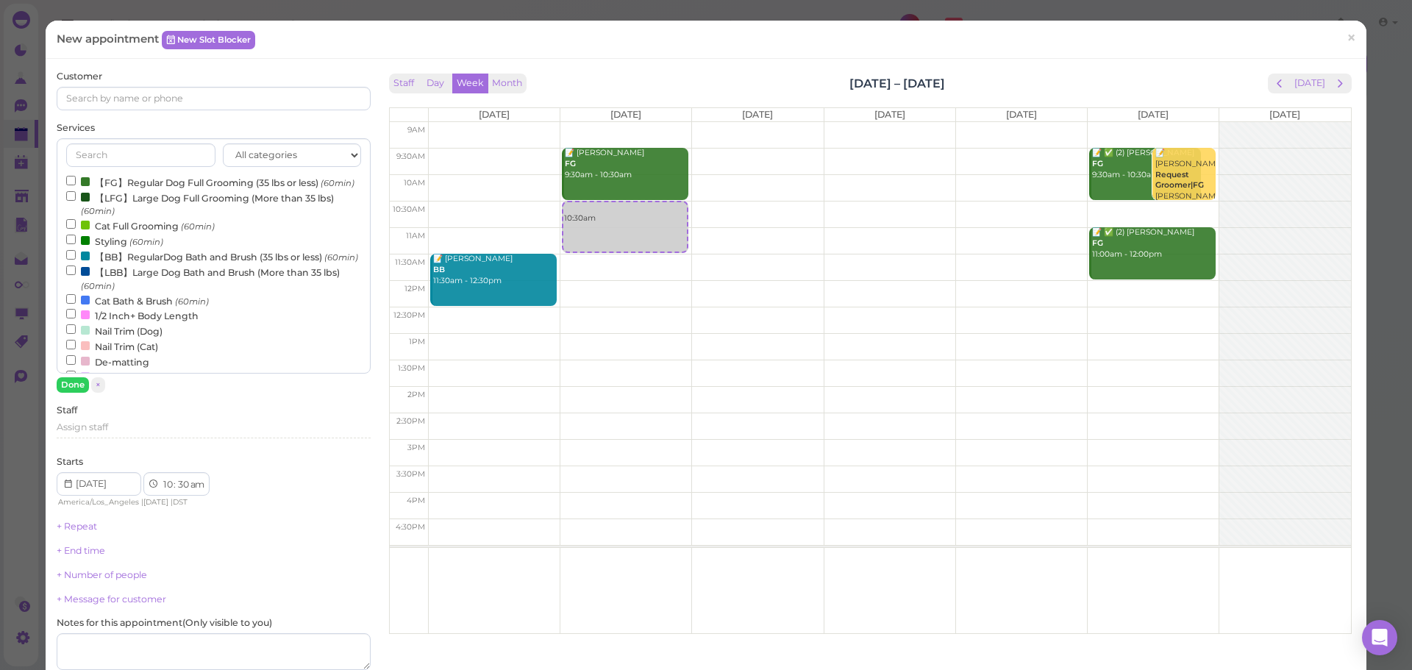
click at [120, 293] on label "【LBB】Large Dog Bath and Brush (More than 35 lbs) (60min)" at bounding box center [213, 278] width 294 height 29
click at [76, 275] on input "【LBB】Large Dog Bath and Brush (More than 35 lbs) (60min)" at bounding box center [71, 271] width 10 height 10
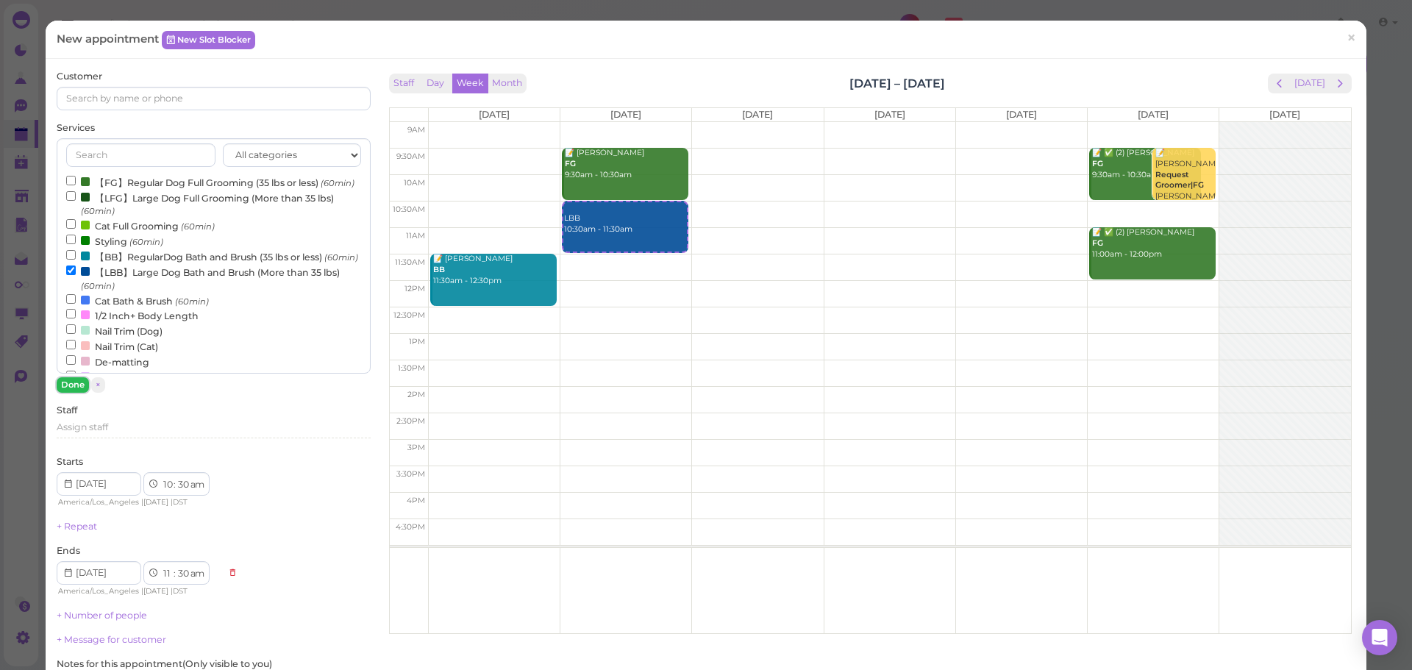
click at [72, 386] on button "Done" at bounding box center [73, 384] width 32 height 15
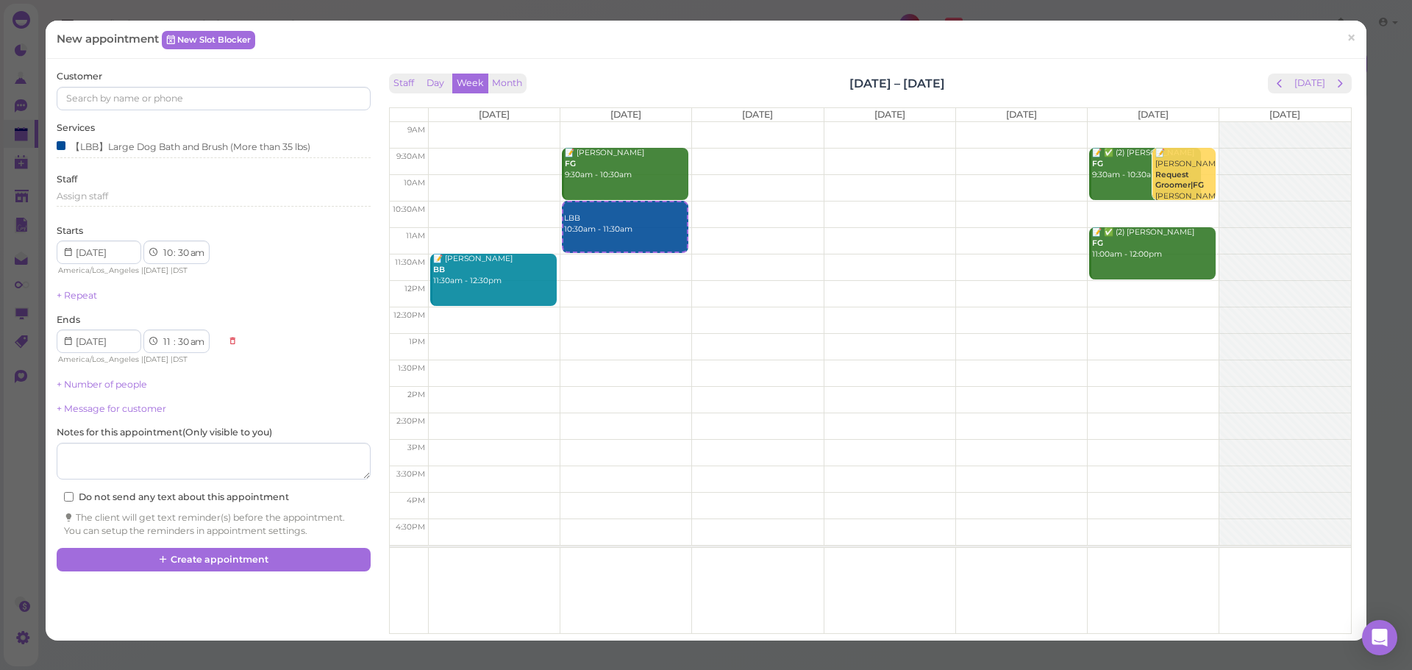
click at [737, 157] on td at bounding box center [889, 161] width 922 height 26
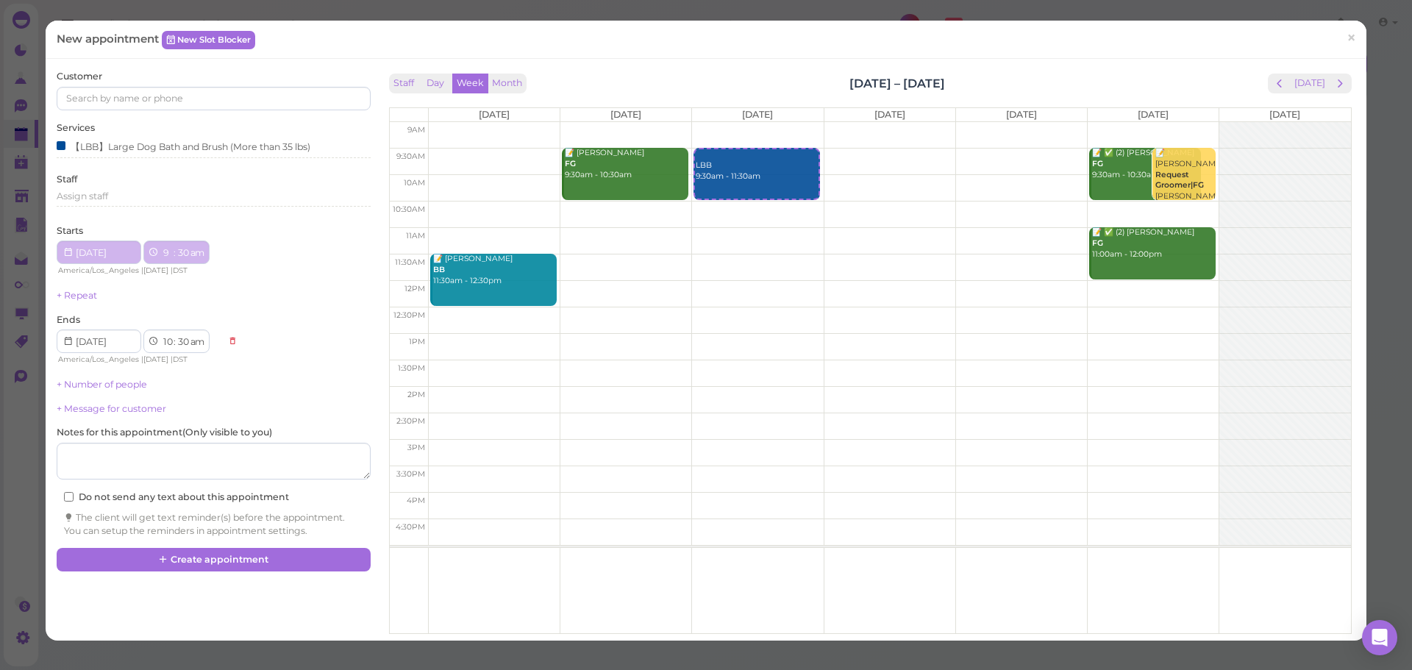
type input "2025-10-08"
select select "9"
type input "2025-10-08"
select select "10"
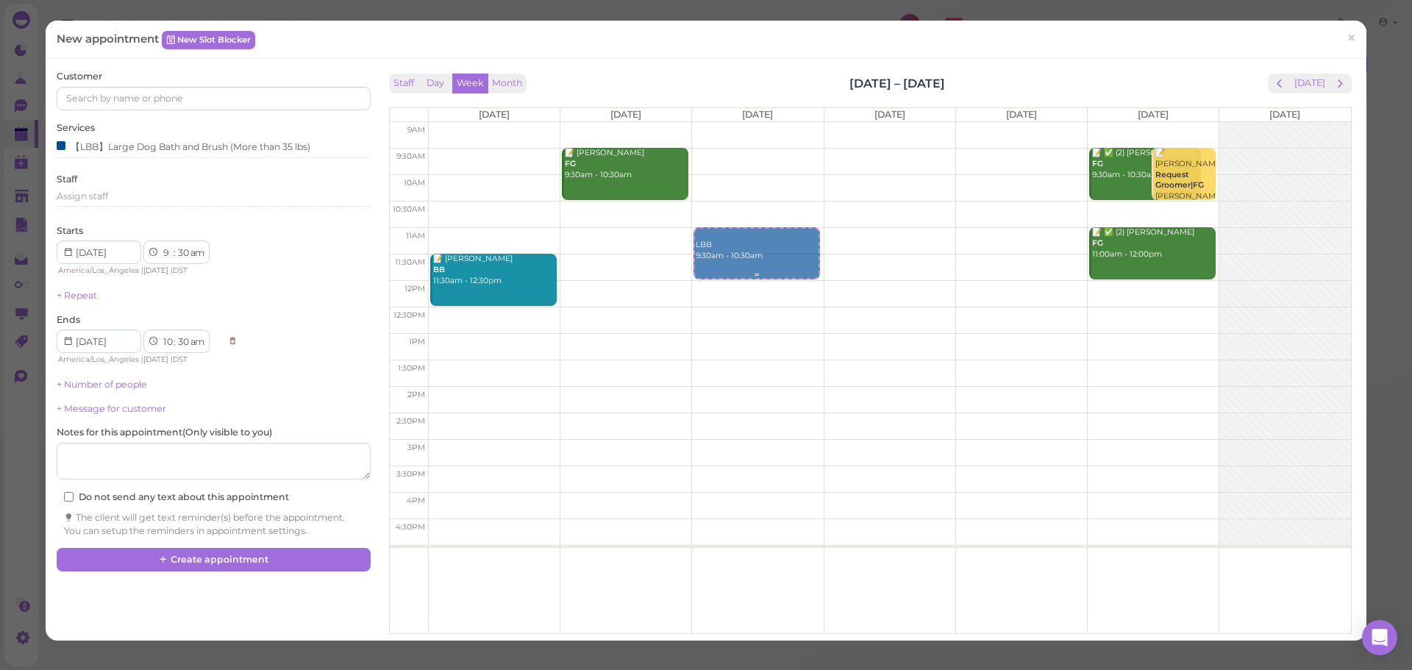
drag, startPoint x: 740, startPoint y: 173, endPoint x: 749, endPoint y: 257, distance: 85.1
click at [749, 122] on div "LBB 9:30am - 10:30am LBB 9:30am - 10:30am" at bounding box center [757, 122] width 131 height 0
select select "11"
select select "00"
select select "12"
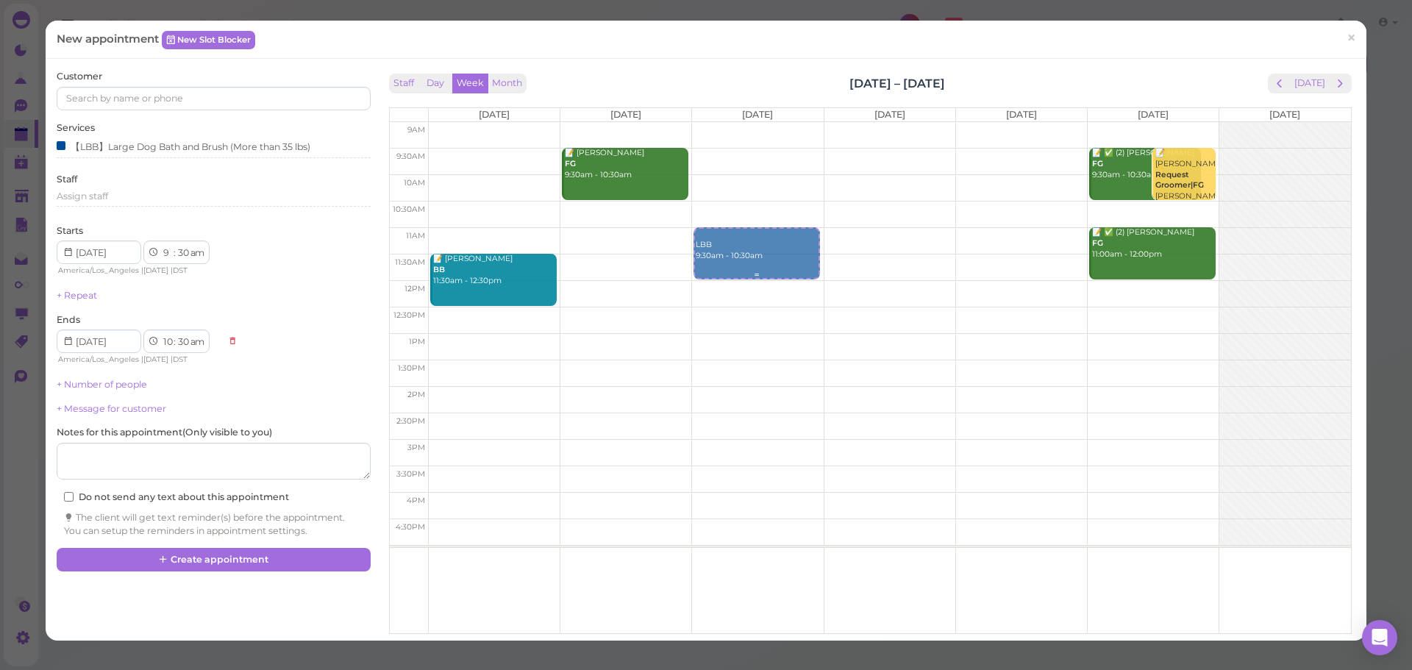
select select "00"
select select "pm"
click at [126, 96] on input at bounding box center [213, 99] width 313 height 24
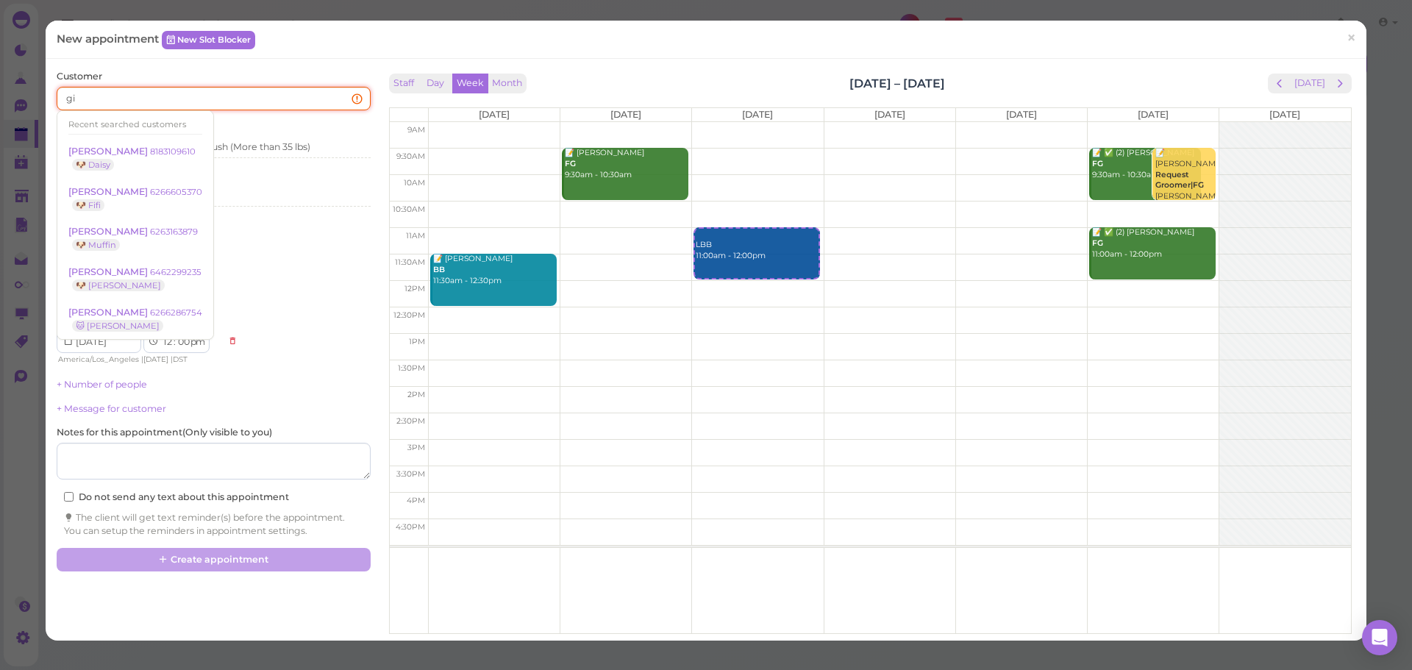
type input "g"
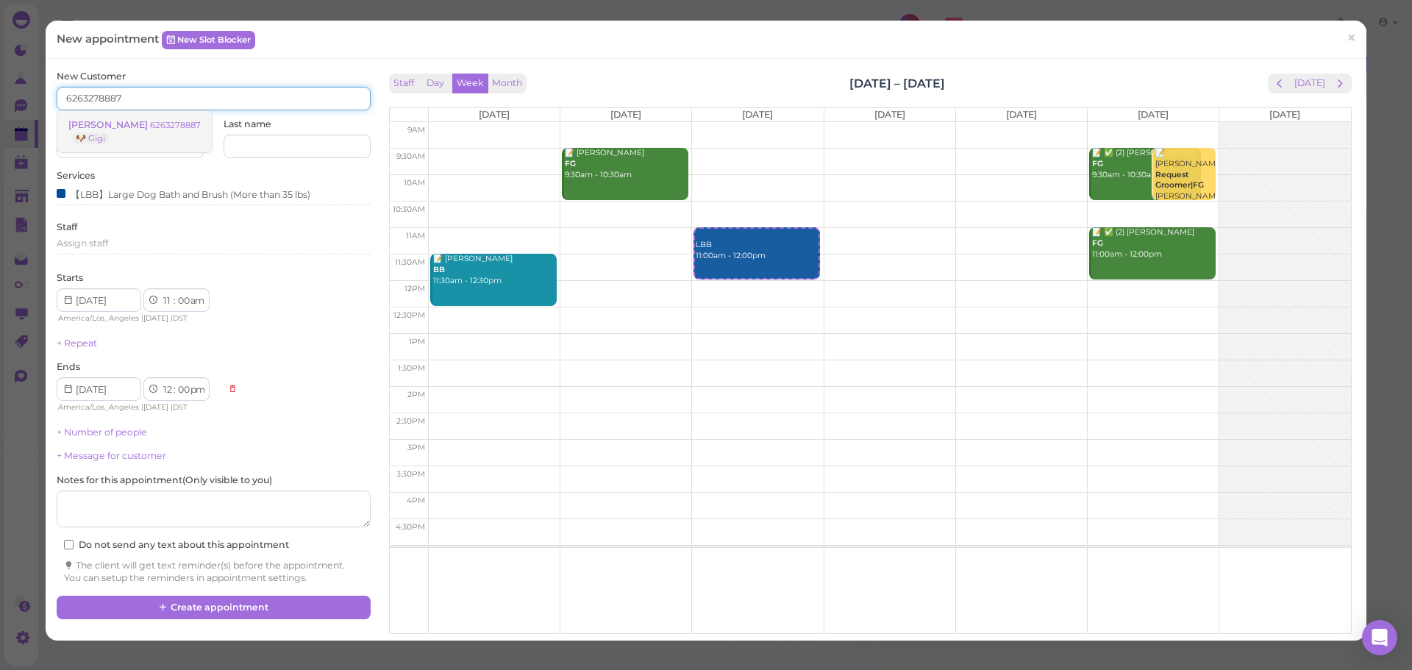
type input "6263278887"
click at [150, 121] on small "6263278887" at bounding box center [175, 125] width 51 height 10
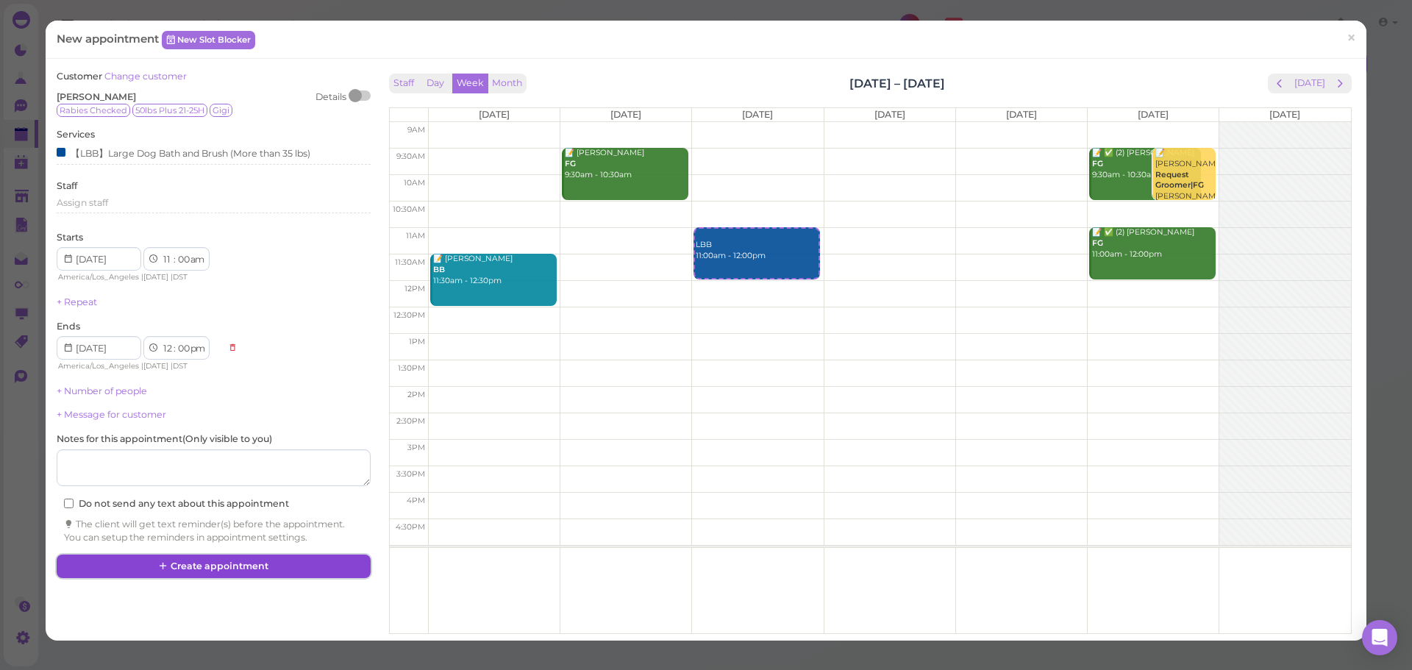
click at [245, 564] on button "Create appointment" at bounding box center [213, 567] width 313 height 24
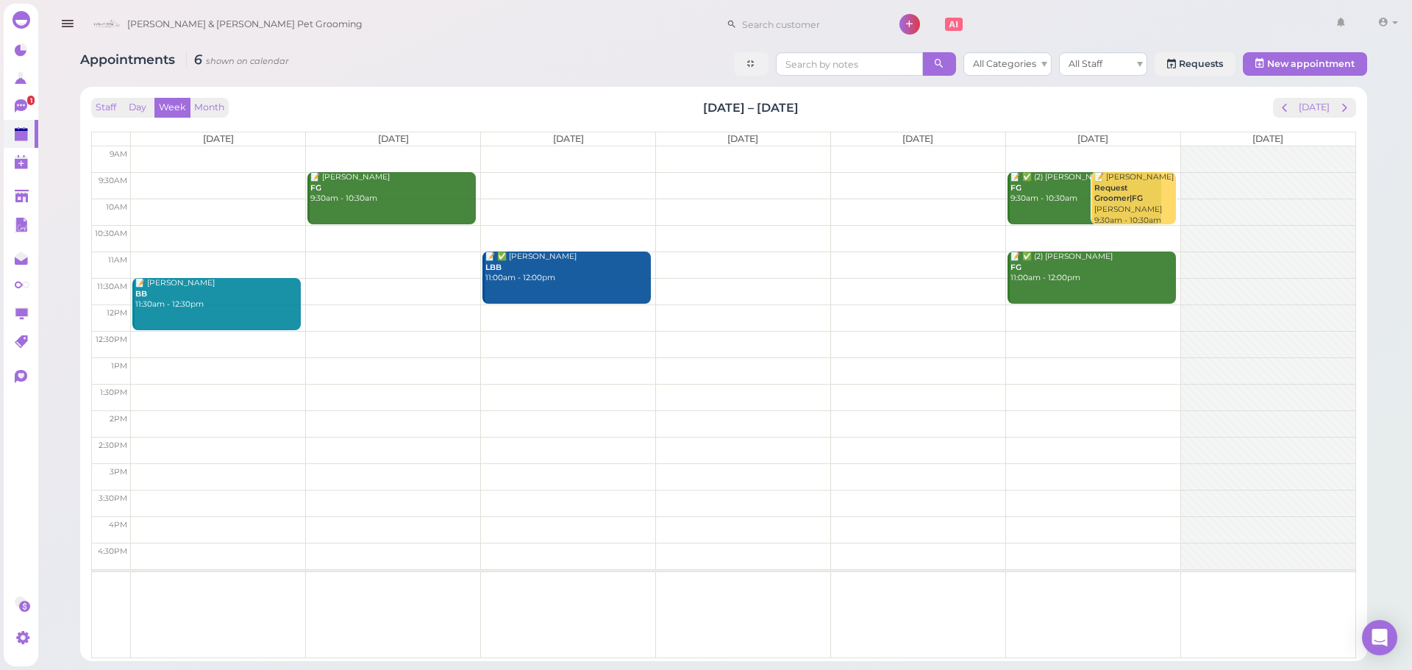
click at [633, 109] on div "Staff Day Week Month Oct 6 – 12, 2025 Today" at bounding box center [723, 108] width 1265 height 20
click at [358, 82] on div "Appointments 6 shown on calendar All Categories All Staff Requests New appointm…" at bounding box center [724, 351] width 1324 height 620
click at [1305, 110] on button "[DATE]" at bounding box center [1314, 108] width 40 height 20
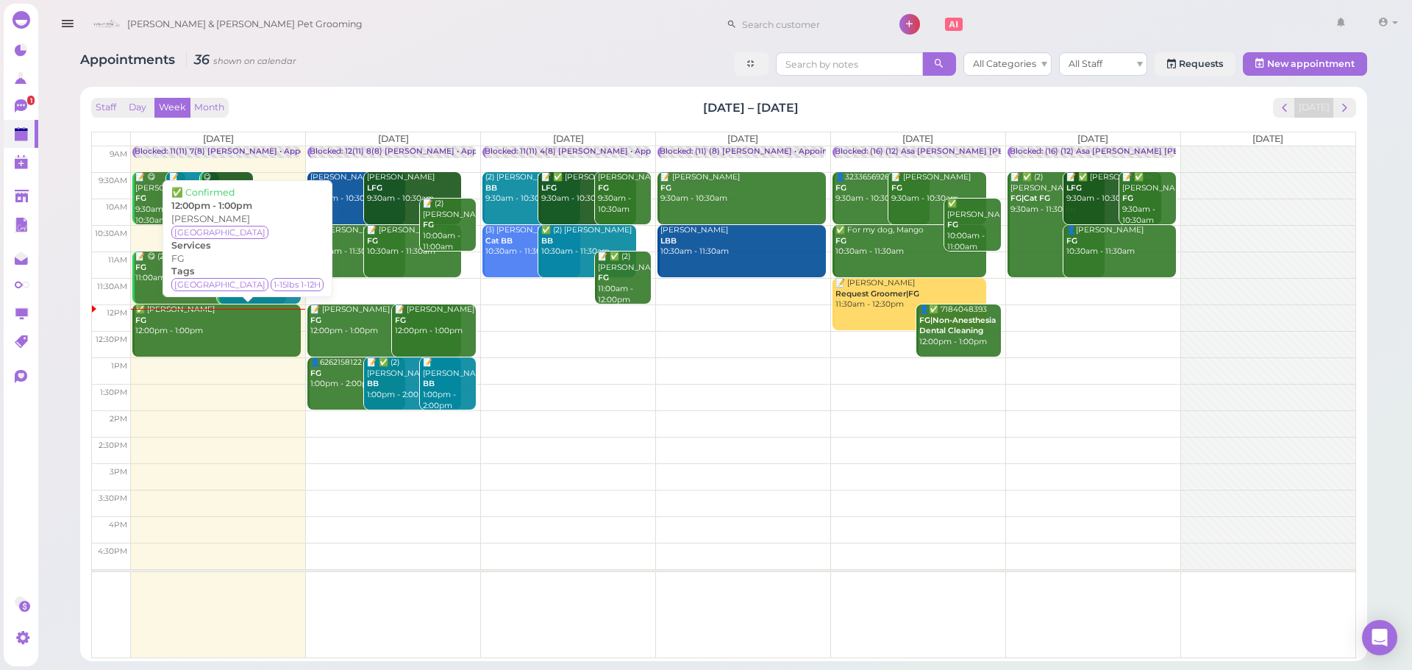
click at [163, 343] on link "✅ Crystal Zhang FG 12:00pm - 1:00pm" at bounding box center [216, 330] width 168 height 52
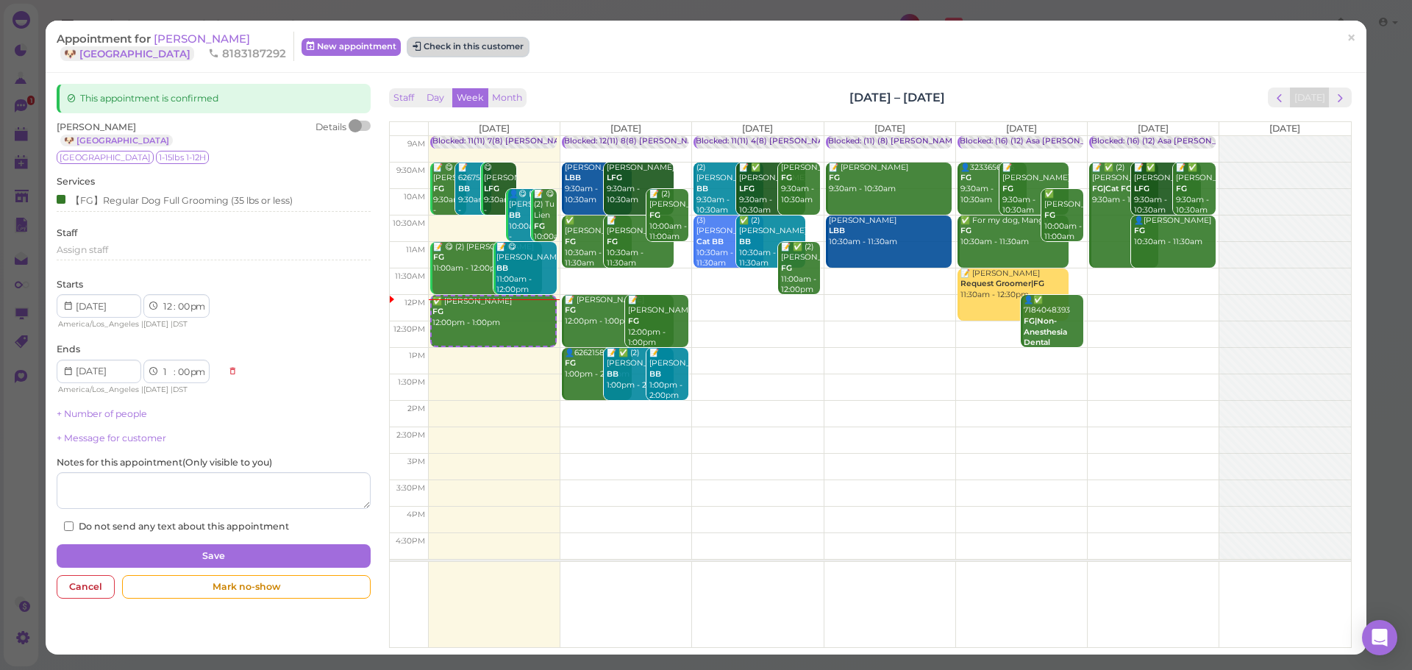
click at [449, 45] on button "Check in this customer" at bounding box center [468, 47] width 120 height 18
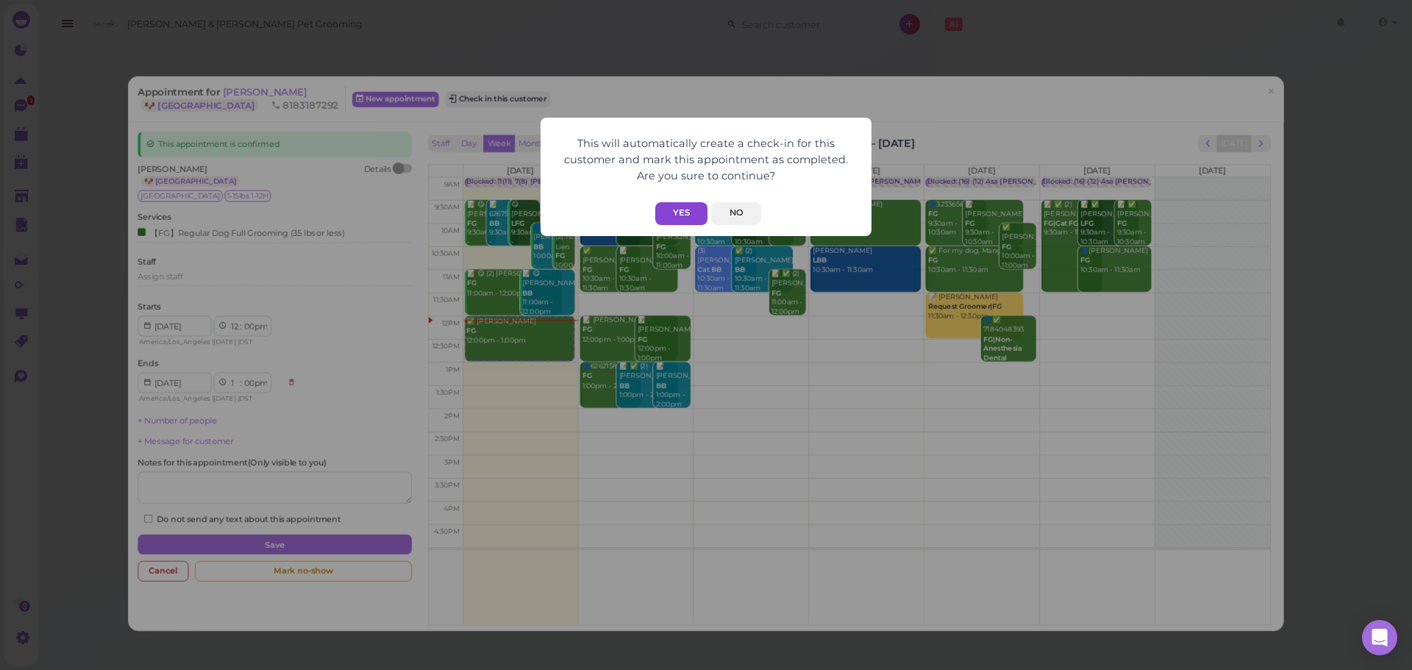
click at [669, 216] on button "Yes" at bounding box center [681, 213] width 52 height 23
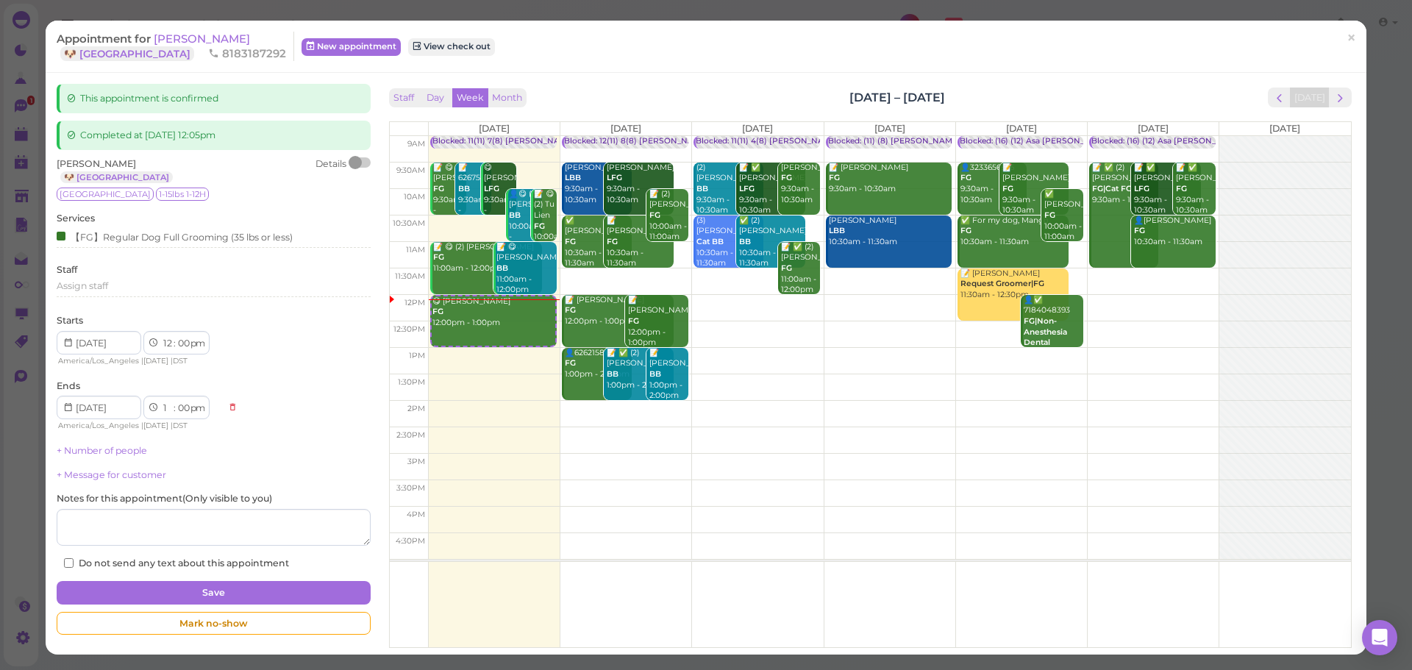
click at [596, 76] on div "This appointment is confirmed Completed at 2025-09-29 12:05pm Crystal Zhang 🐶 O…" at bounding box center [706, 364] width 1321 height 582
click at [218, 33] on span "[PERSON_NAME]" at bounding box center [202, 39] width 96 height 14
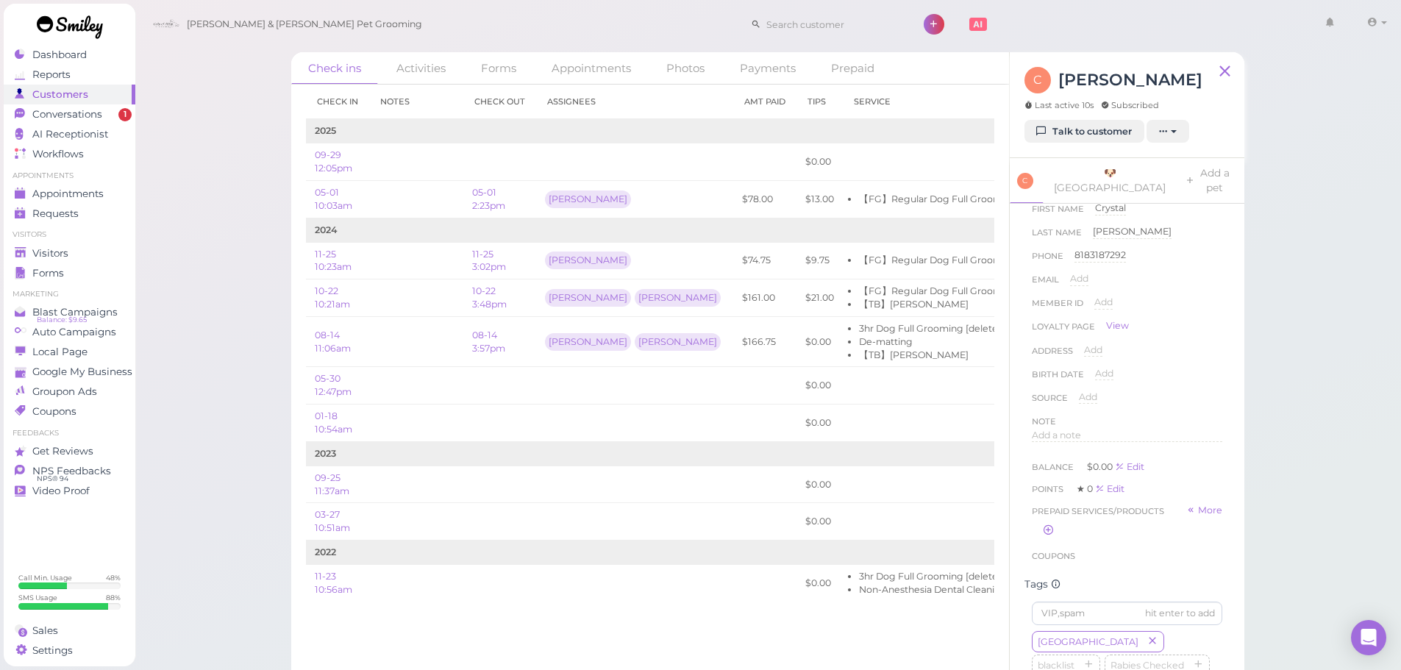
scroll to position [30, 0]
click at [1379, 407] on div "Check ins Activities Forms Appointments Photos Payments Prepaid Check in Notes …" at bounding box center [768, 347] width 1267 height 694
click at [198, 215] on div "Check ins Activities Forms Appointments Photos Payments Prepaid Check in Notes …" at bounding box center [768, 347] width 1267 height 694
click at [83, 188] on span "Appointments" at bounding box center [67, 194] width 71 height 13
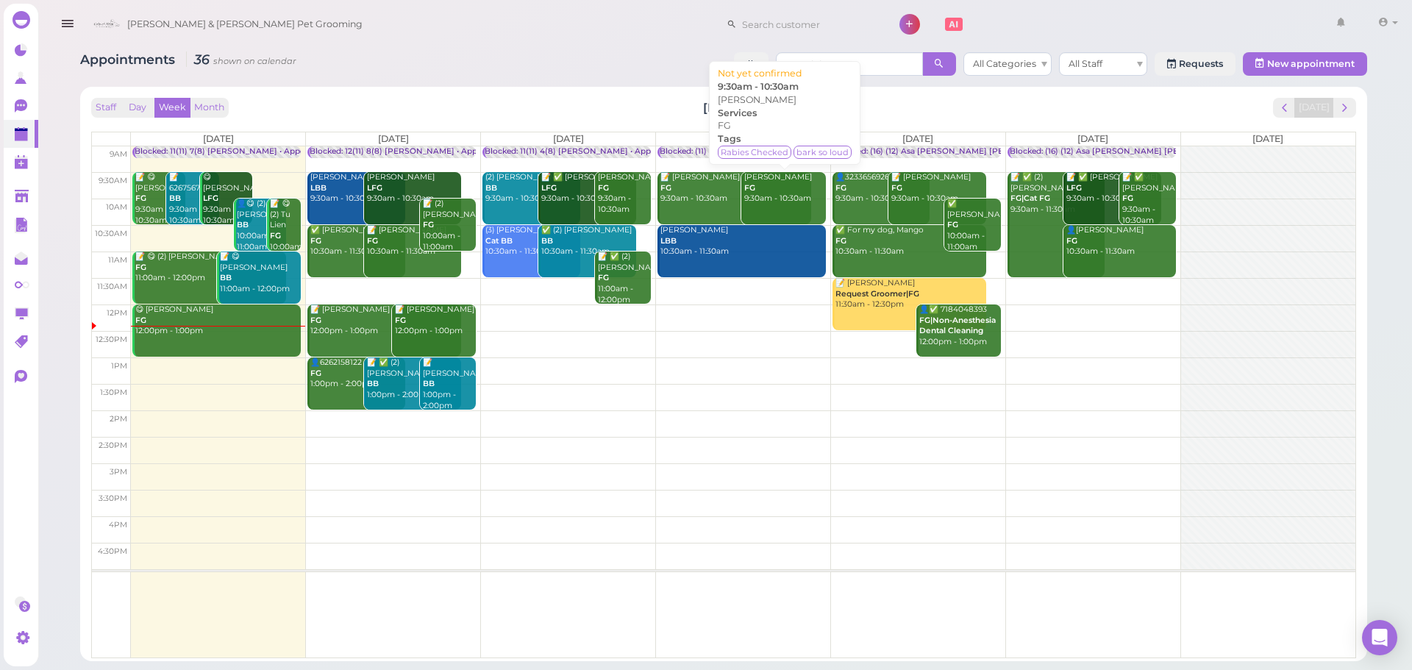
click at [778, 183] on div "Han Nguyen FG 9:30am - 10:30am" at bounding box center [785, 188] width 82 height 32
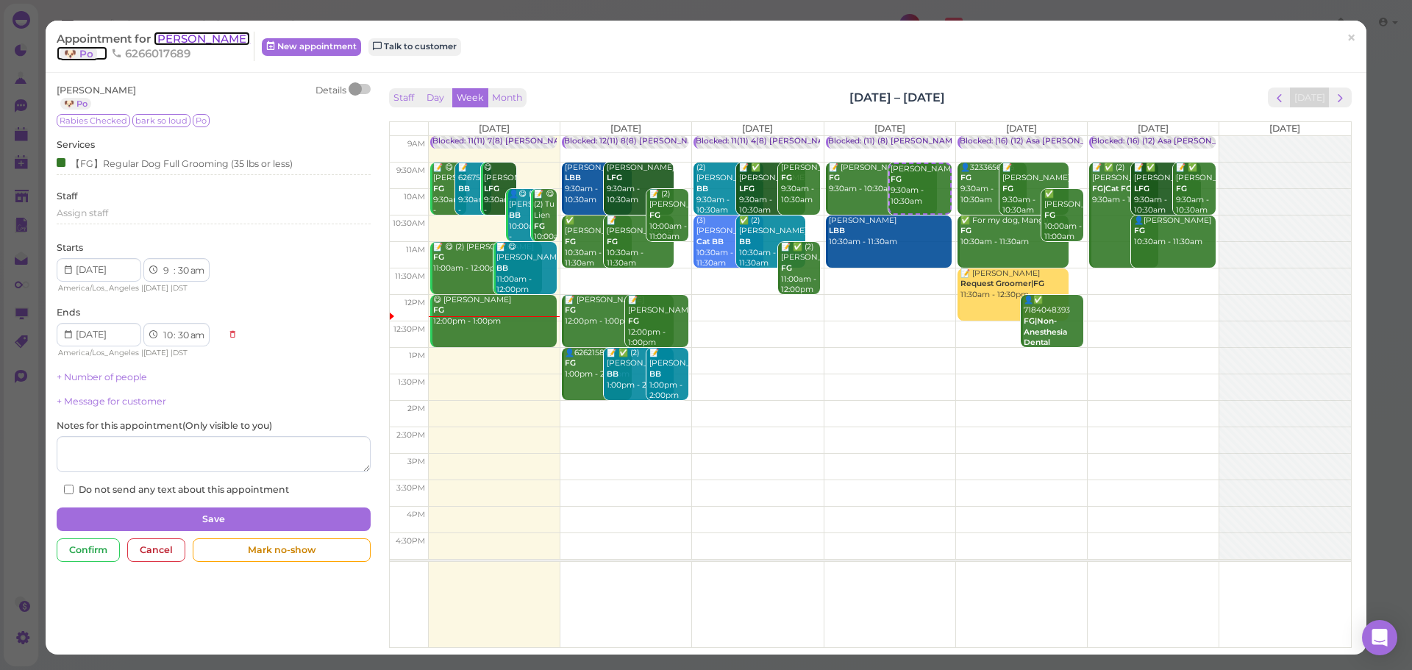
click at [196, 35] on span "[PERSON_NAME]" at bounding box center [202, 39] width 96 height 14
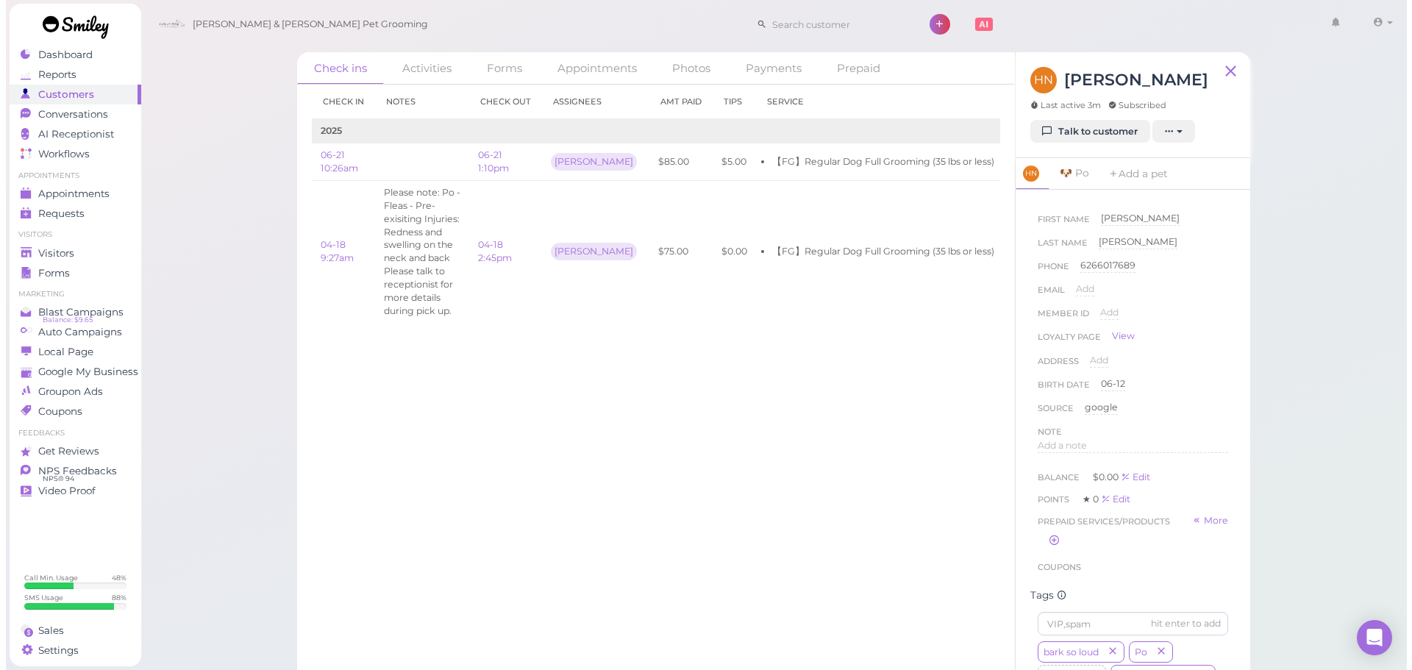
scroll to position [368, 0]
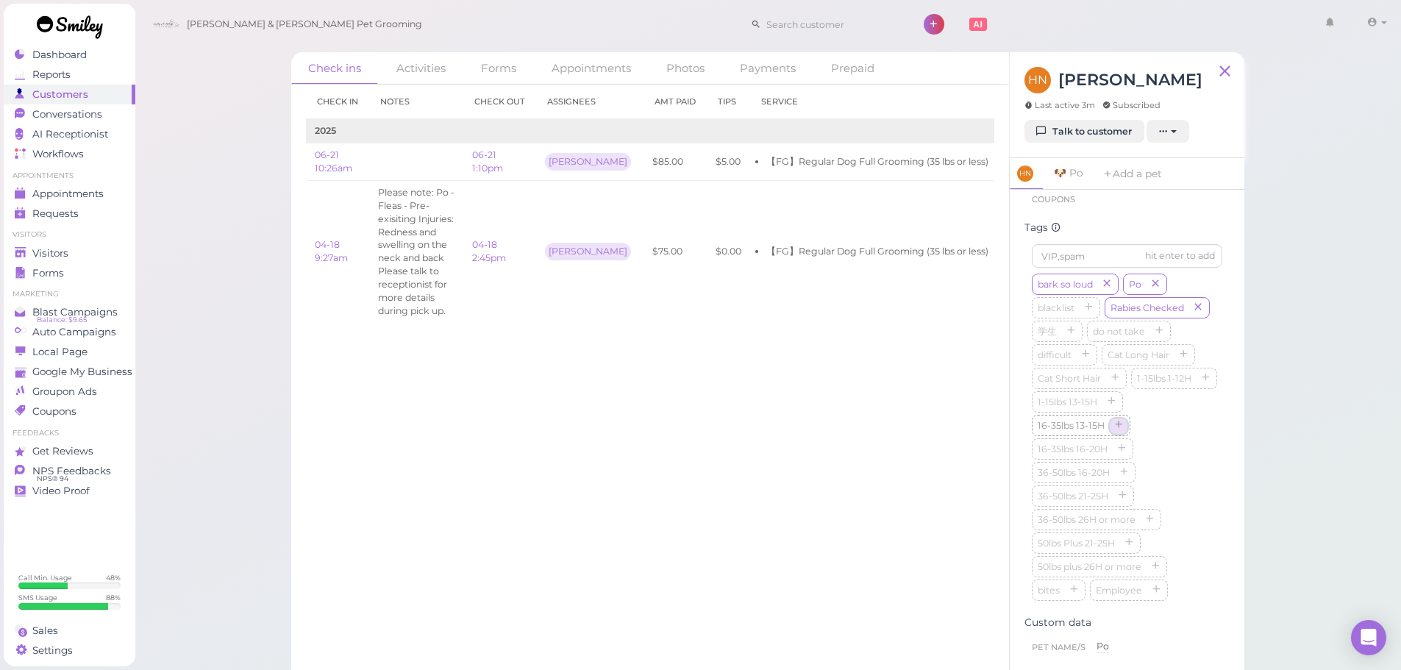
click at [1116, 431] on icon "button" at bounding box center [1118, 426] width 9 height 10
click at [642, 473] on div "Check in Notes Check out Assignees Amt Paid Tips Service 2025 06-21 10:26am 06-…" at bounding box center [650, 377] width 718 height 585
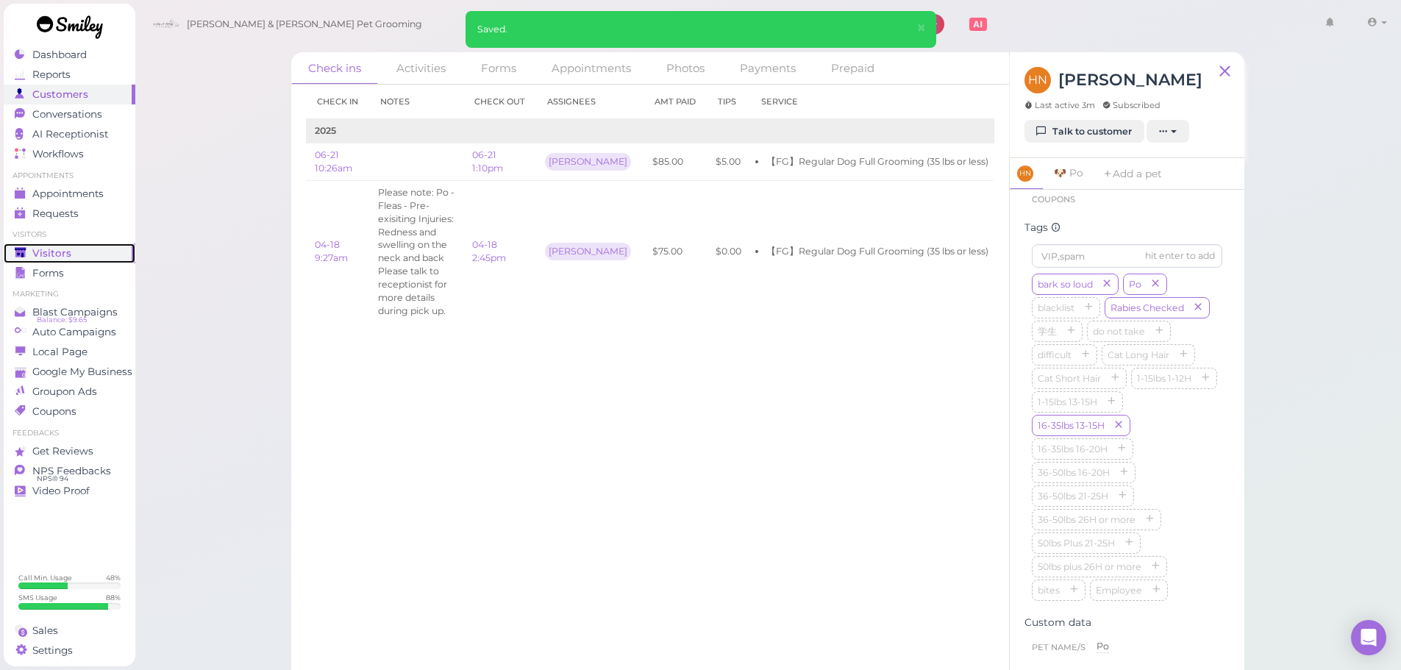
click at [130, 260] on link "Visitors" at bounding box center [70, 253] width 132 height 20
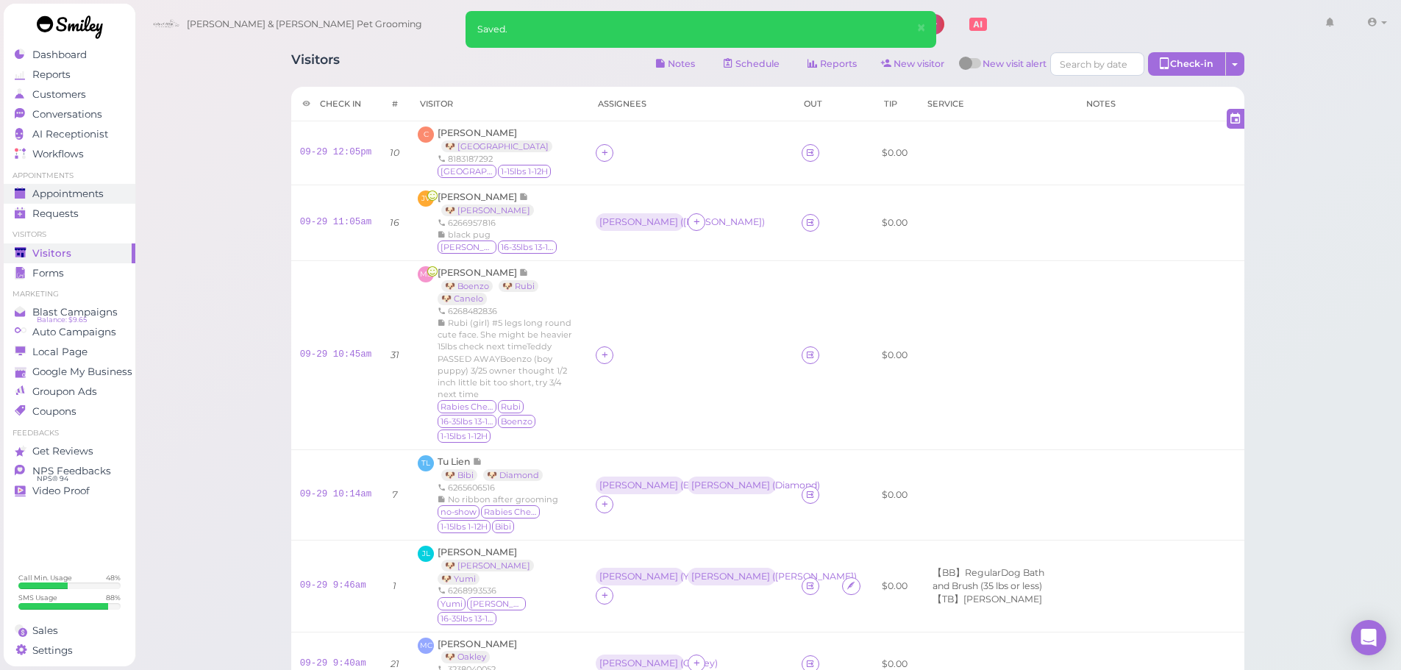
click at [91, 192] on span "Appointments" at bounding box center [67, 194] width 71 height 13
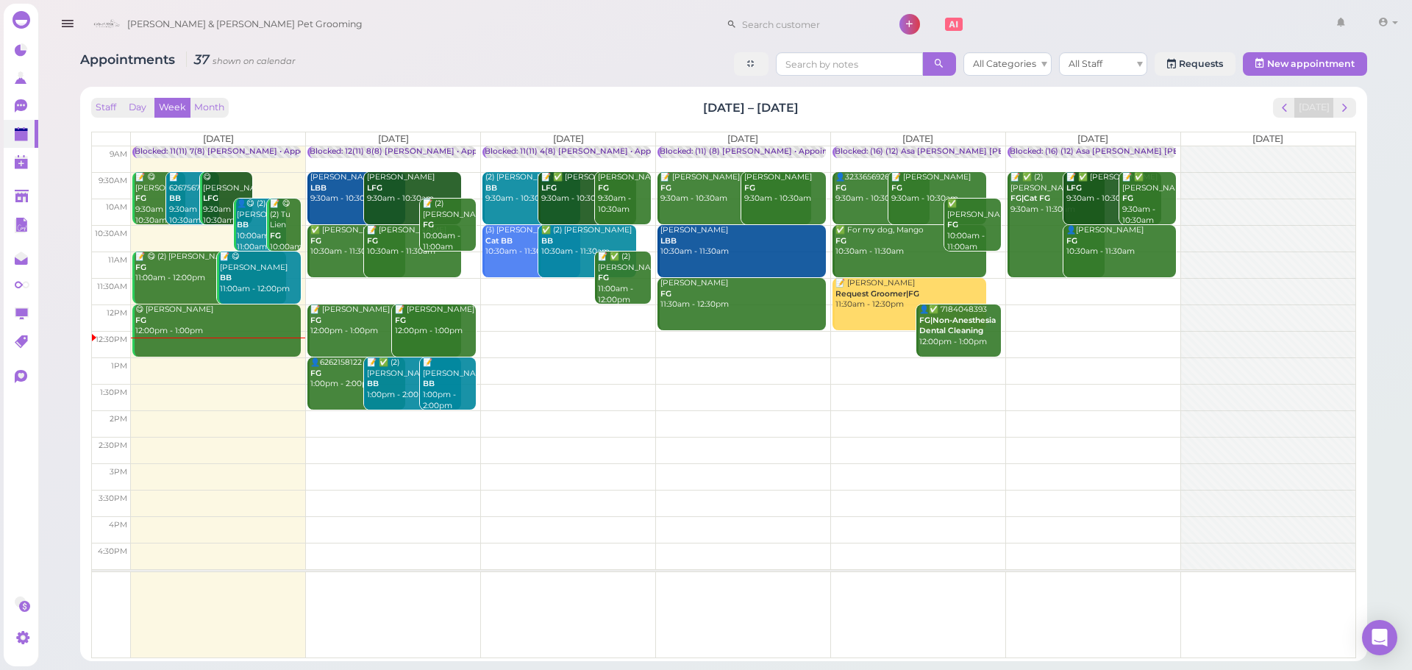
click at [791, 357] on td at bounding box center [743, 344] width 1225 height 26
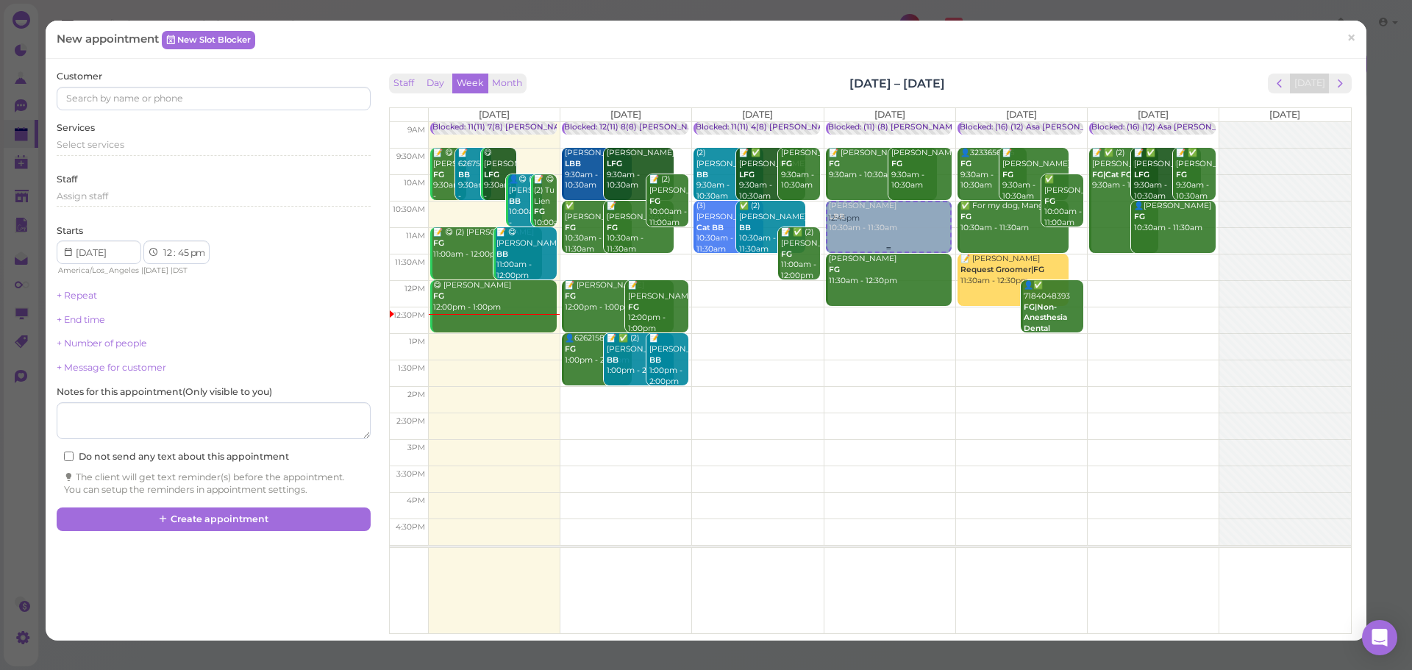
drag, startPoint x: 866, startPoint y: 332, endPoint x: 868, endPoint y: 217, distance: 115.5
click at [868, 122] on div "12:45pm Blocked: (11) (8) Asa Rebecca • Appointment 📝 Nick Goldbach FG 9:30am -…" at bounding box center [889, 122] width 131 height 0
select select "10"
select select "30"
select select "am"
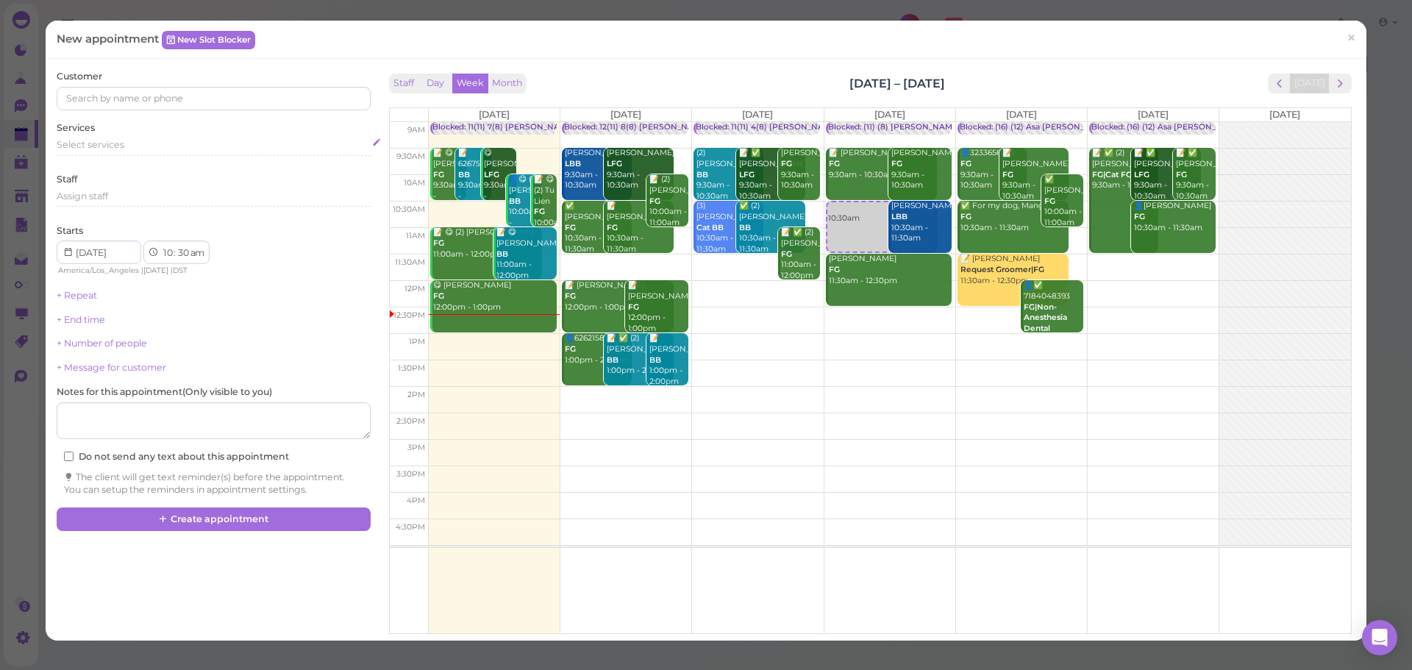
click at [118, 150] on div "Select services" at bounding box center [213, 144] width 313 height 13
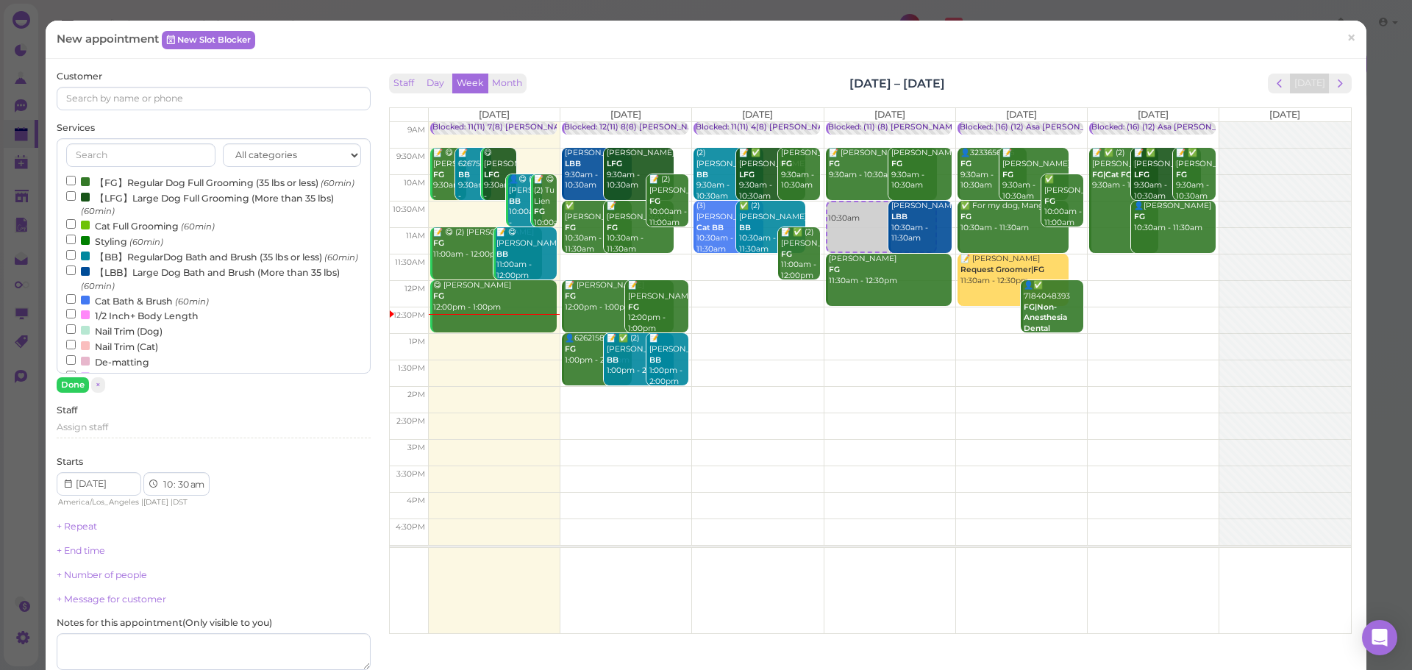
click at [124, 233] on label "Cat Full Grooming (60min)" at bounding box center [140, 225] width 149 height 15
click at [76, 229] on input "Cat Full Grooming (60min)" at bounding box center [71, 224] width 10 height 10
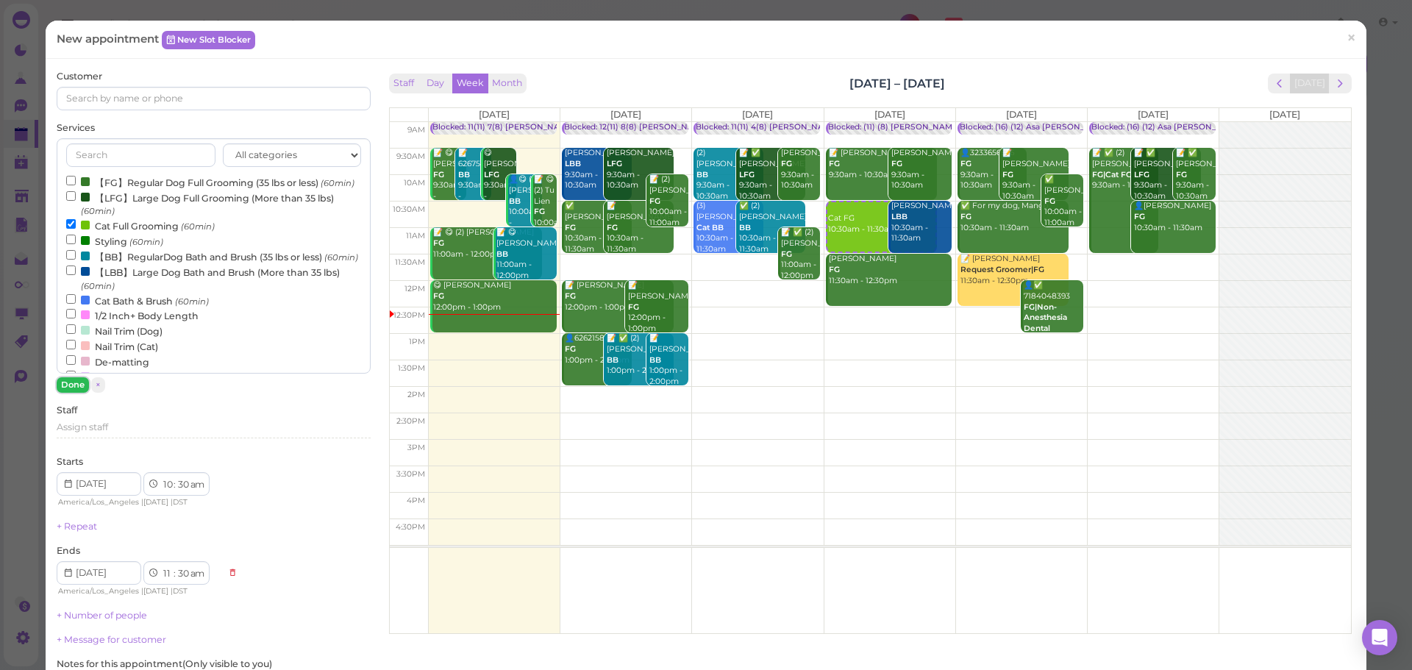
click at [65, 378] on button "Done" at bounding box center [73, 384] width 32 height 15
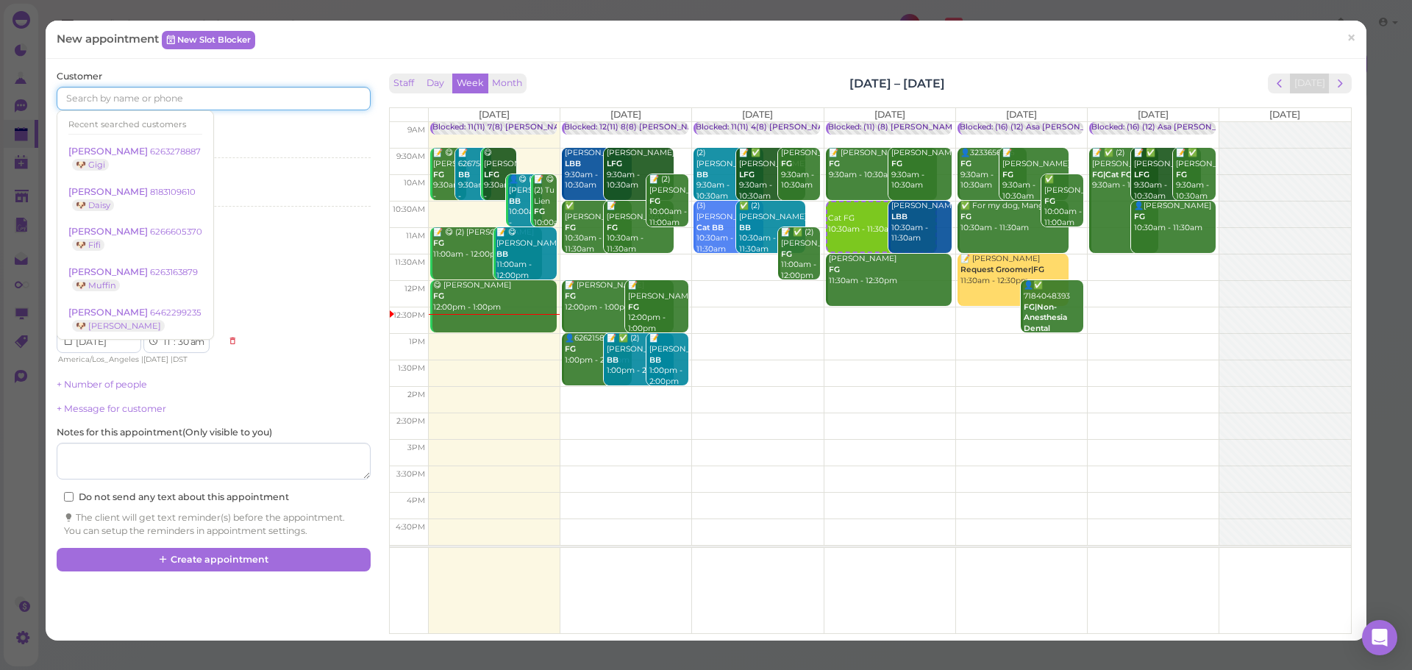
click at [168, 88] on input at bounding box center [213, 99] width 313 height 24
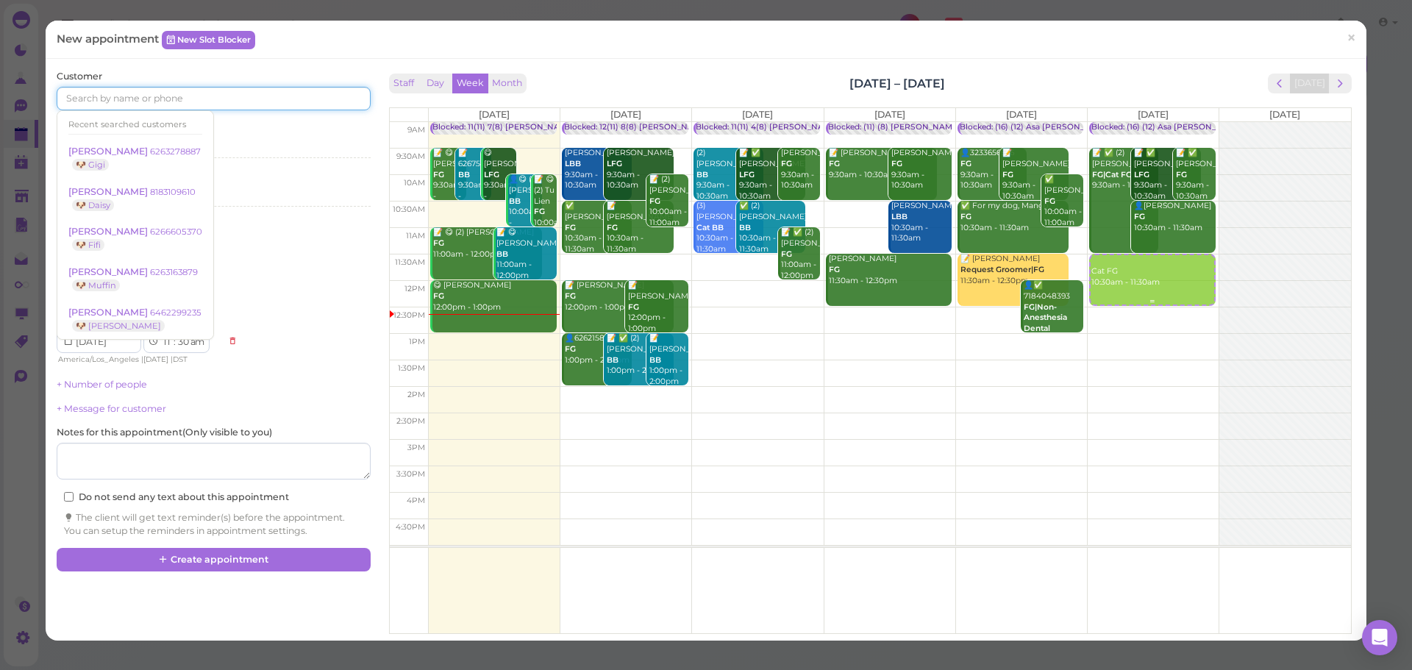
drag, startPoint x: 847, startPoint y: 226, endPoint x: 1097, endPoint y: 282, distance: 256.4
click at [1097, 122] on tr "Blocked: 11(11) 7(8) Asa Rebecca • Appointment 📝 😋 Laura Tave FG 9:30am - 10:30…" at bounding box center [870, 122] width 961 height 0
type input "2025-10-04"
select select "11"
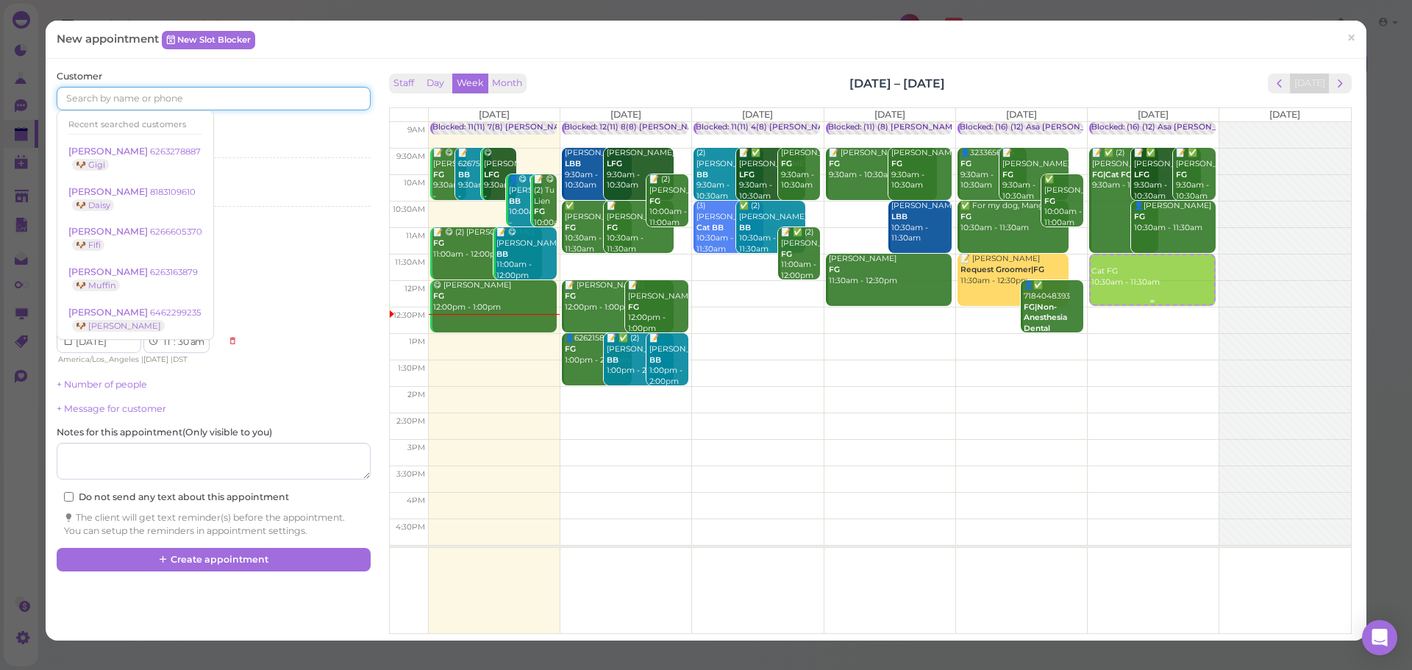
select select "12"
select select "pm"
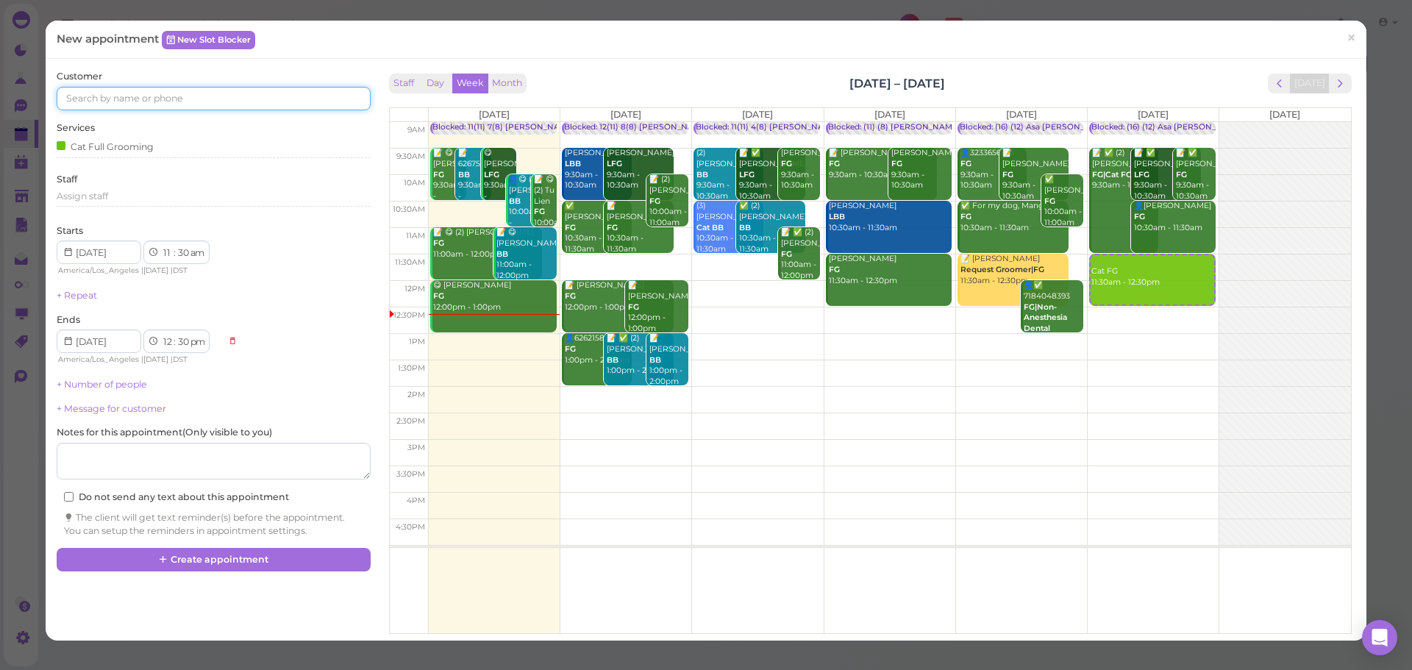
click at [146, 100] on input at bounding box center [213, 99] width 313 height 24
type input "6262360817"
click at [145, 116] on link "Jaymi Phun 6262360817 🐱 Mimi 🐱 Wangcai" at bounding box center [149, 131] width 185 height 41
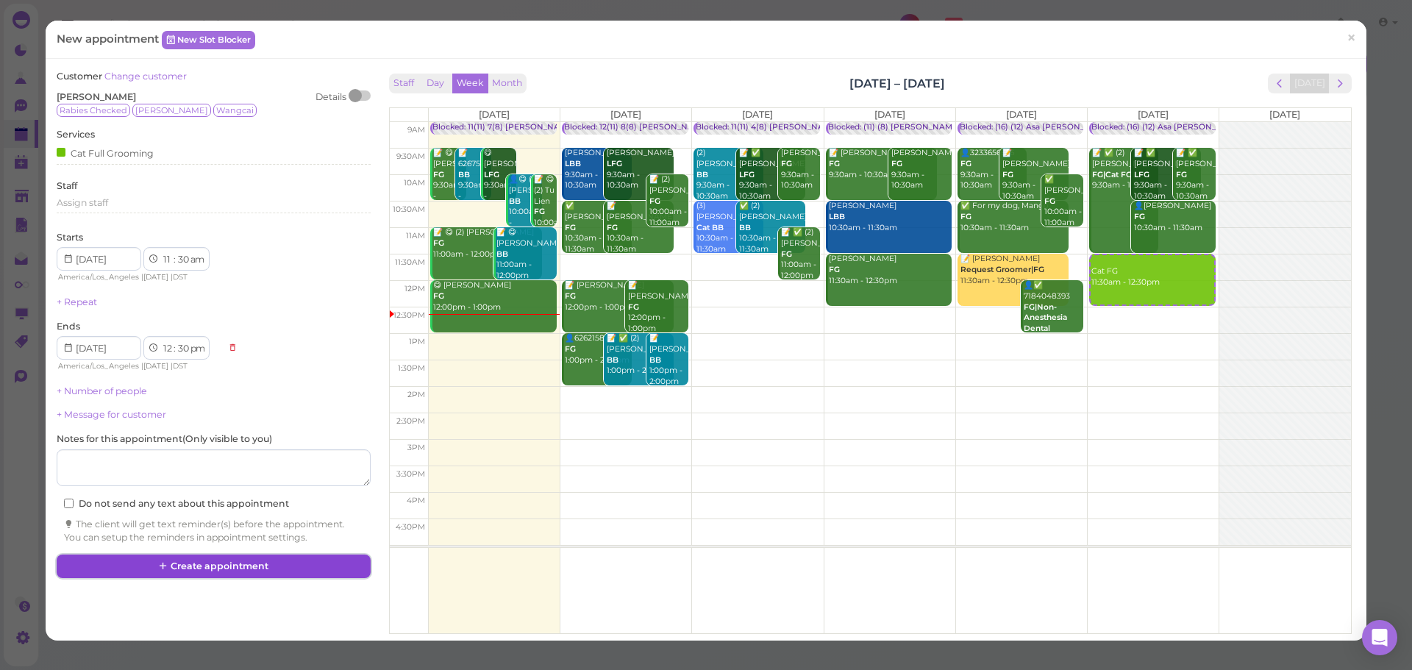
click at [199, 573] on button "Create appointment" at bounding box center [213, 567] width 313 height 24
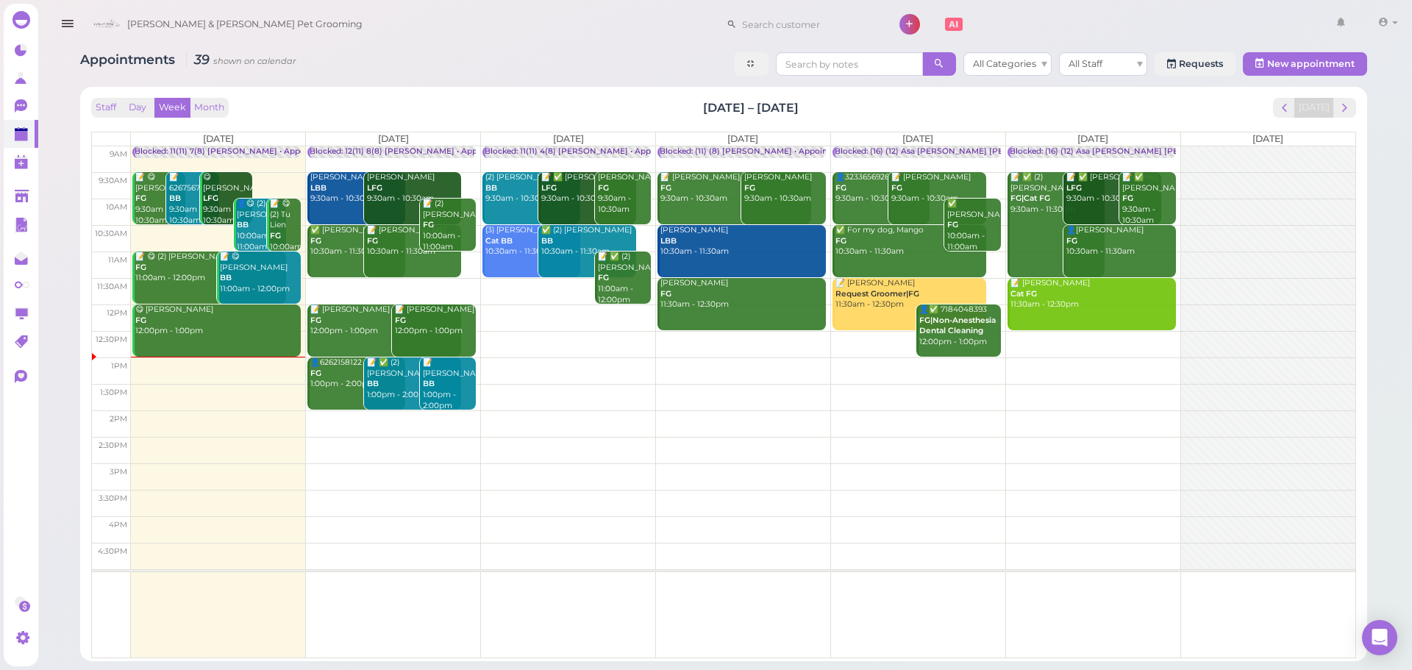
click at [736, 344] on td at bounding box center [743, 344] width 1225 height 26
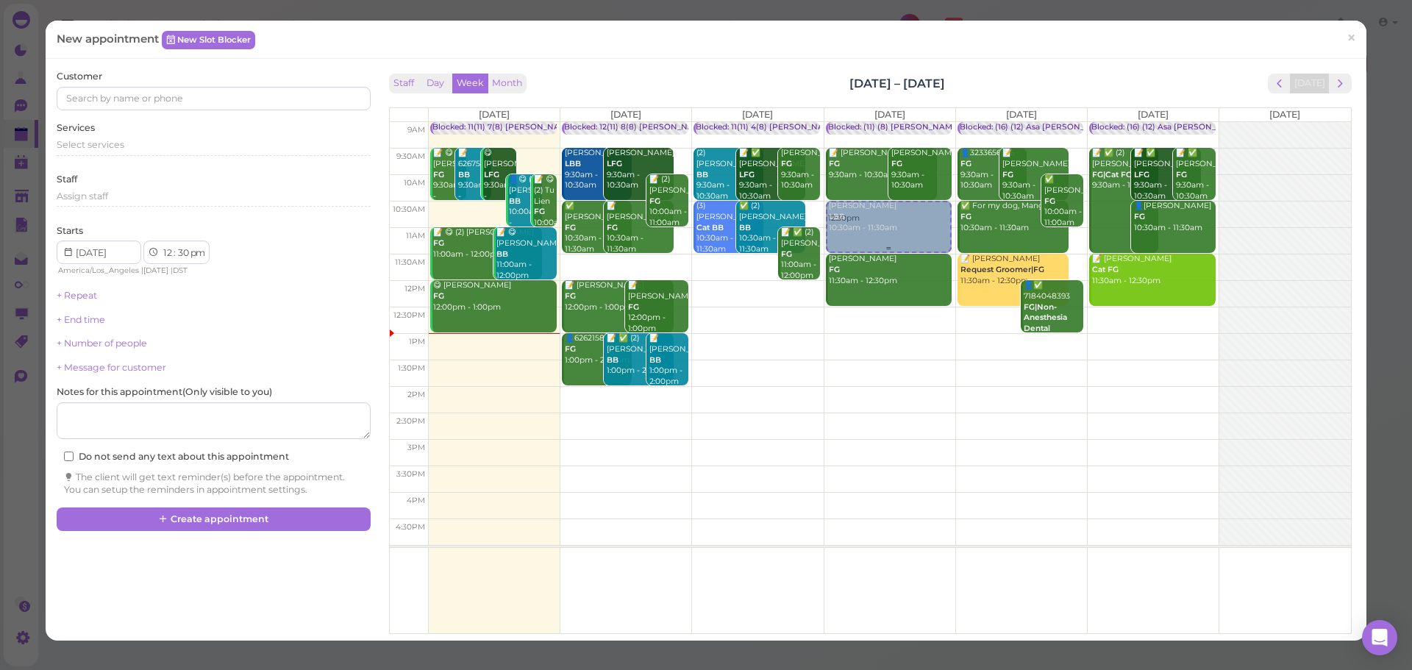
drag, startPoint x: 888, startPoint y: 339, endPoint x: 892, endPoint y: 233, distance: 106.0
click at [888, 122] on div "12:30pm Blocked: (11) (8) Asa Rebecca • Appointment 📝 Nick Goldbach FG 9:30am -…" at bounding box center [889, 122] width 131 height 0
select select "10"
select select "am"
click at [129, 145] on div "Select services" at bounding box center [213, 144] width 313 height 13
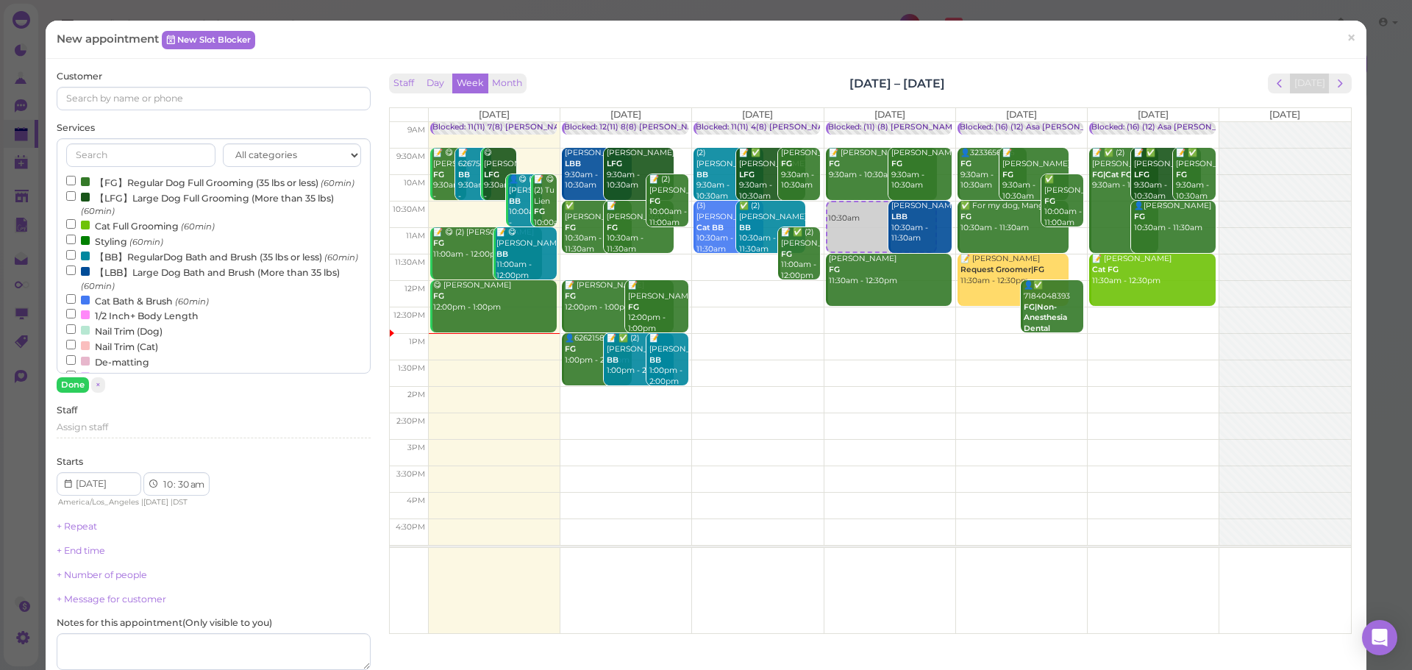
click at [118, 174] on label "【FG】Regular Dog Full Grooming (35 lbs or less) (60min)" at bounding box center [210, 181] width 288 height 15
click at [76, 176] on input "【FG】Regular Dog Full Grooming (35 lbs or less) (60min)" at bounding box center [71, 181] width 10 height 10
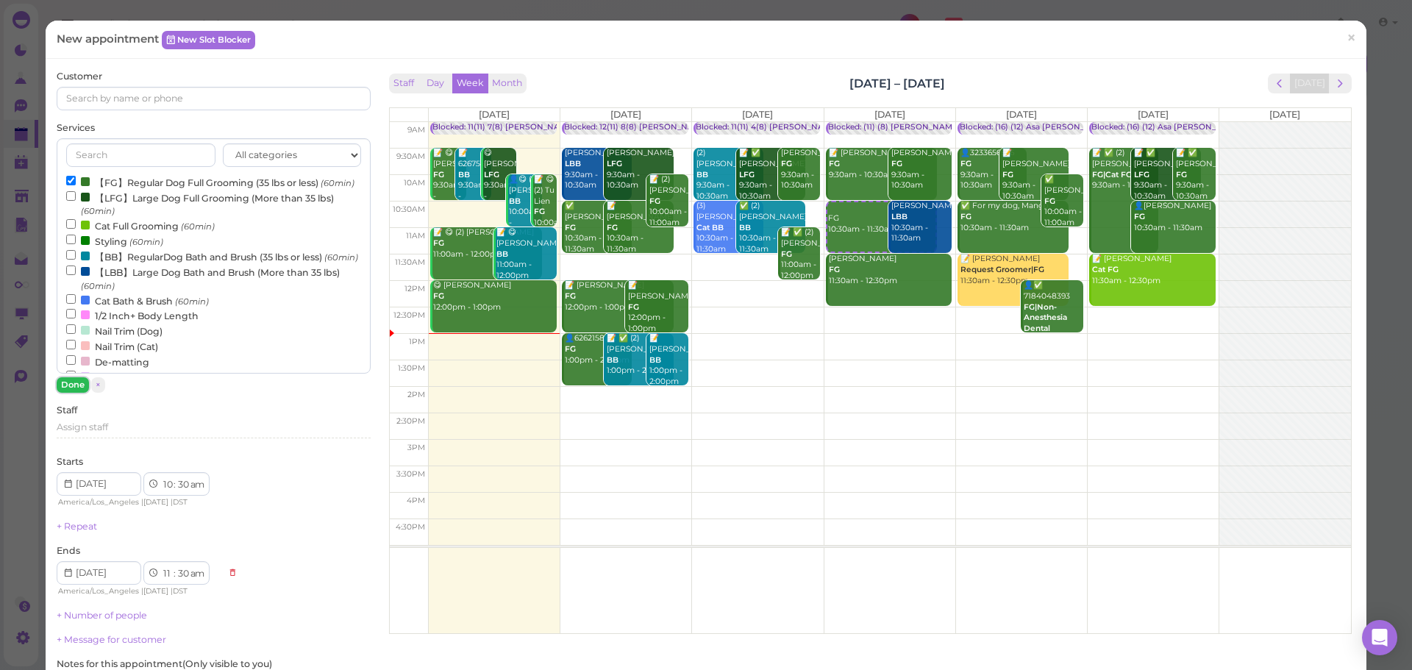
click at [66, 391] on button "Done" at bounding box center [73, 384] width 32 height 15
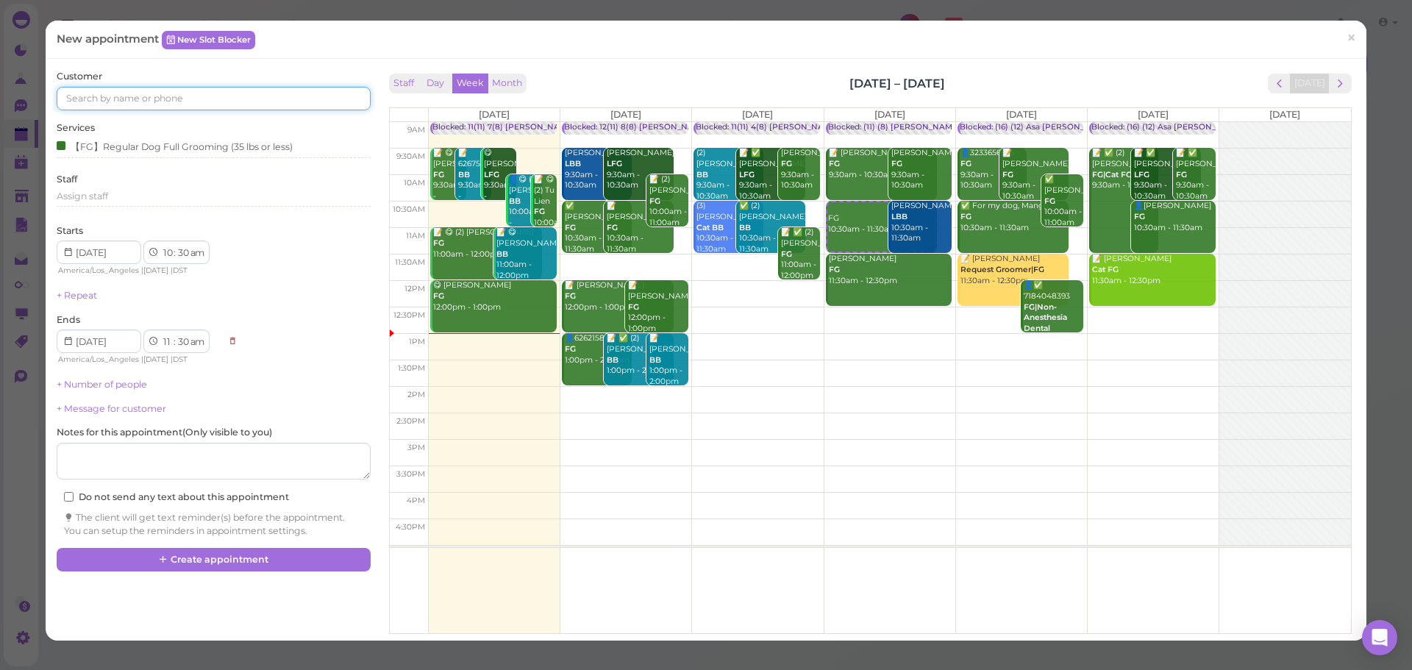
click at [150, 90] on input at bounding box center [213, 99] width 313 height 24
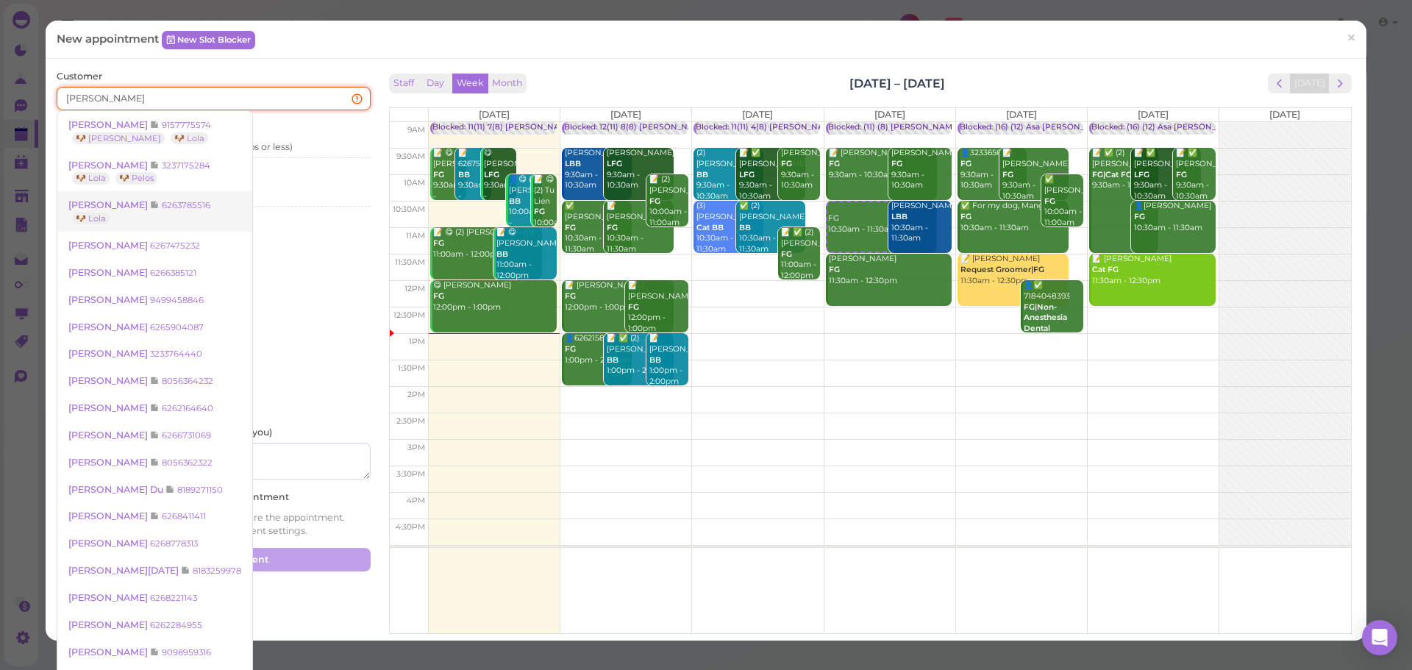
type input "lola"
click at [162, 207] on small "6263785516" at bounding box center [186, 205] width 49 height 10
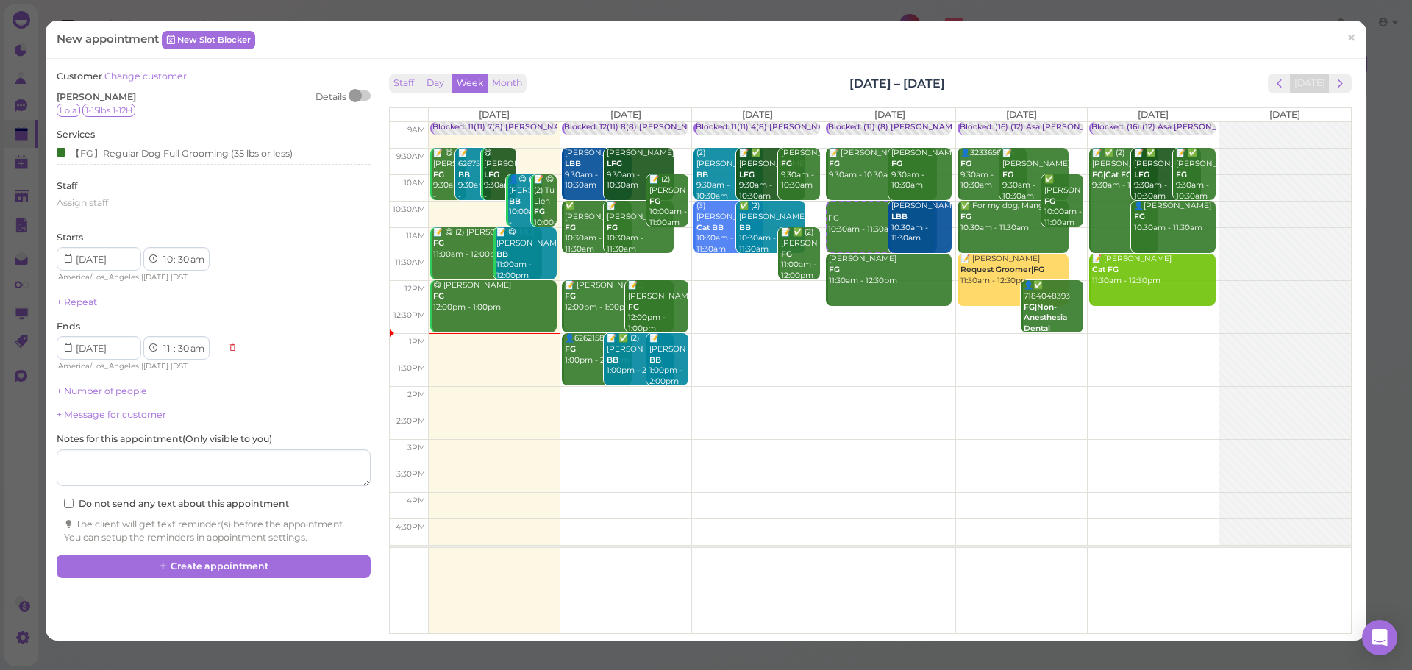
click at [1128, 310] on td at bounding box center [889, 320] width 922 height 26
type input "2025-10-04"
select select "12"
select select "pm"
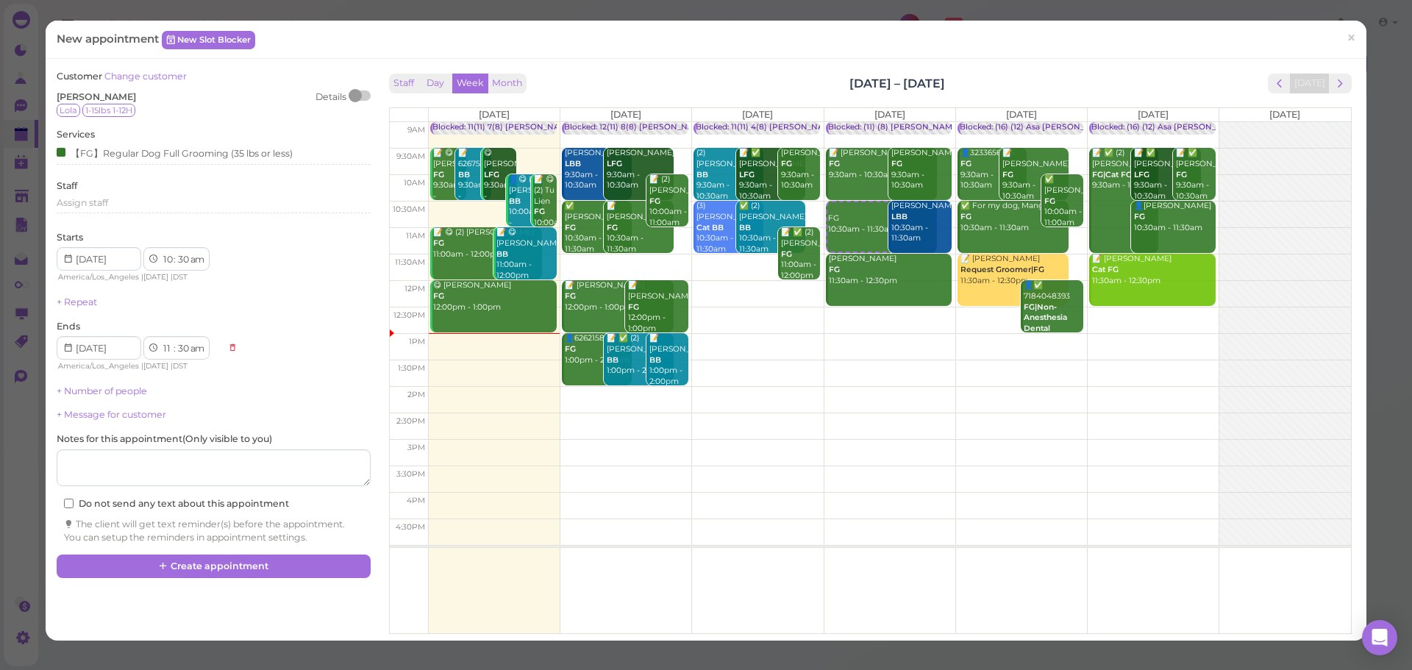
select select "1"
select select "pm"
drag, startPoint x: 1147, startPoint y: 339, endPoint x: 1147, endPoint y: 253, distance: 86.1
click at [1151, 122] on div "FG 12:30pm - 1:30pm Blocked: (16) (12) Asa Helen Rebecca • Appointment 📝 ✅ (2) …" at bounding box center [1153, 122] width 131 height 0
select select "10"
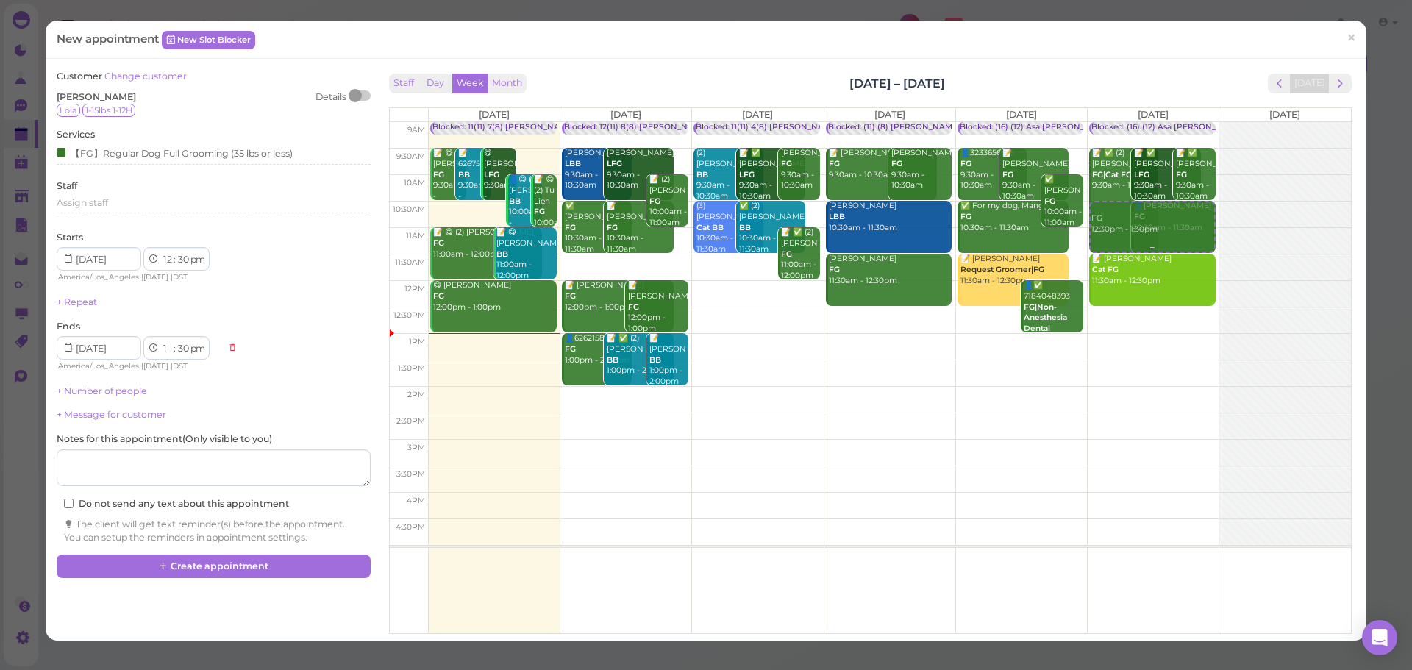
select select "am"
select select "11"
select select "am"
click at [152, 75] on link "Change customer" at bounding box center [145, 76] width 82 height 11
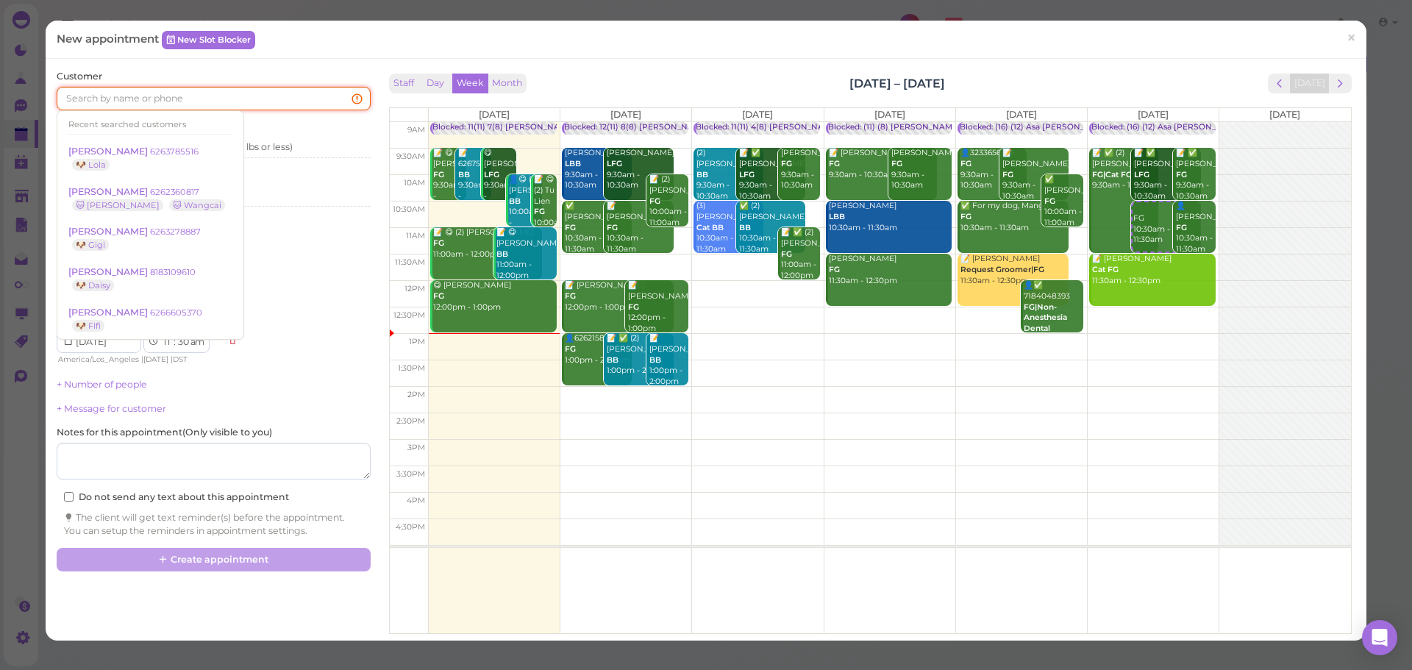
click at [171, 101] on input at bounding box center [213, 99] width 313 height 24
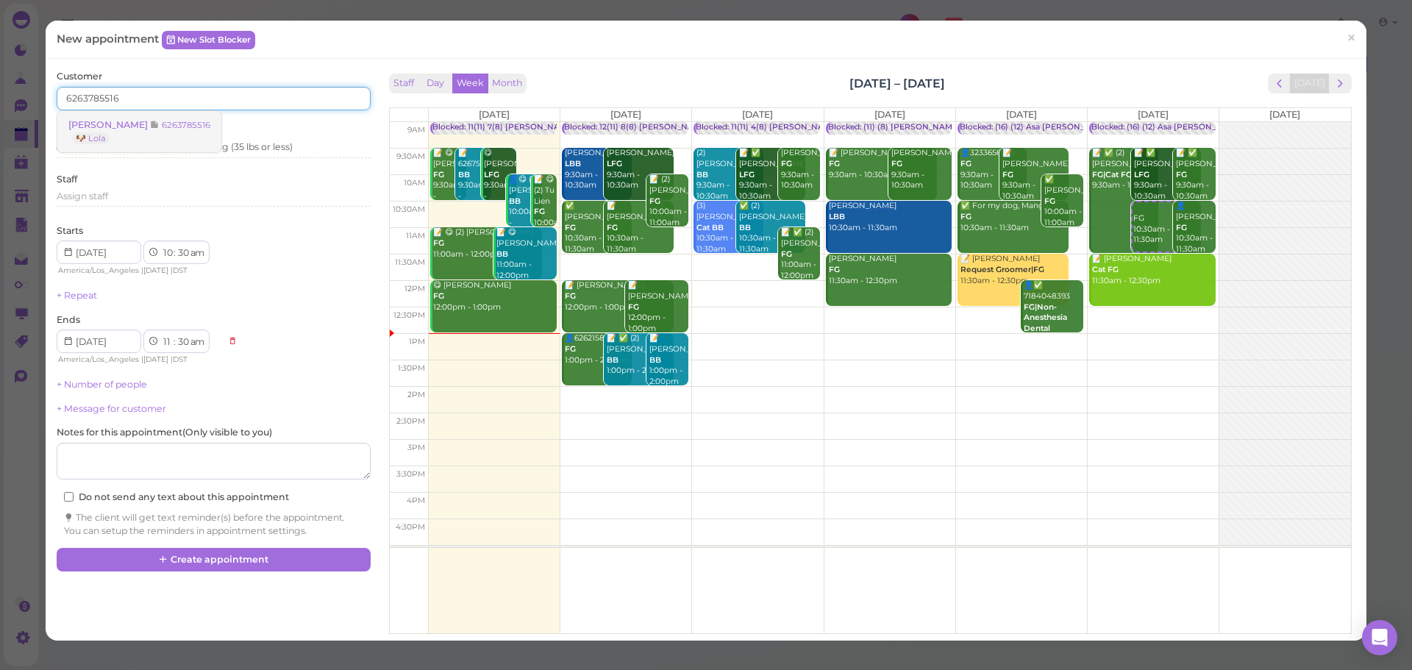
type input "6263785516"
click at [162, 120] on small "6263785516" at bounding box center [186, 125] width 49 height 10
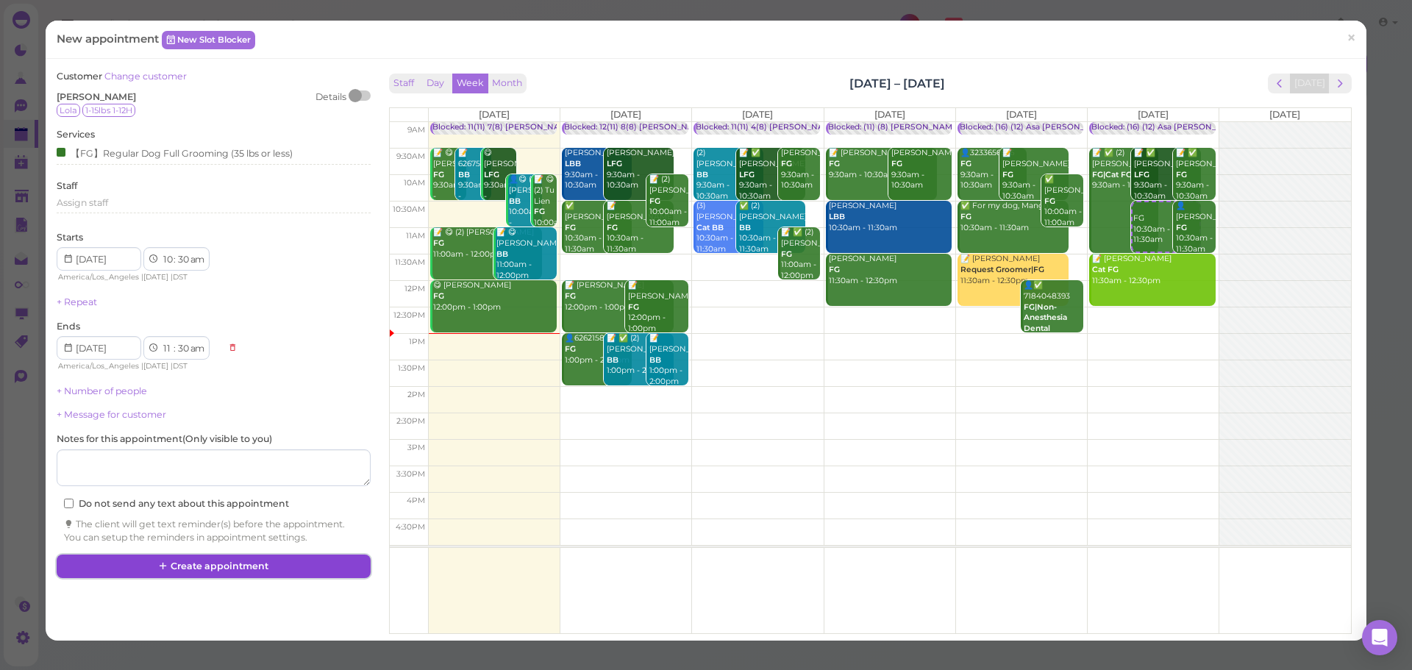
click at [268, 568] on button "Create appointment" at bounding box center [213, 567] width 313 height 24
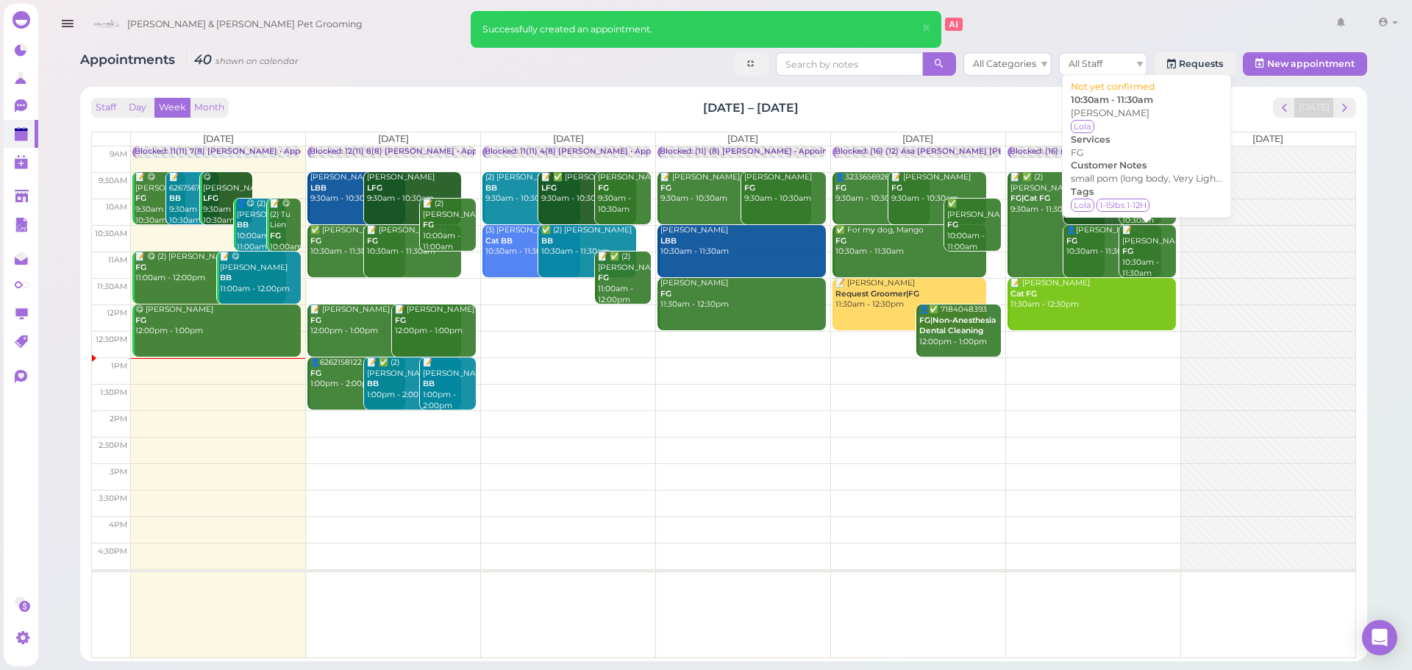
click at [1153, 260] on div "📝 linda huyn h FG 10:30am - 11:30am" at bounding box center [1149, 252] width 54 height 54
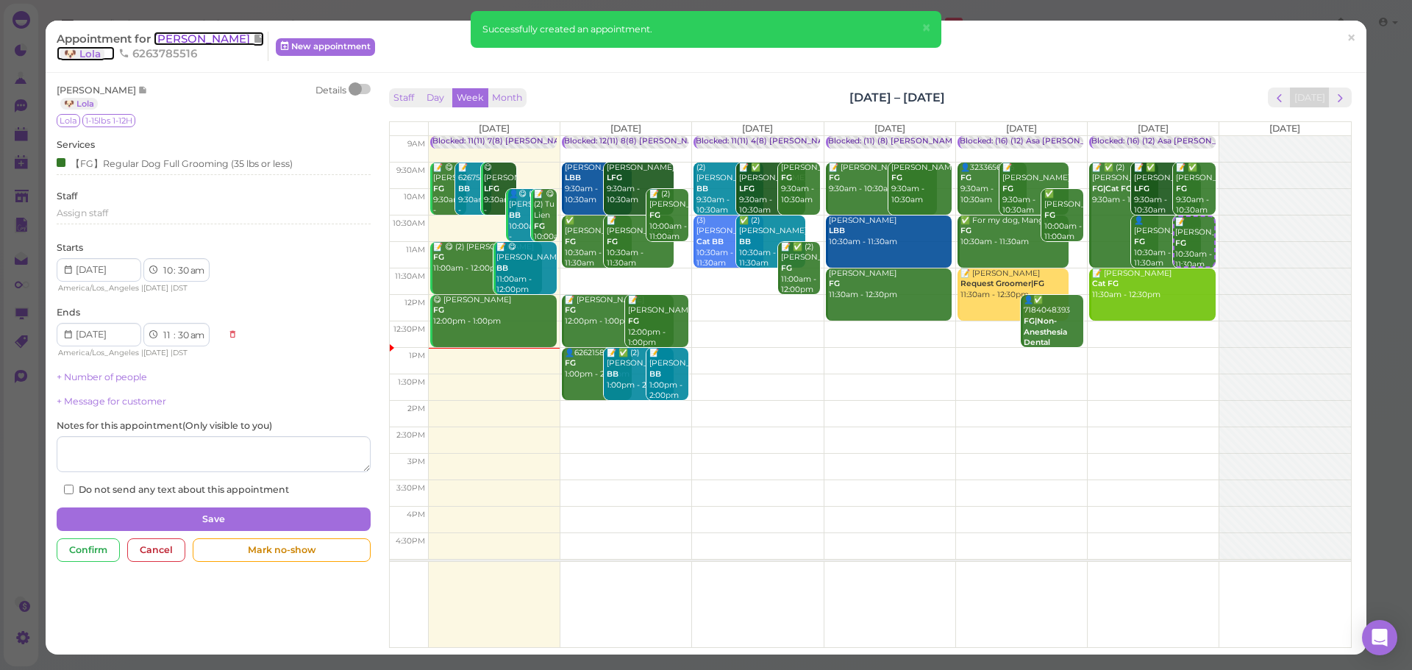
click at [165, 41] on span "linda huyn h" at bounding box center [203, 39] width 99 height 14
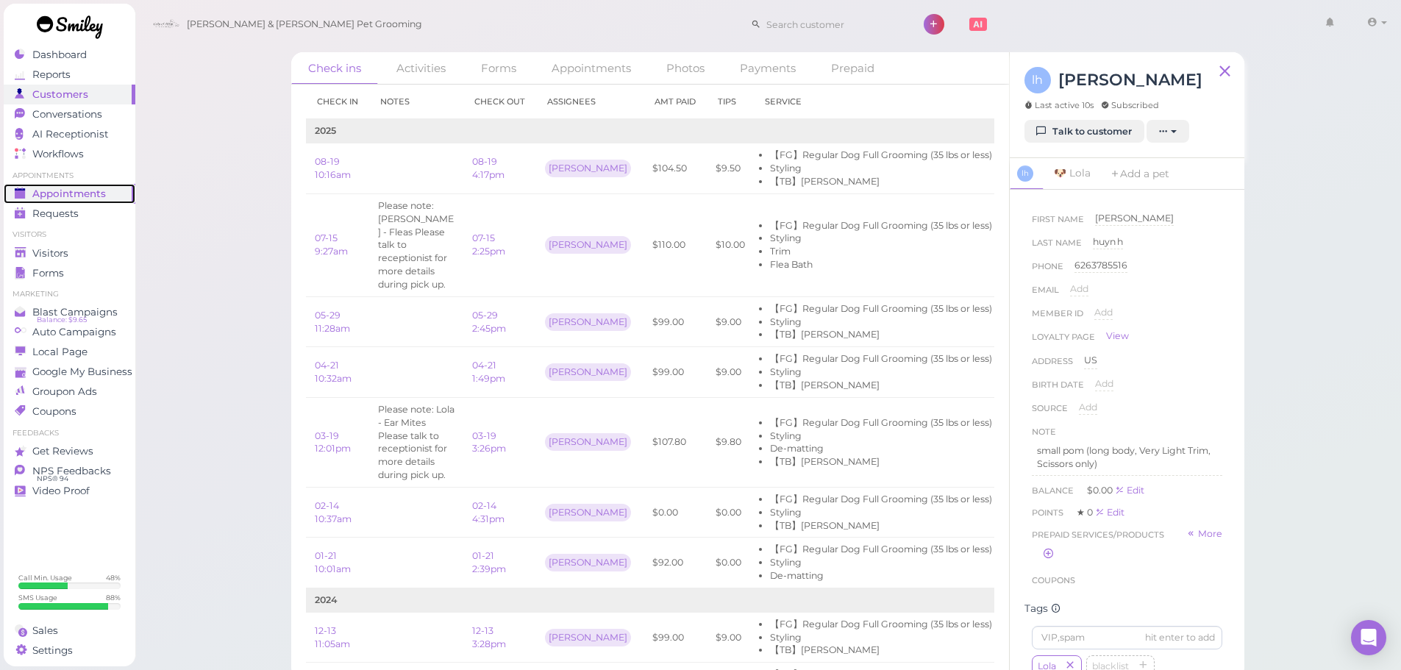
click at [61, 195] on span "Appointments" at bounding box center [69, 194] width 74 height 13
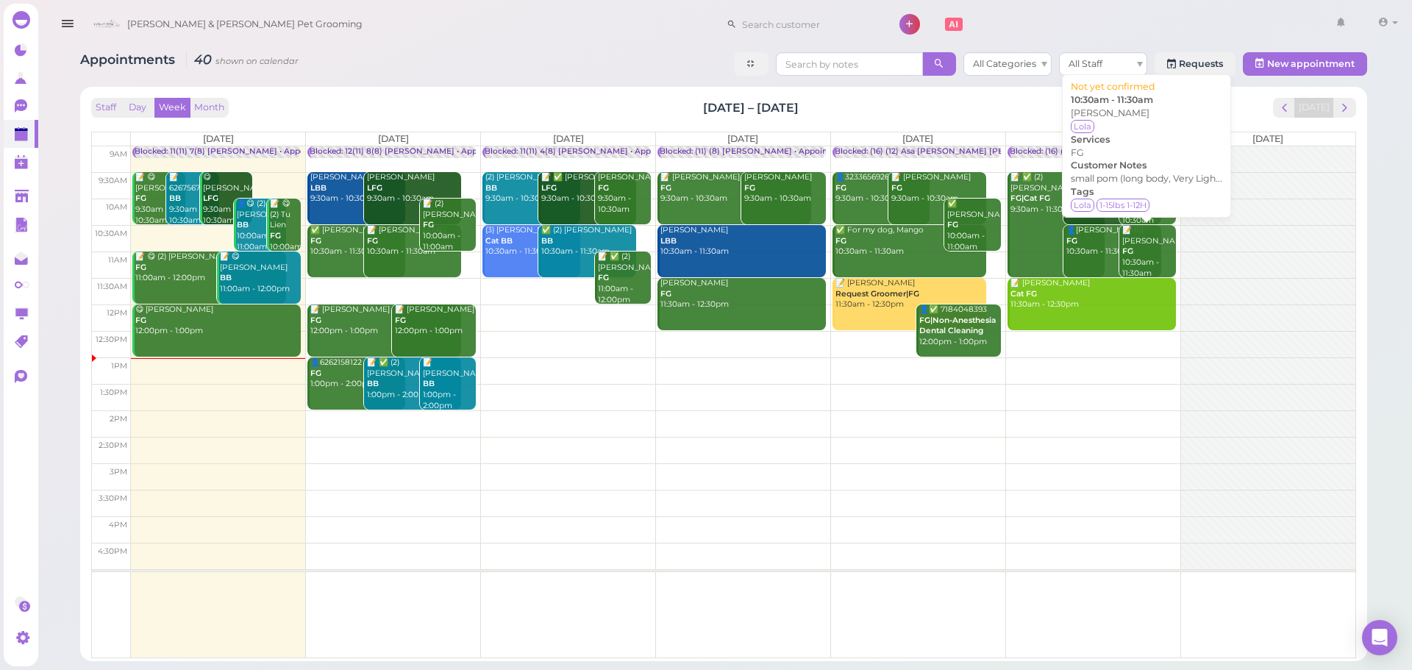
click at [1154, 253] on div "📝 linda huyn h FG 10:30am - 11:30am" at bounding box center [1149, 252] width 54 height 54
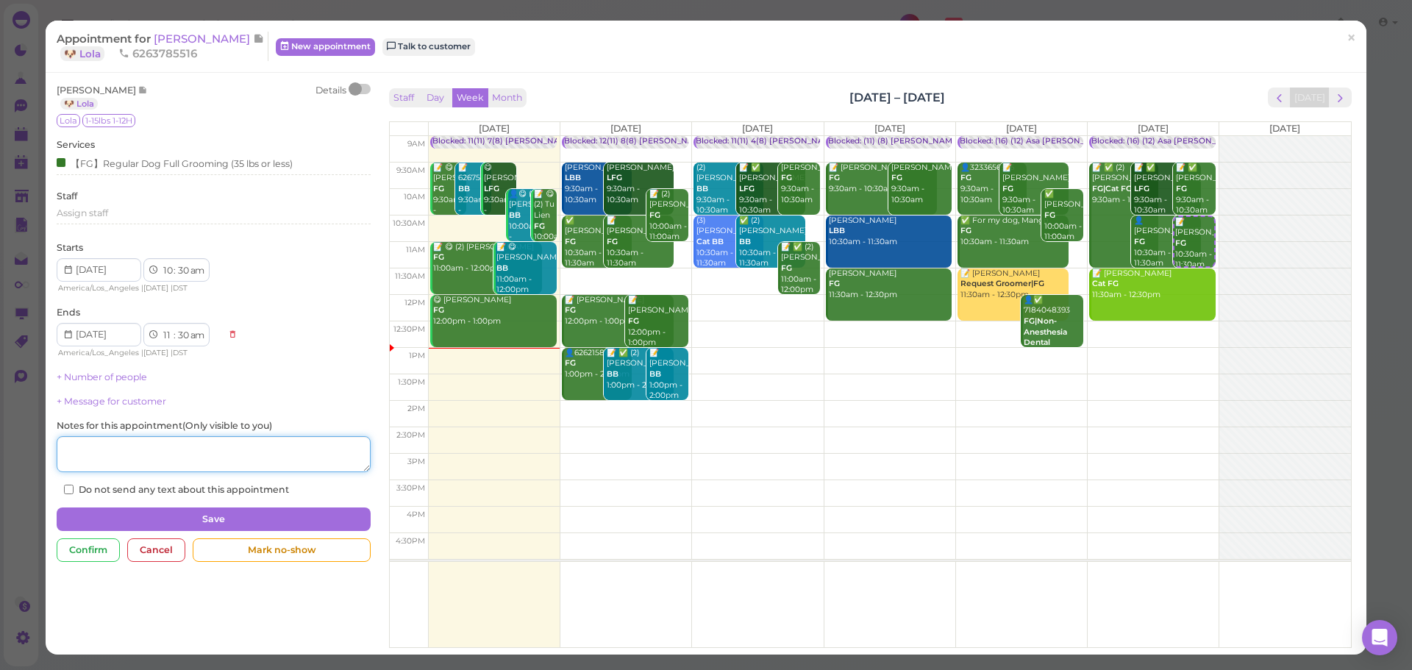
click at [244, 448] on textarea at bounding box center [213, 454] width 313 height 37
type textarea "scissor"
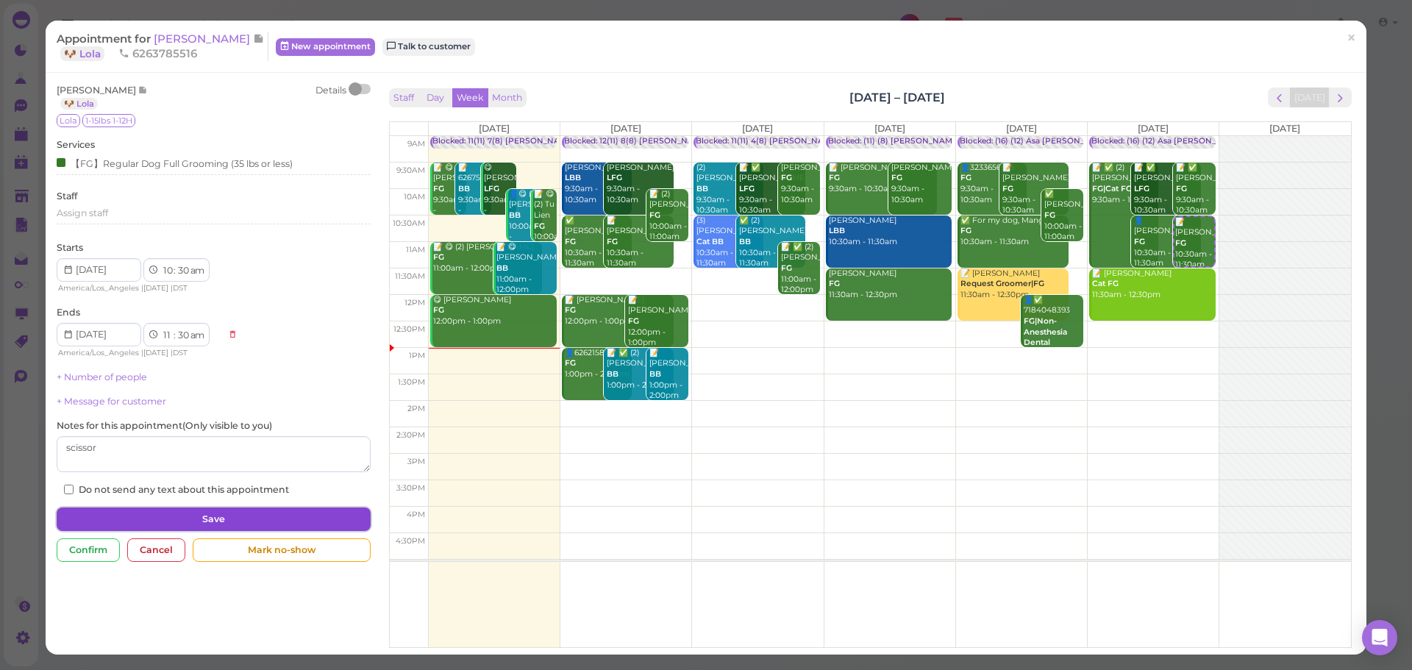
click at [178, 517] on button "Save" at bounding box center [213, 519] width 313 height 24
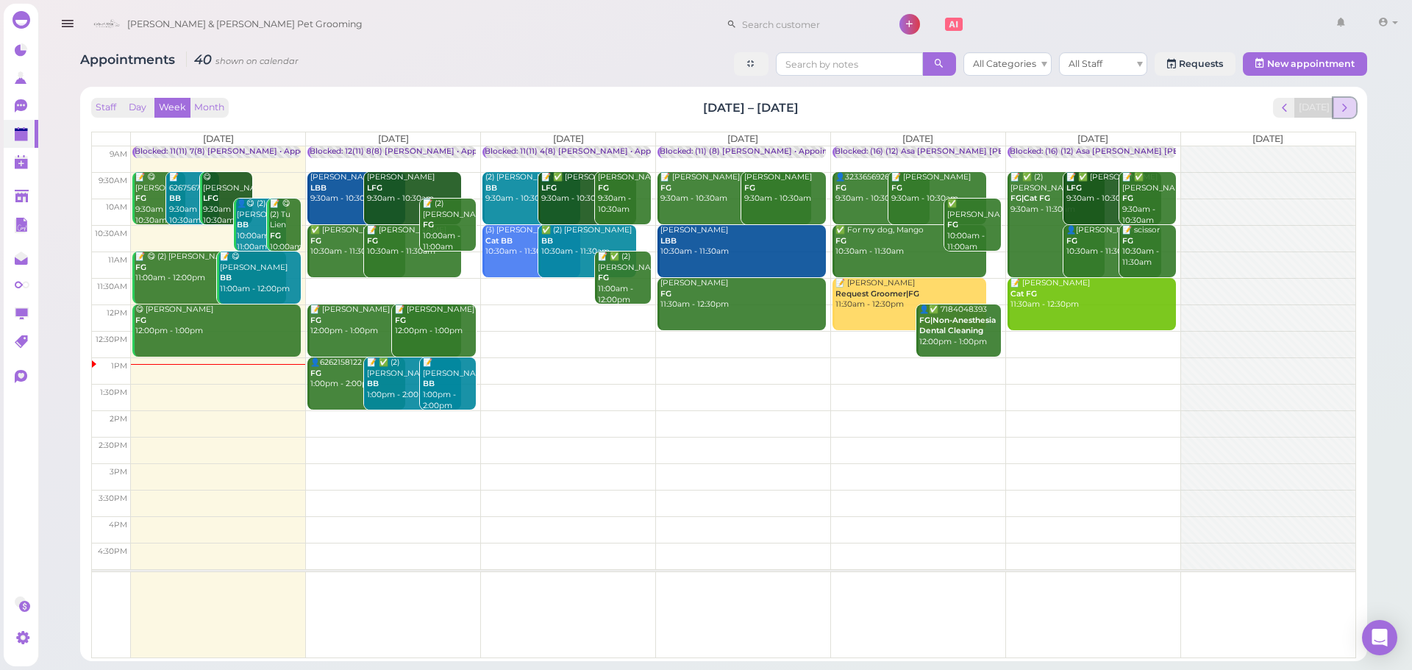
click at [1342, 109] on span "next" at bounding box center [1345, 108] width 14 height 14
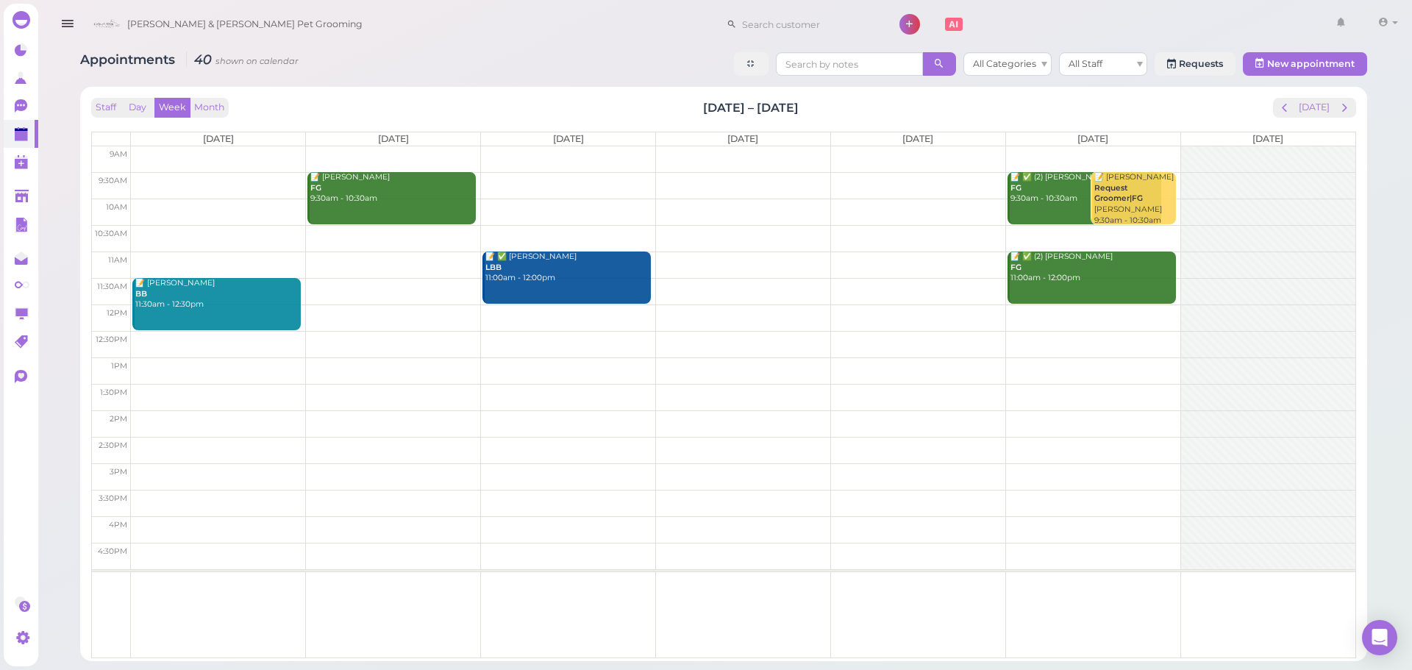
click at [893, 182] on td at bounding box center [743, 185] width 1225 height 26
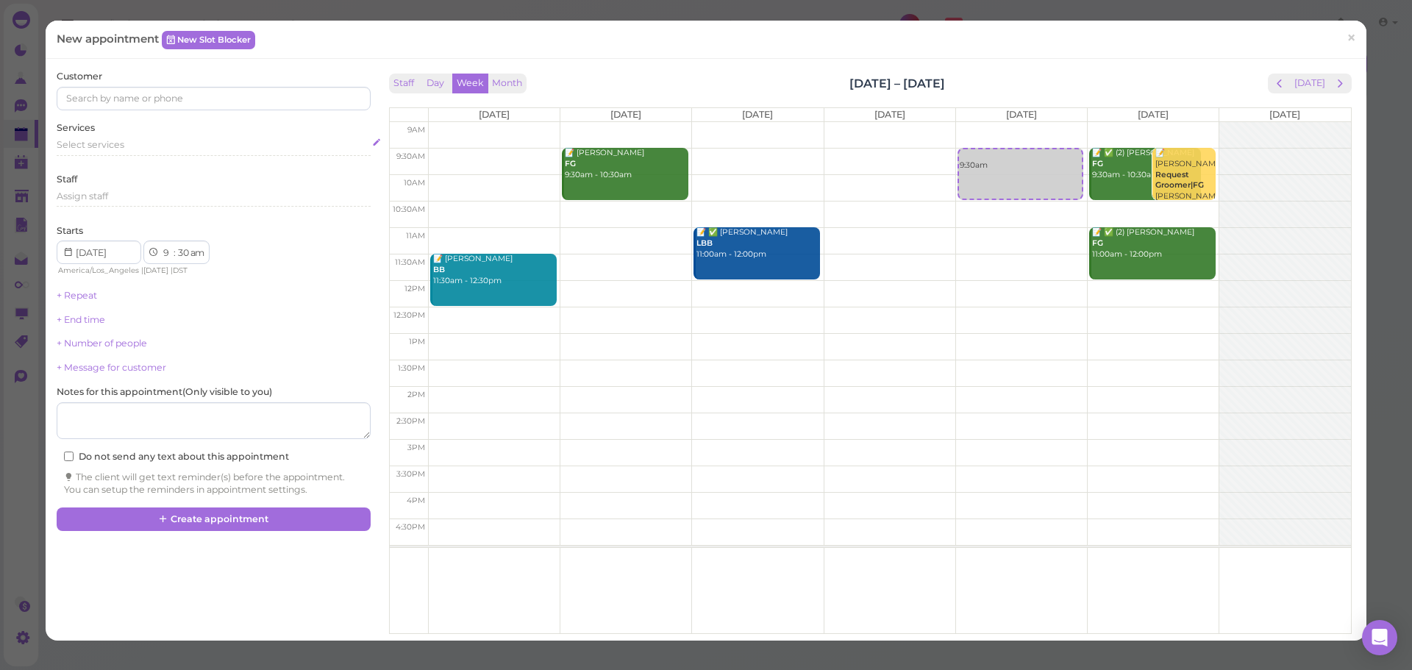
click at [129, 151] on div "Select services" at bounding box center [213, 144] width 313 height 13
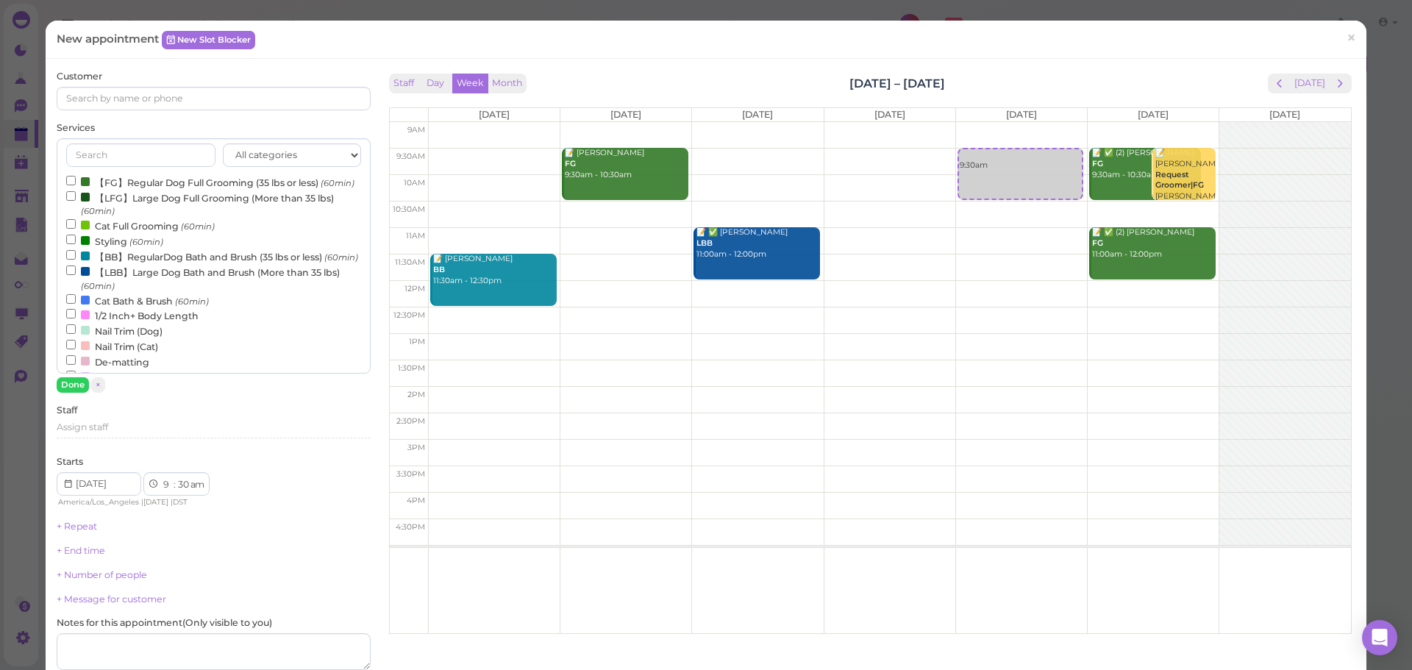
click at [149, 211] on label "【LFG】Large Dog Full Grooming (More than 35 lbs) (60min)" at bounding box center [213, 204] width 294 height 29
click at [76, 201] on input "【LFG】Large Dog Full Grooming (More than 35 lbs) (60min)" at bounding box center [71, 196] width 10 height 10
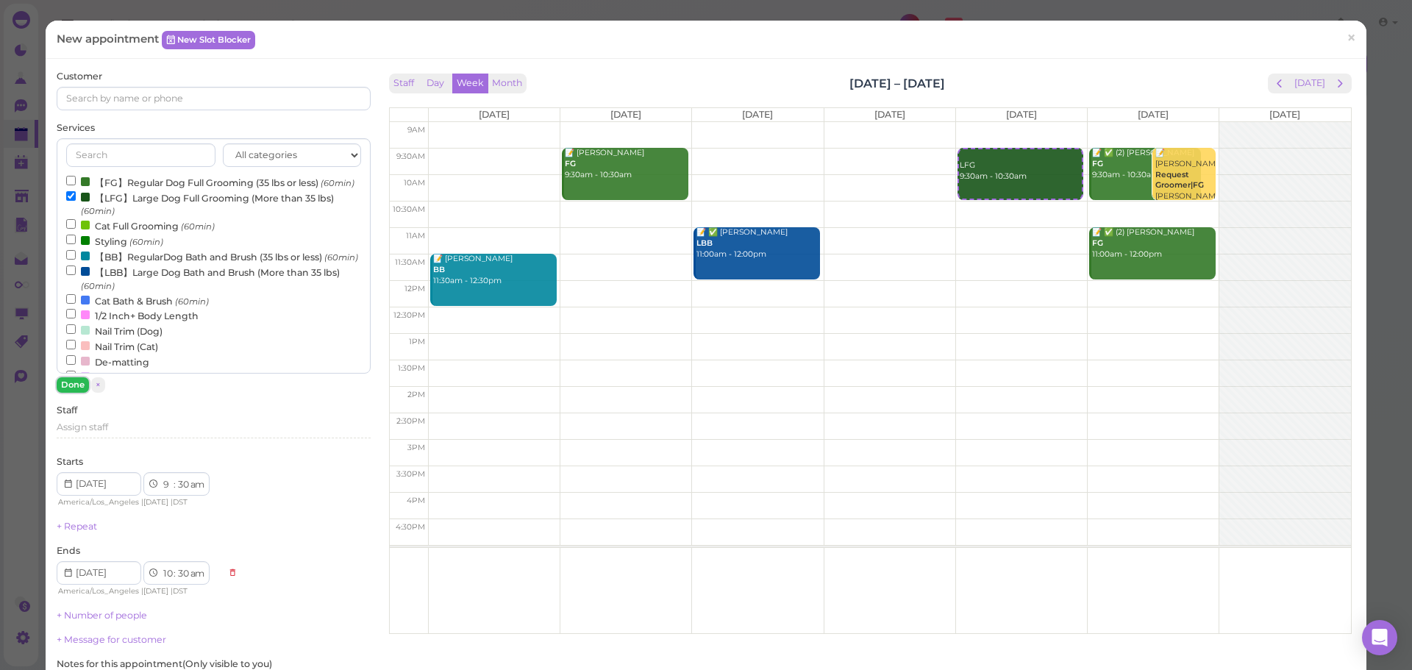
click at [76, 385] on button "Done" at bounding box center [73, 384] width 32 height 15
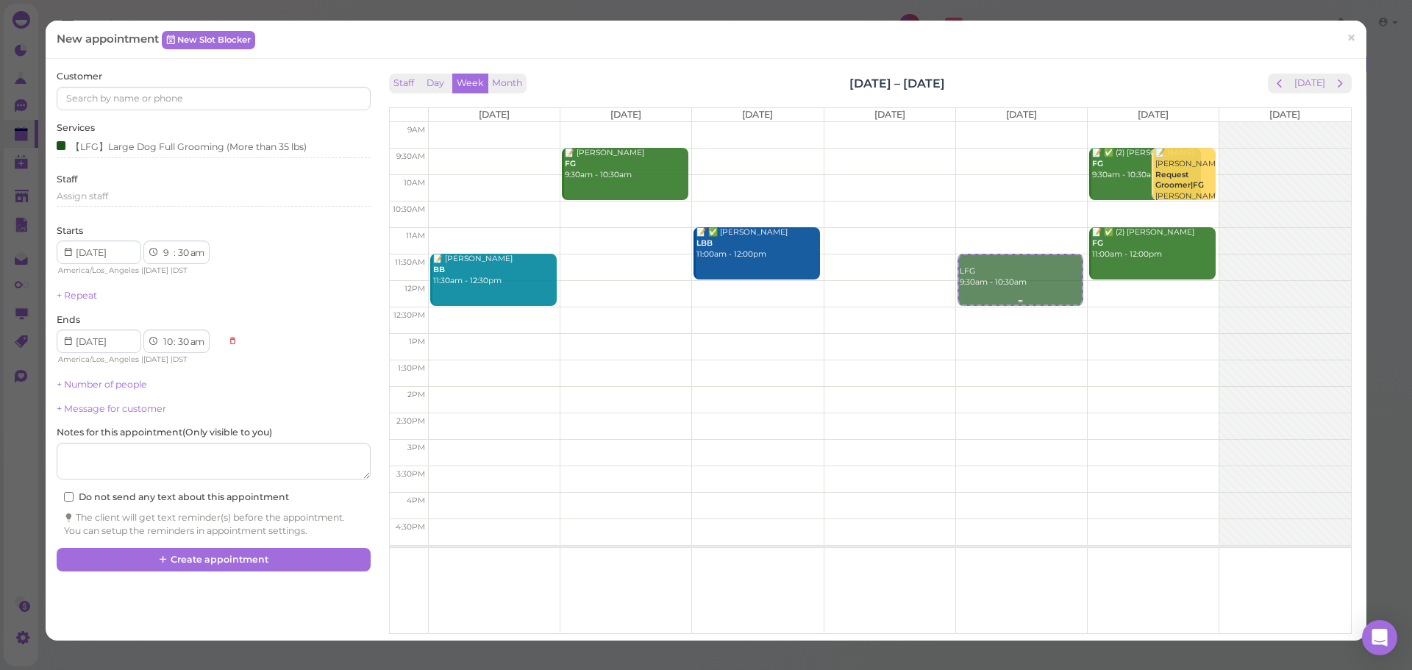
drag, startPoint x: 1015, startPoint y: 171, endPoint x: 1012, endPoint y: 268, distance: 96.4
click at [1012, 122] on div "LFG 9:30am - 10:30am LFG 9:30am - 10:30am" at bounding box center [1021, 122] width 131 height 0
select select "11"
select select "12"
select select "pm"
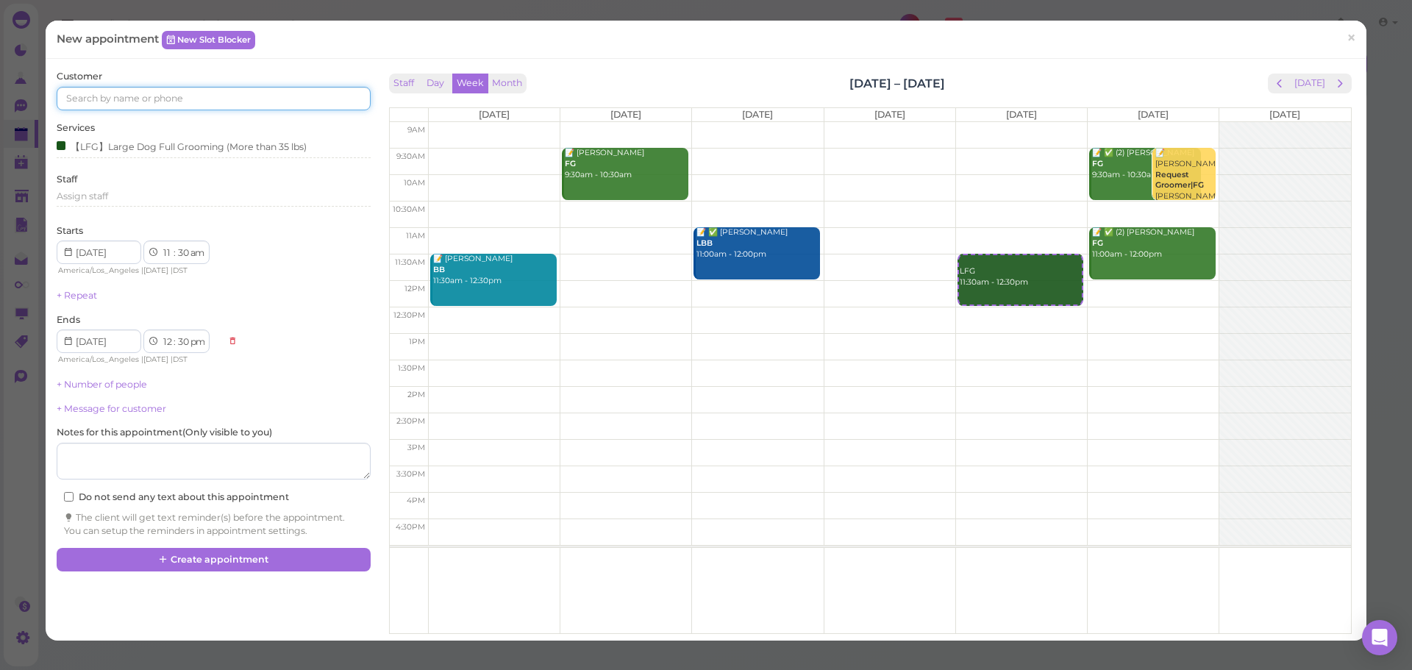
click at [137, 103] on input at bounding box center [213, 99] width 313 height 24
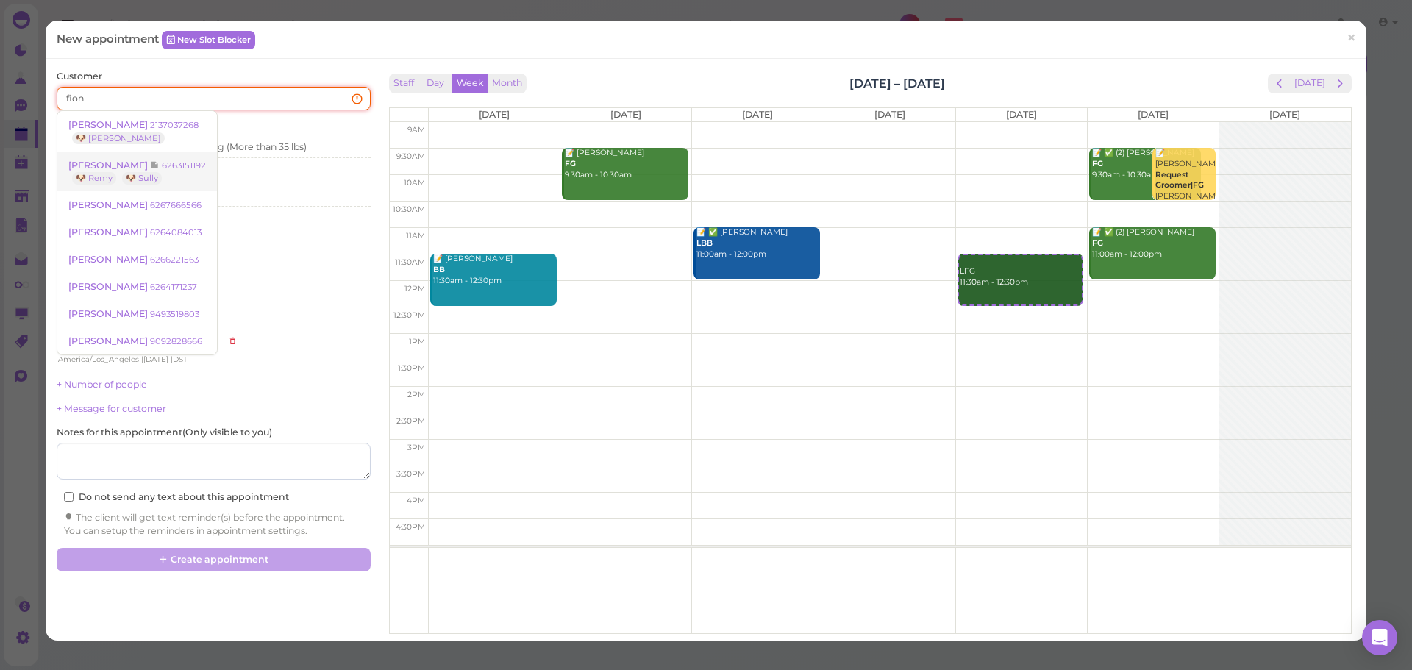
type input "fion"
click at [162, 160] on small "6263151192" at bounding box center [184, 165] width 44 height 10
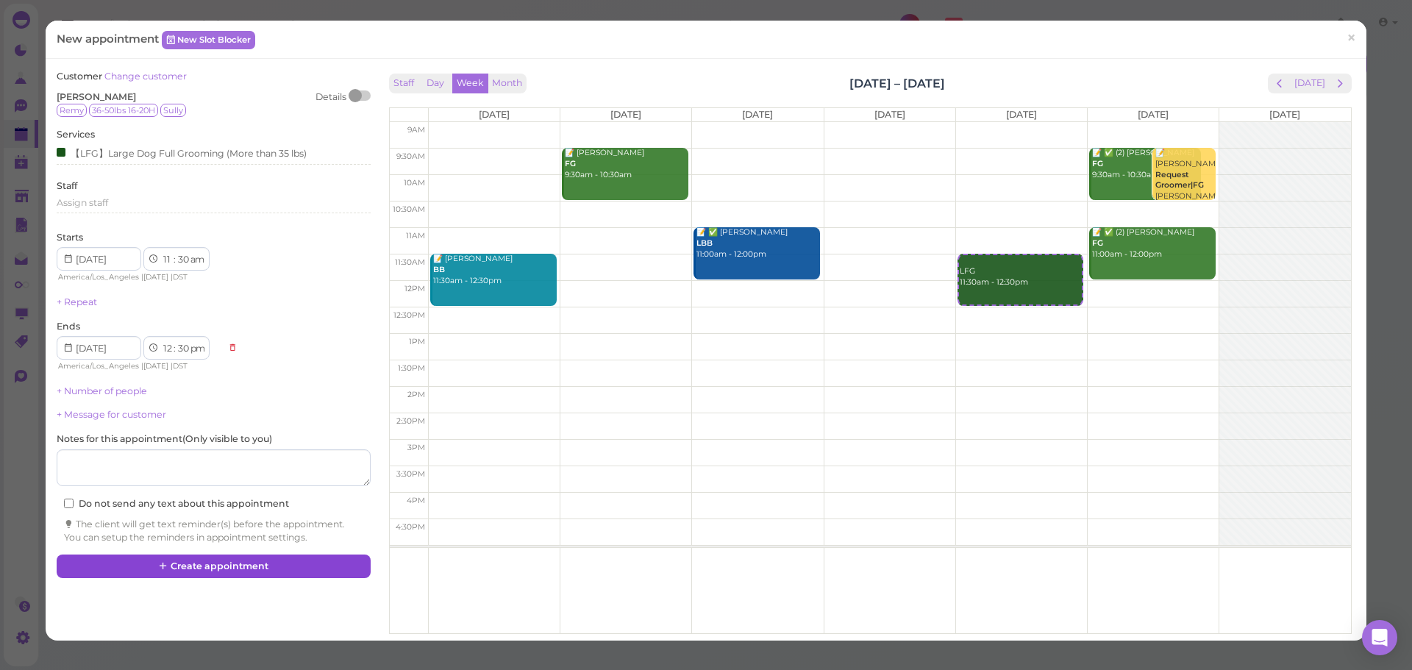
click at [297, 575] on button "Create appointment" at bounding box center [213, 567] width 313 height 24
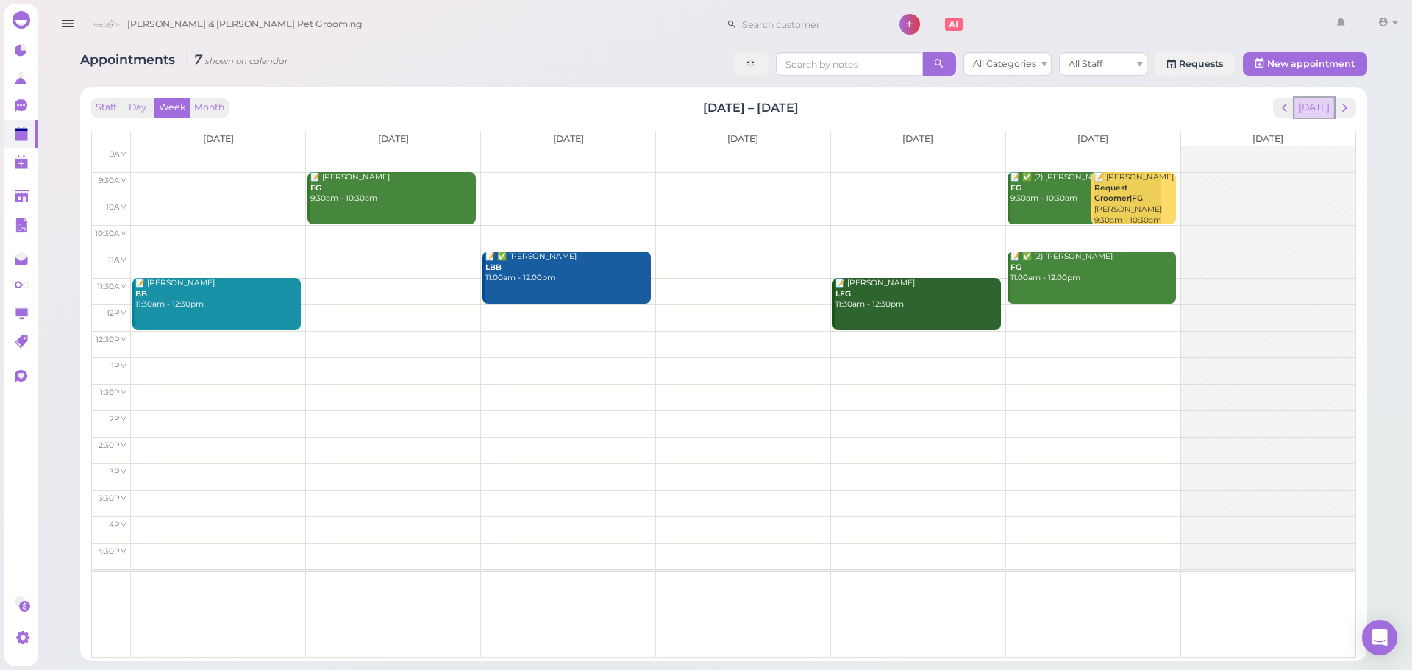
click at [1322, 112] on button "[DATE]" at bounding box center [1314, 108] width 40 height 20
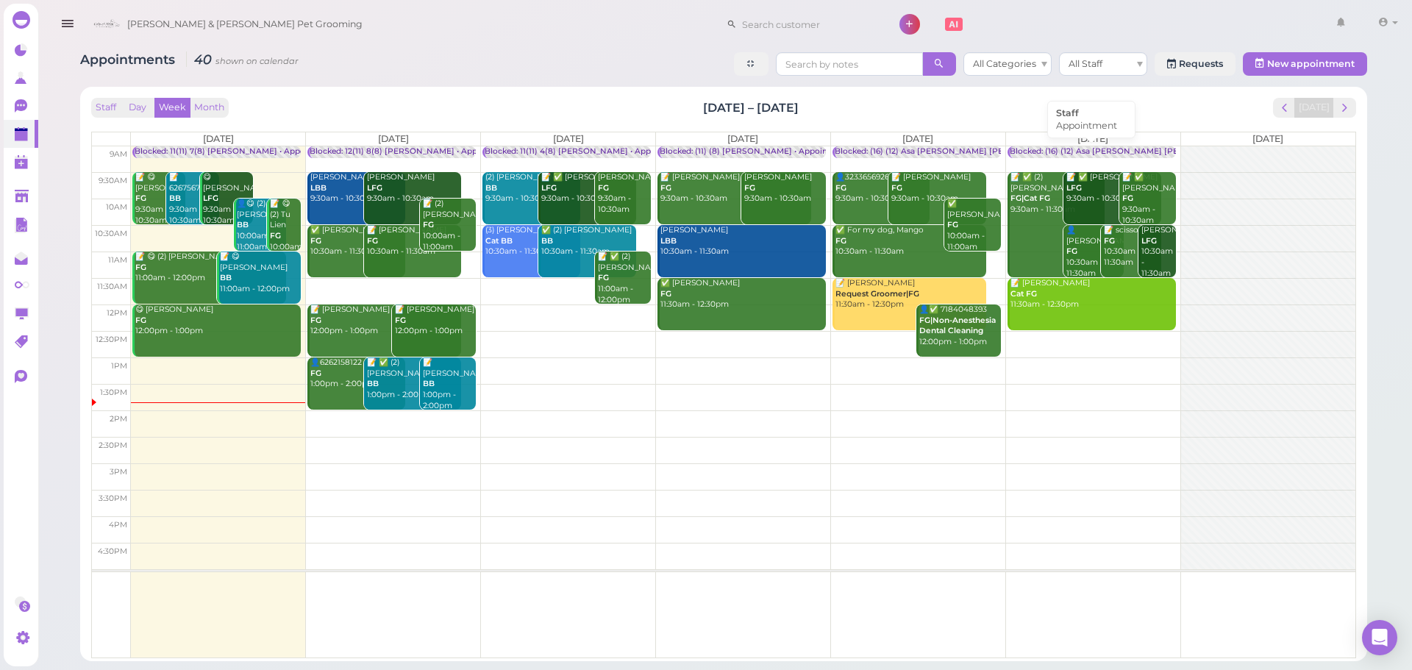
click at [1127, 148] on div "Blocked: (16) (12) Asa [PERSON_NAME] [PERSON_NAME] • Appointment" at bounding box center [1151, 151] width 283 height 11
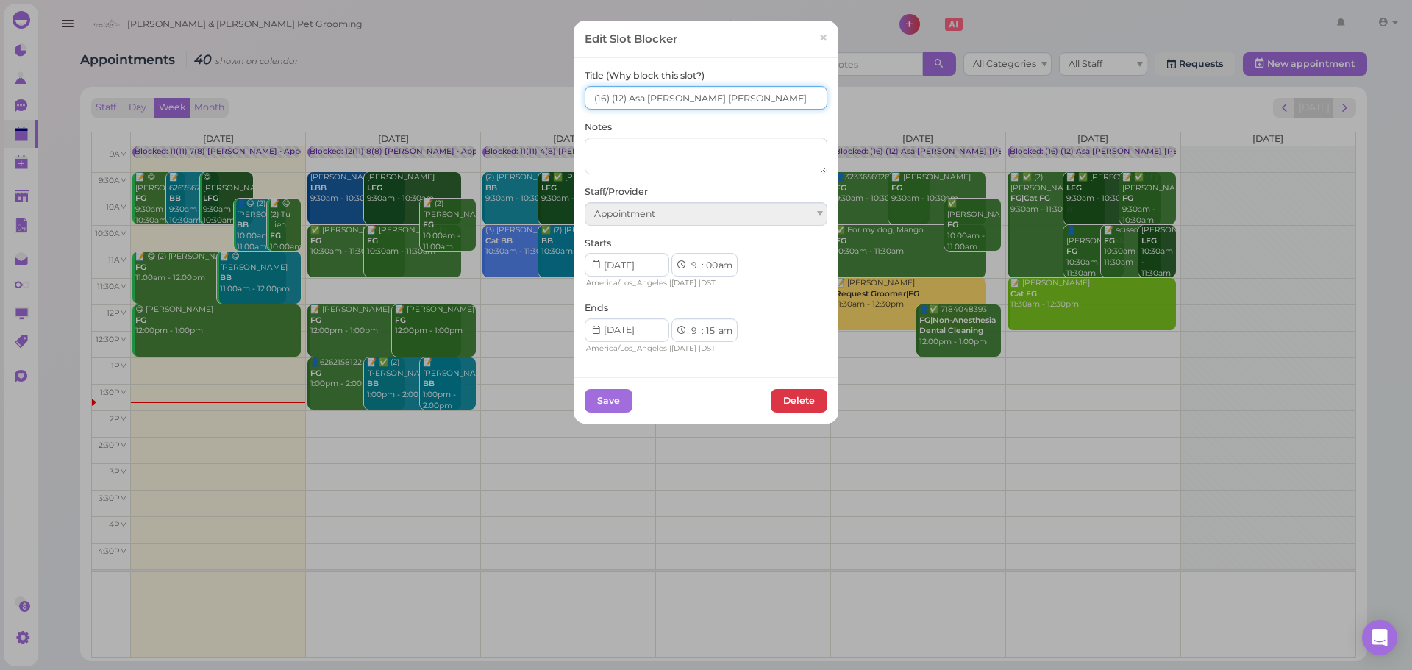
click at [605, 105] on input "(16) (12) Asa Helen Rebecca" at bounding box center [706, 98] width 243 height 24
type input "(16) 8(12) Asa Helen Rebecca"
click at [621, 404] on button "Save" at bounding box center [609, 401] width 48 height 24
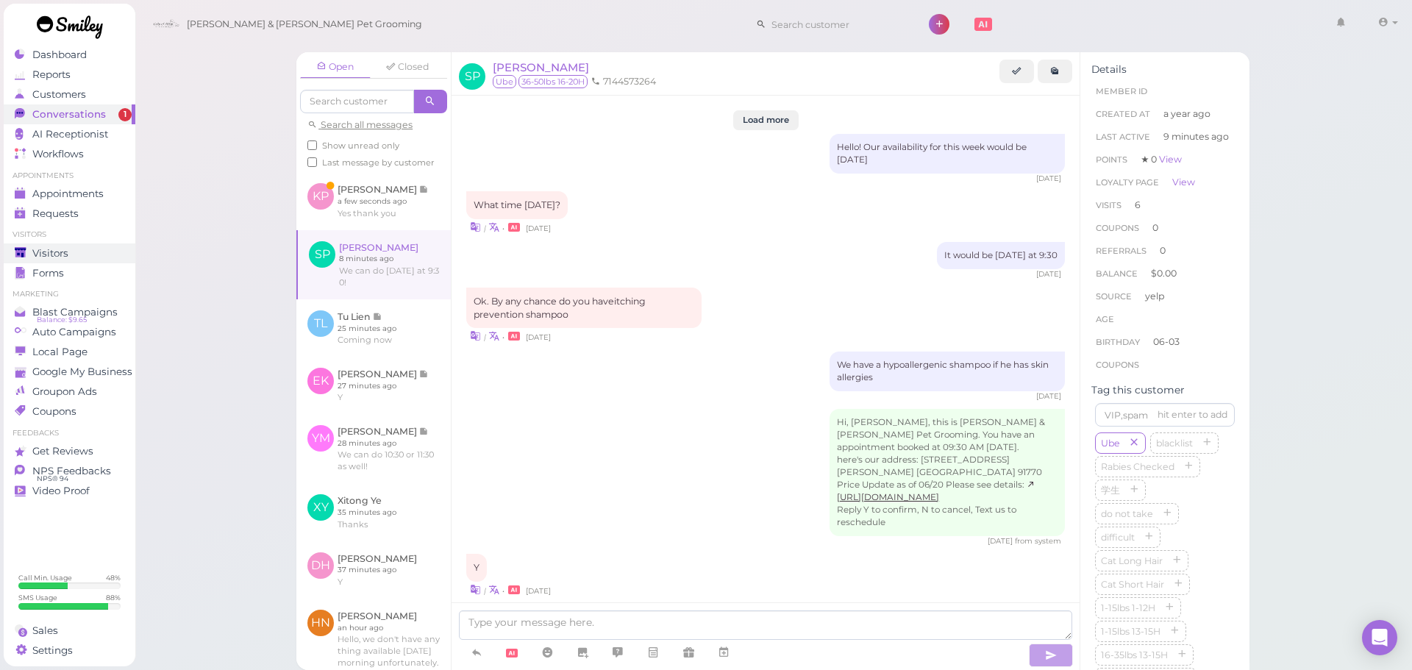
scroll to position [1665, 0]
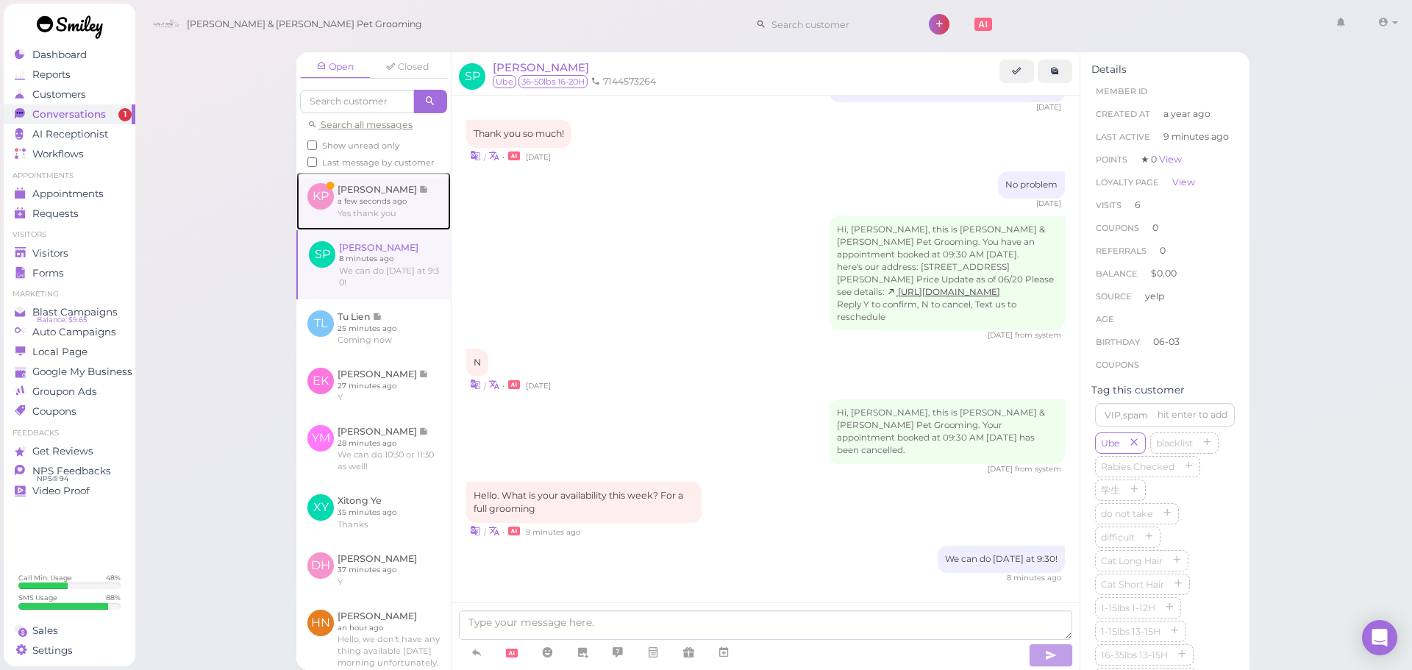
click at [397, 218] on link at bounding box center [373, 200] width 154 height 57
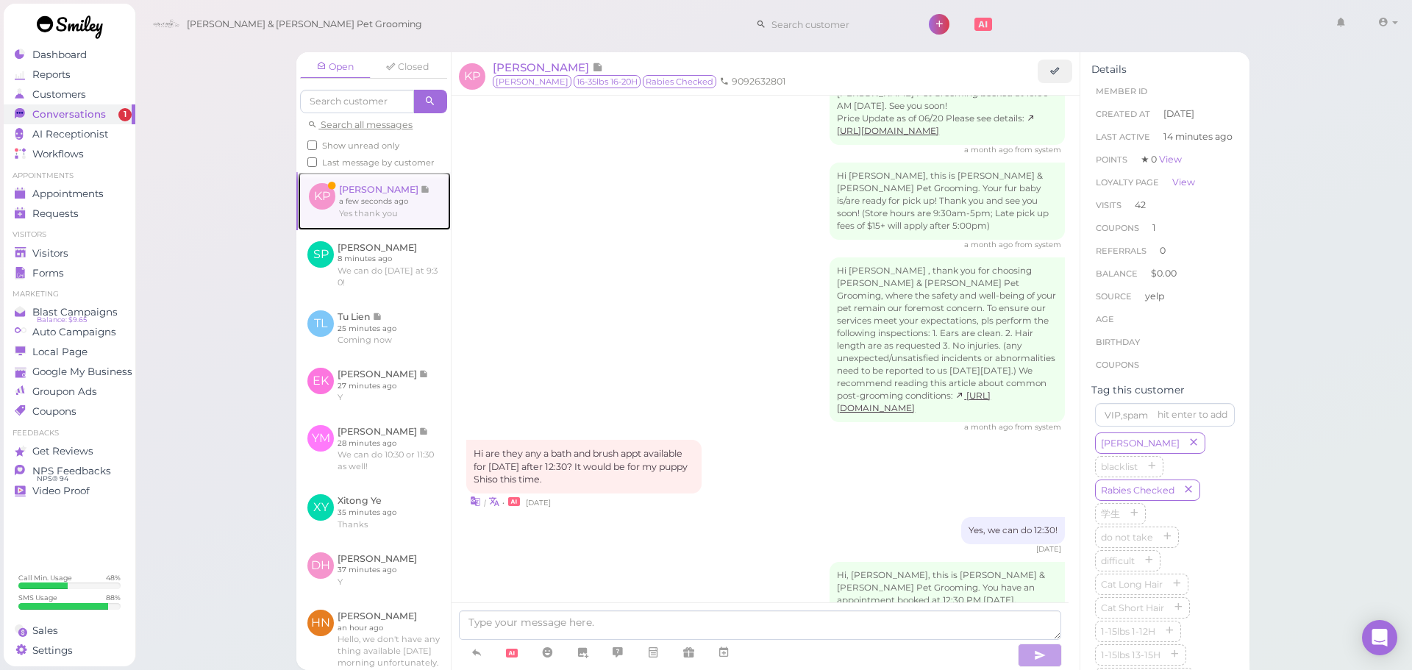
scroll to position [2471, 0]
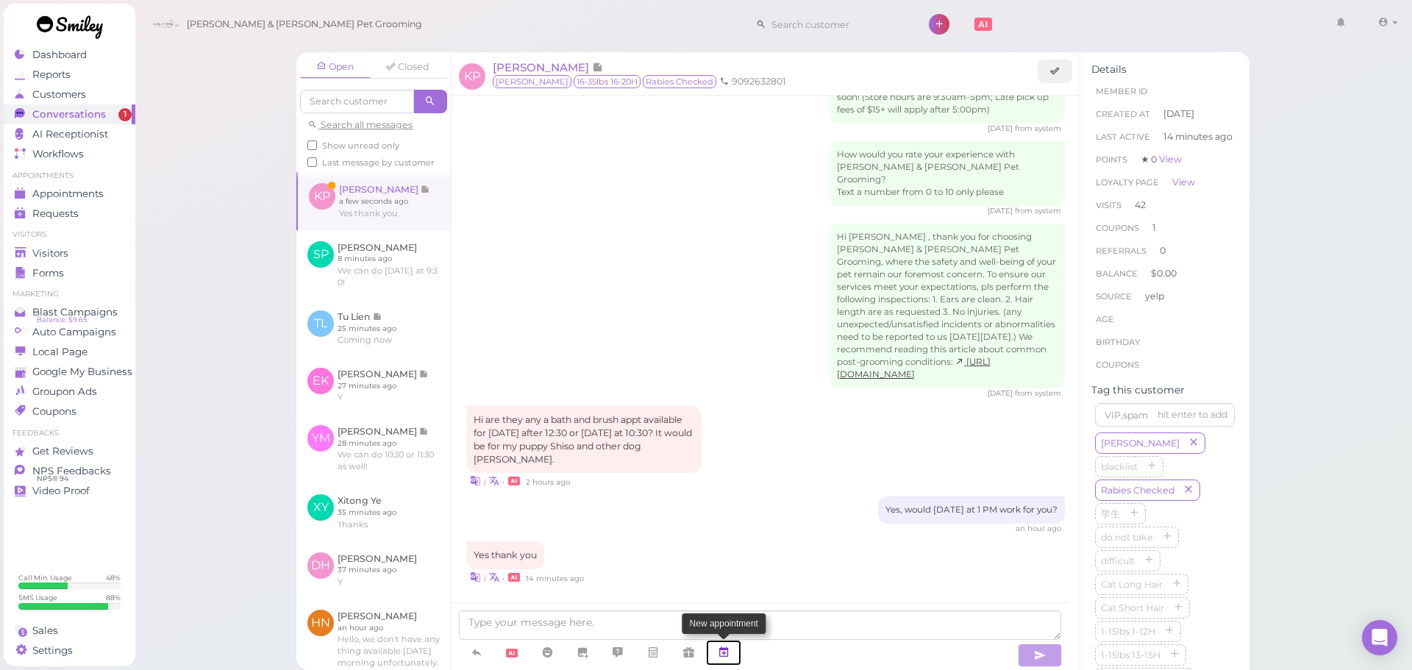
click at [722, 655] on icon at bounding box center [724, 652] width 12 height 15
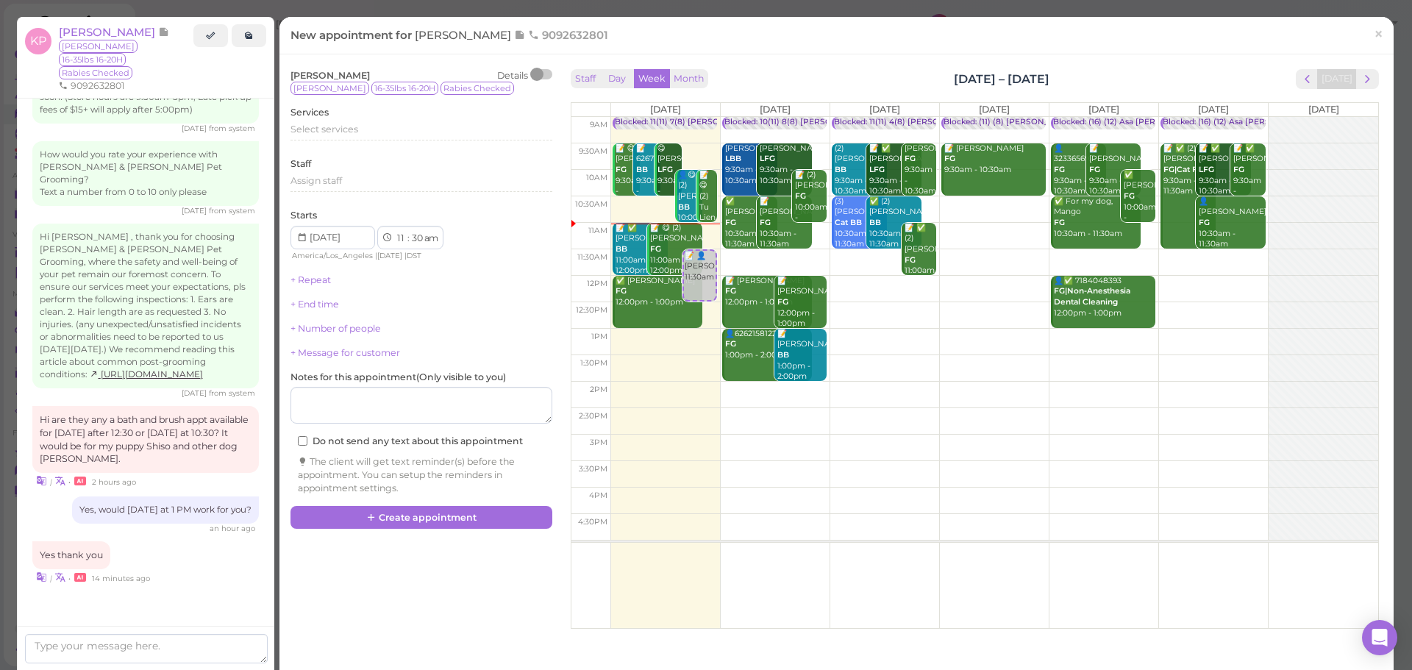
click at [788, 428] on td at bounding box center [994, 421] width 768 height 26
type input "[DATE]"
select select "2"
select select "45"
select select "pm"
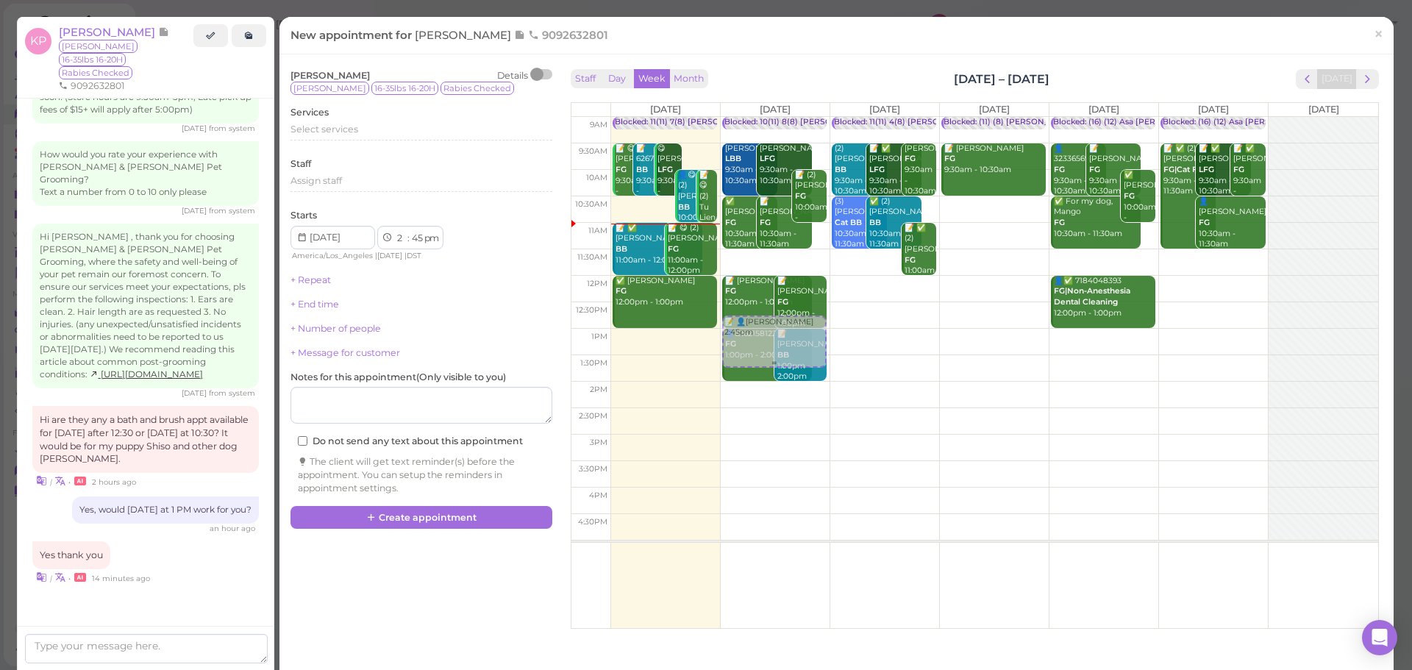
drag, startPoint x: 789, startPoint y: 449, endPoint x: 774, endPoint y: 374, distance: 76.6
click at [774, 117] on div "📝 👤[PERSON_NAME] 2:45pm Blocked: 10(11) 8(8) [PERSON_NAME] • Appointment [PERSO…" at bounding box center [775, 117] width 109 height 0
drag, startPoint x: 819, startPoint y: 336, endPoint x: 816, endPoint y: 349, distance: 13.4
click at [816, 117] on div "📝 👤[PERSON_NAME] 12:45pm Blocked: 10(11) 8(8) [PERSON_NAME] • Appointment [PERS…" at bounding box center [775, 117] width 109 height 0
select select "1"
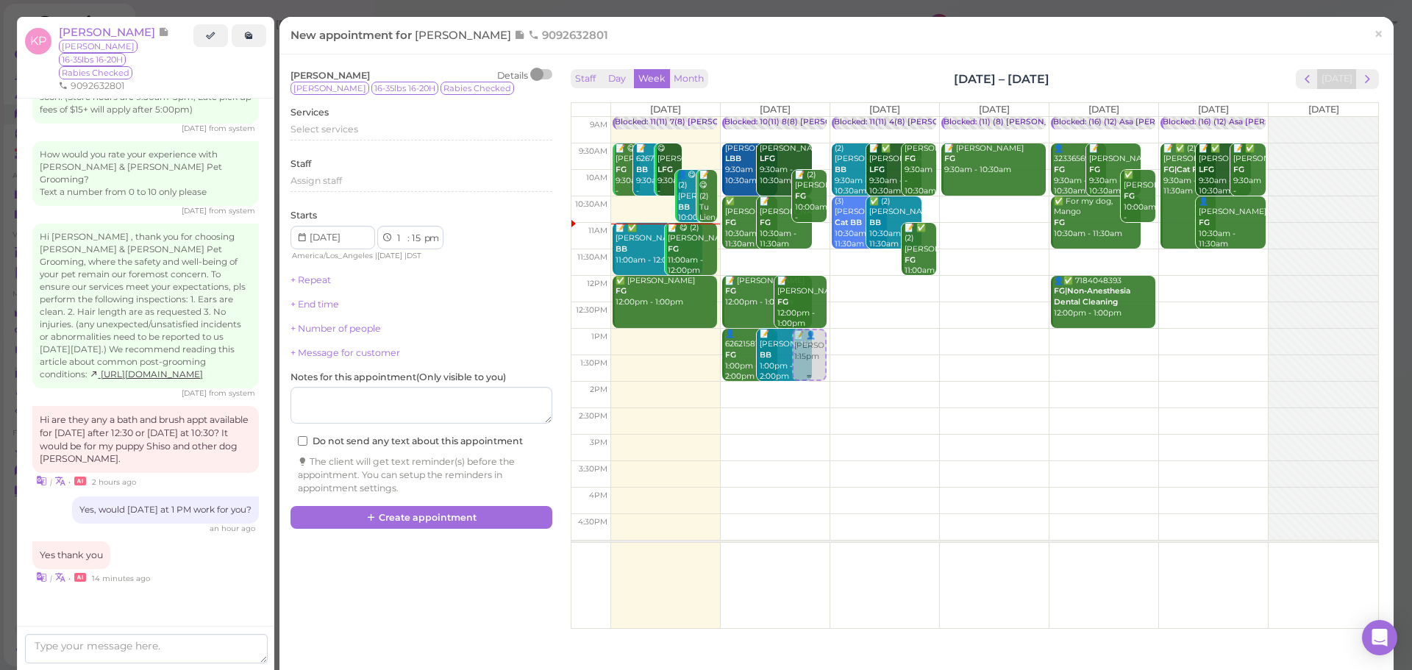
drag, startPoint x: 809, startPoint y: 366, endPoint x: 810, endPoint y: 351, distance: 15.5
click at [810, 117] on div "📝 👤[PERSON_NAME] 1:15pm Blocked: 10(11) 8(8) [PERSON_NAME] • Appointment [PERSO…" at bounding box center [775, 117] width 109 height 0
select select "00"
click at [356, 125] on span "Select services" at bounding box center [325, 129] width 68 height 11
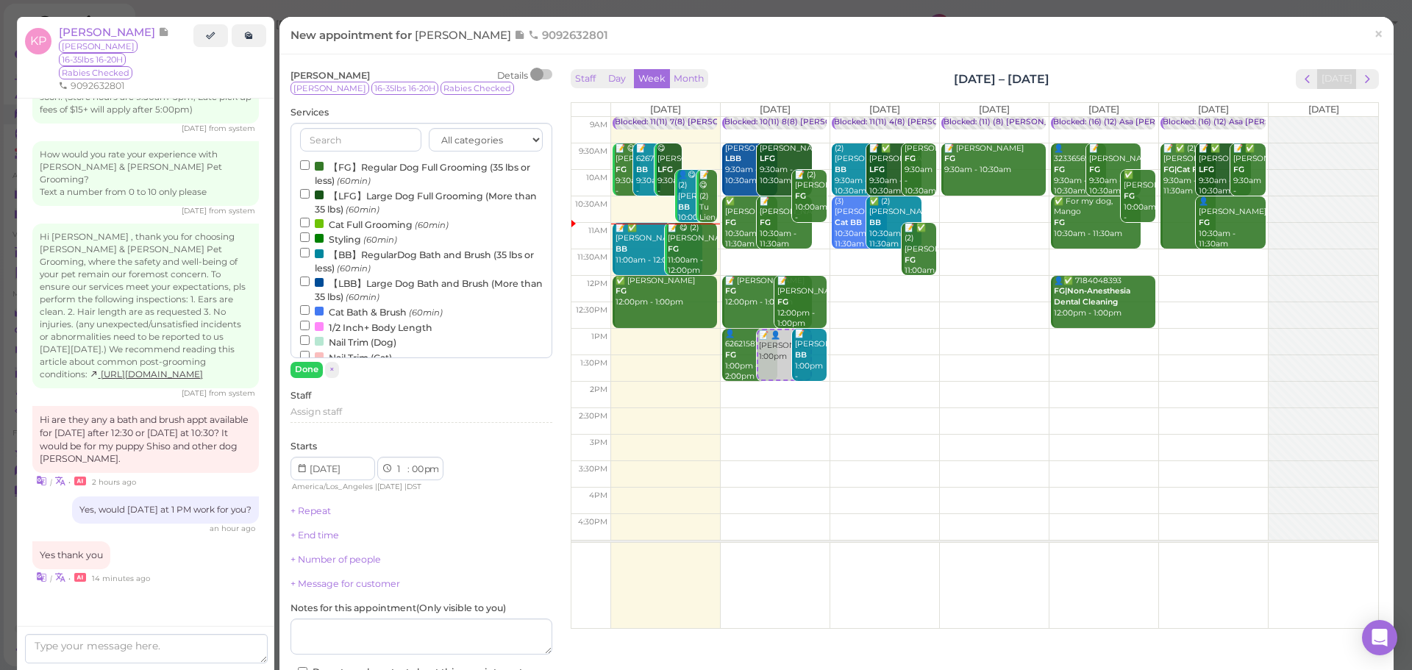
click at [386, 254] on label "【BB】RegularDog Bath and Brush (35 lbs or less) (60min)" at bounding box center [421, 260] width 243 height 29
click at [310, 254] on input "【BB】RegularDog Bath and Brush (35 lbs or less) (60min)" at bounding box center [305, 253] width 10 height 10
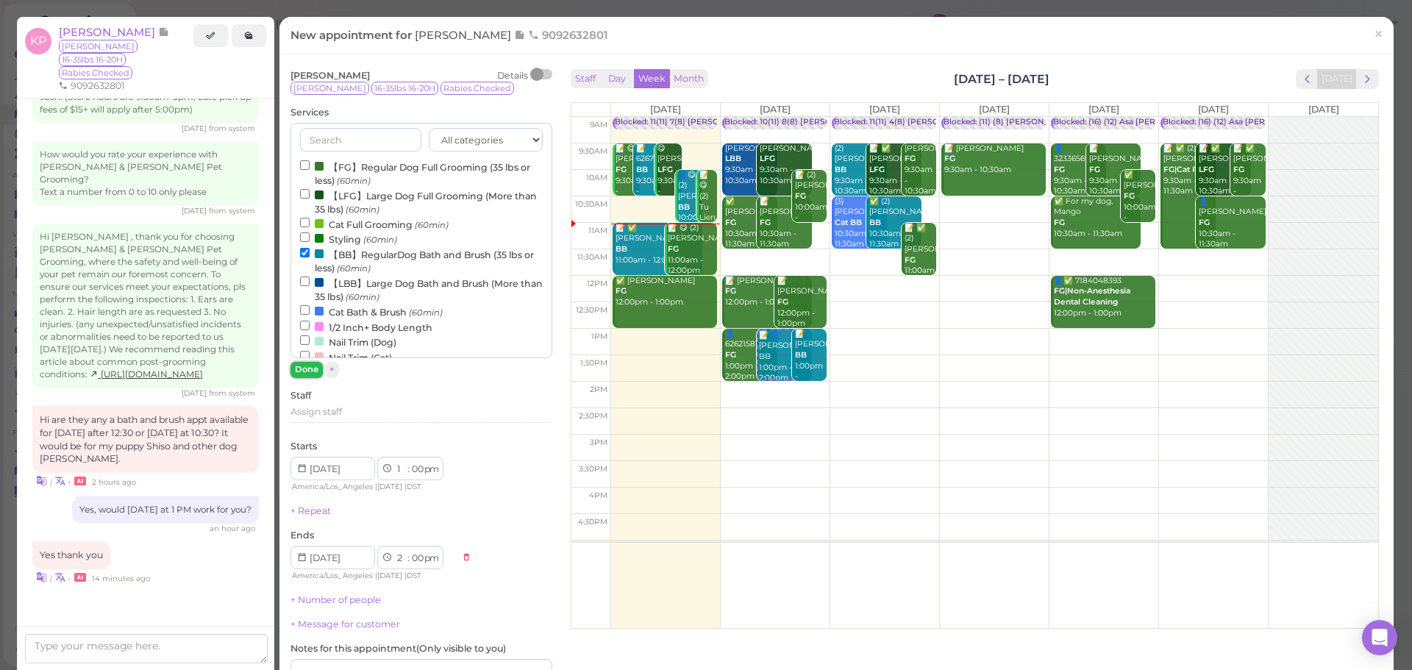
click at [311, 364] on button "Done" at bounding box center [307, 369] width 32 height 15
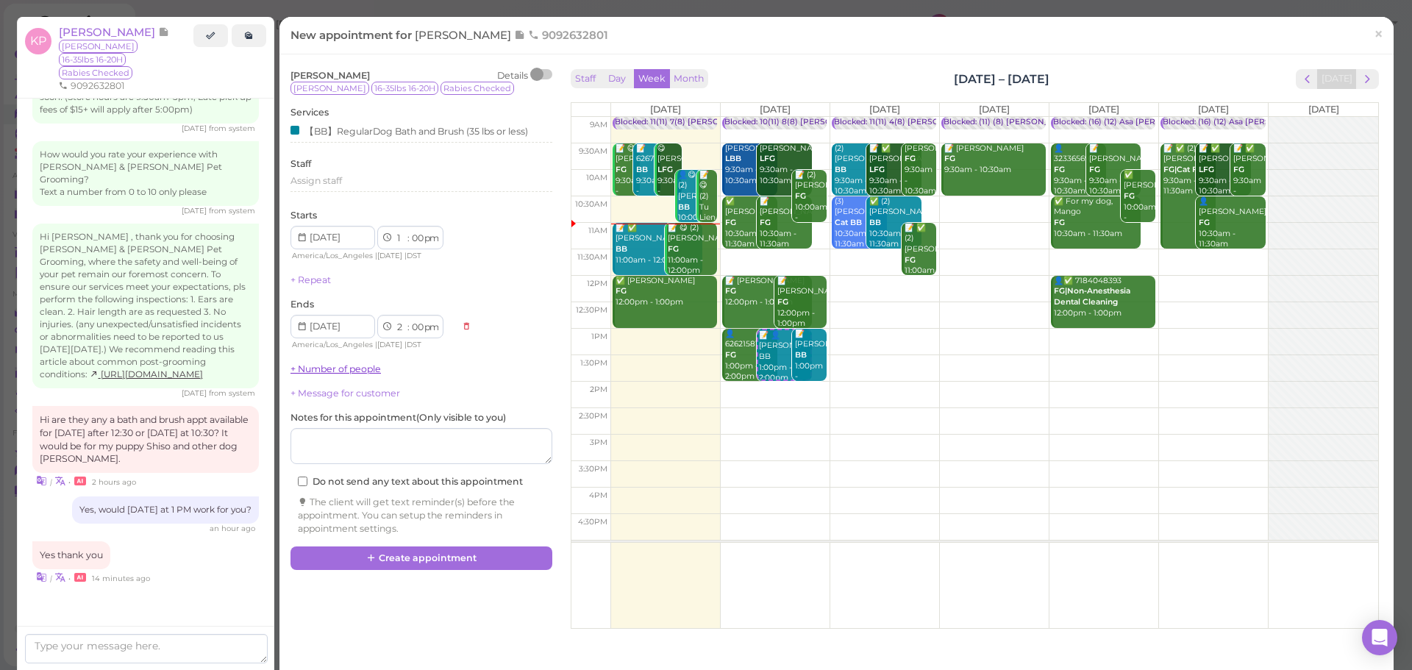
click at [316, 363] on link "+ Number of people" at bounding box center [336, 368] width 90 height 11
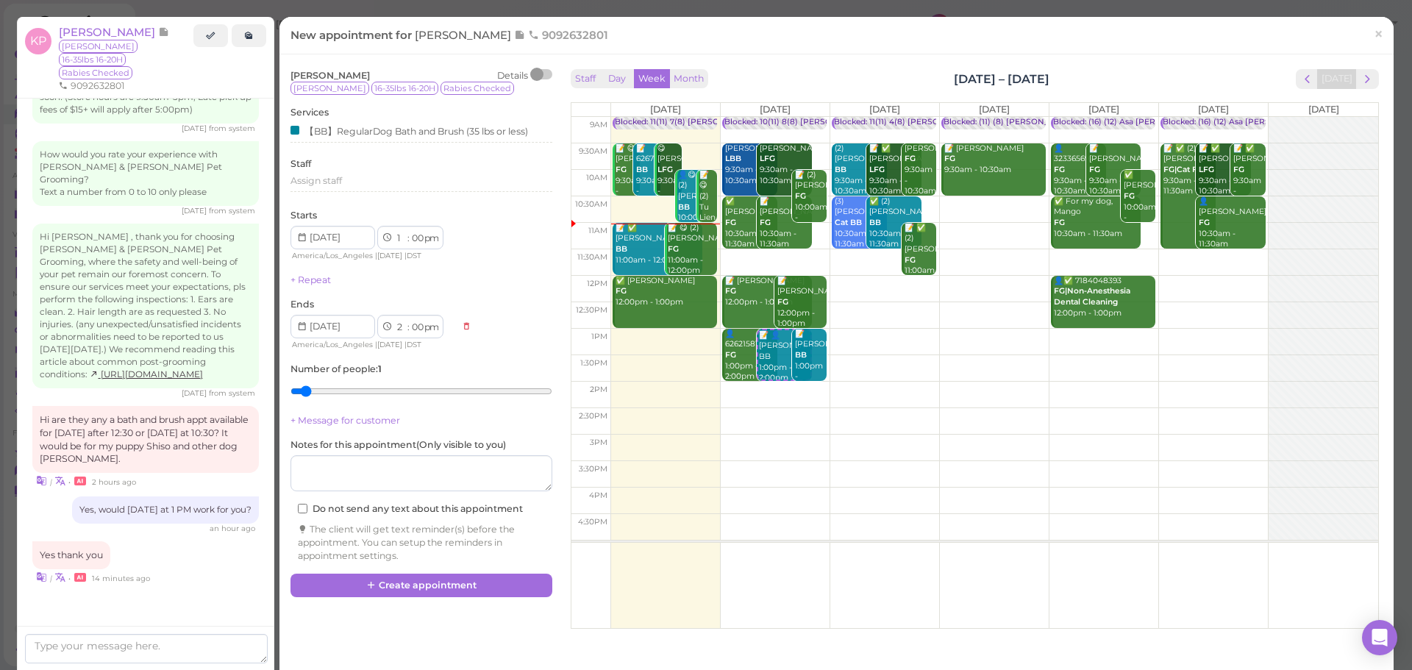
click at [316, 374] on label "Number of people : 1" at bounding box center [336, 369] width 91 height 13
drag, startPoint x: 336, startPoint y: 395, endPoint x: 344, endPoint y: 425, distance: 31.2
type input "2"
click at [336, 396] on input "range" at bounding box center [422, 392] width 262 height 24
click at [359, 598] on div "[PERSON_NAME] Details [PERSON_NAME] 16-35lbs 16-20H Rabies Checked Services 【BB…" at bounding box center [836, 345] width 1107 height 560
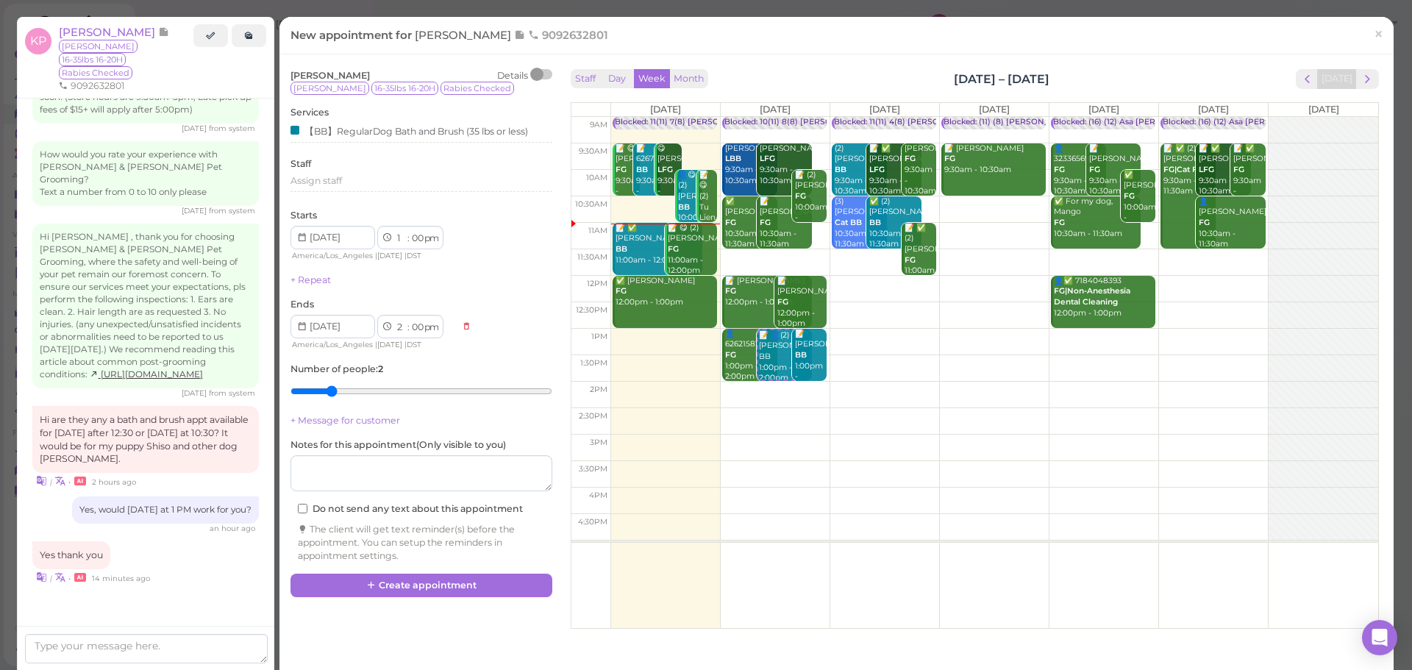
click at [363, 597] on div "[PERSON_NAME] Details [PERSON_NAME] 16-35lbs 16-20H Rabies Checked Services 【BB…" at bounding box center [836, 345] width 1107 height 560
click at [373, 588] on icon at bounding box center [372, 585] width 10 height 11
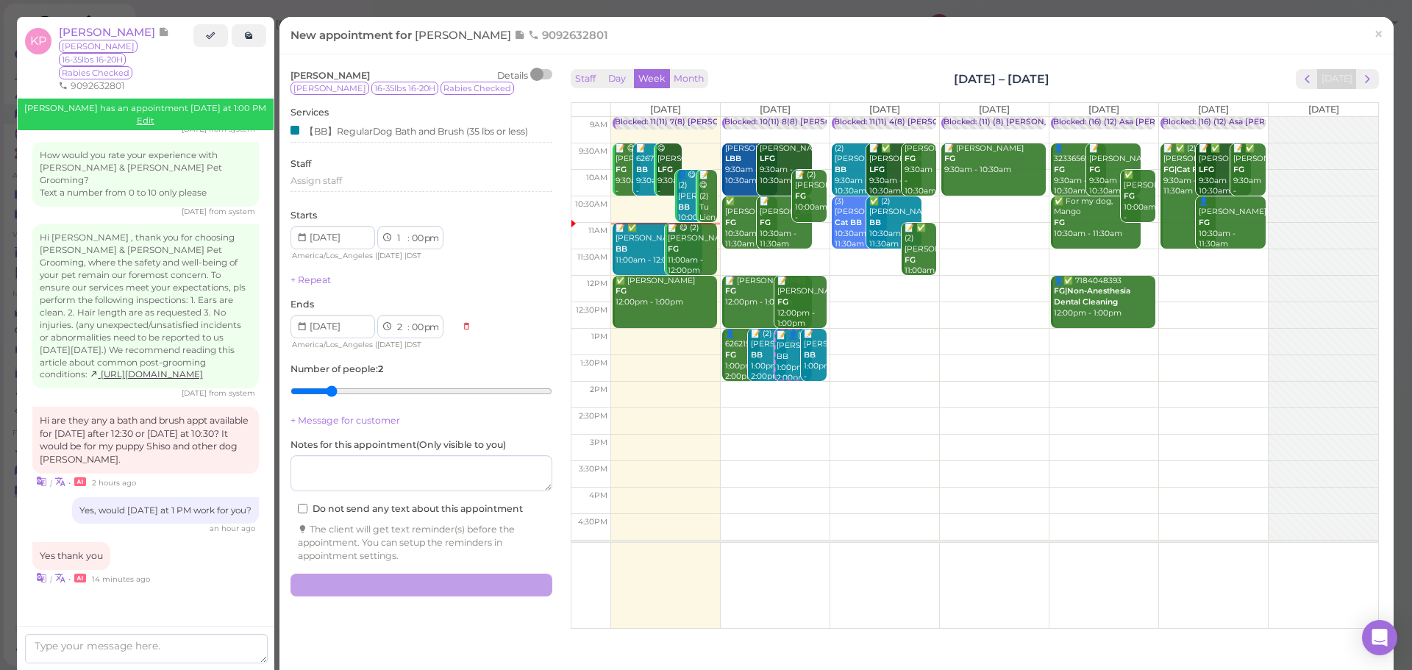
scroll to position [2471, 0]
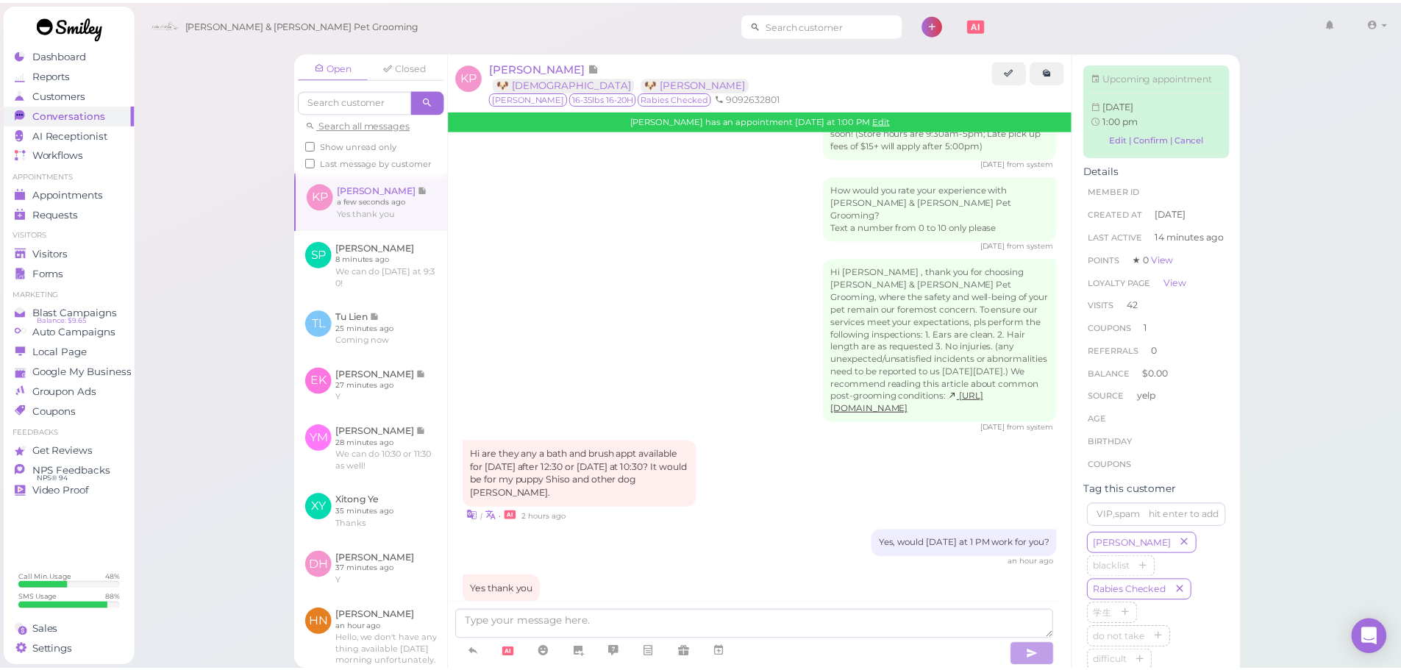
scroll to position [2623, 0]
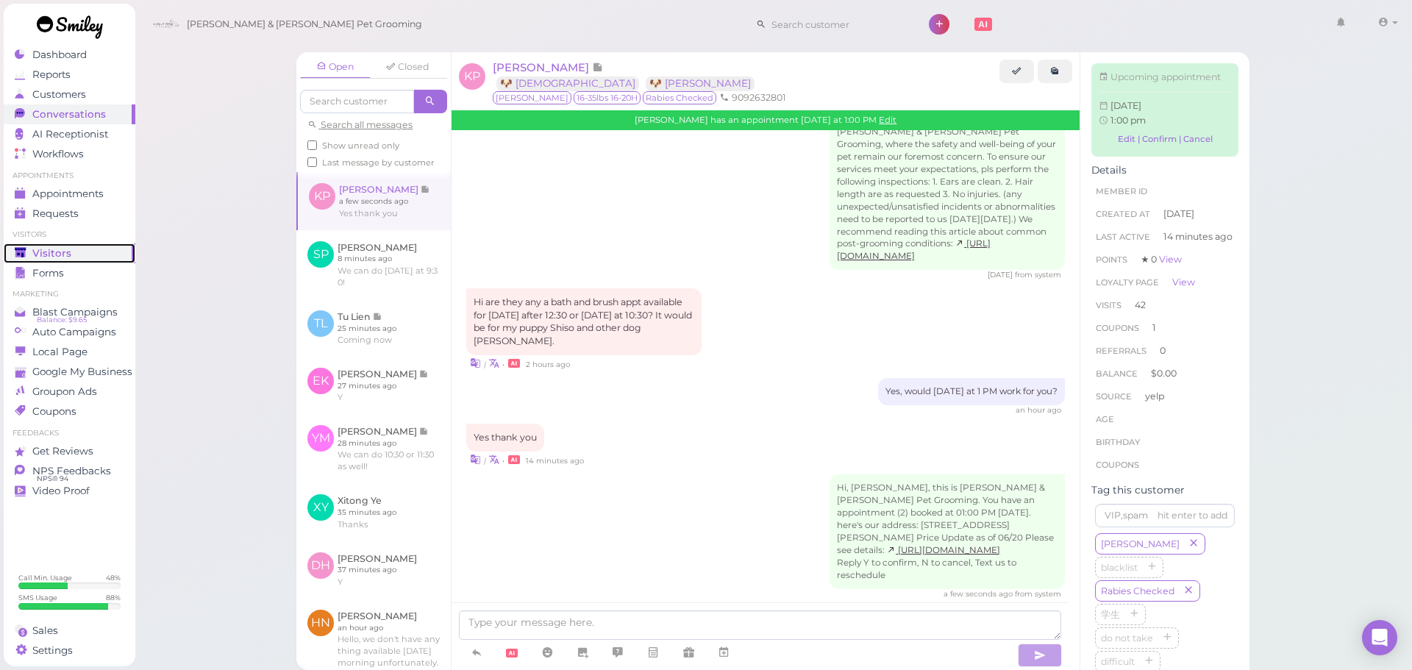
click at [93, 258] on div "Visitors" at bounding box center [68, 253] width 106 height 13
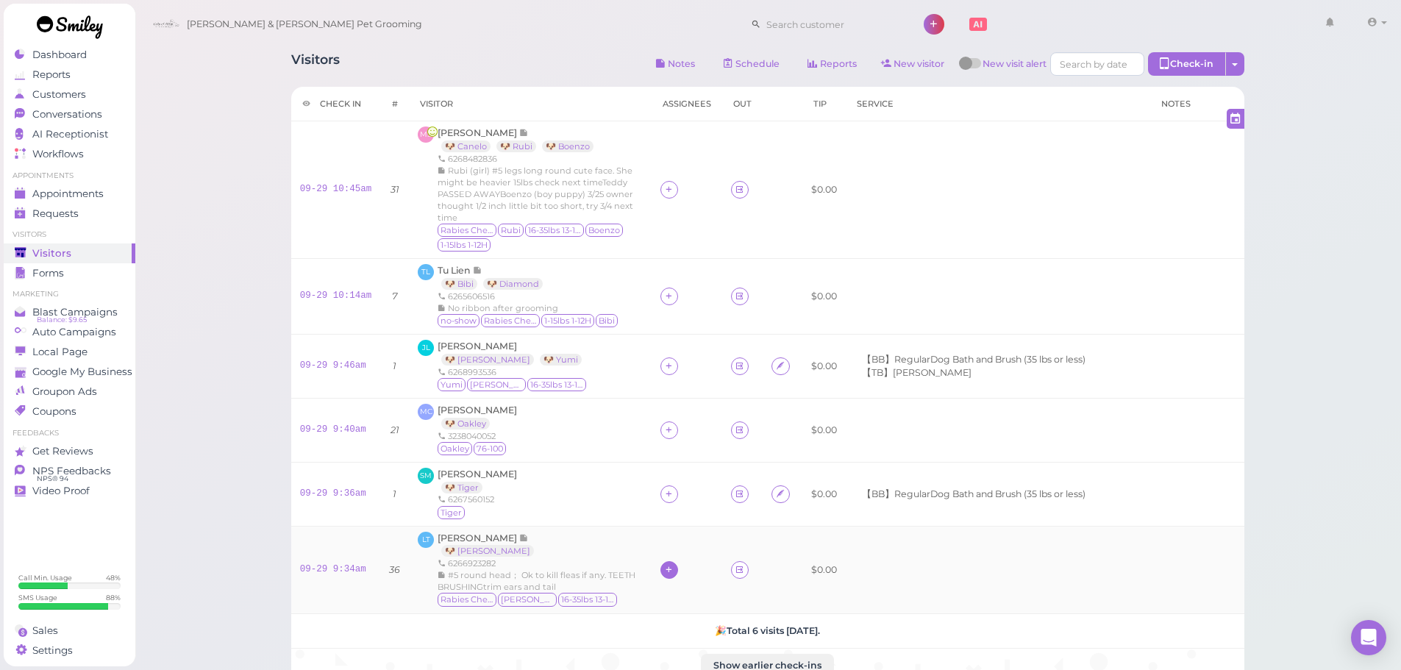
click at [666, 569] on icon at bounding box center [669, 569] width 10 height 11
click at [683, 352] on input at bounding box center [754, 341] width 177 height 24
type input "[PERSON_NAME]"
click at [719, 550] on div "[PERSON_NAME]" at bounding box center [765, 548] width 206 height 28
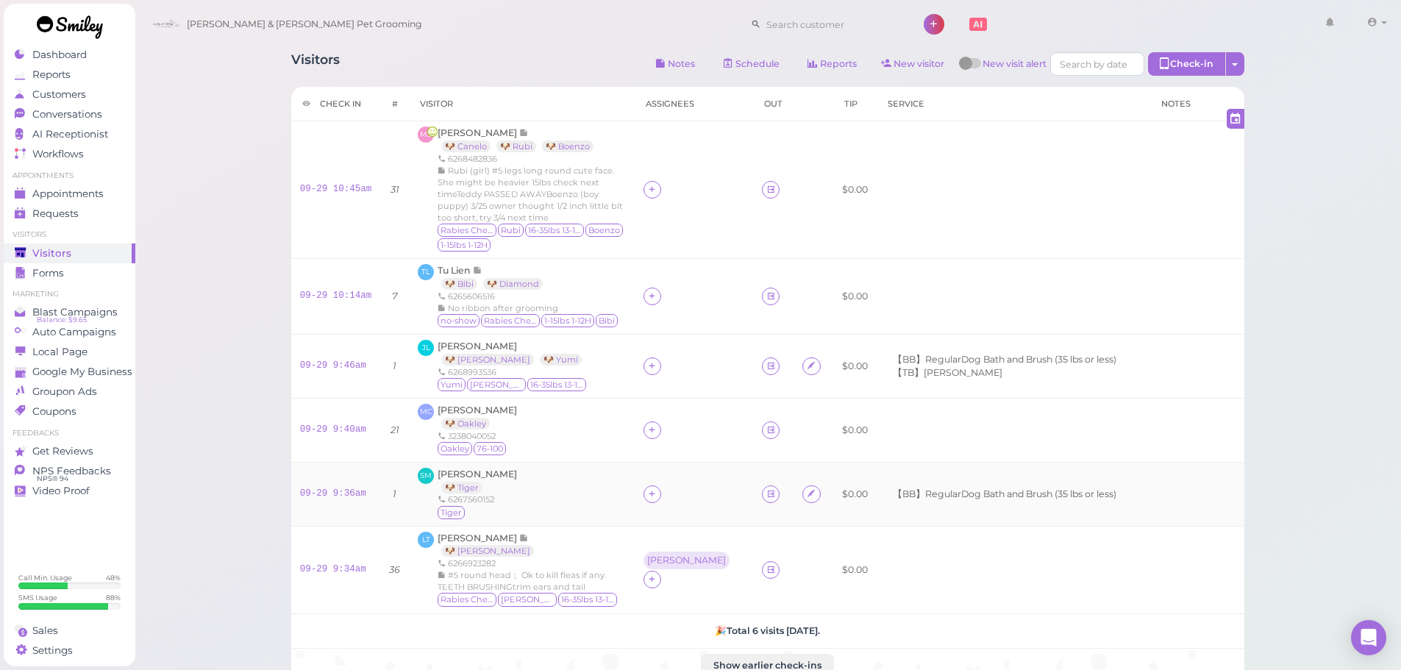
click at [660, 495] on td at bounding box center [694, 494] width 118 height 64
click at [657, 488] on icon at bounding box center [652, 493] width 10 height 11
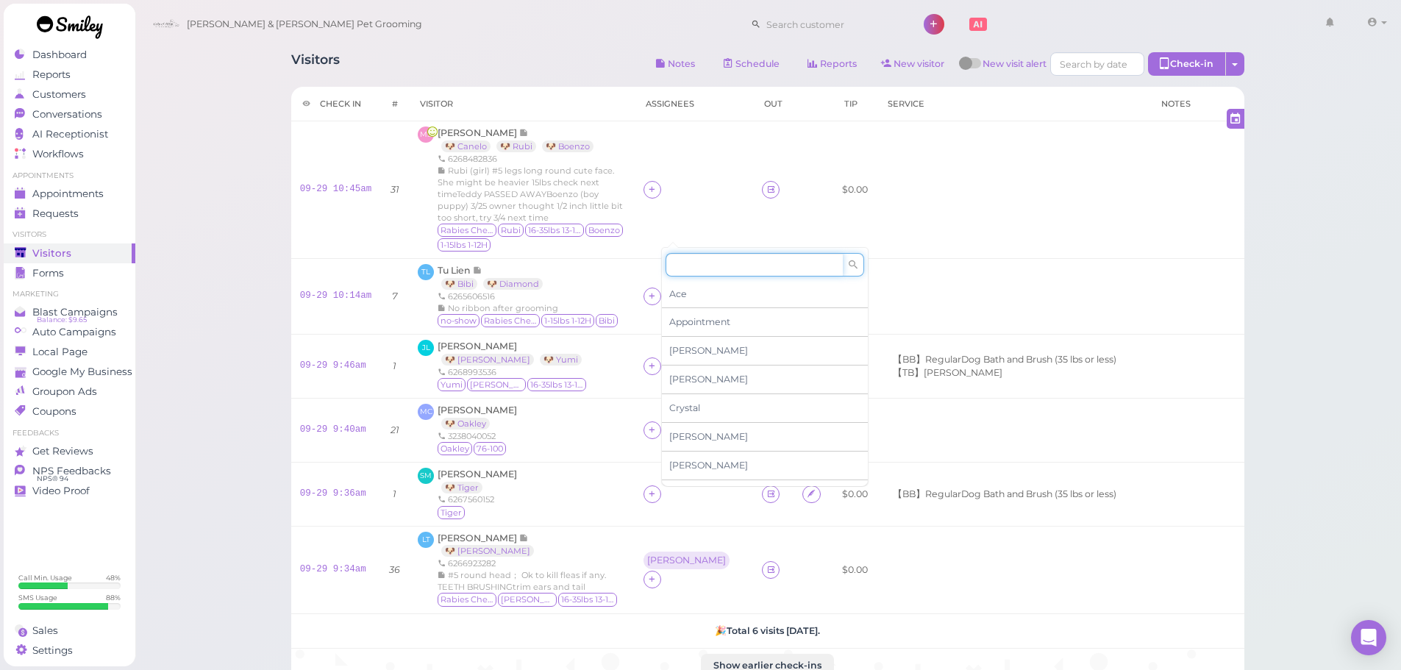
click at [708, 259] on input at bounding box center [754, 265] width 177 height 24
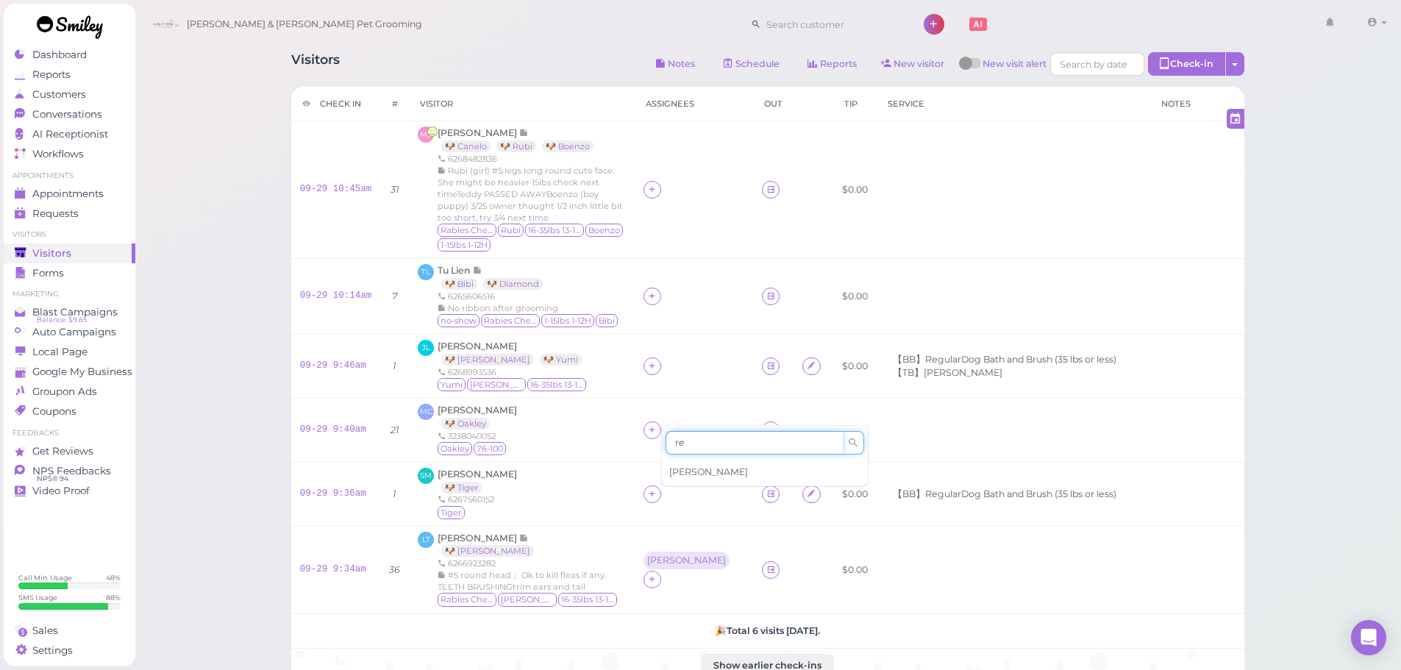
type input "re"
click at [698, 471] on span "[PERSON_NAME]" at bounding box center [708, 471] width 79 height 11
click at [657, 435] on icon at bounding box center [652, 429] width 10 height 11
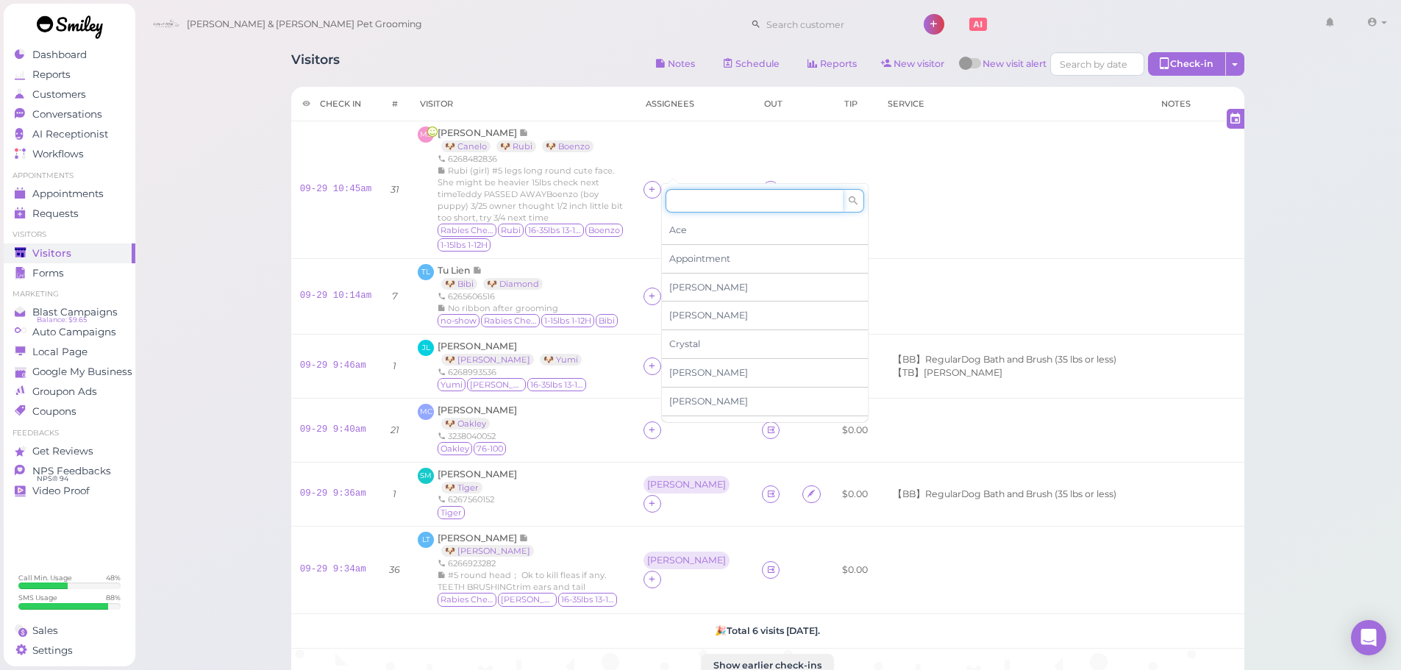
click at [704, 200] on input at bounding box center [754, 201] width 177 height 24
type input "asa"
click at [698, 414] on div "[PERSON_NAME]" at bounding box center [761, 408] width 206 height 28
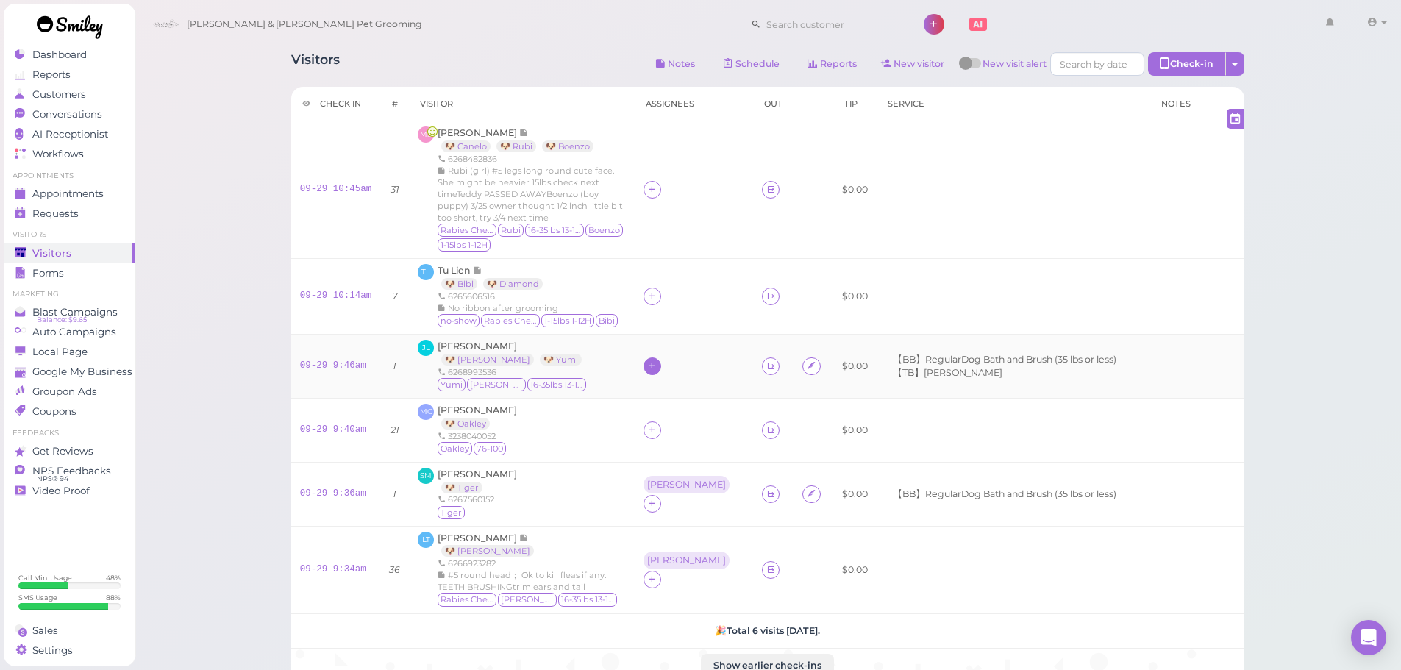
click at [657, 371] on icon at bounding box center [652, 365] width 10 height 11
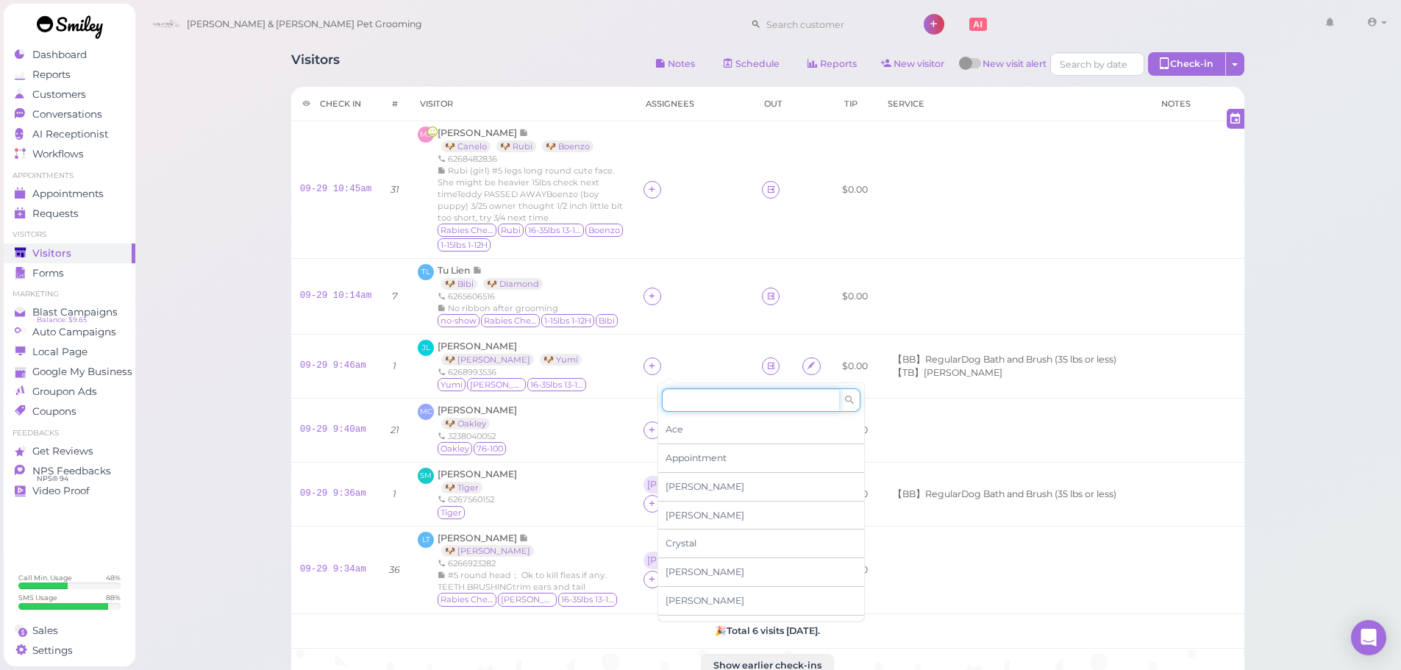
click at [699, 409] on input at bounding box center [750, 400] width 177 height 24
type input "asa"
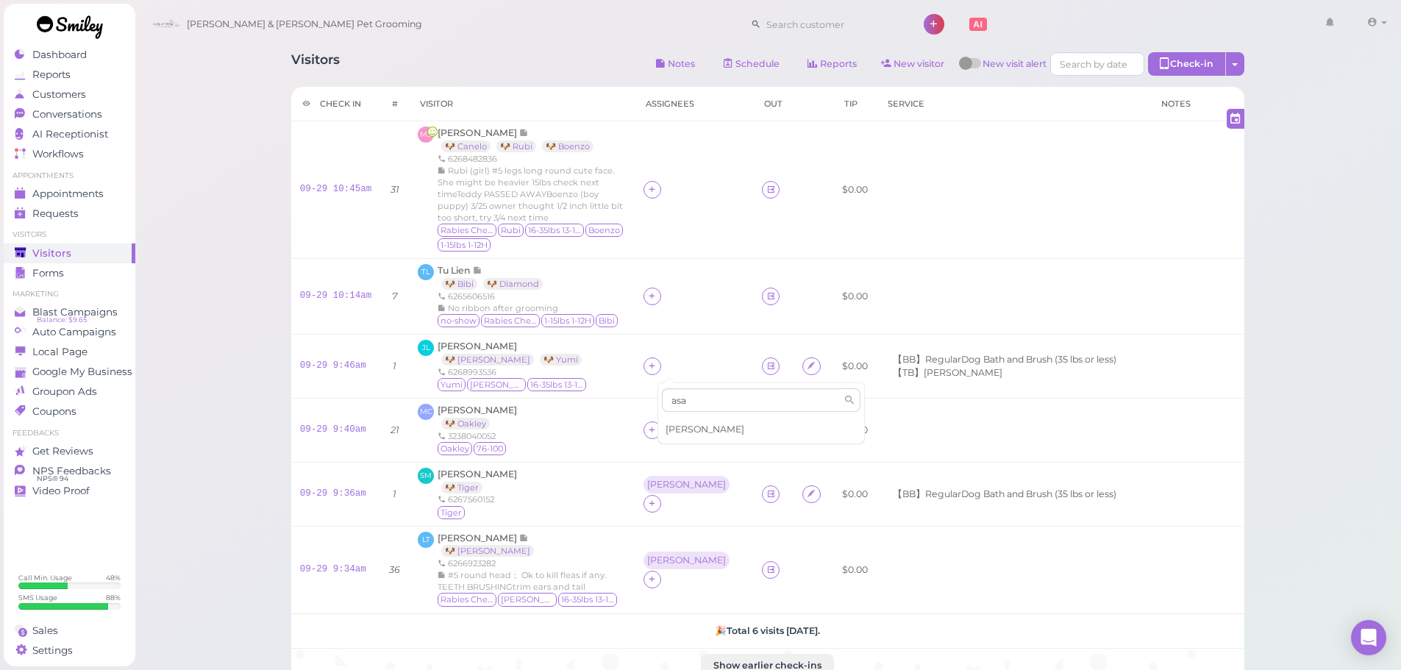
click at [691, 435] on div "[PERSON_NAME]" at bounding box center [761, 430] width 206 height 28
click at [671, 362] on div "[PERSON_NAME]" at bounding box center [686, 357] width 79 height 10
click at [657, 370] on icon at bounding box center [652, 375] width 10 height 11
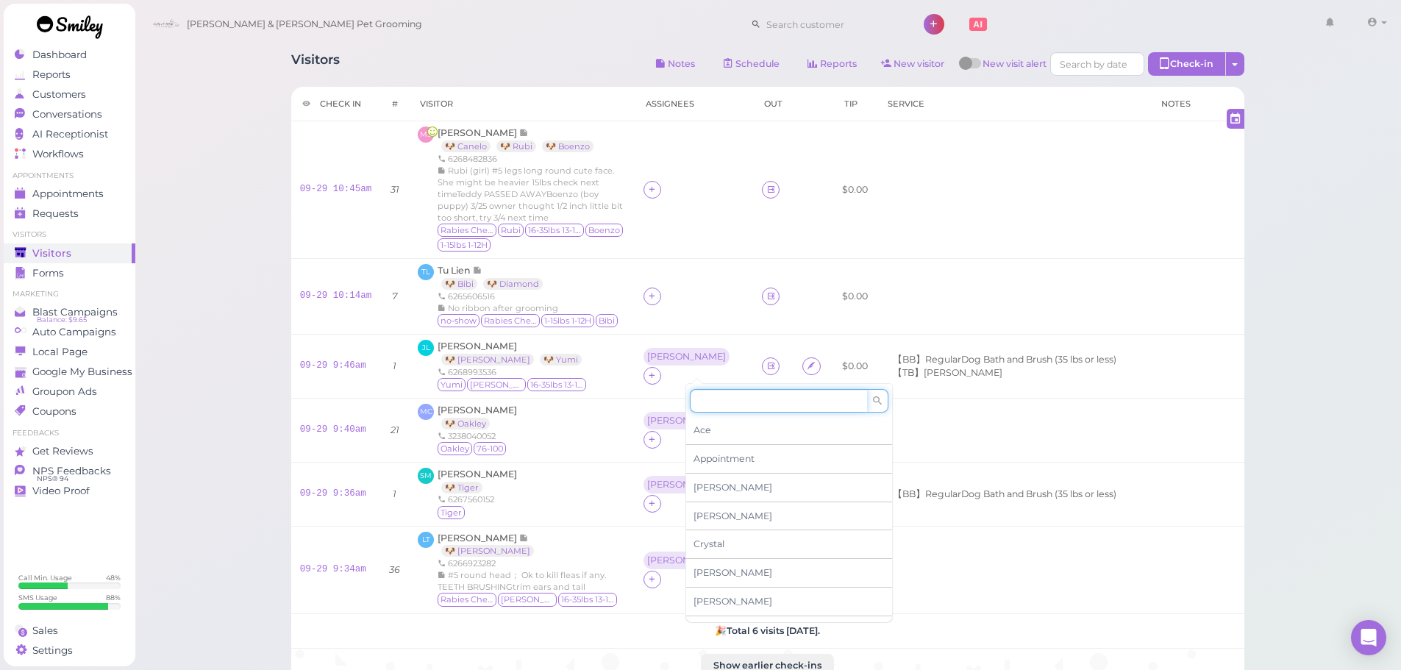
click at [721, 408] on input at bounding box center [778, 401] width 177 height 24
type input "re"
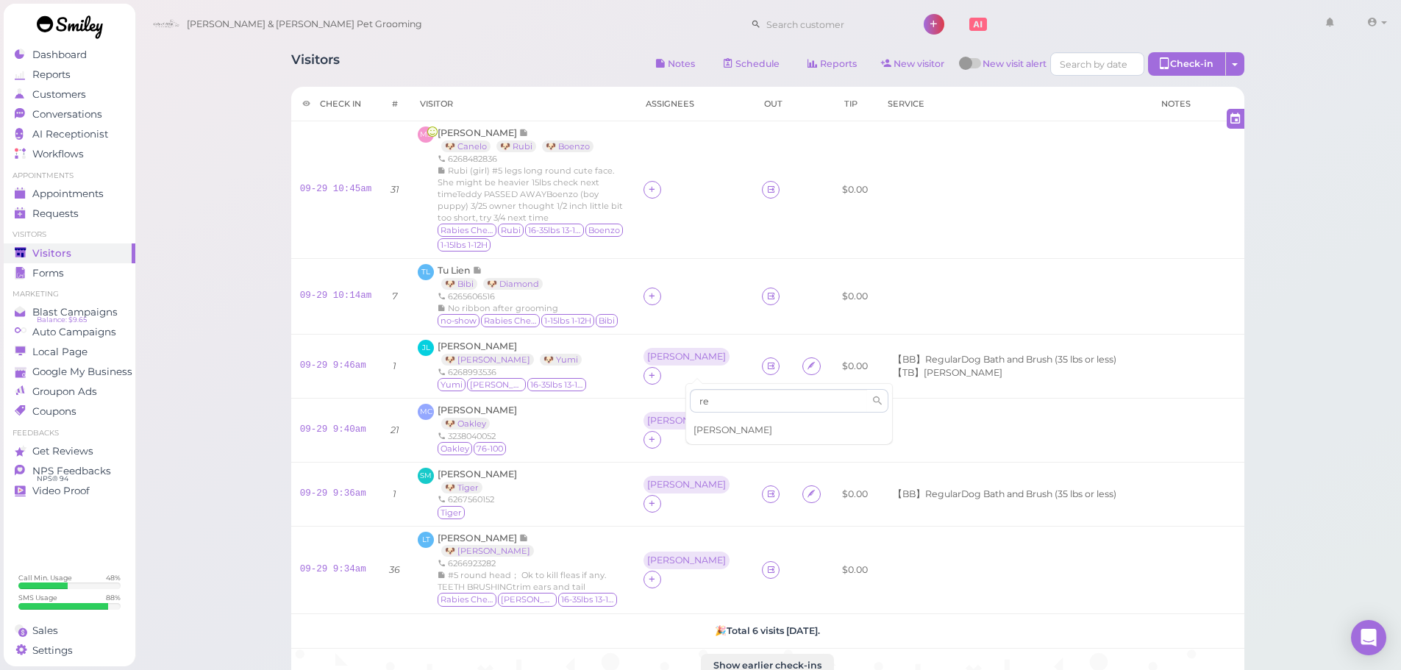
click at [729, 430] on span "[PERSON_NAME]" at bounding box center [733, 429] width 79 height 11
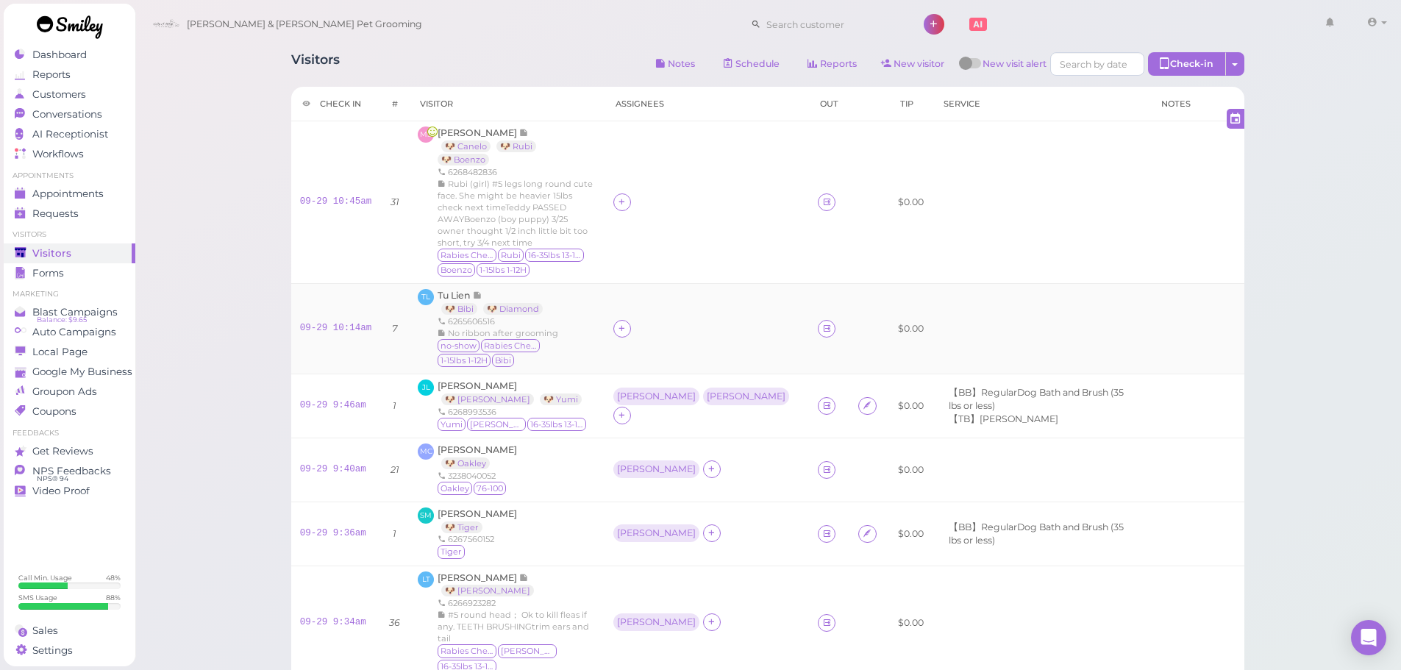
click at [661, 285] on td at bounding box center [707, 329] width 205 height 90
click at [627, 323] on icon at bounding box center [622, 328] width 10 height 11
click at [697, 331] on input at bounding box center [742, 330] width 177 height 24
type input "asa"
click at [705, 358] on div "[PERSON_NAME]" at bounding box center [753, 360] width 206 height 28
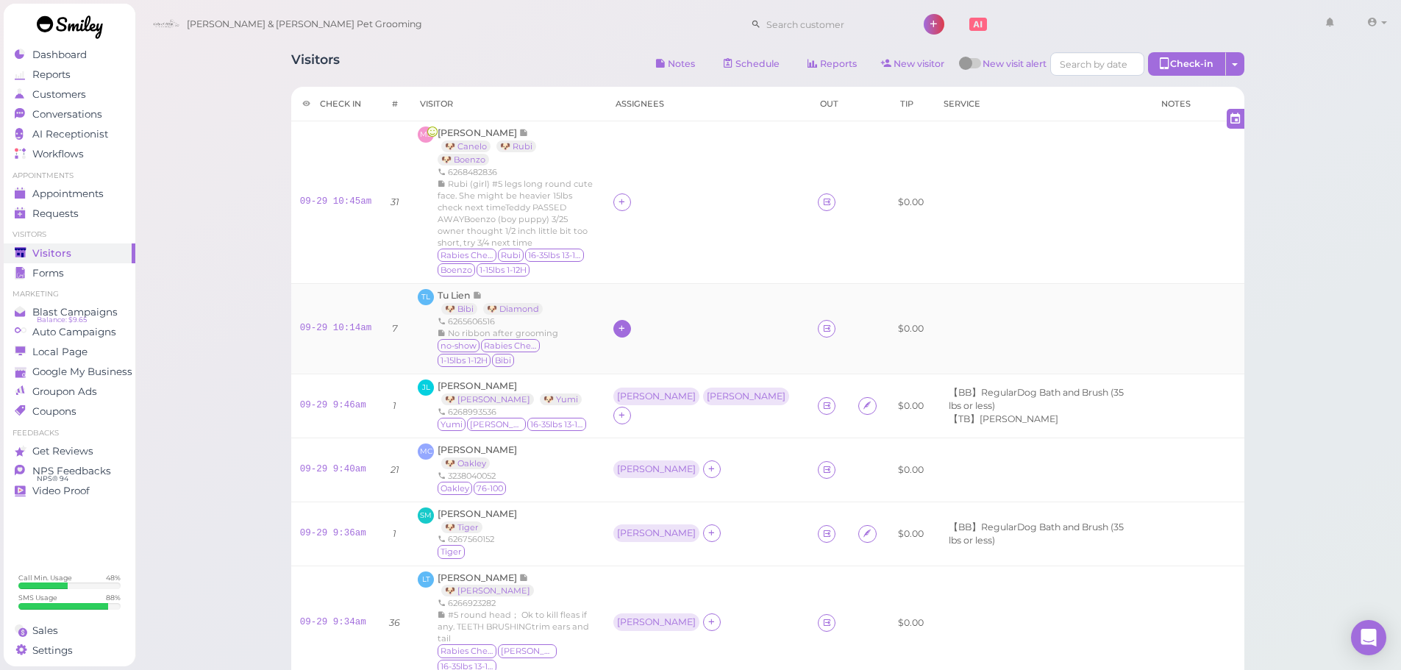
click at [627, 323] on icon at bounding box center [622, 328] width 10 height 11
click at [699, 322] on input at bounding box center [742, 330] width 177 height 24
type input "re"
click at [699, 357] on span "[PERSON_NAME]" at bounding box center [724, 360] width 79 height 11
click at [644, 244] on td at bounding box center [707, 202] width 205 height 163
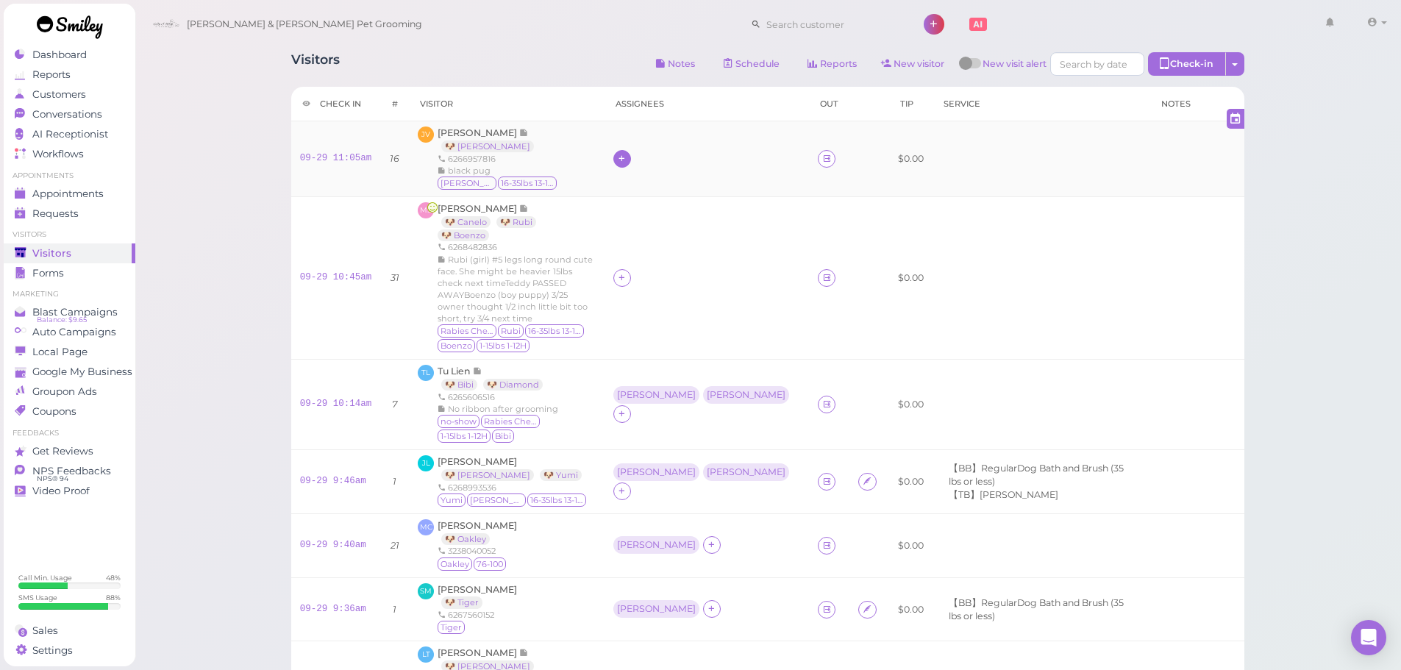
click at [627, 154] on icon at bounding box center [622, 158] width 10 height 11
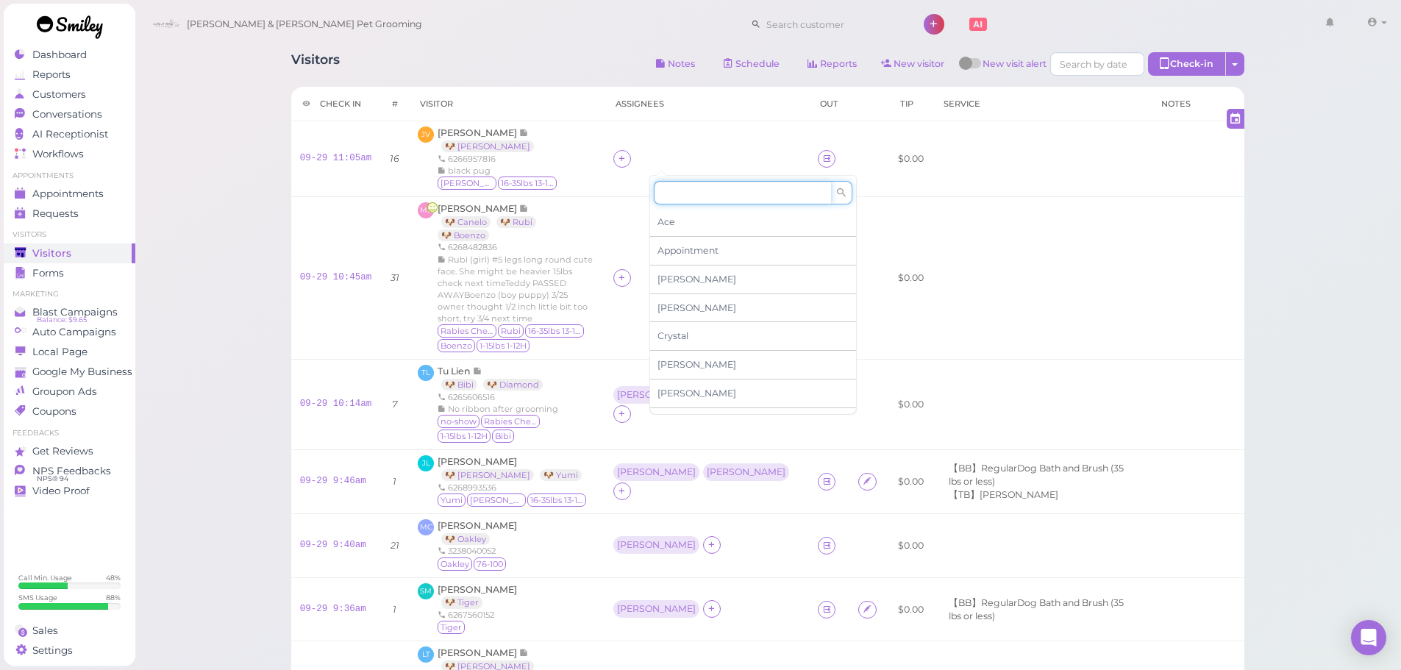
click at [691, 190] on input at bounding box center [742, 193] width 177 height 24
type input "[PERSON_NAME]"
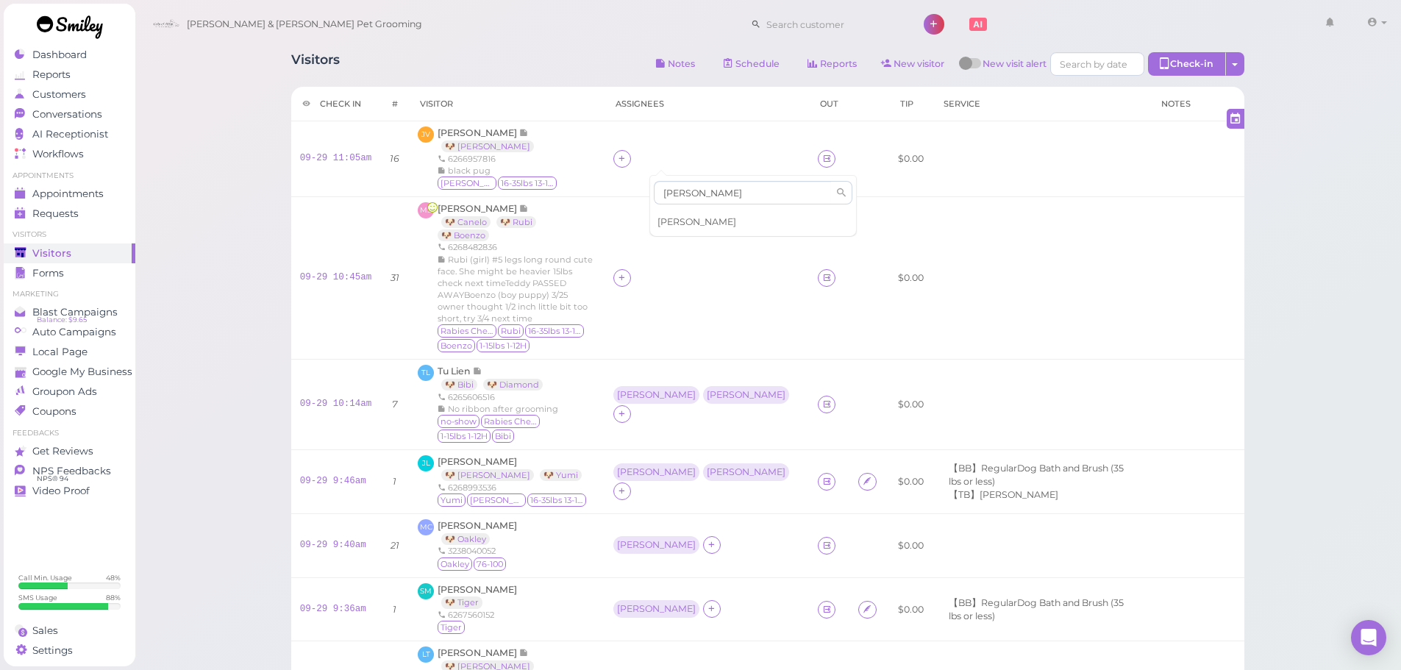
click at [693, 213] on div "[PERSON_NAME]" at bounding box center [753, 222] width 206 height 28
click at [686, 111] on th "Assignees" at bounding box center [707, 104] width 205 height 35
click at [662, 155] on div "[PERSON_NAME]" at bounding box center [656, 158] width 79 height 10
click at [664, 220] on span "Select pets" at bounding box center [685, 223] width 51 height 16
click at [666, 227] on span "Select pets" at bounding box center [685, 223] width 51 height 16
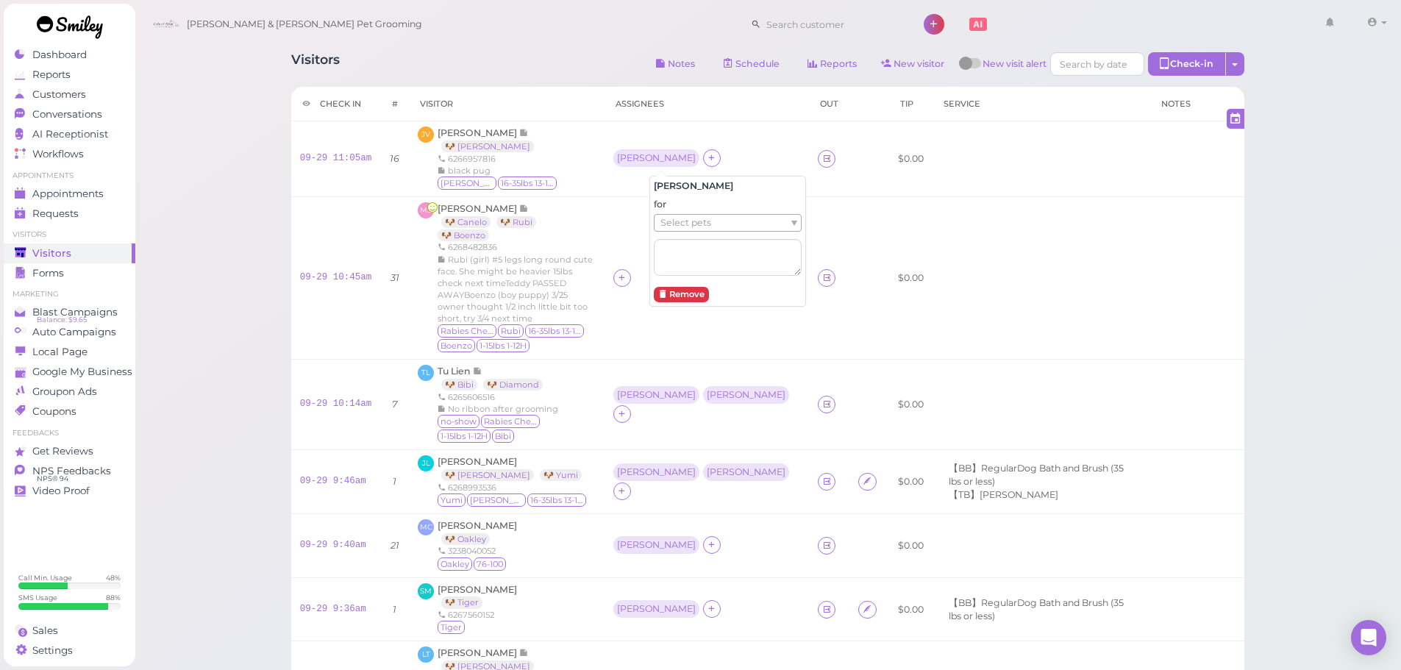
click at [665, 213] on div "for Select pets" at bounding box center [728, 237] width 148 height 78
click at [669, 229] on span "Select pets" at bounding box center [685, 223] width 51 height 16
click at [596, 168] on div "JV [PERSON_NAME] 🐶 [PERSON_NAME] 6266957816 black pug [PERSON_NAME] 16-35lbs 13…" at bounding box center [507, 159] width 178 height 65
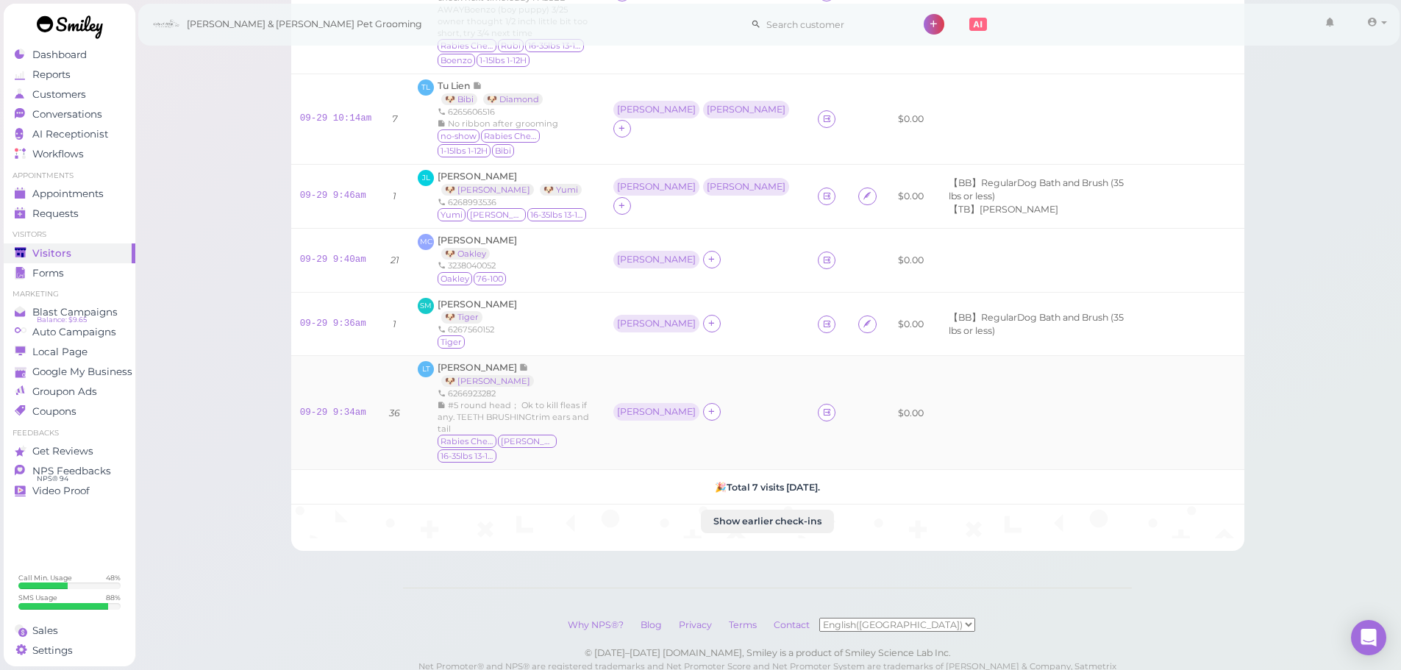
scroll to position [289, 0]
click at [663, 403] on div "[PERSON_NAME]" at bounding box center [656, 408] width 79 height 10
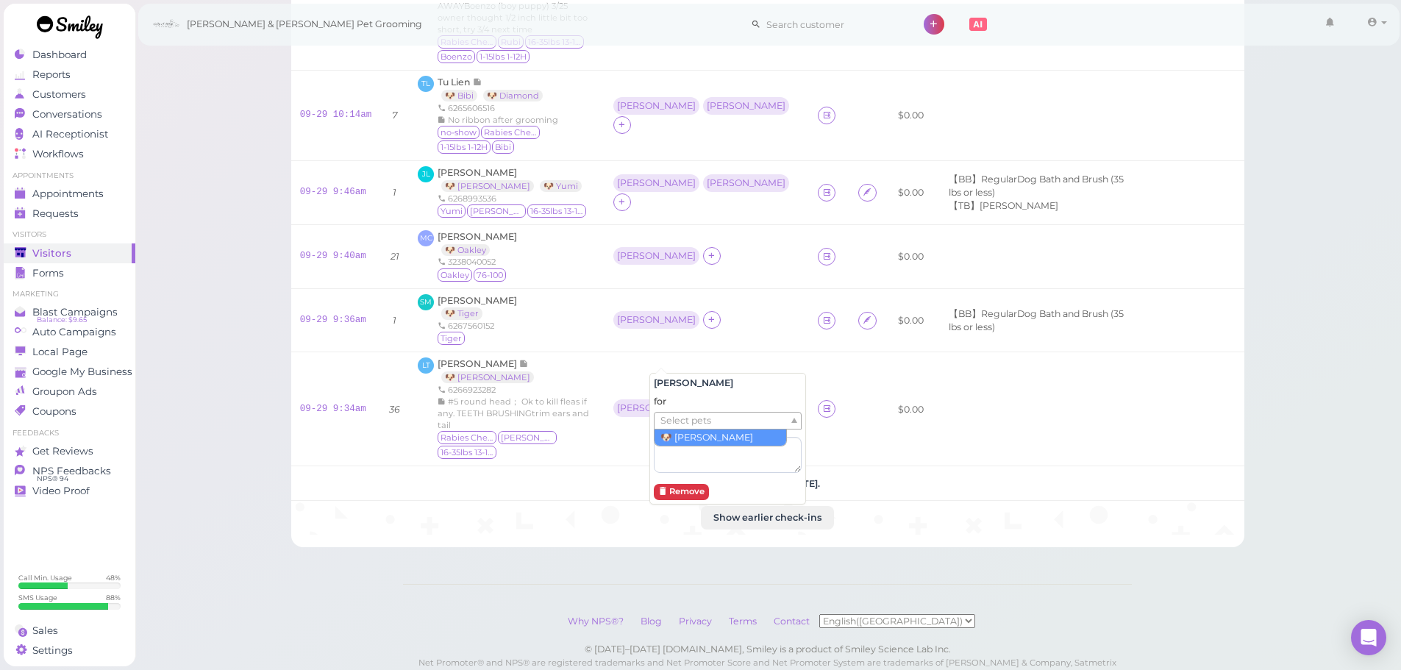
click at [681, 420] on span "Select pets" at bounding box center [685, 421] width 51 height 16
click at [669, 296] on td "[PERSON_NAME]" at bounding box center [707, 320] width 205 height 64
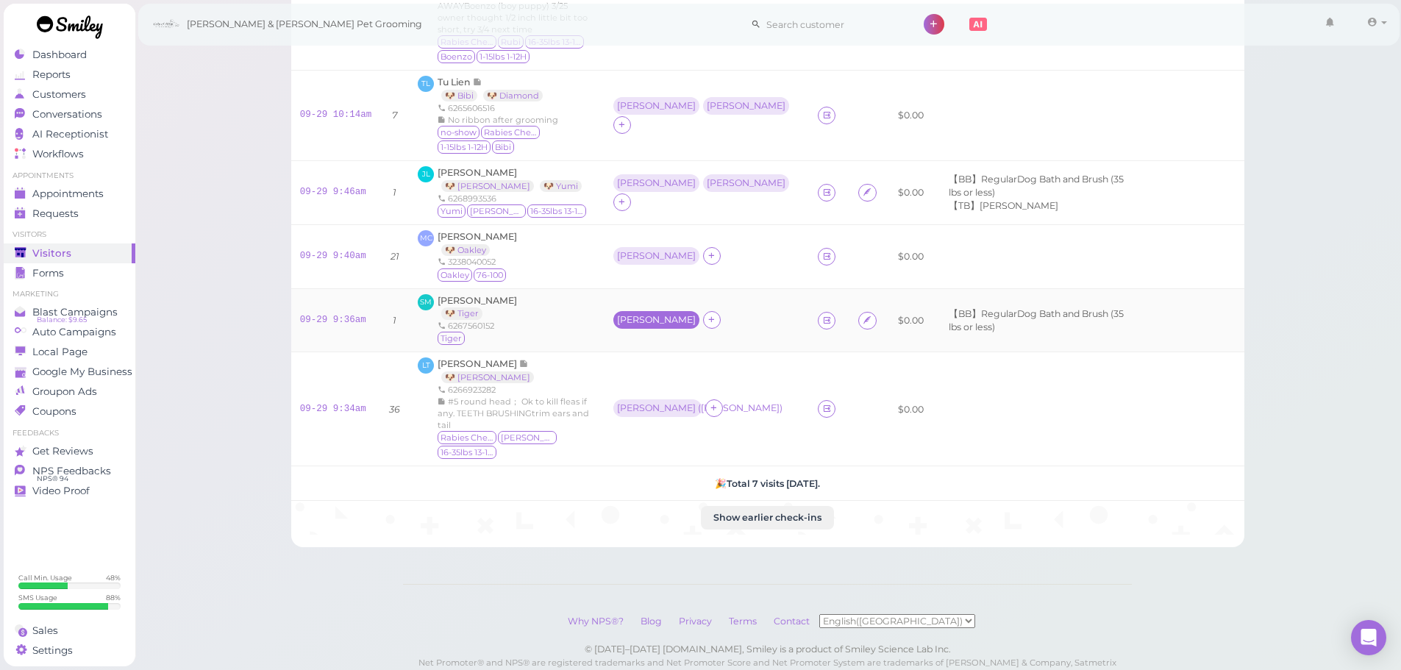
click at [671, 315] on div "[PERSON_NAME]" at bounding box center [656, 320] width 79 height 10
click at [680, 366] on span "Select pets" at bounding box center [685, 370] width 51 height 16
click at [605, 303] on td "SM [PERSON_NAME] 🐶 Tiger 6267560152 Tiger" at bounding box center [507, 320] width 196 height 64
click at [649, 247] on div "[PERSON_NAME]" at bounding box center [656, 256] width 86 height 18
click at [668, 275] on span "Select pets" at bounding box center [685, 281] width 51 height 16
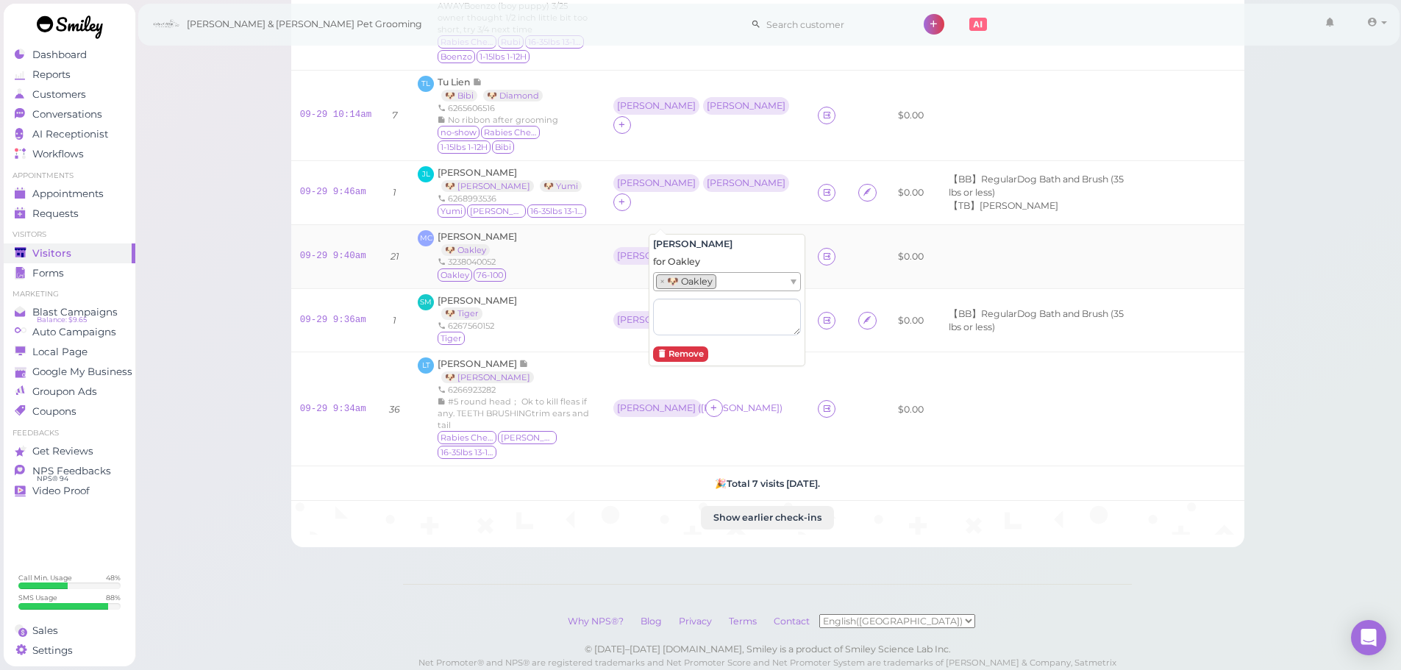
click at [596, 230] on div "MC [PERSON_NAME] 🐶 Oakley 3238040052 [GEOGRAPHIC_DATA] 76-100" at bounding box center [507, 256] width 178 height 53
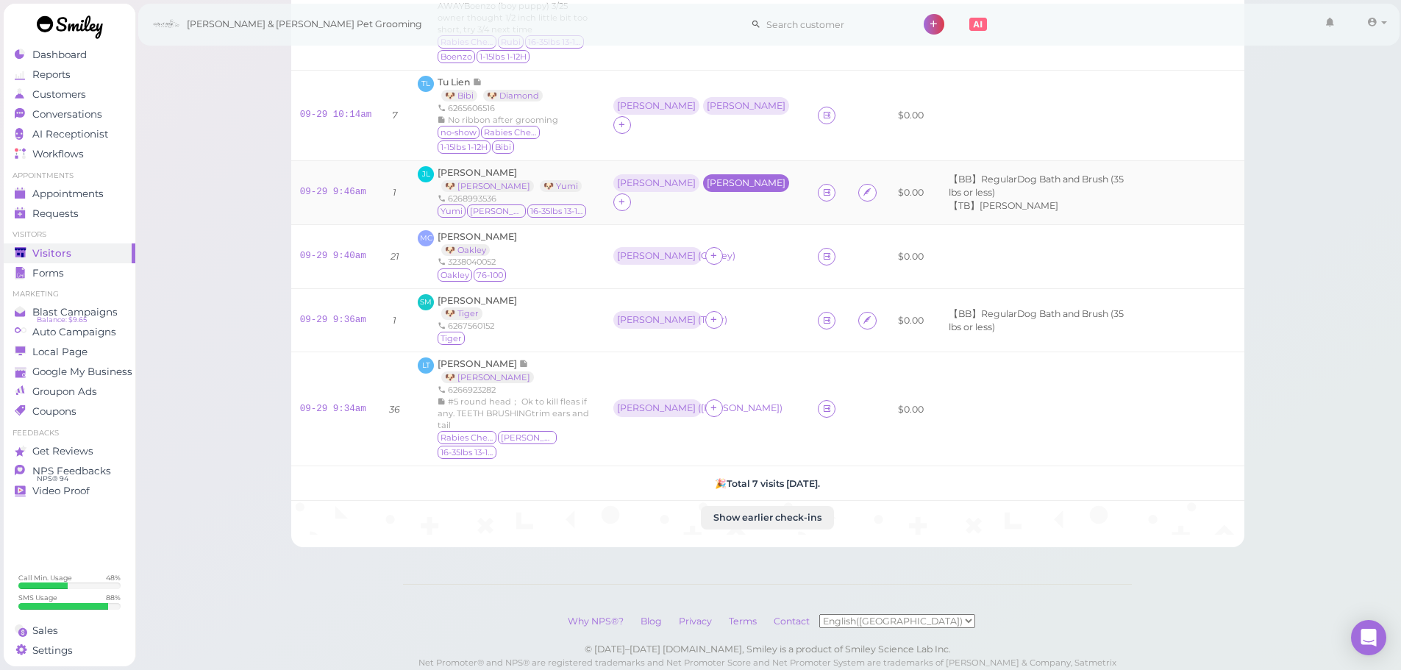
click at [716, 178] on div "[PERSON_NAME]" at bounding box center [746, 183] width 79 height 10
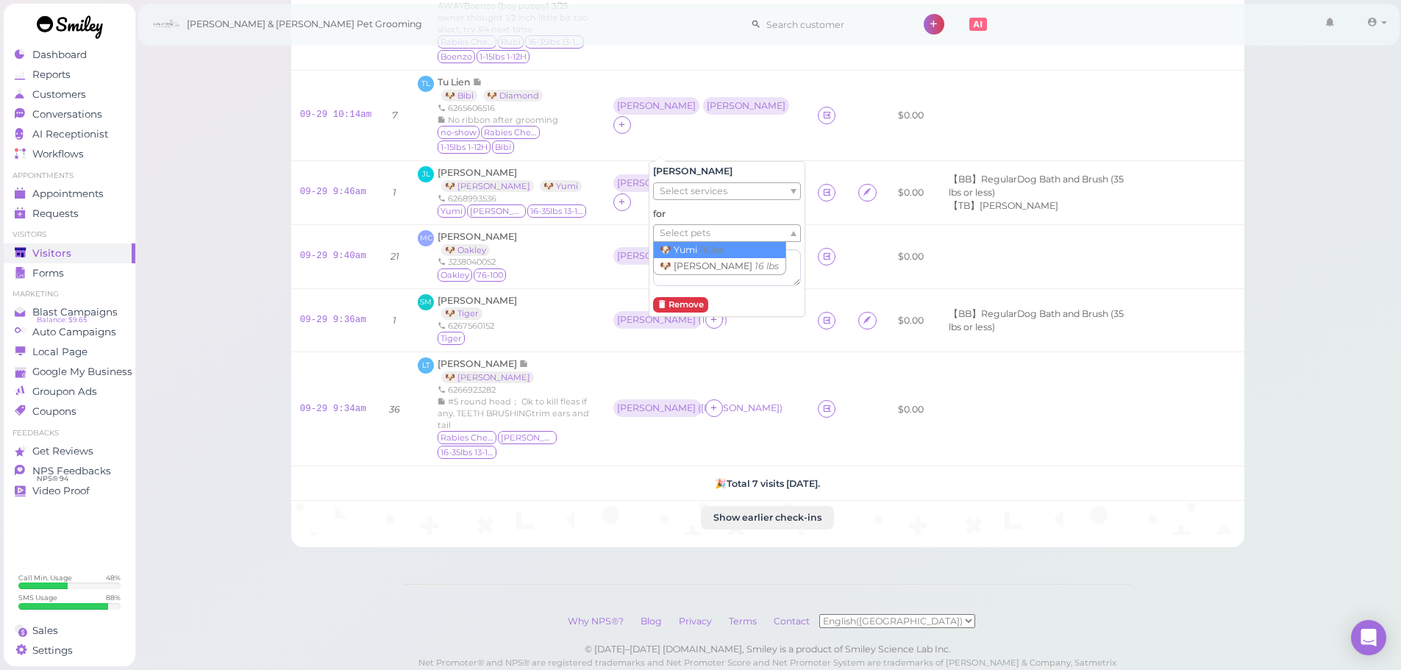
click at [697, 236] on span "Select pets" at bounding box center [685, 233] width 51 height 16
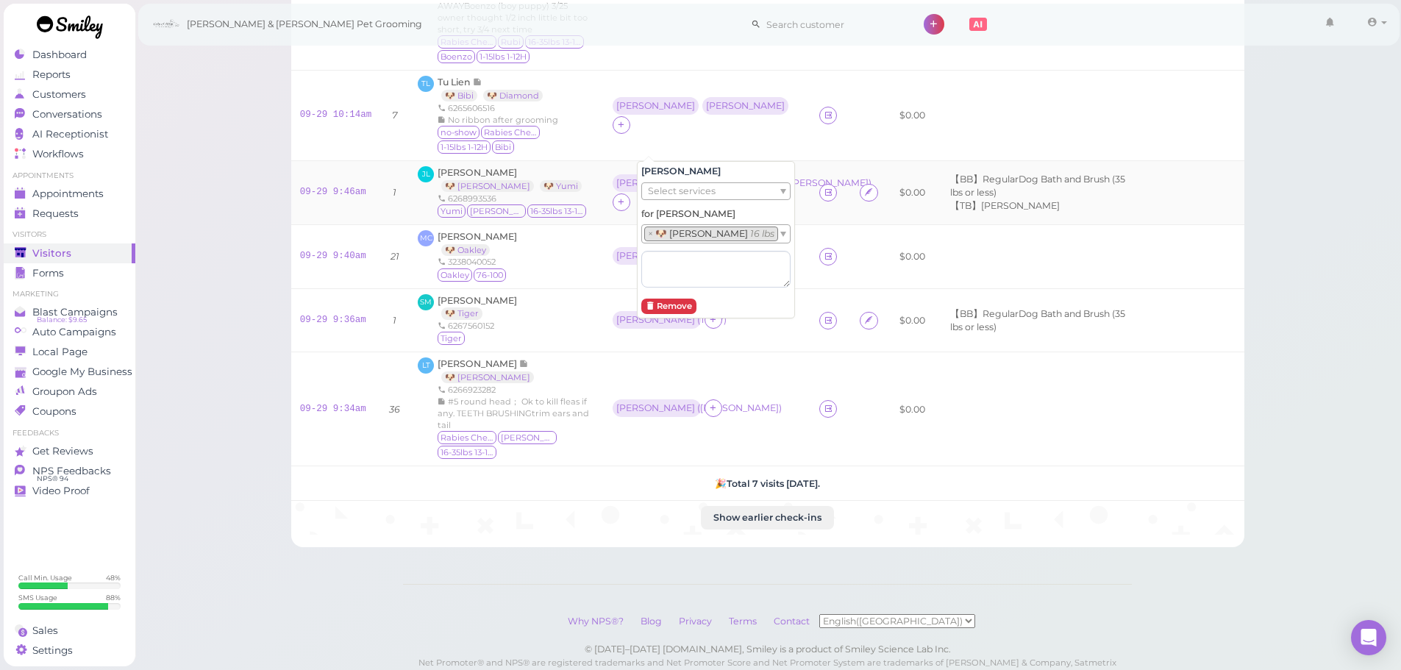
click at [595, 169] on div "JL [PERSON_NAME] 🐶 [PERSON_NAME] 🐶 Yumi 6268993536 Yumi [PERSON_NAME] 16-35lbs …" at bounding box center [506, 192] width 177 height 53
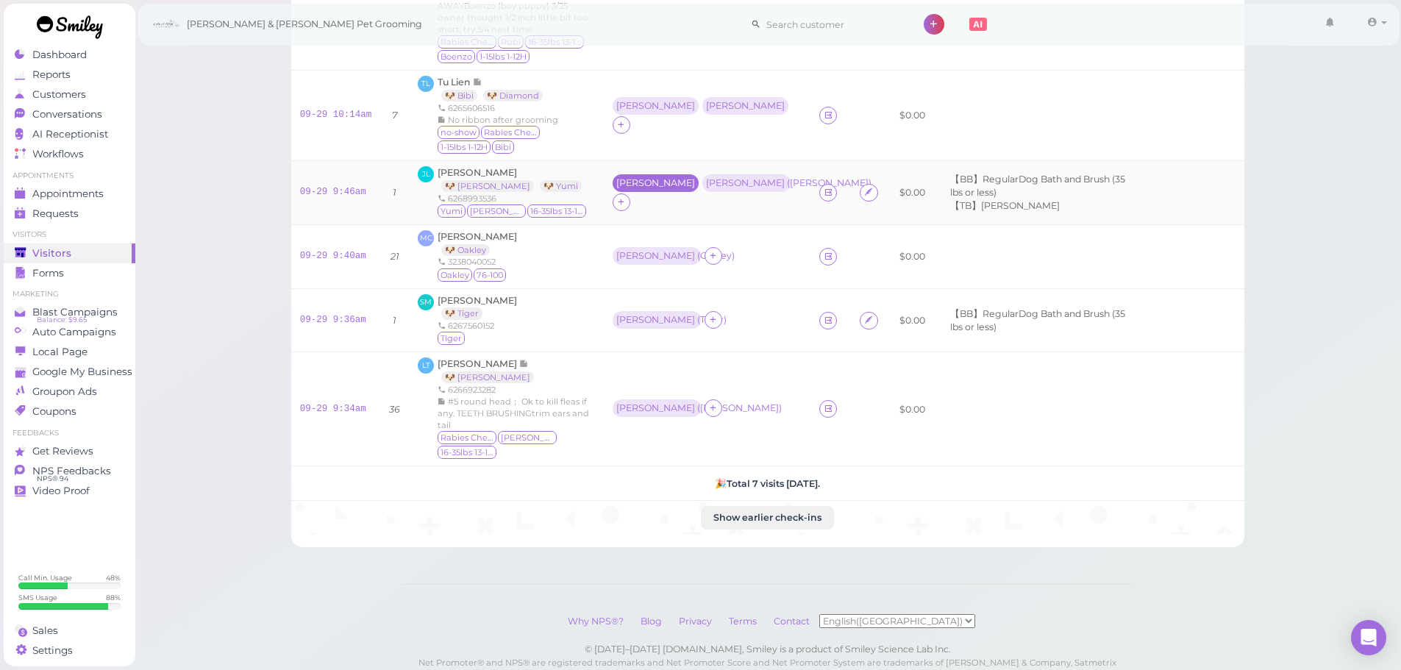
click at [648, 178] on div "[PERSON_NAME]" at bounding box center [655, 183] width 79 height 10
click at [665, 236] on span "Select pets" at bounding box center [673, 233] width 51 height 16
click at [595, 230] on div "MC [PERSON_NAME] 🐶 Oakley 3238040052 [GEOGRAPHIC_DATA] 76-100" at bounding box center [506, 256] width 177 height 53
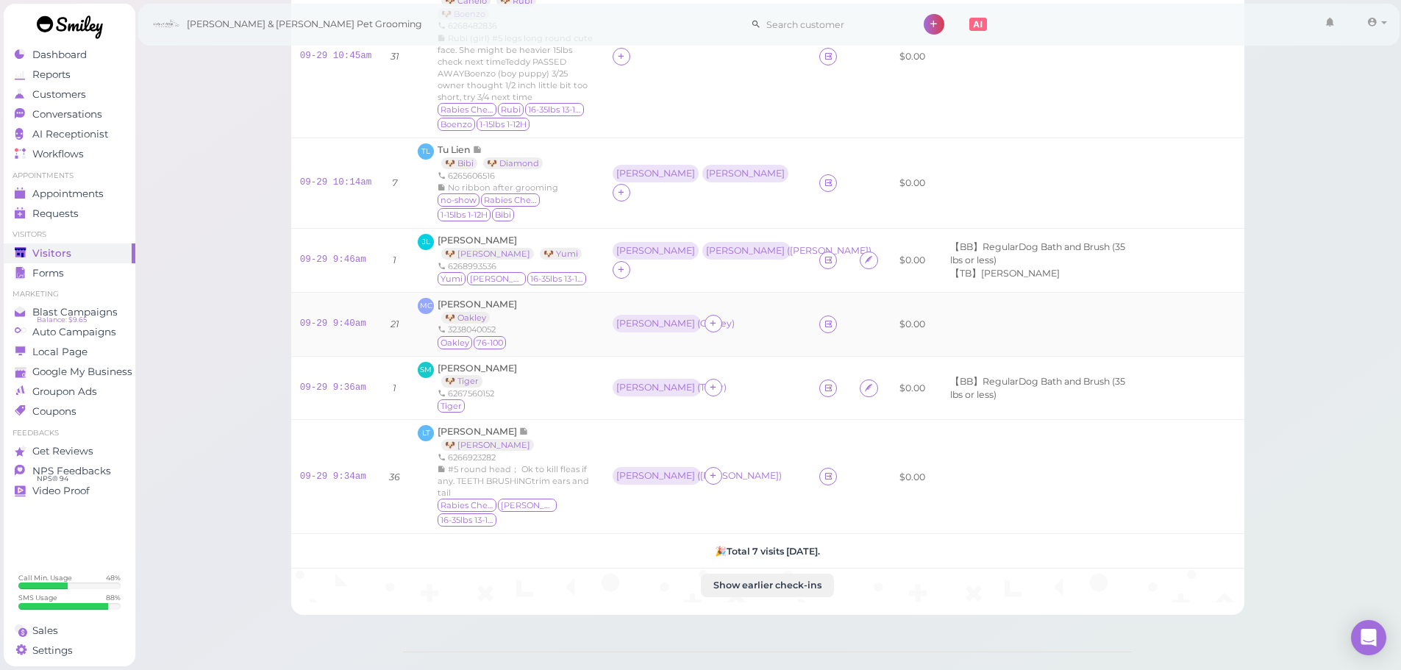
scroll to position [142, 0]
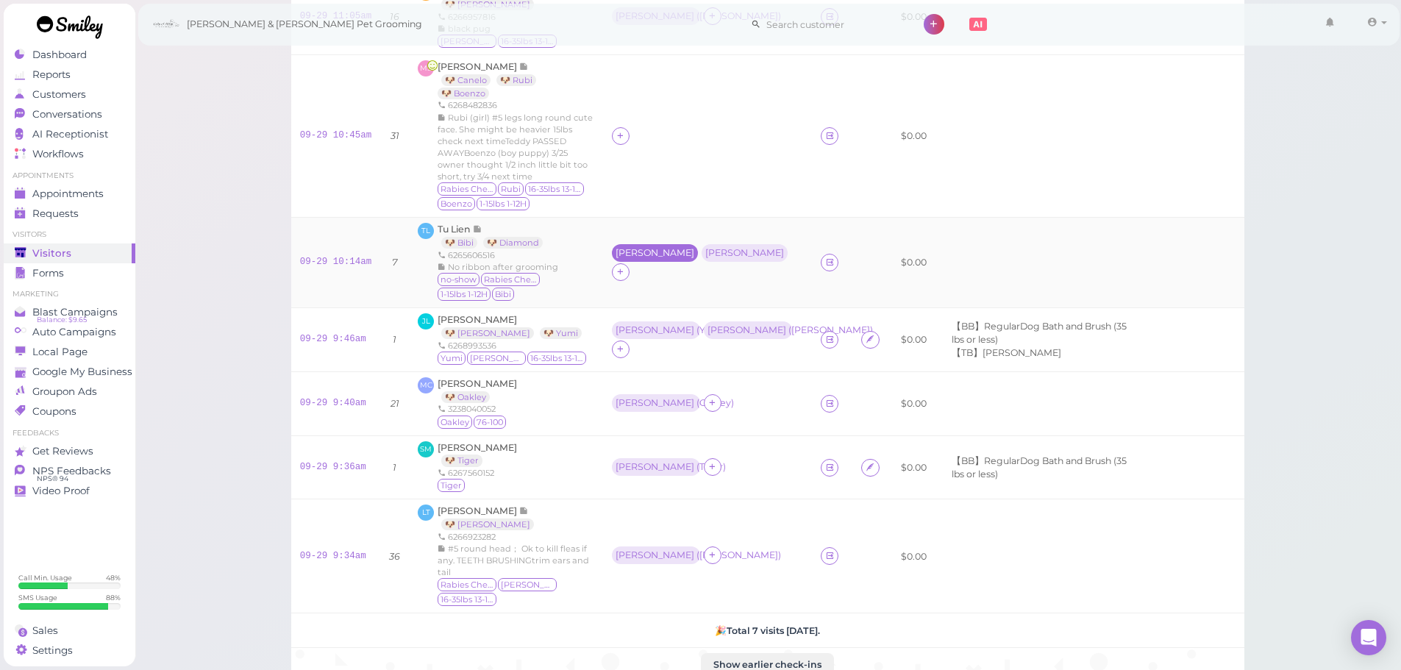
click at [633, 248] on div "[PERSON_NAME]" at bounding box center [655, 253] width 79 height 10
click at [652, 313] on div "for Select pets" at bounding box center [706, 316] width 148 height 78
click at [652, 303] on span "Select pets" at bounding box center [663, 301] width 51 height 16
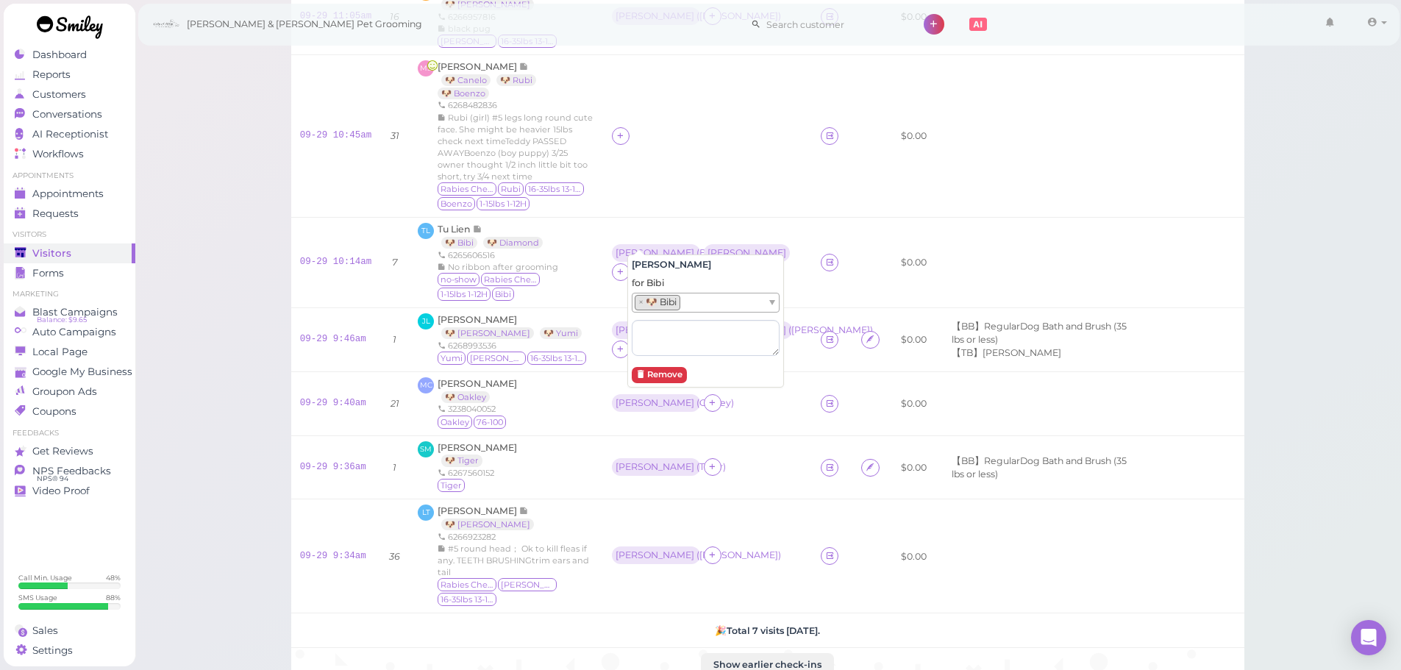
click at [708, 248] on div "[PERSON_NAME]" at bounding box center [747, 253] width 79 height 10
click at [708, 252] on td "Asa ( Bibi ) [PERSON_NAME]" at bounding box center [707, 263] width 209 height 90
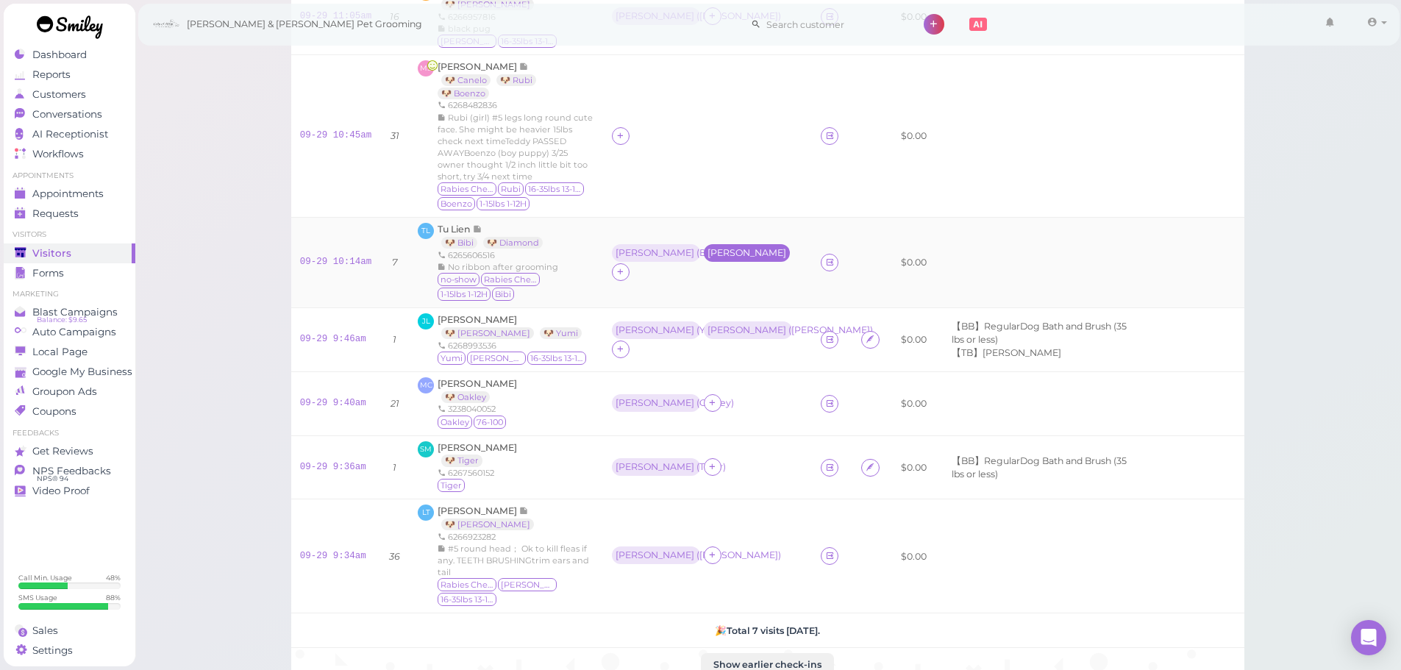
click at [708, 248] on div "[PERSON_NAME]" at bounding box center [747, 253] width 79 height 10
click at [710, 308] on ul "Select pets" at bounding box center [700, 301] width 135 height 16
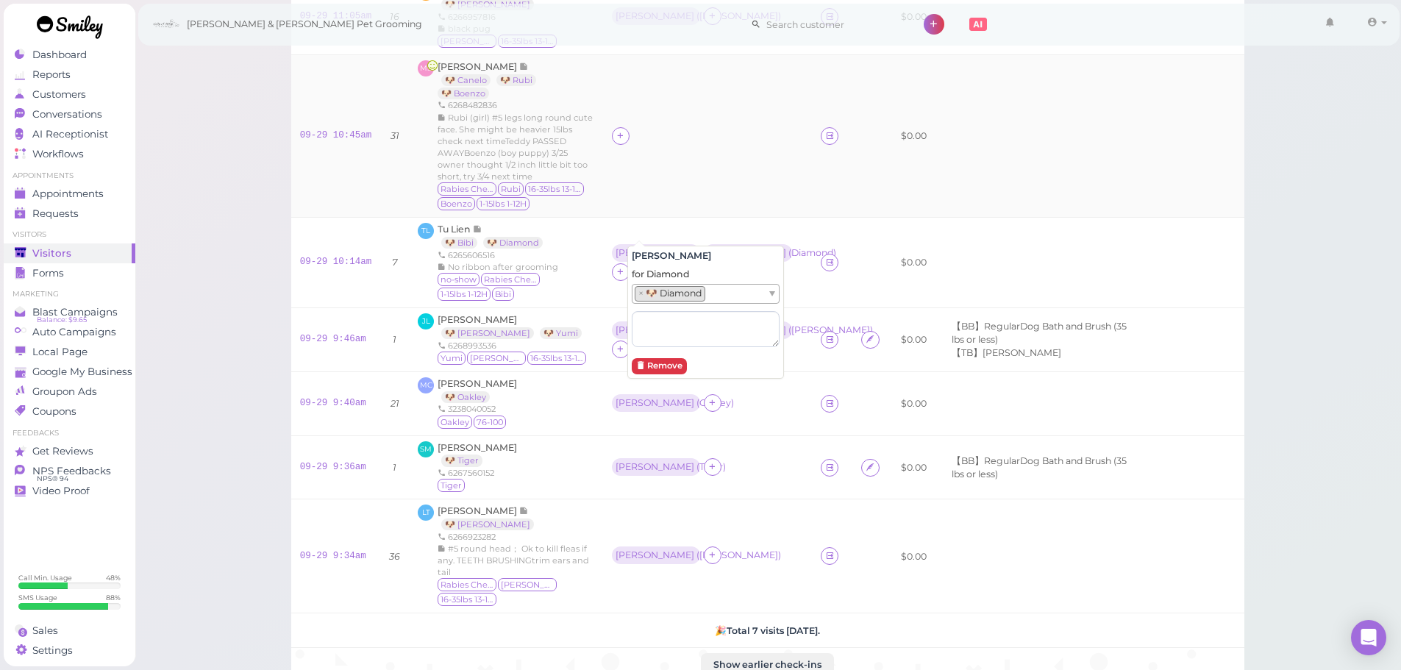
click at [708, 165] on td at bounding box center [707, 135] width 209 height 163
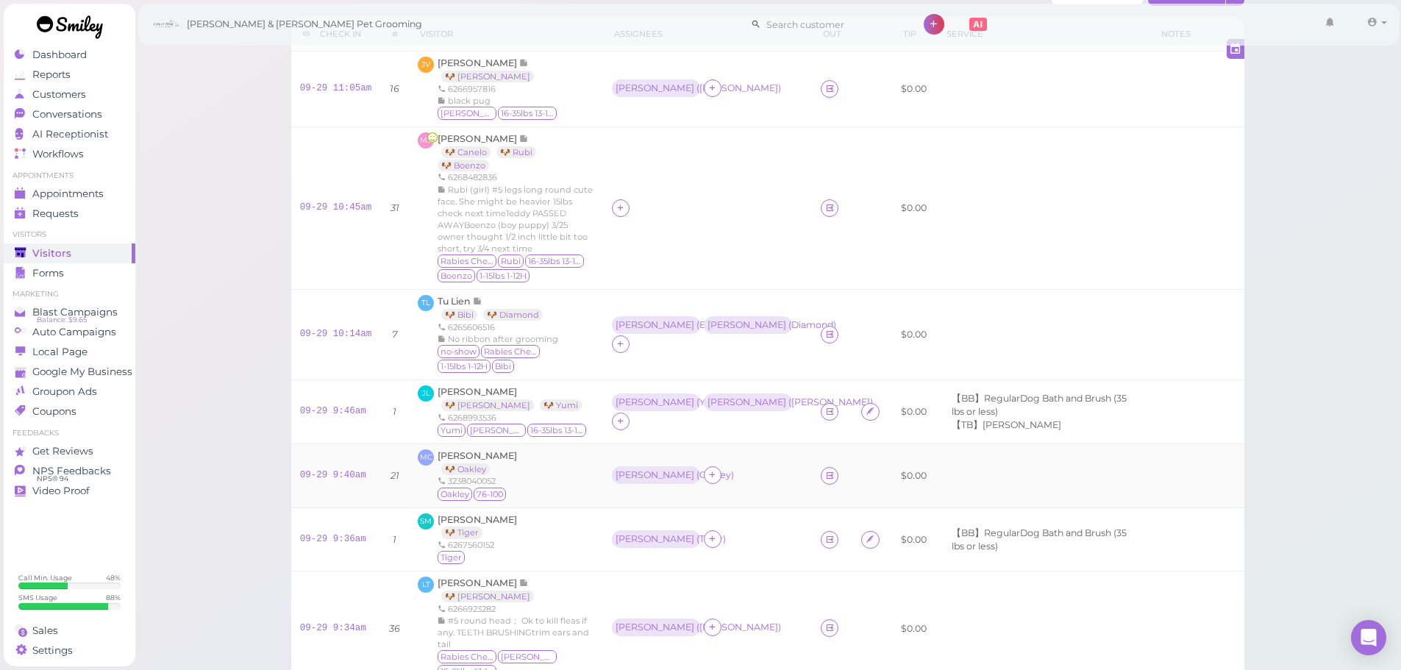
scroll to position [0, 0]
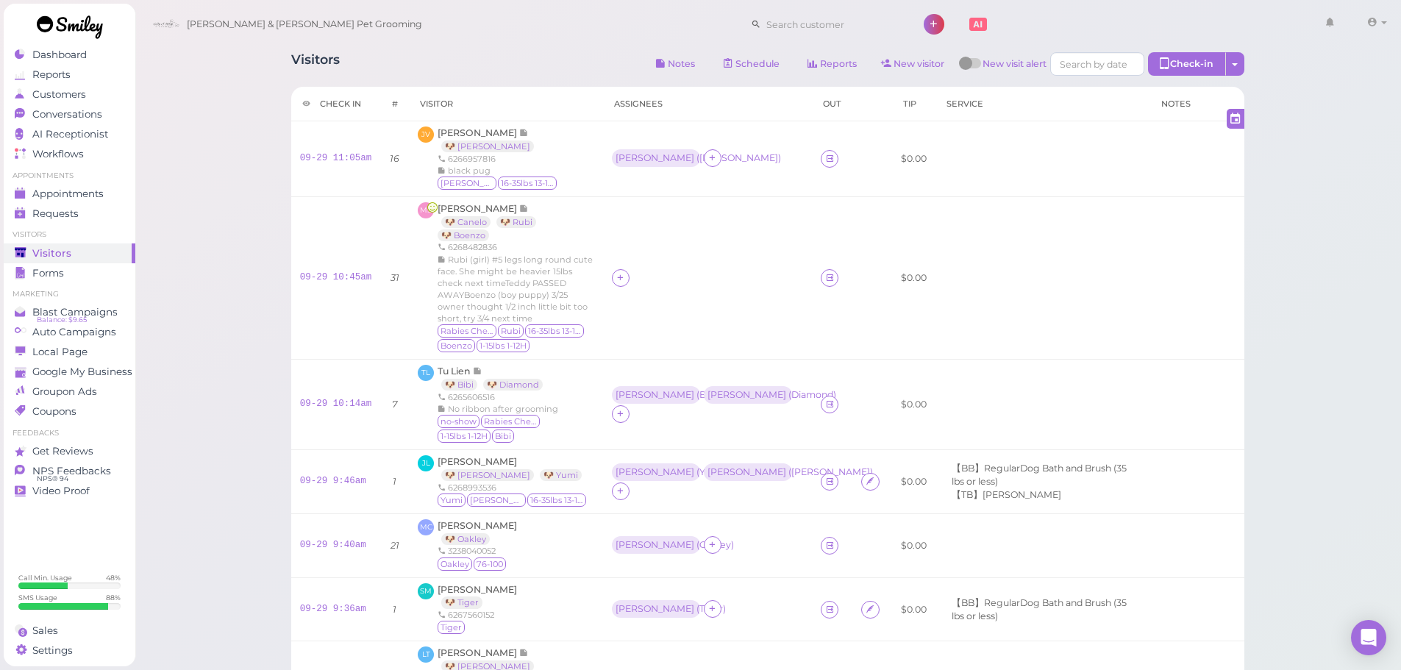
click at [1286, 410] on div "Visitors Notes Schedule Reports New visitor New visit alert Check-in Customer c…" at bounding box center [768, 507] width 1267 height 1014
click at [674, 307] on td at bounding box center [707, 277] width 209 height 163
click at [625, 272] on icon at bounding box center [621, 277] width 10 height 11
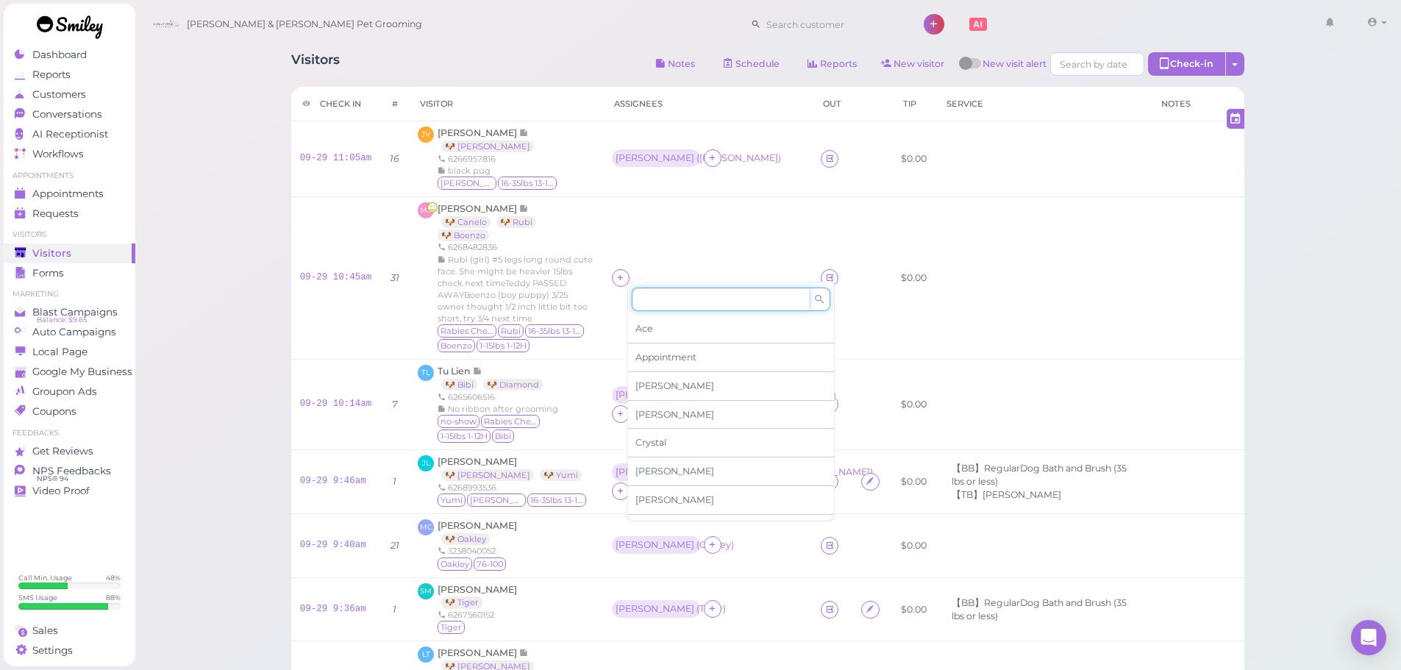
click at [669, 305] on input at bounding box center [720, 300] width 177 height 24
type input "[PERSON_NAME]"
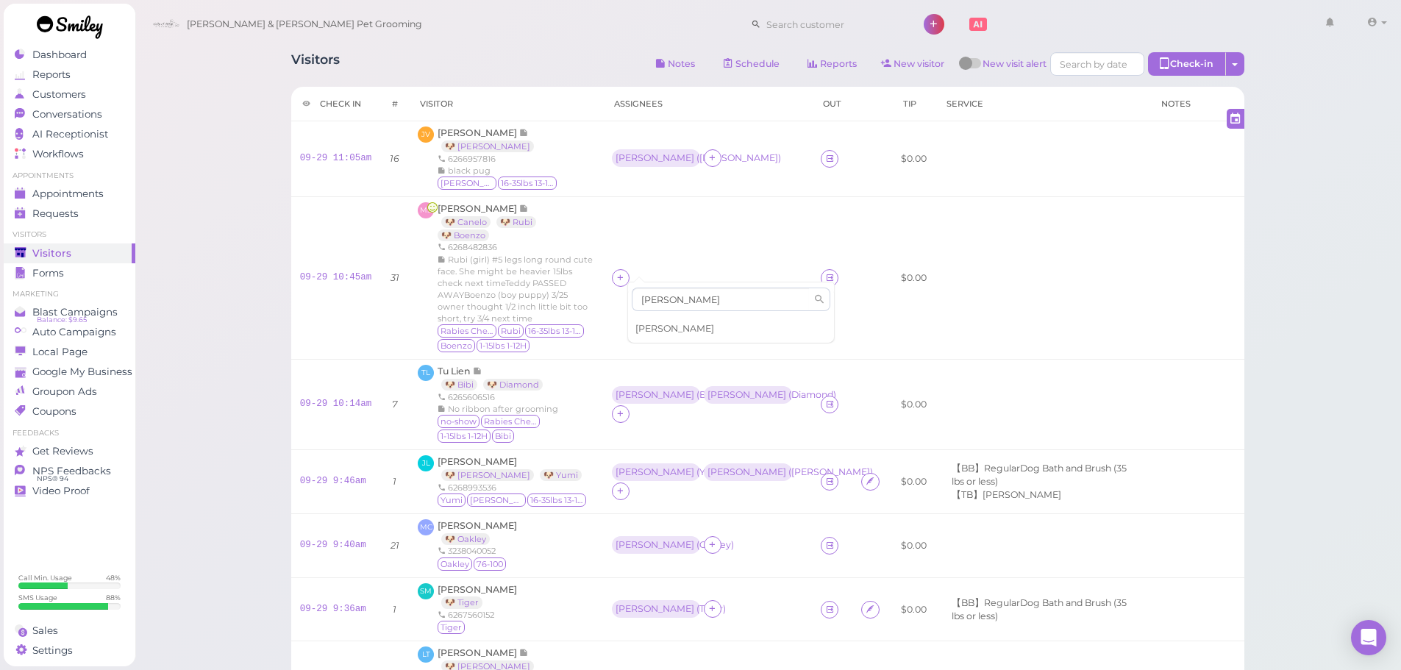
drag, startPoint x: 671, startPoint y: 324, endPoint x: 686, endPoint y: 301, distance: 27.8
click at [672, 324] on div "[PERSON_NAME]" at bounding box center [731, 329] width 206 height 28
click at [722, 233] on td at bounding box center [707, 277] width 209 height 163
click at [638, 272] on div "[PERSON_NAME]" at bounding box center [655, 277] width 79 height 10
click at [669, 399] on button "Remove" at bounding box center [659, 400] width 55 height 15
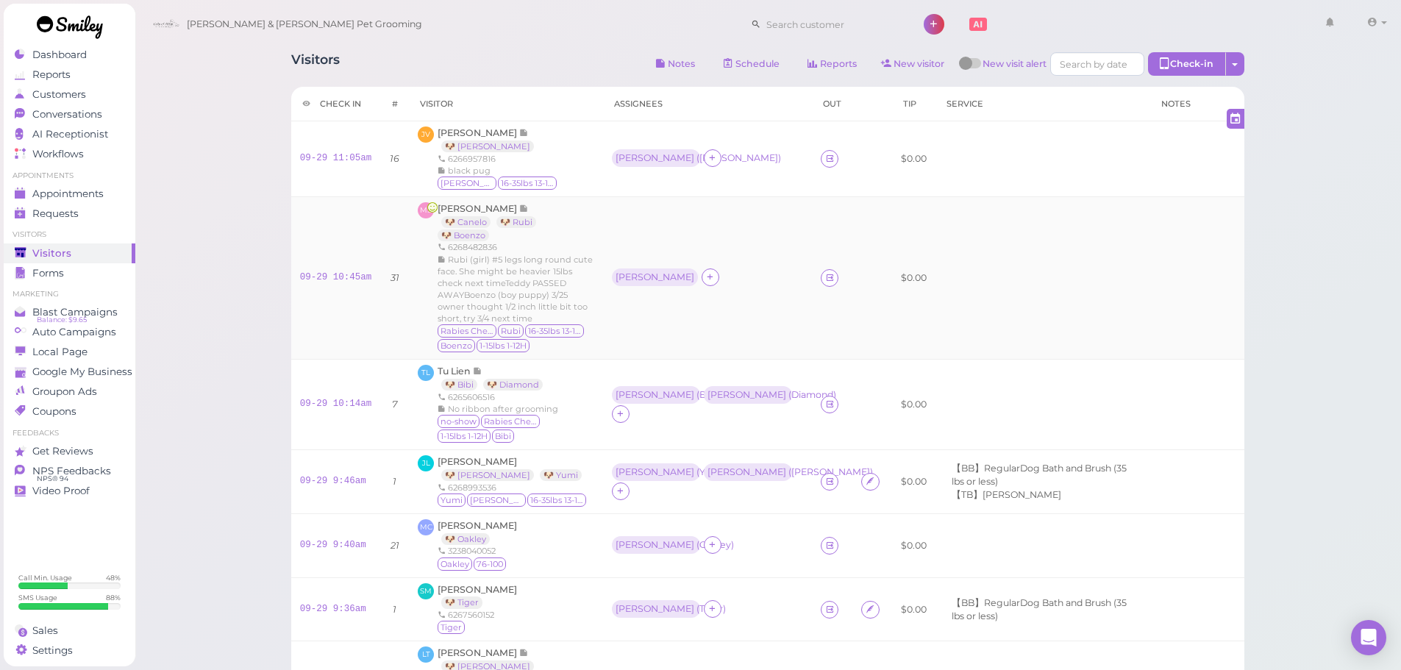
click at [733, 227] on td "[PERSON_NAME]" at bounding box center [707, 277] width 209 height 163
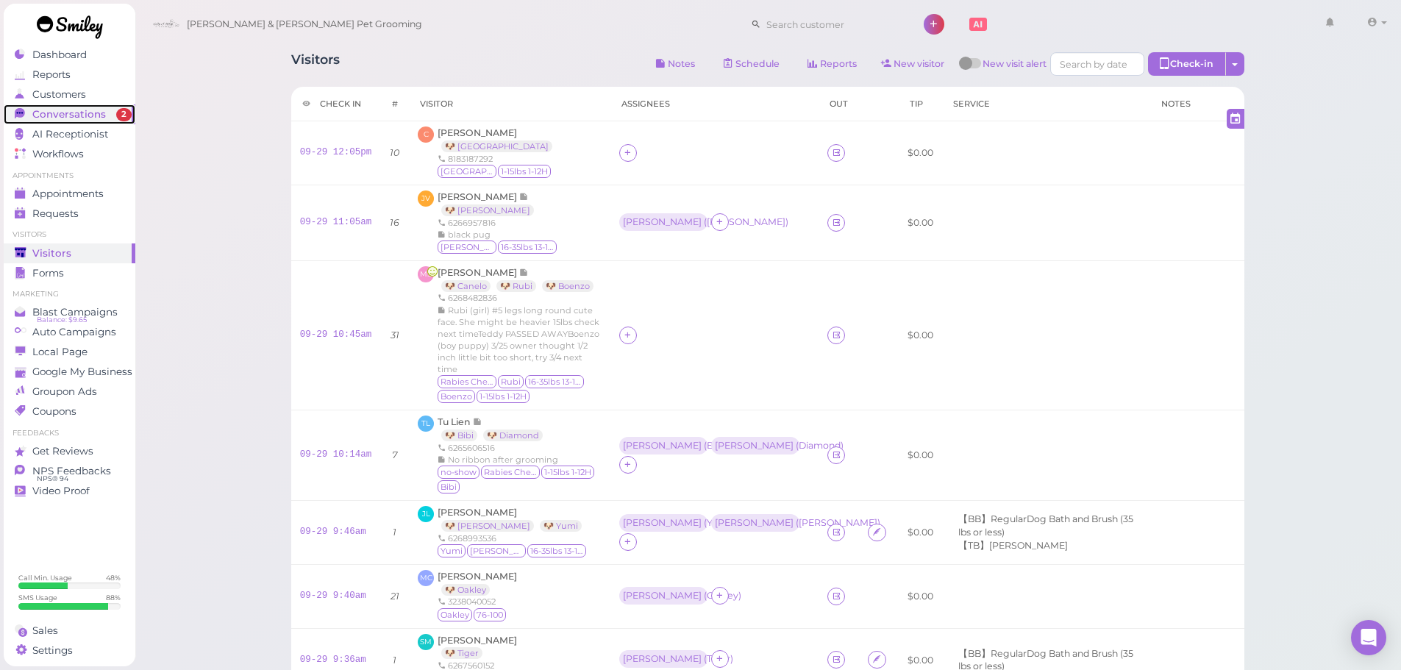
click at [81, 115] on span "Conversations" at bounding box center [69, 114] width 74 height 13
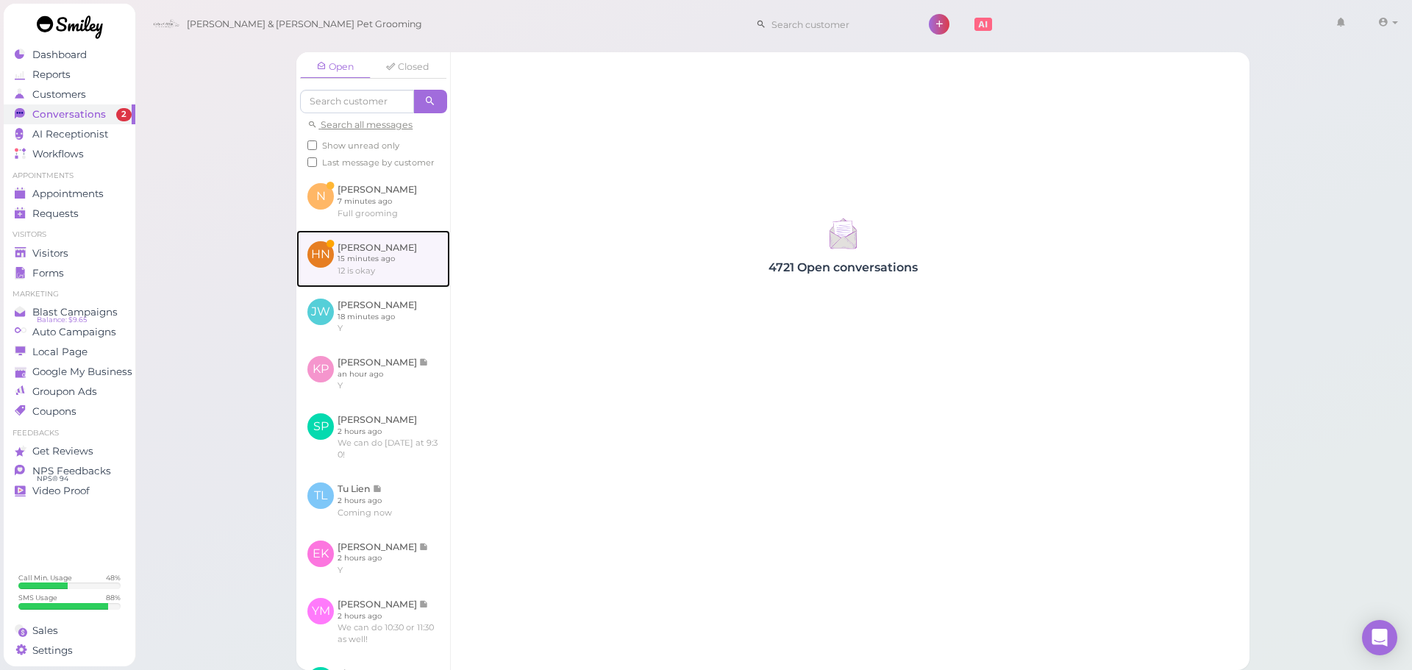
click at [416, 288] on link at bounding box center [373, 258] width 154 height 57
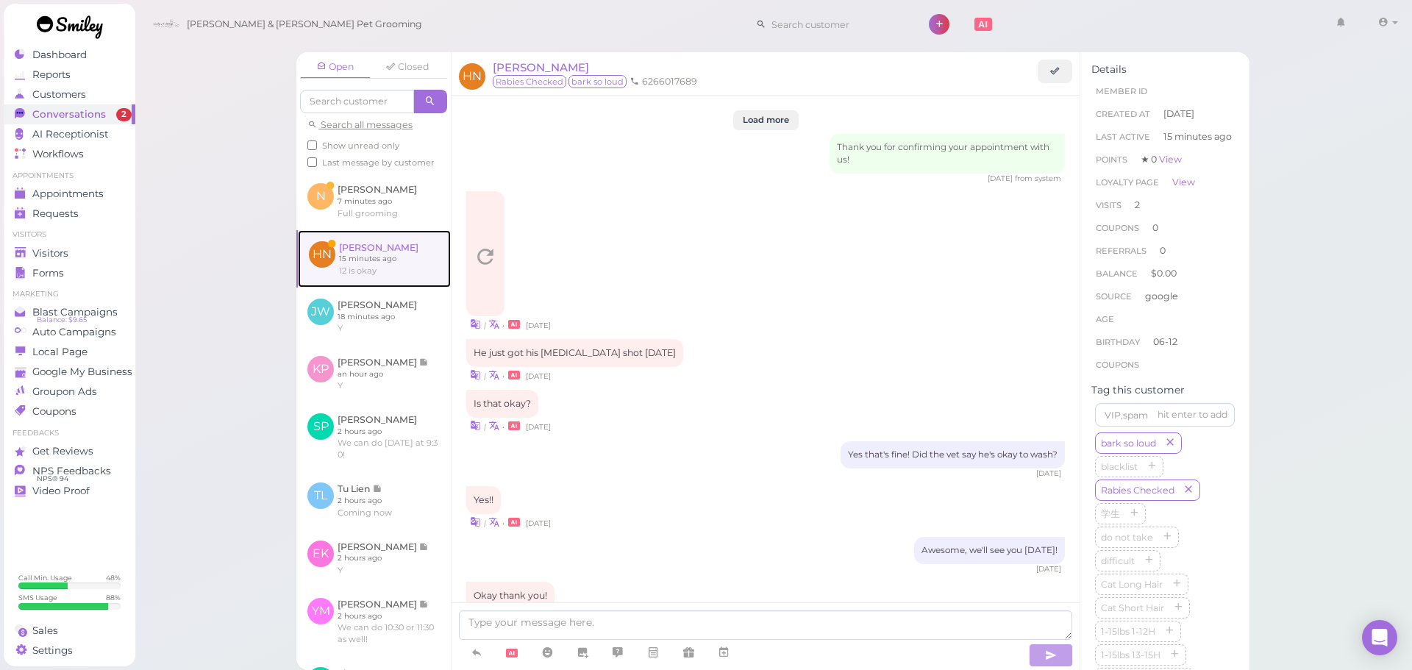
scroll to position [2083, 0]
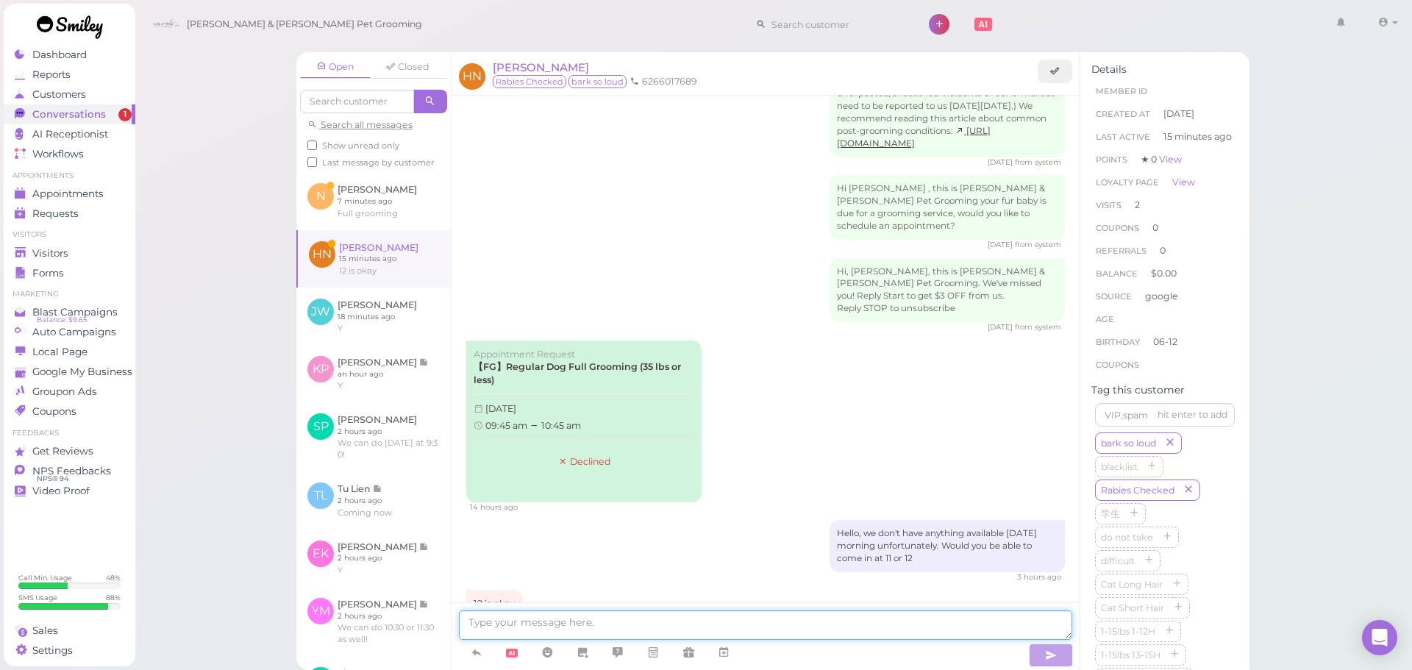
click at [820, 630] on textarea at bounding box center [765, 624] width 613 height 29
click at [817, 606] on div at bounding box center [766, 636] width 628 height 68
click at [738, 655] on link at bounding box center [723, 653] width 35 height 26
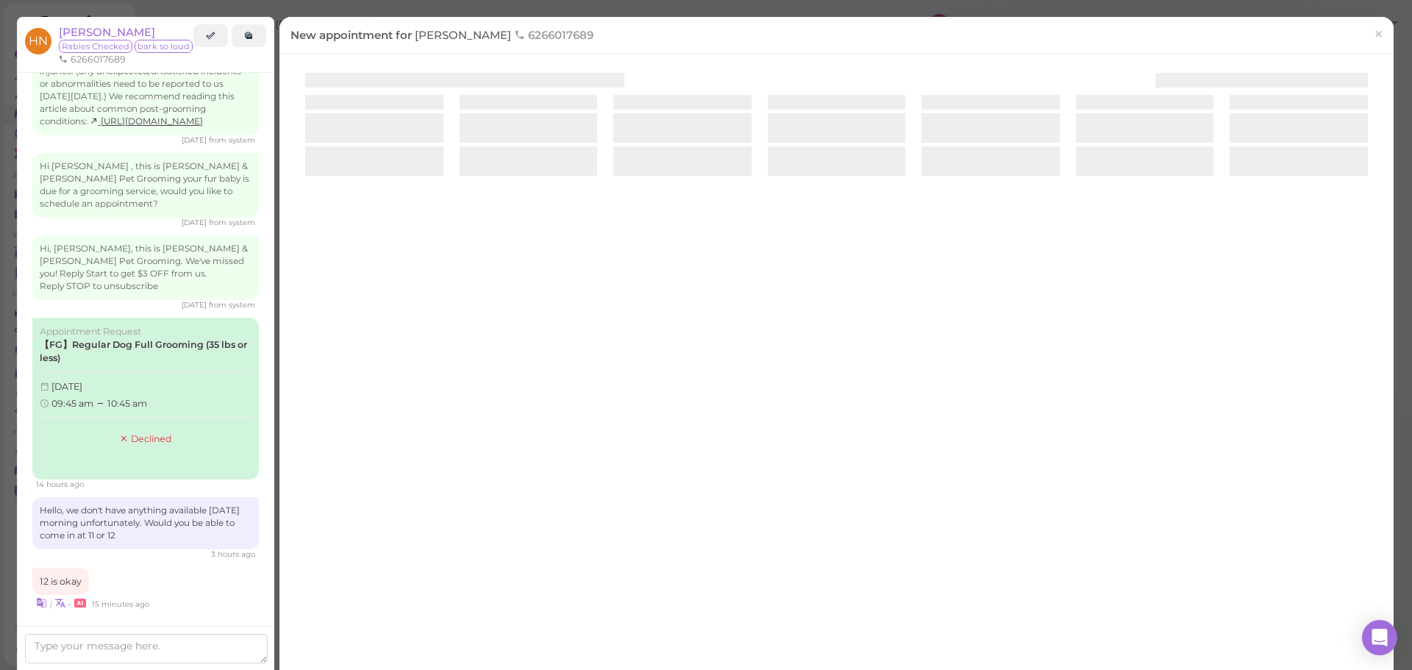
scroll to position [2195, 0]
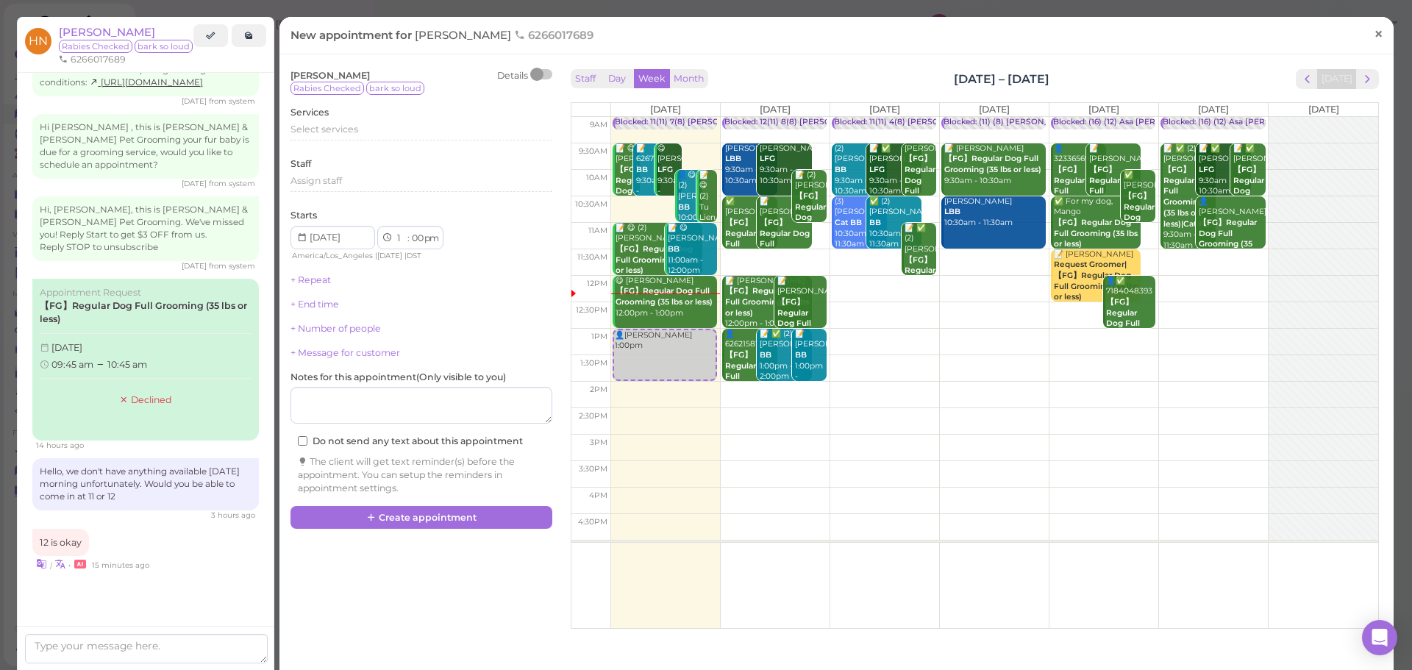
click at [1365, 29] on link "×" at bounding box center [1378, 35] width 27 height 35
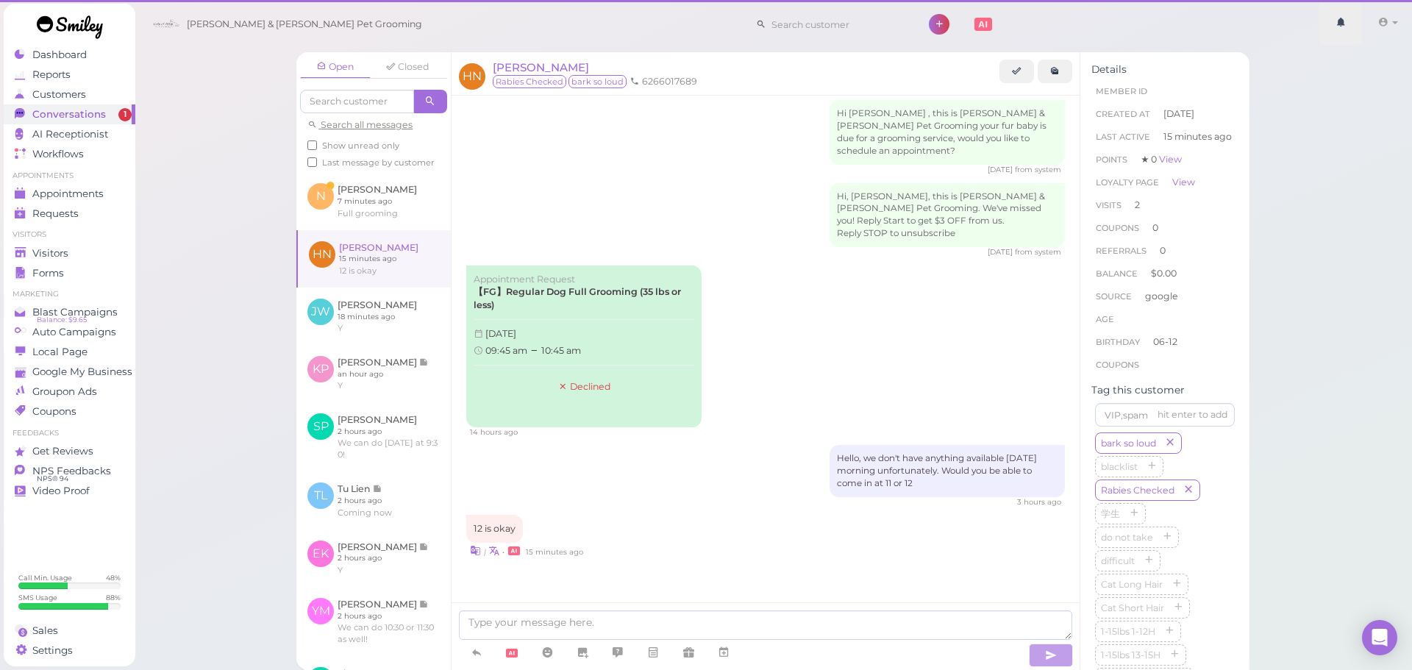
scroll to position [2083, 0]
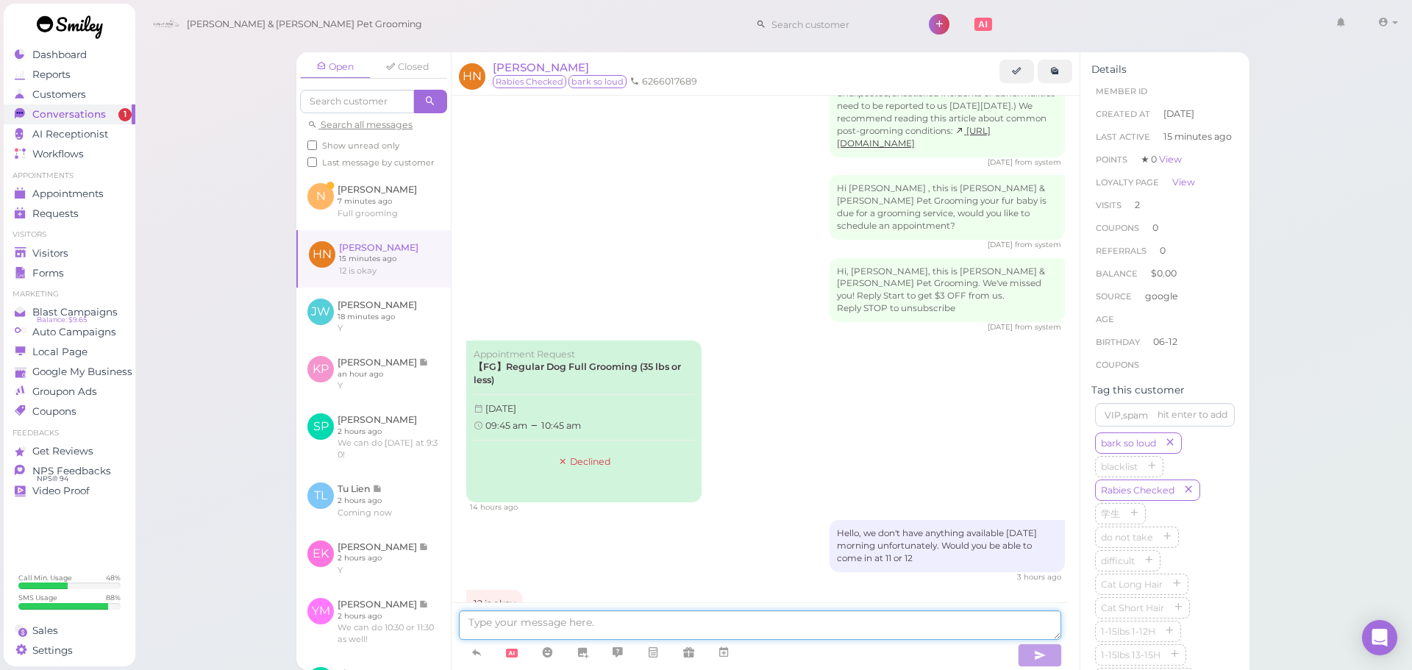
click at [784, 627] on textarea at bounding box center [760, 624] width 602 height 29
type textarea "Sorry, our [DATE] got filled up unfortunately. Does [DATE] at 9:30 or 10:30 wor…"
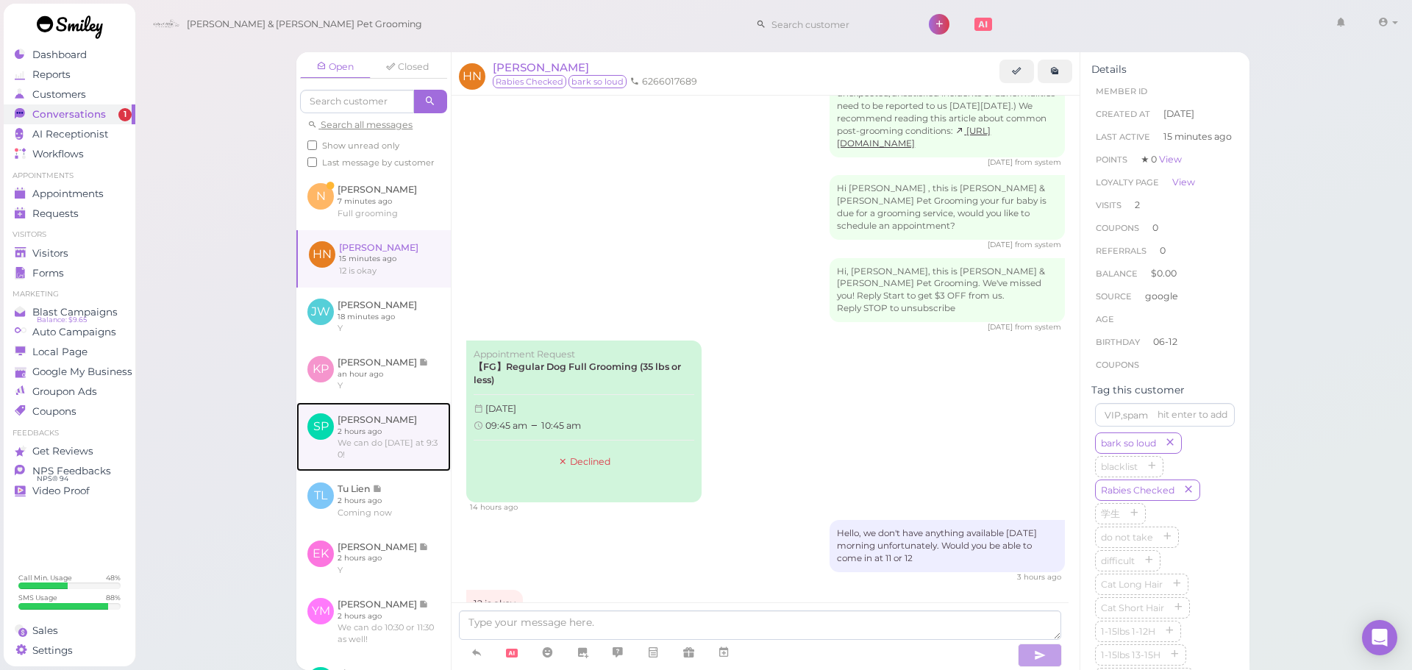
click at [358, 471] on link at bounding box center [373, 436] width 154 height 69
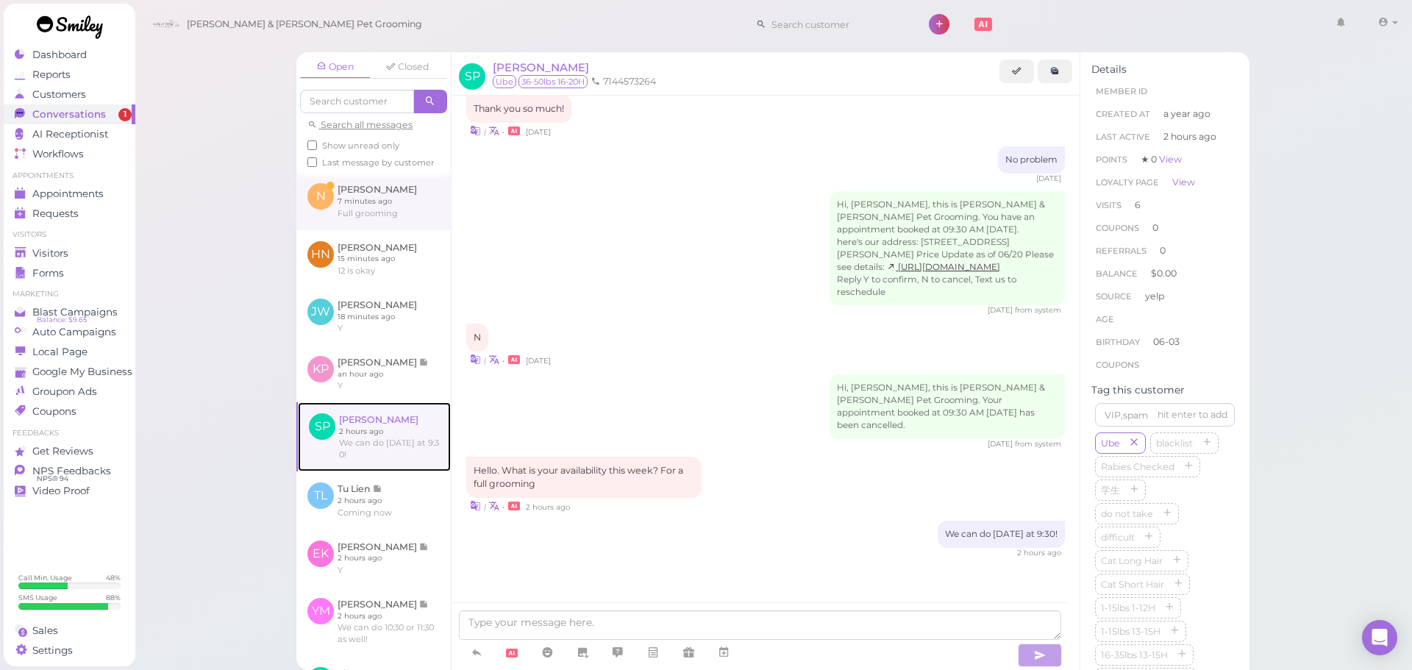
scroll to position [1665, 0]
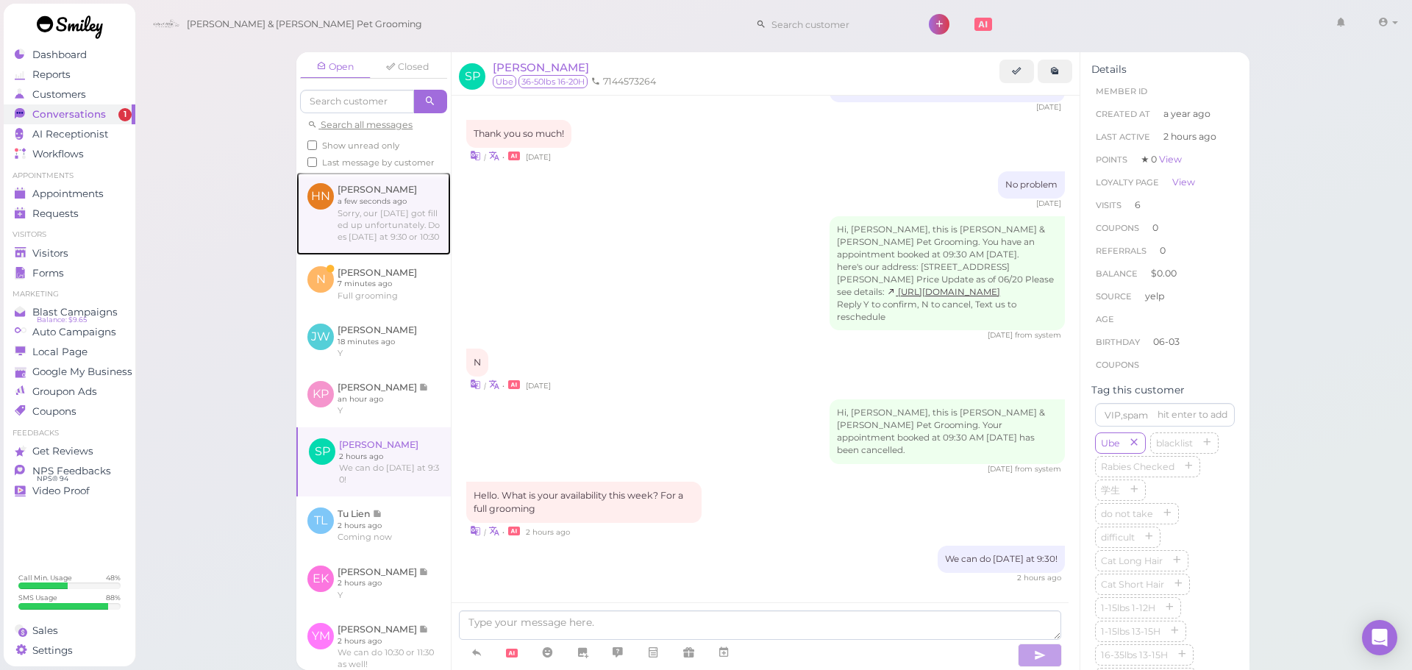
click at [369, 227] on link at bounding box center [373, 213] width 154 height 82
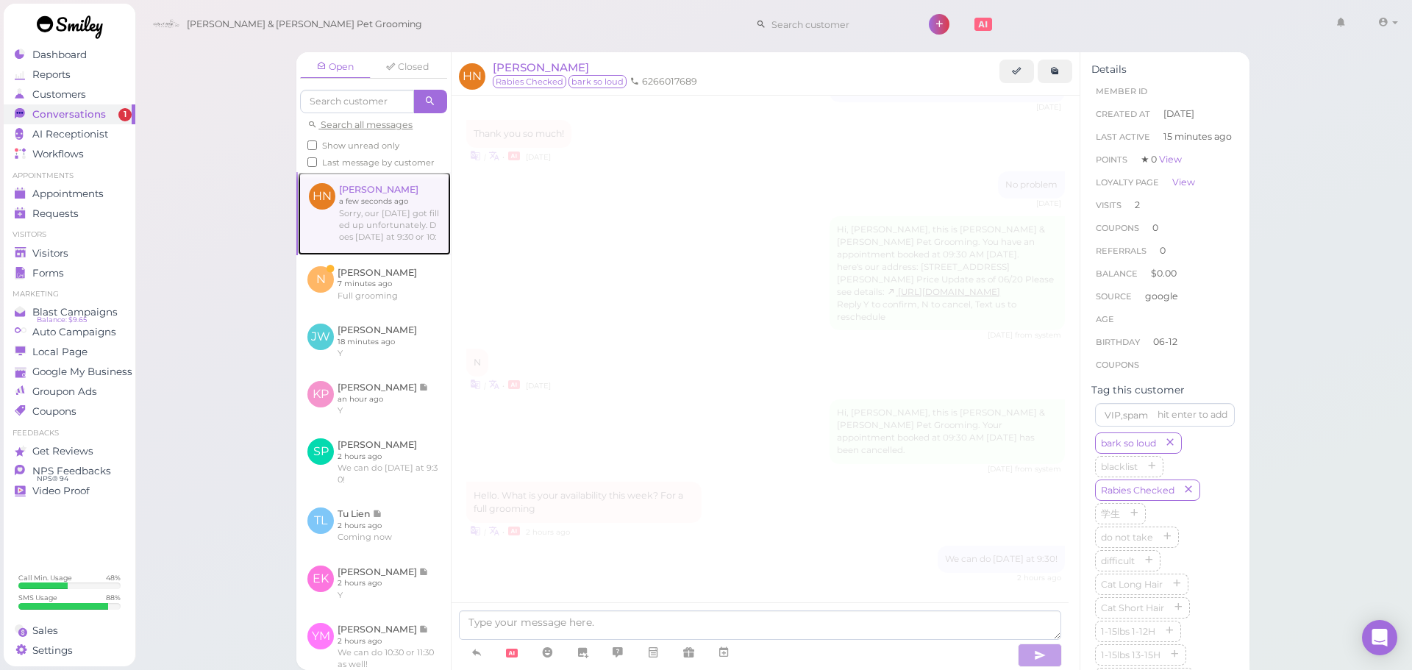
scroll to position [2083, 0]
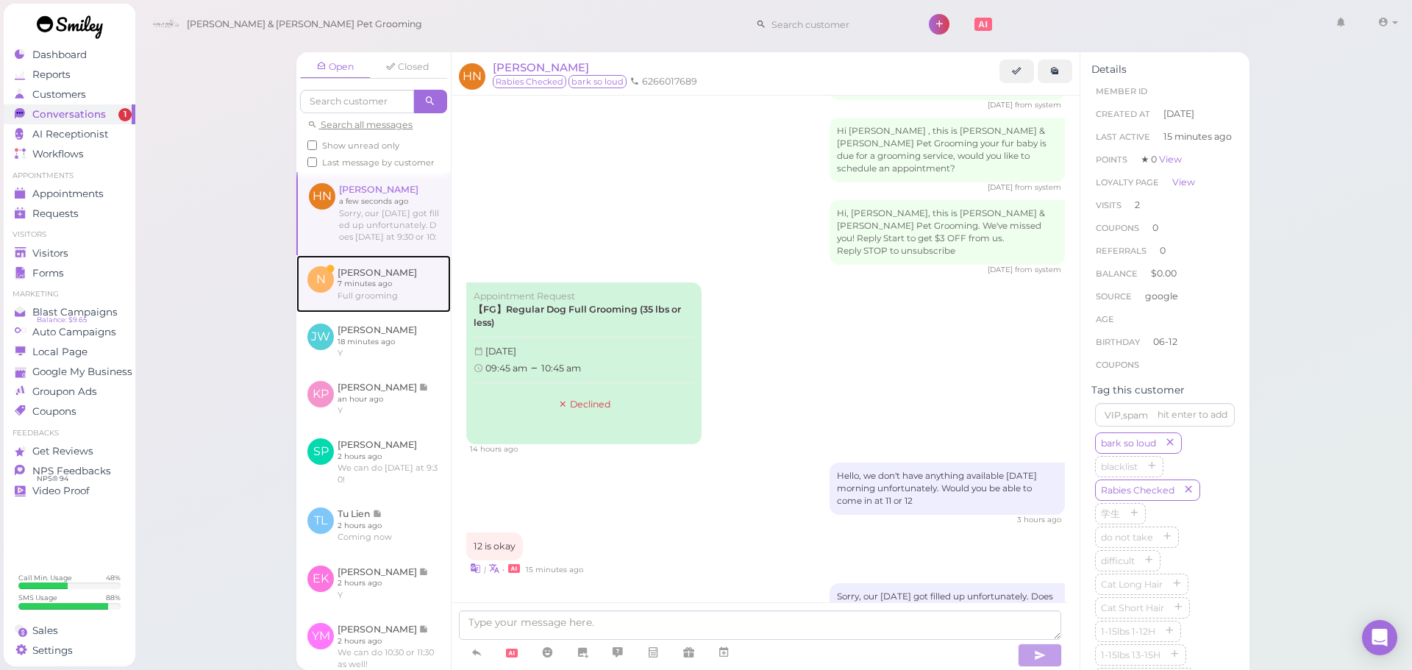
click at [345, 288] on link at bounding box center [373, 283] width 154 height 57
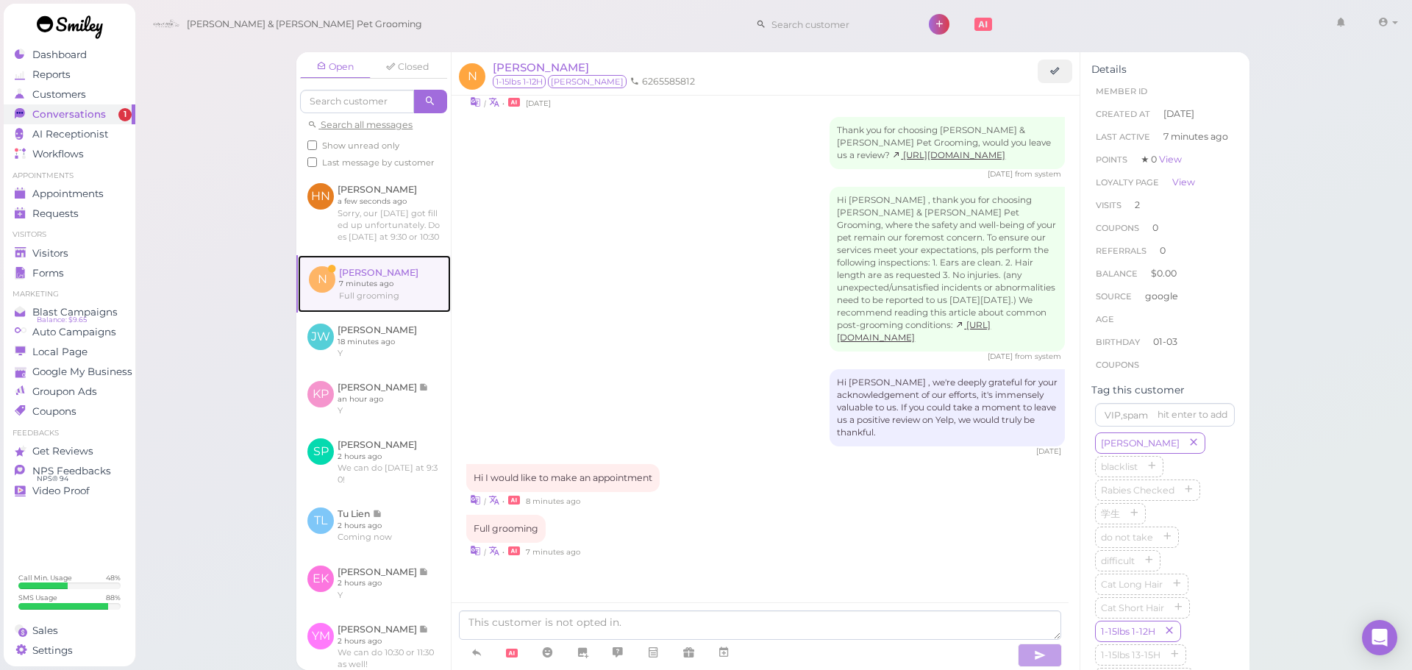
scroll to position [1931, 0]
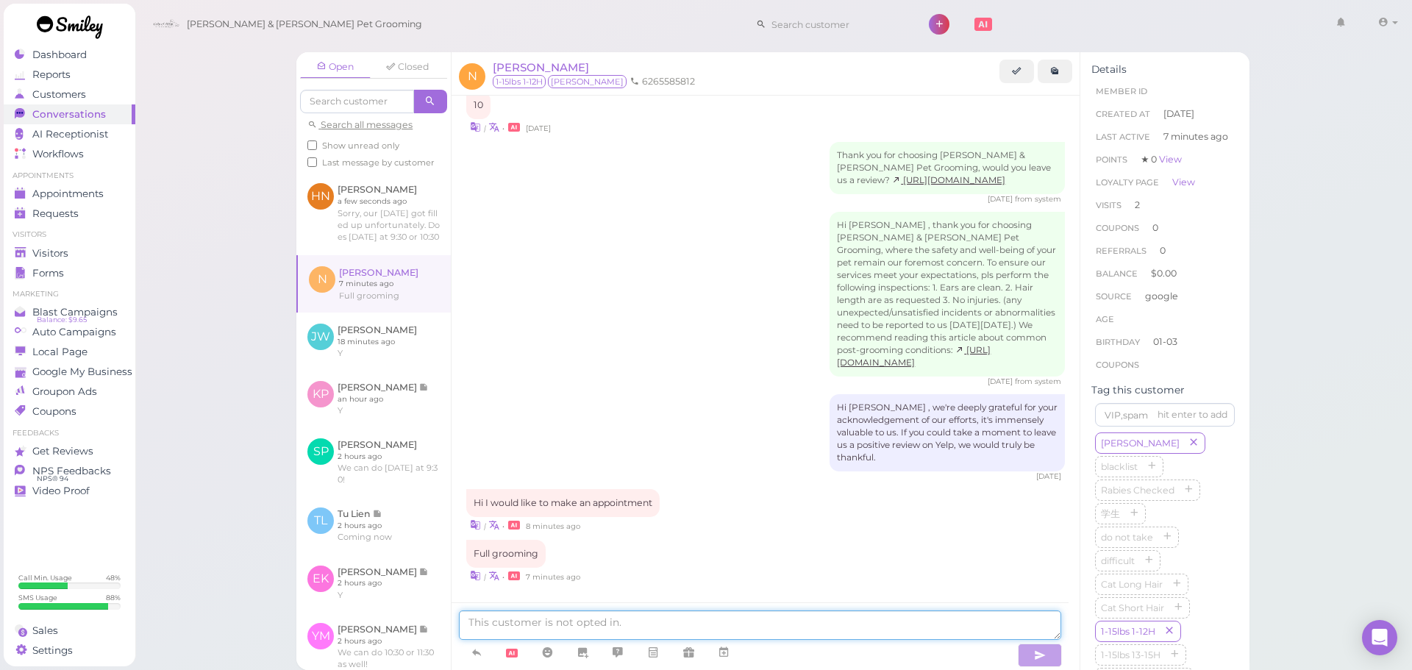
click at [668, 619] on textarea at bounding box center [760, 624] width 602 height 29
type textarea "Sure thing, would you like to come in [DATE] at 11:30?"
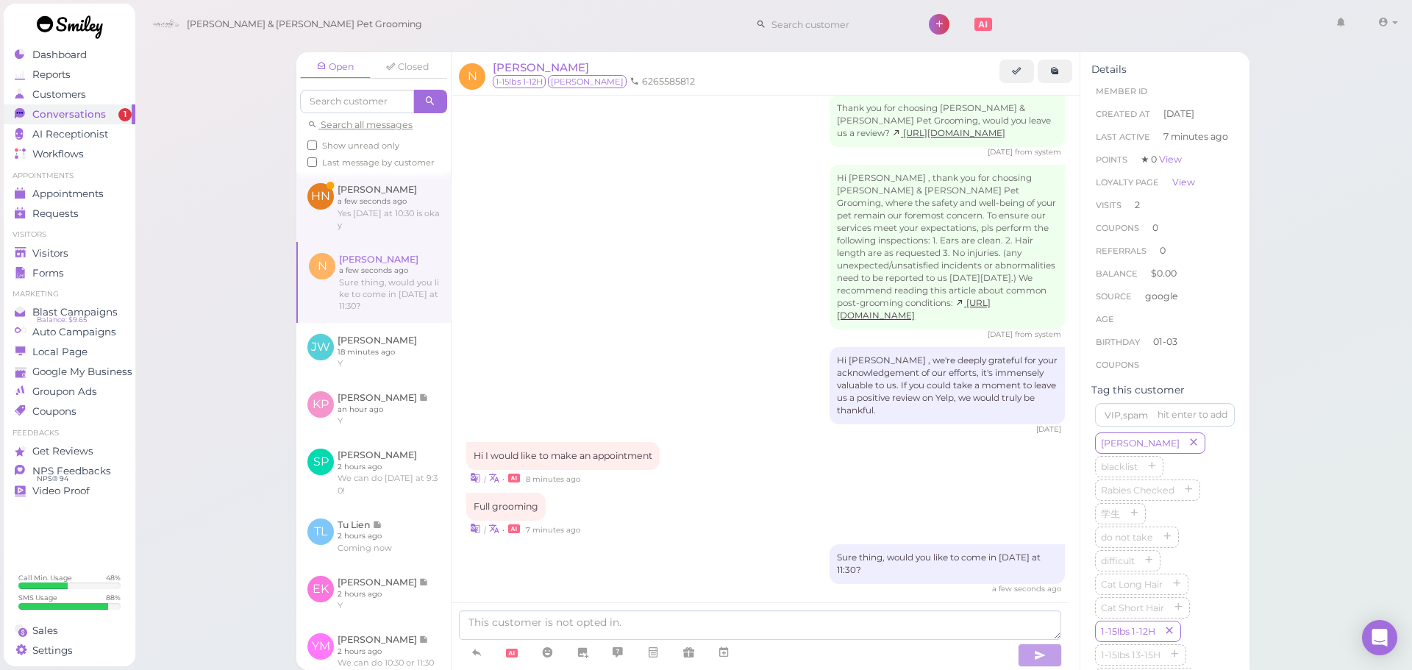
click at [414, 213] on link at bounding box center [373, 206] width 154 height 69
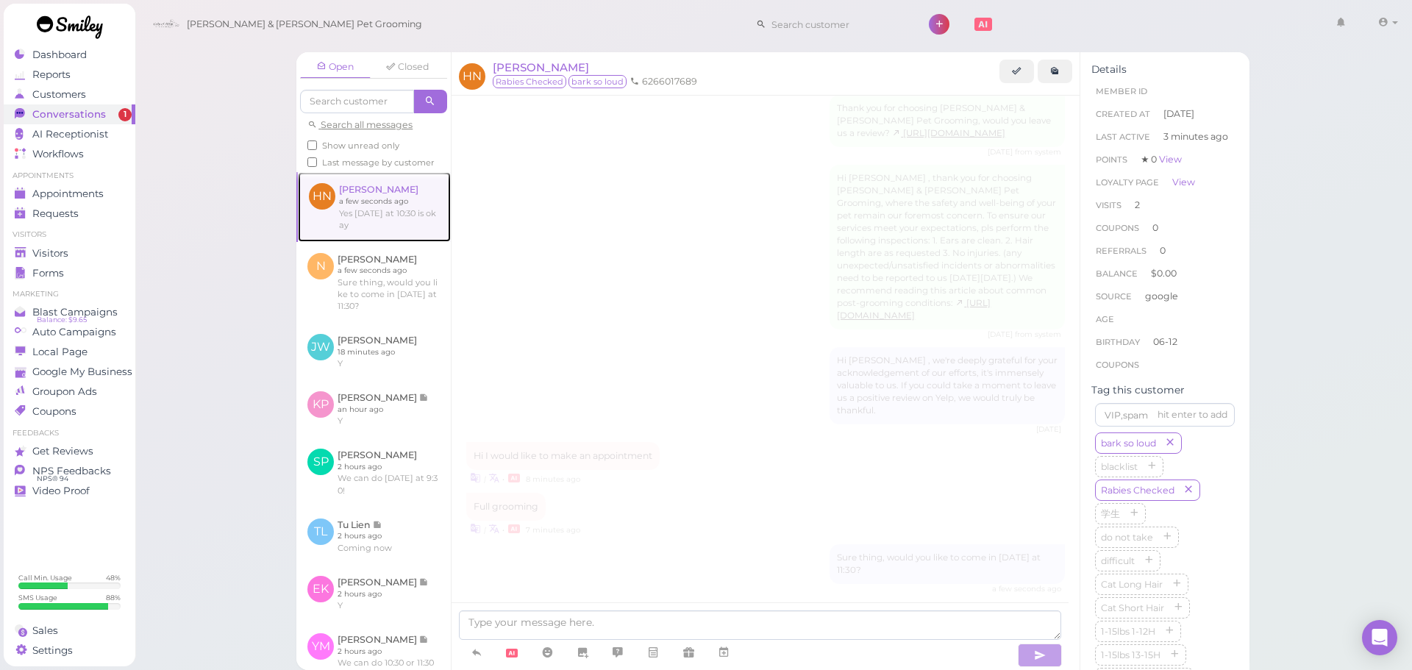
scroll to position [1986, 0]
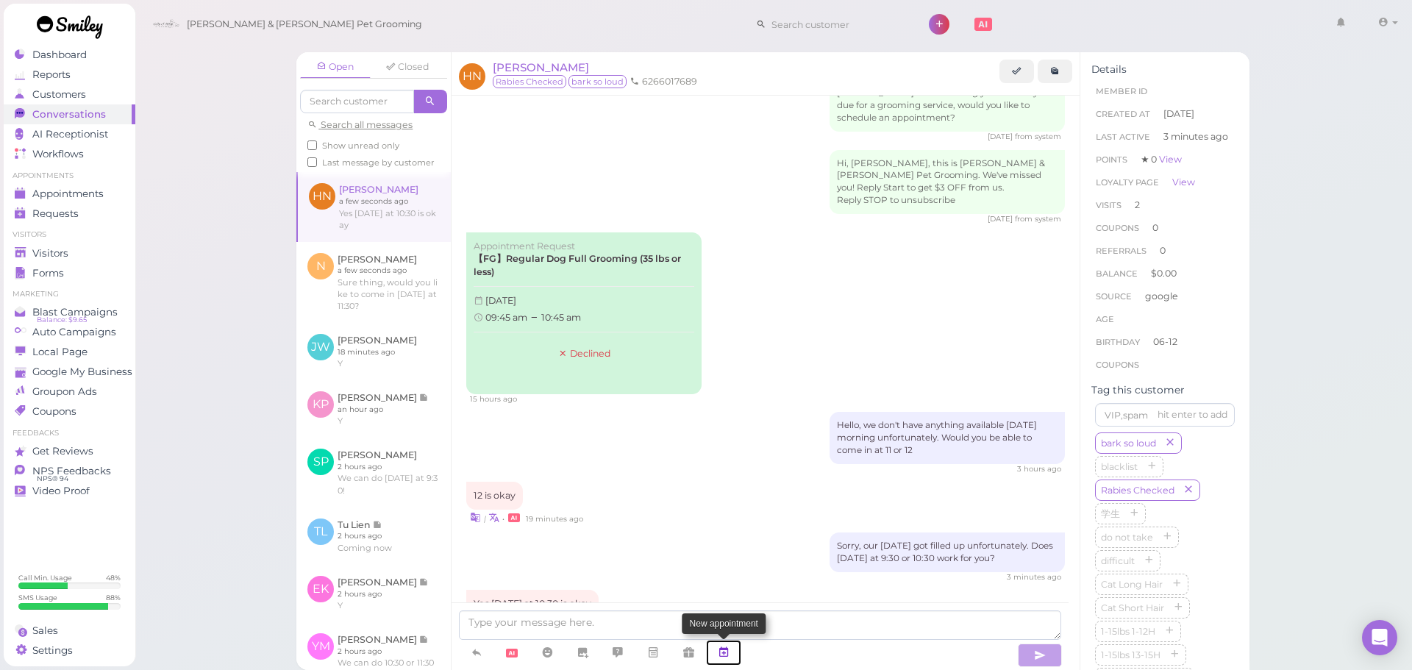
click at [727, 646] on icon at bounding box center [724, 652] width 12 height 15
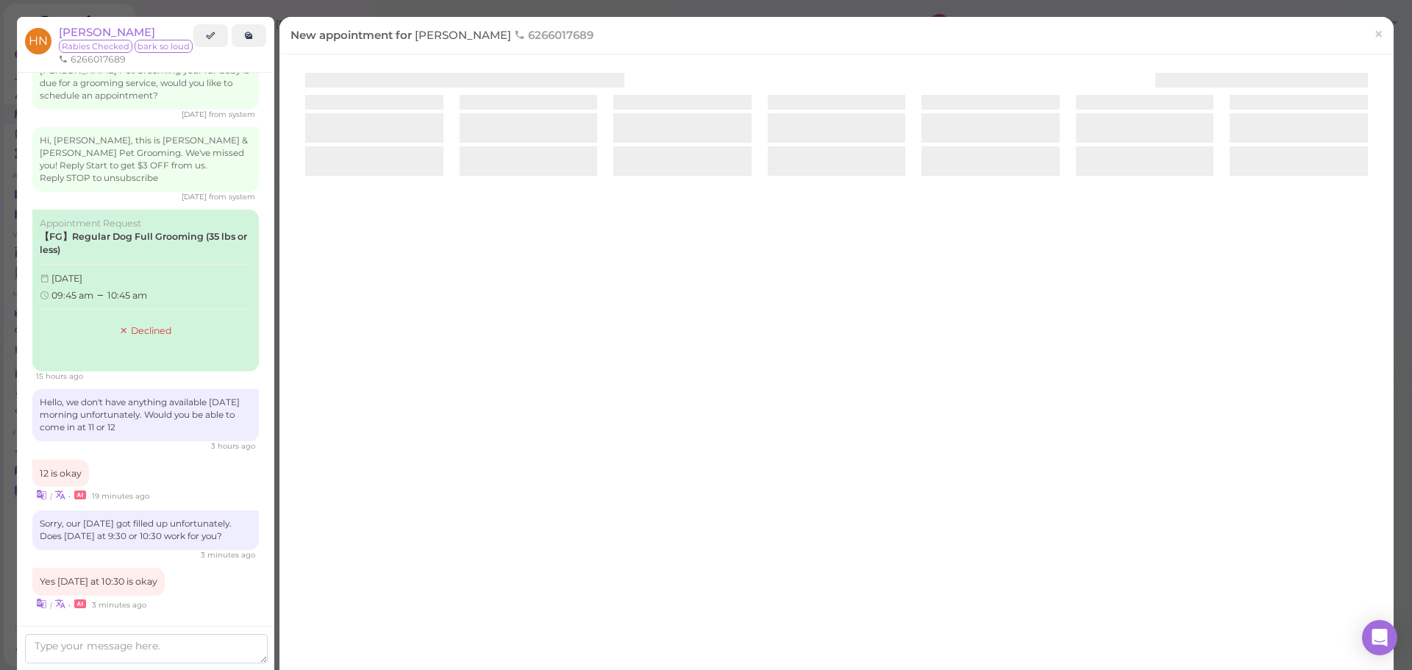
scroll to position [2111, 0]
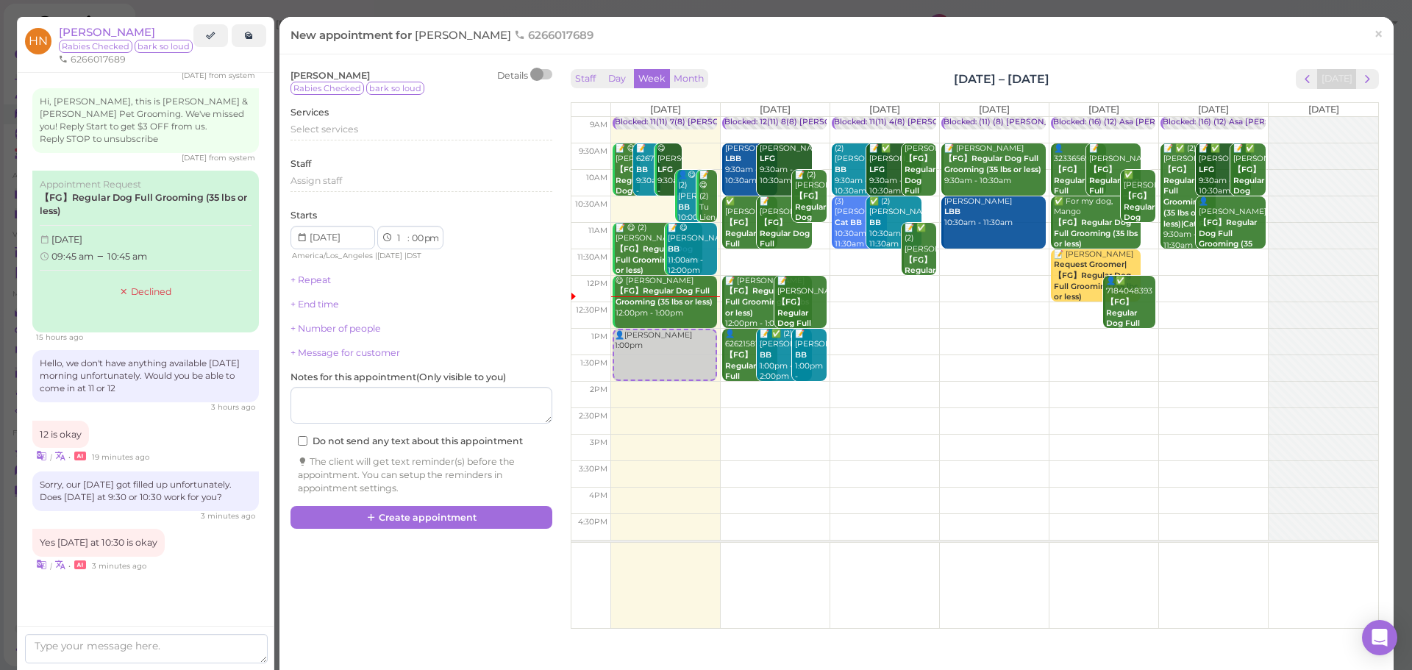
click at [1039, 149] on td at bounding box center [994, 156] width 768 height 26
type input "[DATE]"
select select "9"
select select "30"
select select "am"
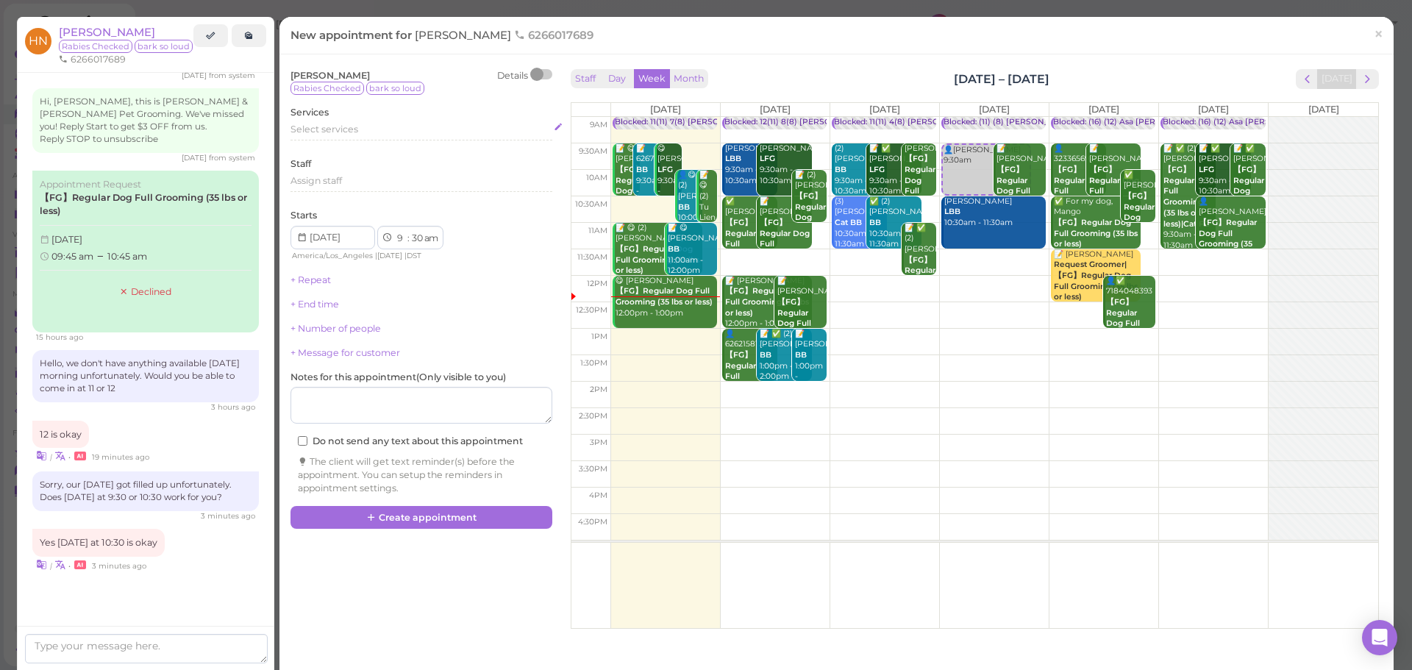
click at [373, 138] on div "Select services" at bounding box center [422, 132] width 262 height 18
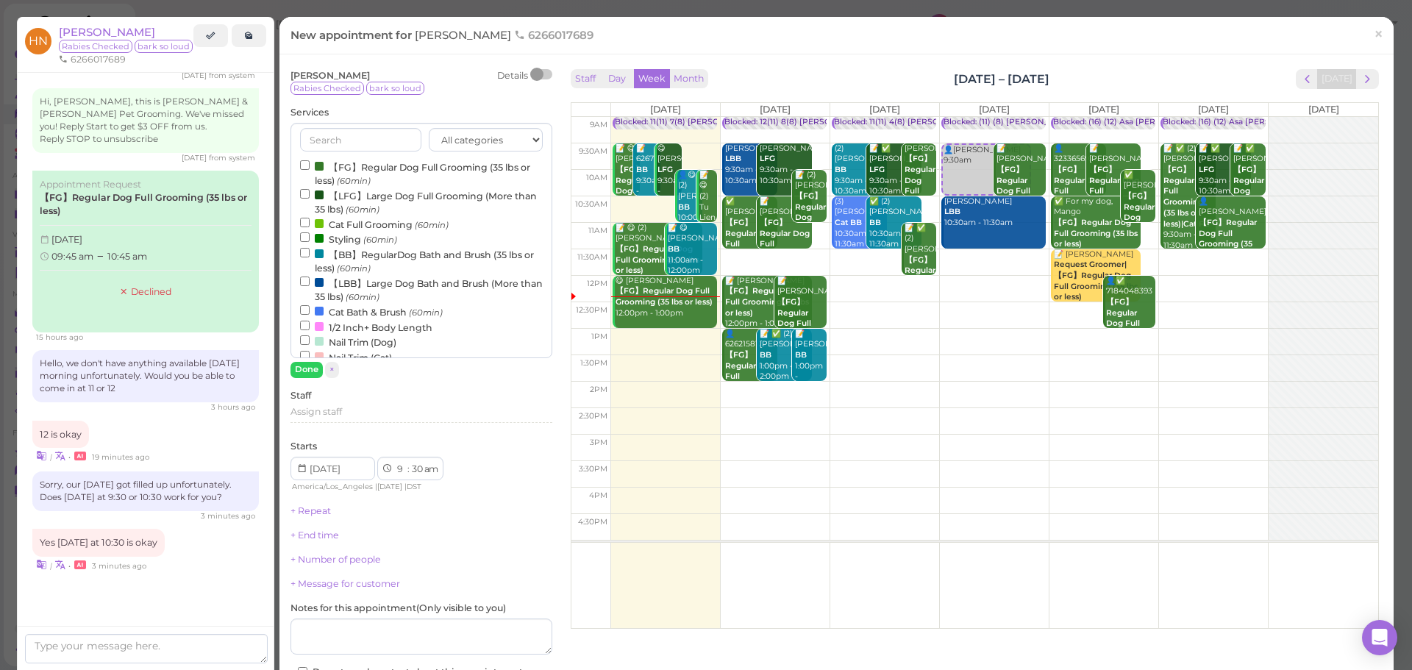
drag, startPoint x: 371, startPoint y: 177, endPoint x: 311, endPoint y: 383, distance: 214.6
click at [371, 178] on small "(60min)" at bounding box center [354, 181] width 34 height 10
click at [310, 170] on input "【FG】Regular Dog Full Grooming (35 lbs or less) (60min)" at bounding box center [305, 165] width 10 height 10
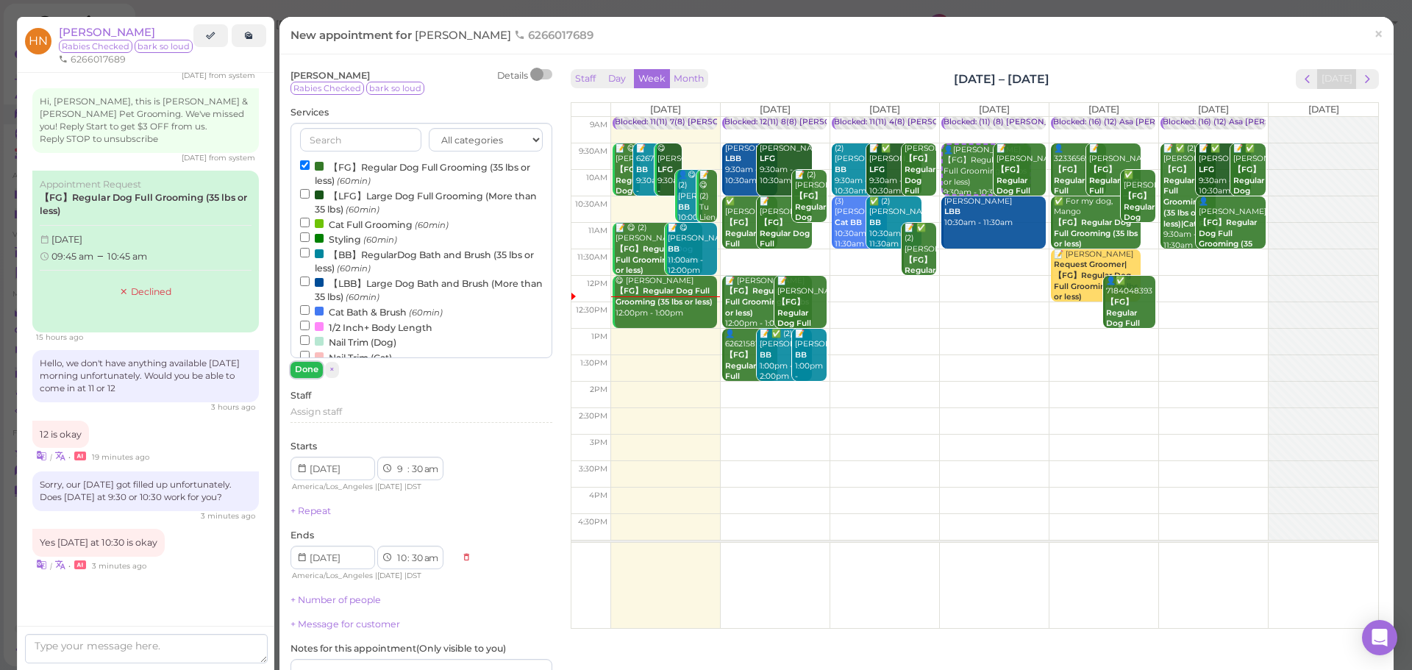
click at [302, 371] on button "Done" at bounding box center [307, 369] width 32 height 15
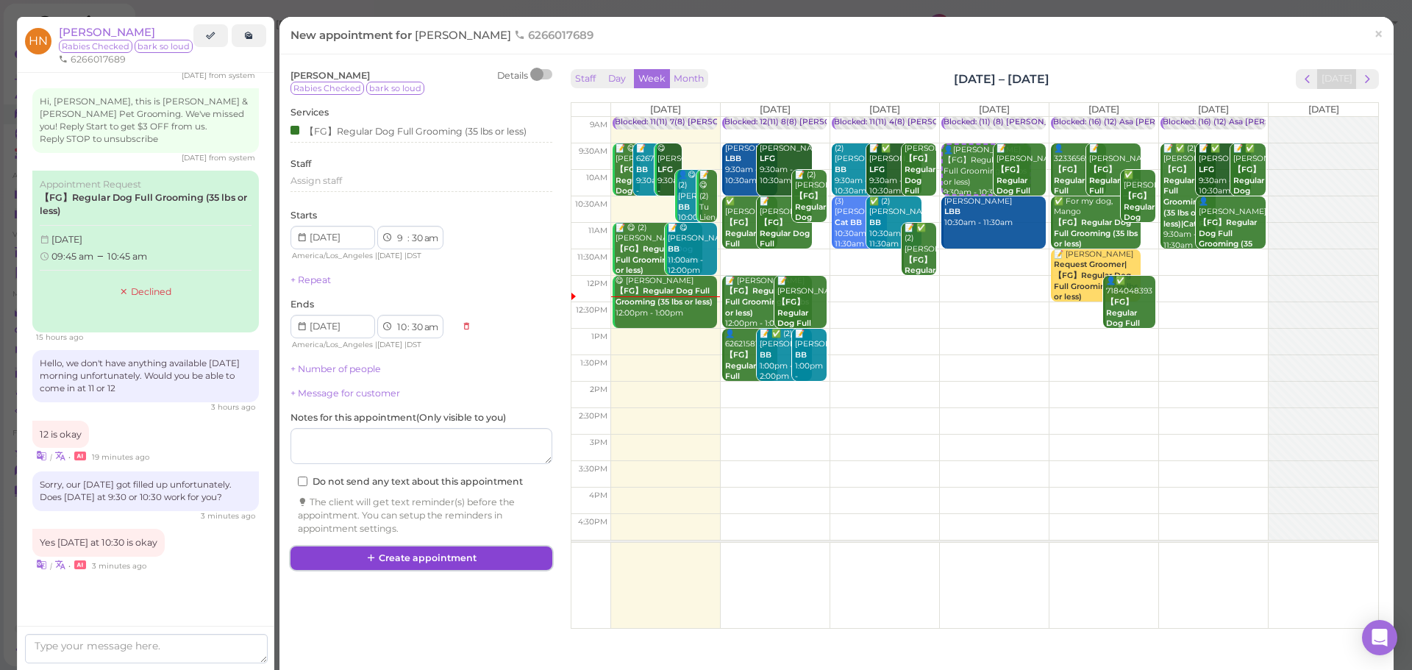
click at [396, 552] on button "Create appointment" at bounding box center [422, 558] width 262 height 24
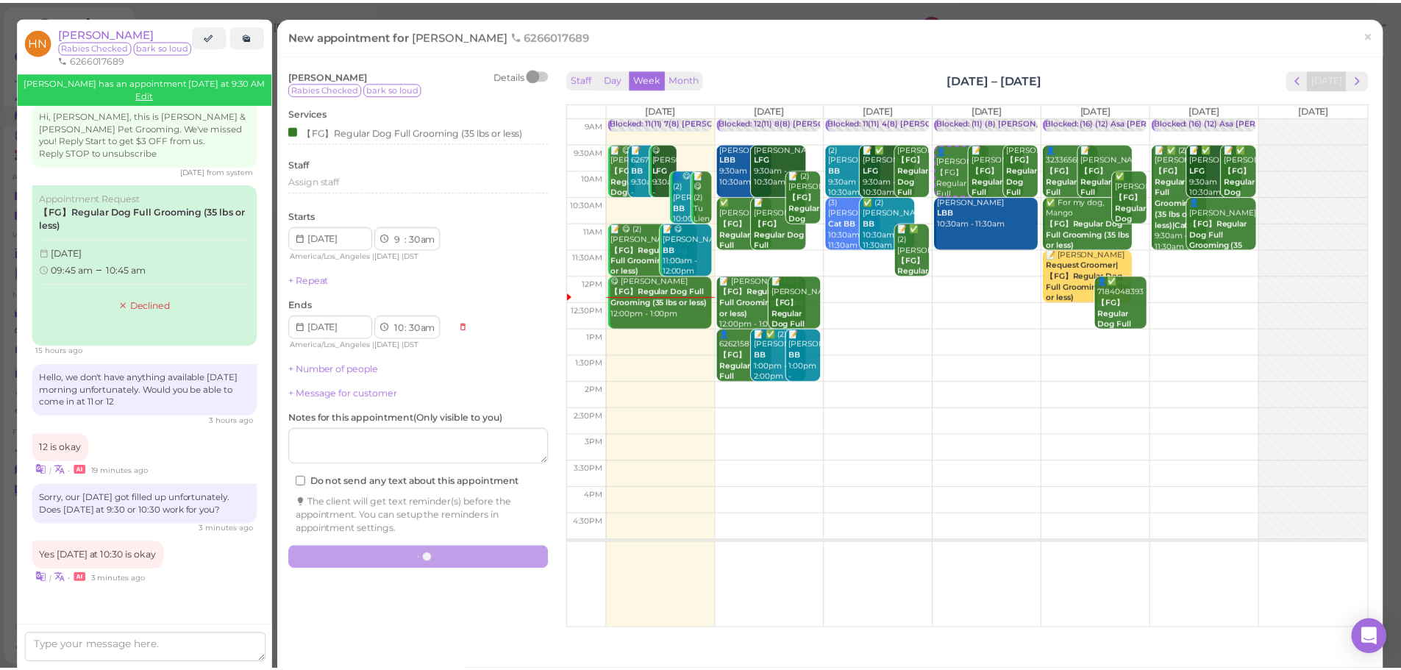
scroll to position [1986, 0]
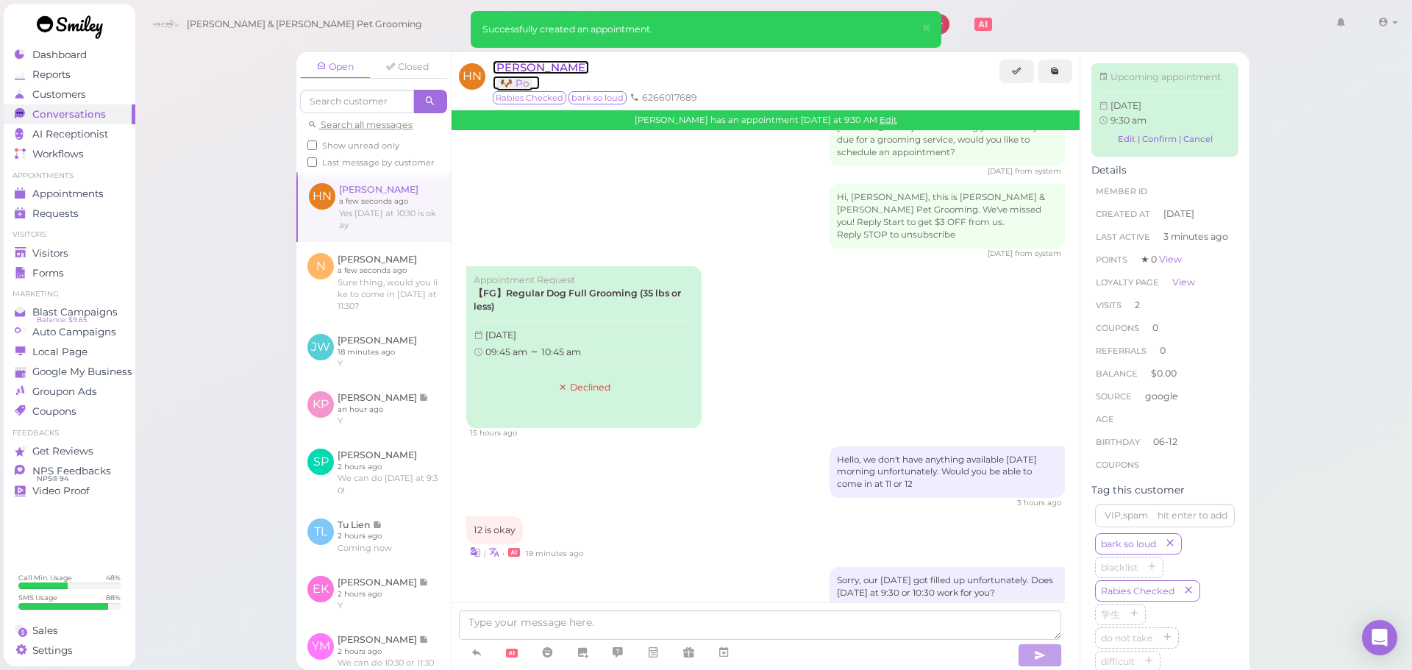
click at [512, 64] on span "[PERSON_NAME]" at bounding box center [541, 67] width 96 height 14
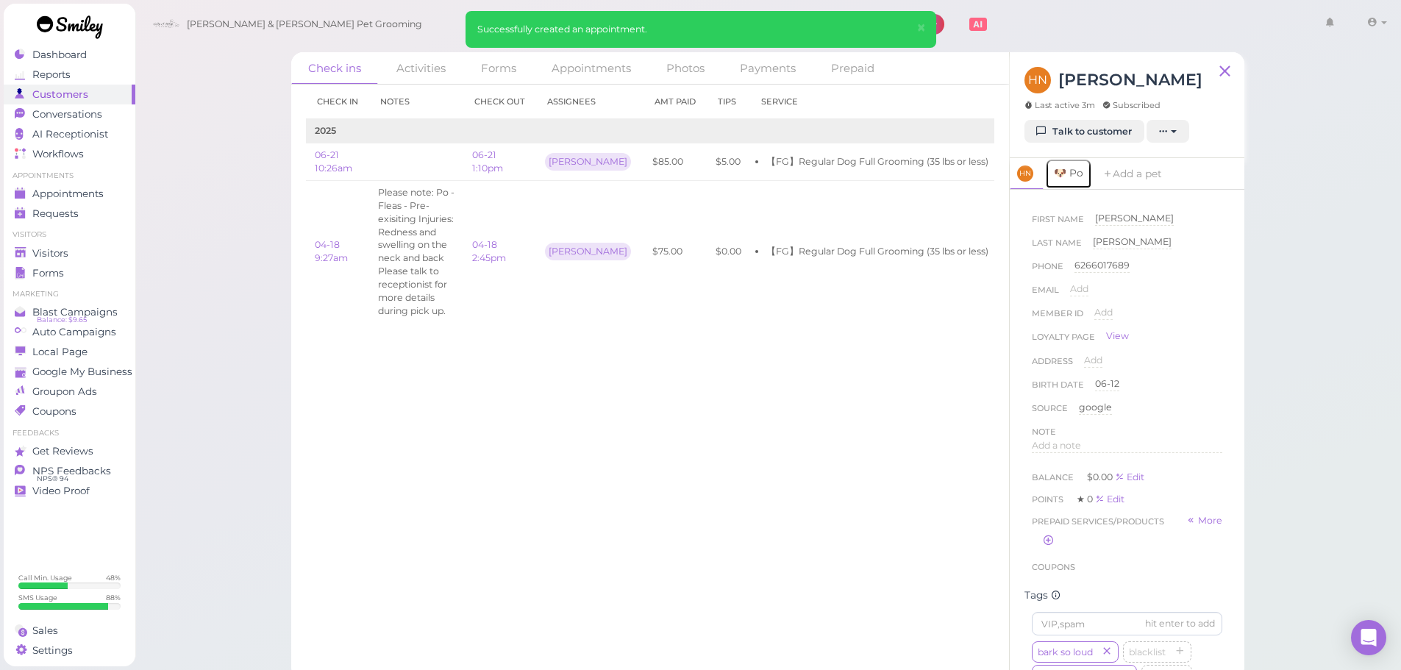
click at [1062, 174] on link "🐶 Po" at bounding box center [1068, 173] width 47 height 31
click at [1046, 613] on input at bounding box center [1127, 609] width 190 height 24
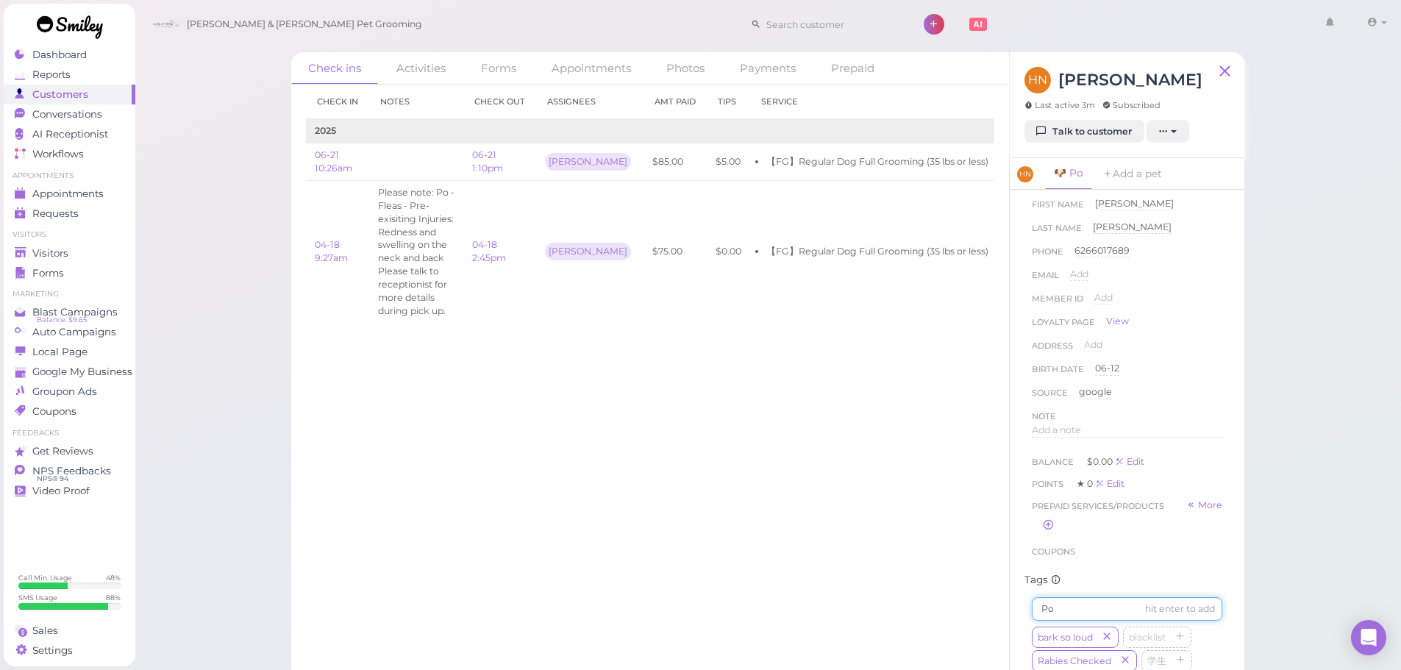
type input "Po"
click at [495, 157] on link "06-21 1:10pm" at bounding box center [487, 161] width 31 height 24
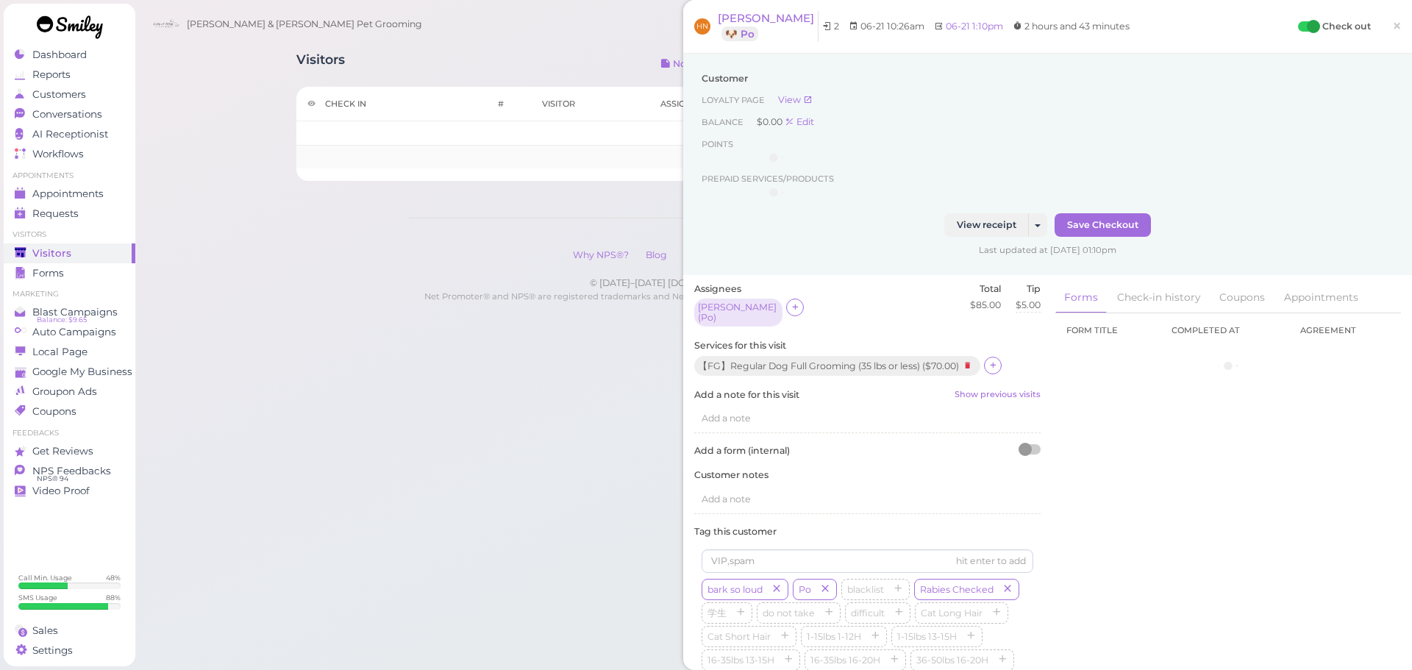
click at [488, 157] on td at bounding box center [772, 157] width 953 height 24
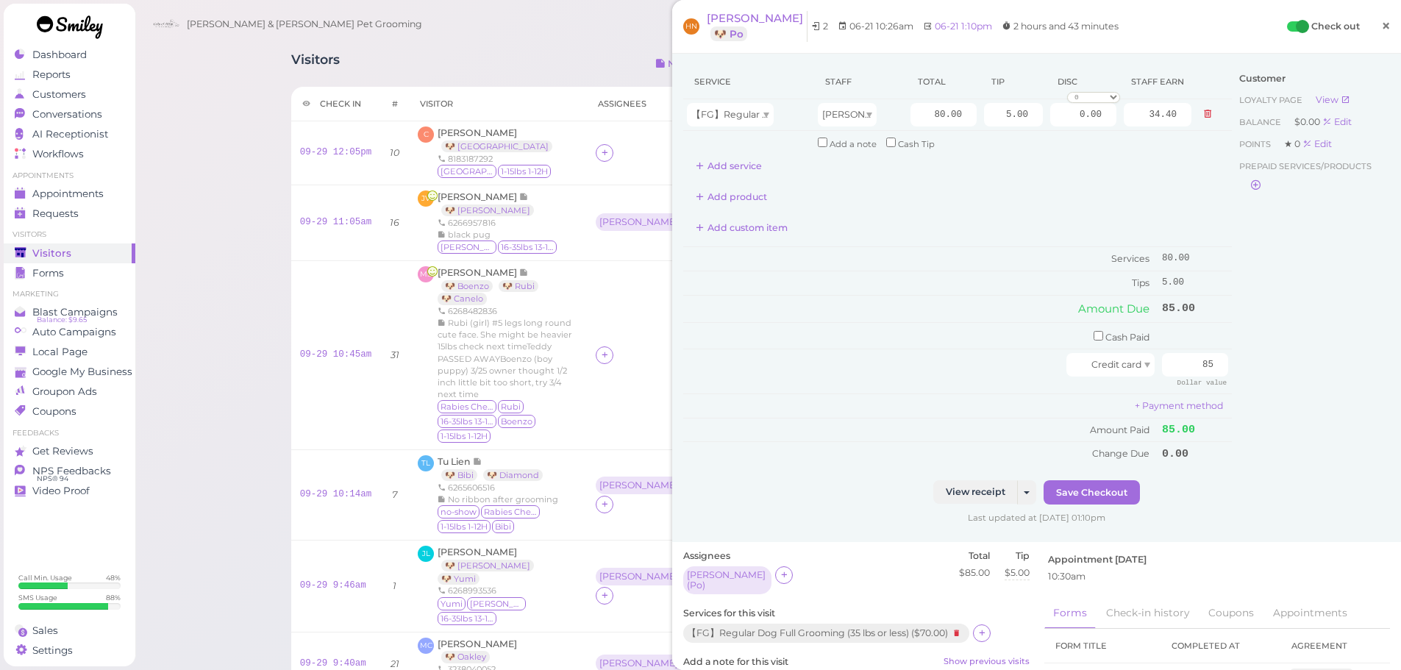
click at [1381, 32] on span "×" at bounding box center [1386, 25] width 10 height 21
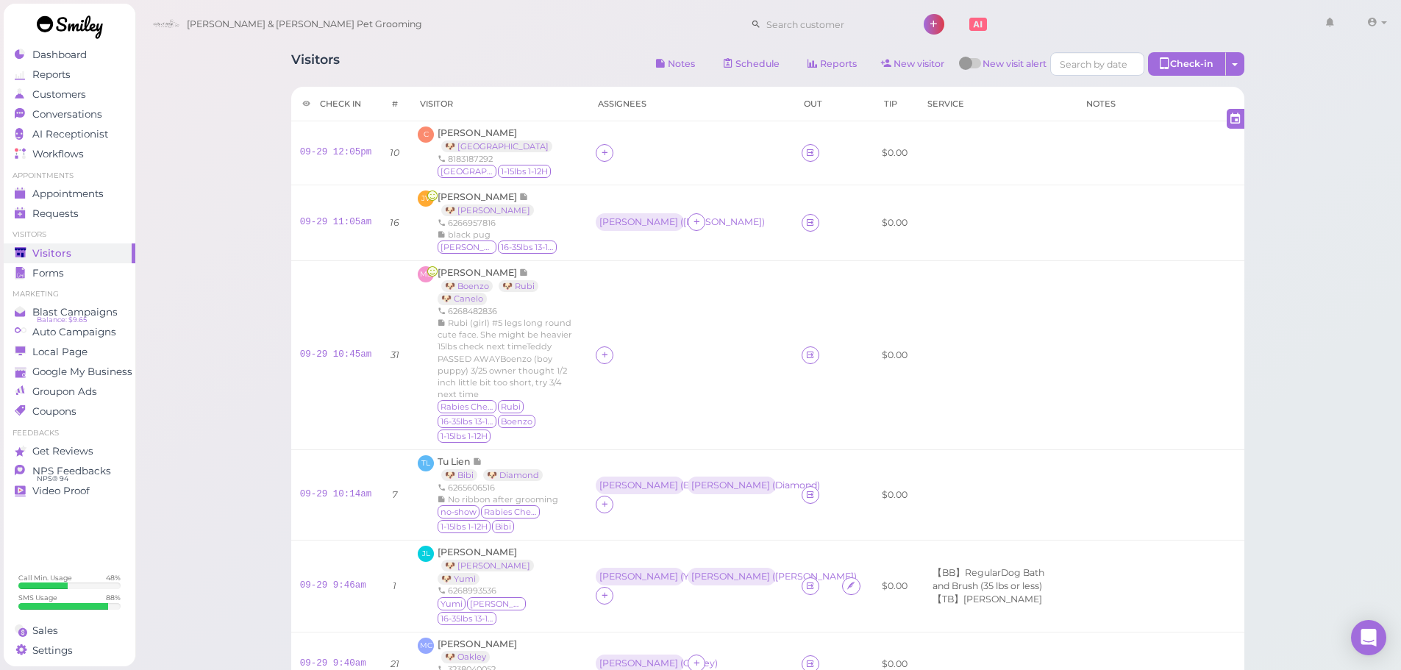
click at [1317, 306] on div "Visitors Notes Schedule Reports New visitor New visit alert Check-in Customer c…" at bounding box center [768, 566] width 1267 height 1133
click at [440, 546] on span "[PERSON_NAME]" at bounding box center [477, 551] width 79 height 11
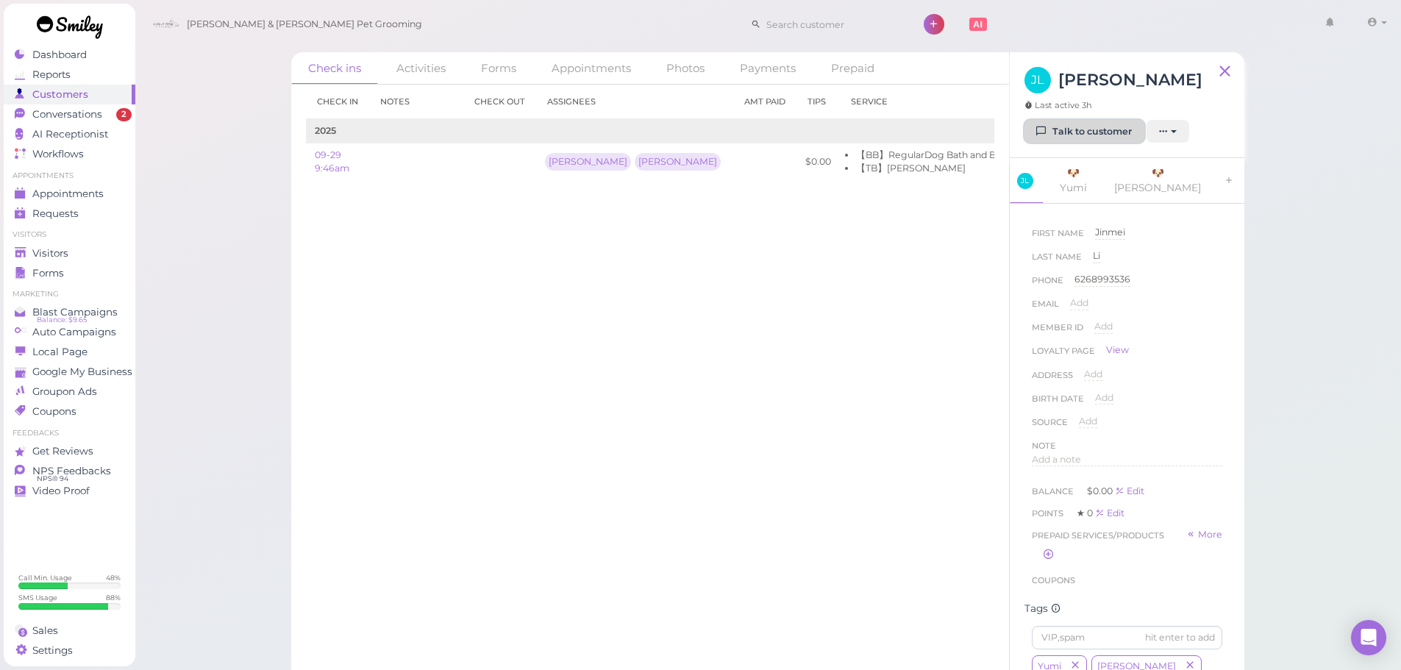
click at [1063, 138] on link "Talk to customer" at bounding box center [1085, 132] width 120 height 24
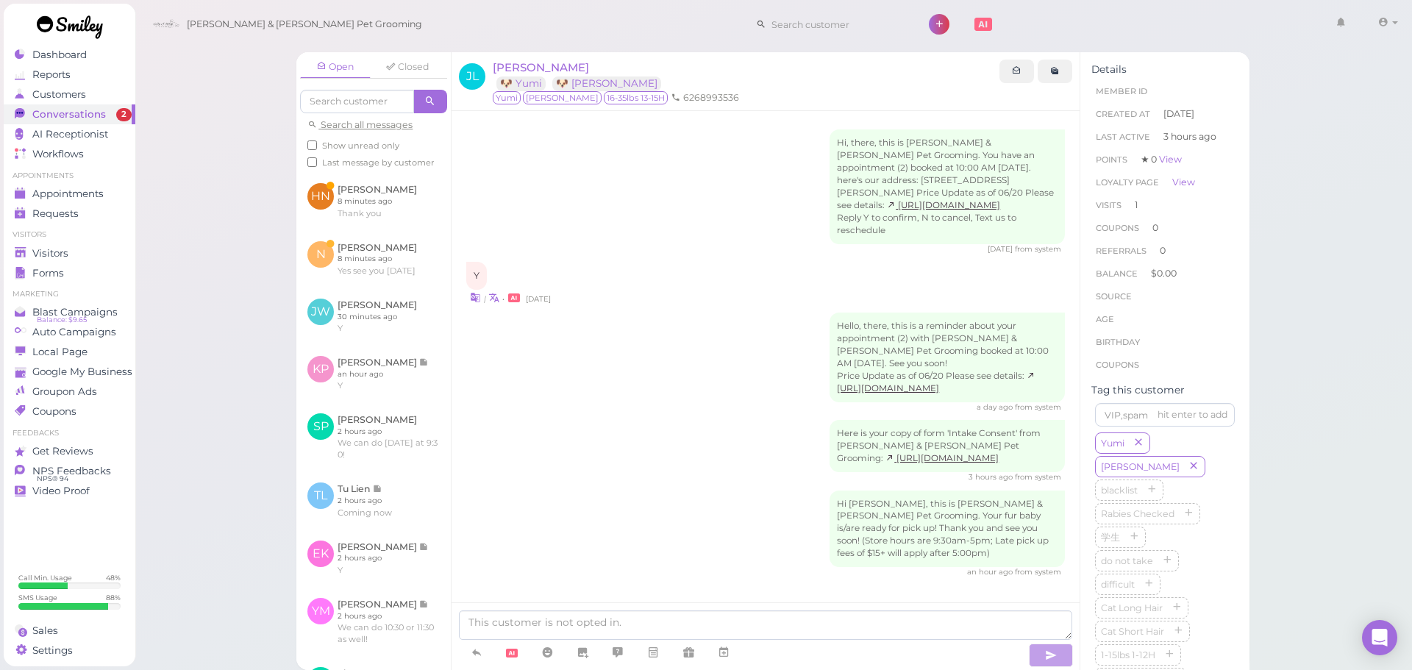
scroll to position [28, 0]
click at [847, 319] on div "Hello, there, this is a reminder about your appointment (2) with [PERSON_NAME] …" at bounding box center [947, 355] width 235 height 90
click at [530, 310] on div "Hello, there, this is a reminder about your appointment (2) with [PERSON_NAME] …" at bounding box center [765, 360] width 599 height 100
click at [335, 277] on link at bounding box center [373, 258] width 154 height 57
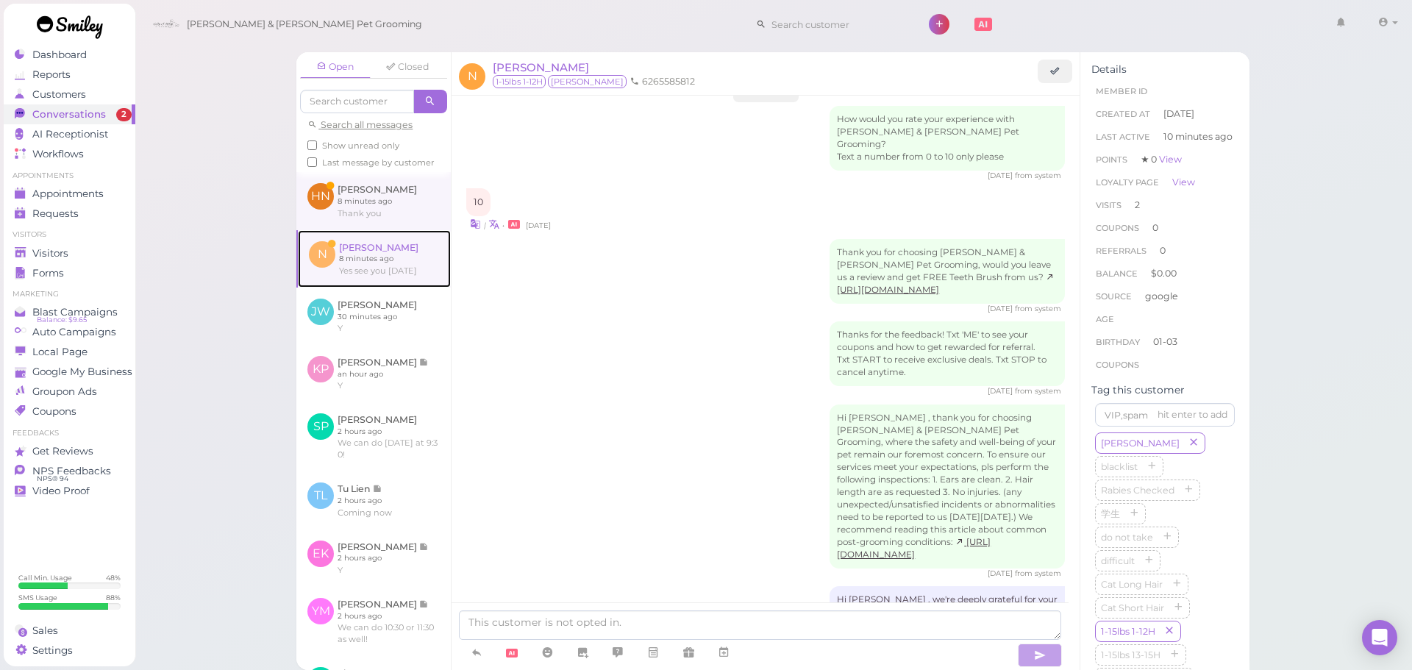
scroll to position [1813, 0]
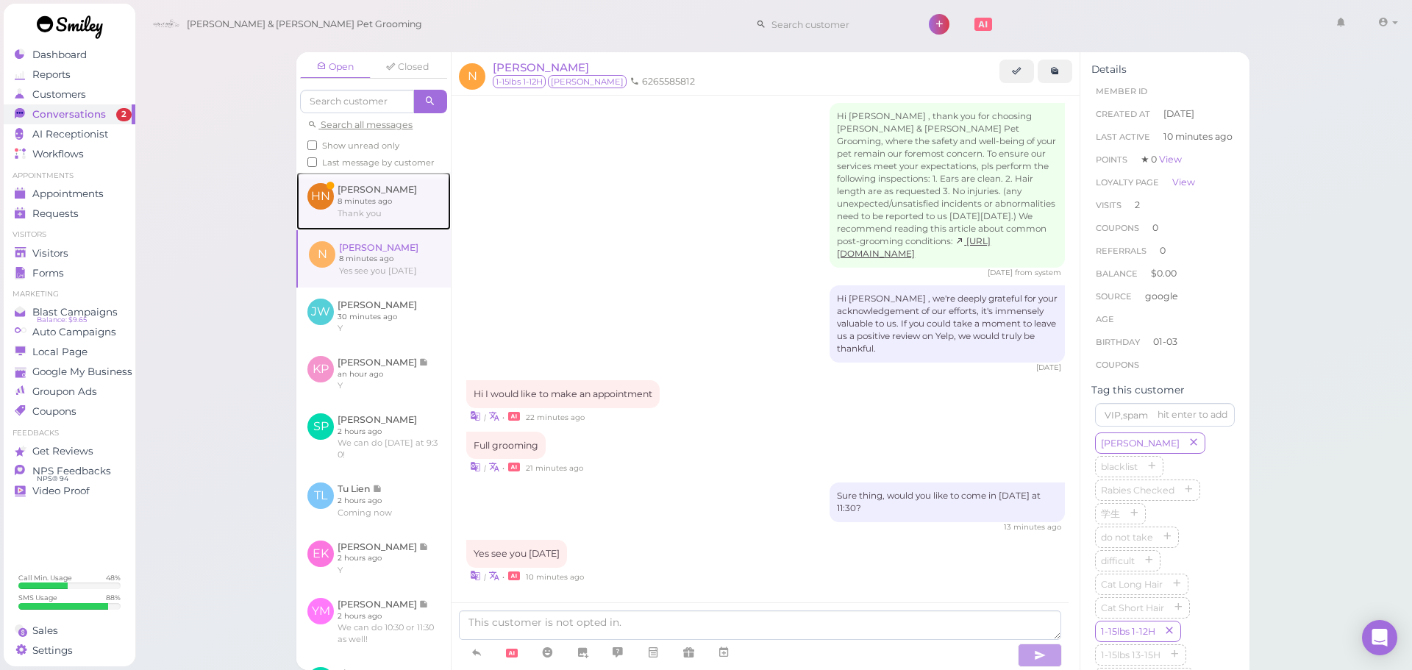
click at [395, 208] on link at bounding box center [373, 200] width 154 height 57
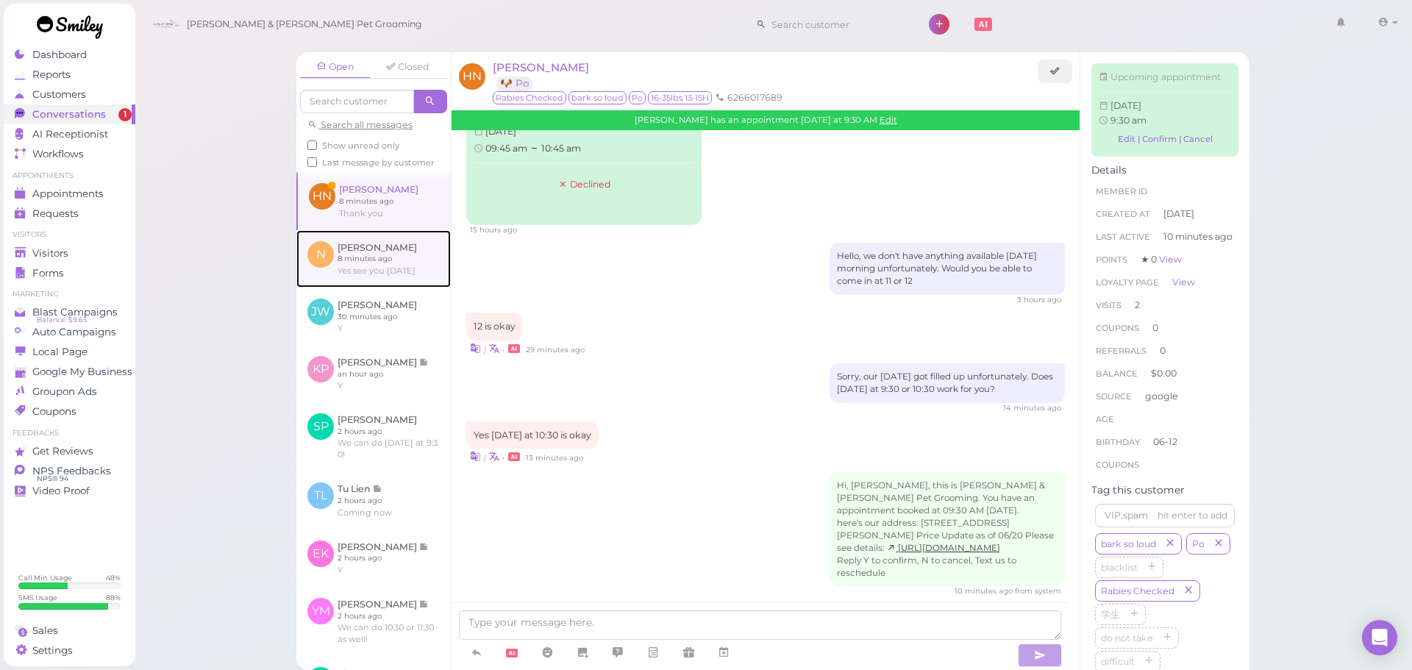
click at [394, 280] on link at bounding box center [373, 258] width 154 height 57
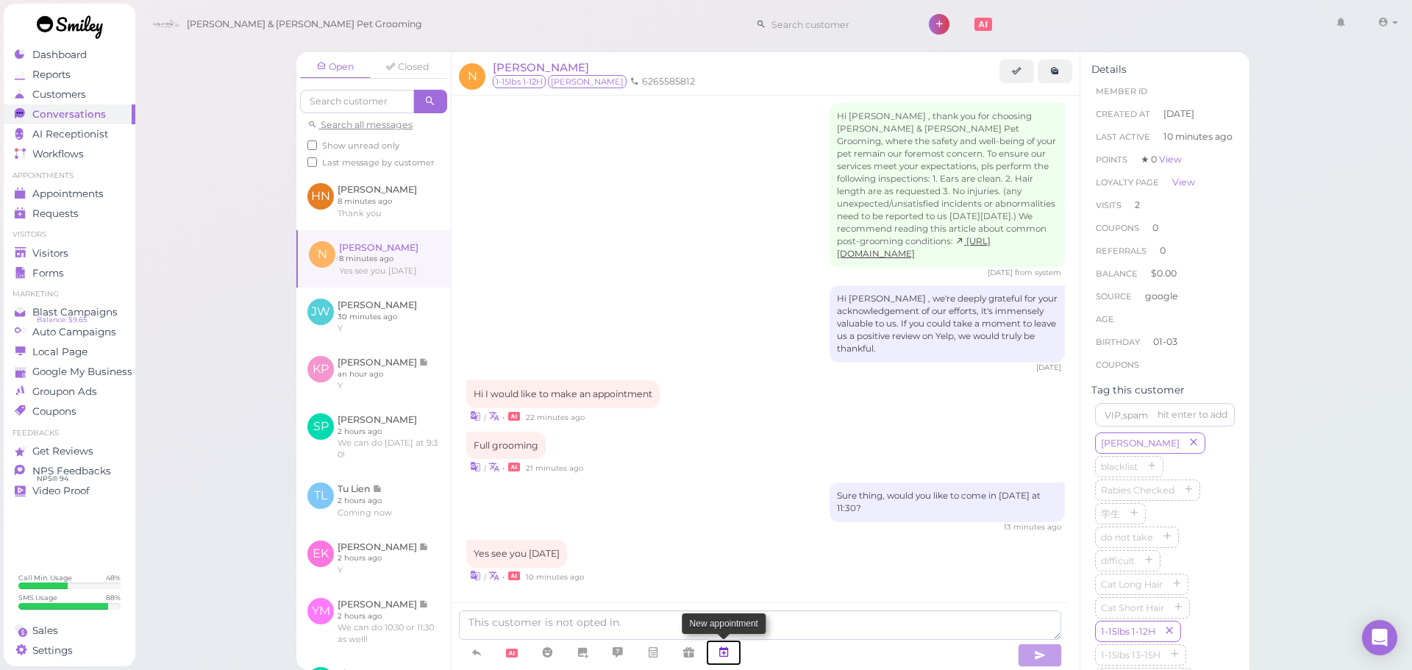
click at [719, 644] on link at bounding box center [723, 653] width 35 height 26
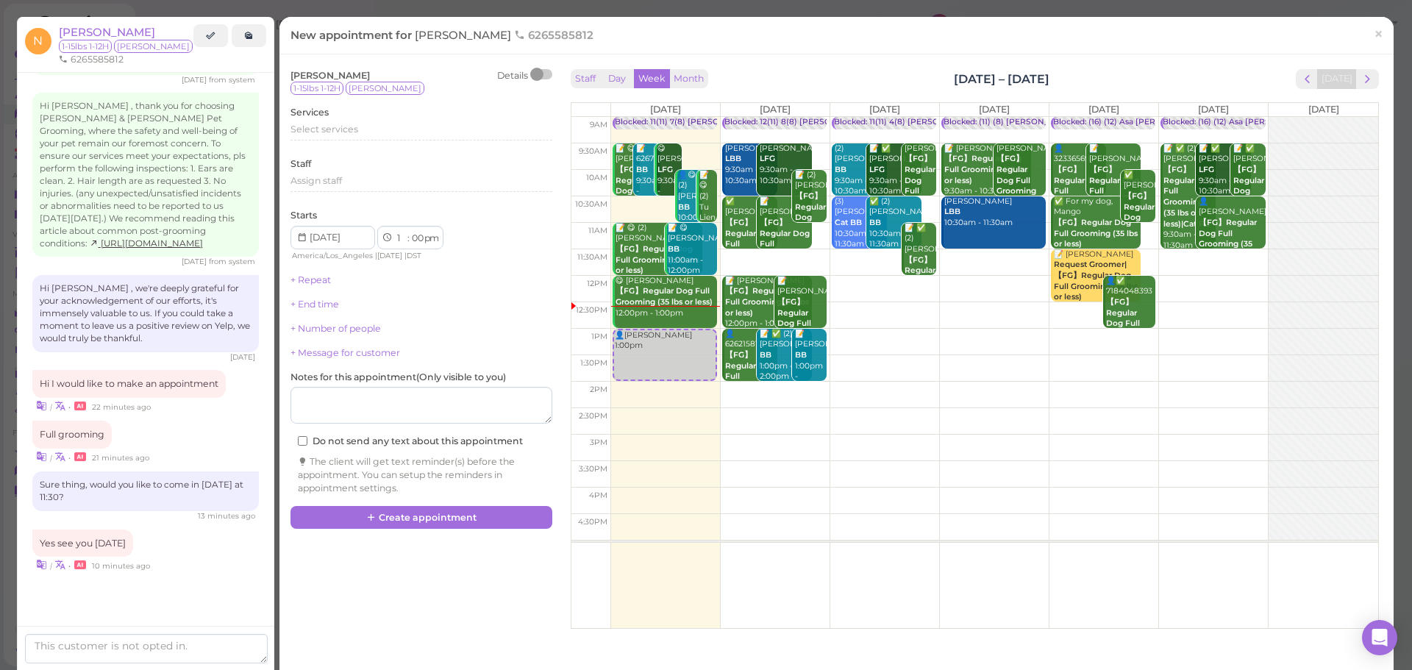
click at [975, 256] on td at bounding box center [994, 262] width 768 height 26
type input "[DATE]"
select select "11"
select select "30"
select select "am"
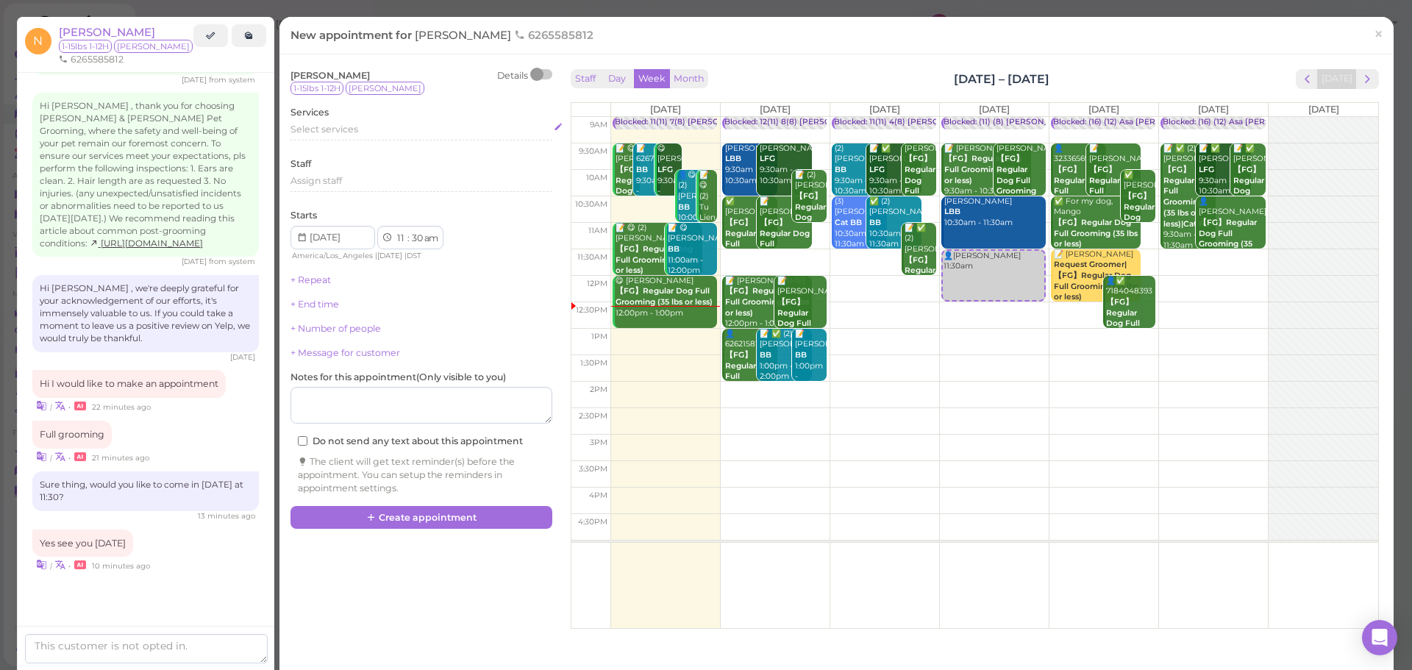
click at [410, 123] on div "Select services" at bounding box center [422, 129] width 262 height 13
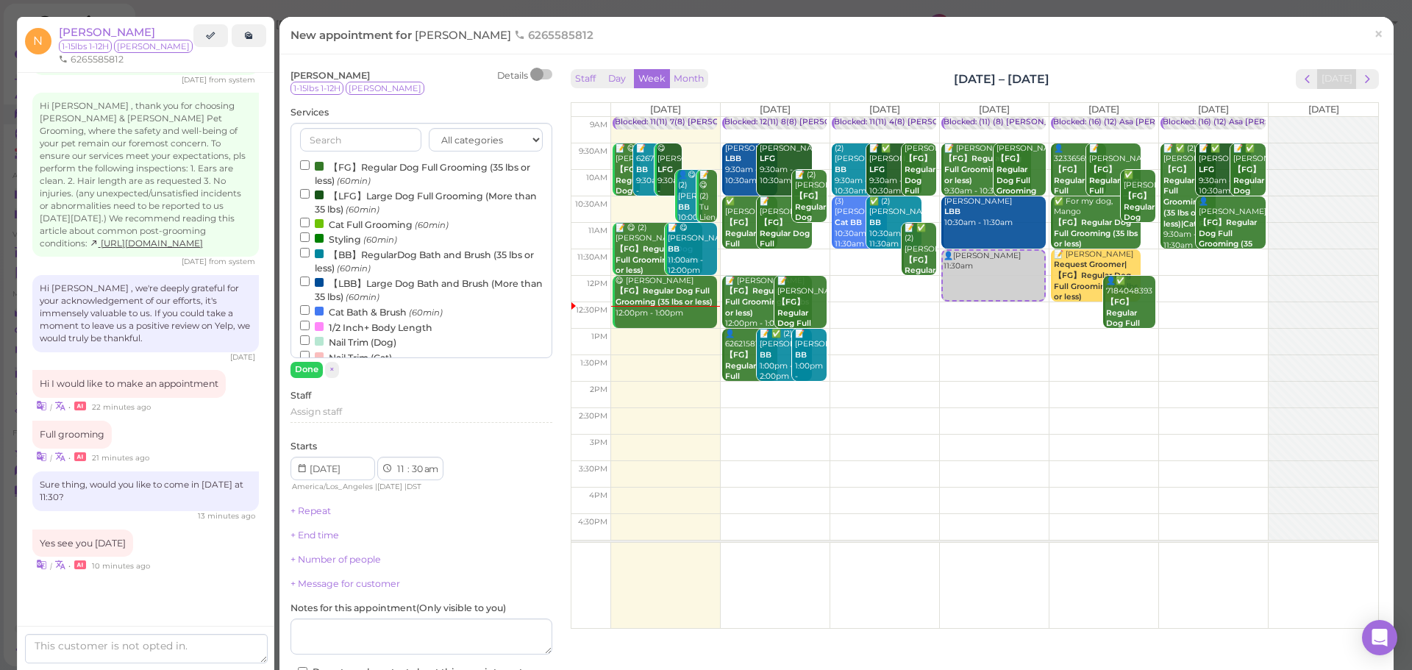
click at [364, 163] on label "【FG】Regular Dog Full Grooming (35 lbs or less) (60min)" at bounding box center [421, 173] width 243 height 29
click at [310, 163] on input "【FG】Regular Dog Full Grooming (35 lbs or less) (60min)" at bounding box center [305, 165] width 10 height 10
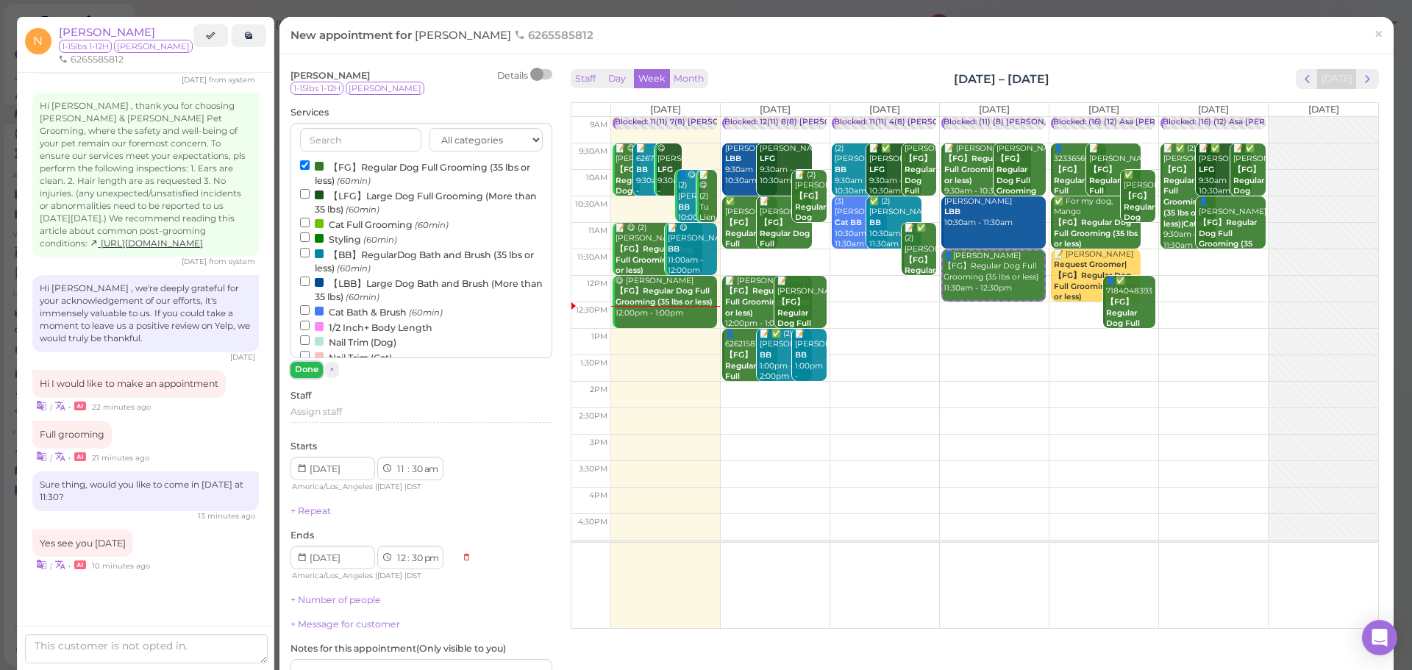
click at [300, 377] on button "Done" at bounding box center [307, 369] width 32 height 15
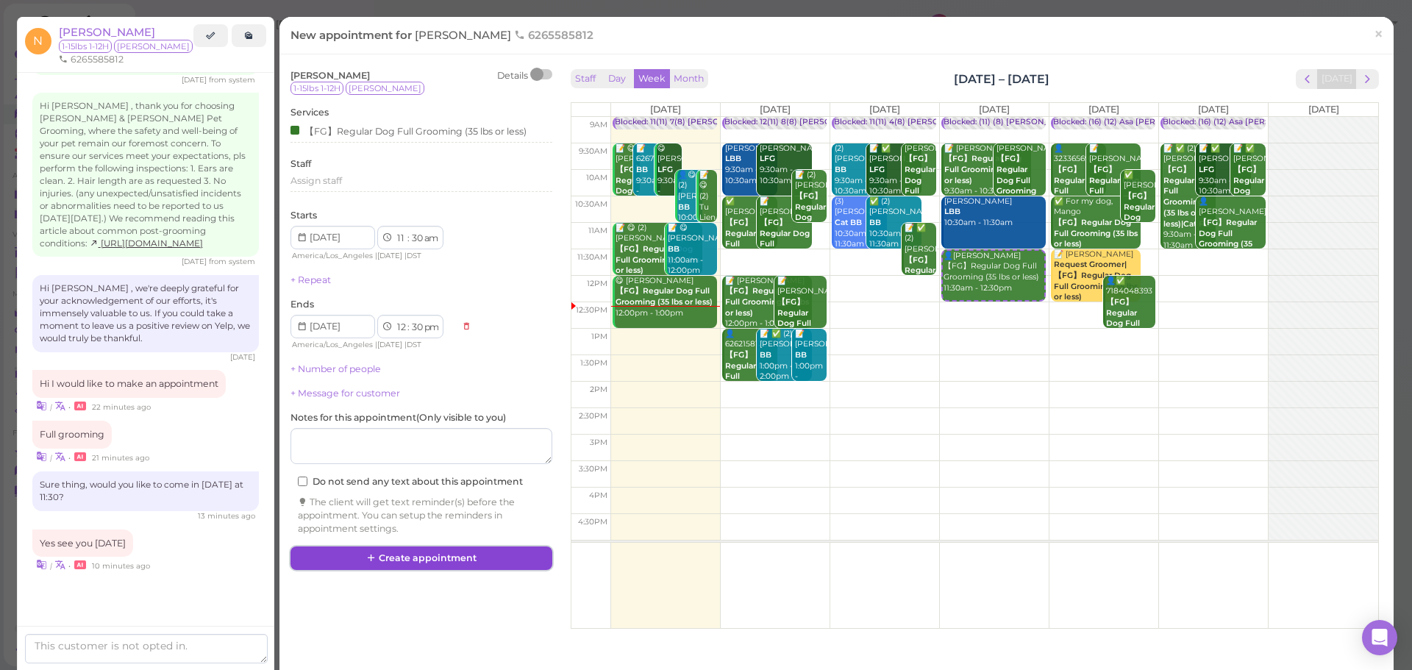
click at [491, 557] on button "Create appointment" at bounding box center [422, 558] width 262 height 24
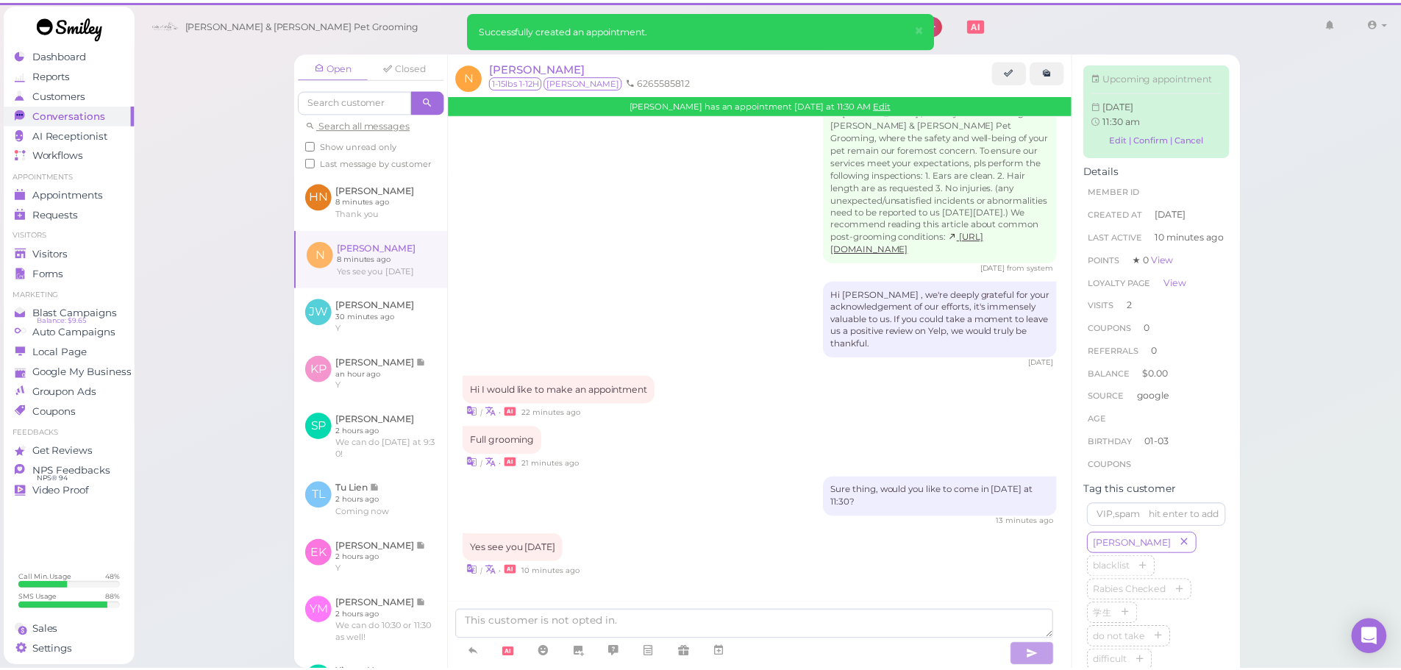
scroll to position [1813, 0]
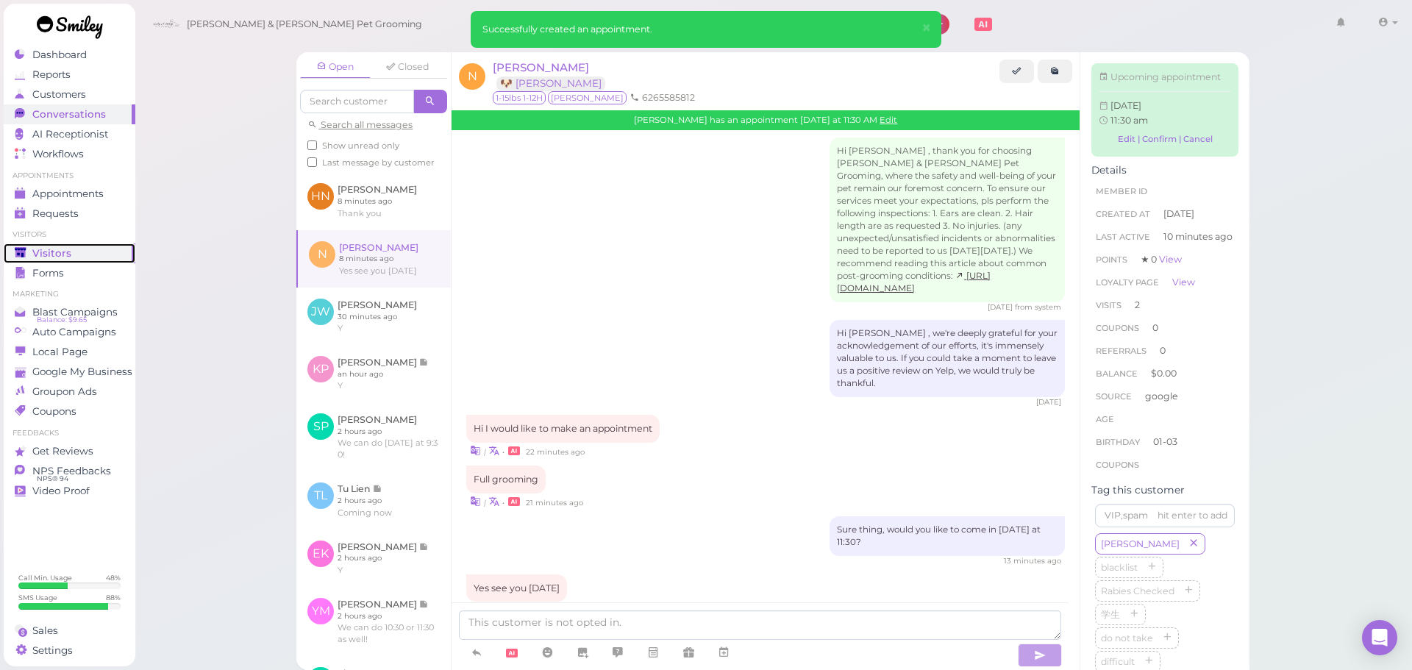
click at [81, 246] on link "Visitors" at bounding box center [70, 253] width 132 height 20
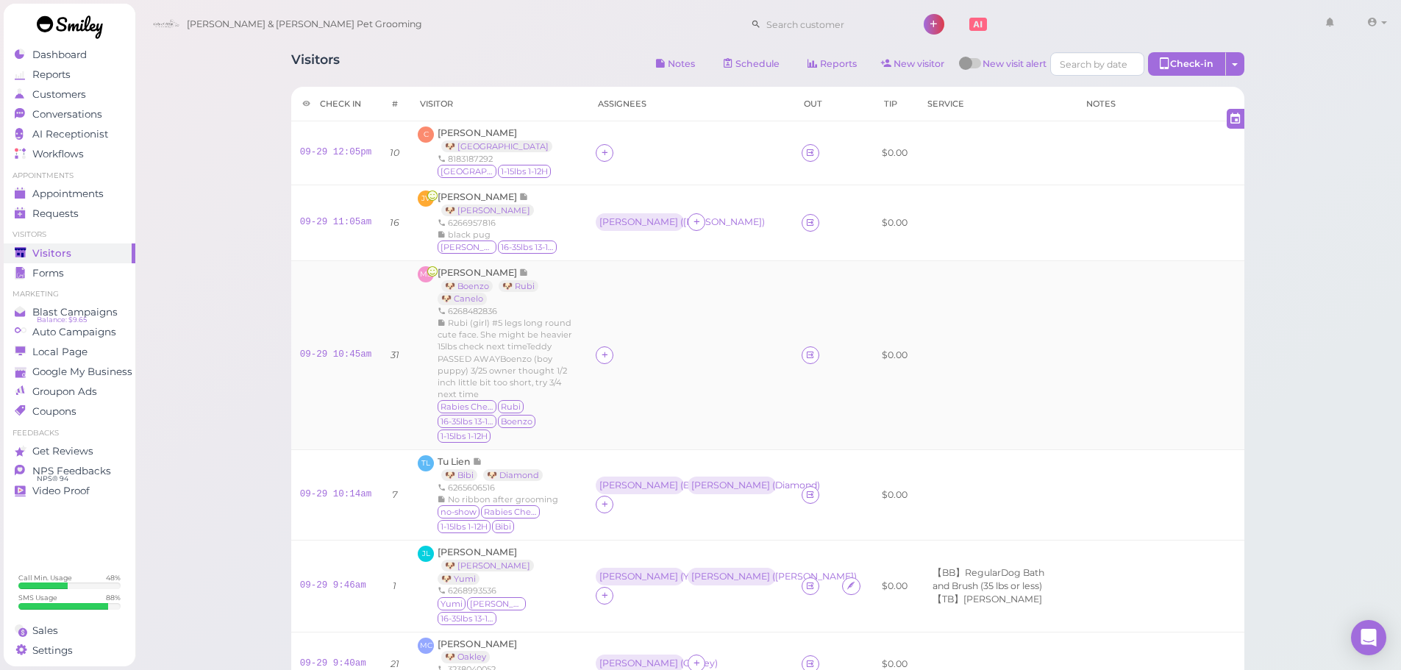
click at [697, 346] on div at bounding box center [690, 355] width 188 height 18
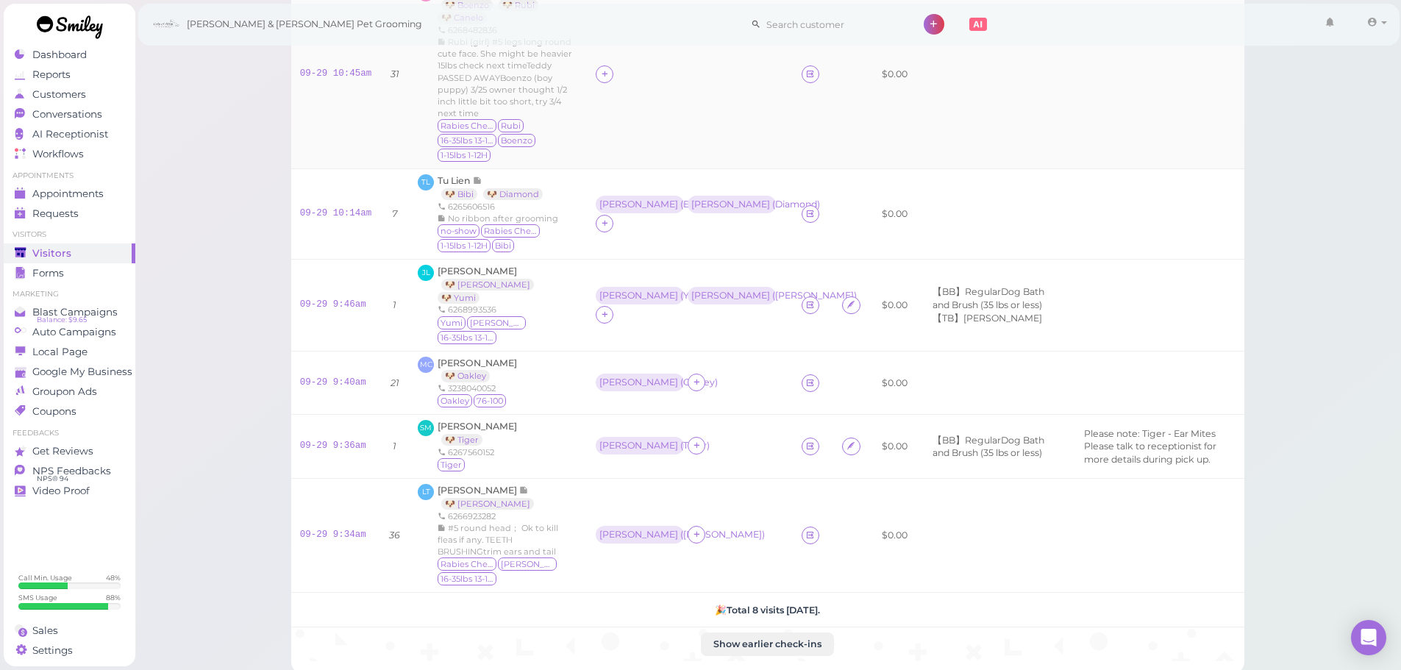
scroll to position [368, 0]
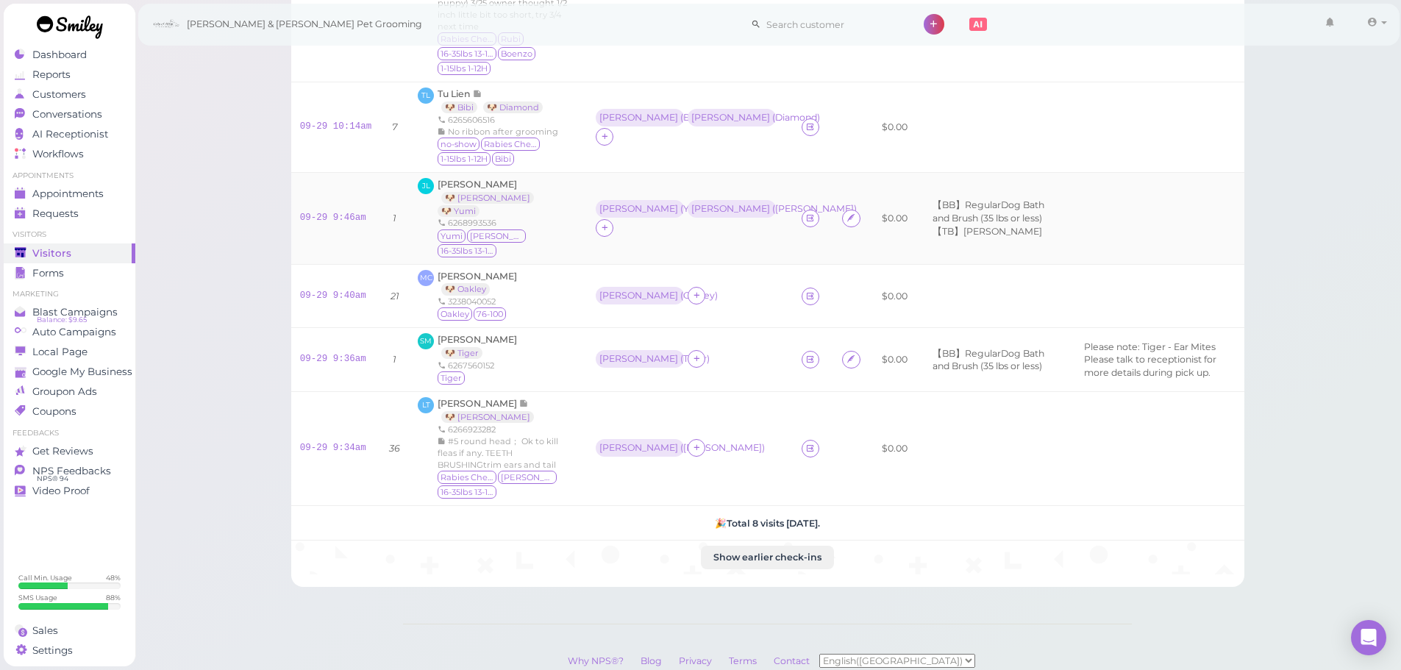
click at [345, 172] on td "09-29 9:46am" at bounding box center [336, 218] width 90 height 92
click at [339, 194] on td "09-29 9:46am" at bounding box center [336, 218] width 90 height 92
click at [338, 213] on link "09-29 9:46am" at bounding box center [333, 218] width 66 height 10
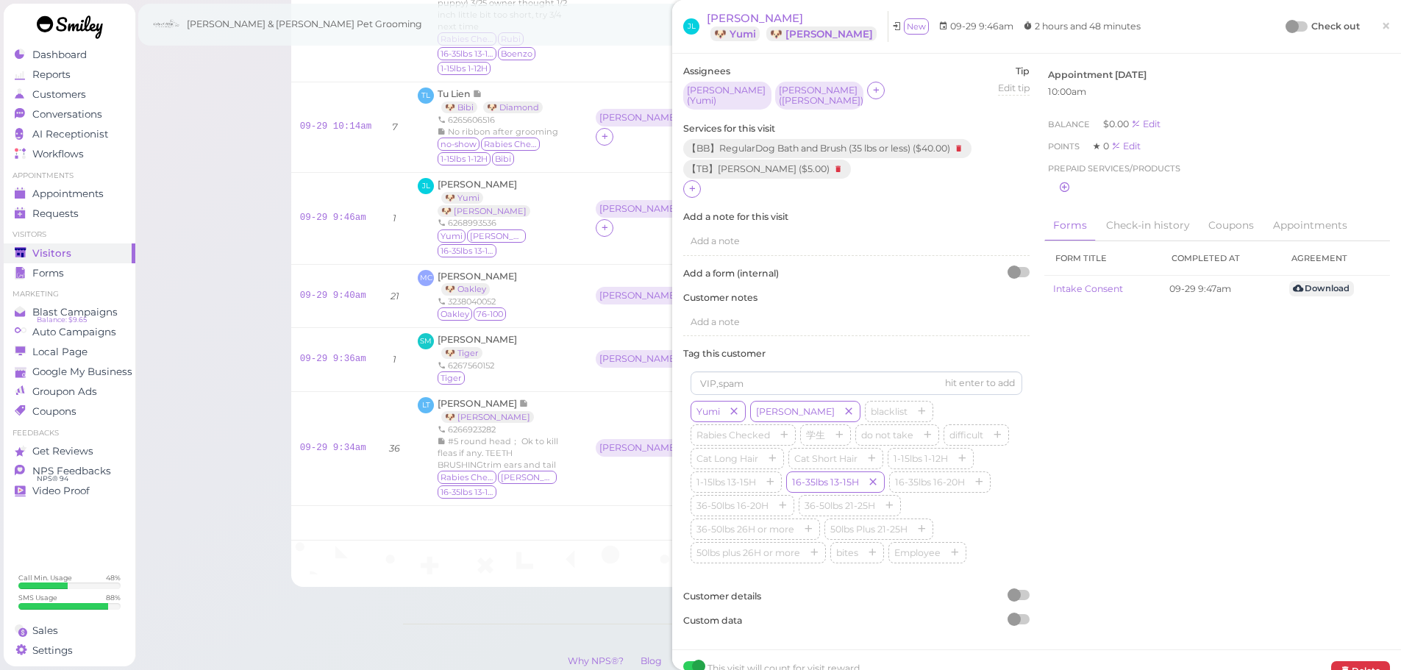
click at [1286, 25] on div at bounding box center [1292, 26] width 13 height 13
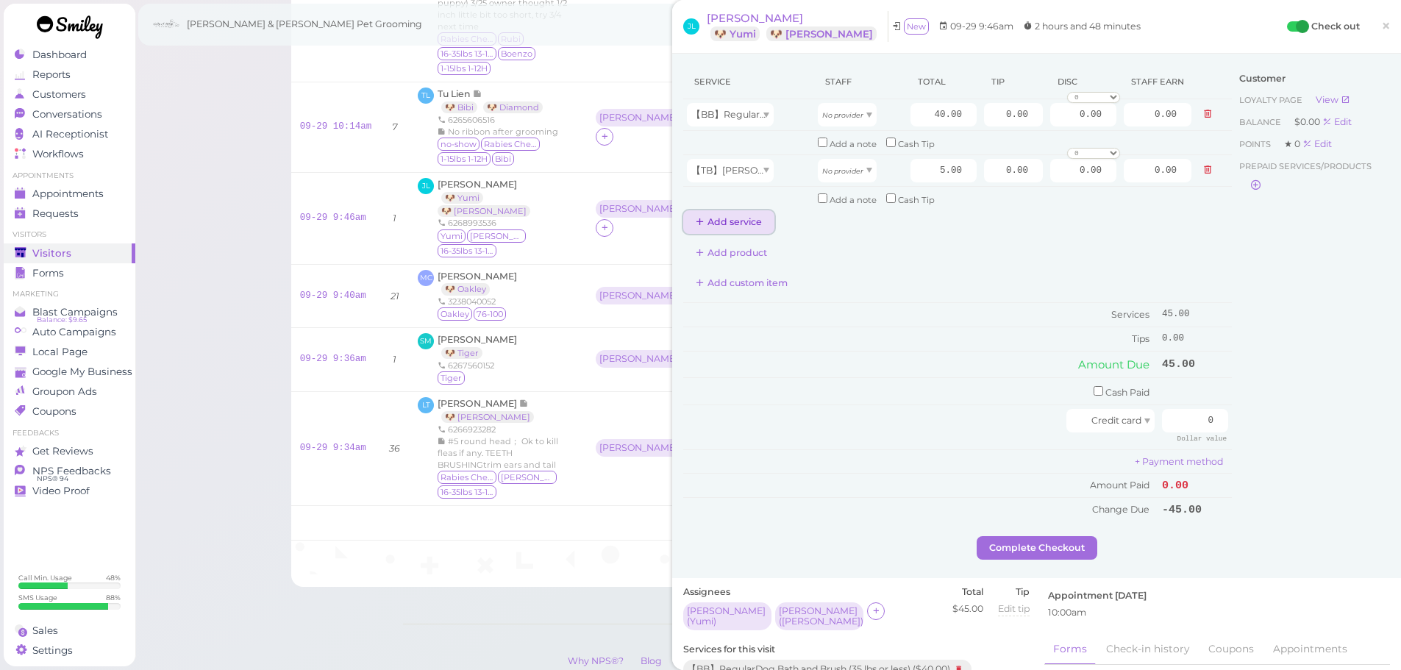
click at [749, 224] on button "Add service" at bounding box center [728, 222] width 91 height 24
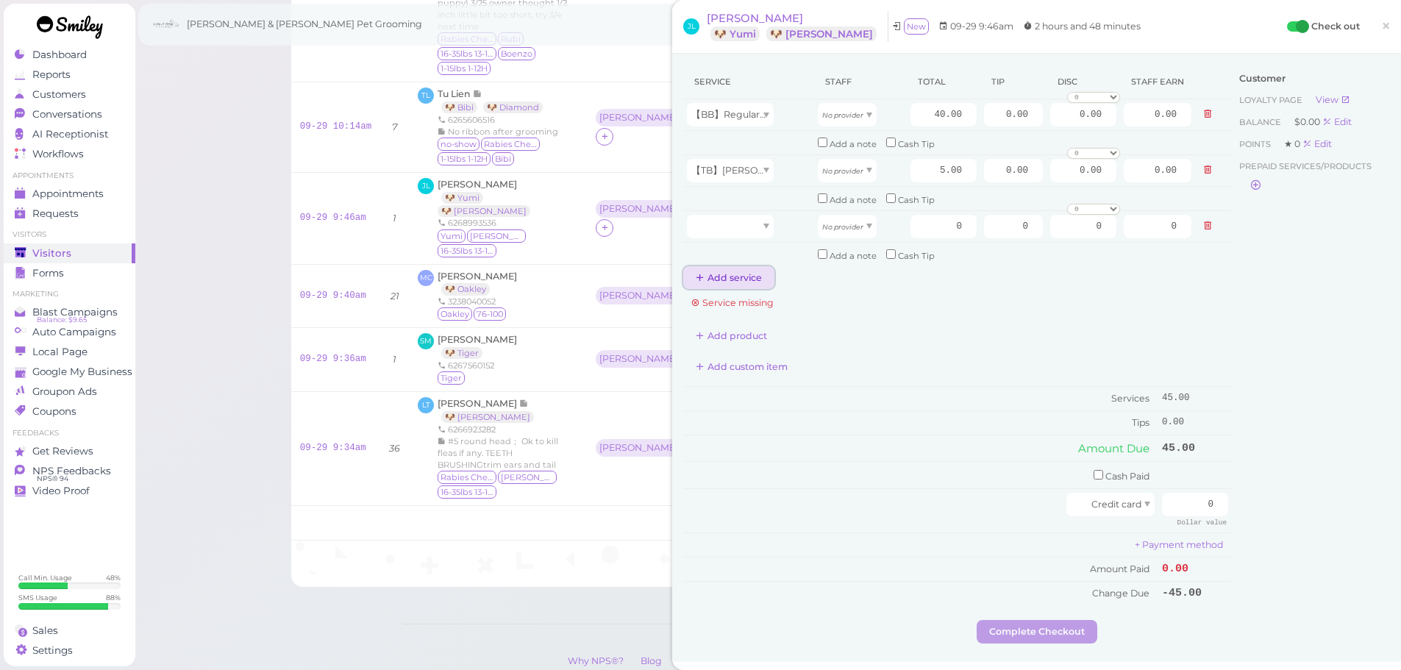
click at [736, 285] on button "Add service" at bounding box center [728, 278] width 91 height 24
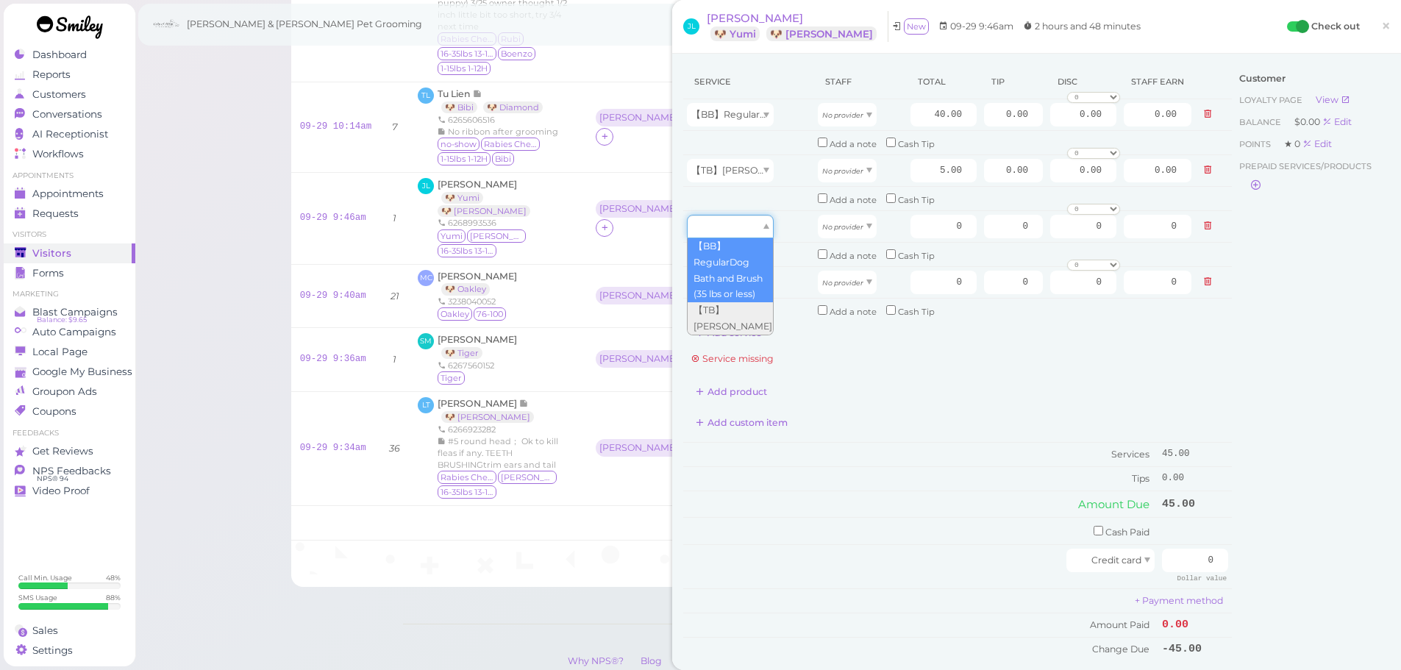
drag, startPoint x: 735, startPoint y: 226, endPoint x: 733, endPoint y: 283, distance: 57.4
type input "40.00"
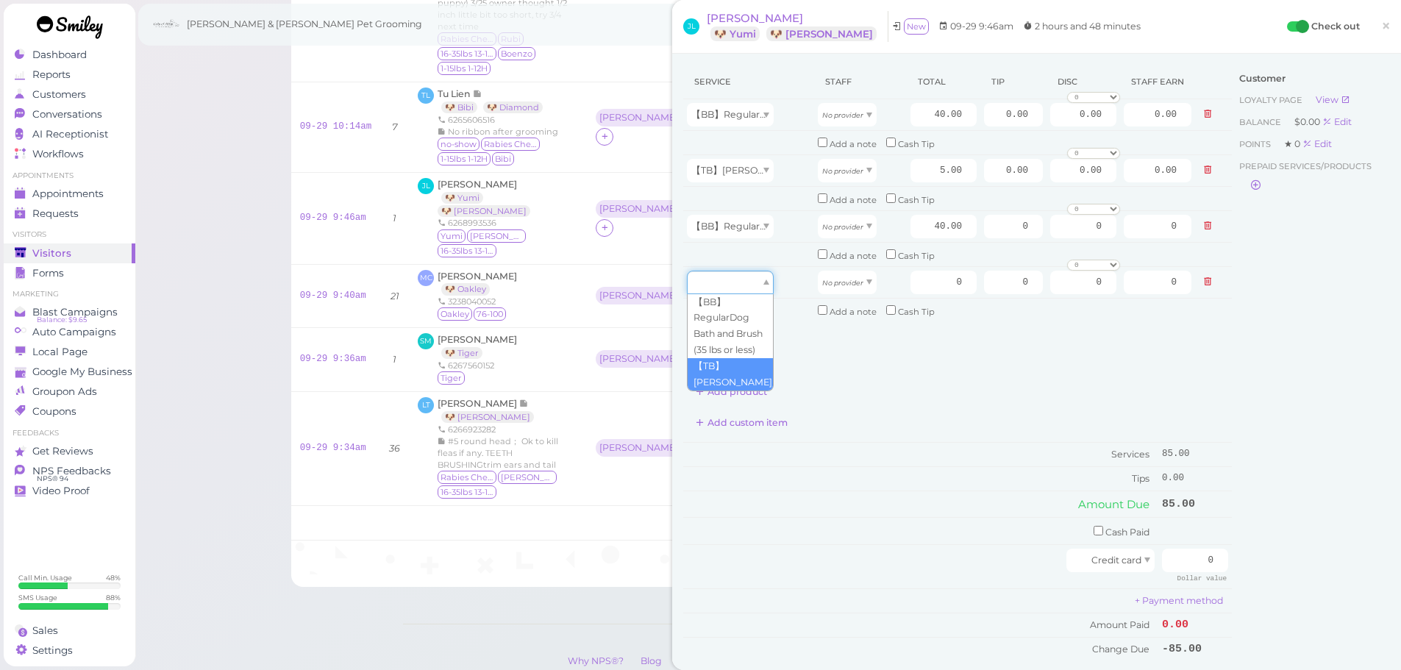
drag, startPoint x: 733, startPoint y: 286, endPoint x: 732, endPoint y: 373, distance: 86.8
type input "5.00"
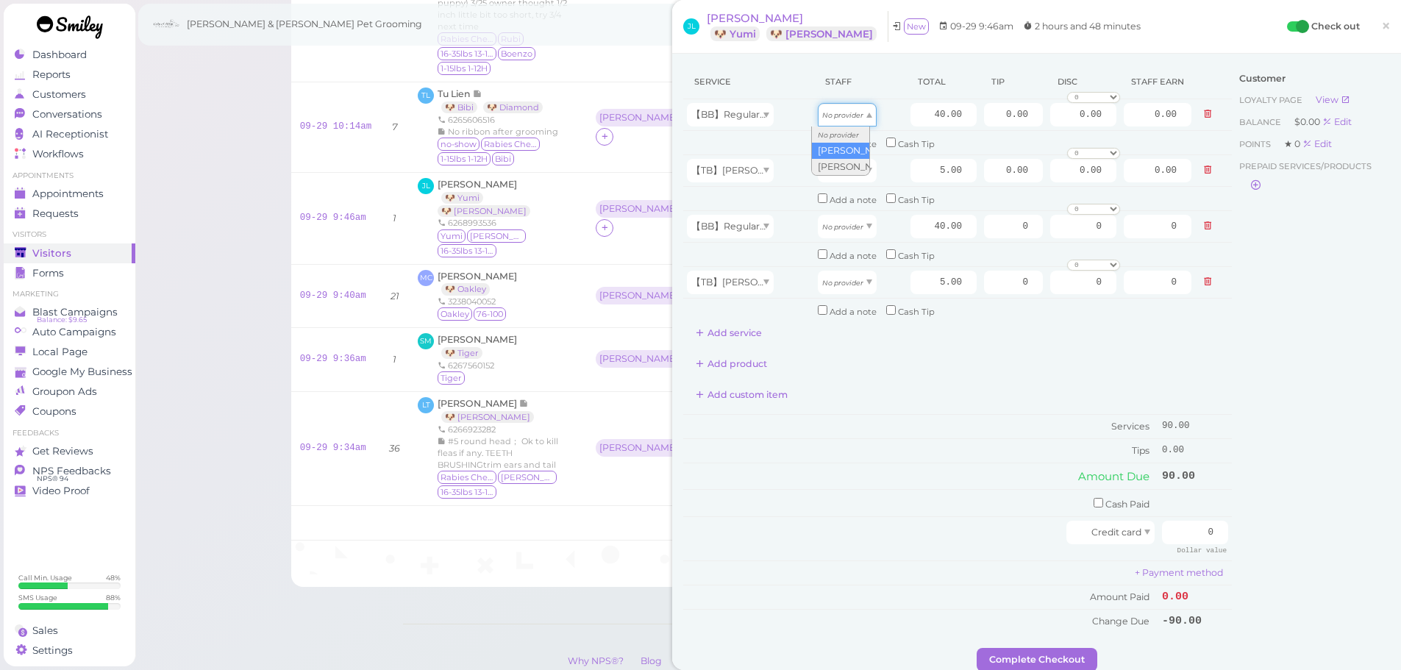
drag, startPoint x: 830, startPoint y: 123, endPoint x: 843, endPoint y: 152, distance: 32.3
type input "20.80"
drag, startPoint x: 843, startPoint y: 179, endPoint x: 844, endPoint y: 210, distance: 31.7
type input "2.60"
drag, startPoint x: 844, startPoint y: 235, endPoint x: 845, endPoint y: 276, distance: 40.5
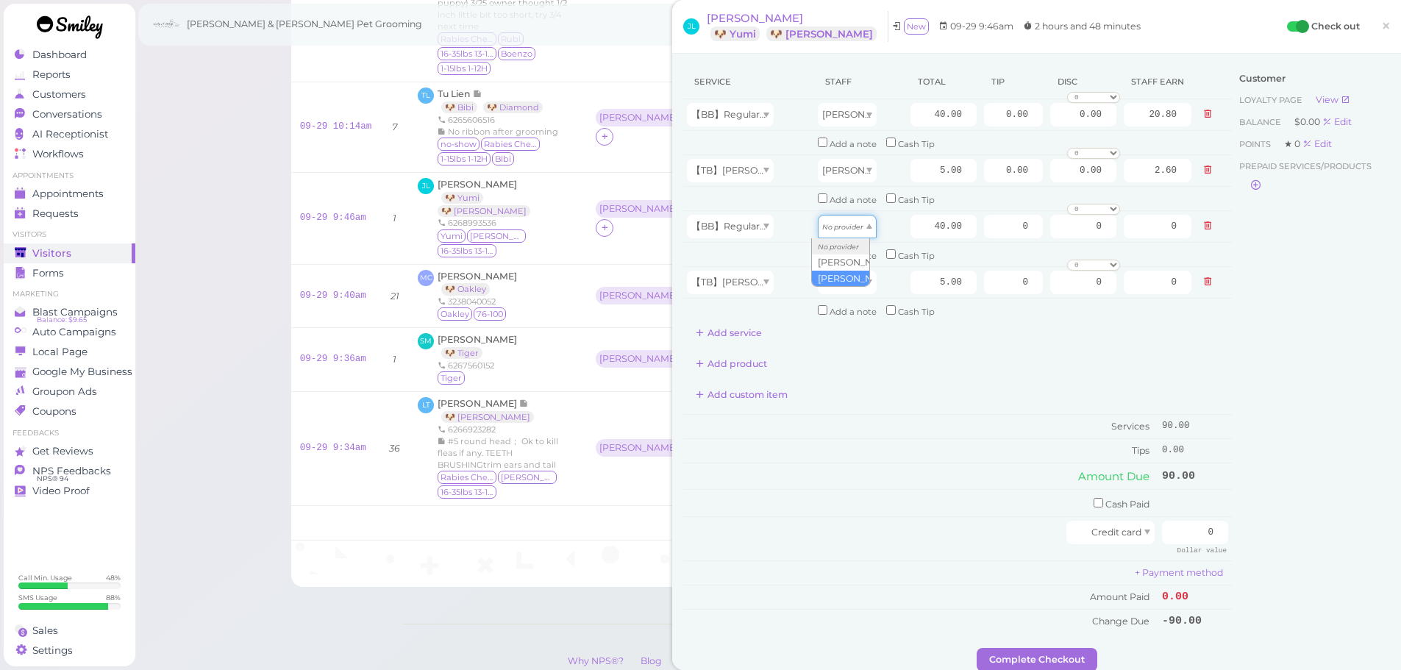
type input "17.20"
drag, startPoint x: 845, startPoint y: 276, endPoint x: 849, endPoint y: 330, distance: 54.5
type input "2.15"
click at [919, 114] on input "40.00" at bounding box center [944, 115] width 66 height 24
type input "55.00"
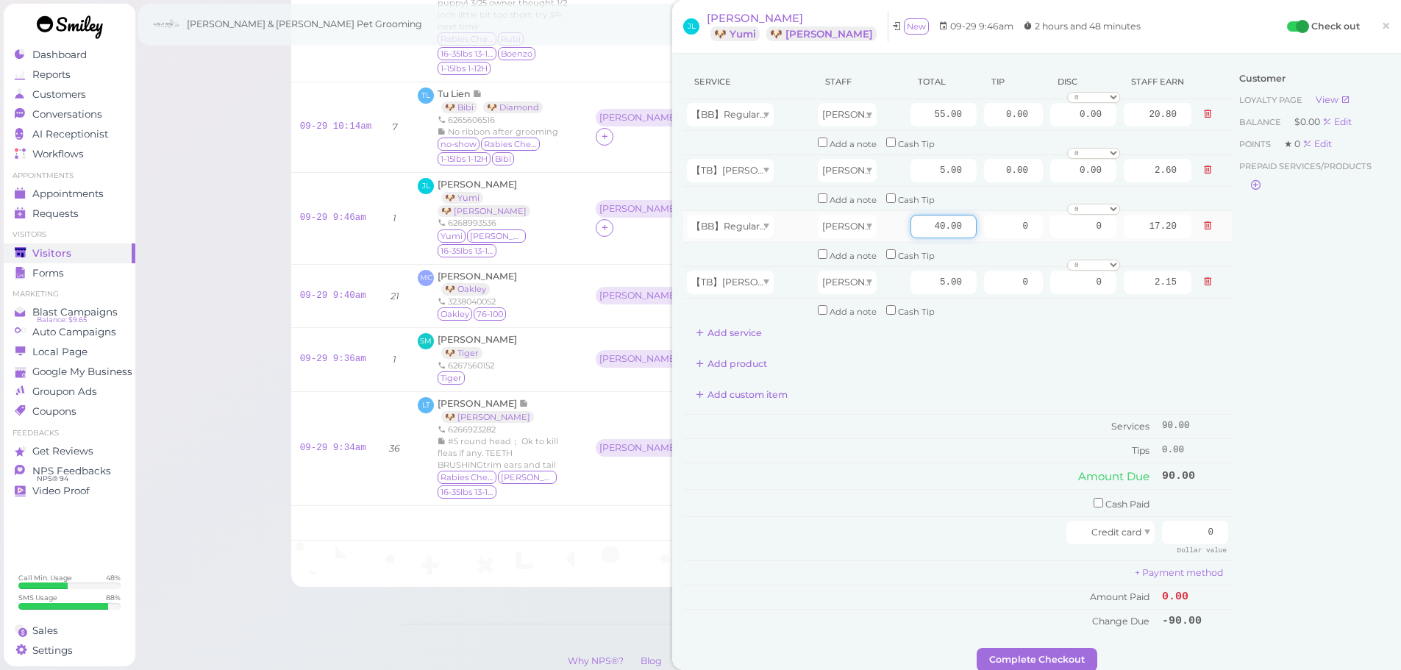
type input "28.60"
click at [911, 231] on input "40.00" at bounding box center [944, 227] width 66 height 24
type input "55.00"
type input "23.65"
click at [941, 405] on div "Add custom item" at bounding box center [957, 395] width 549 height 24
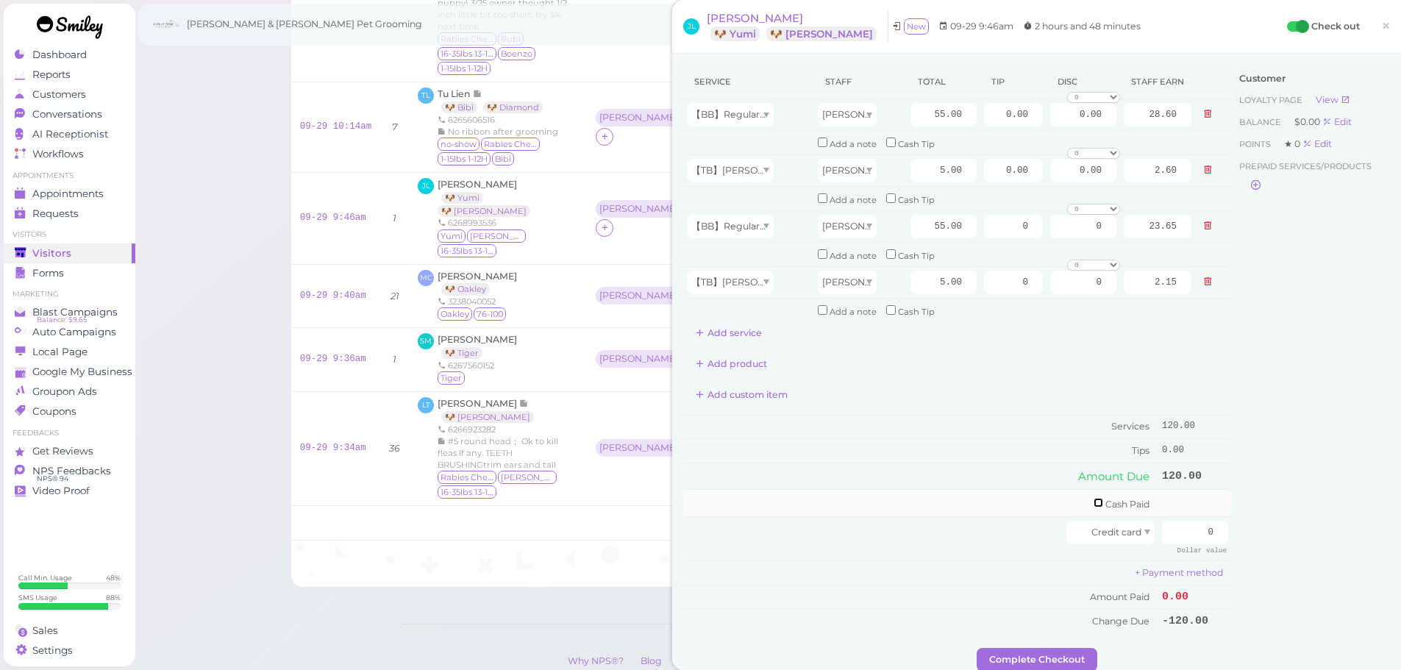
click at [1094, 504] on input "checkbox" at bounding box center [1099, 503] width 10 height 10
checkbox input "true"
click at [1164, 505] on input "0" at bounding box center [1195, 506] width 66 height 24
type input "140"
click at [1272, 508] on div "Customer Loyalty page View Balance $0.00 Edit Points ★ 0 Edit Prepaid services/…" at bounding box center [1311, 359] width 158 height 588
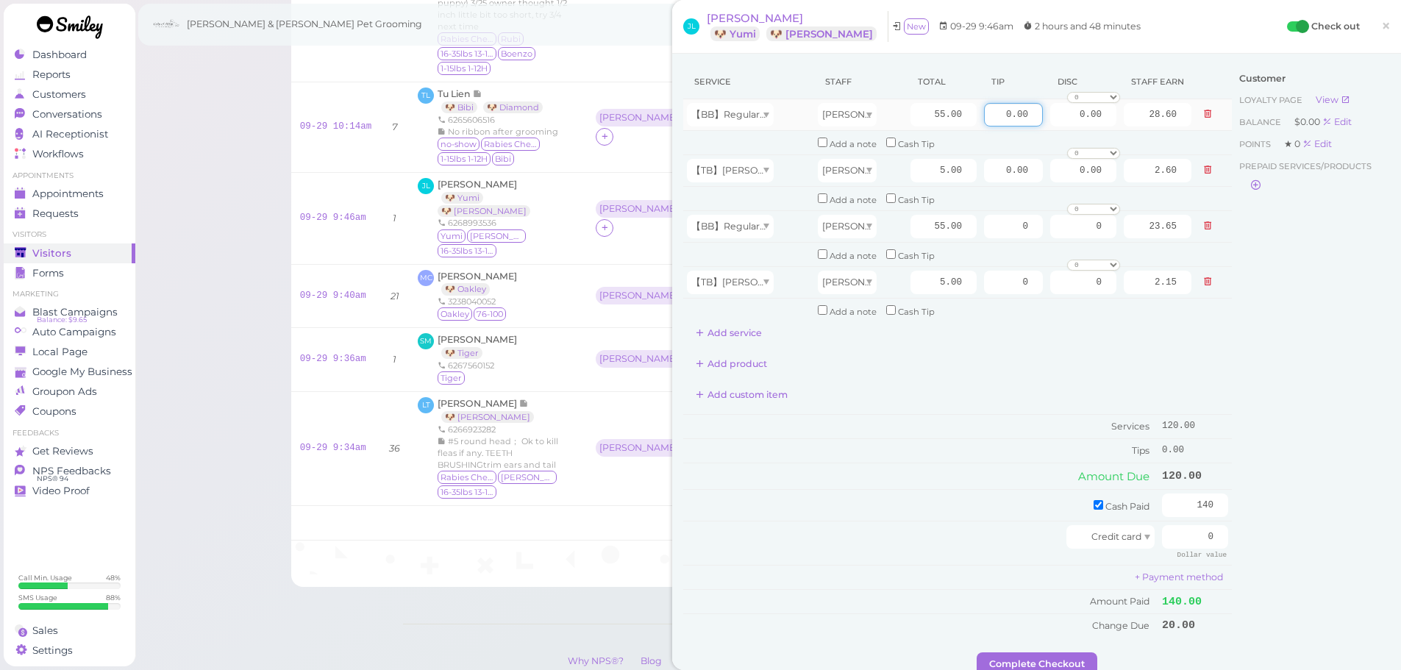
click at [984, 110] on input "0.00" at bounding box center [1013, 115] width 59 height 24
type input "10.00"
drag, startPoint x: 990, startPoint y: 219, endPoint x: 990, endPoint y: 363, distance: 143.4
click at [990, 221] on input "0" at bounding box center [1013, 227] width 59 height 24
type input "10"
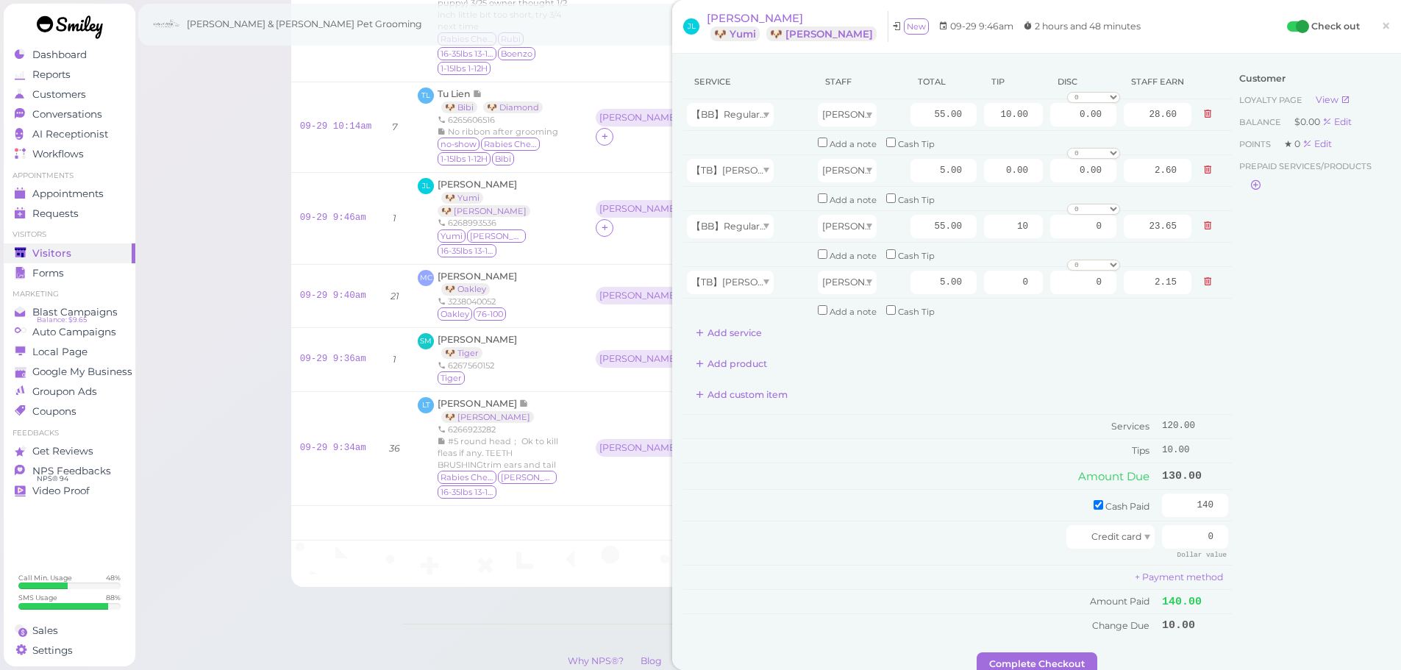
click at [987, 375] on div "Add product" at bounding box center [957, 364] width 549 height 24
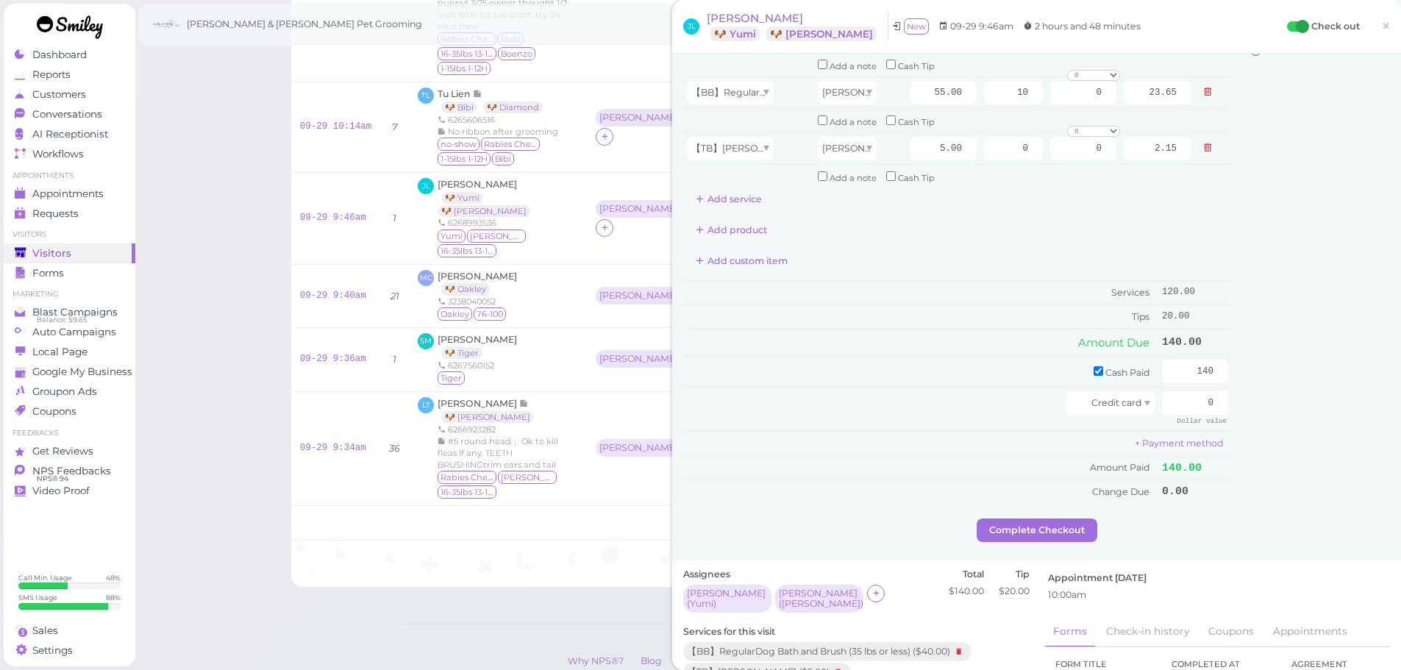
scroll to position [147, 0]
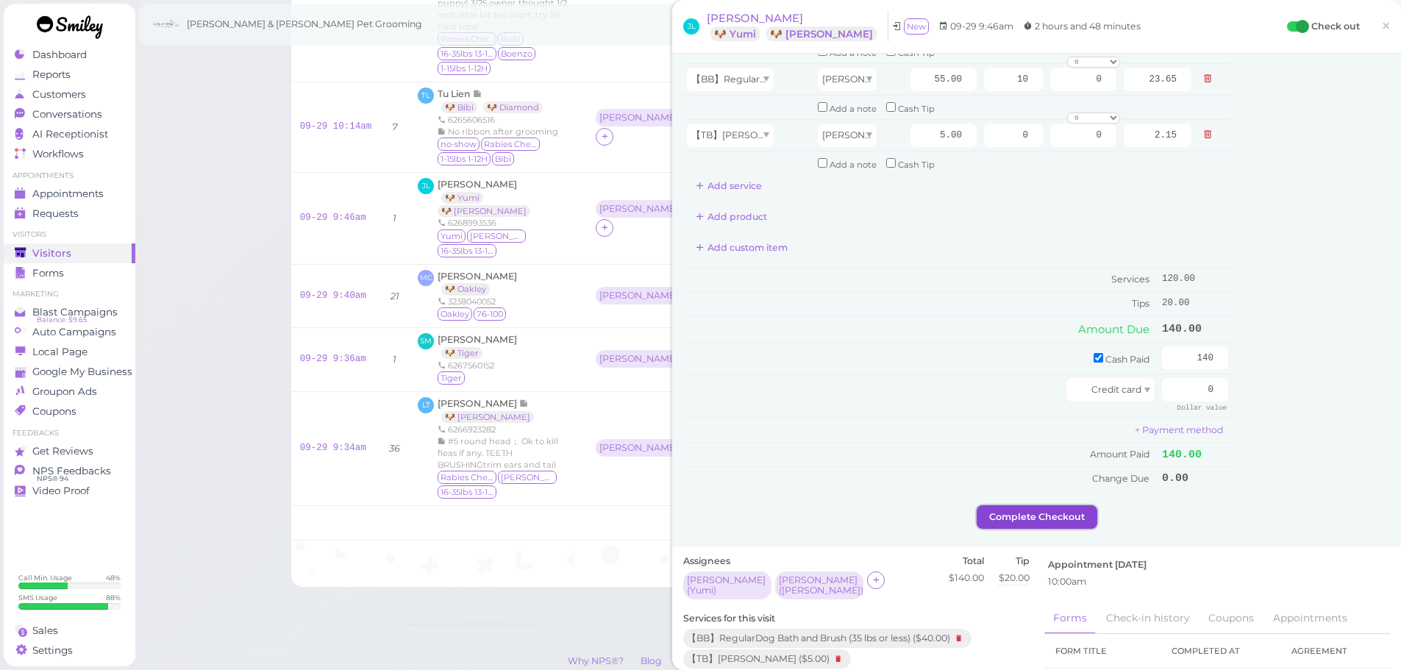
click at [1044, 519] on button "Complete Checkout" at bounding box center [1037, 517] width 121 height 24
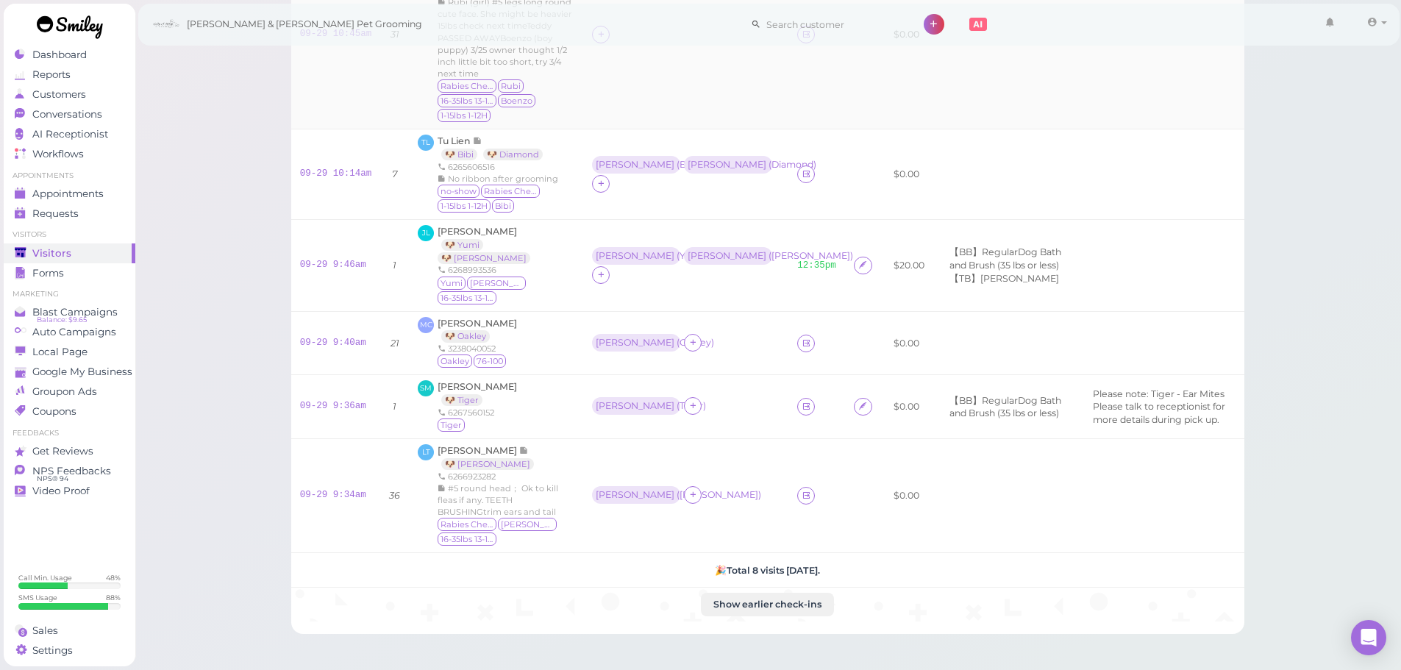
scroll to position [368, 0]
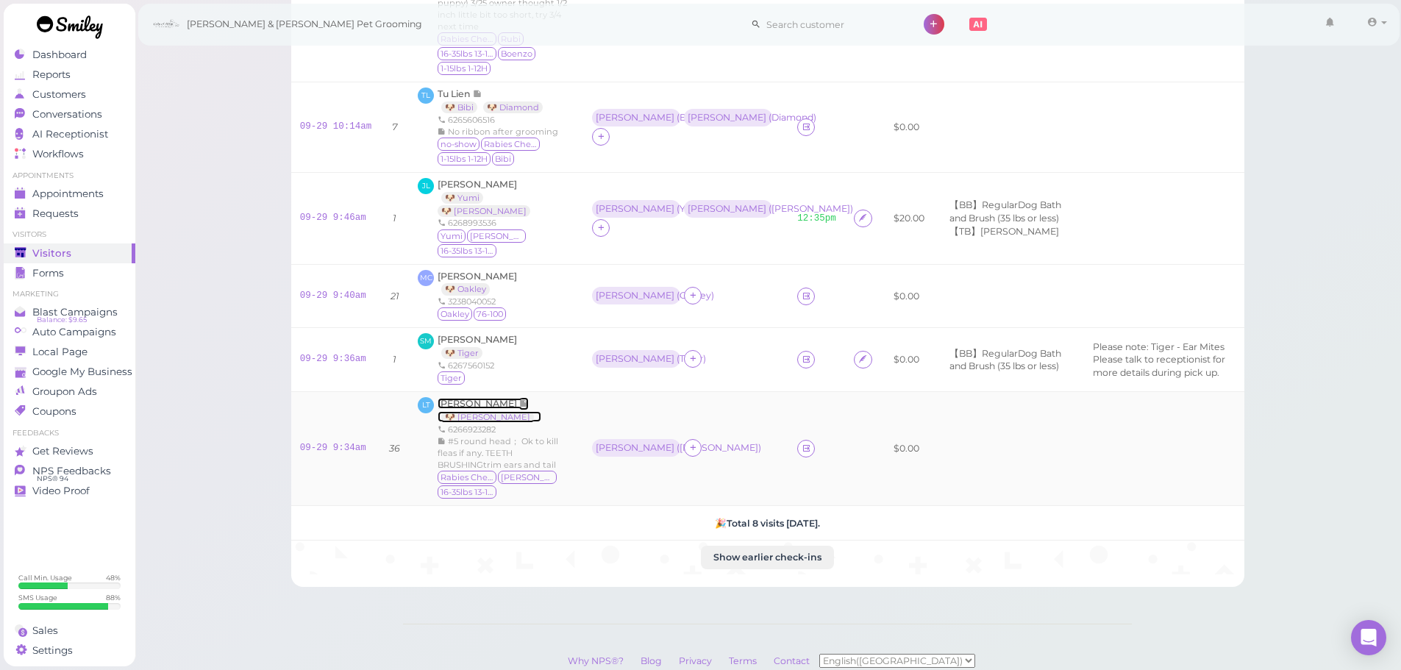
click at [460, 398] on span "[PERSON_NAME]" at bounding box center [479, 403] width 82 height 11
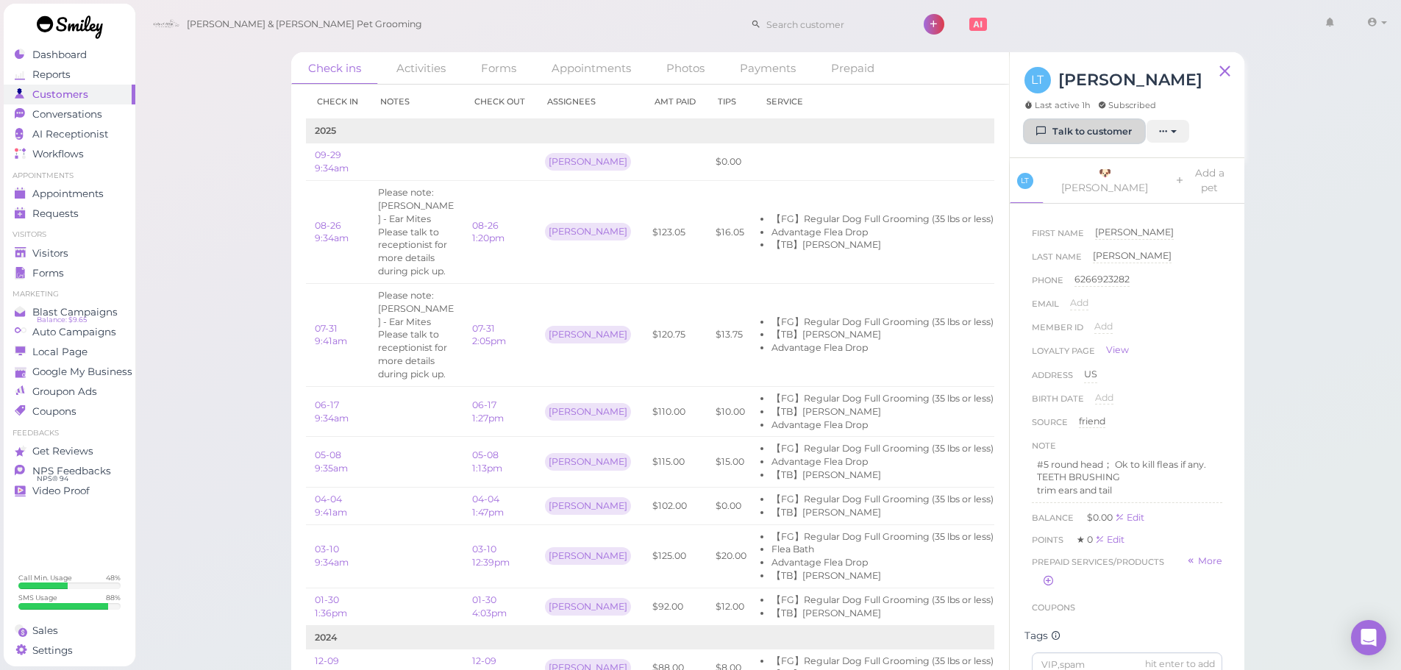
click at [1092, 129] on link "Talk to customer" at bounding box center [1085, 132] width 120 height 24
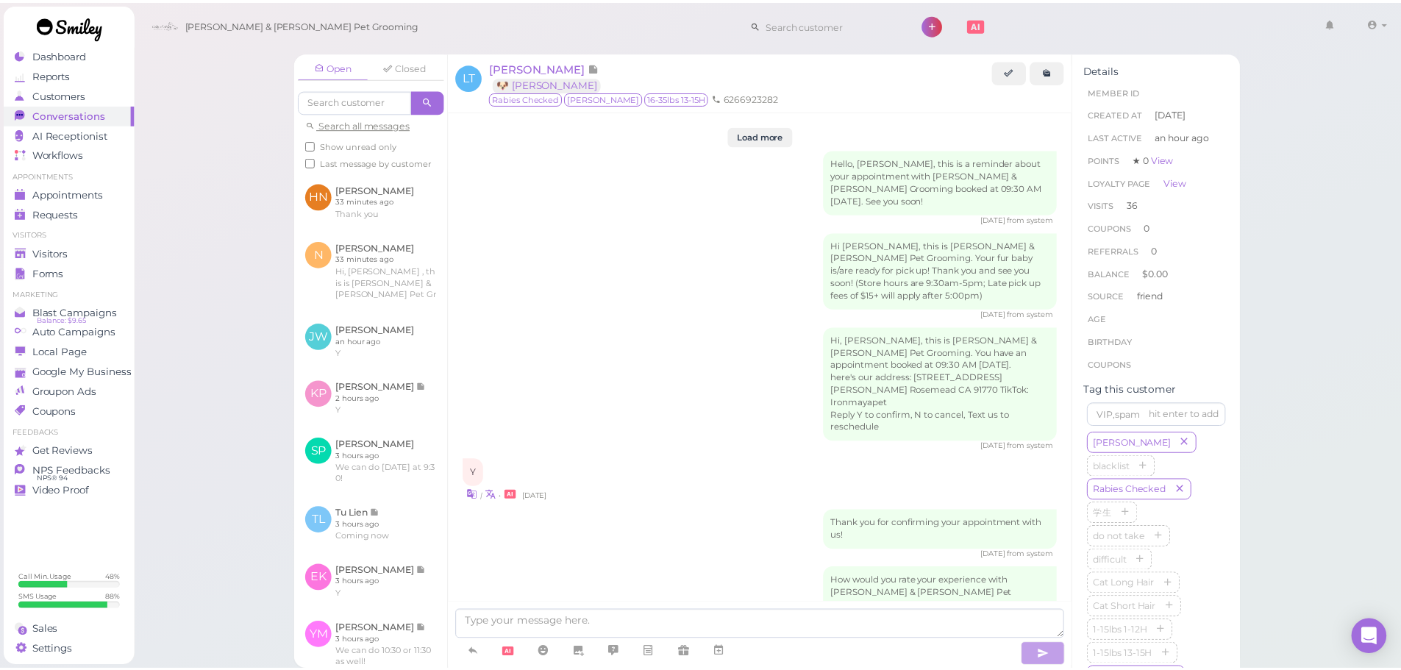
scroll to position [2719, 0]
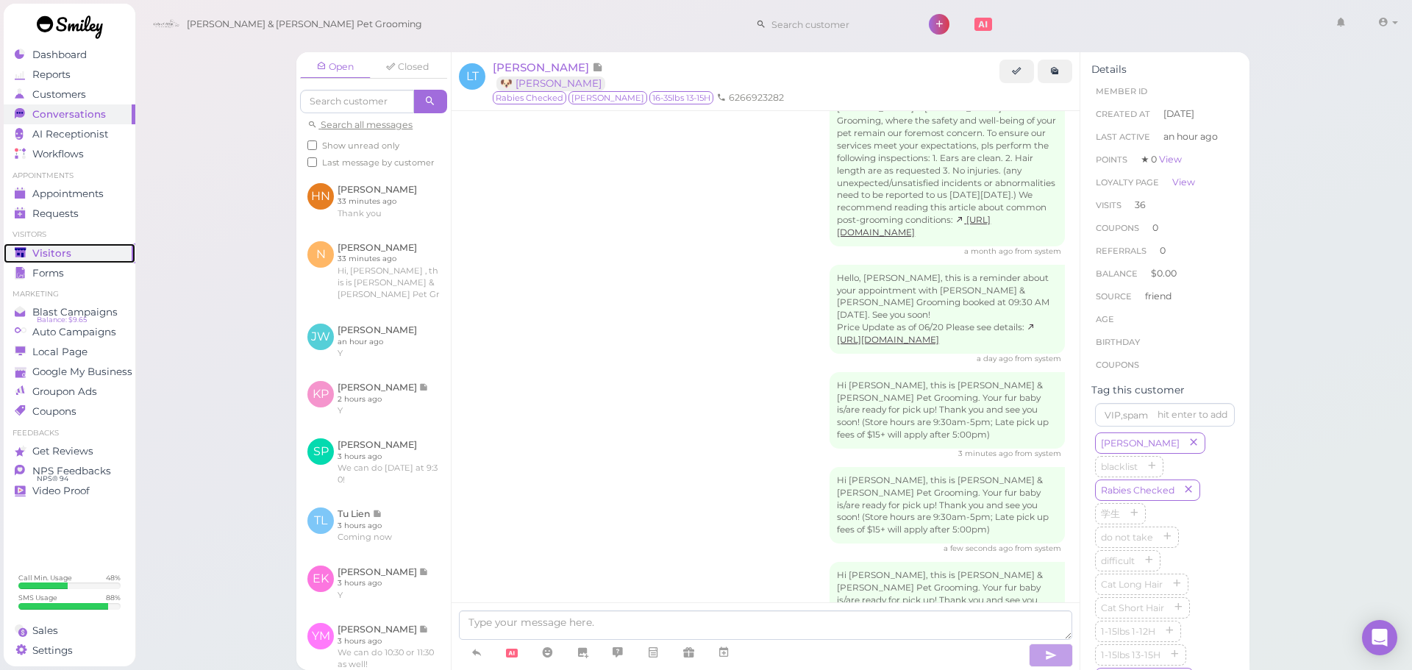
click at [46, 258] on span "Visitors" at bounding box center [51, 253] width 39 height 13
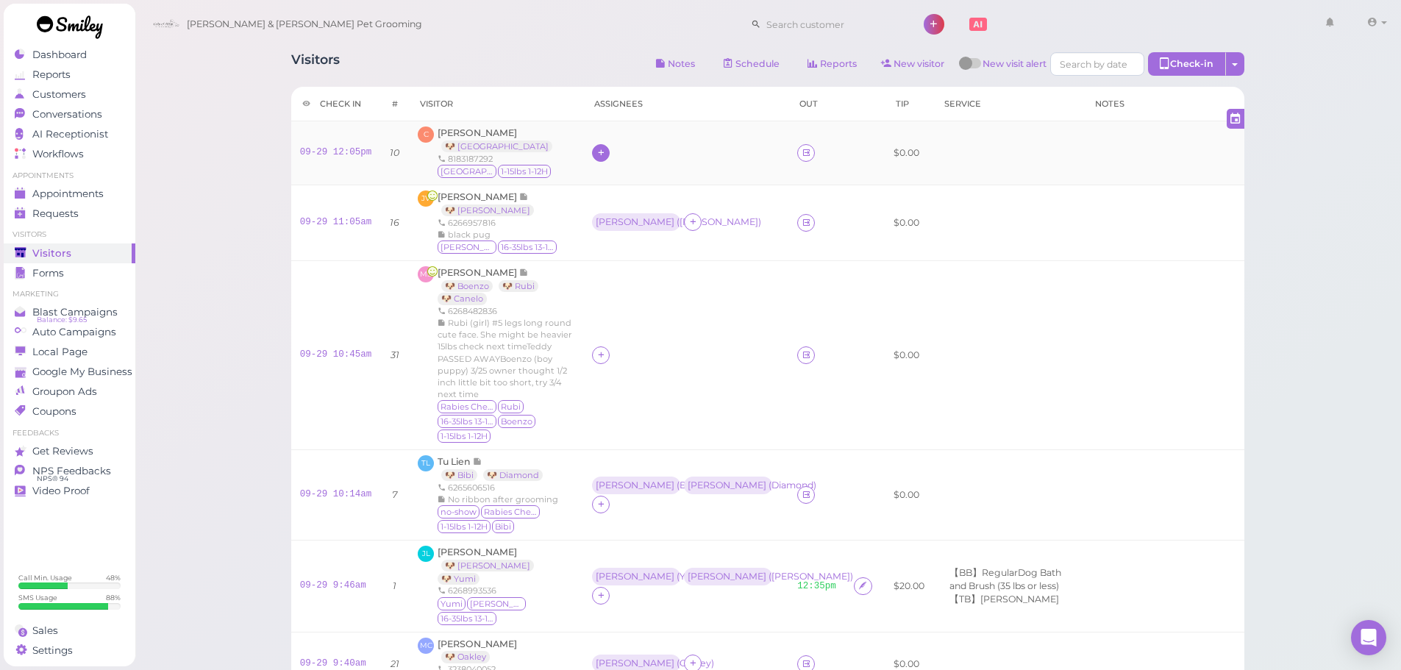
click at [606, 157] on icon at bounding box center [601, 152] width 10 height 11
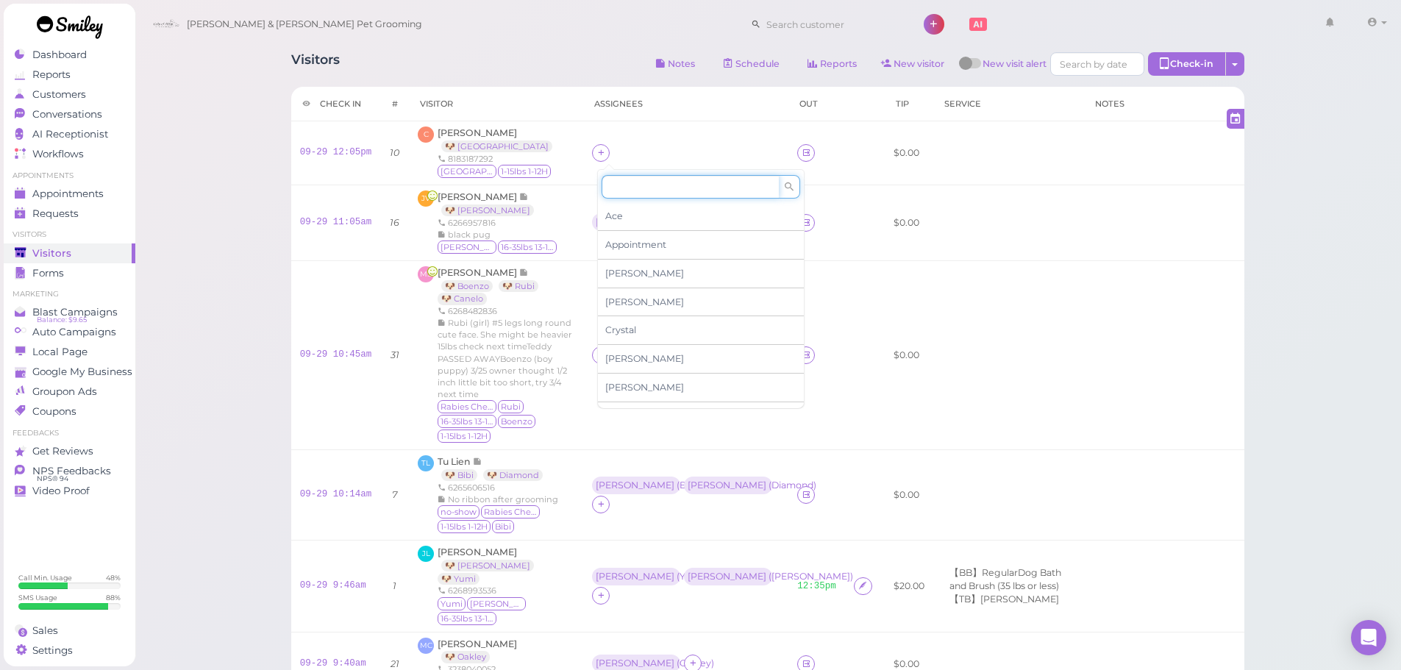
click at [628, 197] on input at bounding box center [690, 187] width 177 height 24
type input "re"
click at [627, 217] on span "[PERSON_NAME]" at bounding box center [644, 215] width 79 height 11
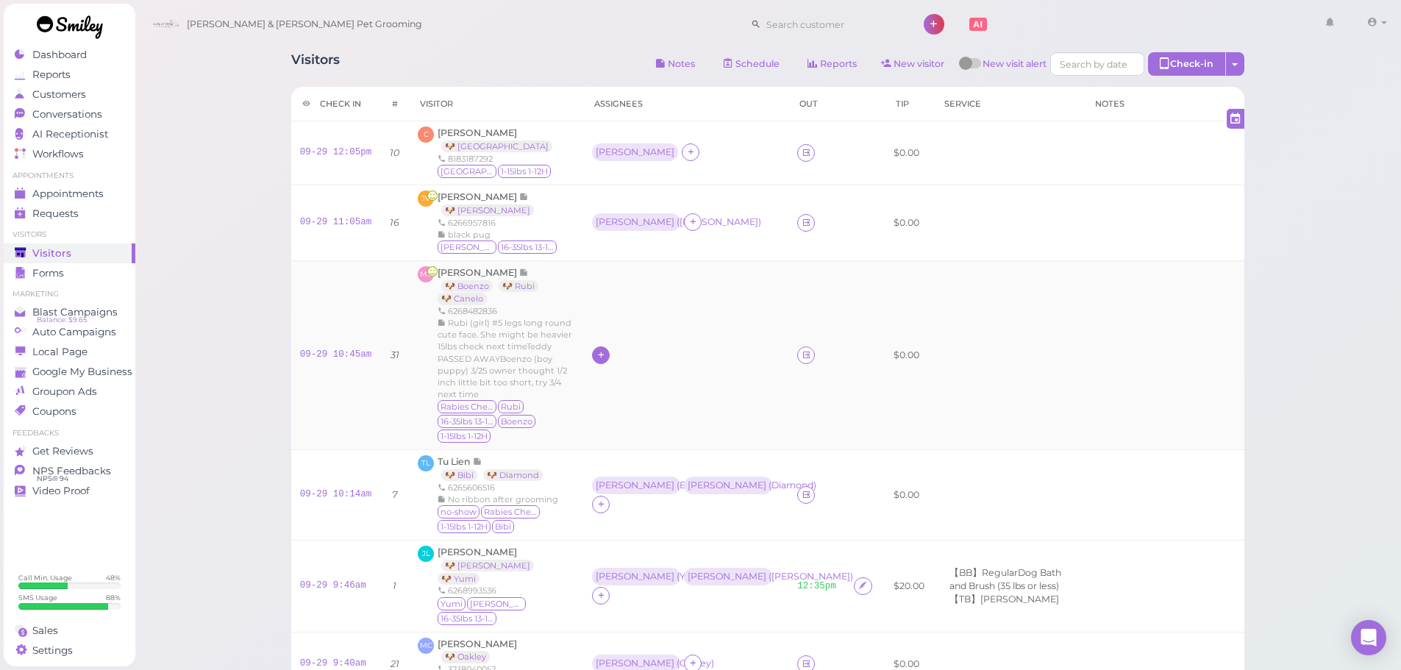
click at [606, 349] on icon at bounding box center [601, 354] width 10 height 11
click at [629, 380] on input at bounding box center [690, 376] width 177 height 24
type input "re"
click at [624, 409] on span "[PERSON_NAME]" at bounding box center [644, 404] width 79 height 11
click at [611, 332] on td at bounding box center [685, 354] width 205 height 189
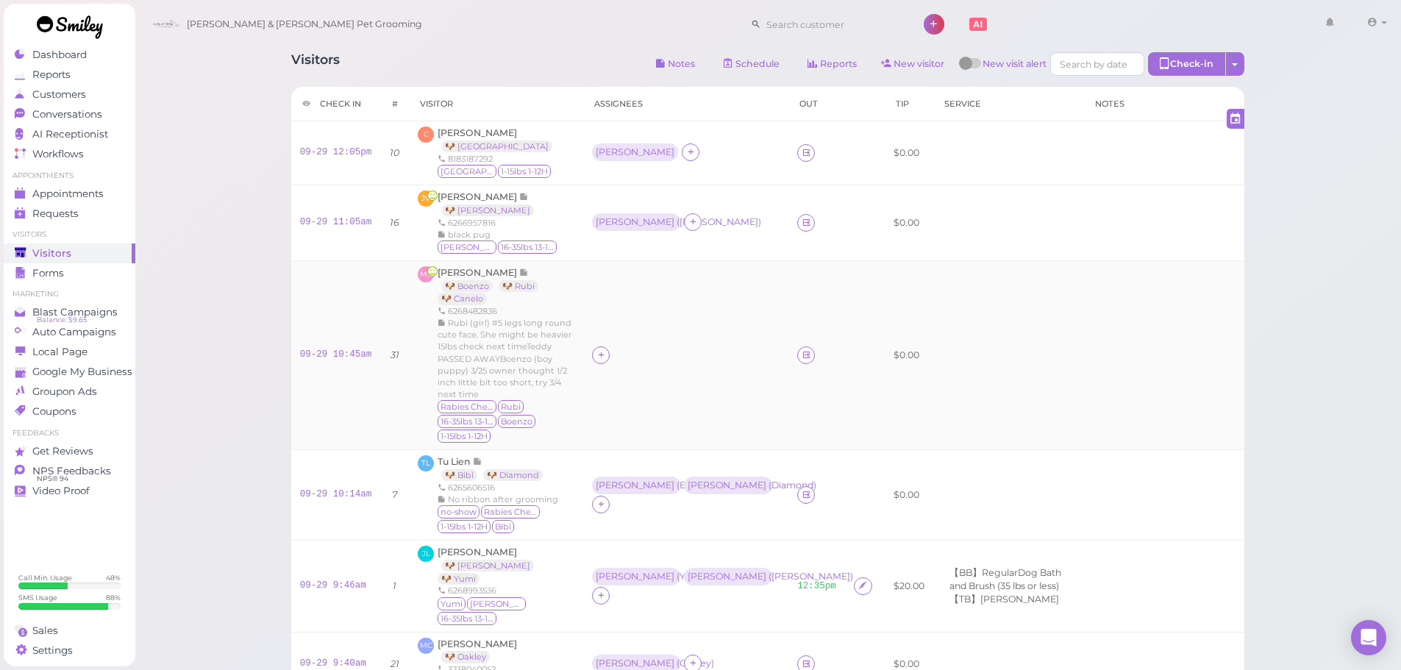
click at [618, 346] on div at bounding box center [686, 355] width 188 height 18
click at [605, 349] on icon at bounding box center [601, 354] width 10 height 11
click at [660, 365] on input at bounding box center [690, 376] width 177 height 24
type input "[PERSON_NAME]"
click at [630, 406] on div "[PERSON_NAME]" at bounding box center [701, 405] width 206 height 28
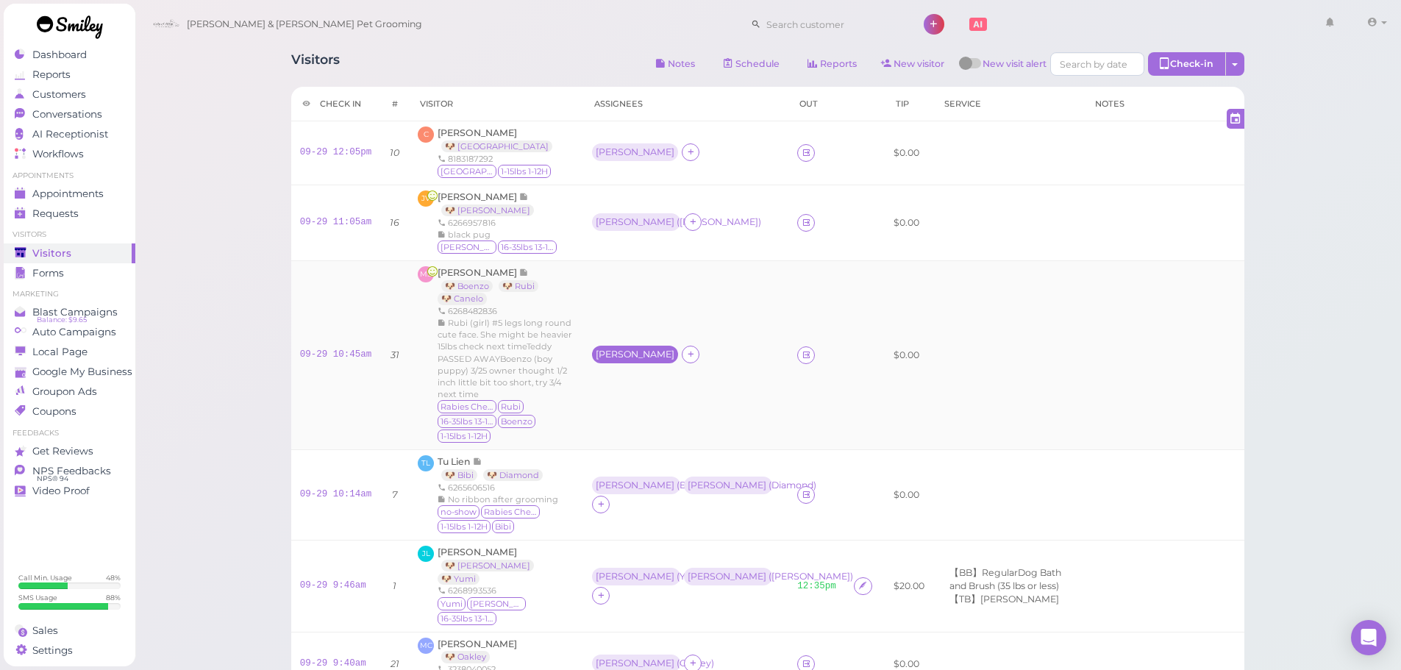
click at [608, 349] on div "[PERSON_NAME]" at bounding box center [635, 354] width 79 height 10
click at [629, 408] on span "Select pets" at bounding box center [633, 406] width 51 height 16
click at [664, 293] on td "[PERSON_NAME] Asa" at bounding box center [685, 354] width 205 height 189
drag, startPoint x: 666, startPoint y: 324, endPoint x: 657, endPoint y: 348, distance: 25.8
click at [660, 344] on td "[PERSON_NAME] Asa" at bounding box center [685, 354] width 205 height 189
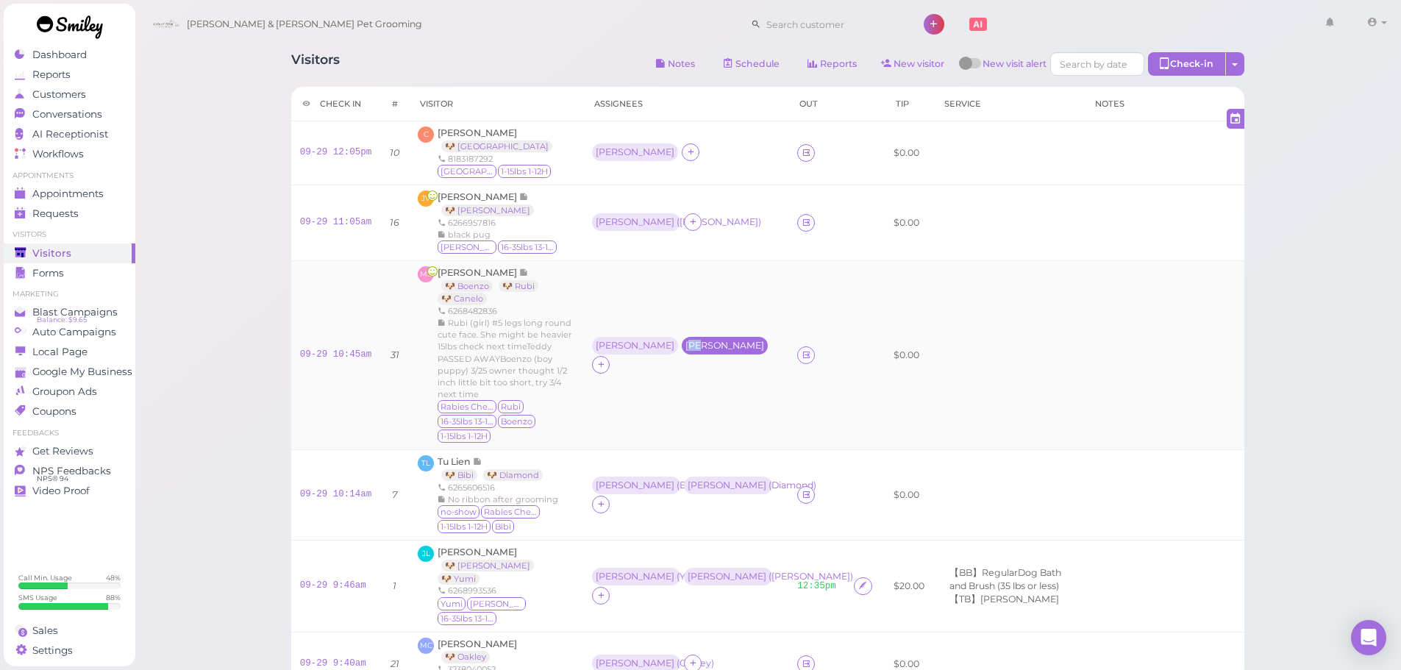
click at [682, 348] on div "[PERSON_NAME]" at bounding box center [725, 346] width 86 height 18
click at [683, 403] on ul "Select pets" at bounding box center [669, 406] width 135 height 16
click at [641, 272] on td "[PERSON_NAME] ( Rubi ) Asa ( Boenzo )" at bounding box center [685, 354] width 205 height 189
click at [613, 143] on div "[PERSON_NAME]" at bounding box center [635, 152] width 86 height 18
click at [621, 224] on span "Select pets" at bounding box center [633, 217] width 51 height 16
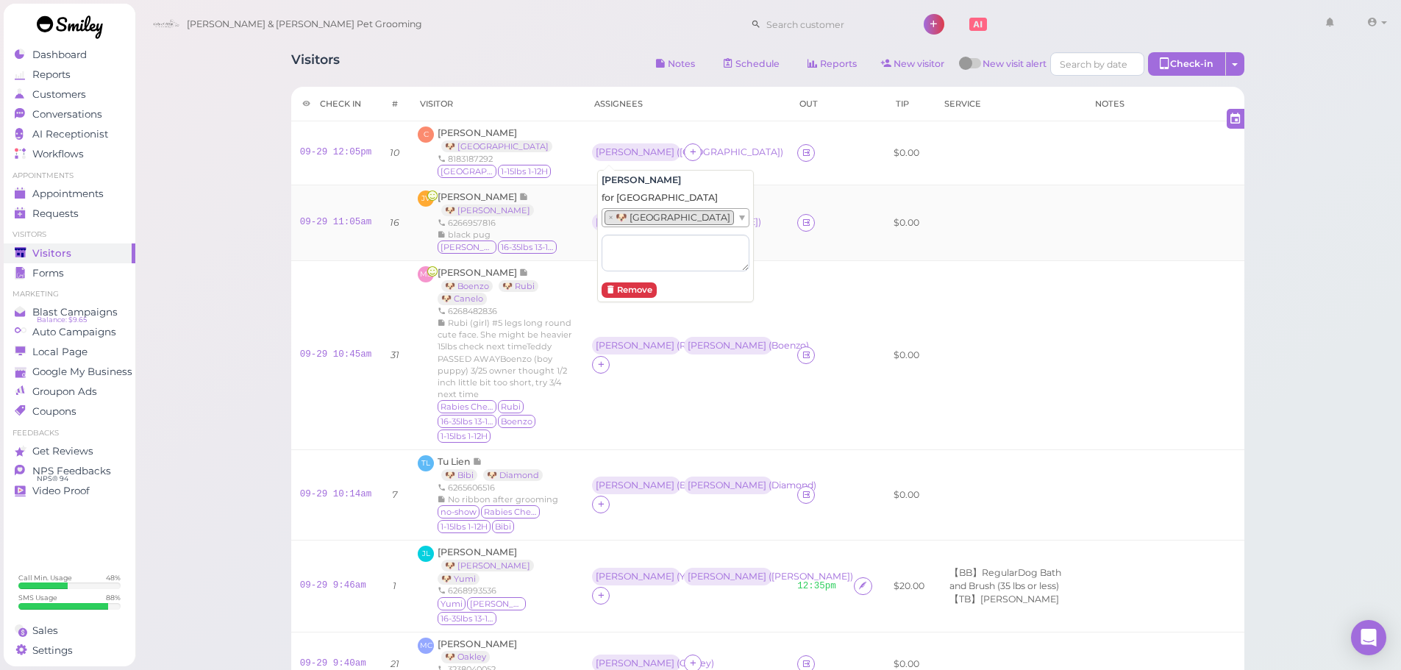
click at [567, 230] on div "JV [PERSON_NAME] 🐶 [PERSON_NAME] 6266957816 black pug [PERSON_NAME] 16-35lbs 13…" at bounding box center [496, 222] width 157 height 65
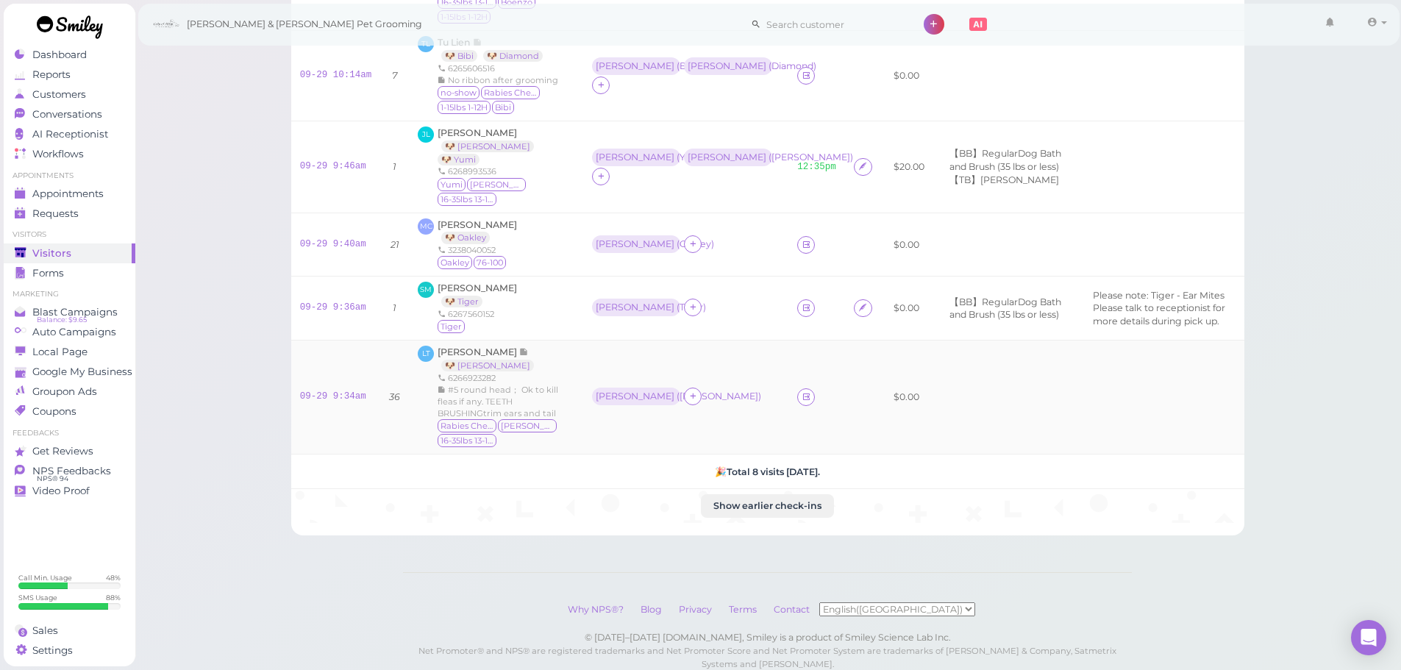
scroll to position [272, 0]
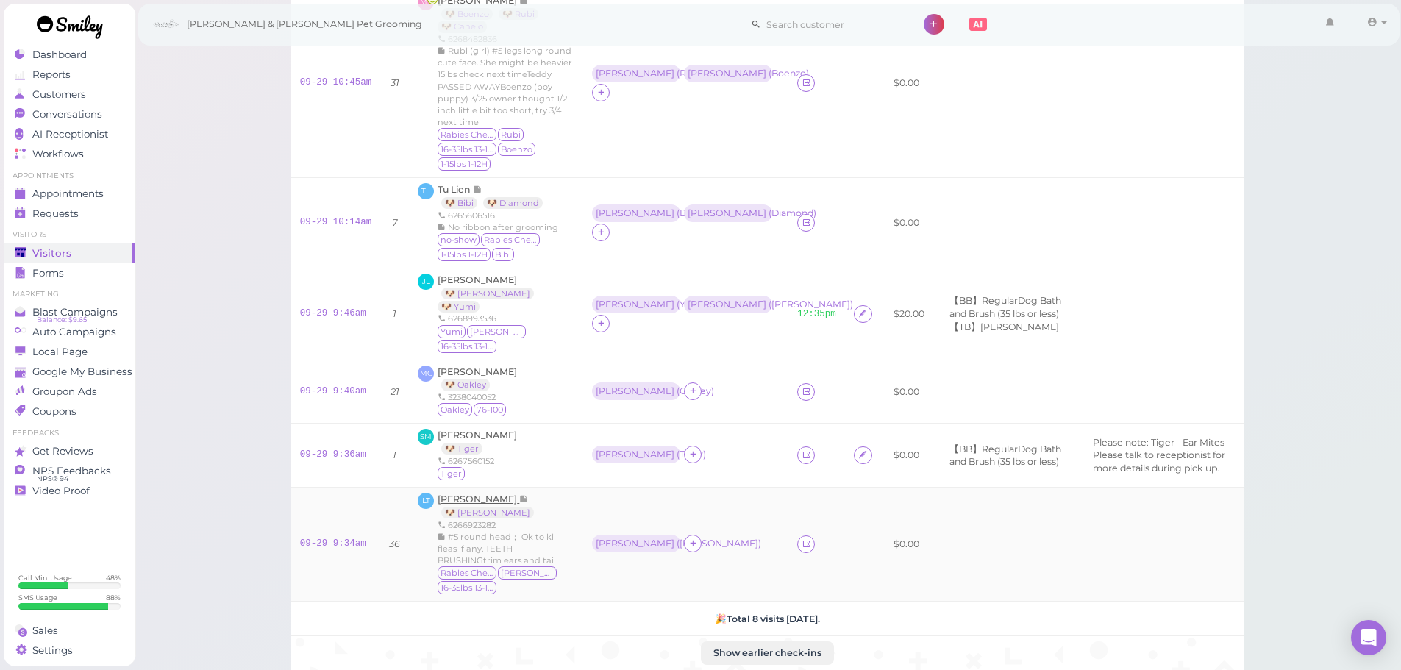
drag, startPoint x: 466, startPoint y: 433, endPoint x: 466, endPoint y: 441, distance: 7.4
click at [466, 488] on td "LT [PERSON_NAME] 🐶 [PERSON_NAME] 6266923282 #5 round head； Ok to kill fleas if …" at bounding box center [496, 545] width 174 height 114
click at [466, 494] on span "[PERSON_NAME]" at bounding box center [479, 499] width 82 height 11
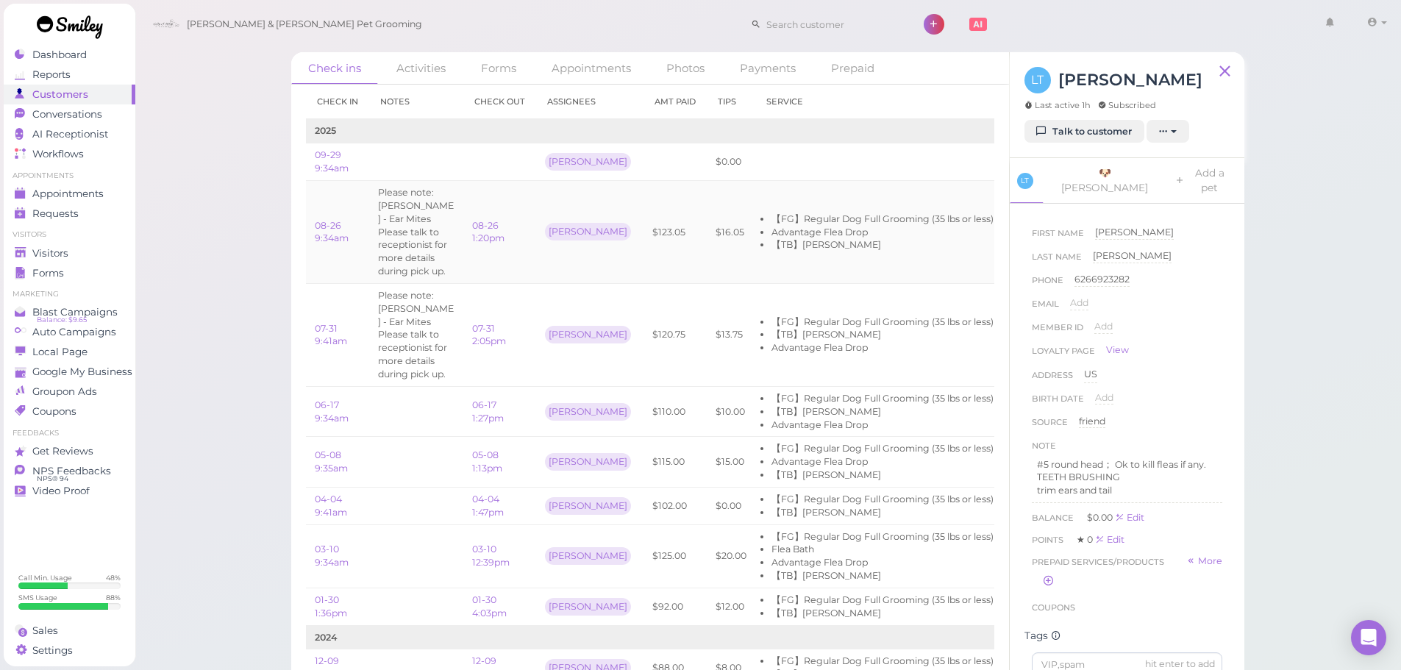
click at [644, 255] on td "$123.05" at bounding box center [675, 232] width 63 height 103
click at [485, 228] on link "08-26 1:20pm" at bounding box center [488, 232] width 32 height 24
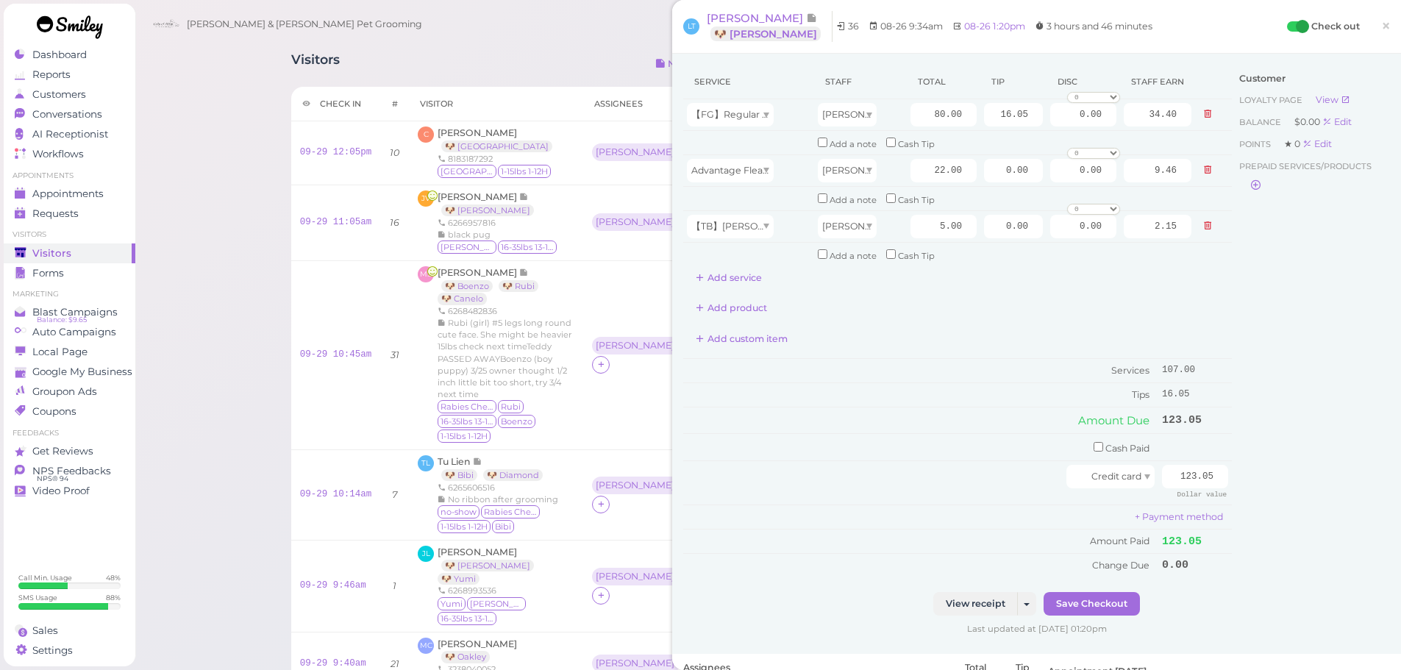
click at [1272, 329] on div "Customer Loyalty page View Balance $0.00 Edit Points ★ 0 Edit Prepaid services/…" at bounding box center [1311, 328] width 158 height 527
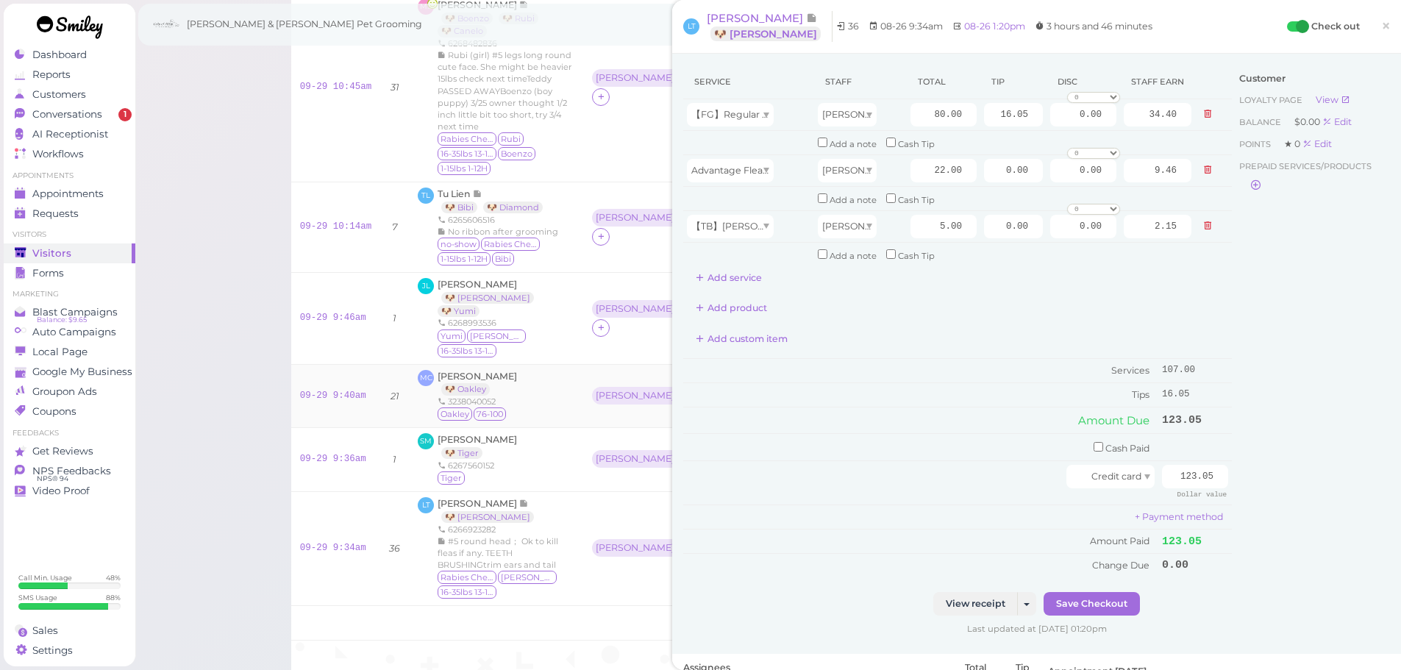
scroll to position [294, 0]
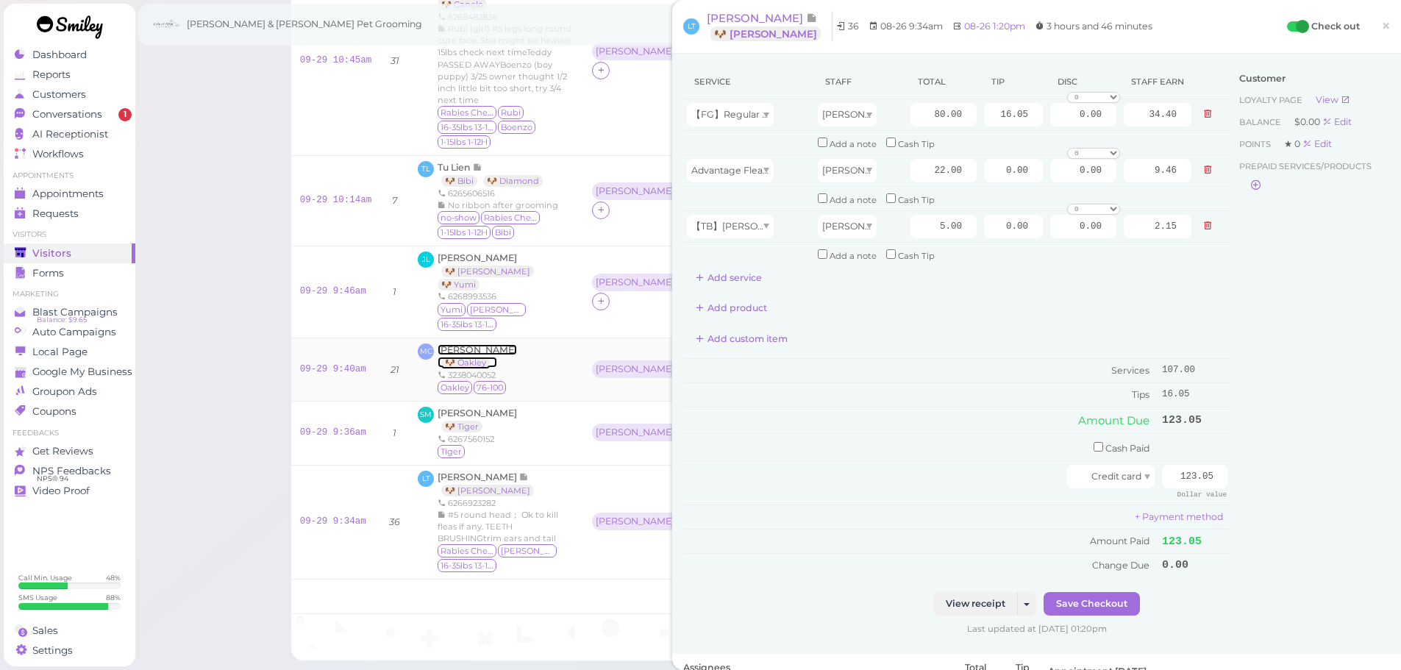
click at [474, 344] on span "[PERSON_NAME]" at bounding box center [477, 349] width 79 height 11
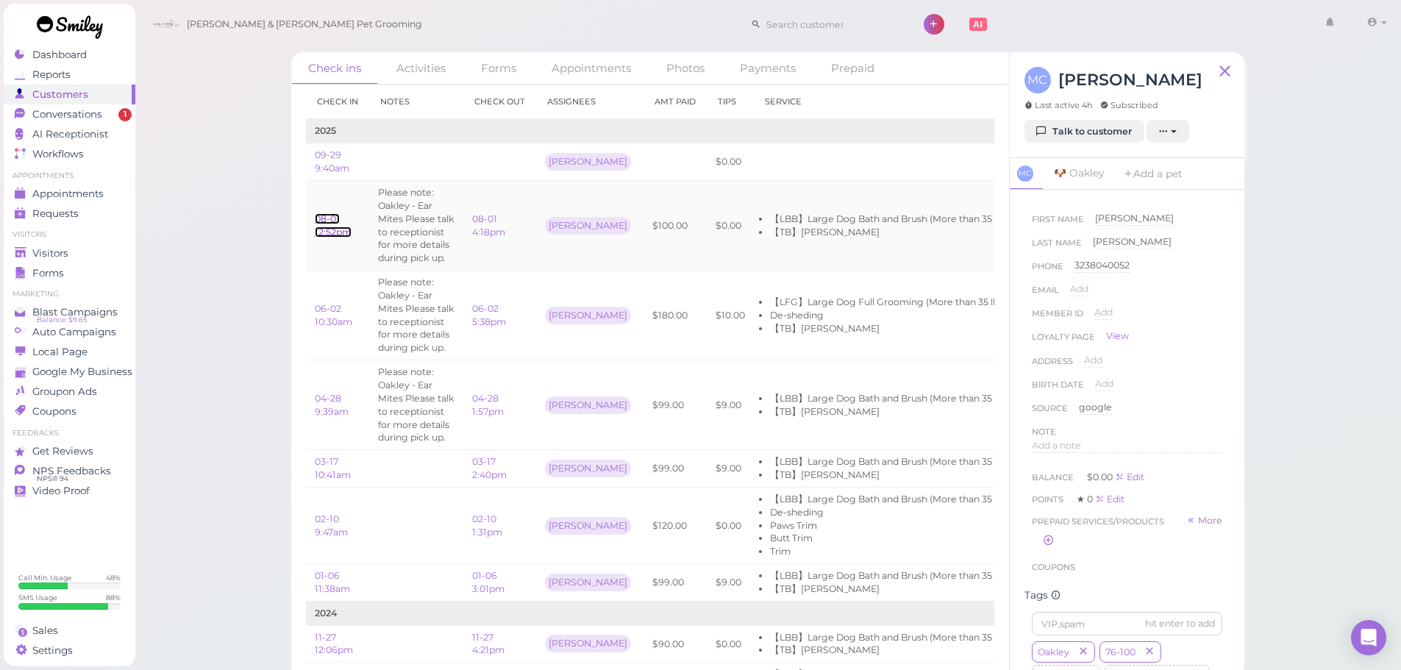
click at [334, 234] on link "08-01 12:52pm" at bounding box center [333, 225] width 37 height 24
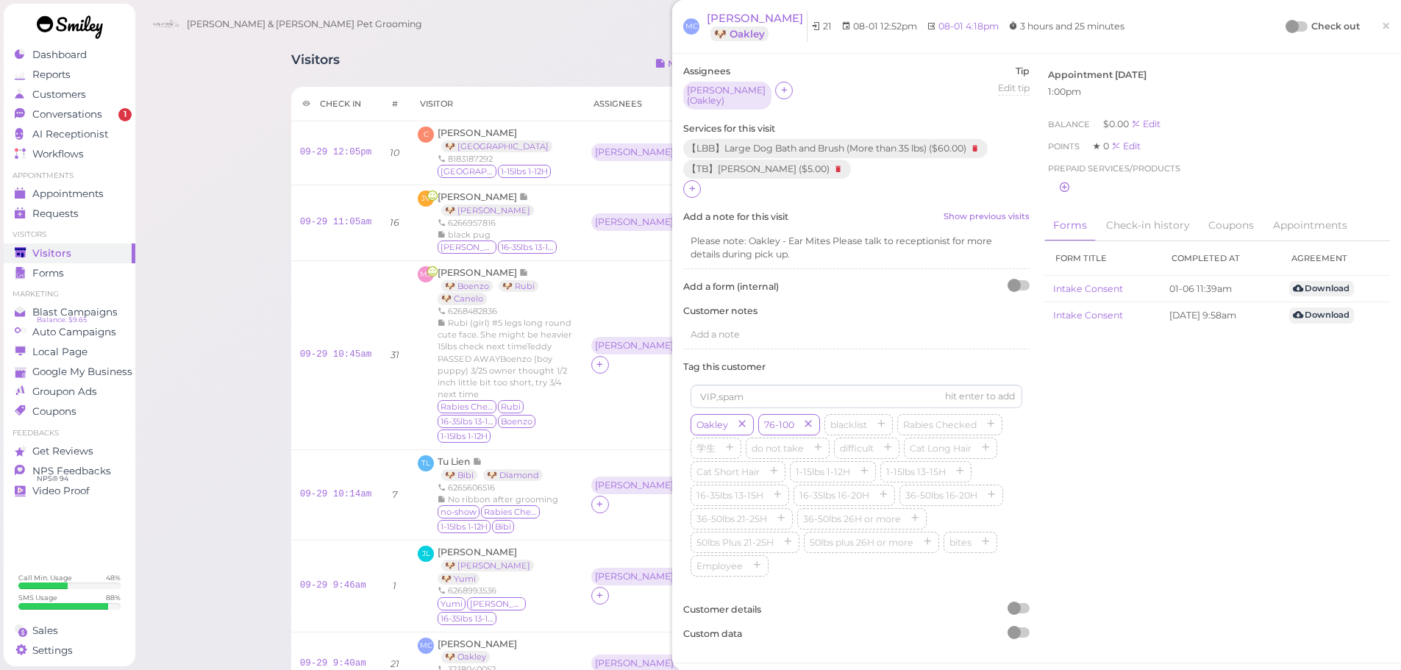
click at [1286, 31] on div at bounding box center [1292, 26] width 13 height 13
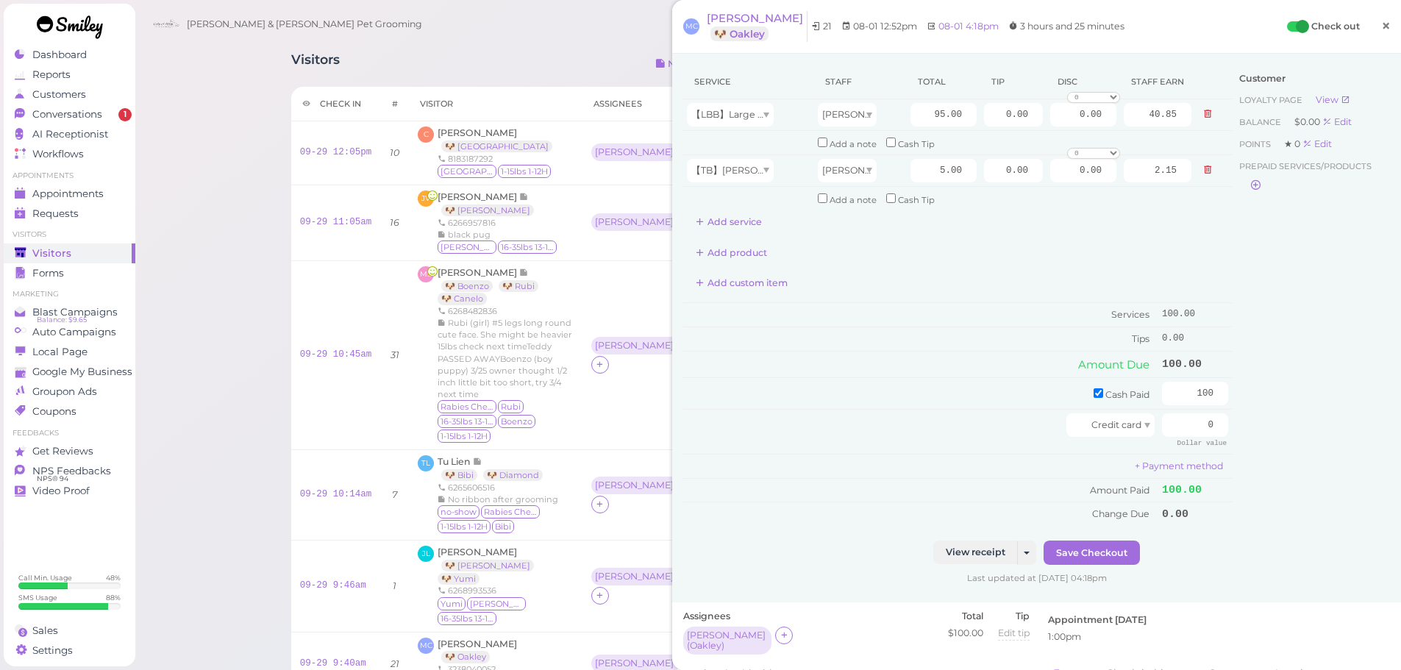
click at [1381, 26] on span "×" at bounding box center [1386, 25] width 10 height 21
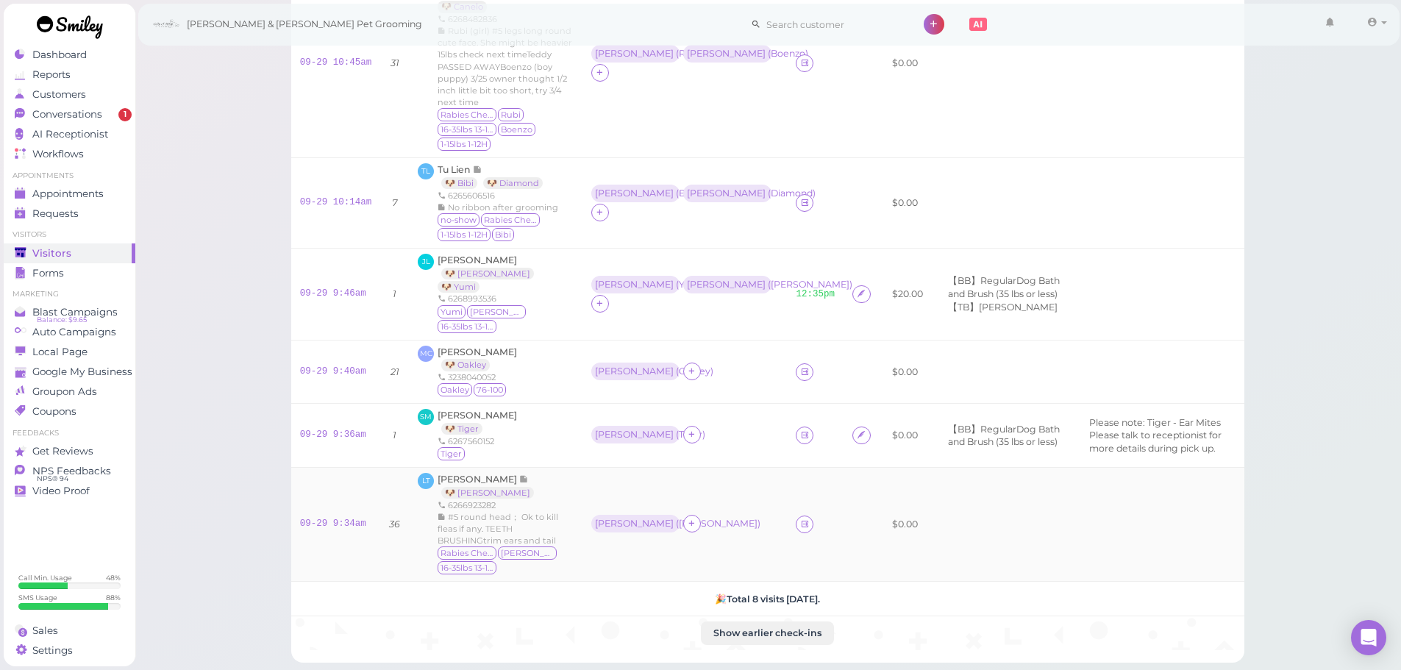
scroll to position [419, 0]
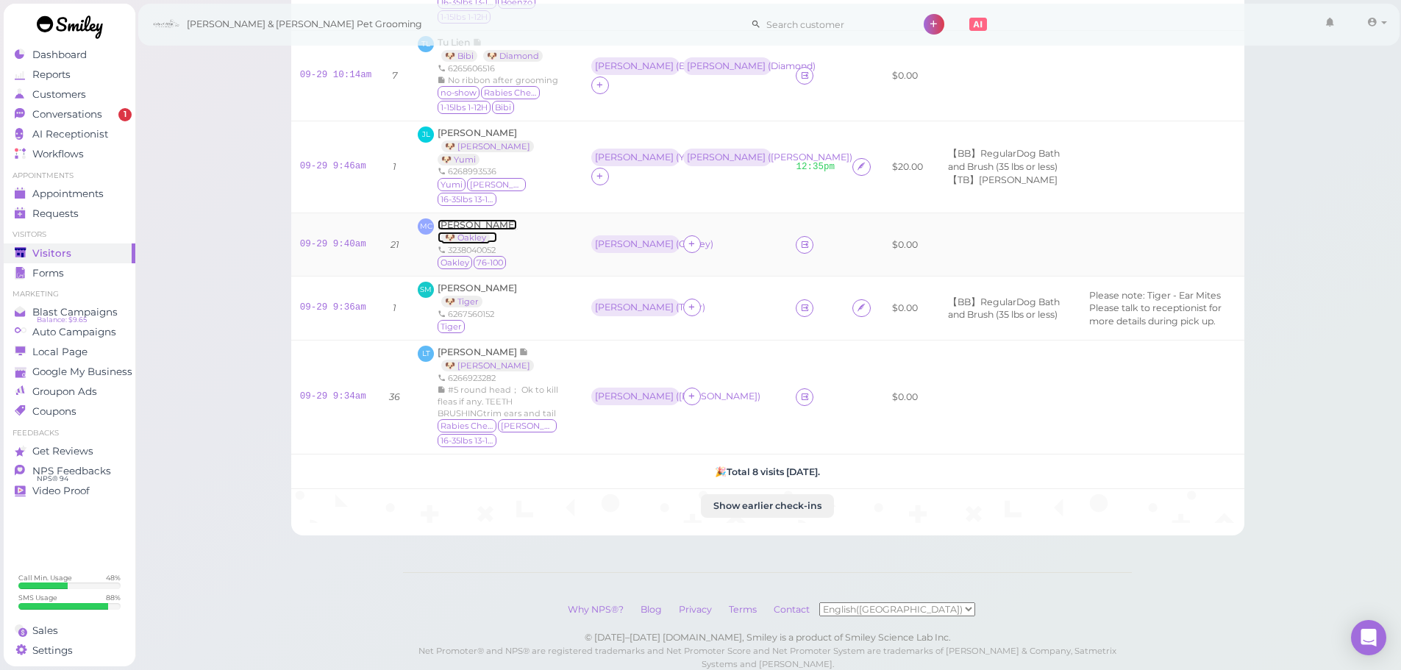
click at [463, 219] on span "[PERSON_NAME]" at bounding box center [477, 224] width 79 height 11
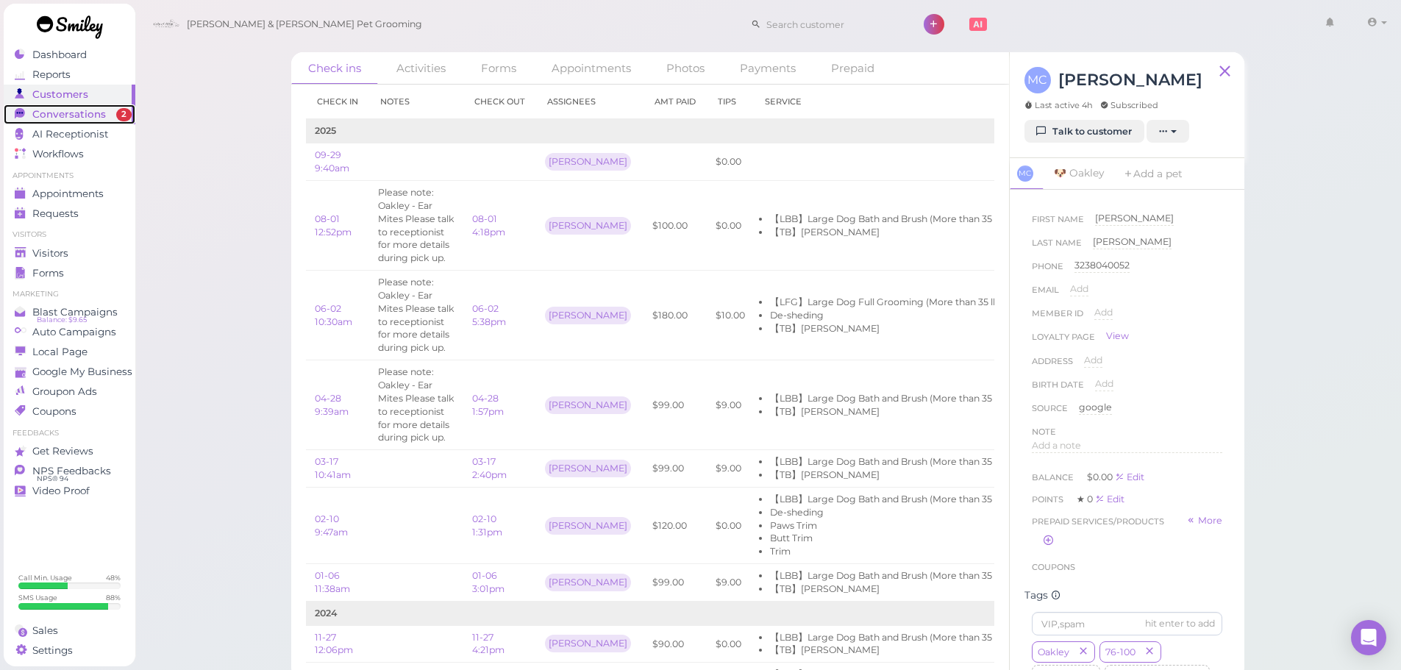
click at [27, 116] on div "Conversations" at bounding box center [68, 114] width 106 height 13
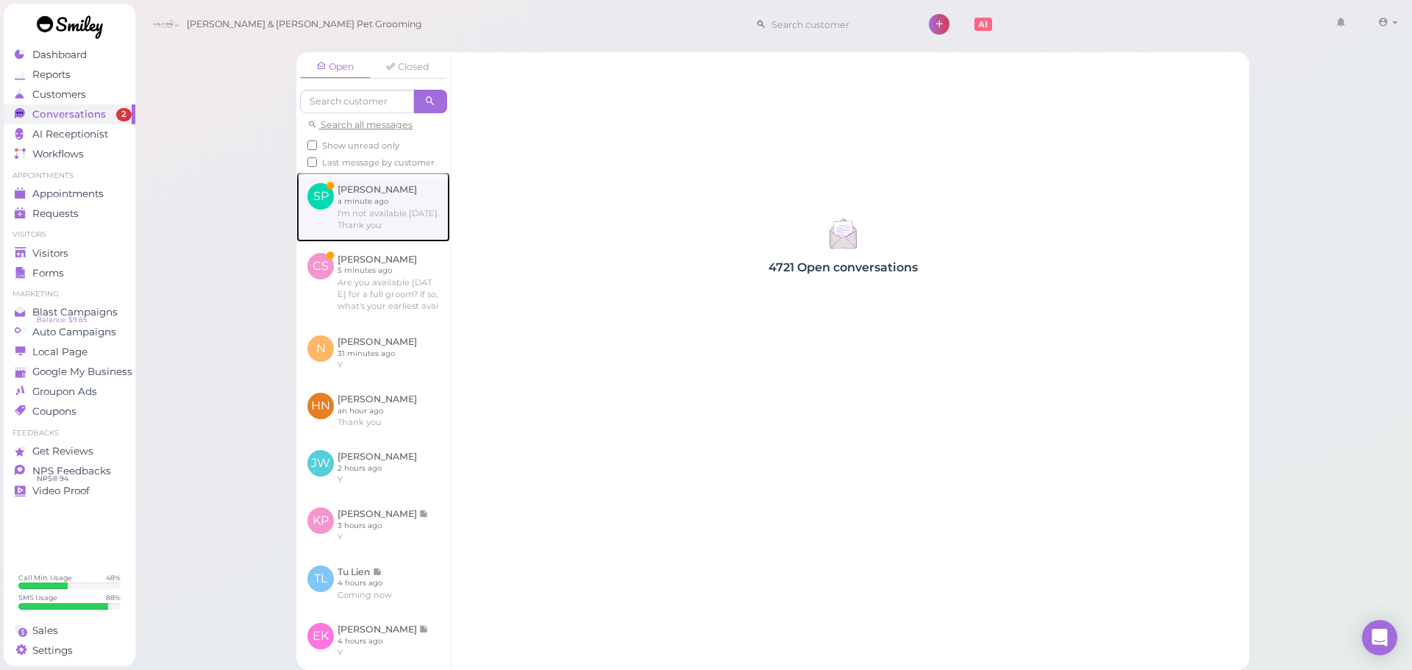
click at [421, 237] on link at bounding box center [373, 206] width 154 height 69
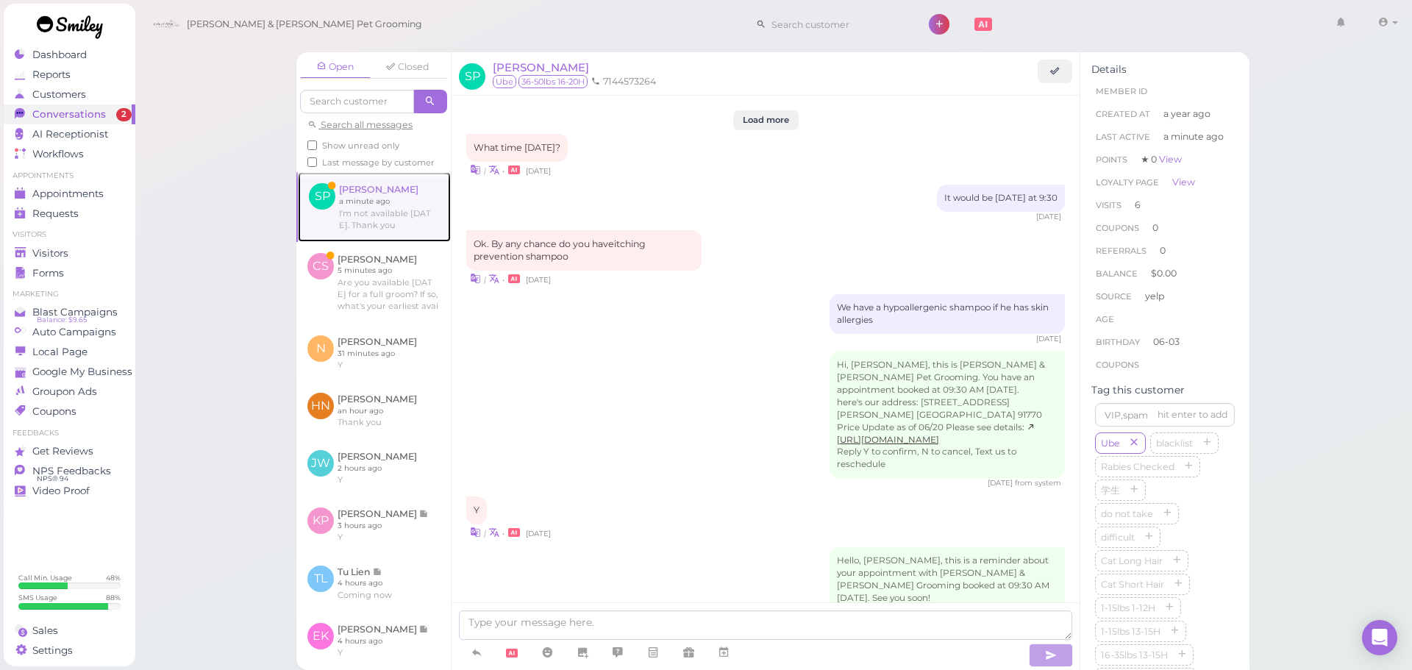
scroll to position [1659, 0]
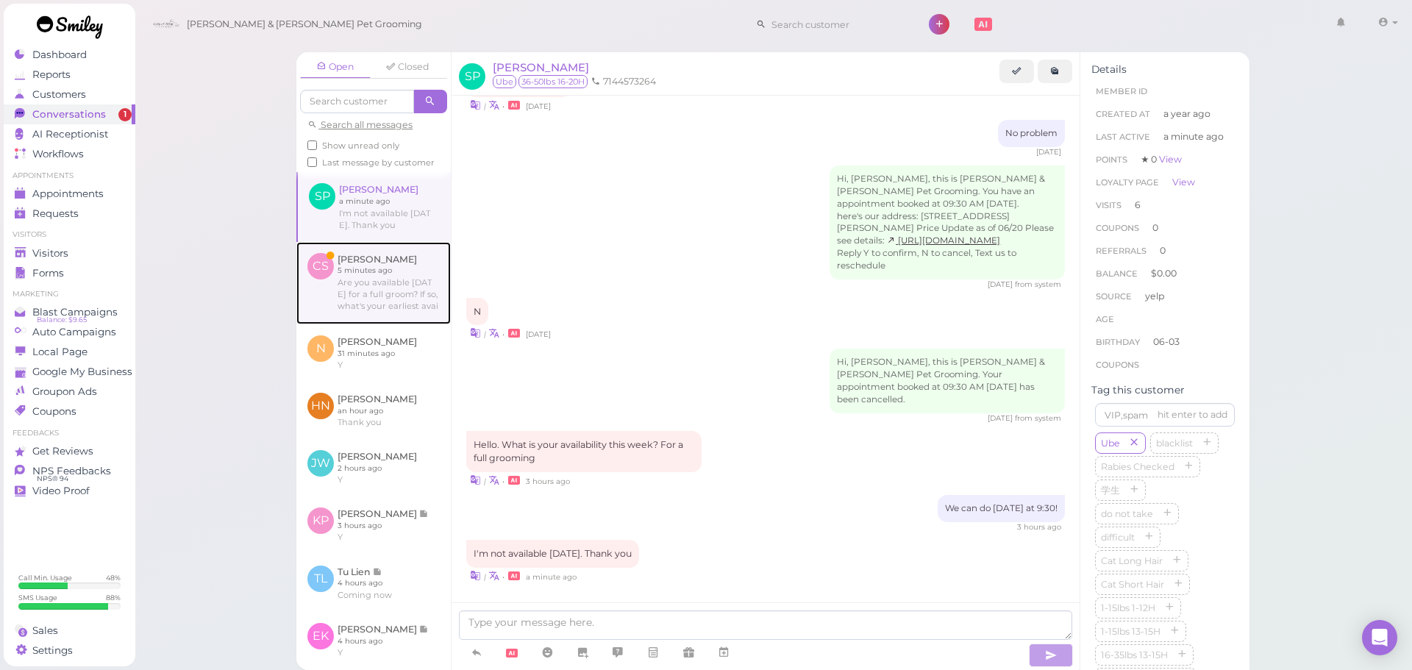
click at [436, 324] on link at bounding box center [373, 283] width 154 height 82
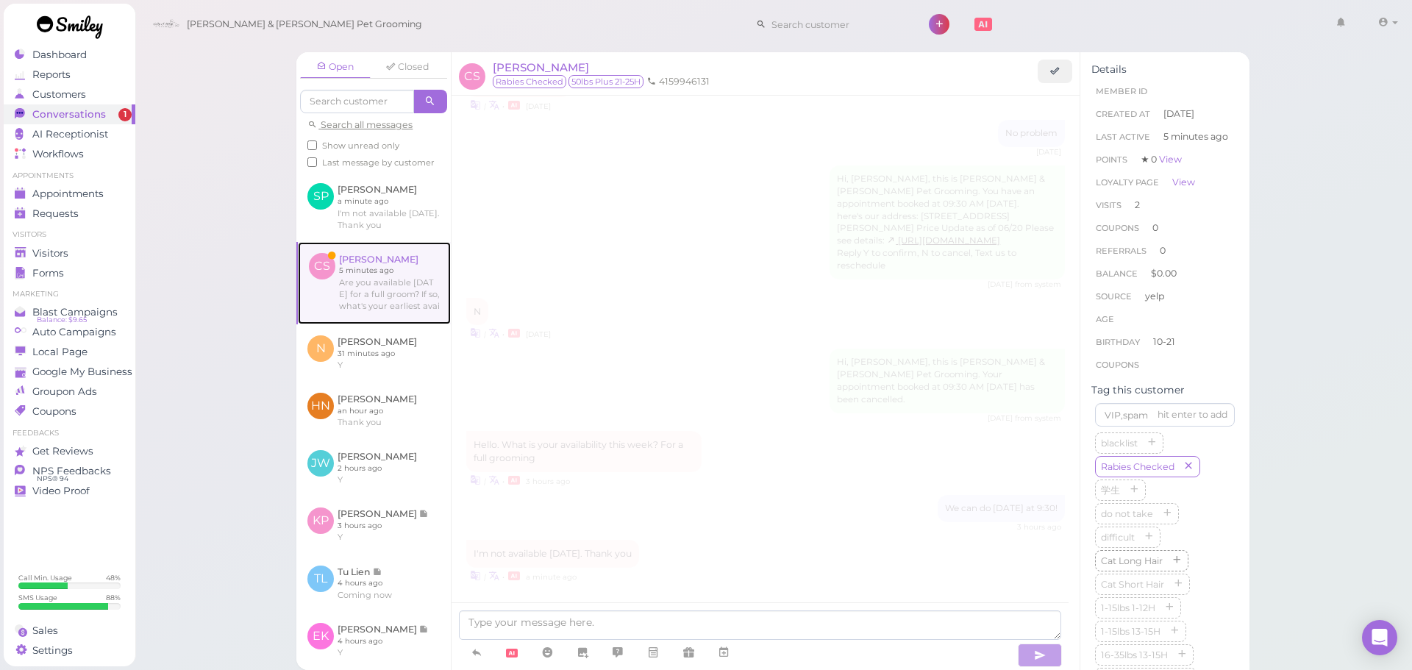
scroll to position [1538, 0]
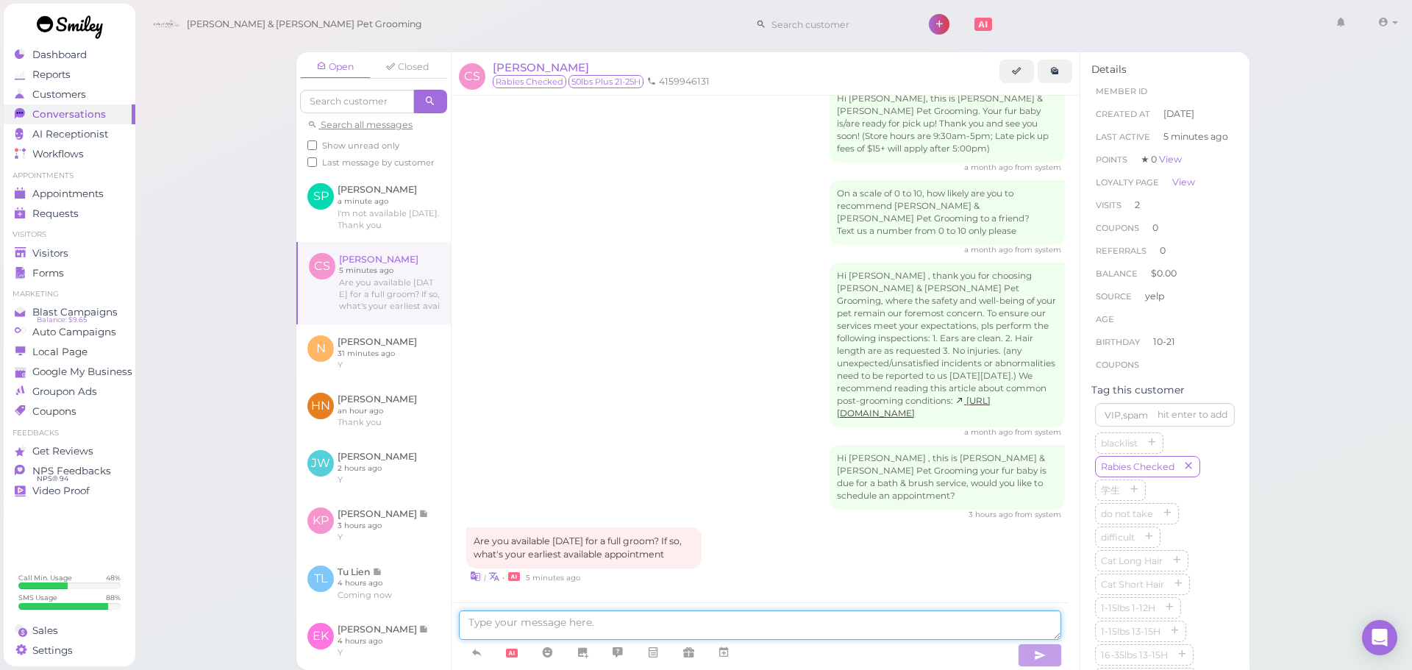
click at [812, 617] on textarea at bounding box center [760, 624] width 602 height 29
click at [569, 68] on span "[PERSON_NAME]" at bounding box center [541, 67] width 96 height 14
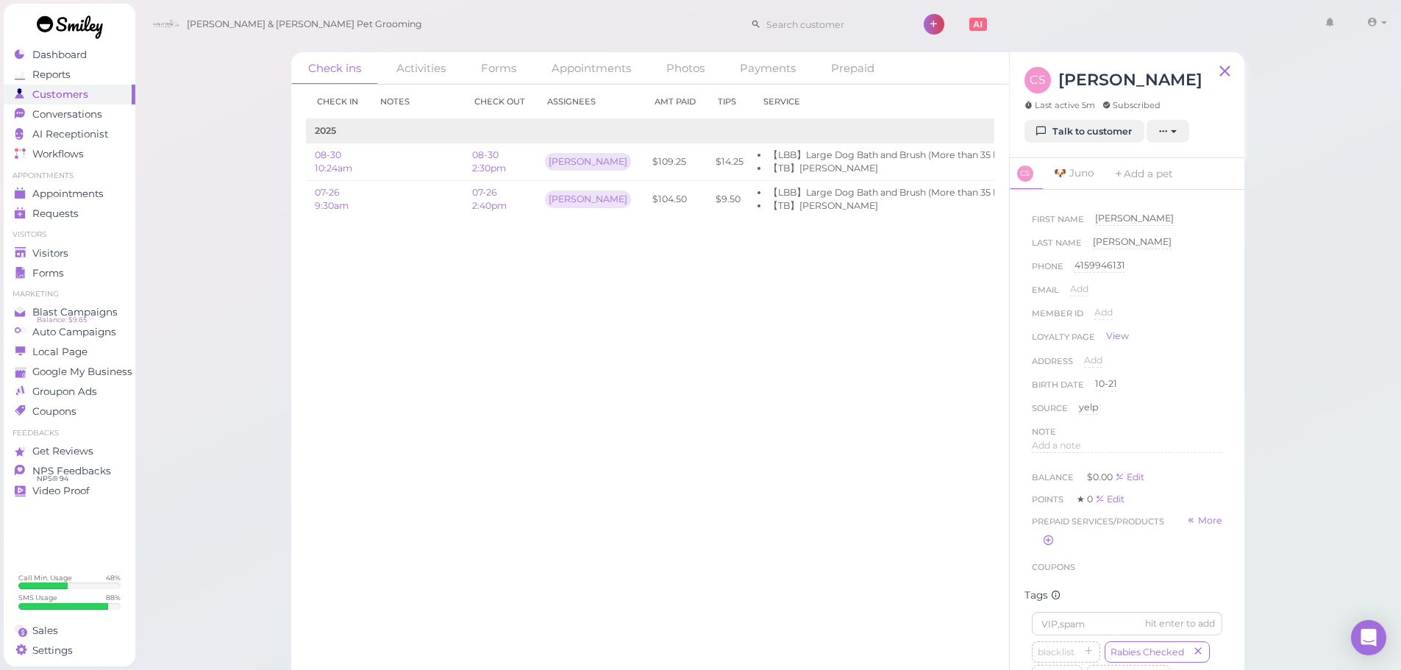
click at [709, 466] on div "Check in Notes Check out Assignees Amt Paid Tips Service 2025 08-30 10:24am 08-…" at bounding box center [650, 377] width 718 height 585
click at [1071, 139] on link "Talk to customer" at bounding box center [1085, 132] width 120 height 24
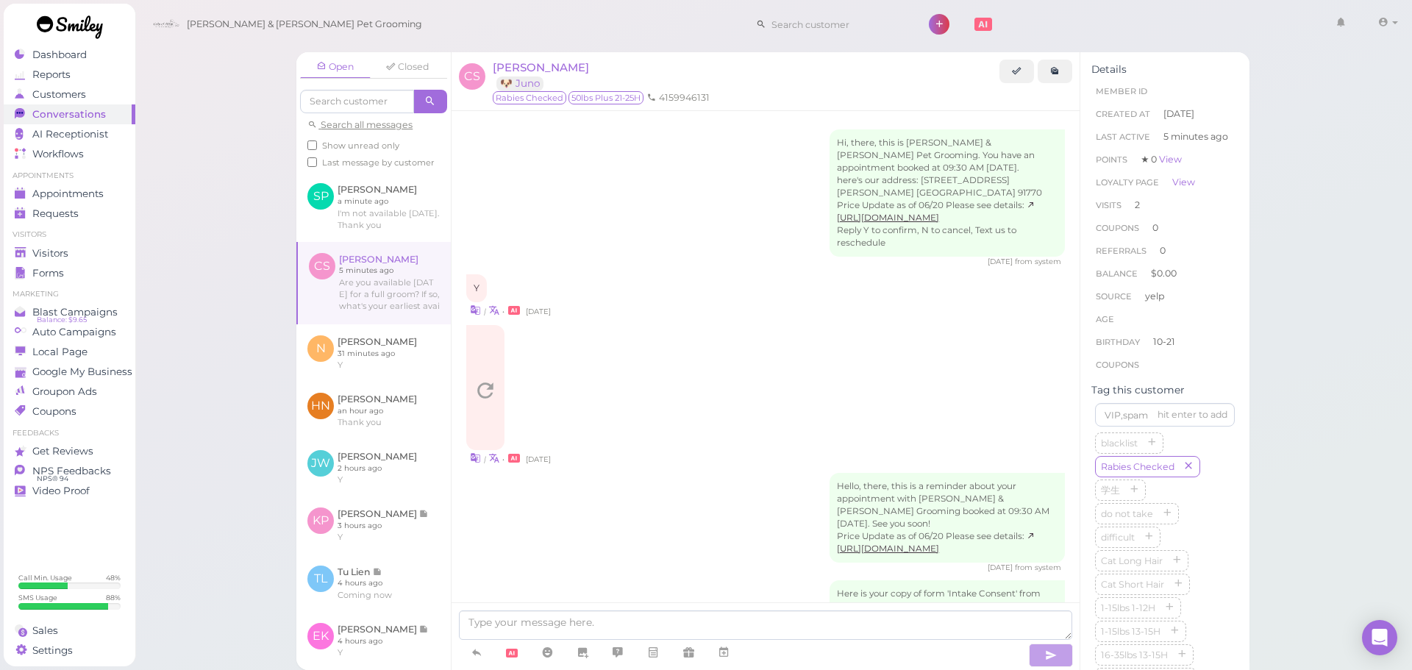
scroll to position [1538, 0]
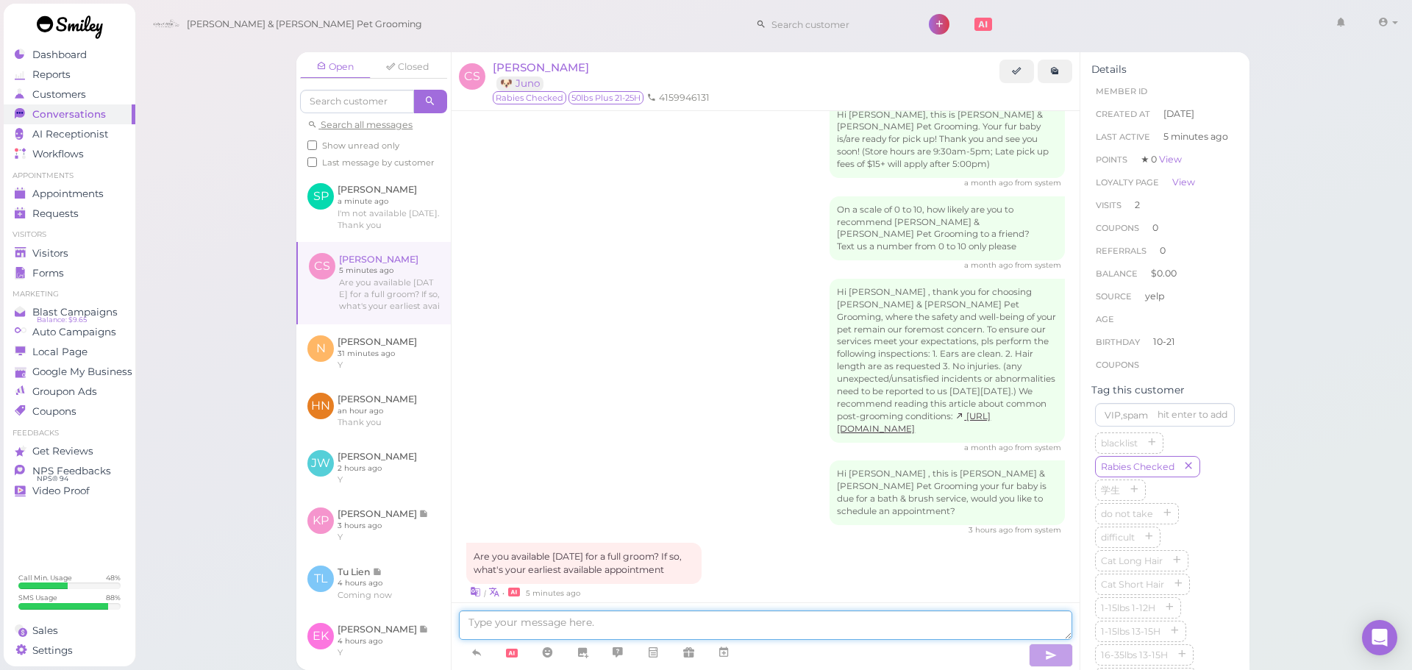
click at [556, 629] on textarea at bounding box center [765, 624] width 613 height 29
type textarea "For a haircut right? We can do [DATE] at 10:30 if you'd like"
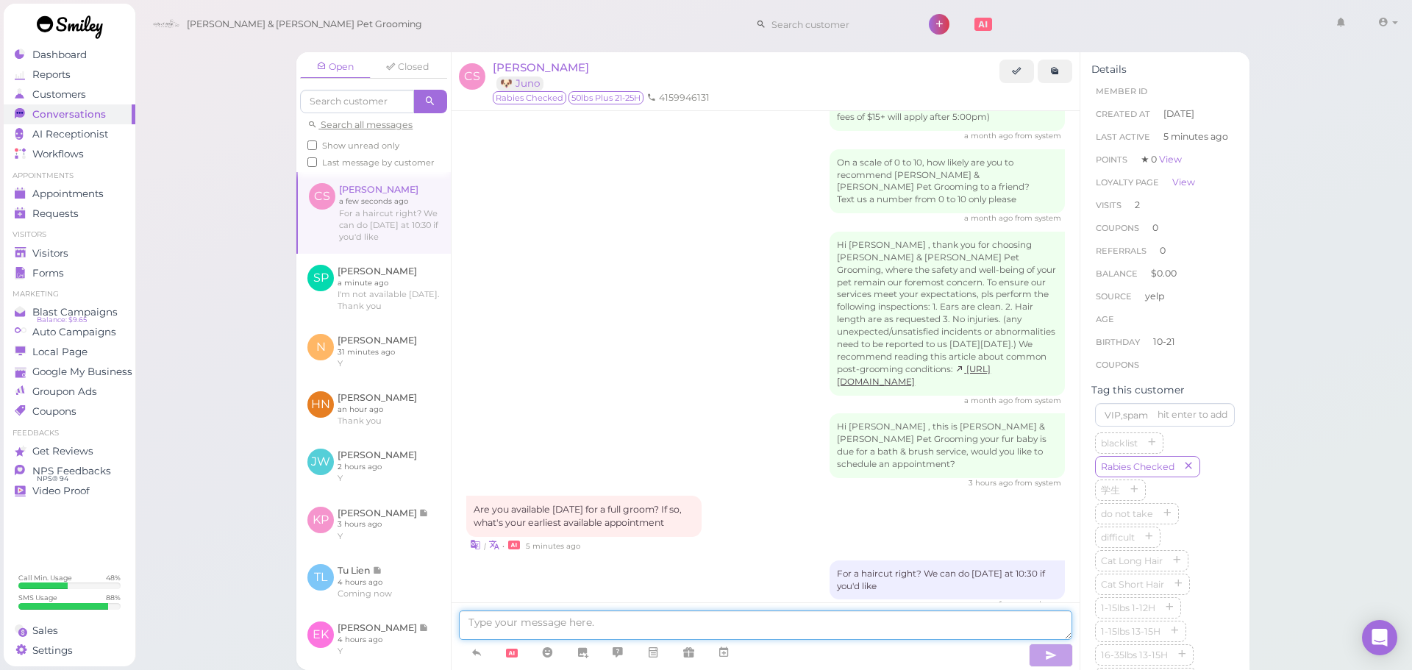
scroll to position [1647, 0]
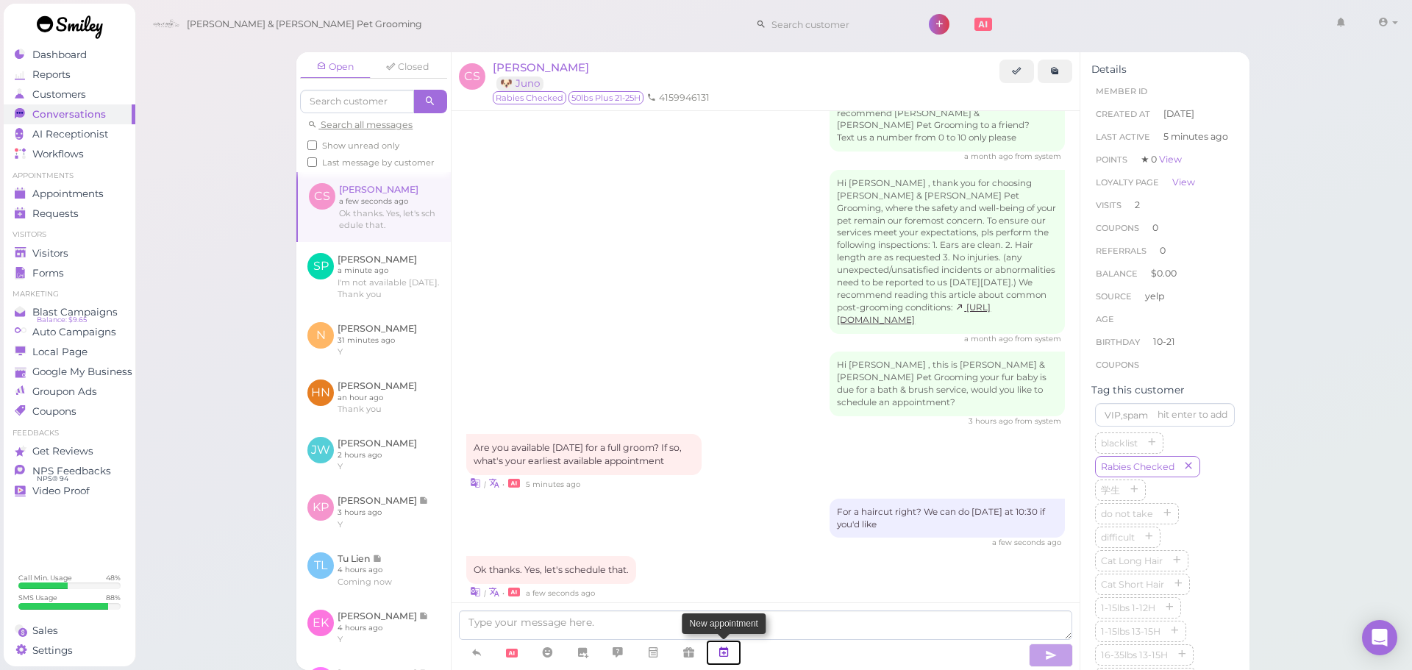
click at [731, 659] on link at bounding box center [723, 653] width 35 height 26
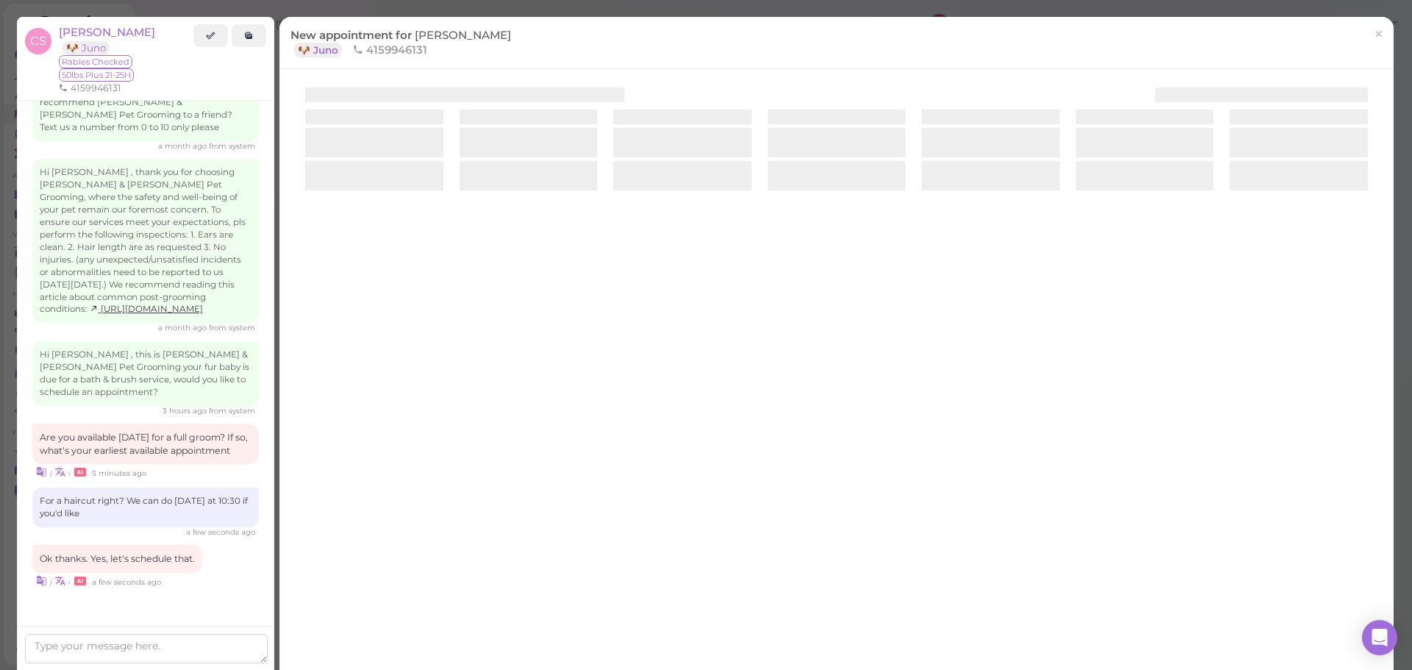
scroll to position [1734, 0]
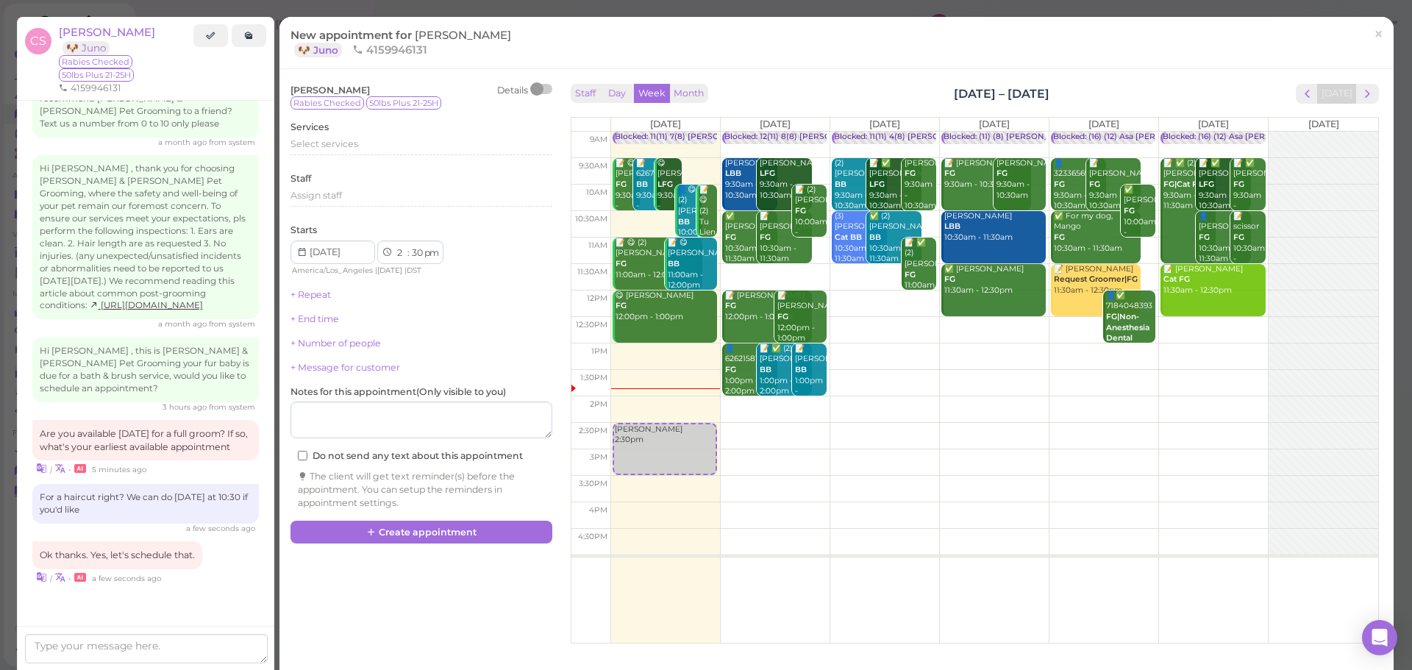
click at [1218, 397] on td at bounding box center [994, 409] width 768 height 26
type input "[DATE]"
select select "00"
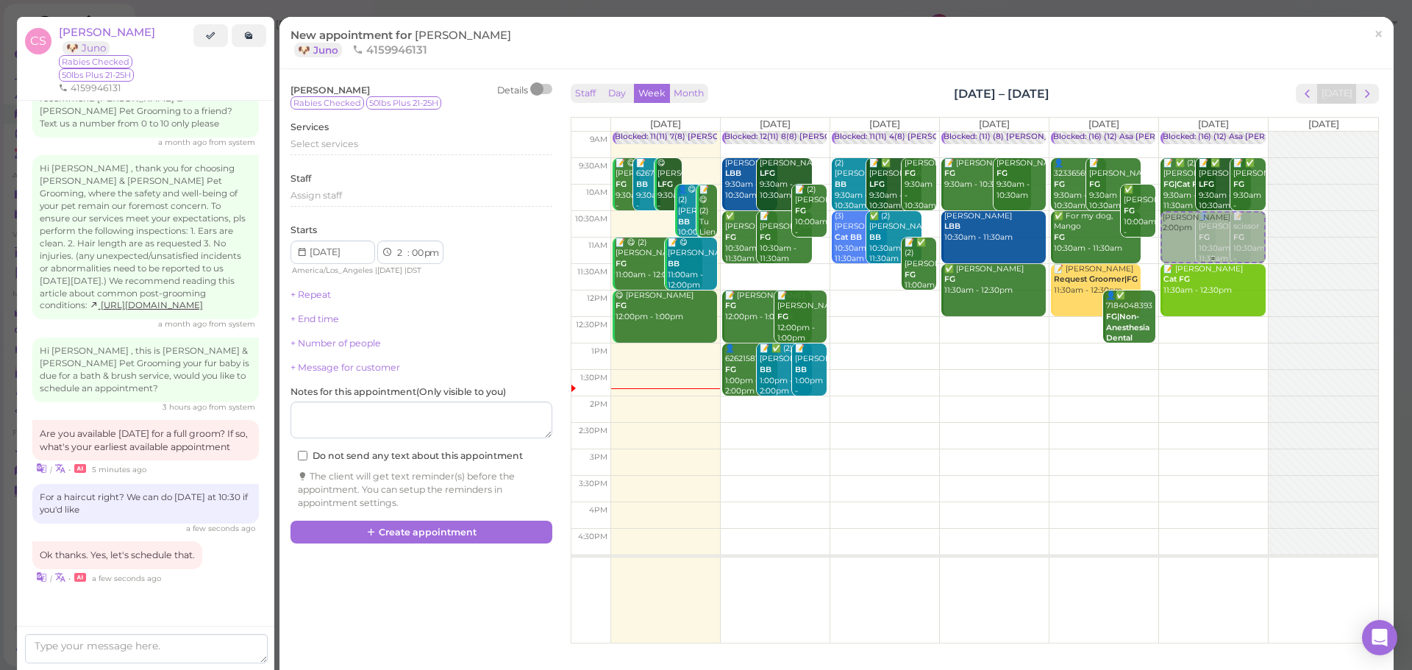
drag, startPoint x: 1213, startPoint y: 423, endPoint x: 1231, endPoint y: 225, distance: 198.7
click at [1231, 132] on div "[PERSON_NAME] 2:00pm Blocked: (16) (12) Asa [PERSON_NAME] [PERSON_NAME] • Appoi…" at bounding box center [1213, 132] width 109 height 0
select select "10"
select select "30"
select select "am"
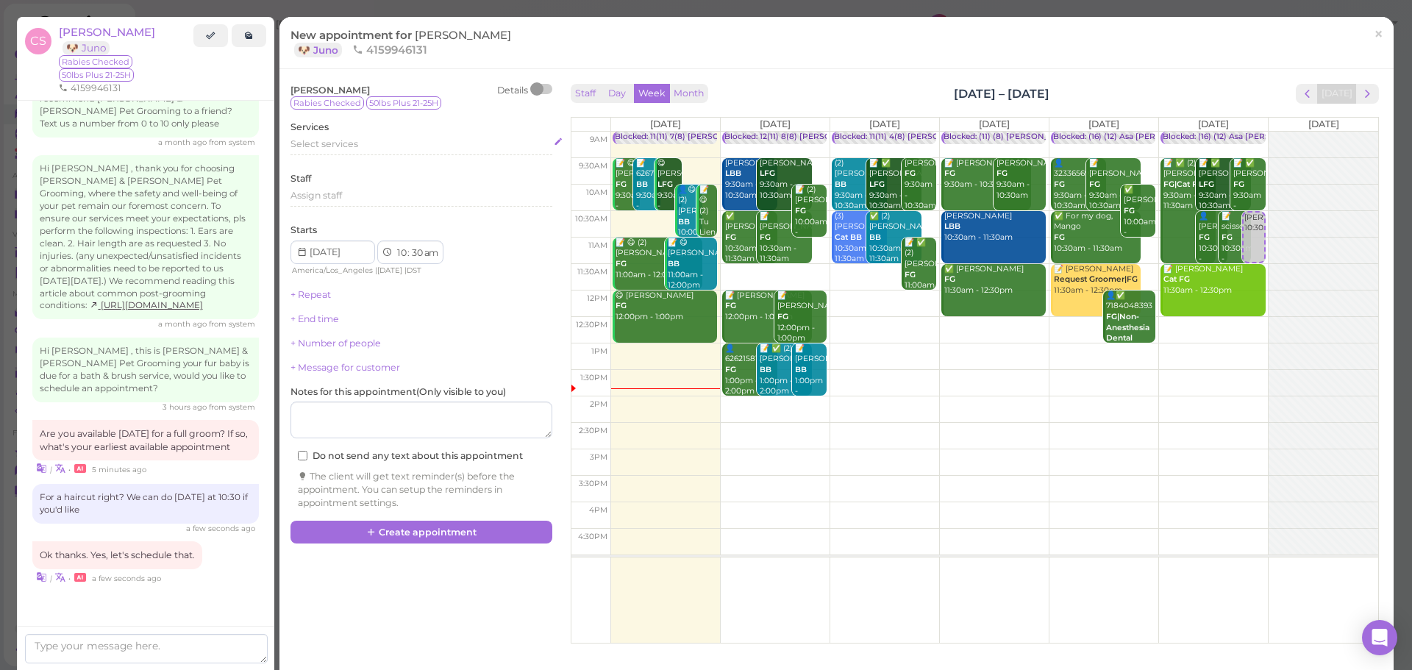
click at [358, 140] on div "Select services" at bounding box center [422, 144] width 262 height 13
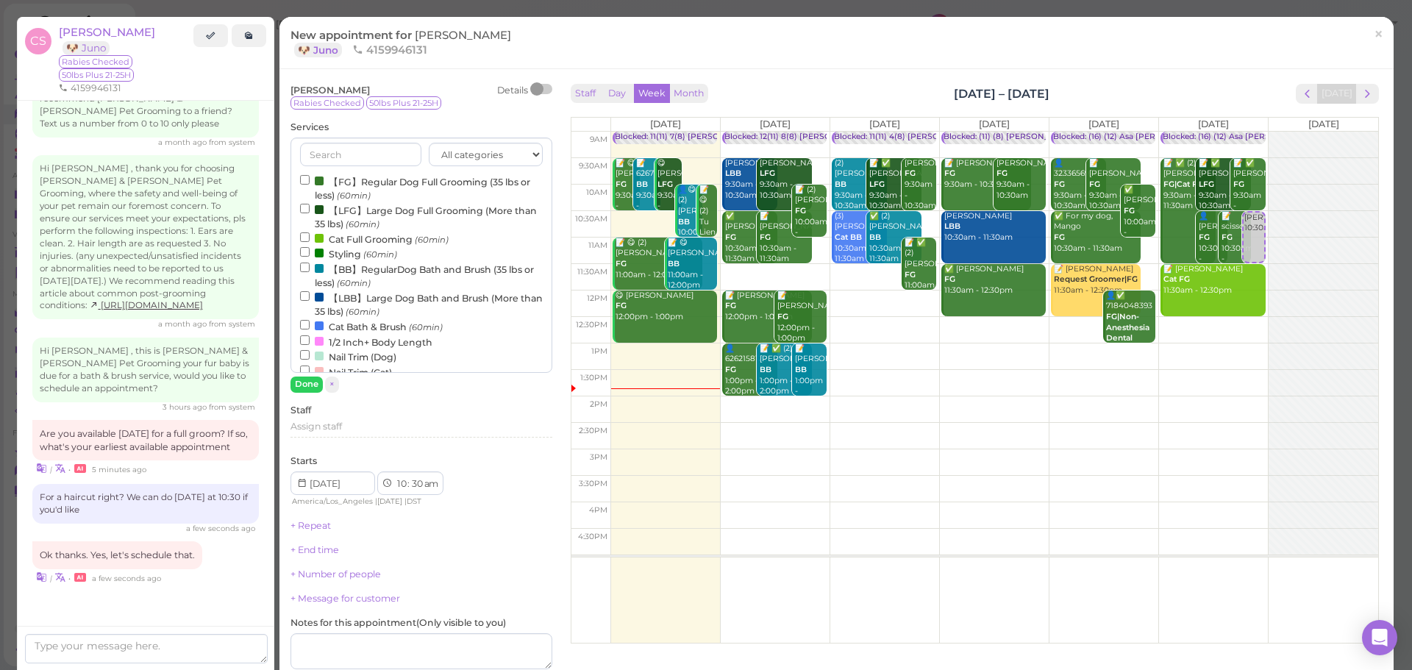
click at [357, 207] on label "【LFG】Large Dog Full Grooming (More than 35 lbs) (60min)" at bounding box center [421, 216] width 243 height 29
click at [310, 207] on input "【LFG】Large Dog Full Grooming (More than 35 lbs) (60min)" at bounding box center [305, 209] width 10 height 10
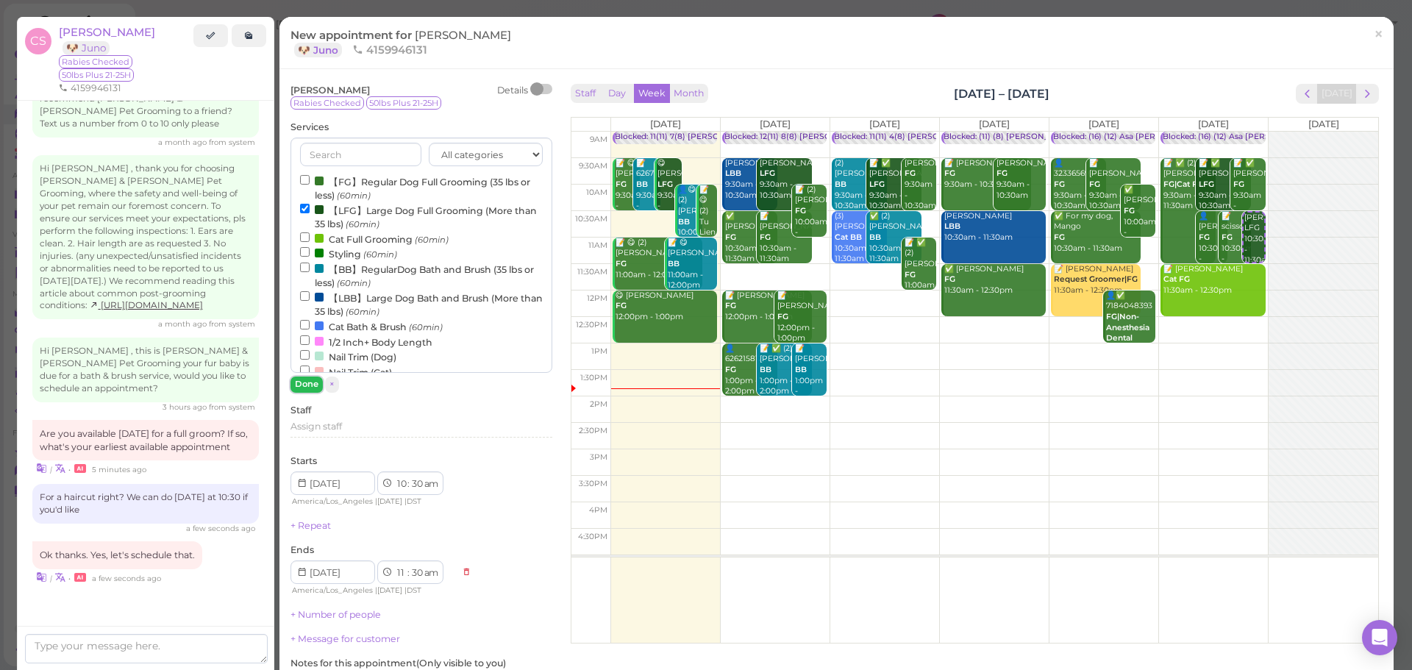
click at [296, 391] on button "Done" at bounding box center [307, 384] width 32 height 15
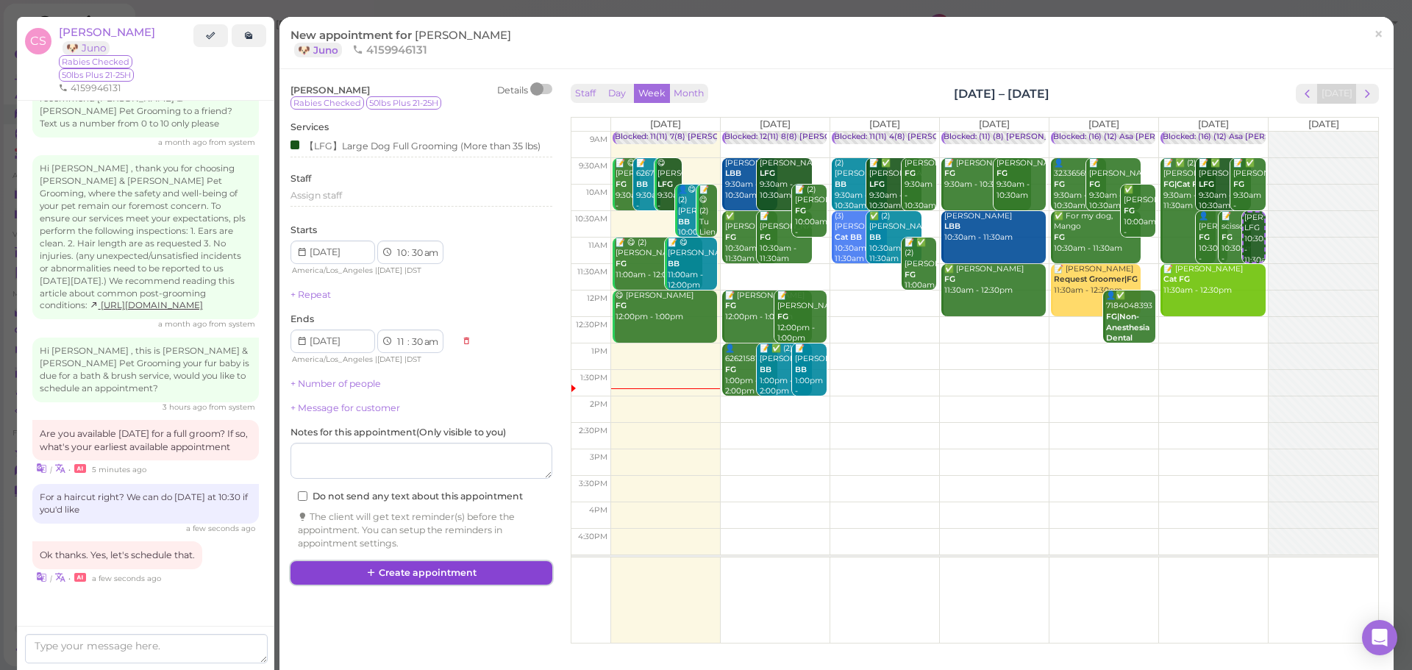
click at [360, 576] on button "Create appointment" at bounding box center [422, 573] width 262 height 24
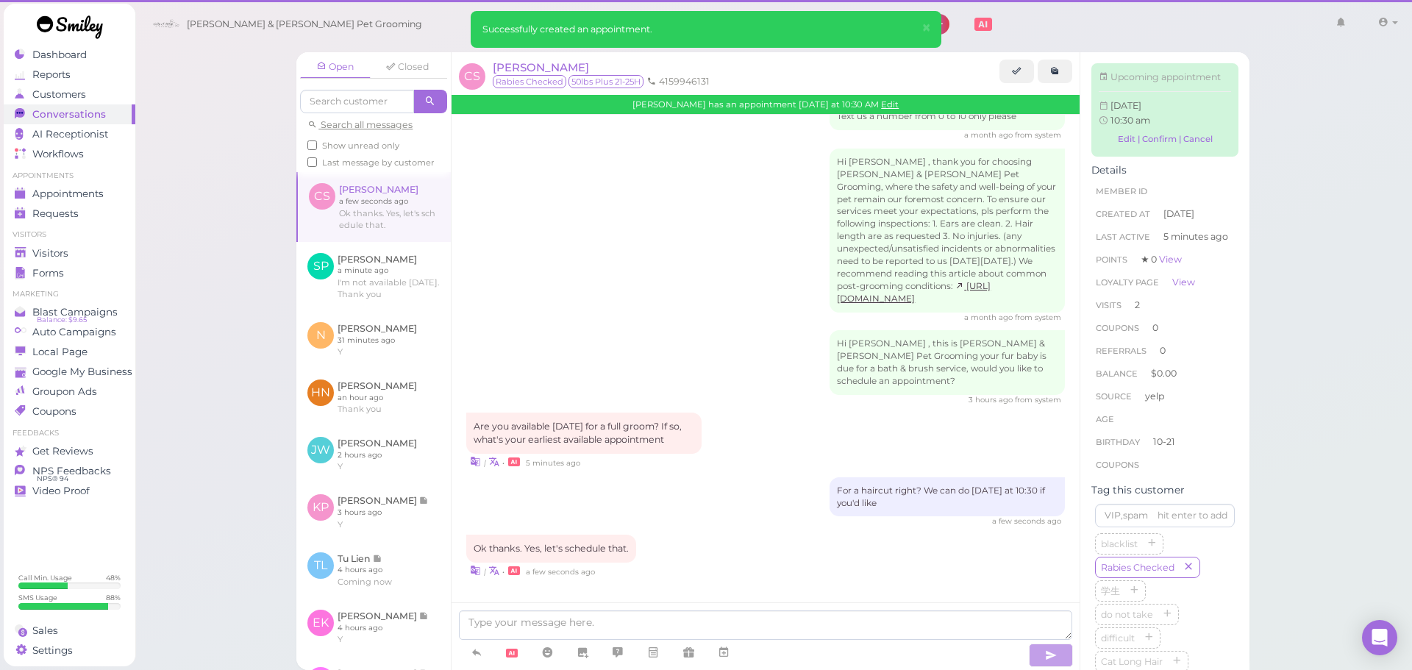
scroll to position [1647, 0]
